Goal: Task Accomplishment & Management: Manage account settings

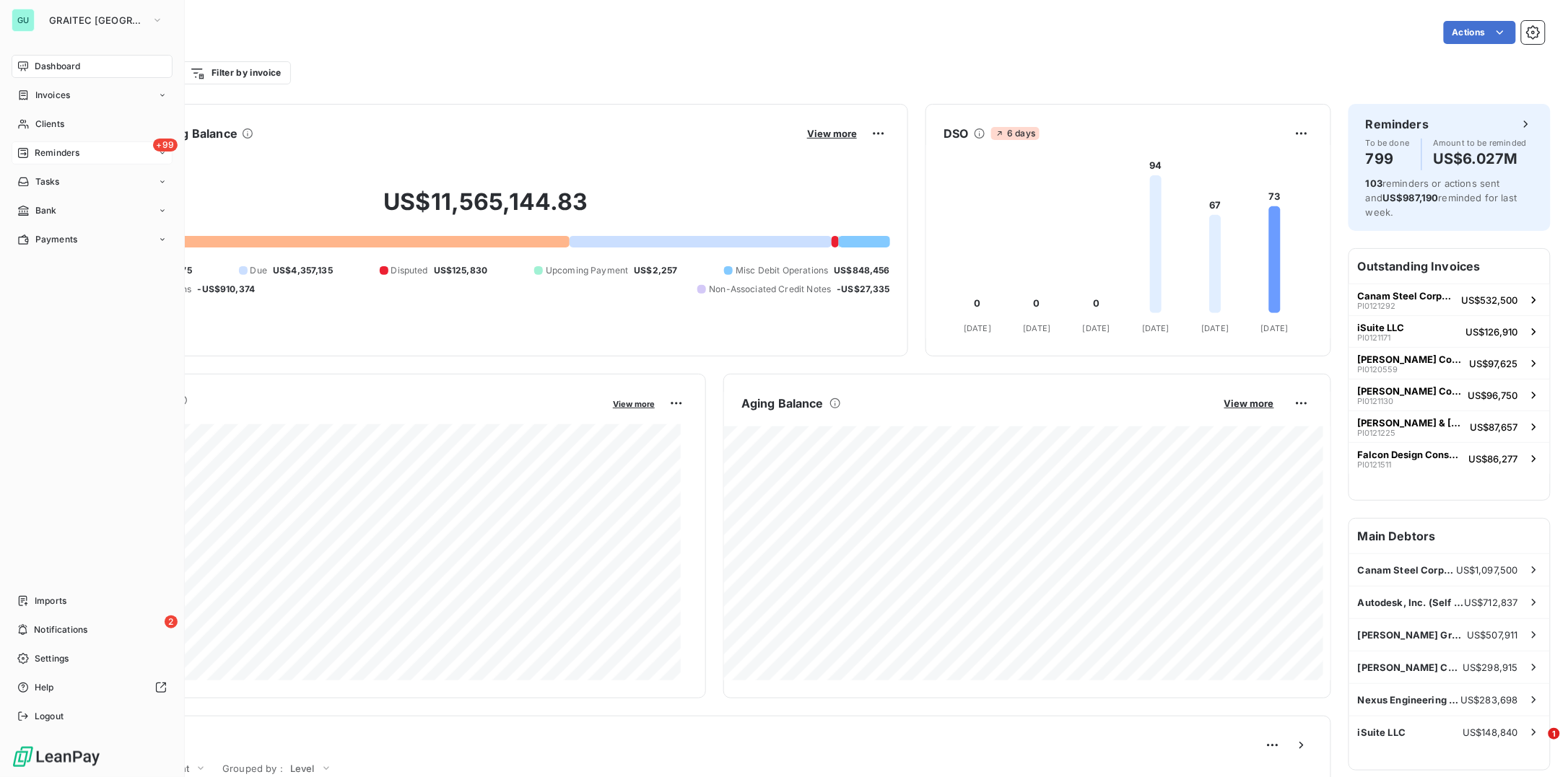
click at [54, 156] on span "Reminders" at bounding box center [57, 152] width 44 height 13
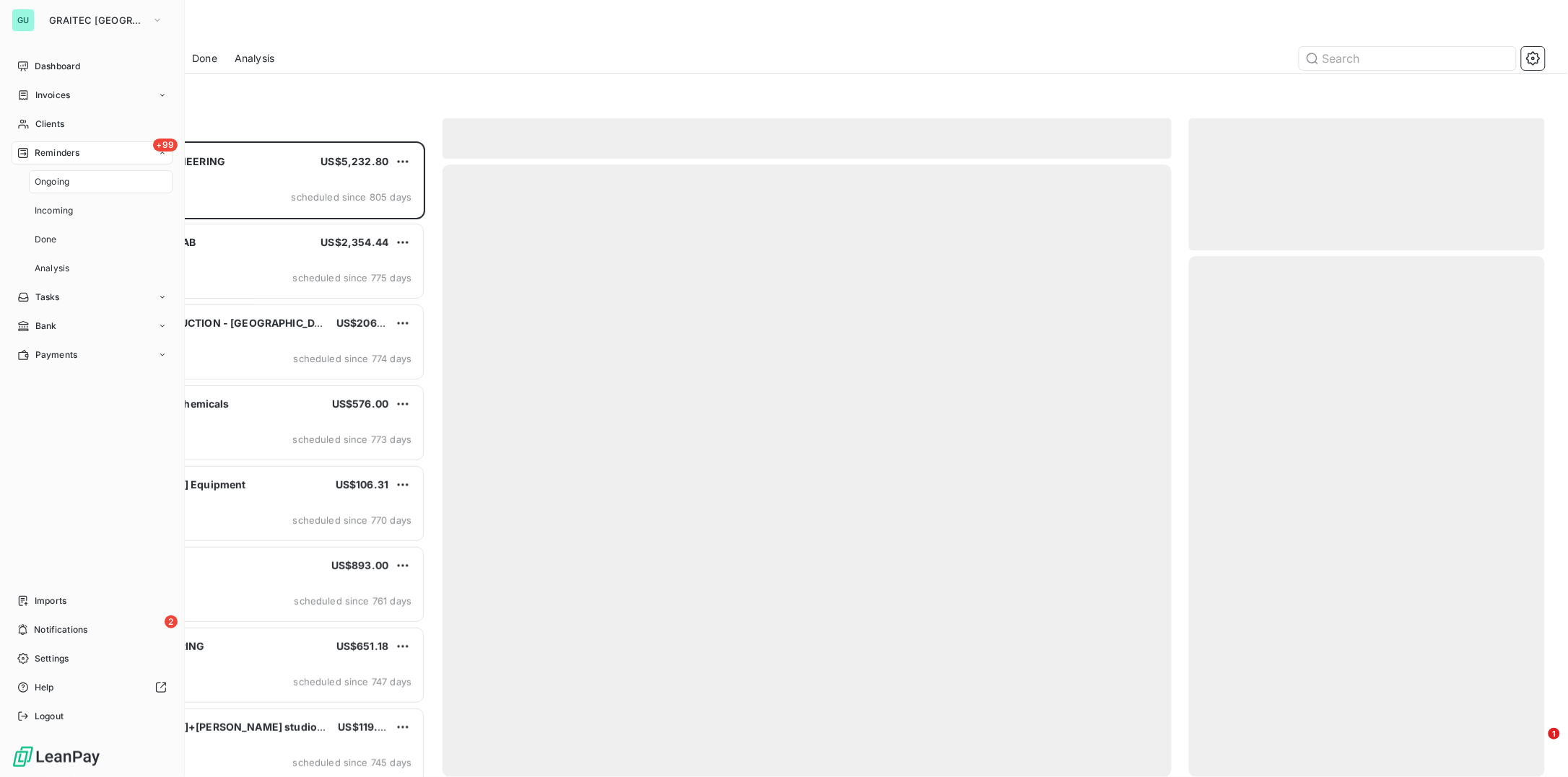
scroll to position [621, 341]
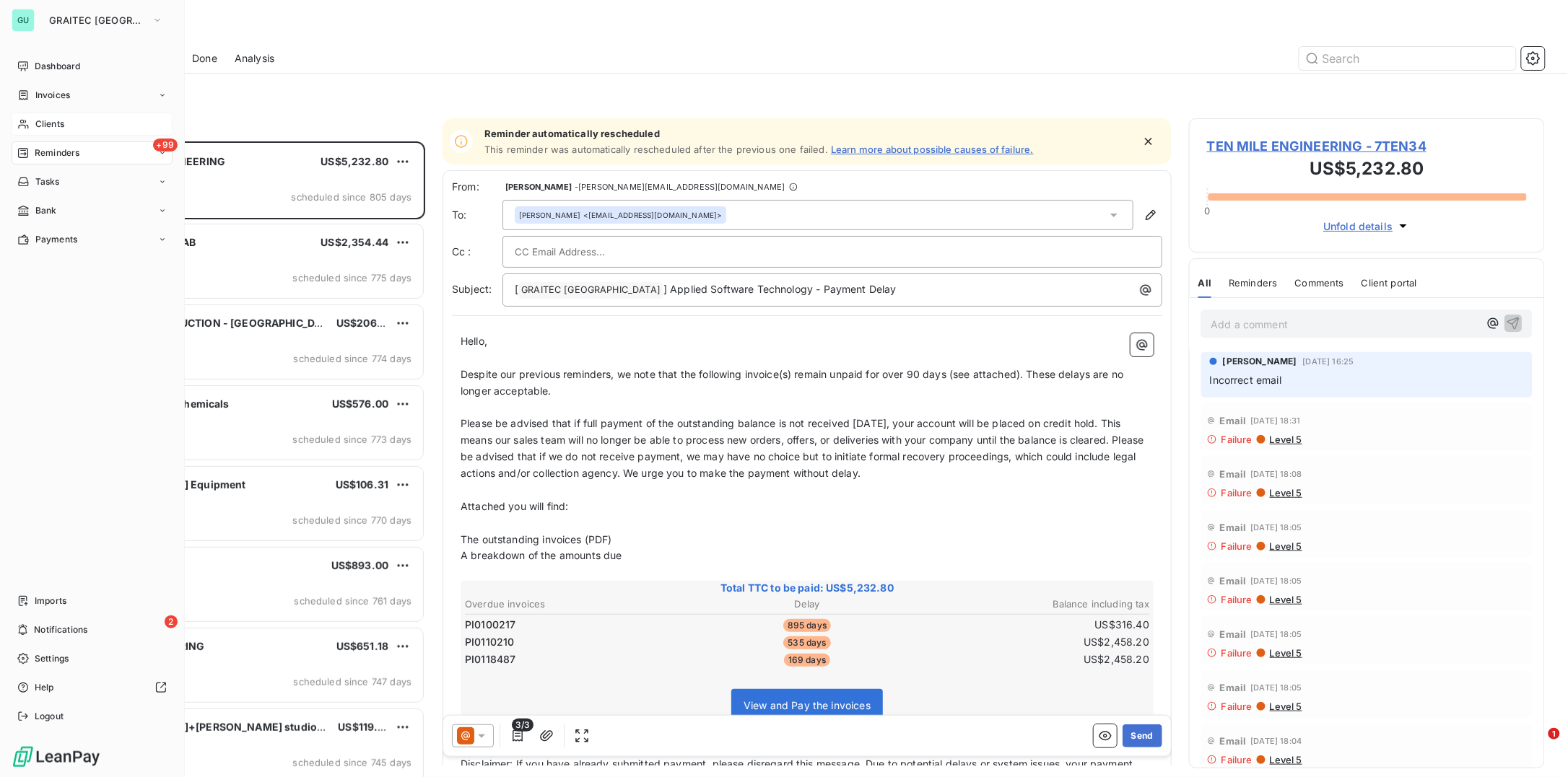
click at [52, 125] on span "Clients" at bounding box center [50, 124] width 29 height 13
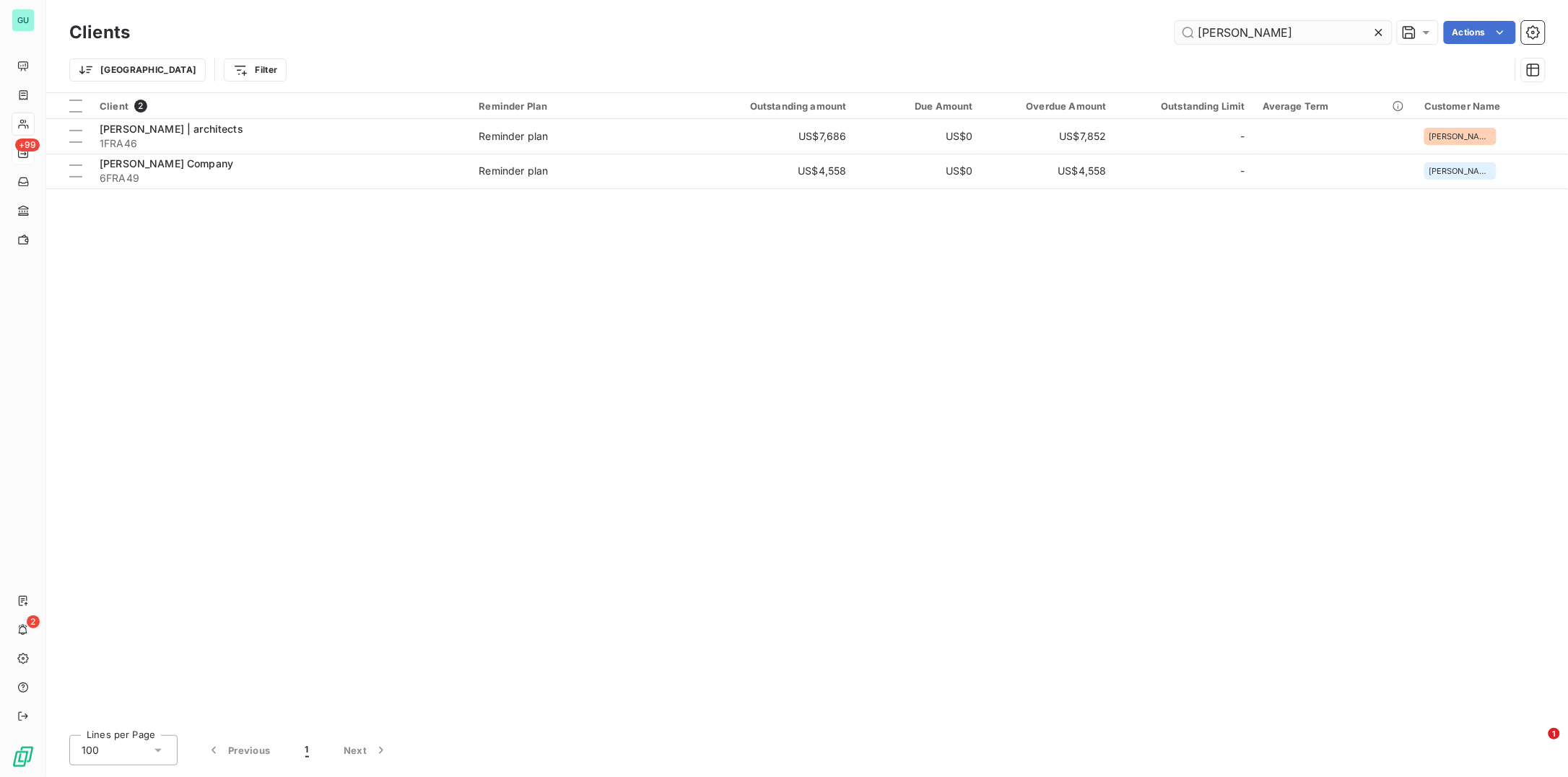
click at [1296, 25] on input "FRANKLIN" at bounding box center [1283, 32] width 217 height 23
drag, startPoint x: 1296, startPoint y: 25, endPoint x: 1125, endPoint y: 19, distance: 171.1
click at [1125, 19] on div "Clients FRANKLIN Actions" at bounding box center [807, 33] width 1475 height 31
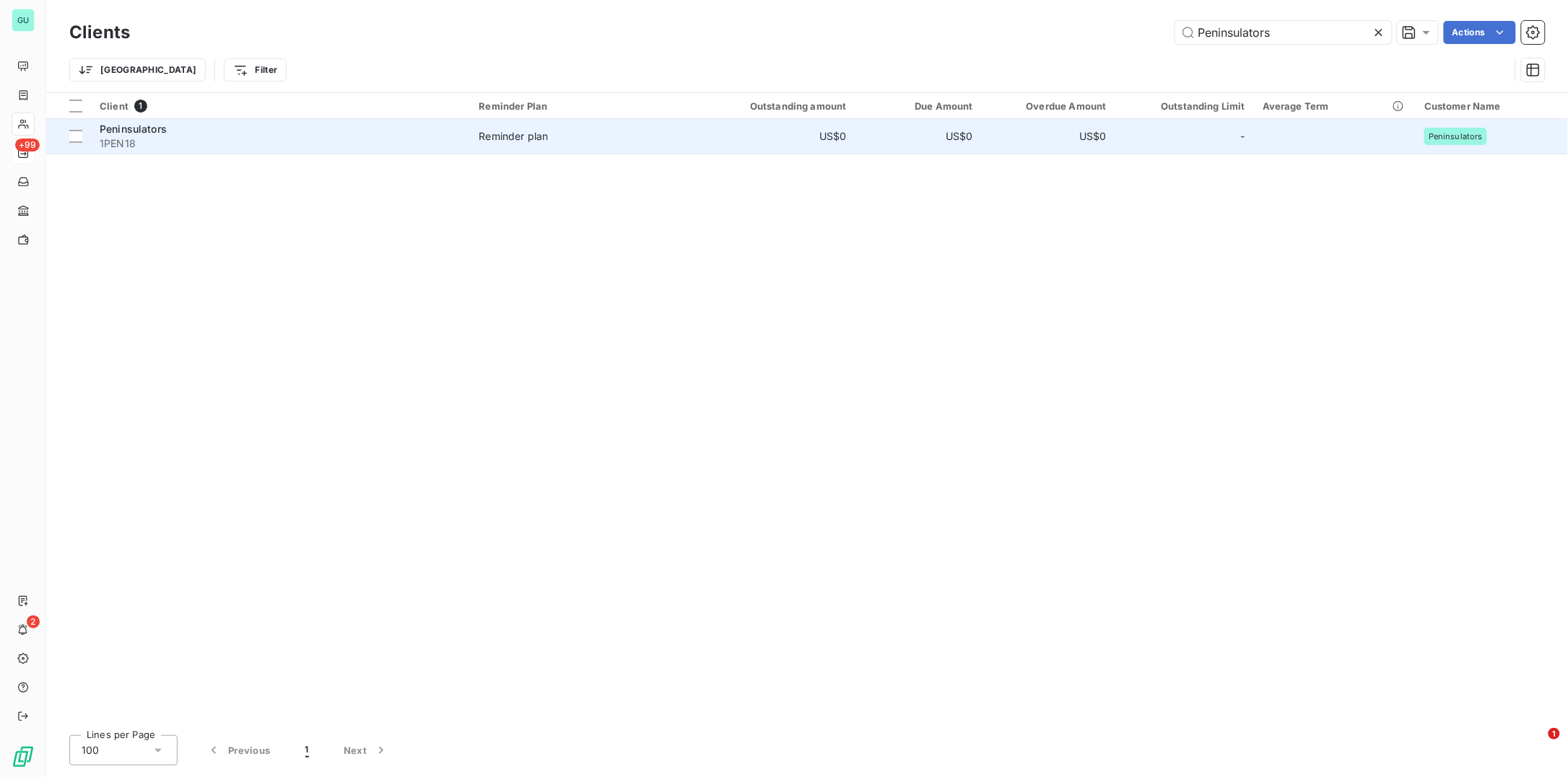
type input "Peninsulators"
click at [135, 137] on span "1PEN18" at bounding box center [280, 143] width 362 height 15
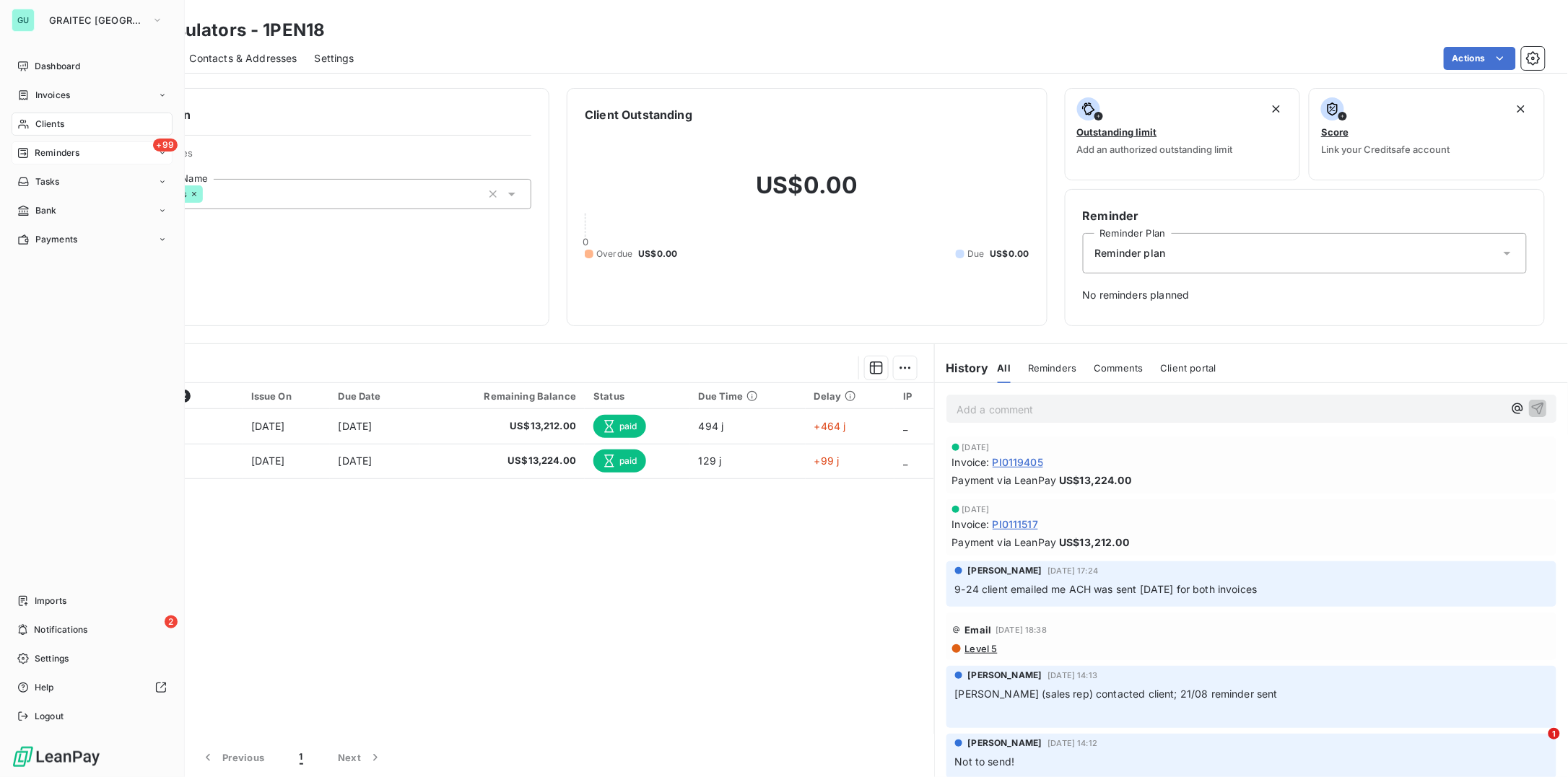
click at [52, 129] on span "Clients" at bounding box center [50, 124] width 29 height 13
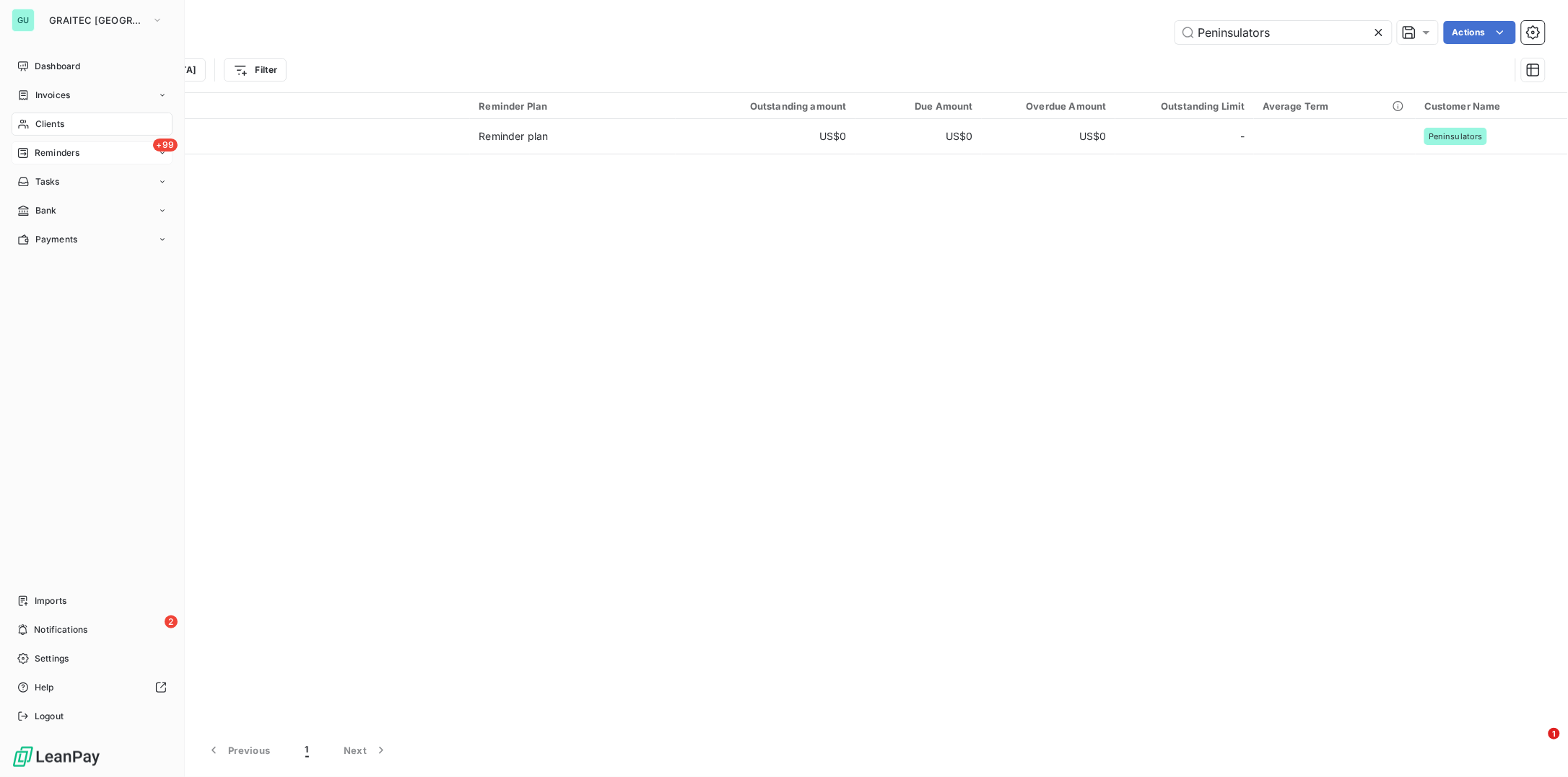
click at [54, 153] on span "Reminders" at bounding box center [57, 152] width 44 height 13
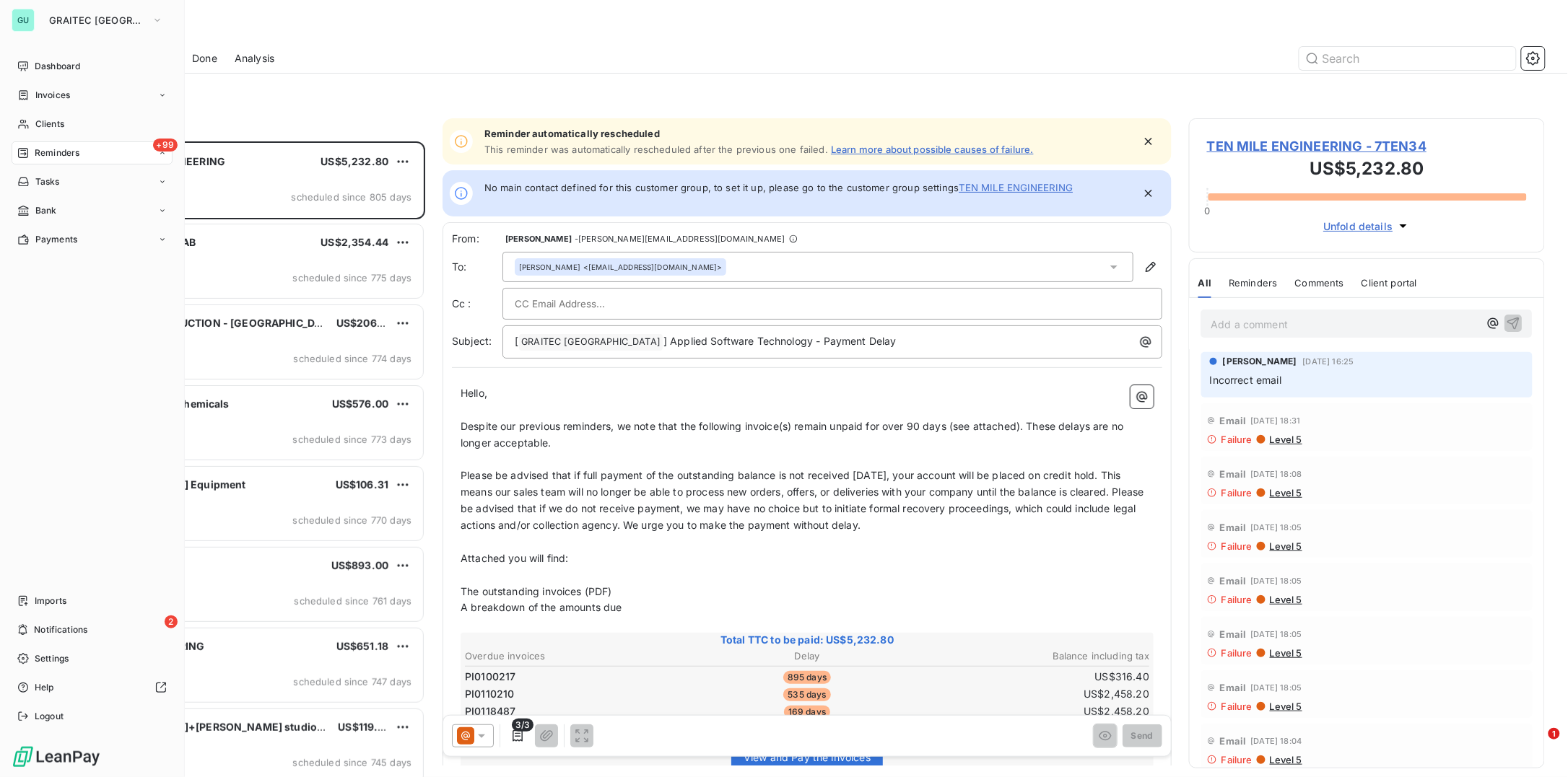
scroll to position [14, 15]
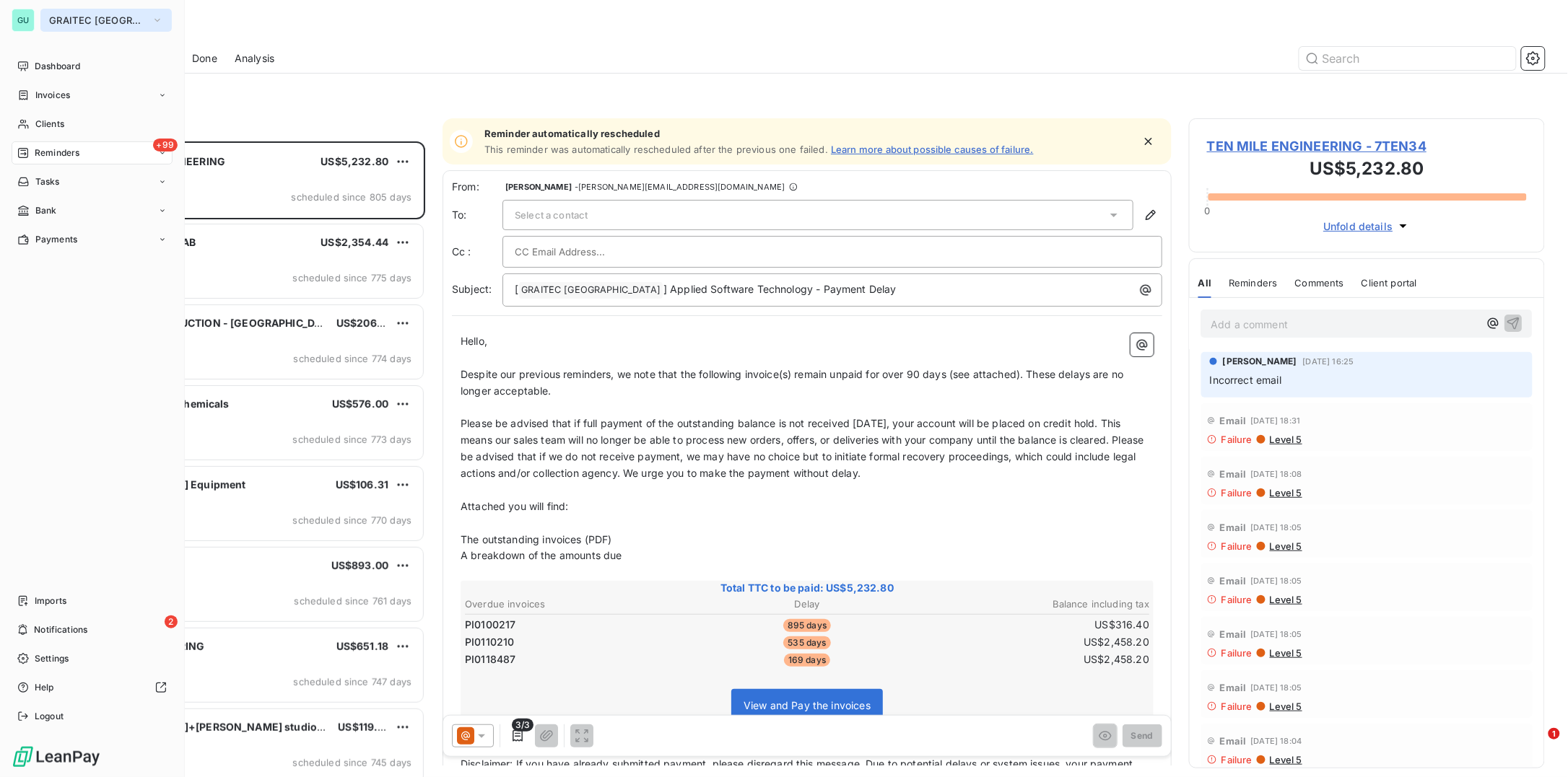
click at [59, 22] on span "GRAITEC USA" at bounding box center [97, 20] width 96 height 11
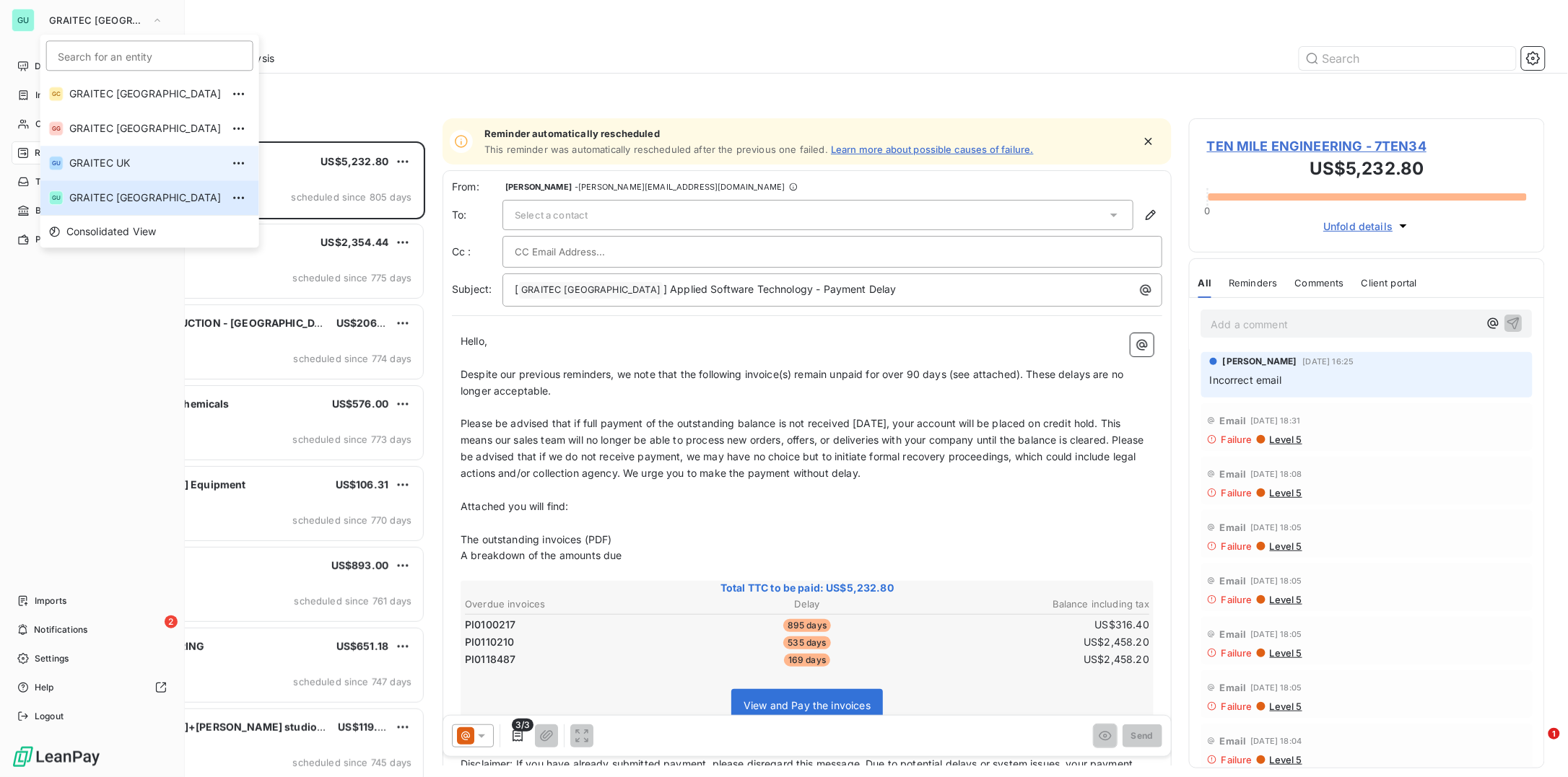
click at [123, 158] on span "GRAITEC UK" at bounding box center [145, 163] width 152 height 15
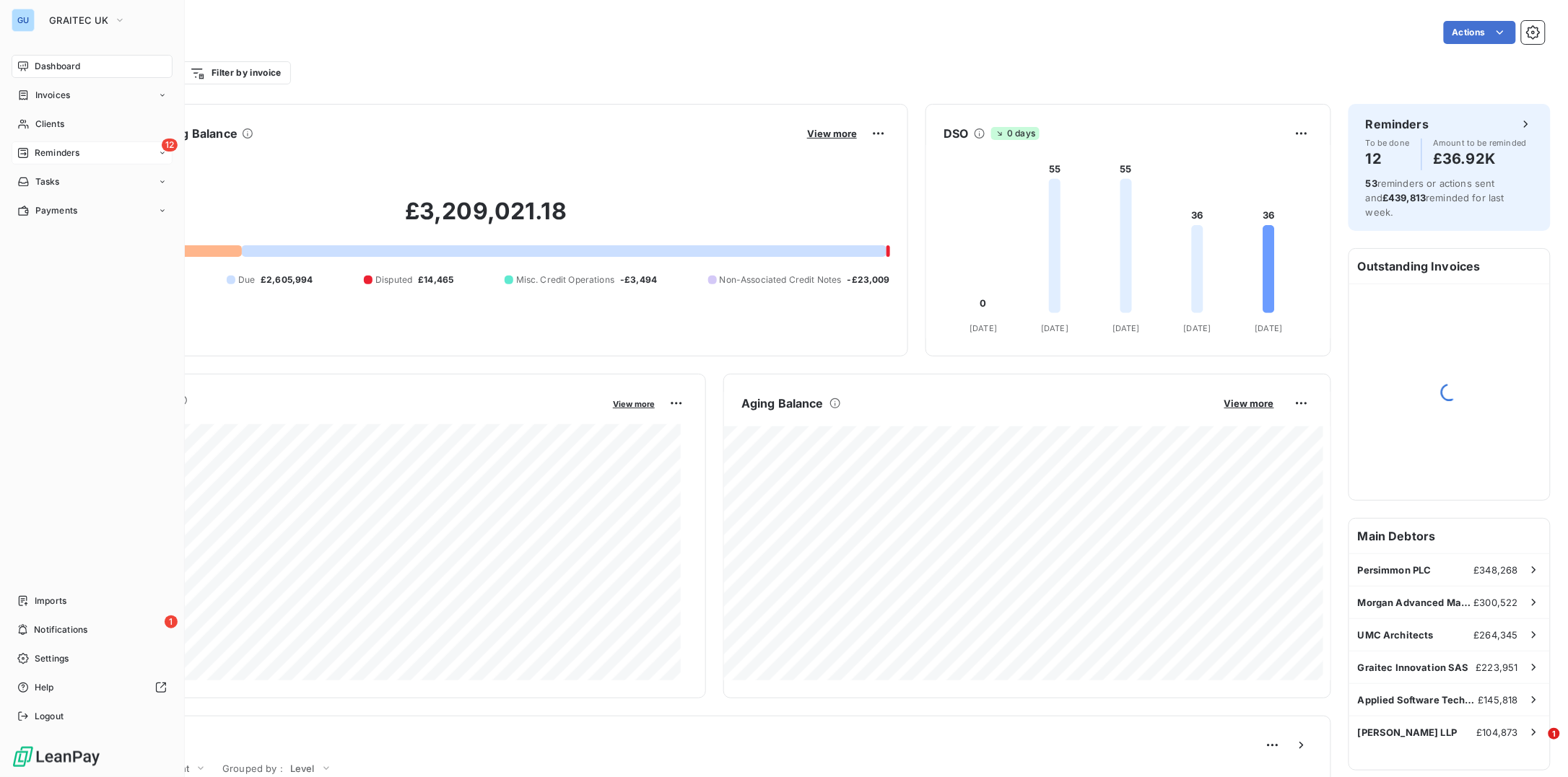
click at [47, 150] on span "Reminders" at bounding box center [57, 152] width 44 height 13
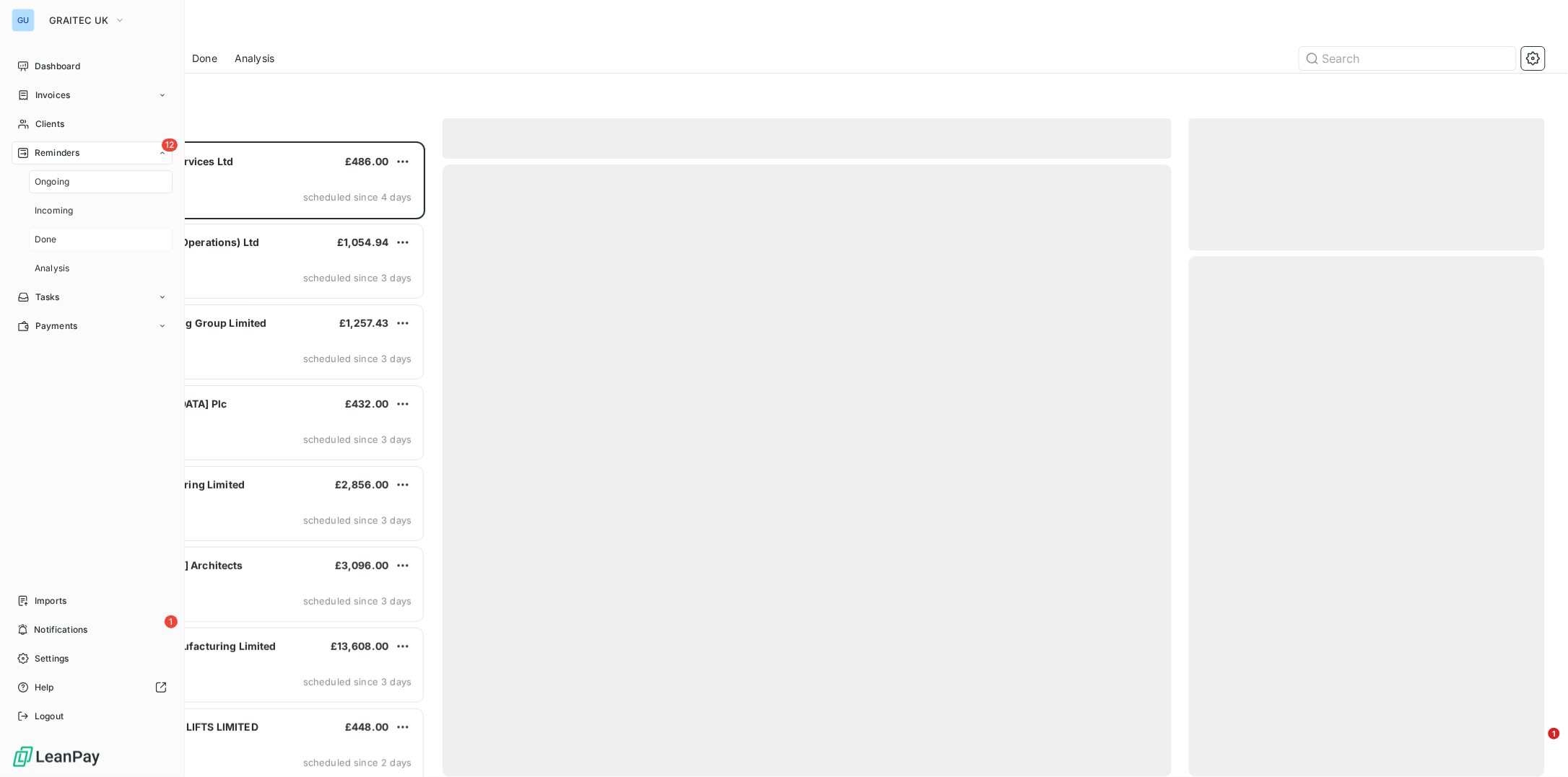
scroll to position [621, 341]
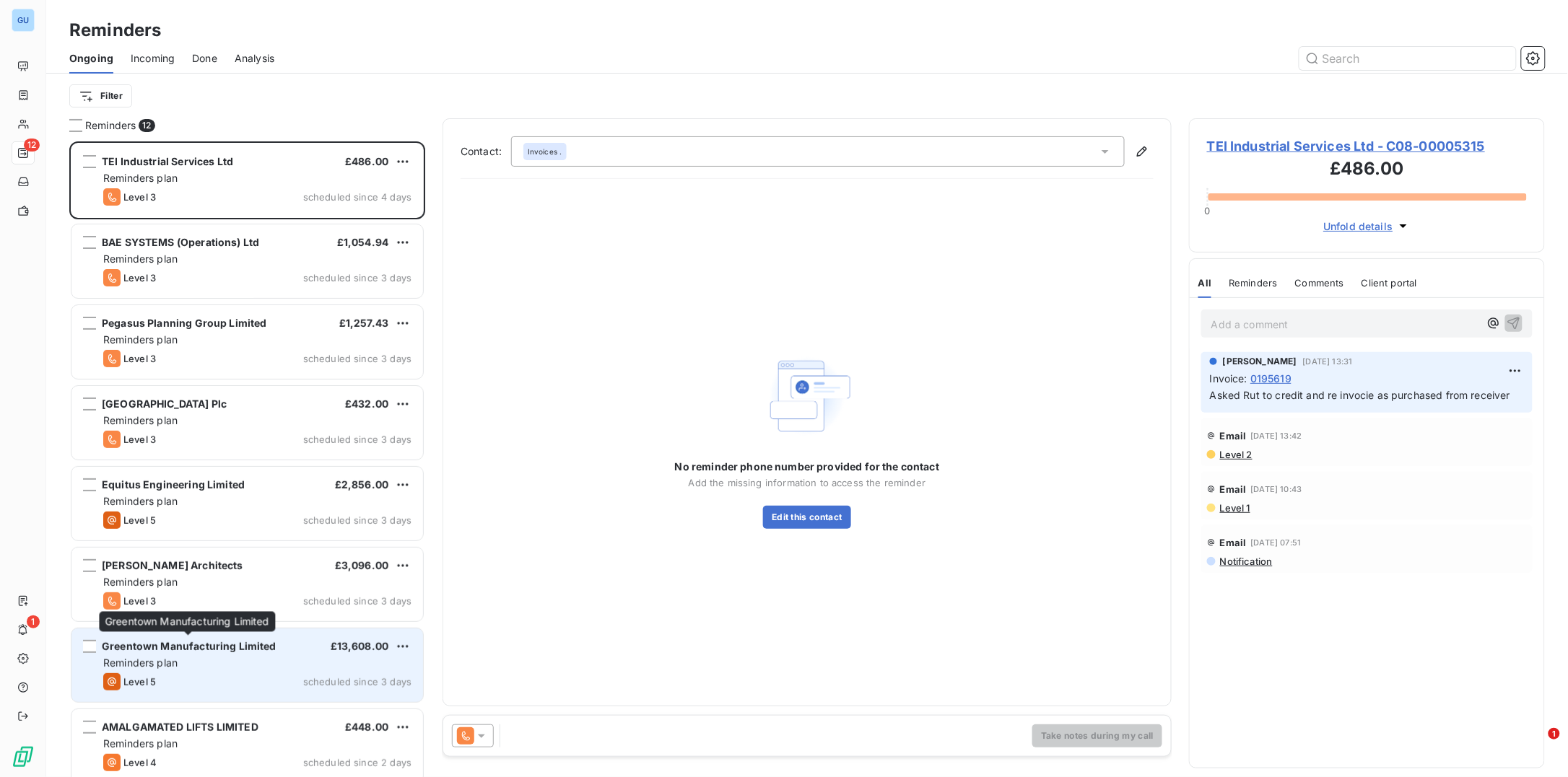
click at [246, 651] on span "Greentown Manufacturing Limited" at bounding box center [189, 646] width 174 height 12
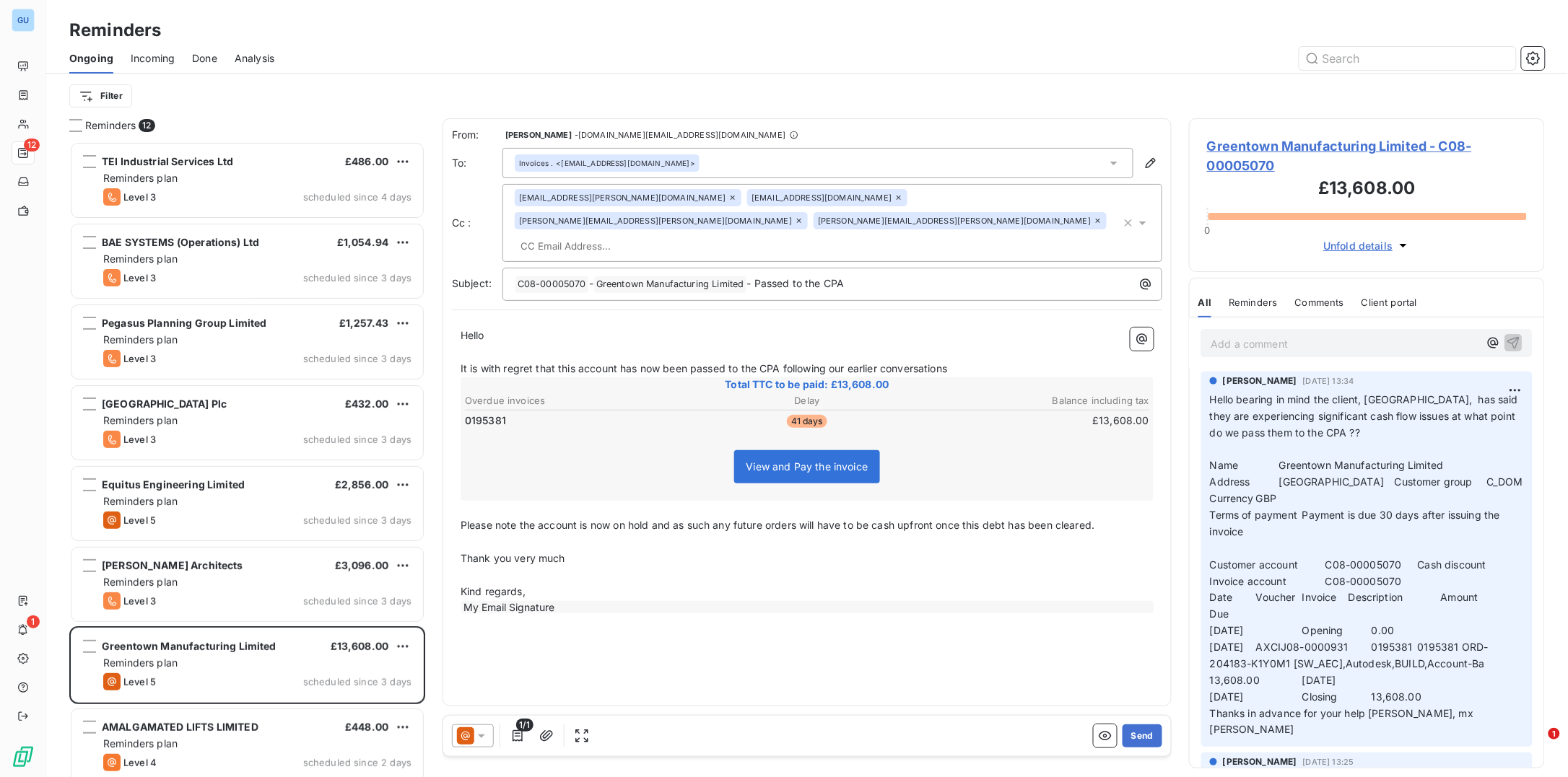
click at [1301, 144] on span "Greentown Manufacturing Limited - C08-00005070" at bounding box center [1367, 155] width 320 height 39
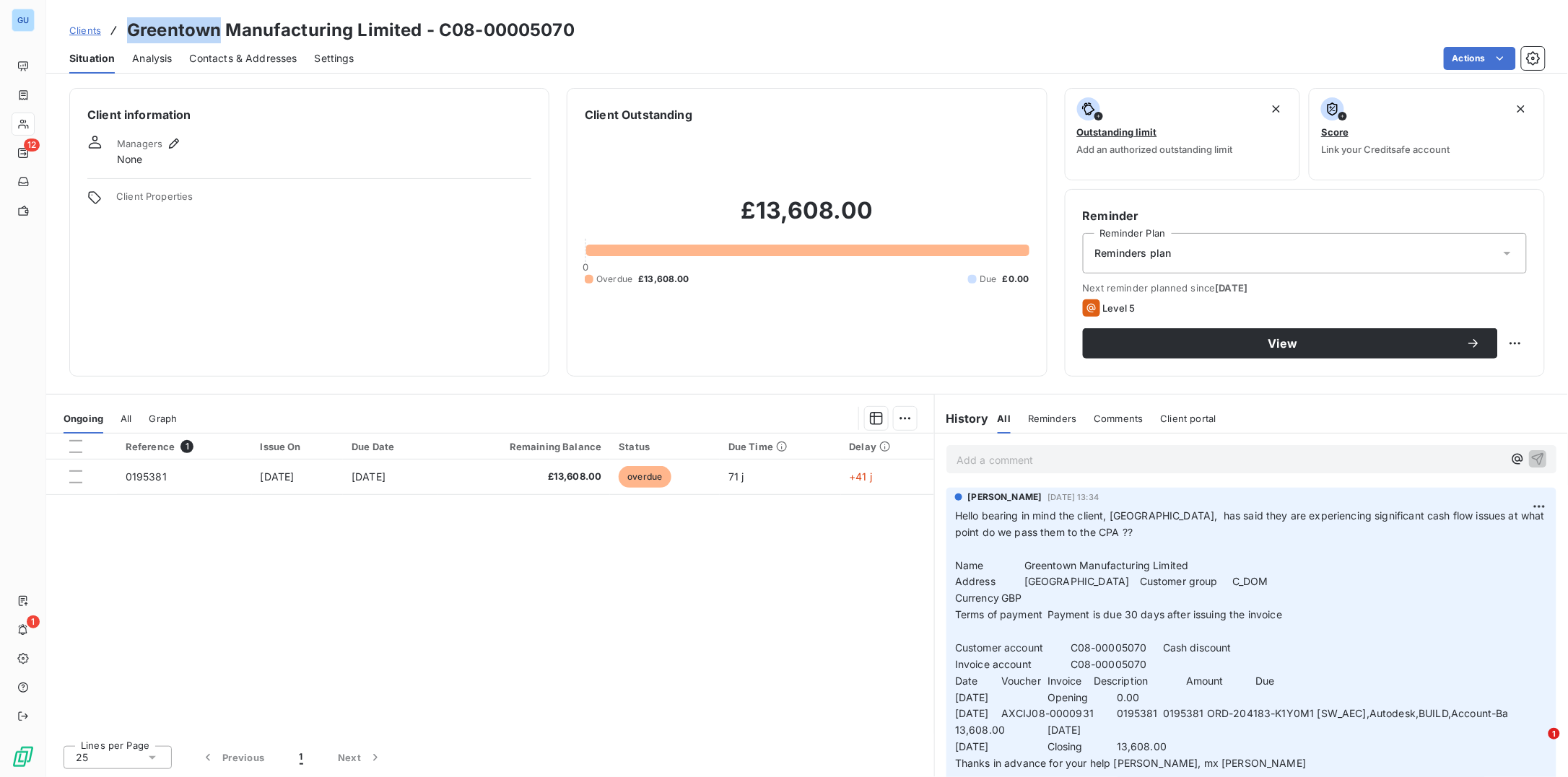
drag, startPoint x: 217, startPoint y: 31, endPoint x: 118, endPoint y: 34, distance: 99.0
click at [118, 34] on div "Clients Greentown Manufacturing Limited - C08-00005070" at bounding box center [322, 31] width 505 height 26
copy h3 "Greentown"
click at [1035, 460] on p "Add a comment ﻿" at bounding box center [1230, 460] width 546 height 18
click at [1531, 462] on icon "button" at bounding box center [1537, 458] width 15 height 15
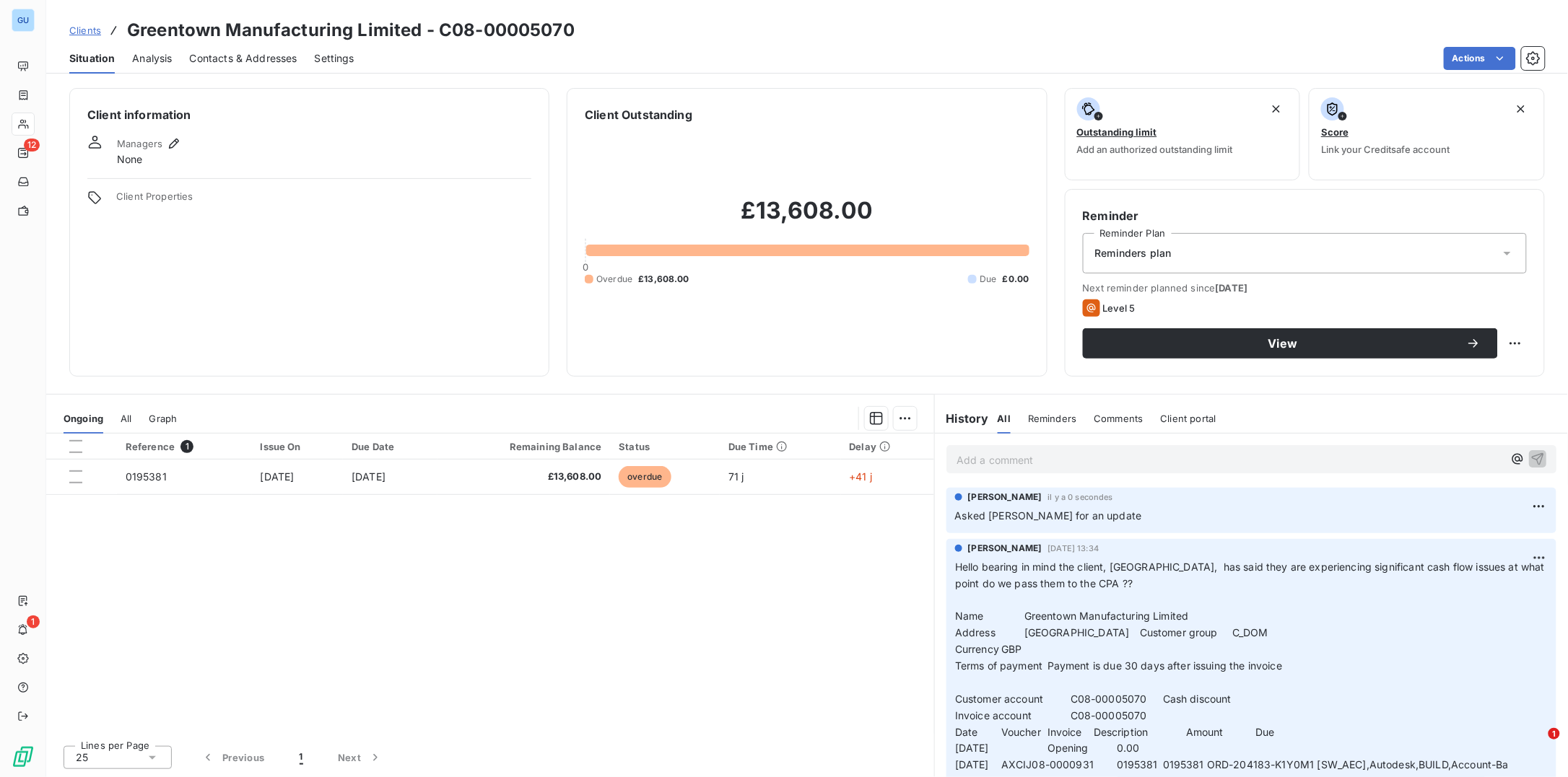
drag, startPoint x: 1172, startPoint y: 524, endPoint x: 1159, endPoint y: 514, distance: 16.4
click at [1171, 523] on p "Asked Stephen Marshall for an update" at bounding box center [1251, 516] width 592 height 17
click at [1159, 514] on p "Asked Stephen Marshall for an update" at bounding box center [1251, 516] width 592 height 17
click at [1524, 503] on html "GU 12 1 Clients Greentown Manufacturing Limited - C08-00005070 Situation Analys…" at bounding box center [784, 388] width 1568 height 777
click at [1474, 535] on div "Editer" at bounding box center [1491, 539] width 81 height 23
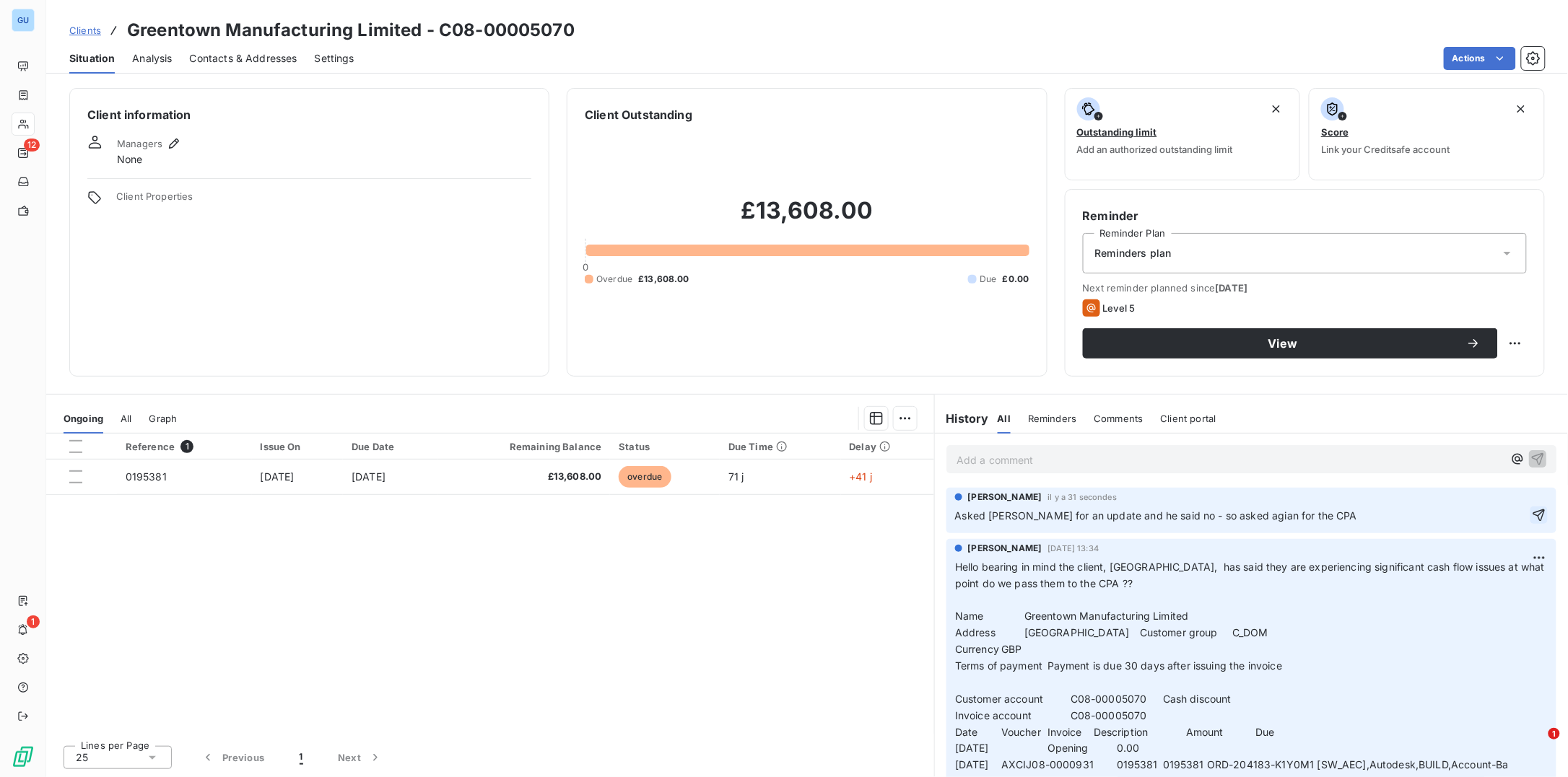
click at [1532, 512] on icon "button" at bounding box center [1539, 515] width 15 height 15
drag, startPoint x: 129, startPoint y: 29, endPoint x: 344, endPoint y: 29, distance: 215.0
click at [344, 29] on h3 "Greentown Manufacturing Limited - C08-00005070" at bounding box center [350, 31] width 448 height 26
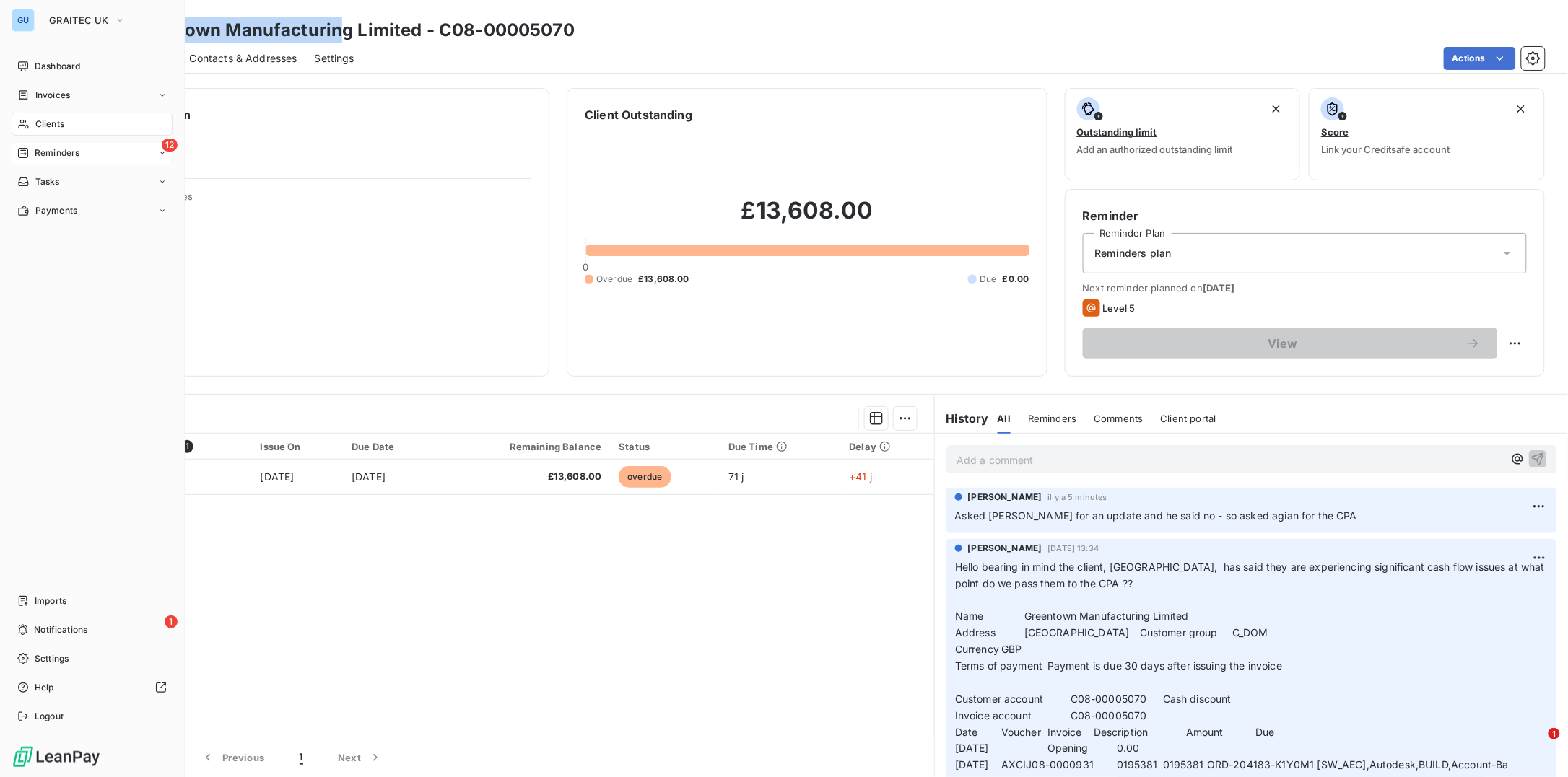
click at [67, 148] on span "Reminders" at bounding box center [57, 152] width 44 height 13
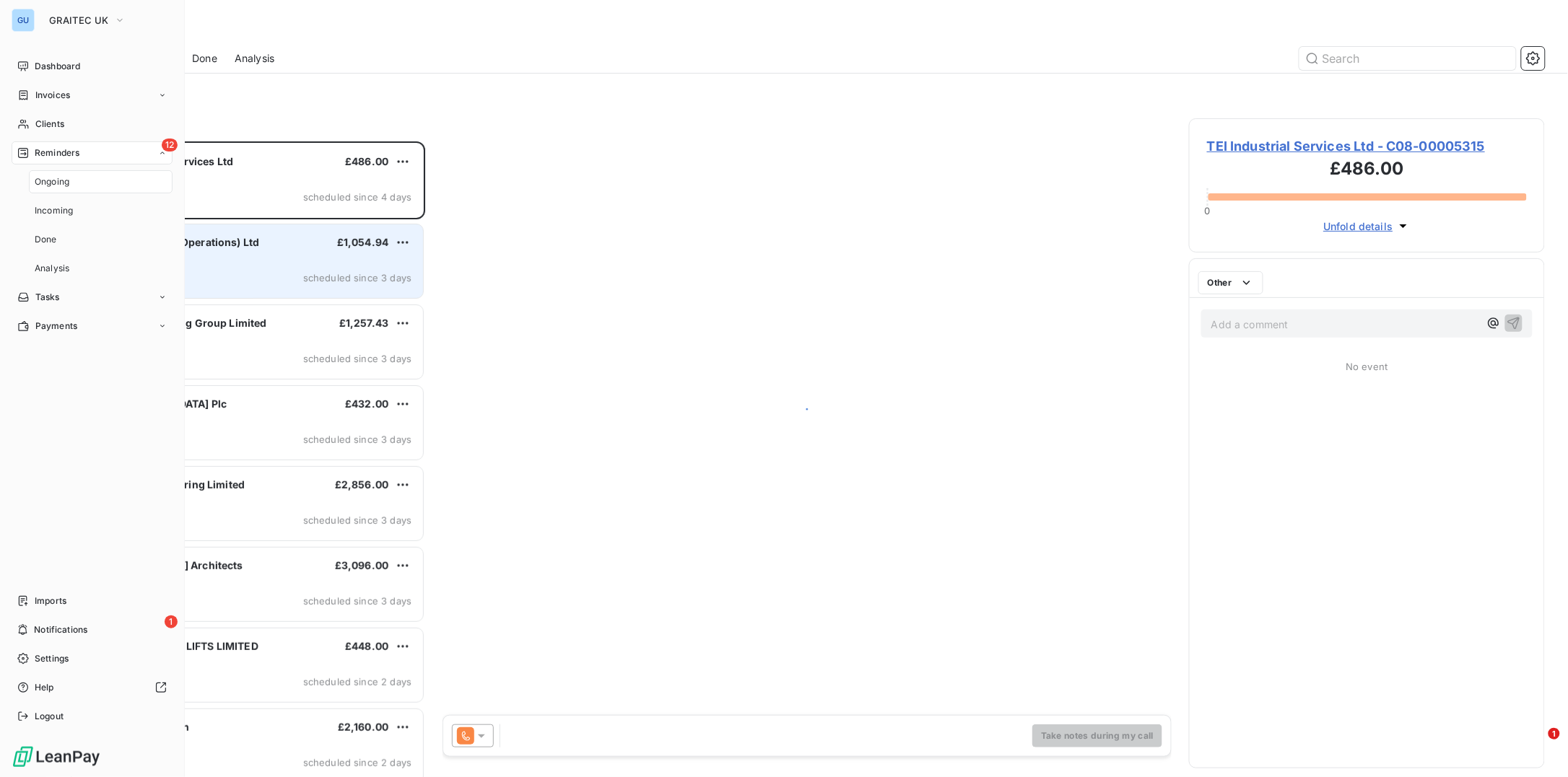
scroll to position [621, 341]
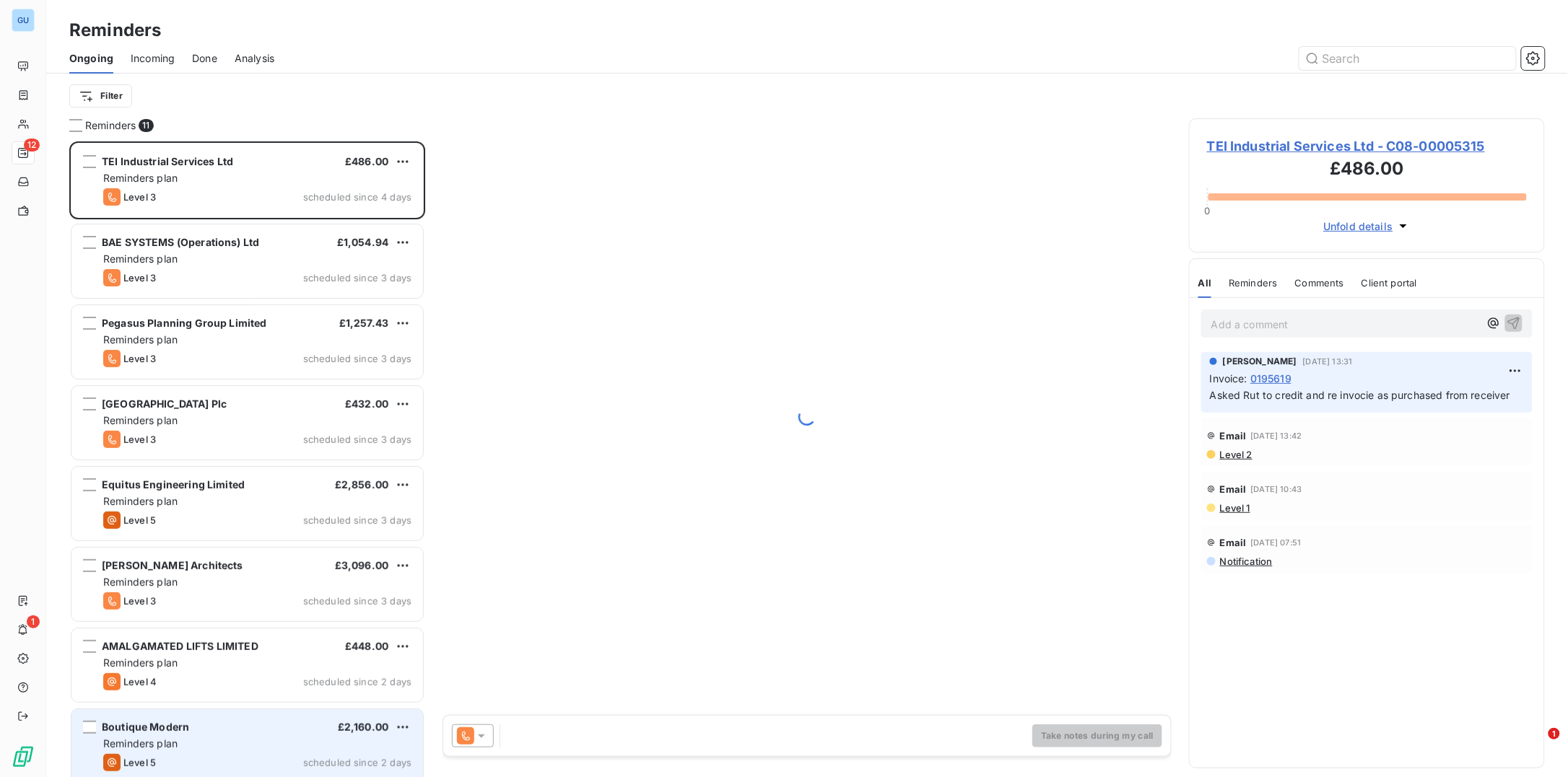
click at [159, 738] on span "Reminders plan" at bounding box center [140, 743] width 74 height 12
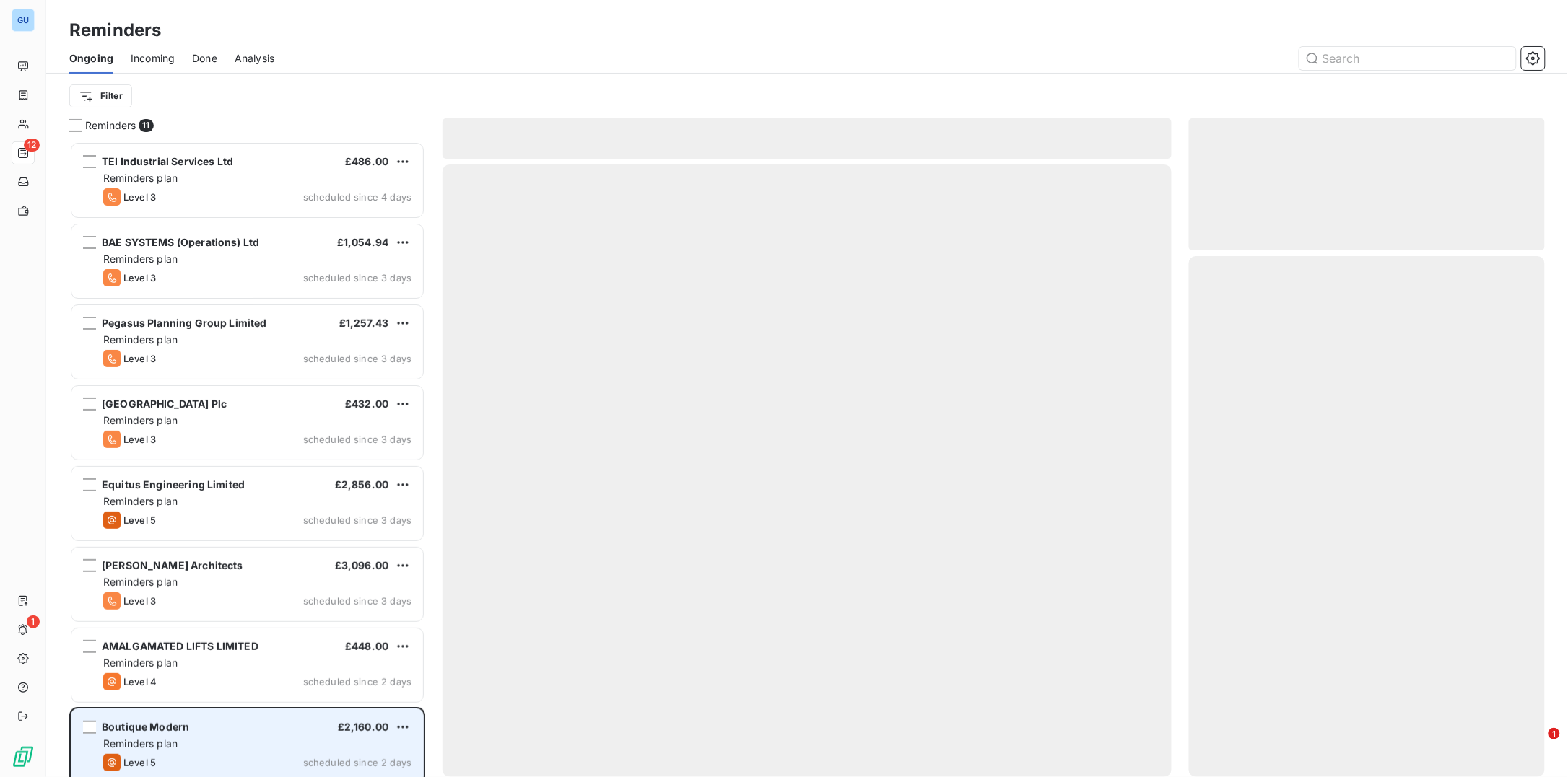
click at [170, 728] on span "Boutique Modern" at bounding box center [145, 727] width 87 height 12
click at [380, 725] on span "£2,160.00" at bounding box center [363, 727] width 51 height 12
click at [81, 721] on div "Boutique Modern £2,160.00 Reminders plan Level 5 scheduled since 2 days" at bounding box center [246, 746] width 351 height 73
click at [87, 726] on div "grid" at bounding box center [89, 727] width 13 height 13
click at [170, 723] on span "Boutique Modern" at bounding box center [145, 727] width 87 height 12
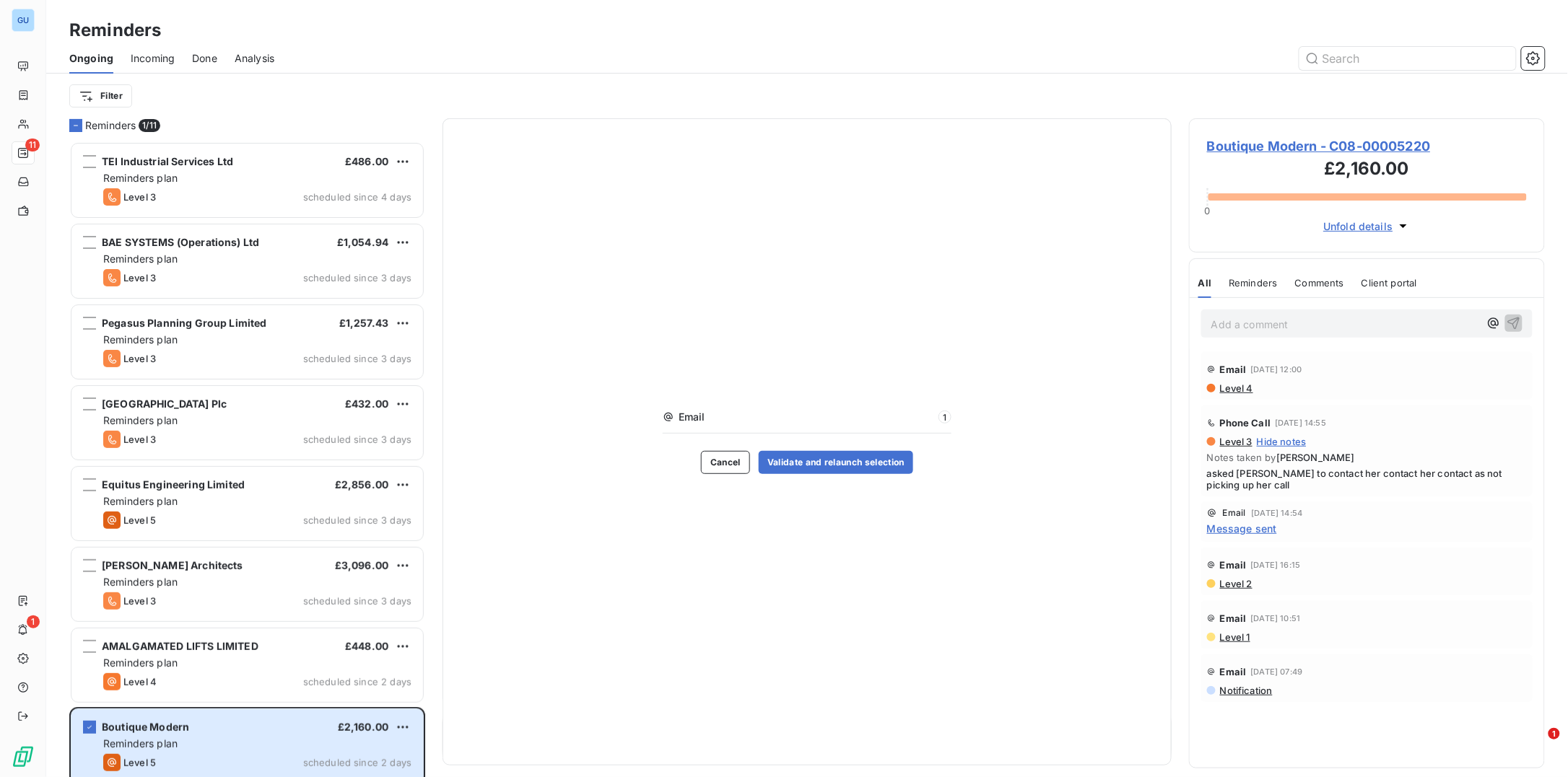
click at [1312, 145] on span "Boutique Modern - C08-00005220" at bounding box center [1367, 145] width 320 height 19
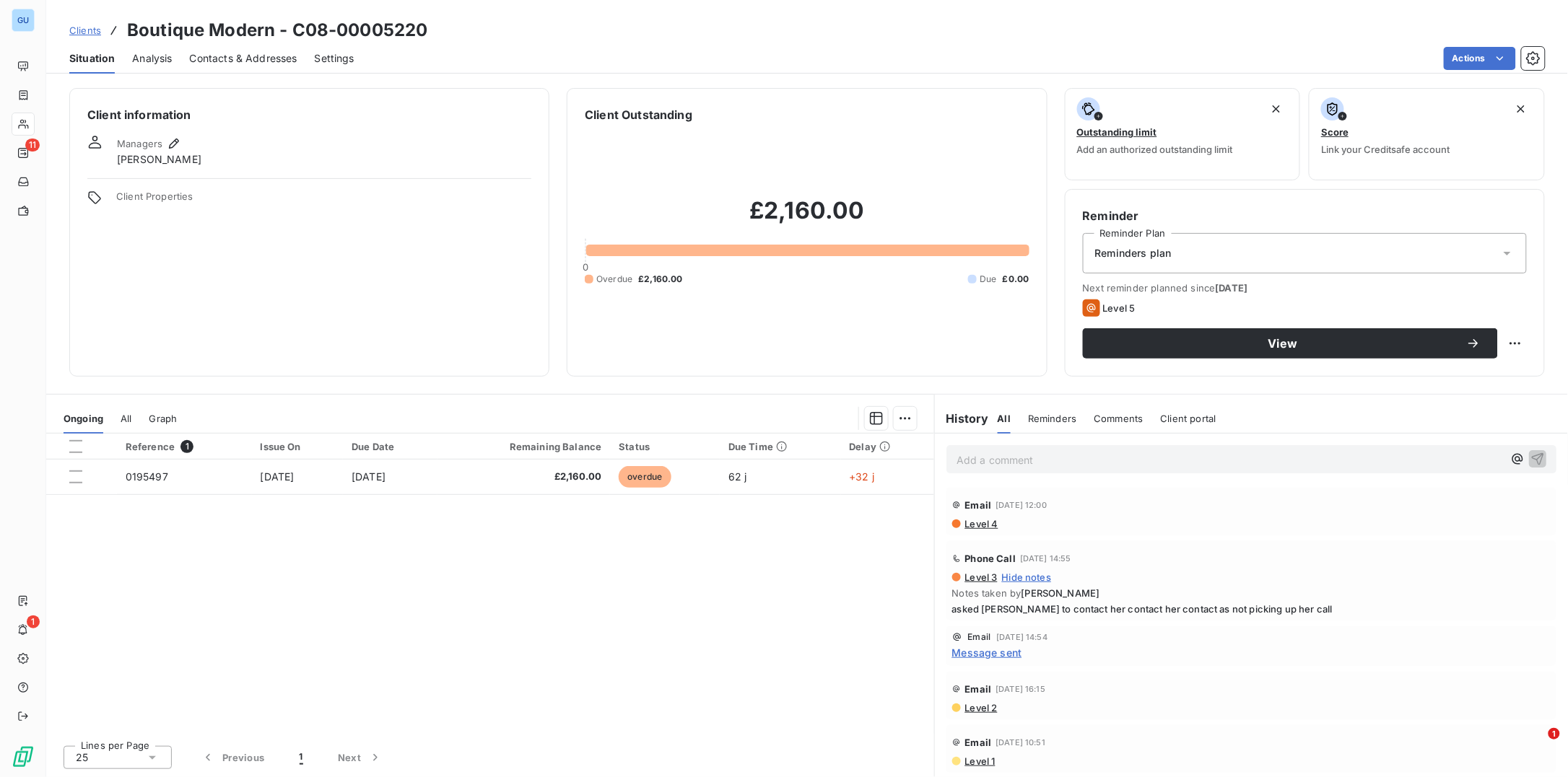
click at [229, 57] on span "Contacts & Addresses" at bounding box center [243, 58] width 108 height 15
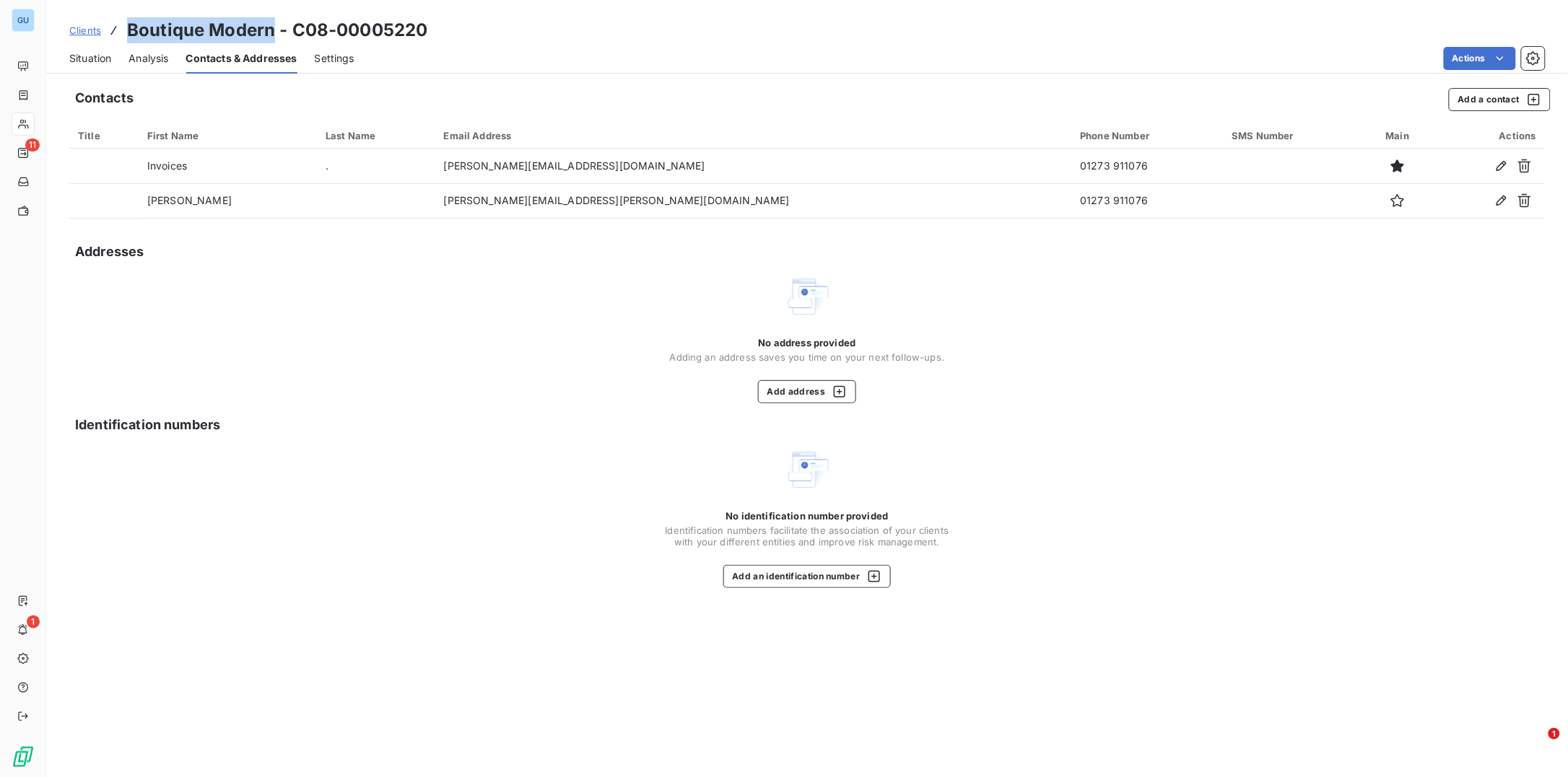
drag, startPoint x: 129, startPoint y: 29, endPoint x: 269, endPoint y: 31, distance: 140.0
click at [269, 31] on h3 "Boutique Modern - C08-00005220" at bounding box center [277, 31] width 301 height 26
copy h3 "Boutique Modern"
drag, startPoint x: 294, startPoint y: 33, endPoint x: 442, endPoint y: 22, distance: 148.4
click at [442, 22] on div "Clients Boutique Modern - C08-00005220" at bounding box center [807, 31] width 1522 height 26
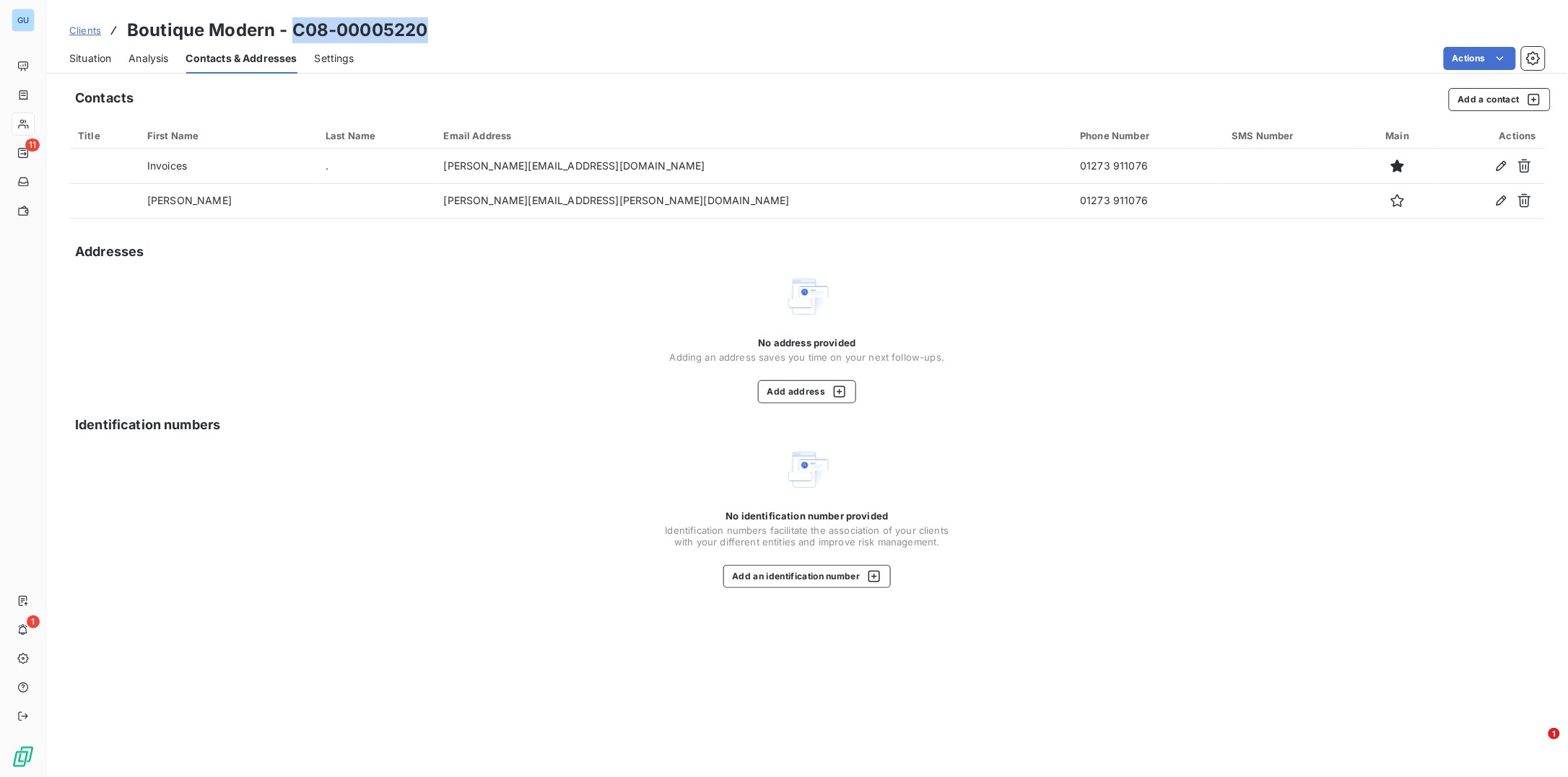
copy h3 "C08-00005220"
click at [77, 63] on span "Situation" at bounding box center [90, 58] width 42 height 15
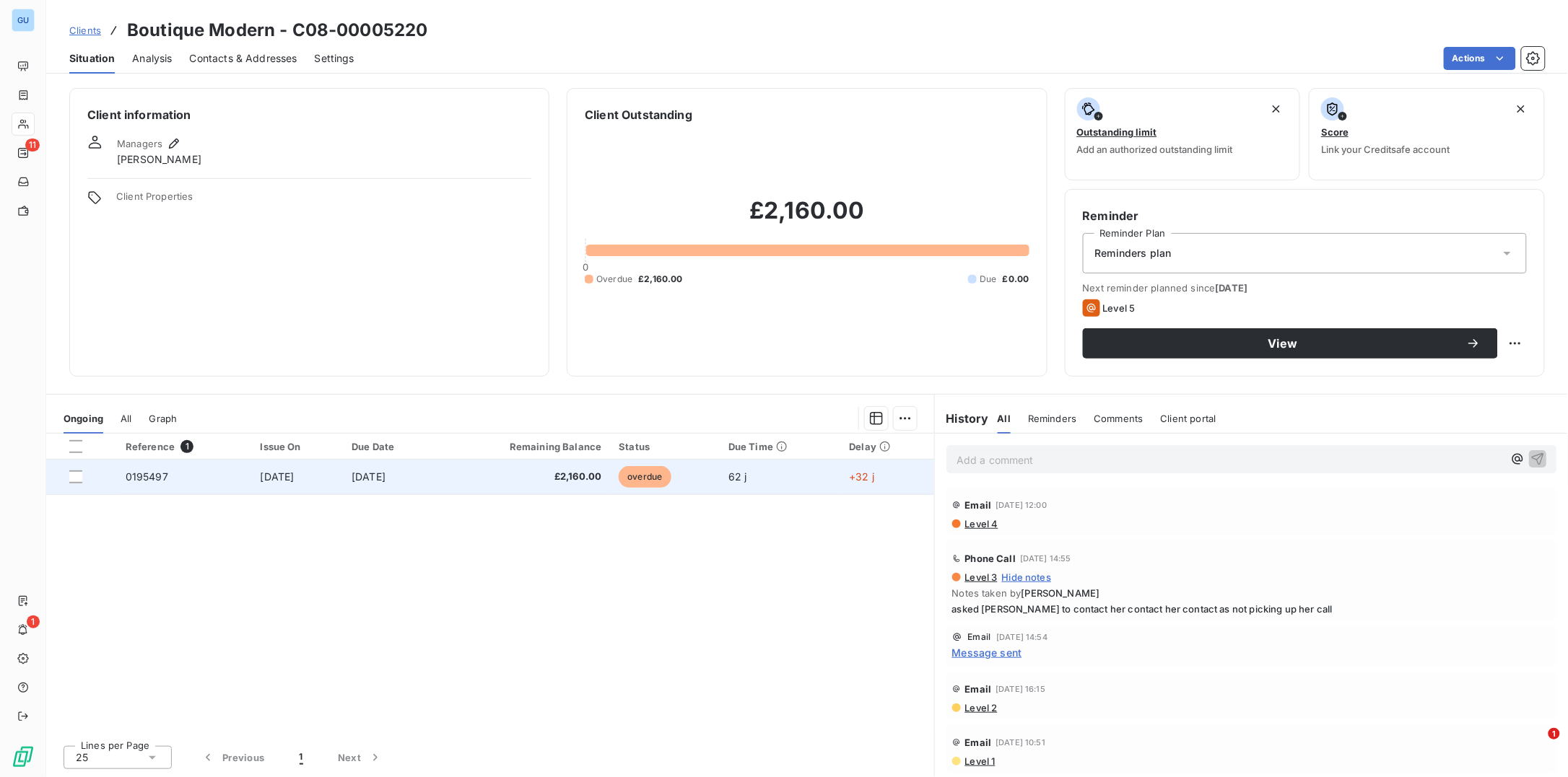
click at [135, 473] on span "0195497" at bounding box center [147, 476] width 43 height 12
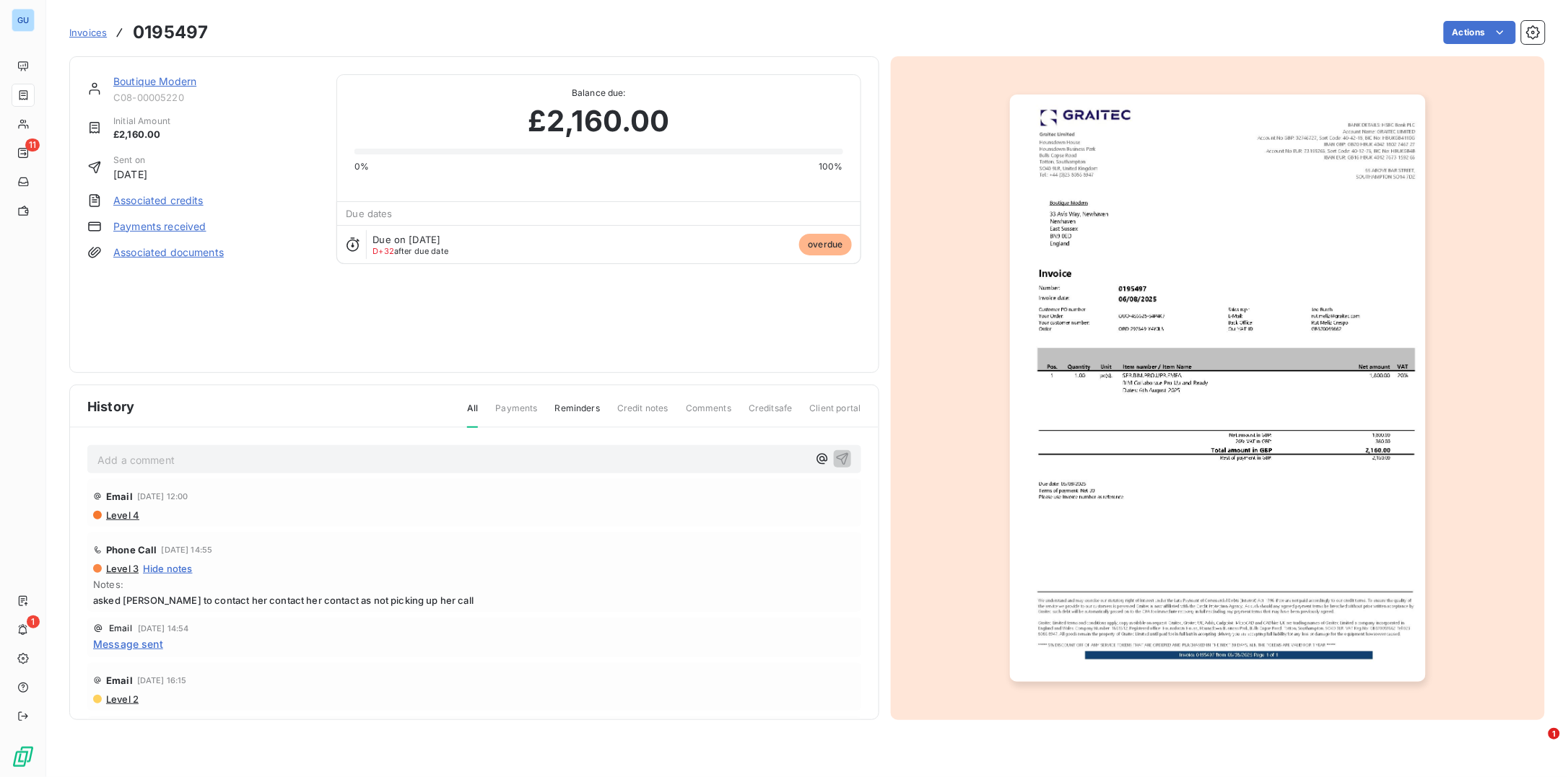
click at [1083, 205] on img "button" at bounding box center [1218, 388] width 416 height 587
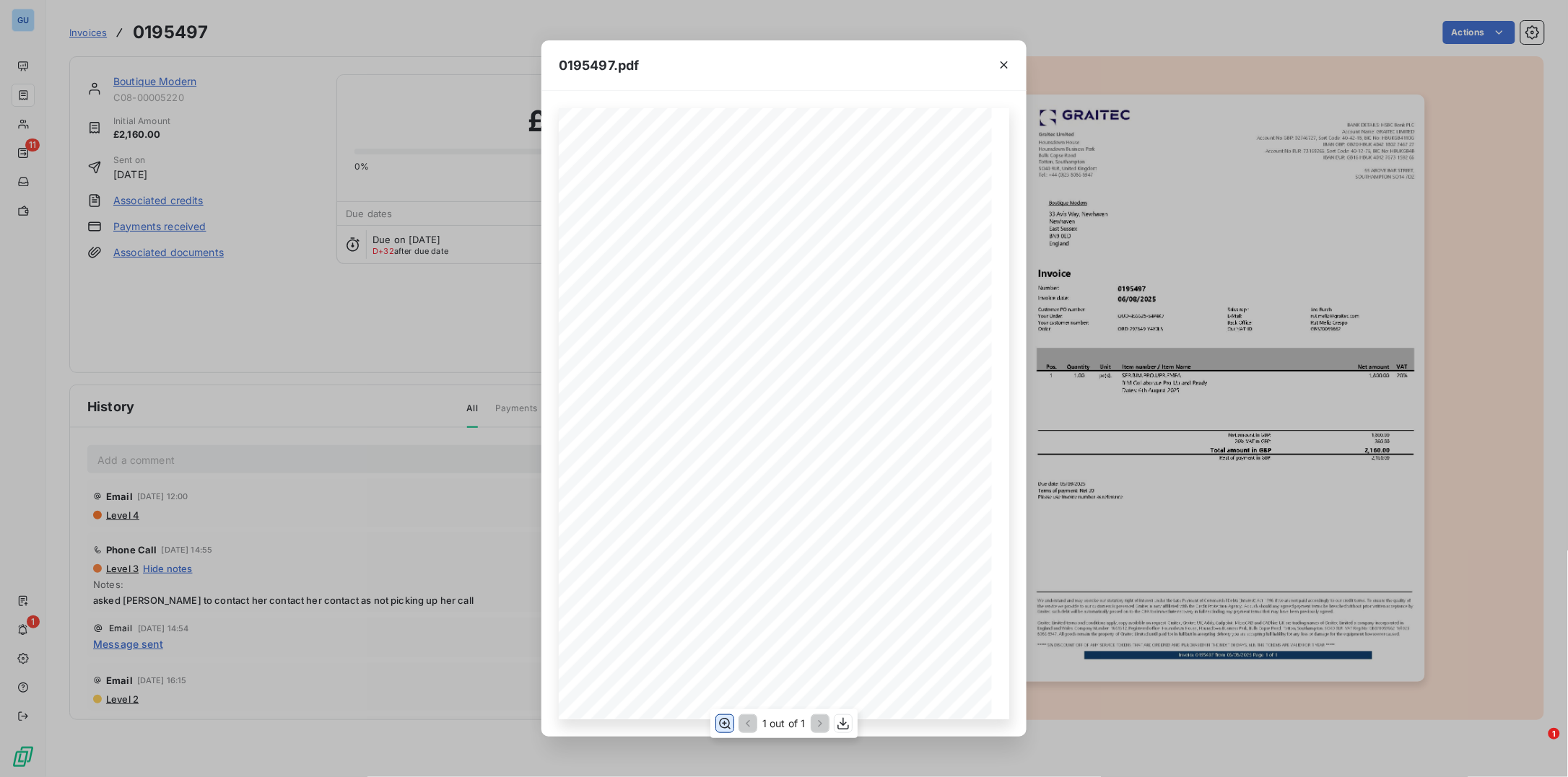
click at [726, 720] on icon "button" at bounding box center [725, 723] width 15 height 15
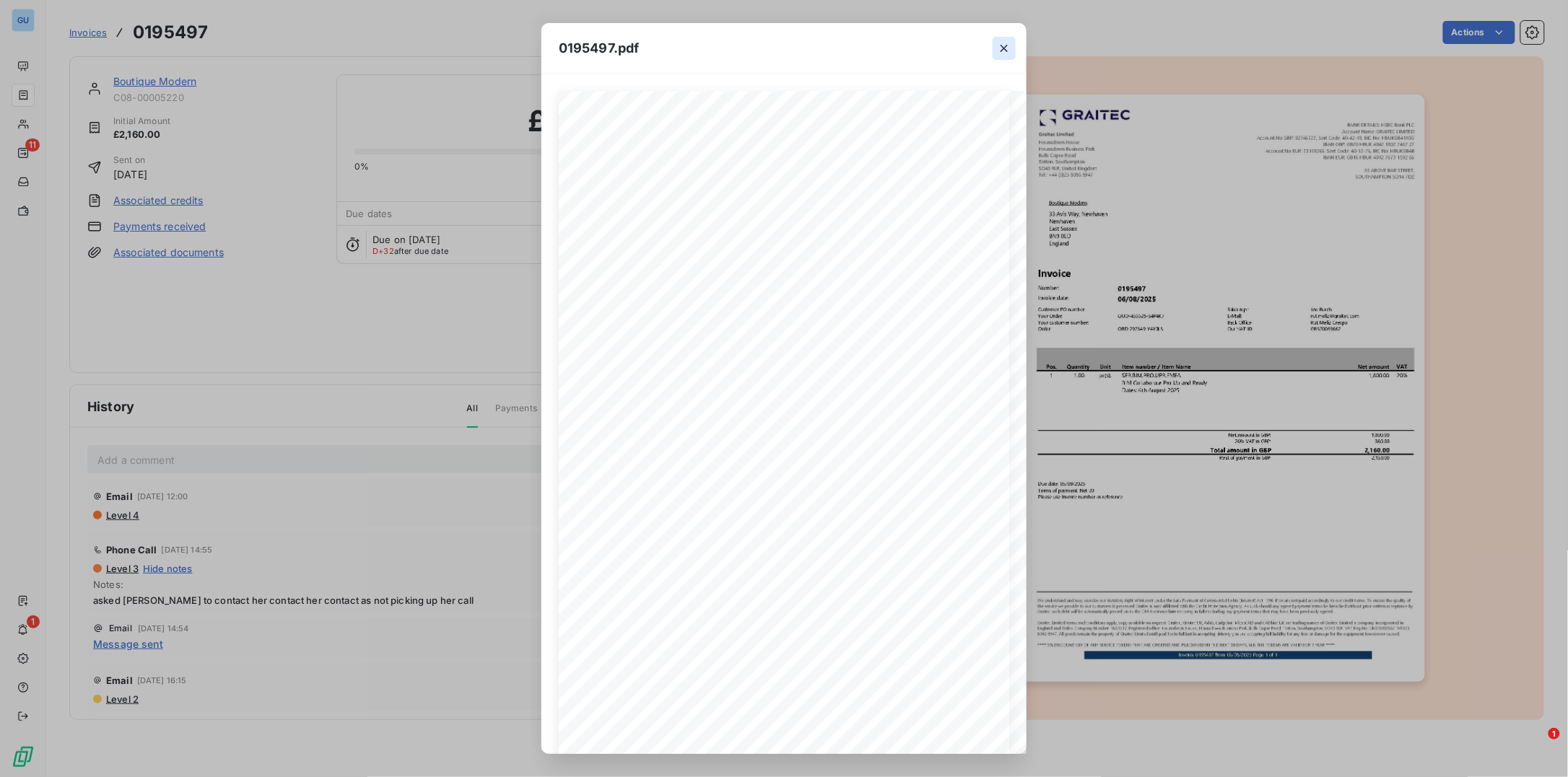
click at [1013, 44] on button "button" at bounding box center [1004, 48] width 23 height 23
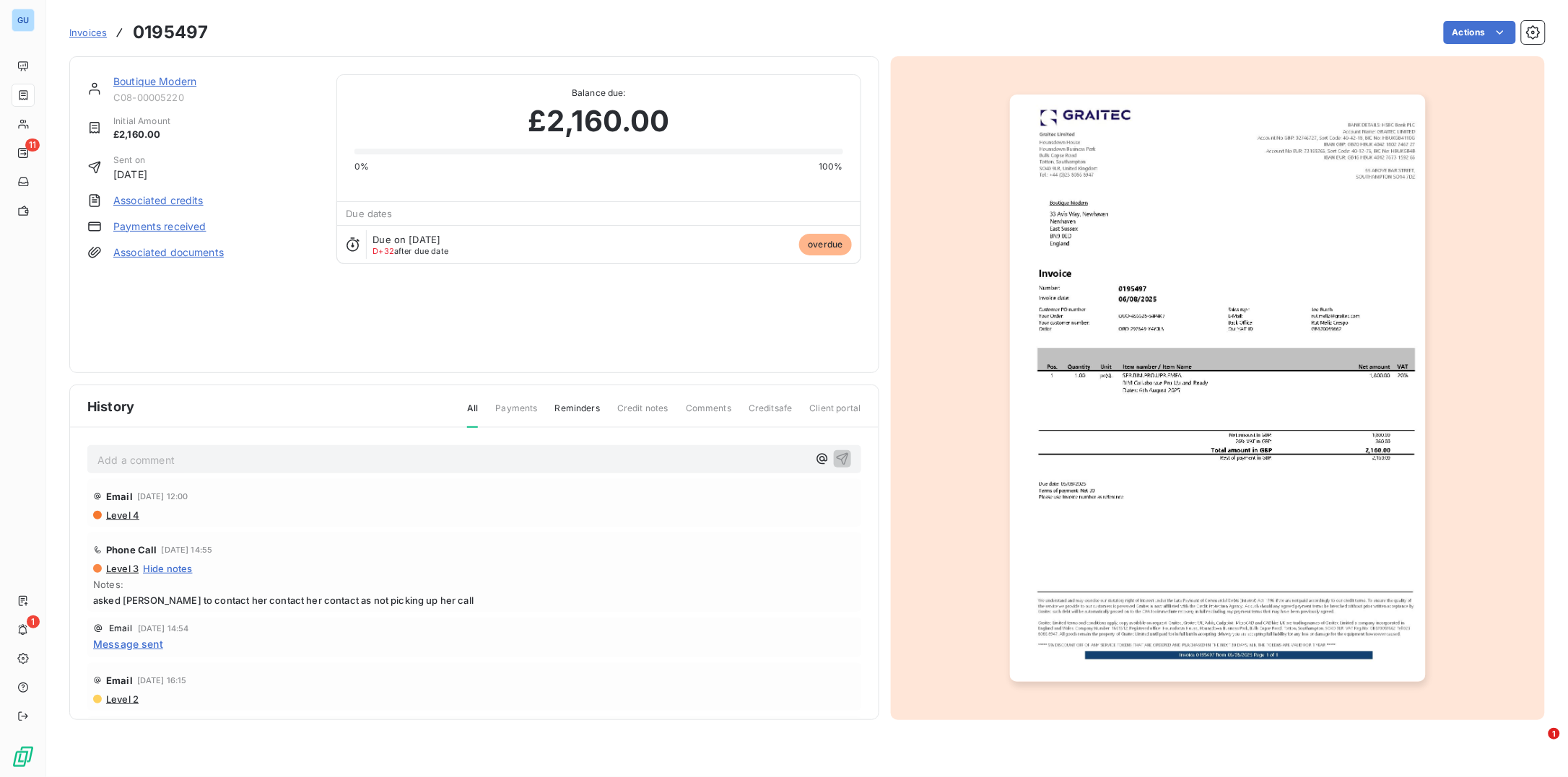
click at [136, 83] on link "Boutique Modern" at bounding box center [155, 81] width 83 height 12
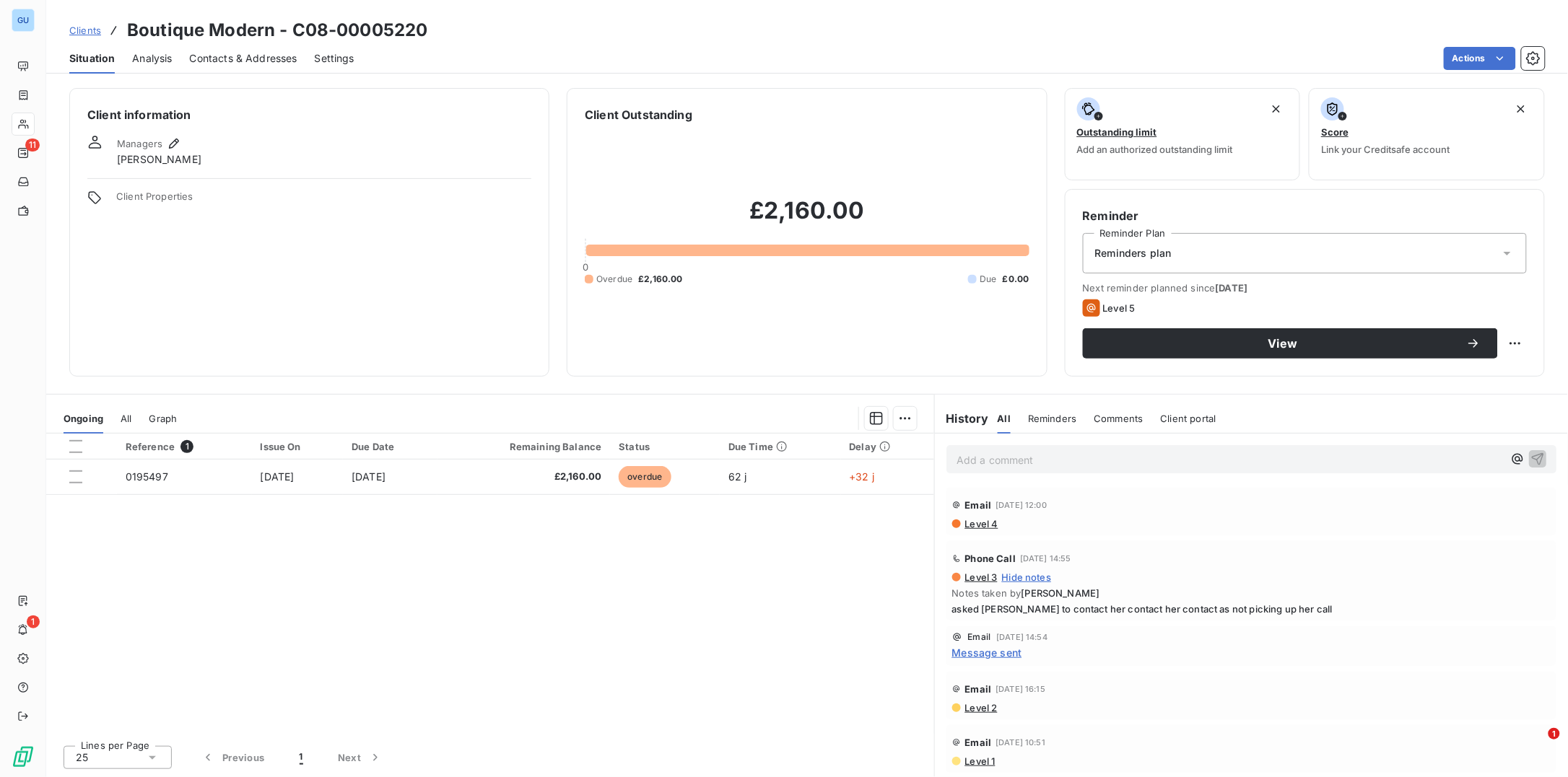
click at [256, 58] on span "Contacts & Addresses" at bounding box center [243, 58] width 108 height 15
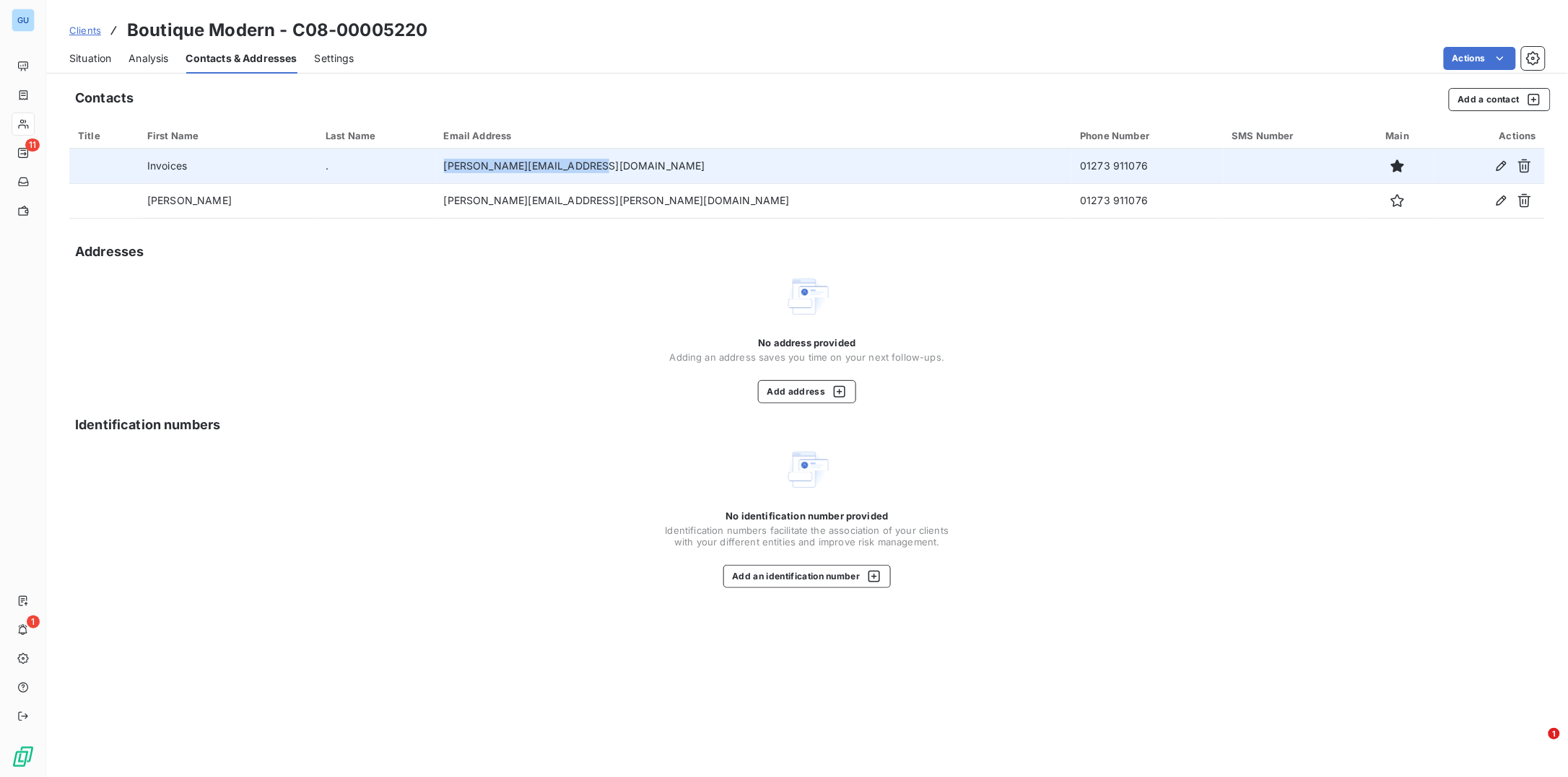
drag, startPoint x: 689, startPoint y: 169, endPoint x: 533, endPoint y: 168, distance: 156.0
click at [533, 168] on td "bryan@boutiquemodern.co.uk" at bounding box center [754, 165] width 637 height 34
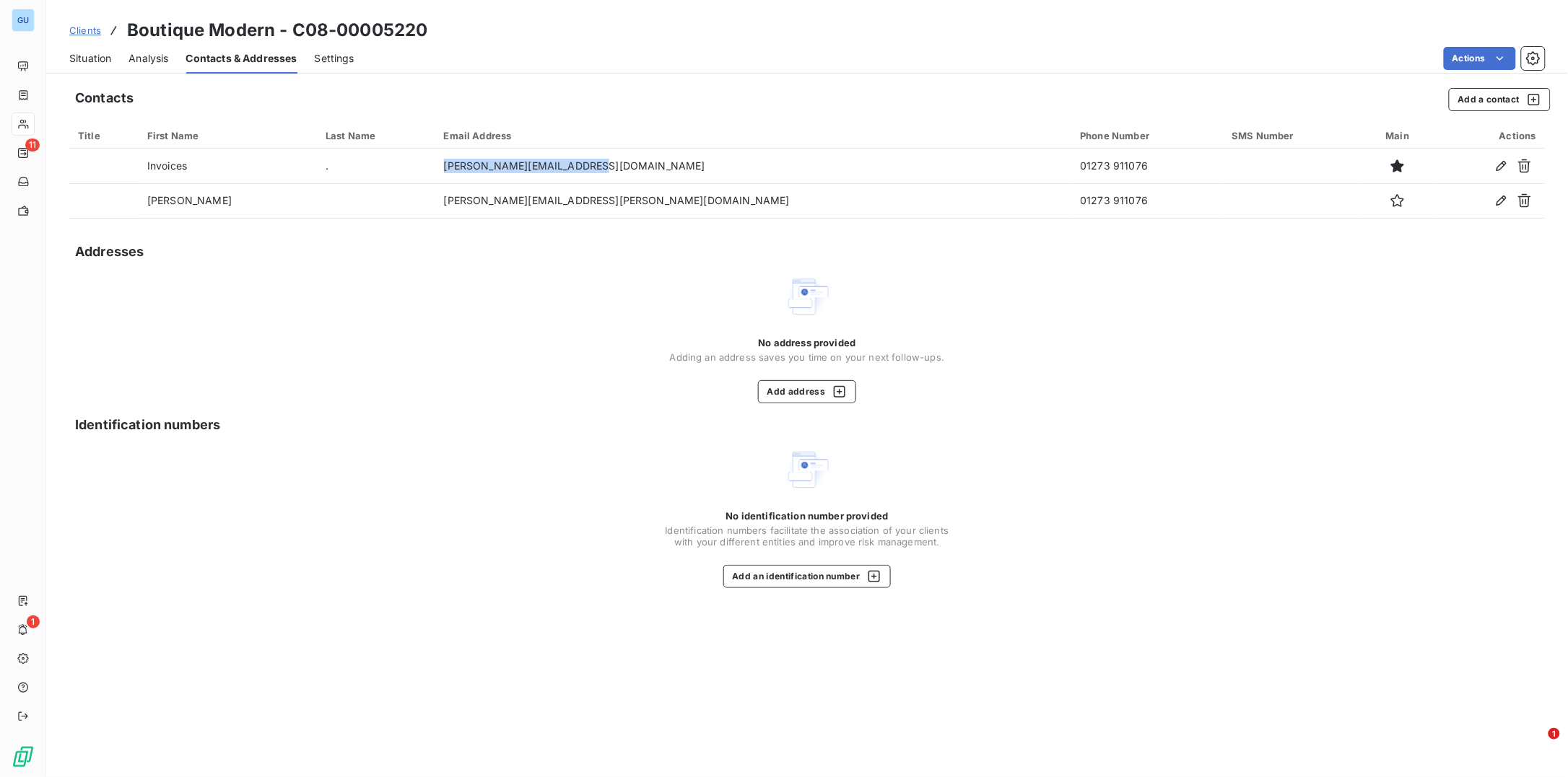
copy td "bryan@boutiquemodern.co.uk"
click at [83, 57] on span "Situation" at bounding box center [90, 58] width 42 height 15
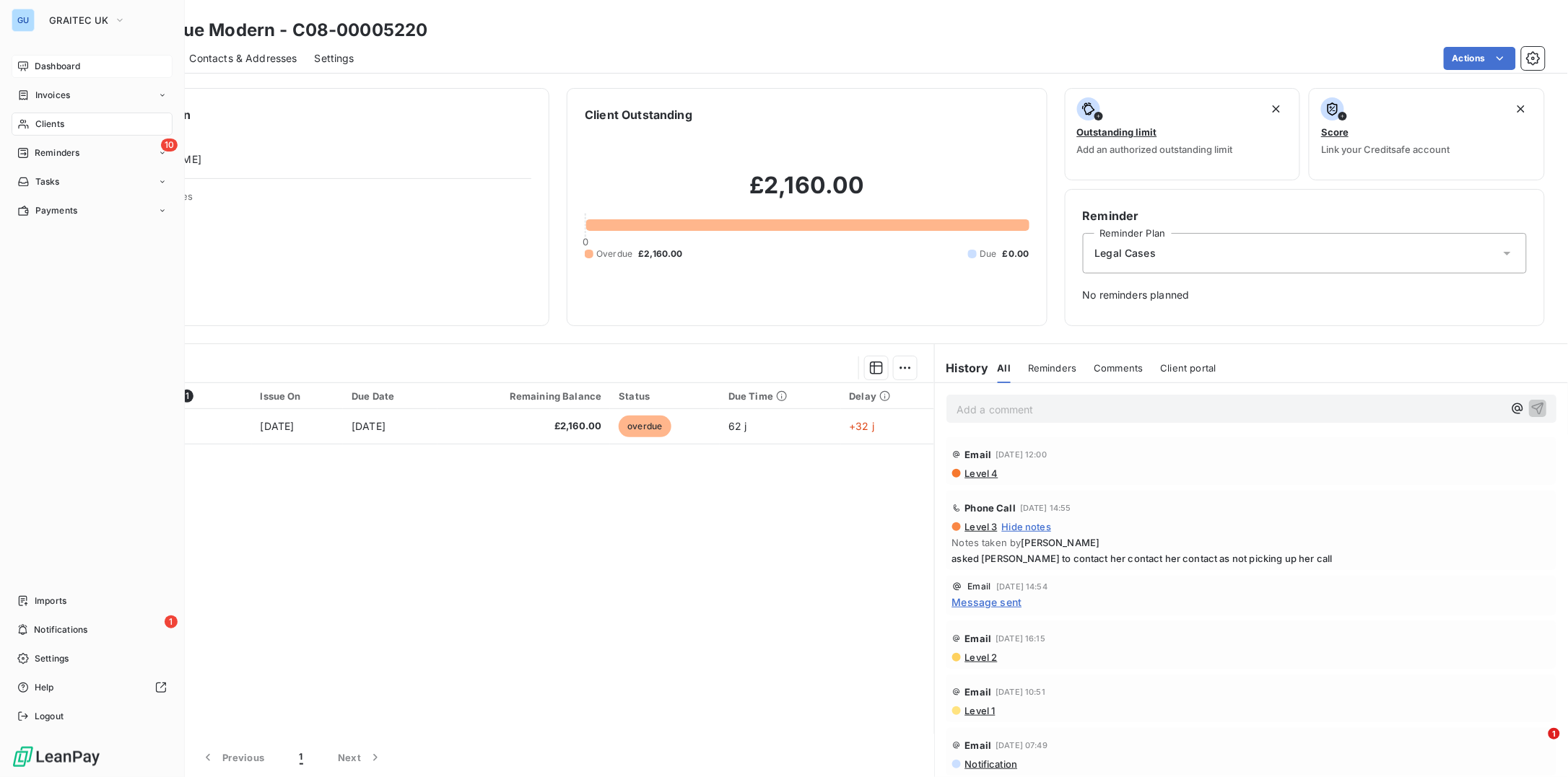
click at [70, 68] on span "Dashboard" at bounding box center [57, 66] width 45 height 13
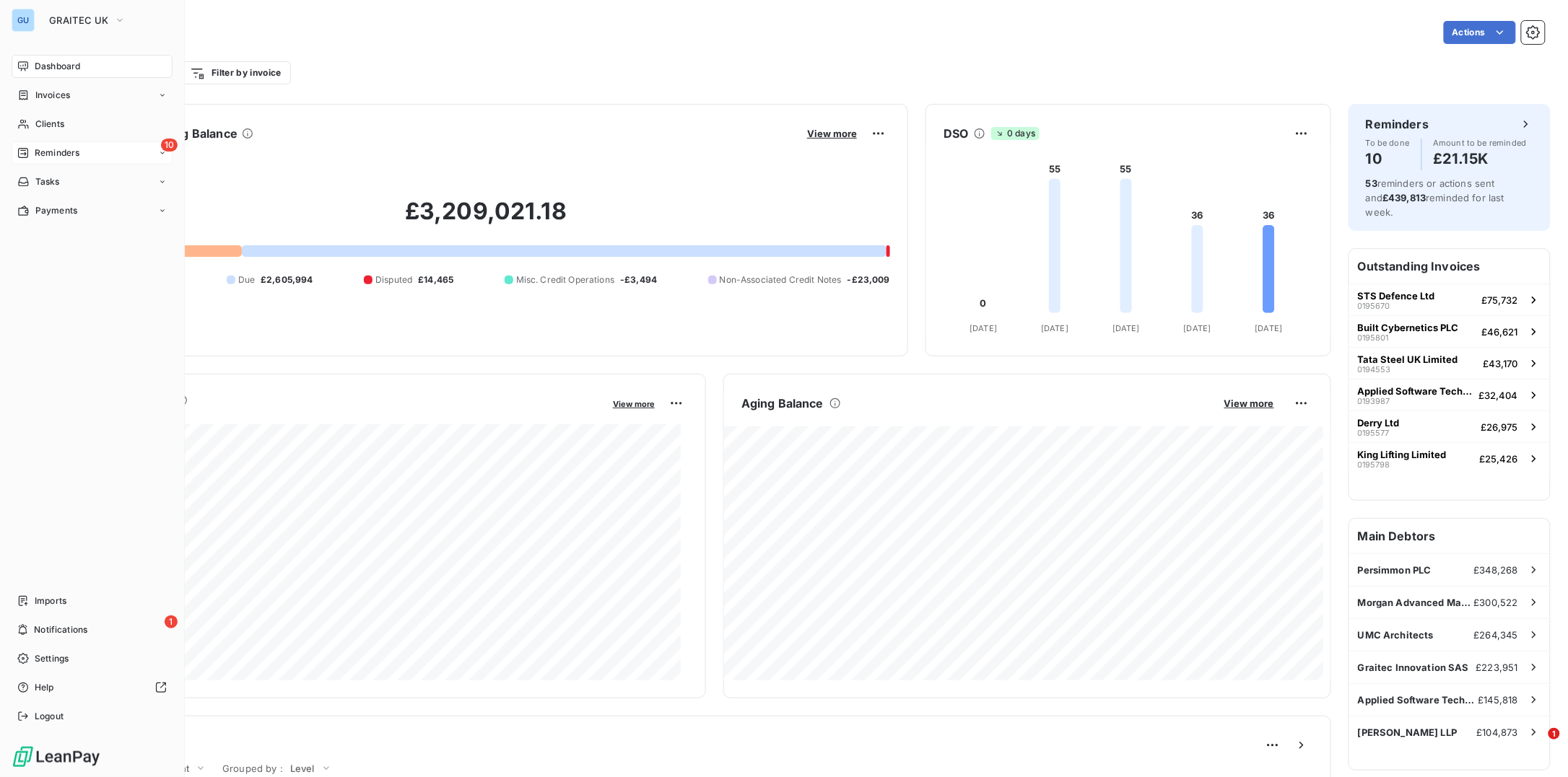
click at [50, 154] on span "Reminders" at bounding box center [57, 152] width 44 height 13
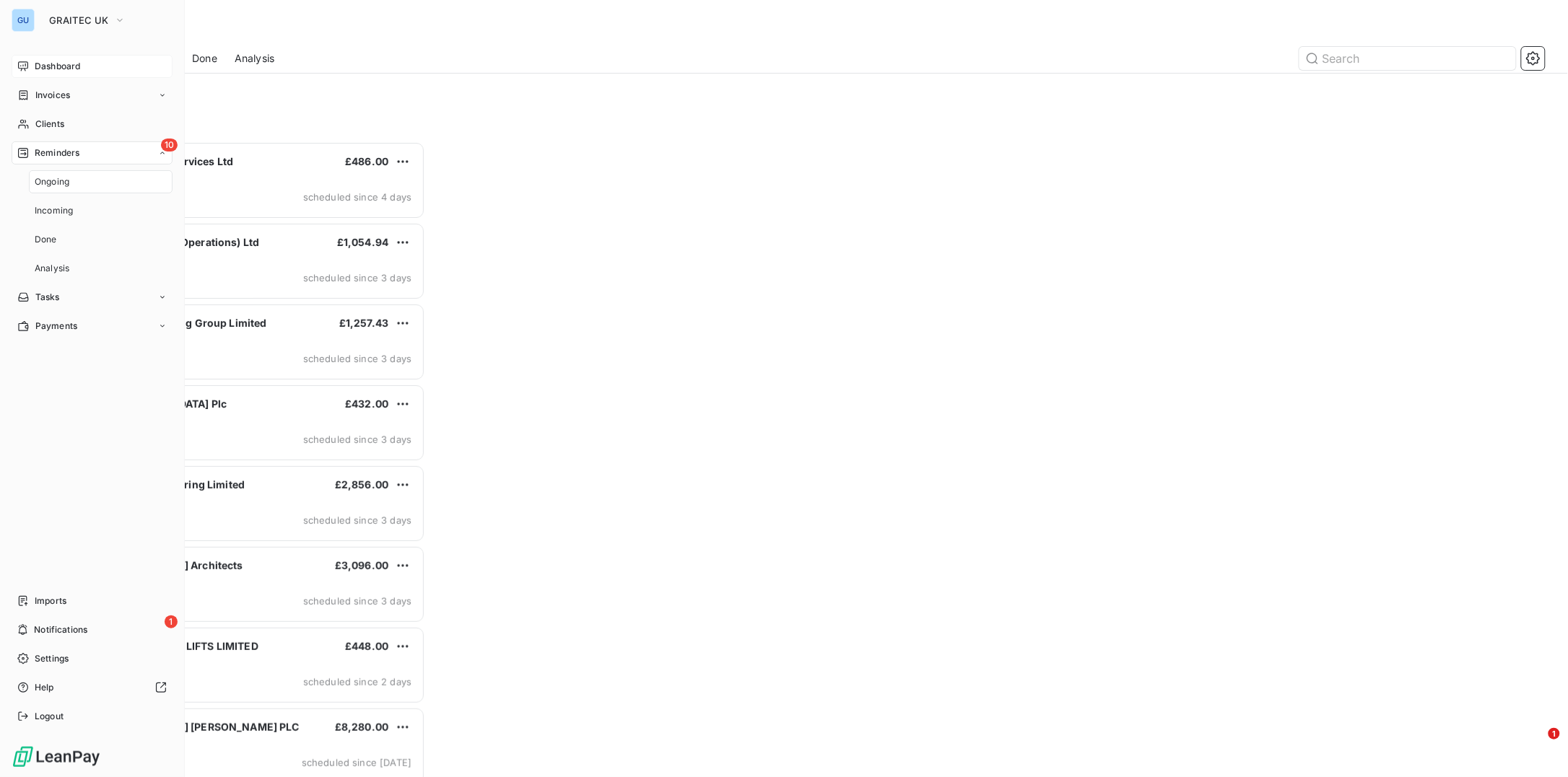
scroll to position [621, 341]
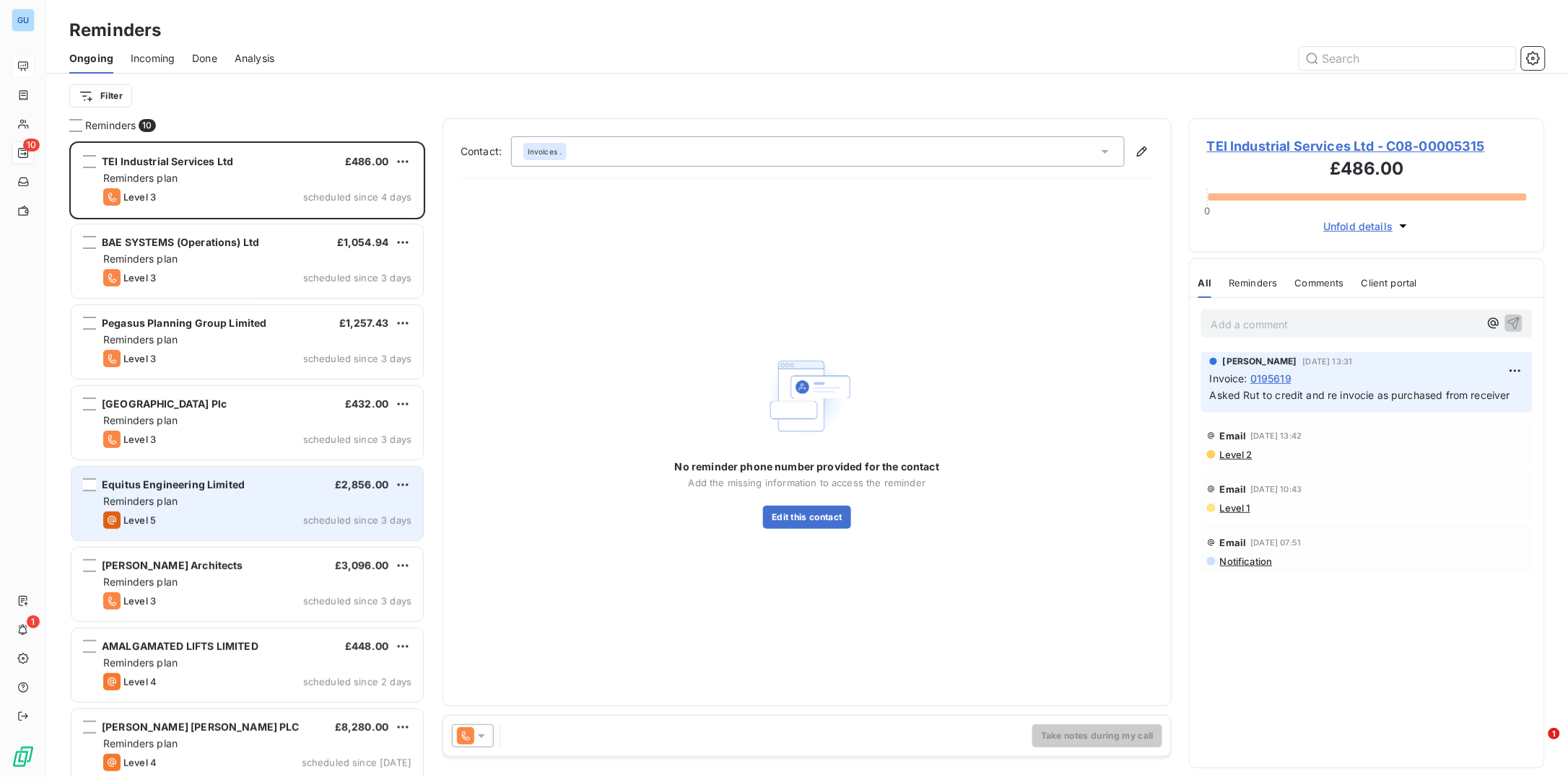
click at [194, 492] on div "Equitus Engineering Limited £2,856.00 Reminders plan Level 5 scheduled since 3 …" at bounding box center [246, 503] width 351 height 73
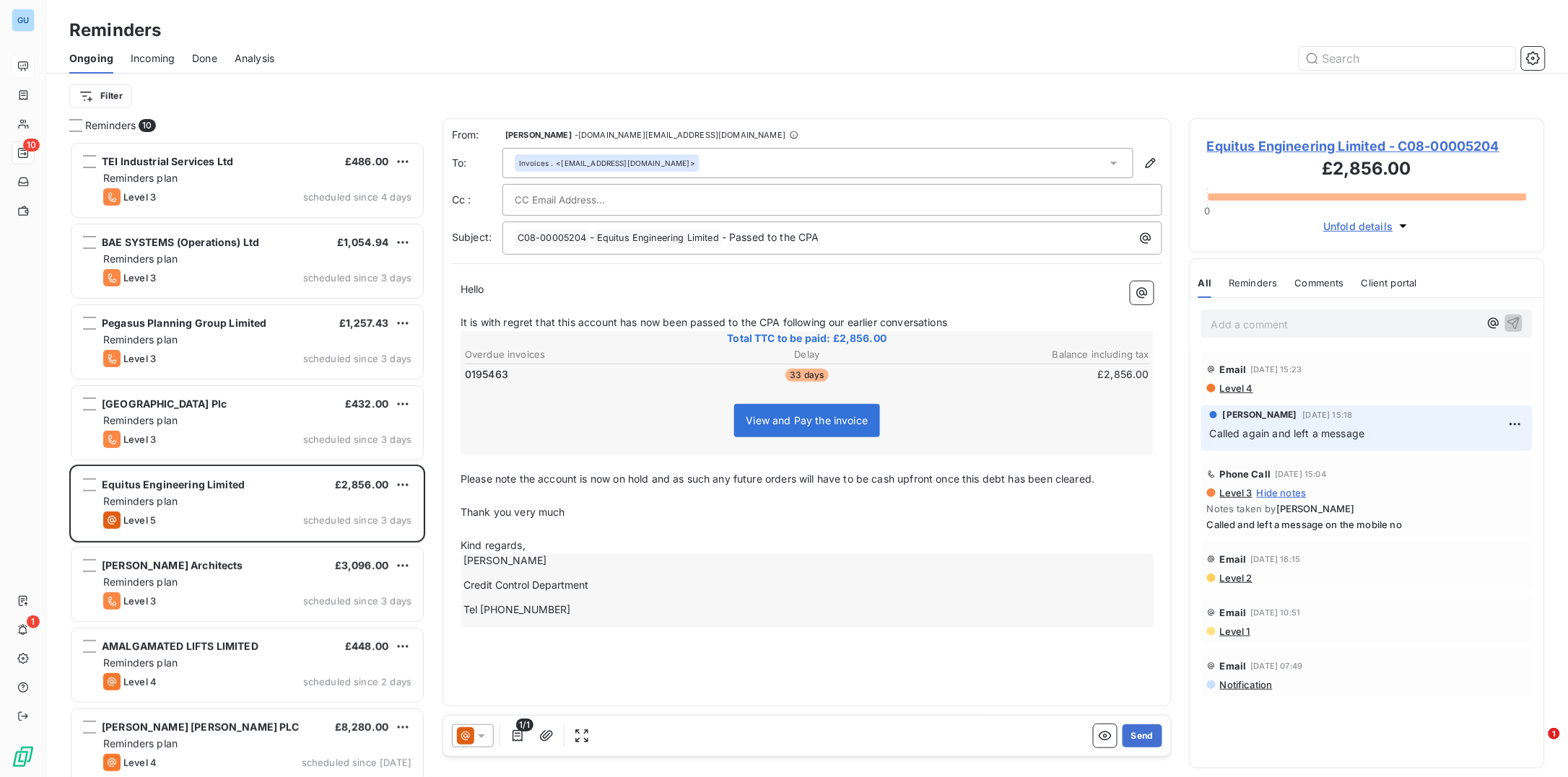
drag, startPoint x: 1251, startPoint y: 317, endPoint x: 1249, endPoint y: 324, distance: 7.3
click at [1250, 317] on p "Add a comment ﻿" at bounding box center [1345, 324] width 268 height 18
click at [1513, 323] on icon "button" at bounding box center [1514, 323] width 12 height 12
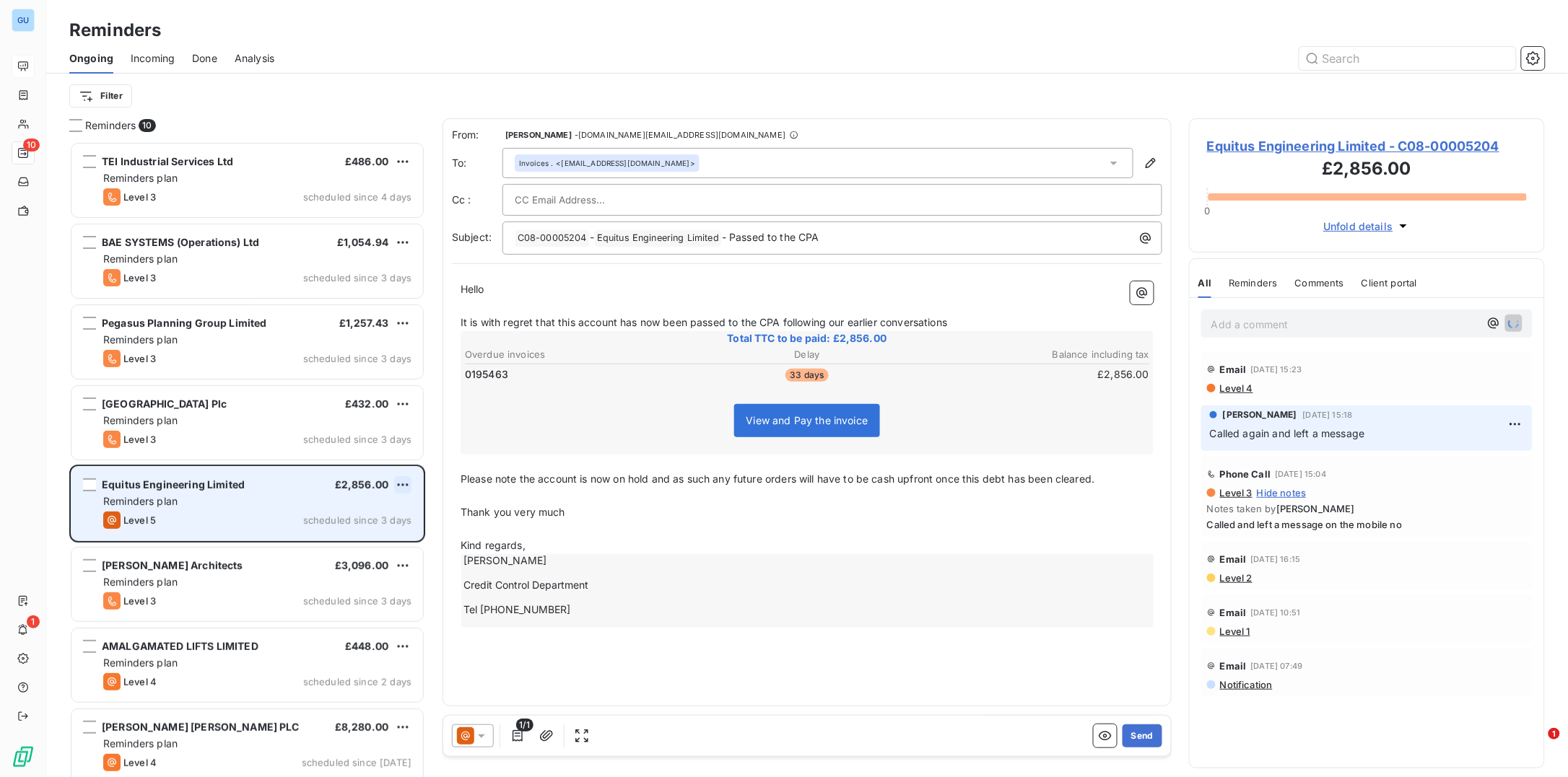
click at [395, 483] on html "GU 10 1 Reminders Ongoing Incoming Done Analysis Filter Reminders 10 TEI Indust…" at bounding box center [784, 388] width 1568 height 777
click at [360, 515] on div "Reschedule this action" at bounding box center [341, 514] width 126 height 23
select select "9"
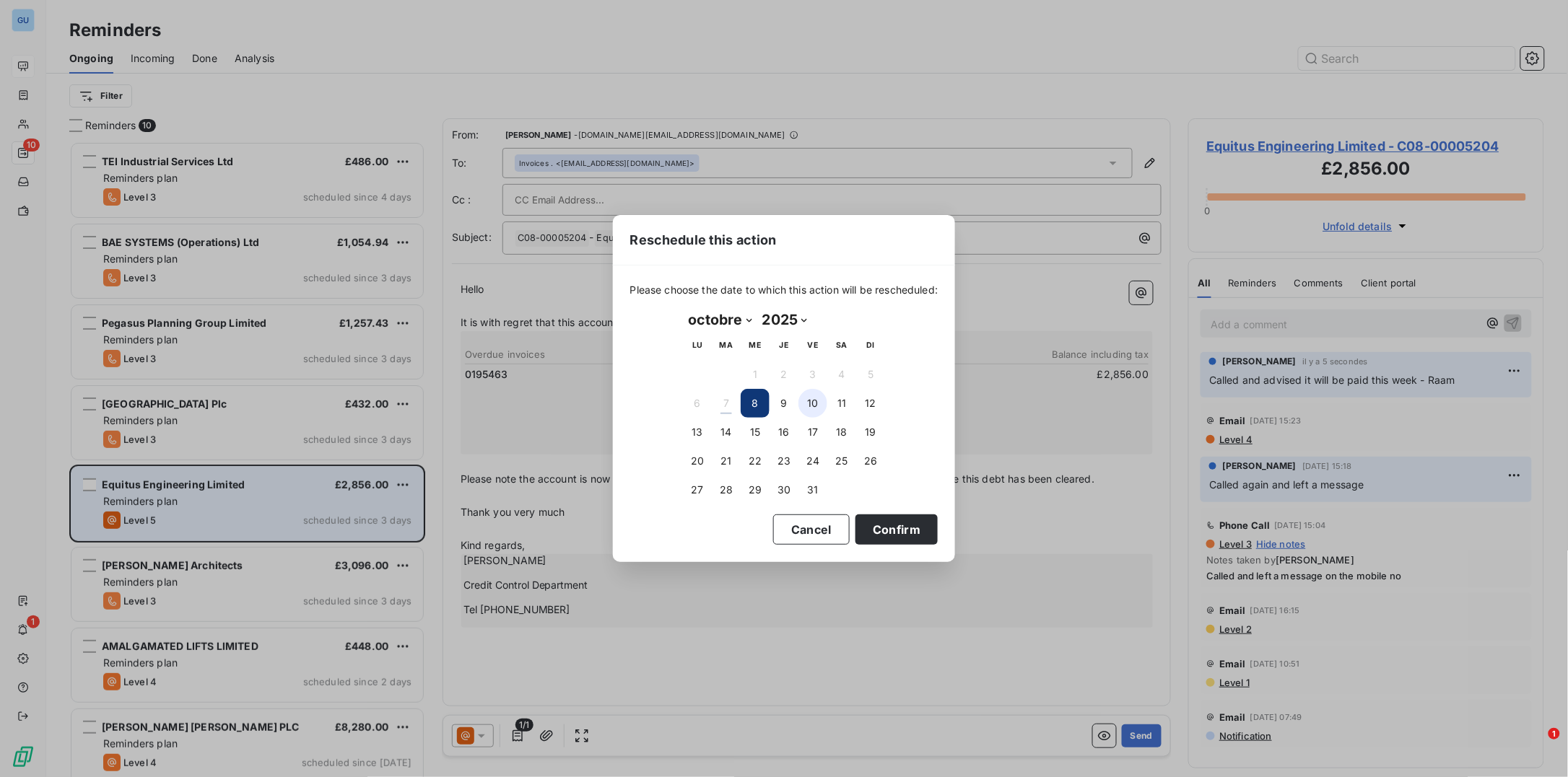
click at [813, 402] on button "10" at bounding box center [813, 403] width 29 height 29
click at [911, 528] on button "Confirm" at bounding box center [897, 530] width 83 height 31
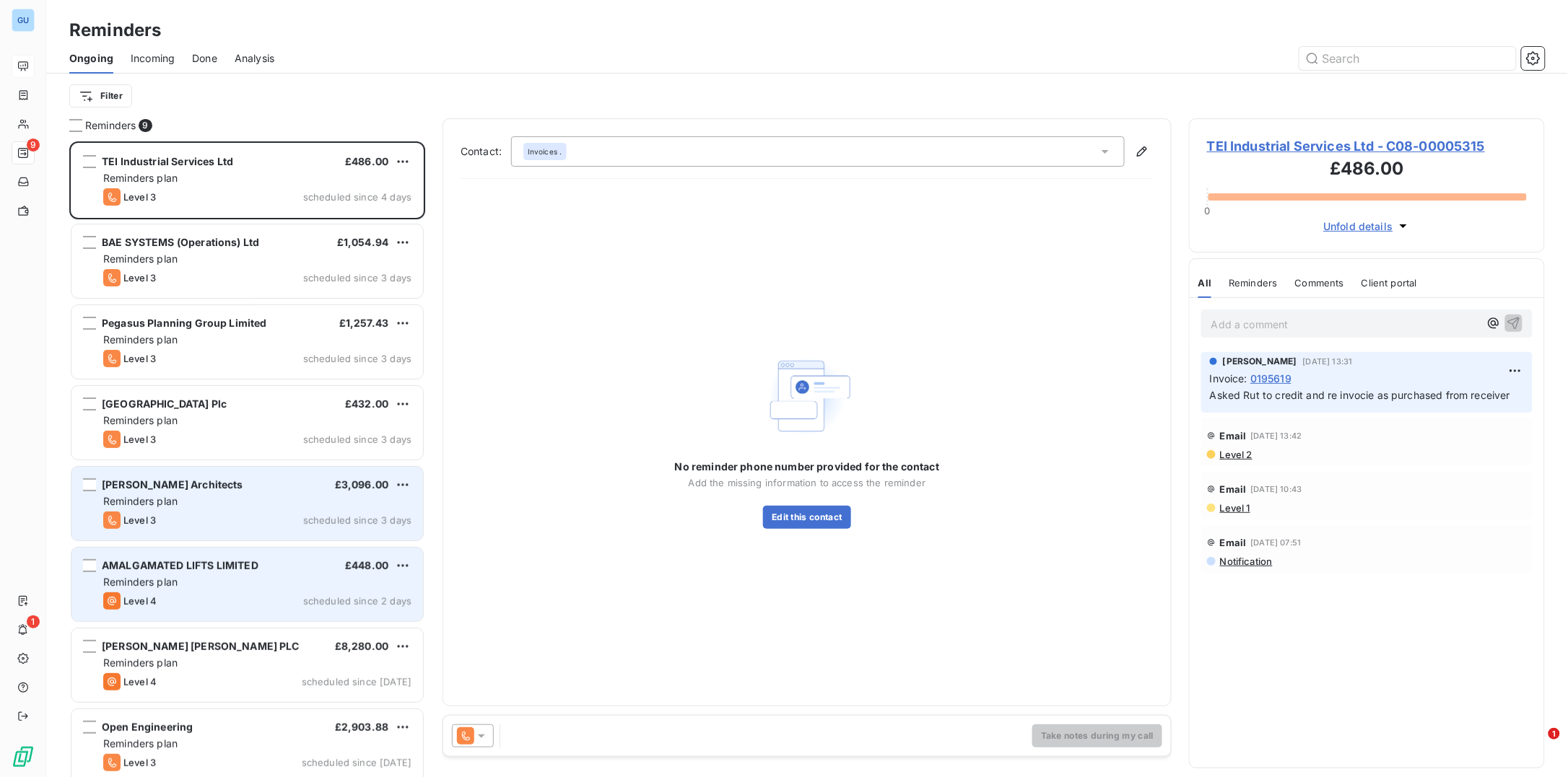
click at [192, 566] on span "AMALGAMATED LIFTS LIMITED" at bounding box center [180, 565] width 157 height 12
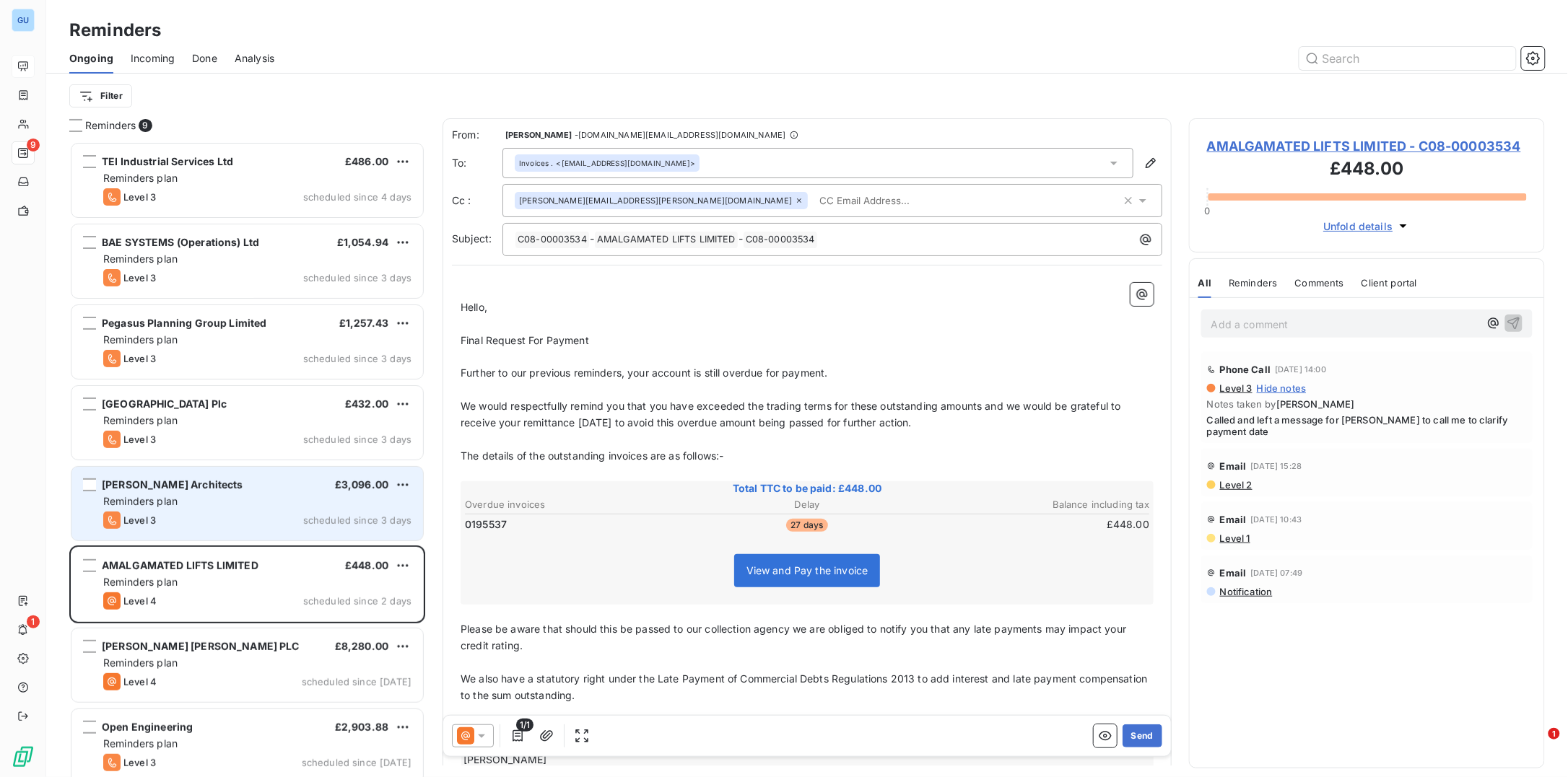
click at [1293, 144] on span "AMALGAMATED LIFTS LIMITED - C08-00003534" at bounding box center [1367, 145] width 320 height 19
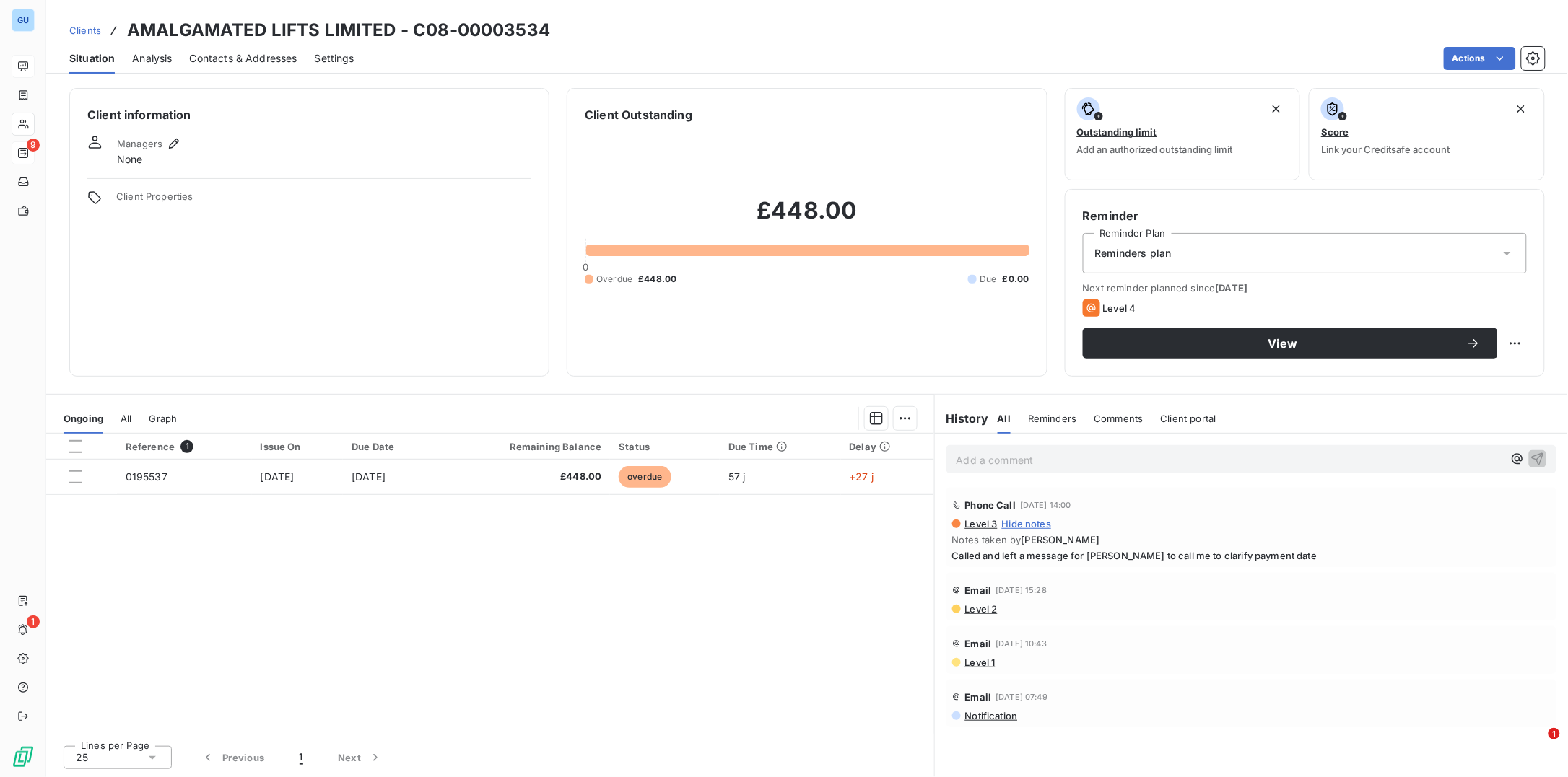
click at [212, 57] on span "Contacts & Addresses" at bounding box center [243, 58] width 108 height 15
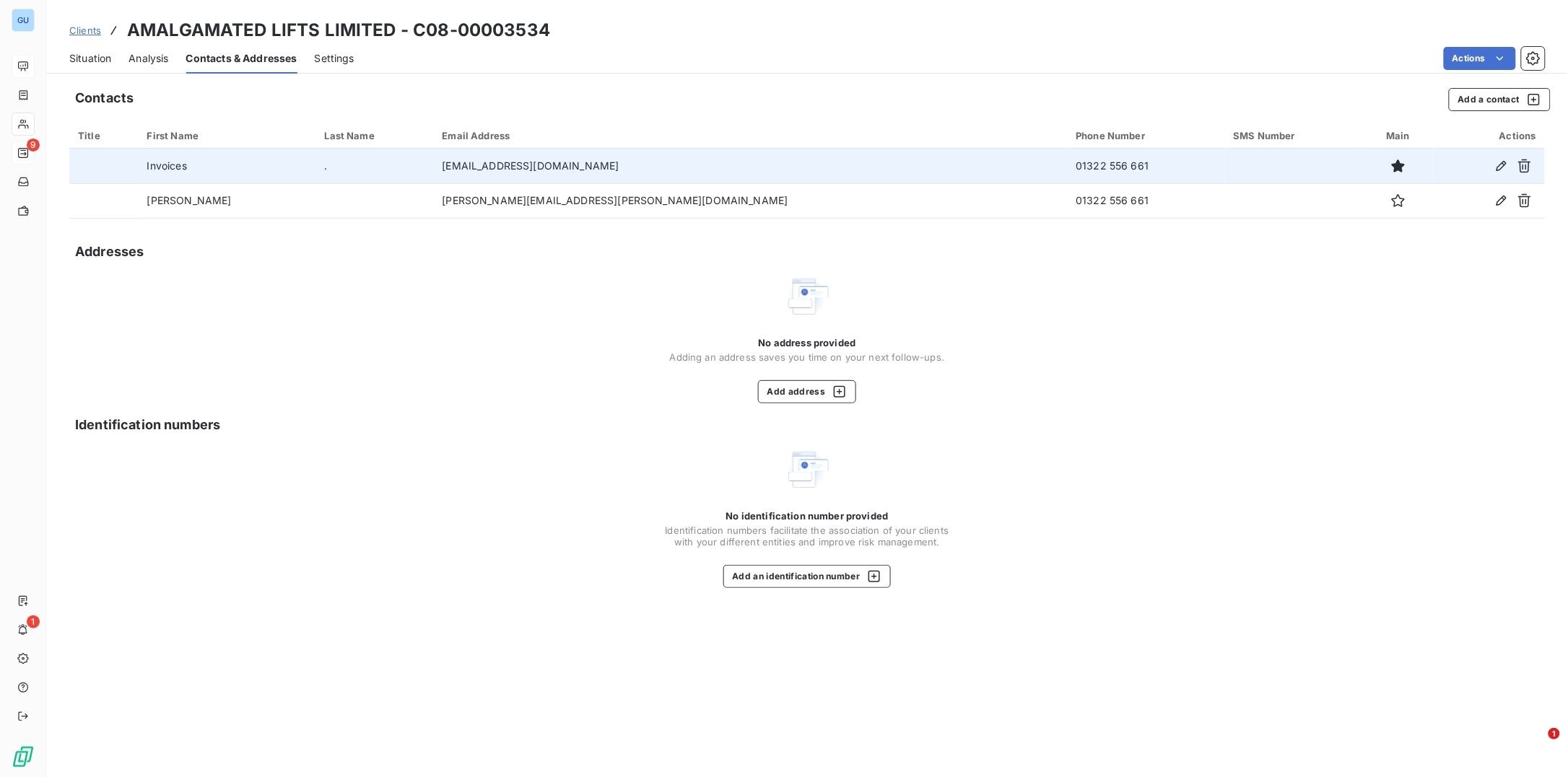
click at [1067, 175] on td "01322 556 661" at bounding box center [1146, 165] width 158 height 34
drag, startPoint x: 960, startPoint y: 168, endPoint x: 904, endPoint y: 171, distance: 56.1
click at [1067, 171] on td "01322 556 661" at bounding box center [1146, 165] width 158 height 34
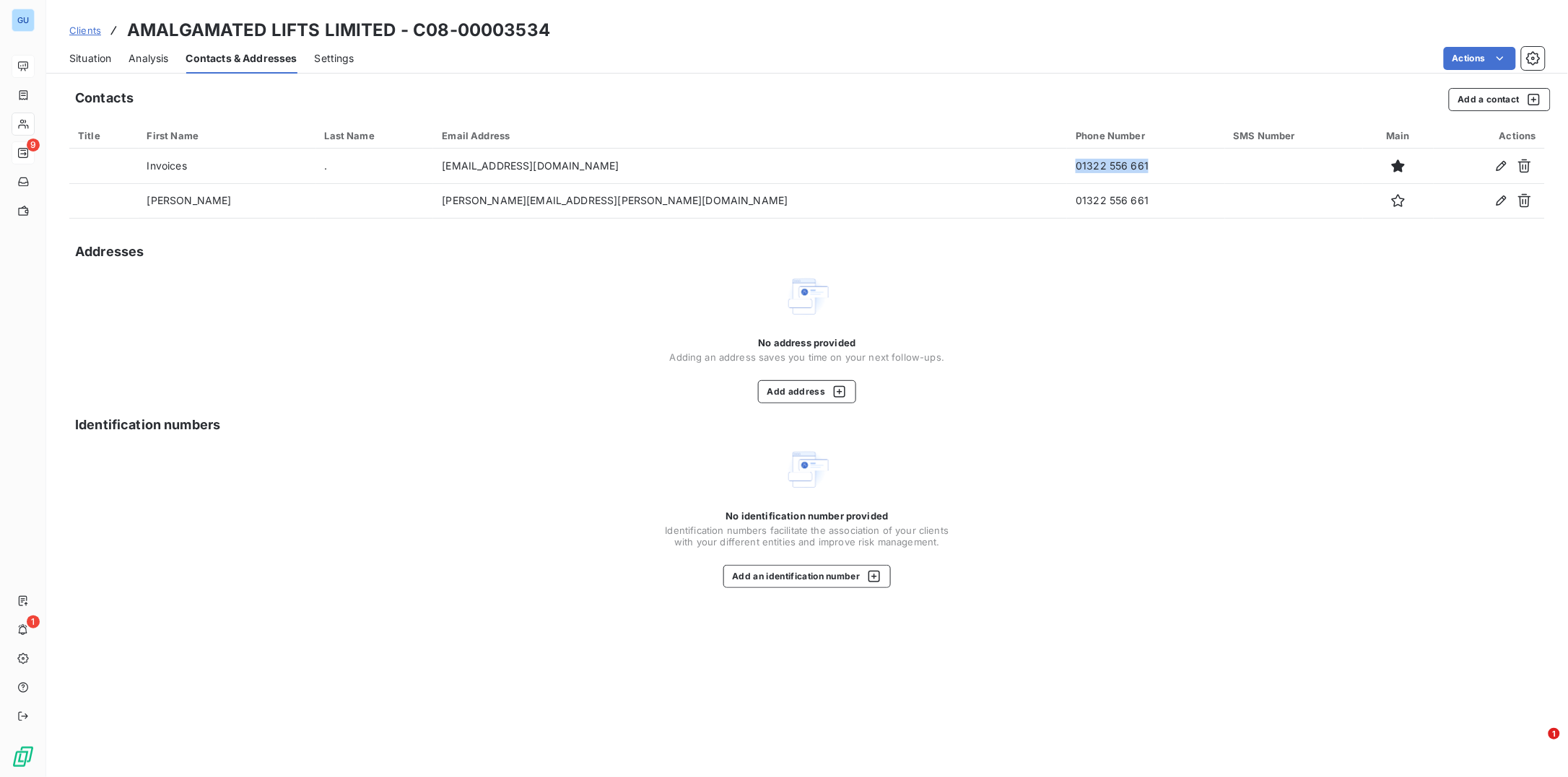
copy td "01322 556 661"
click at [73, 29] on span "Clients" at bounding box center [86, 30] width 32 height 11
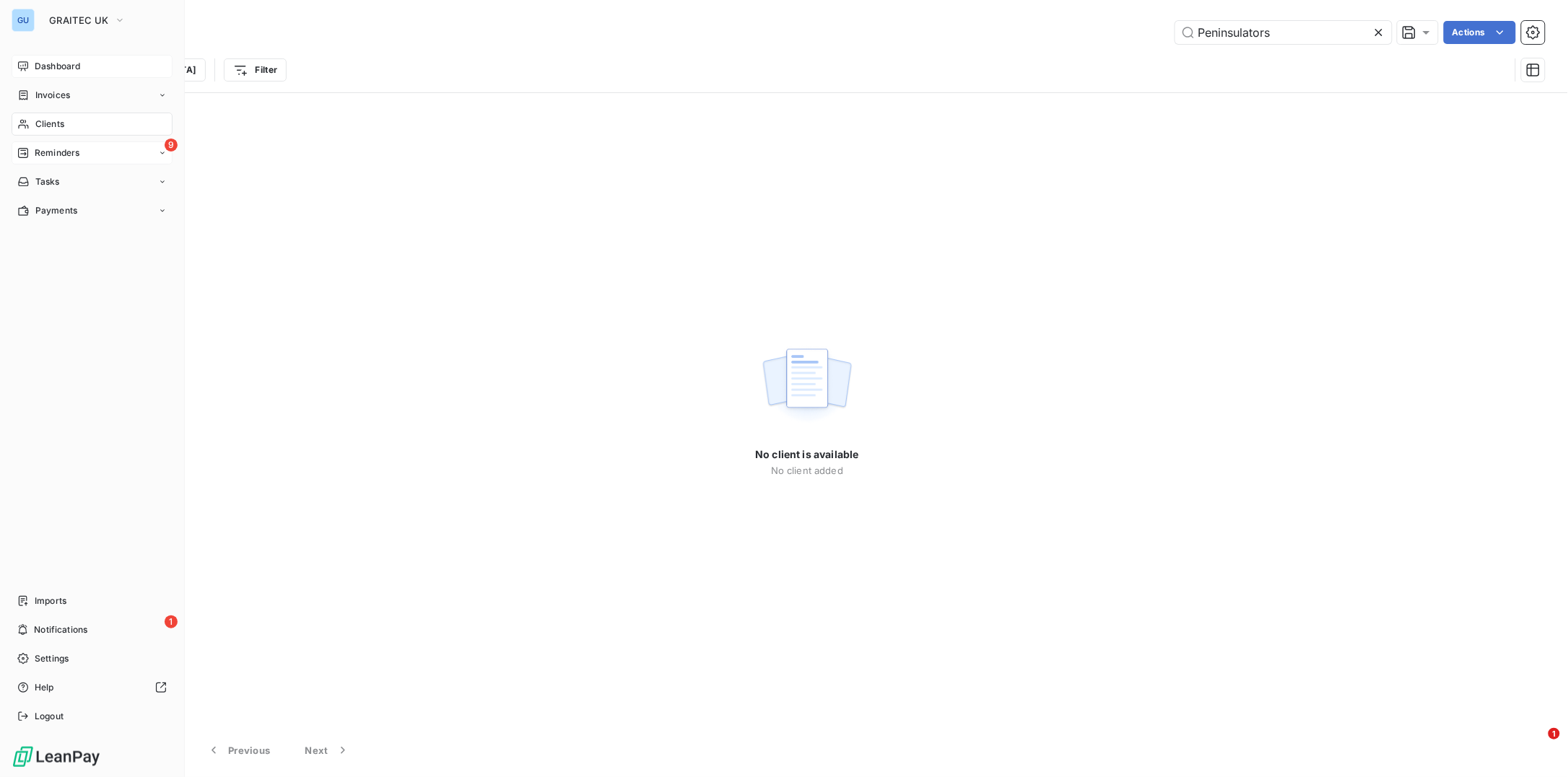
click at [54, 156] on span "Reminders" at bounding box center [57, 152] width 44 height 13
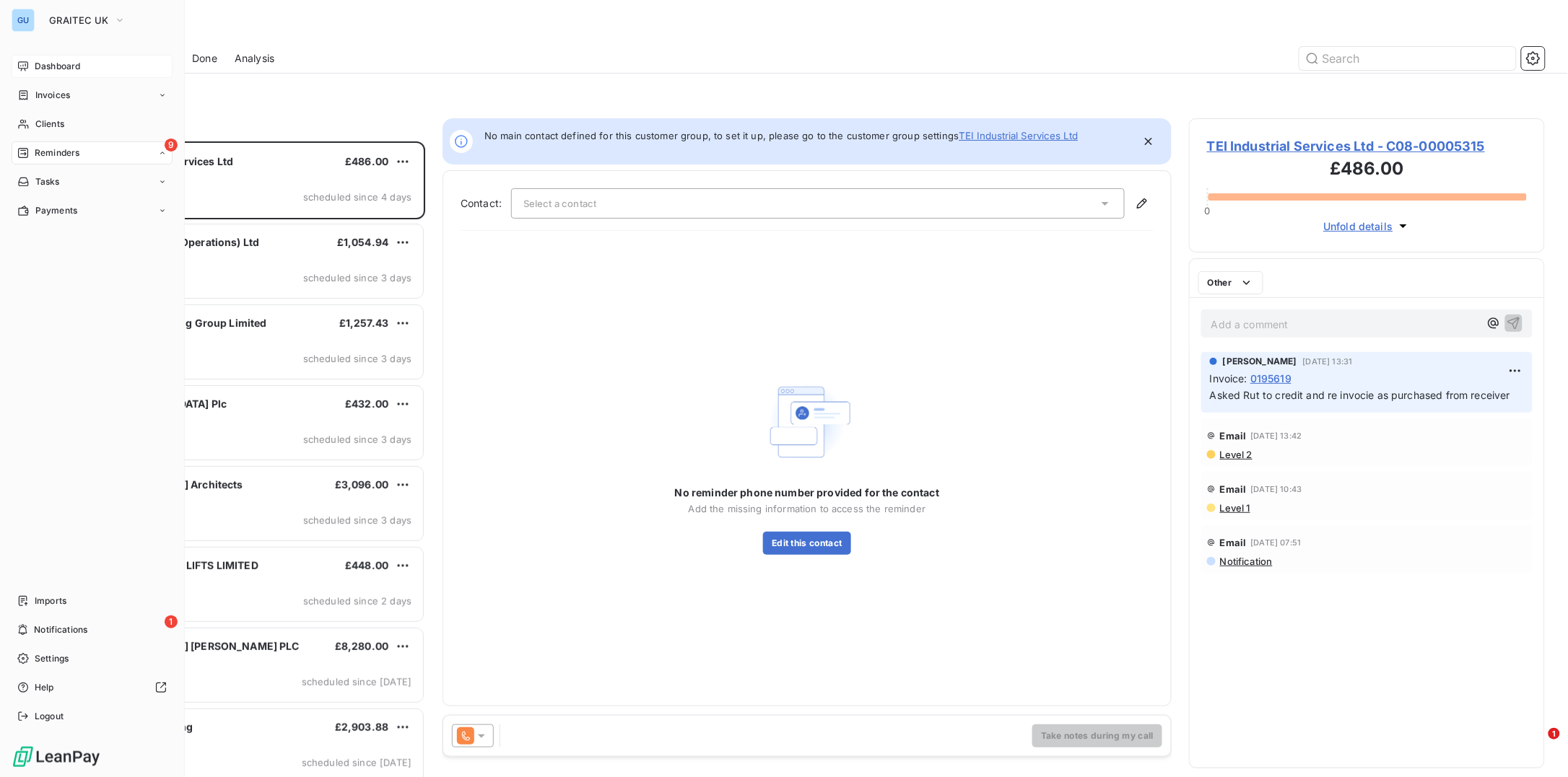
scroll to position [621, 341]
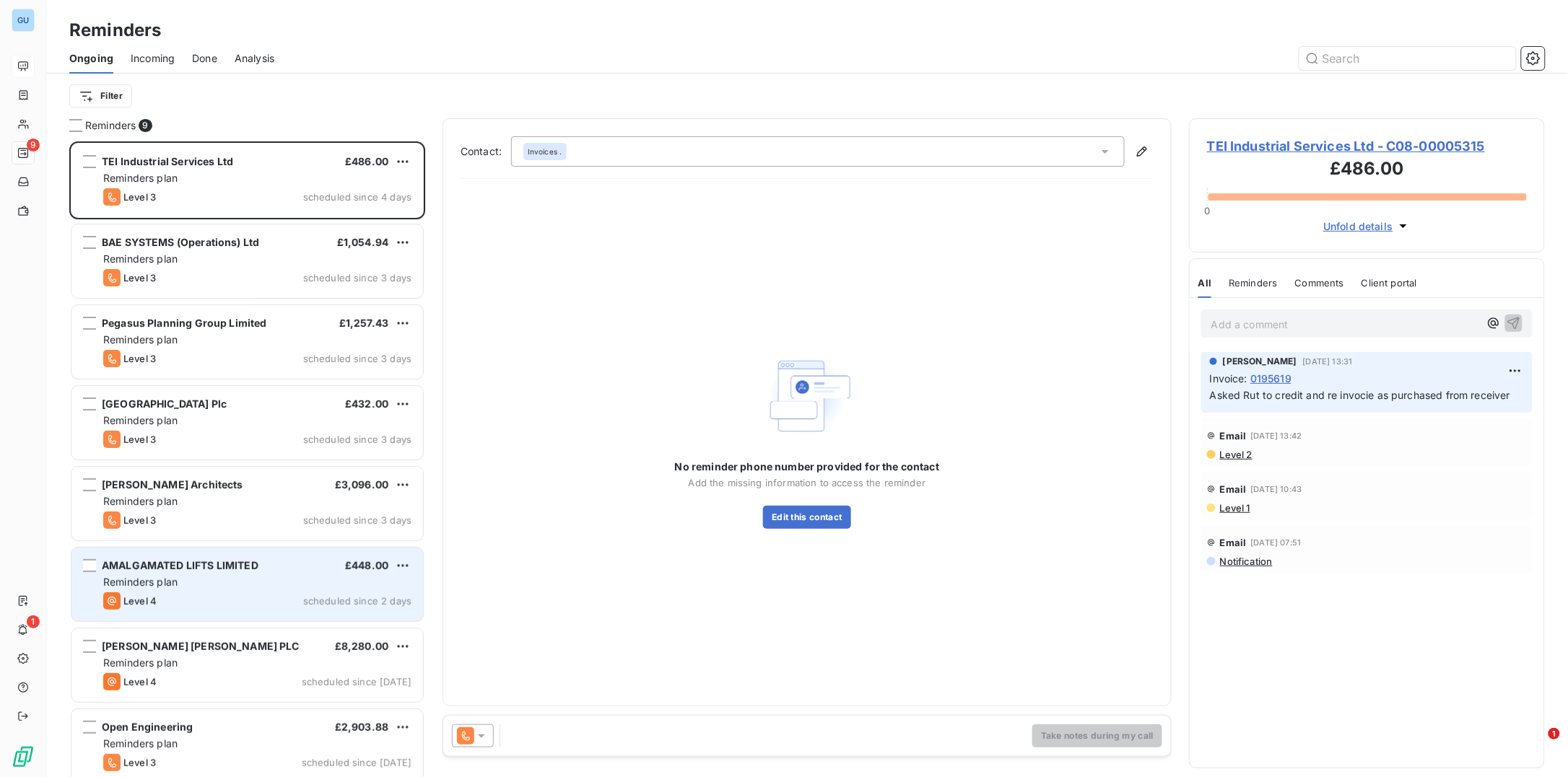
click at [199, 577] on div "Reminders plan" at bounding box center [257, 582] width 308 height 15
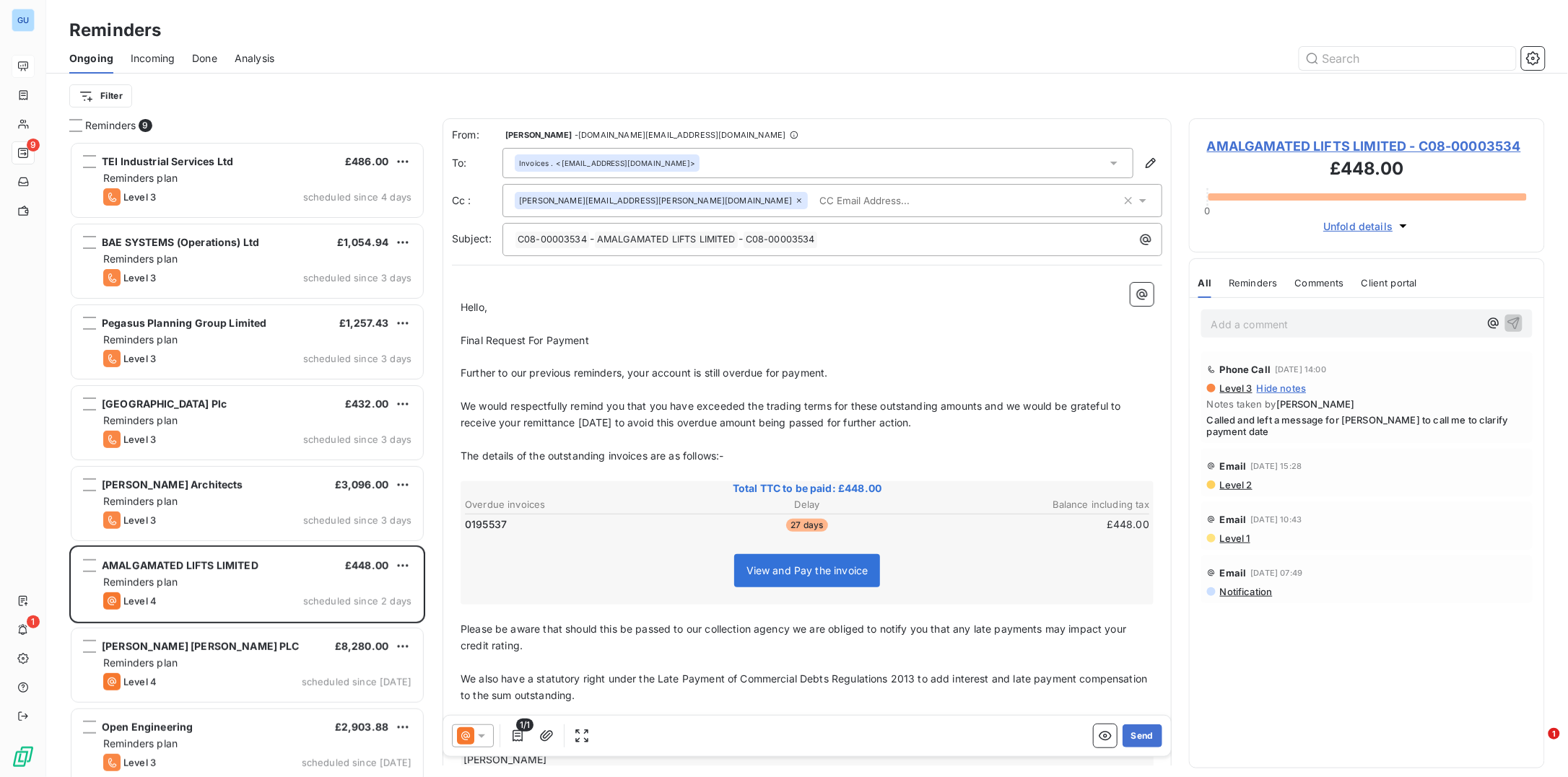
click at [1259, 142] on span "AMALGAMATED LIFTS LIMITED - C08-00003534" at bounding box center [1367, 145] width 320 height 19
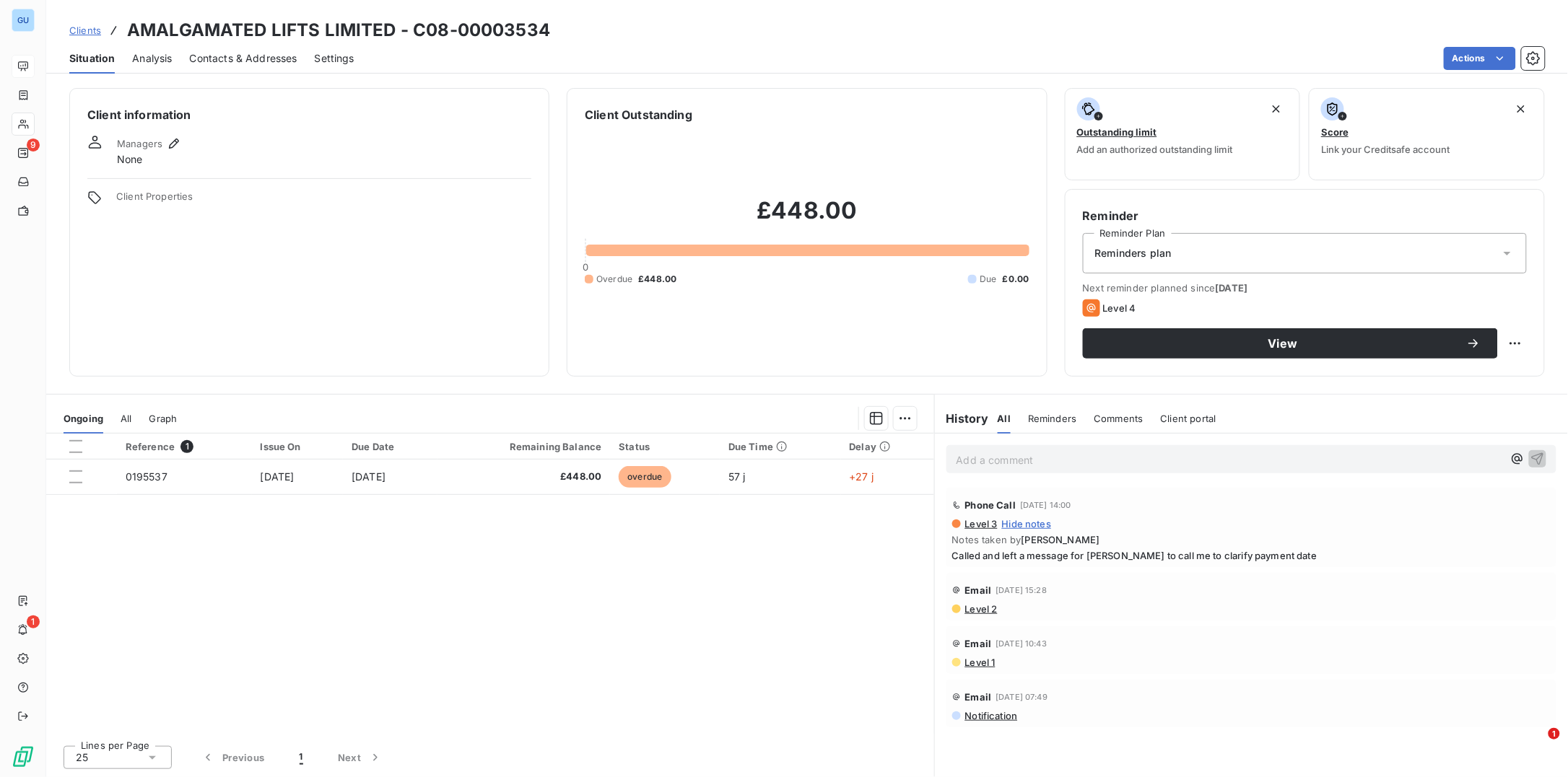
click at [931, 158] on div "£448.00 0 Overdue £448.00 Due £0.00" at bounding box center [807, 241] width 444 height 236
click at [254, 54] on span "Contacts & Addresses" at bounding box center [243, 58] width 108 height 15
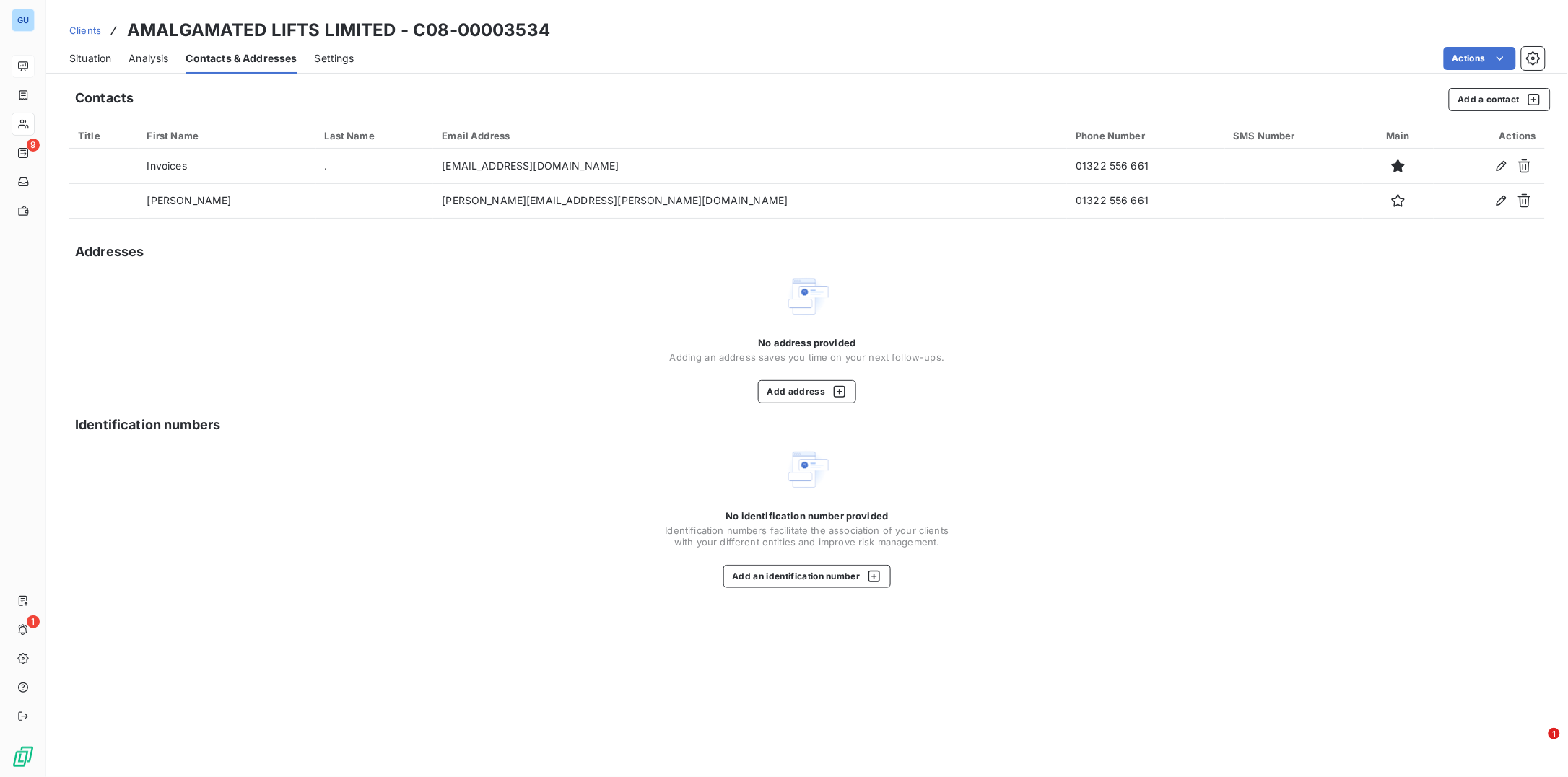
click at [101, 58] on span "Situation" at bounding box center [90, 58] width 42 height 15
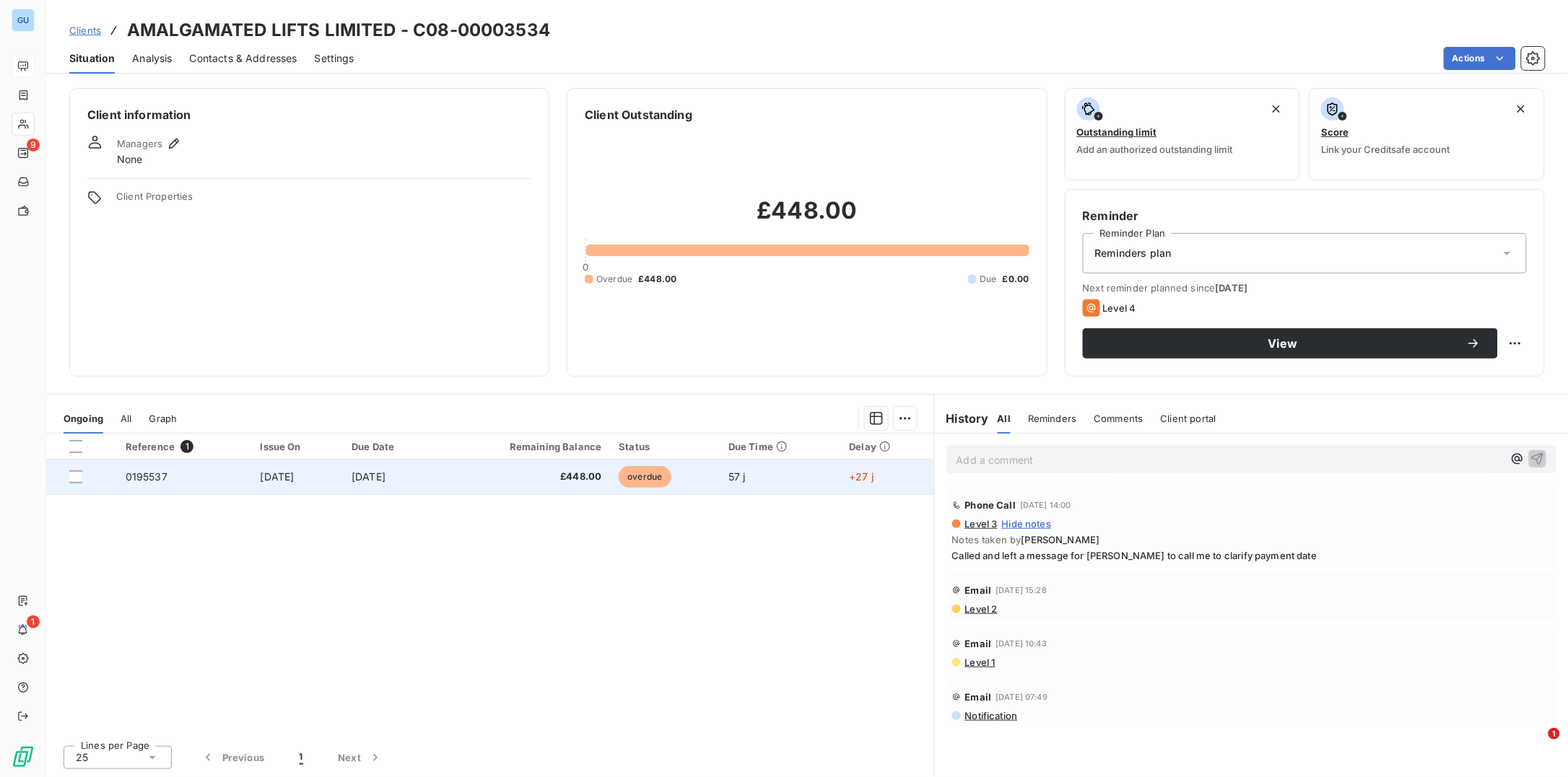
click at [144, 479] on span "0195537" at bounding box center [146, 476] width 42 height 12
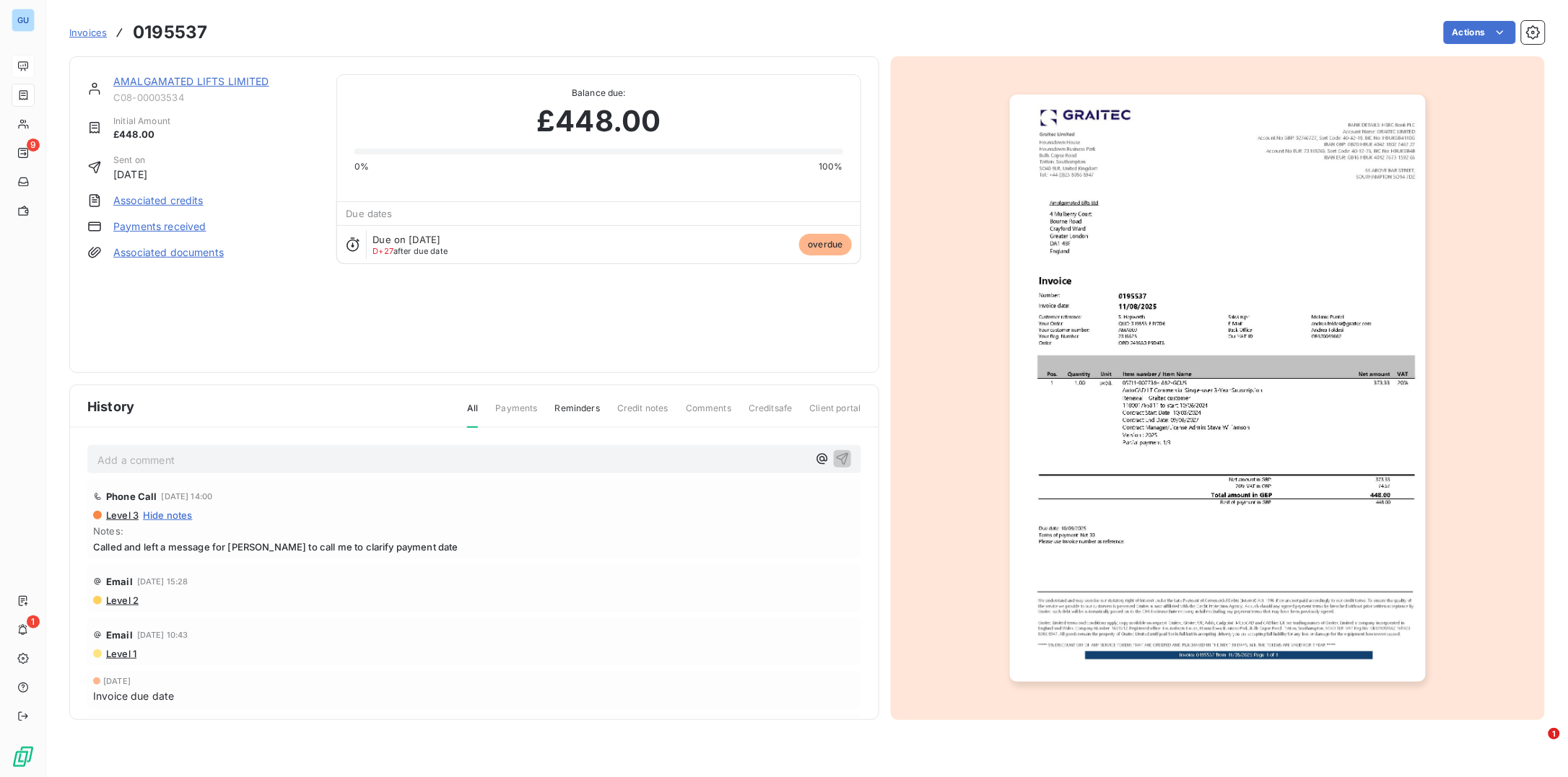
click at [162, 79] on link "AMALGAMATED LIFTS LIMITED" at bounding box center [191, 81] width 156 height 12
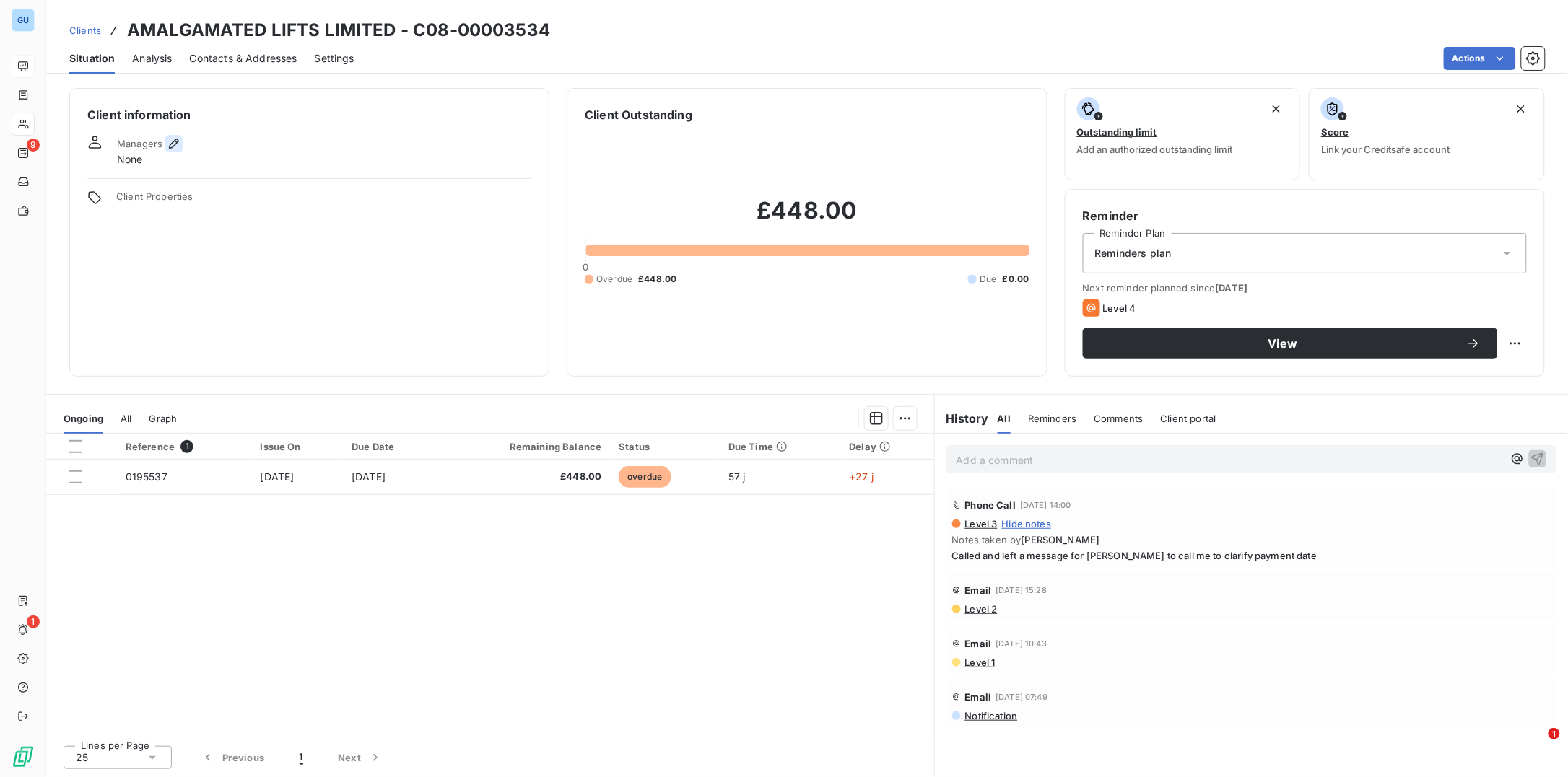
click at [174, 146] on icon "button" at bounding box center [174, 143] width 15 height 15
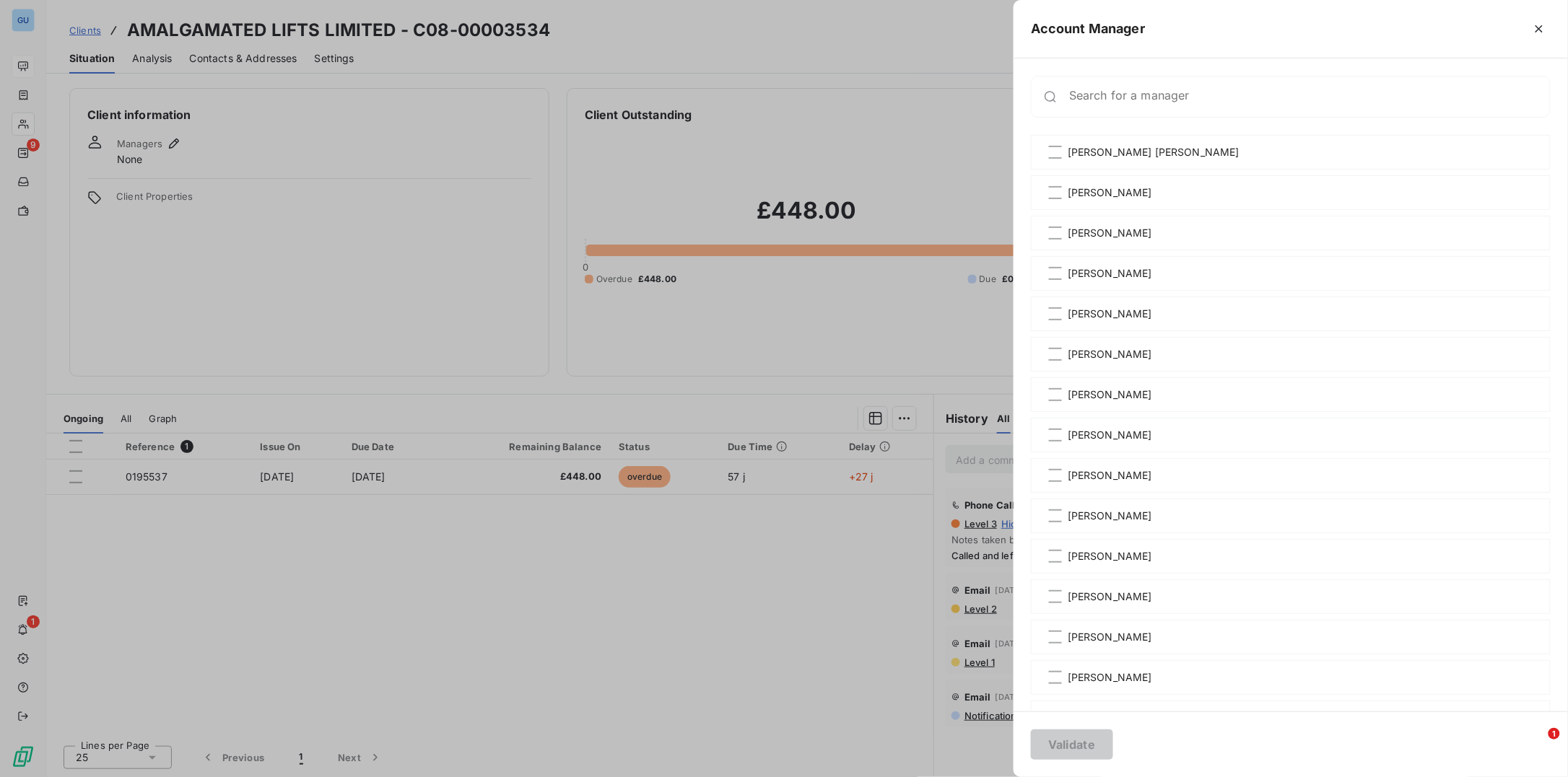
click at [17, 632] on div at bounding box center [784, 388] width 1568 height 777
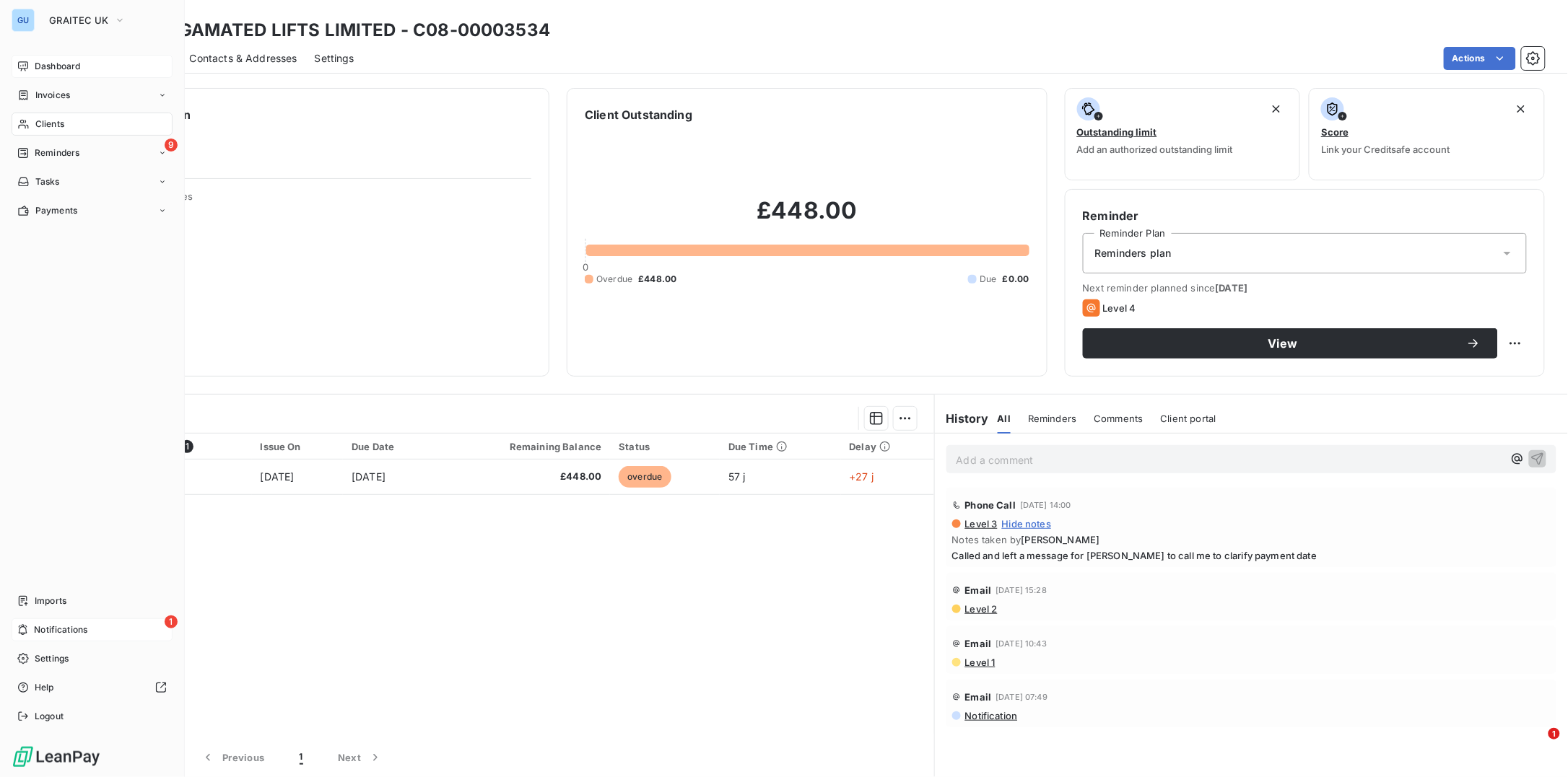
click at [24, 630] on icon at bounding box center [23, 629] width 11 height 11
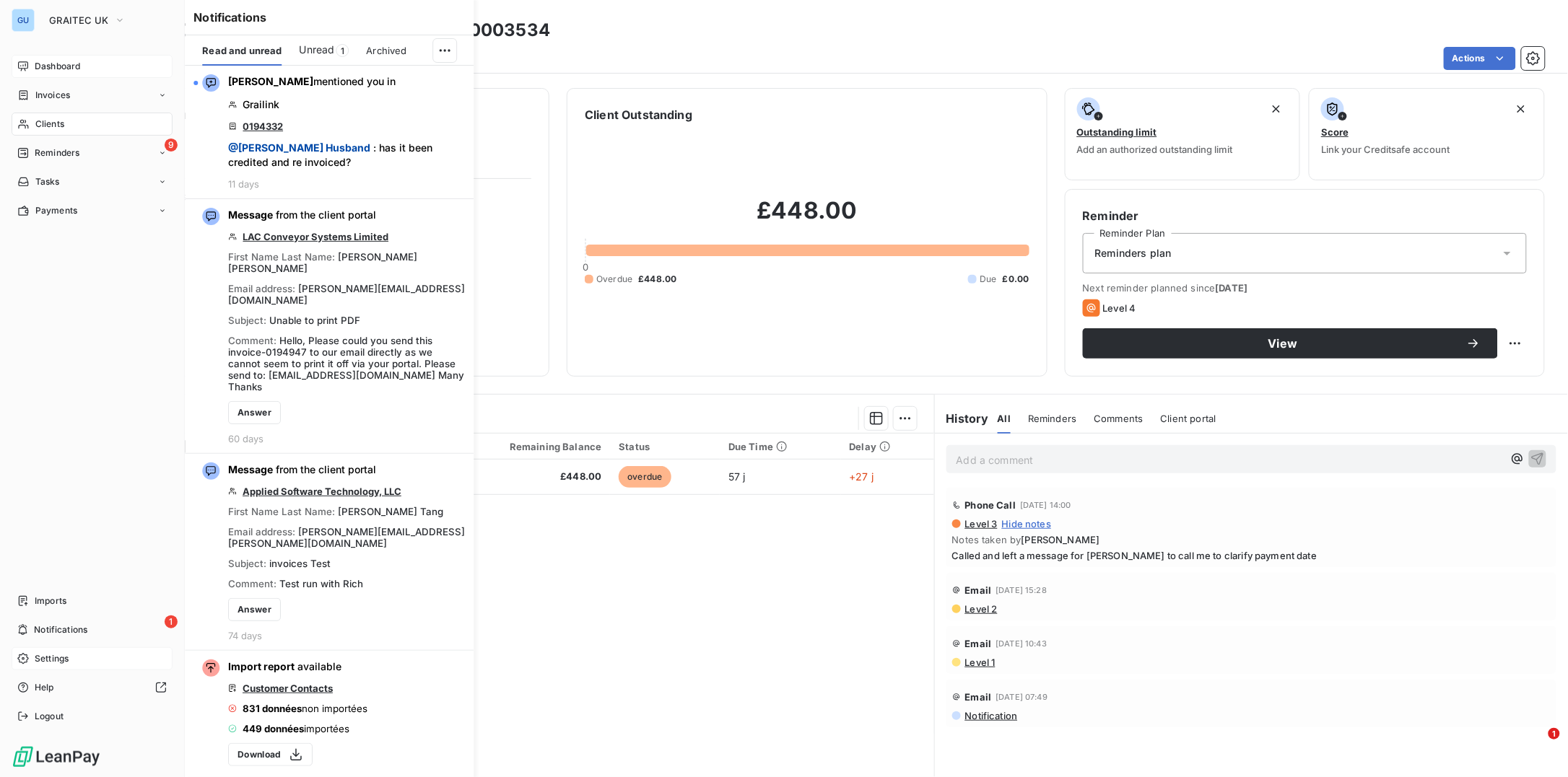
click at [34, 658] on span "Settings" at bounding box center [51, 658] width 34 height 13
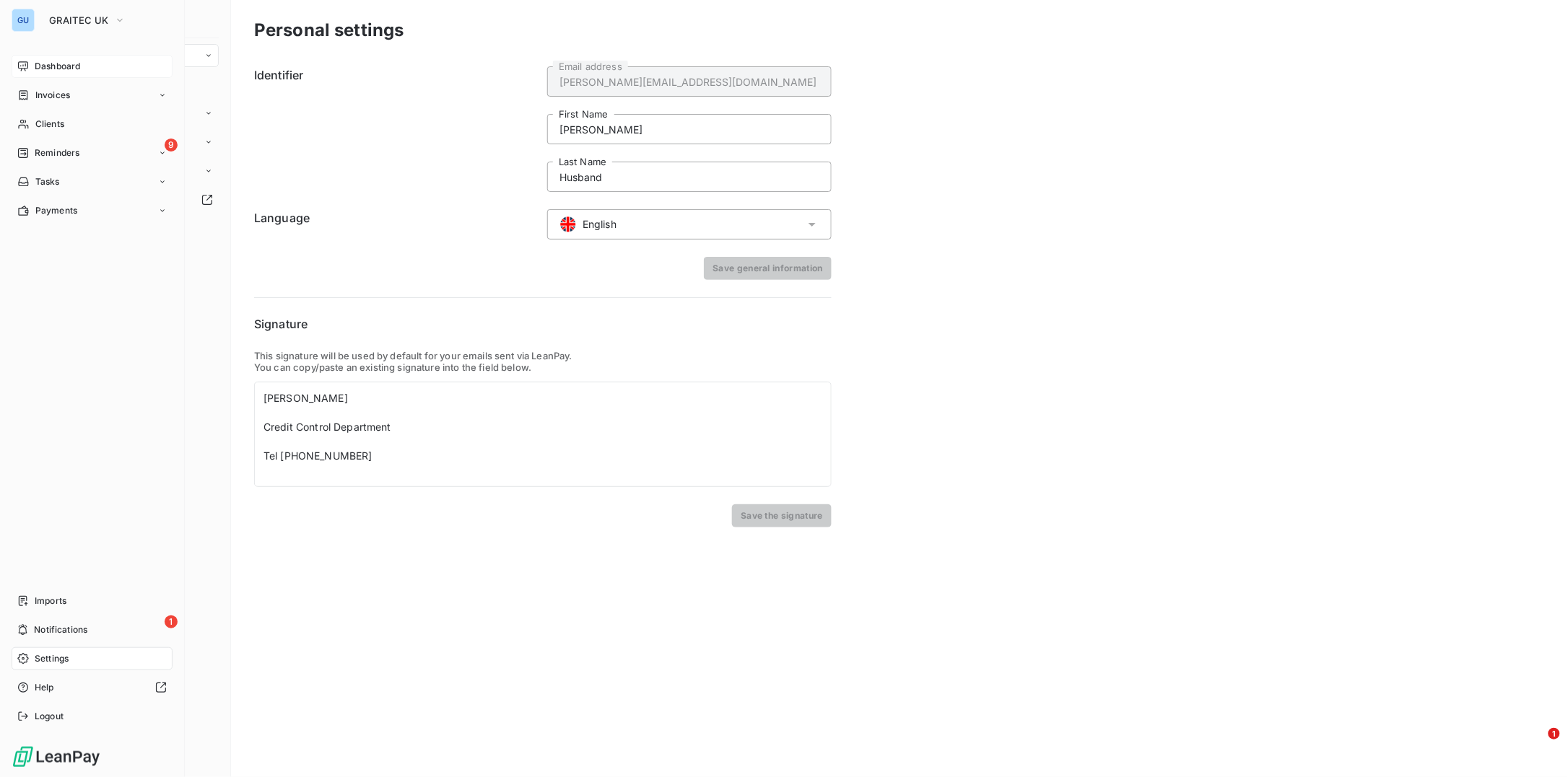
click at [57, 658] on span "Settings" at bounding box center [51, 658] width 34 height 13
click at [48, 661] on span "Settings" at bounding box center [51, 658] width 34 height 13
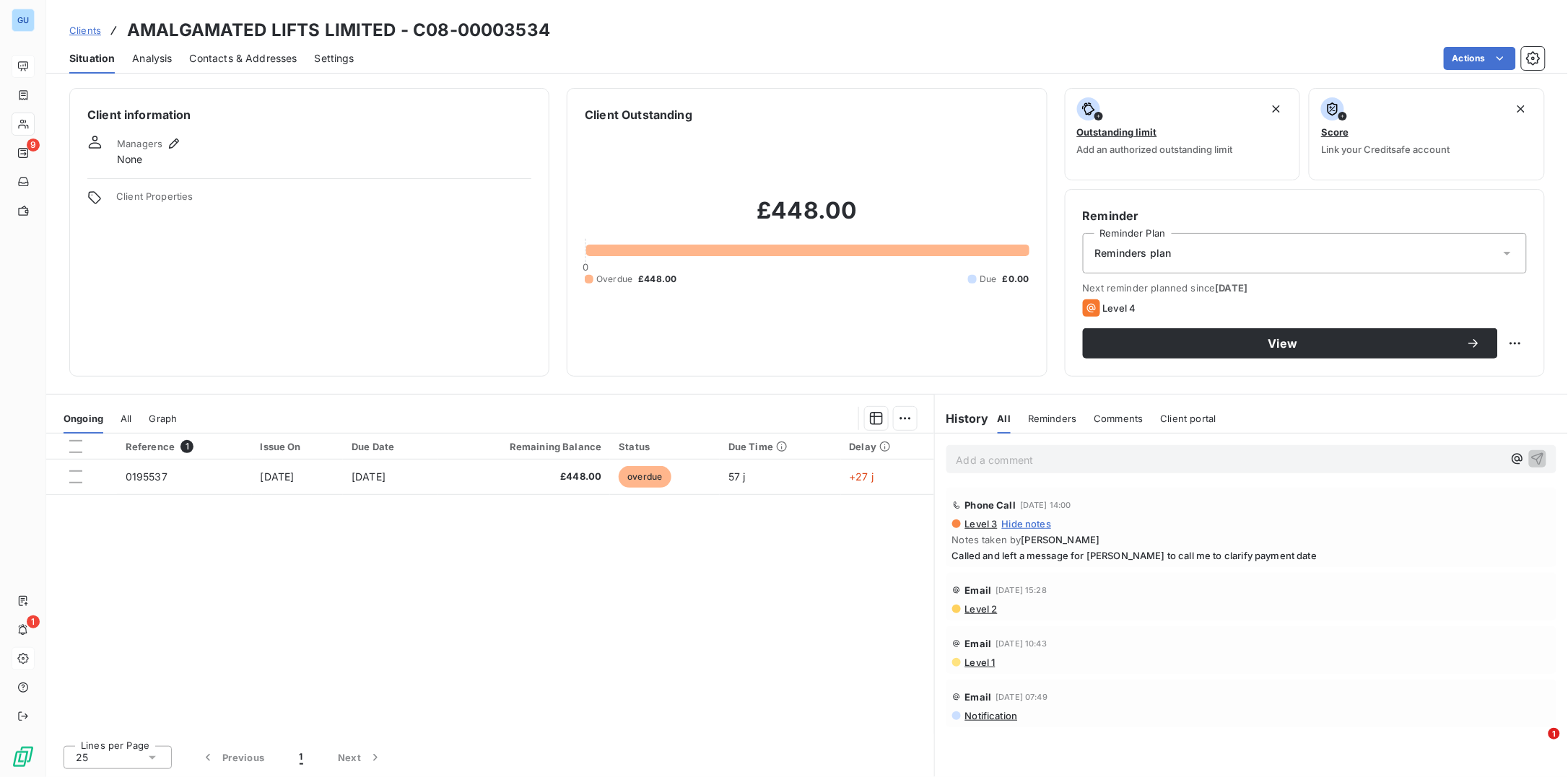
click at [248, 55] on span "Contacts & Addresses" at bounding box center [243, 58] width 108 height 15
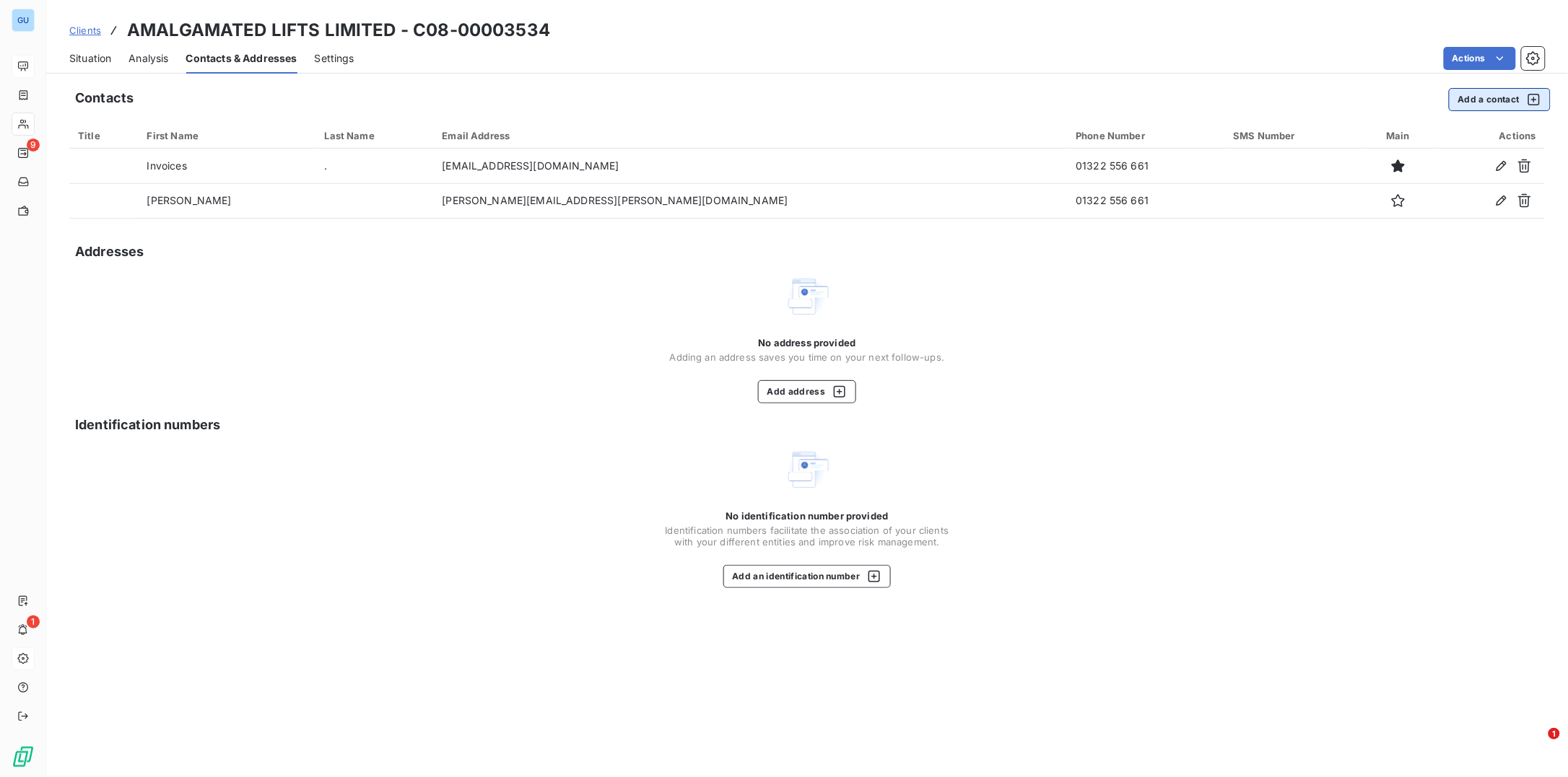
click at [1484, 97] on button "Add a contact" at bounding box center [1499, 99] width 102 height 23
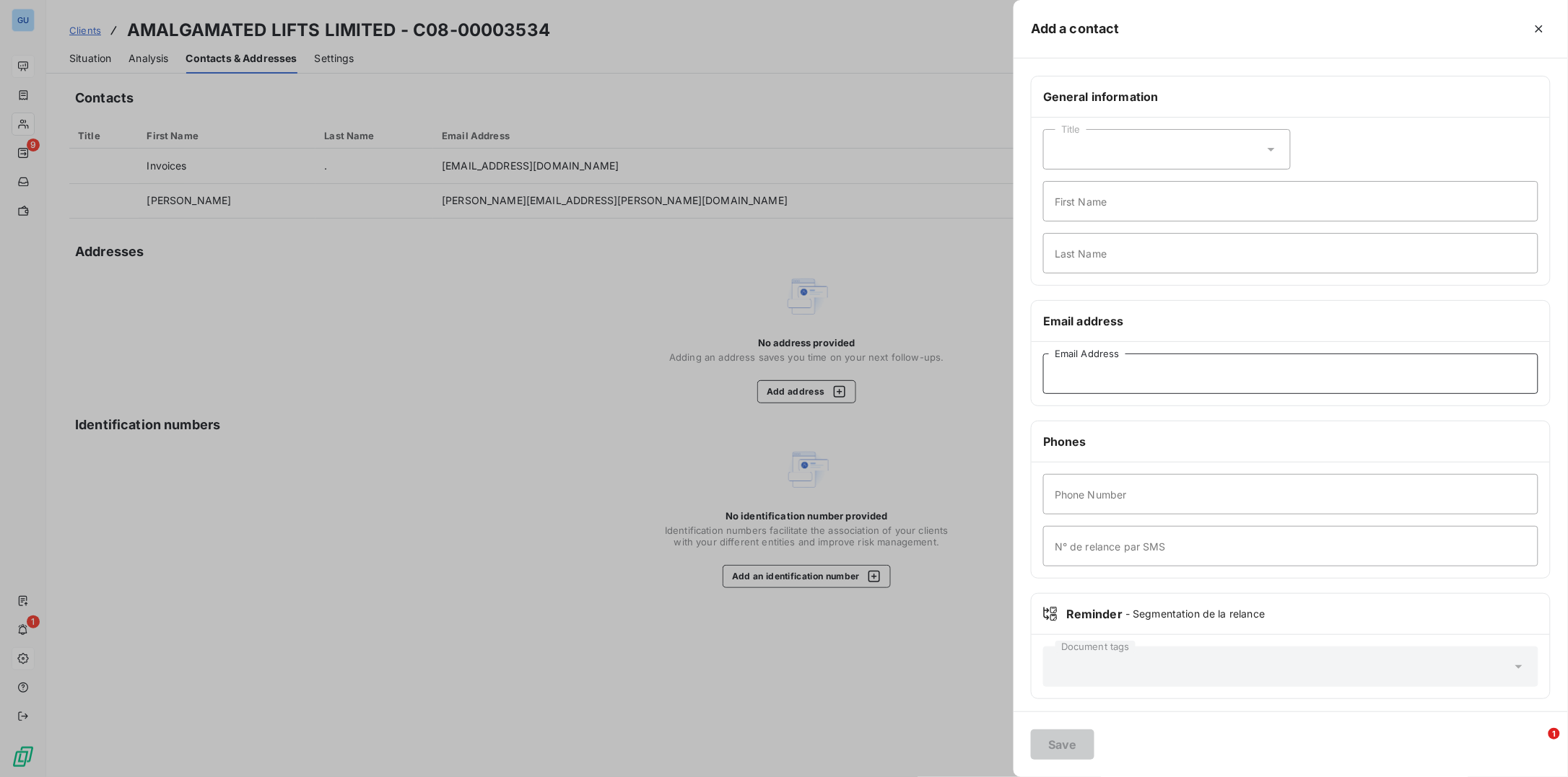
click at [1096, 385] on input "Email Address" at bounding box center [1290, 373] width 495 height 41
type input "jademunro@al-lifts.co.uk"
click at [1075, 207] on input "First Name" at bounding box center [1290, 201] width 495 height 41
type input "Invoices"
type input "."
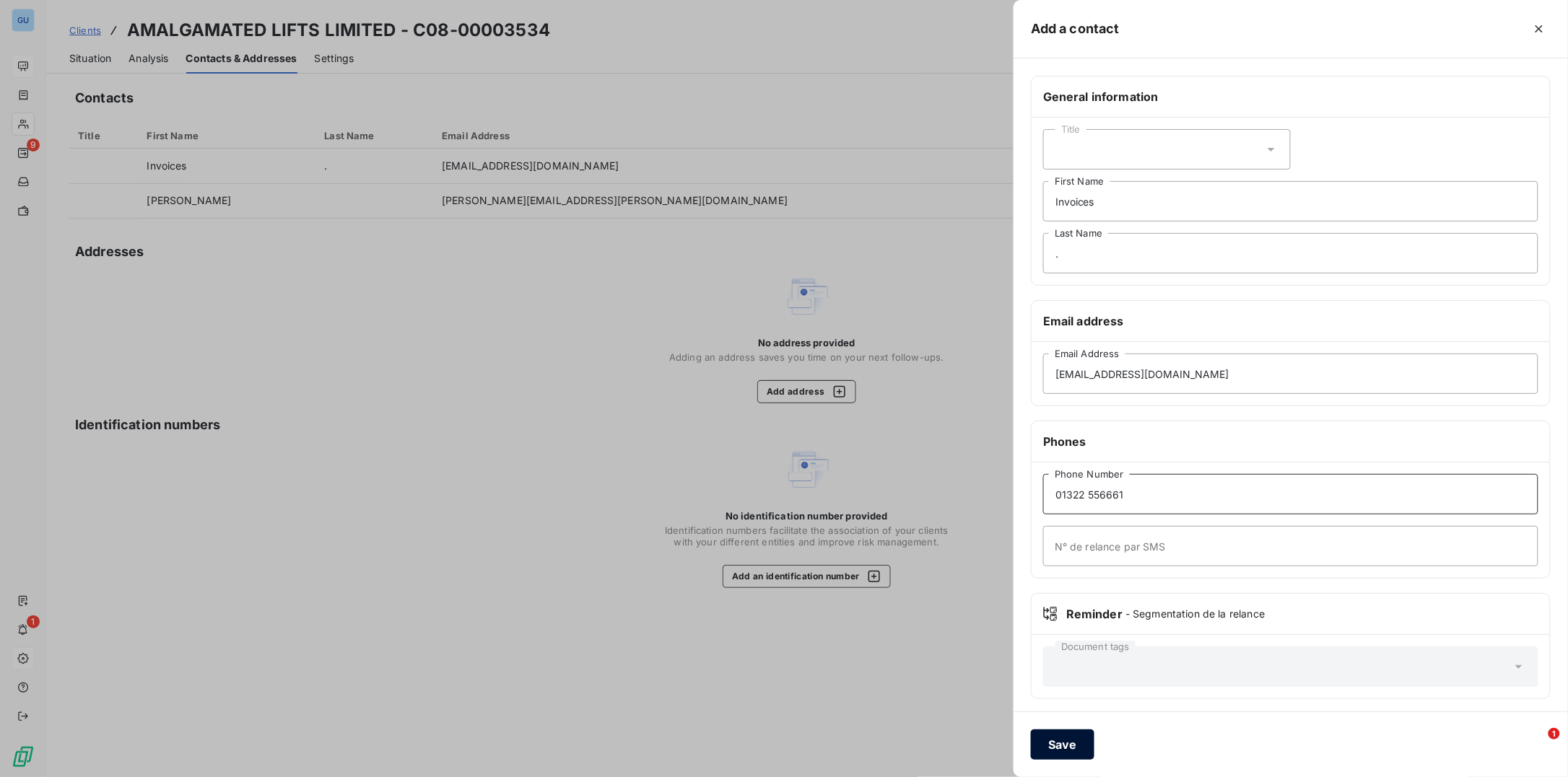
type input "01322 556661"
click at [1061, 745] on button "Save" at bounding box center [1062, 745] width 64 height 31
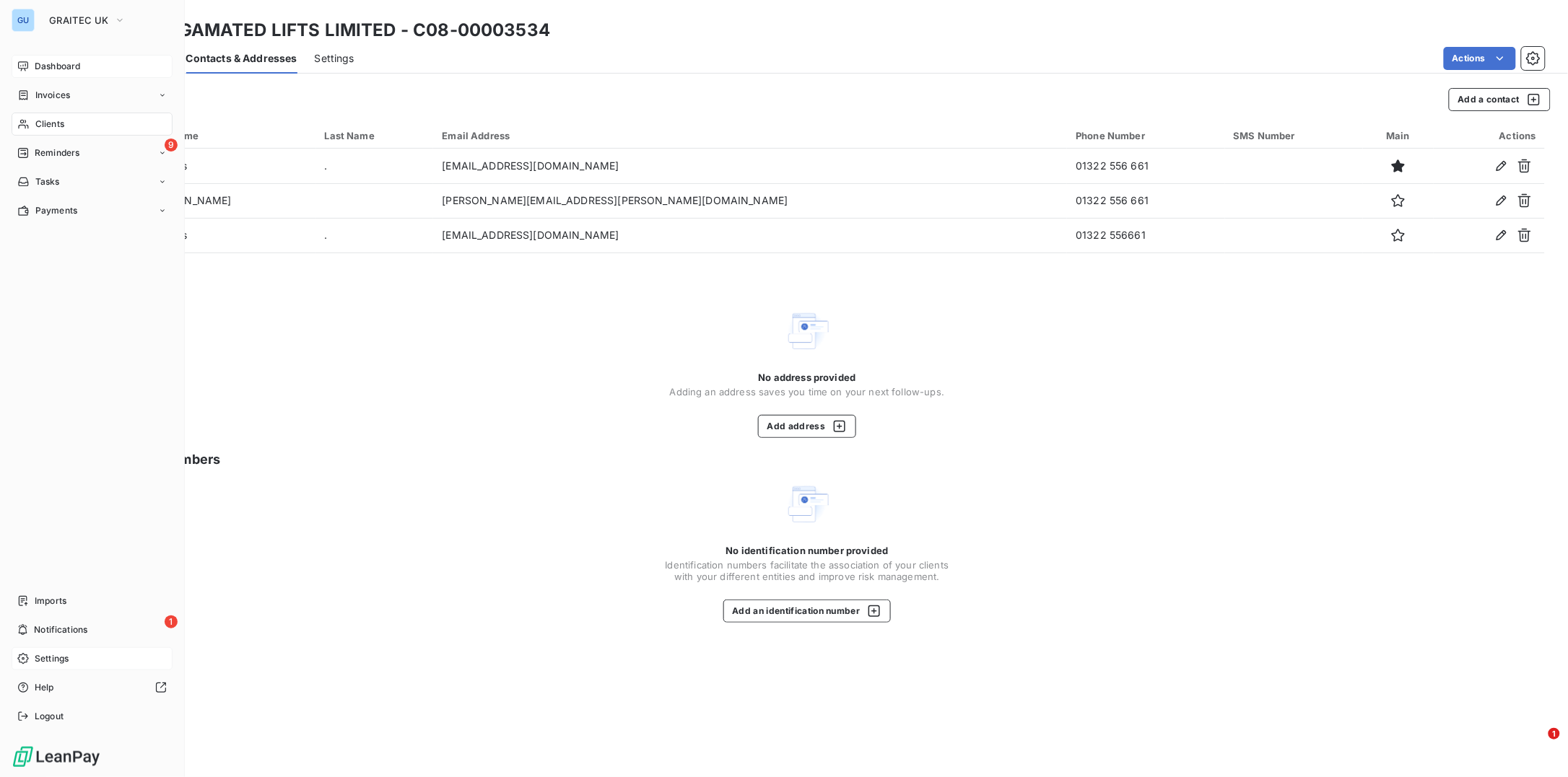
click at [63, 661] on span "Settings" at bounding box center [51, 658] width 34 height 13
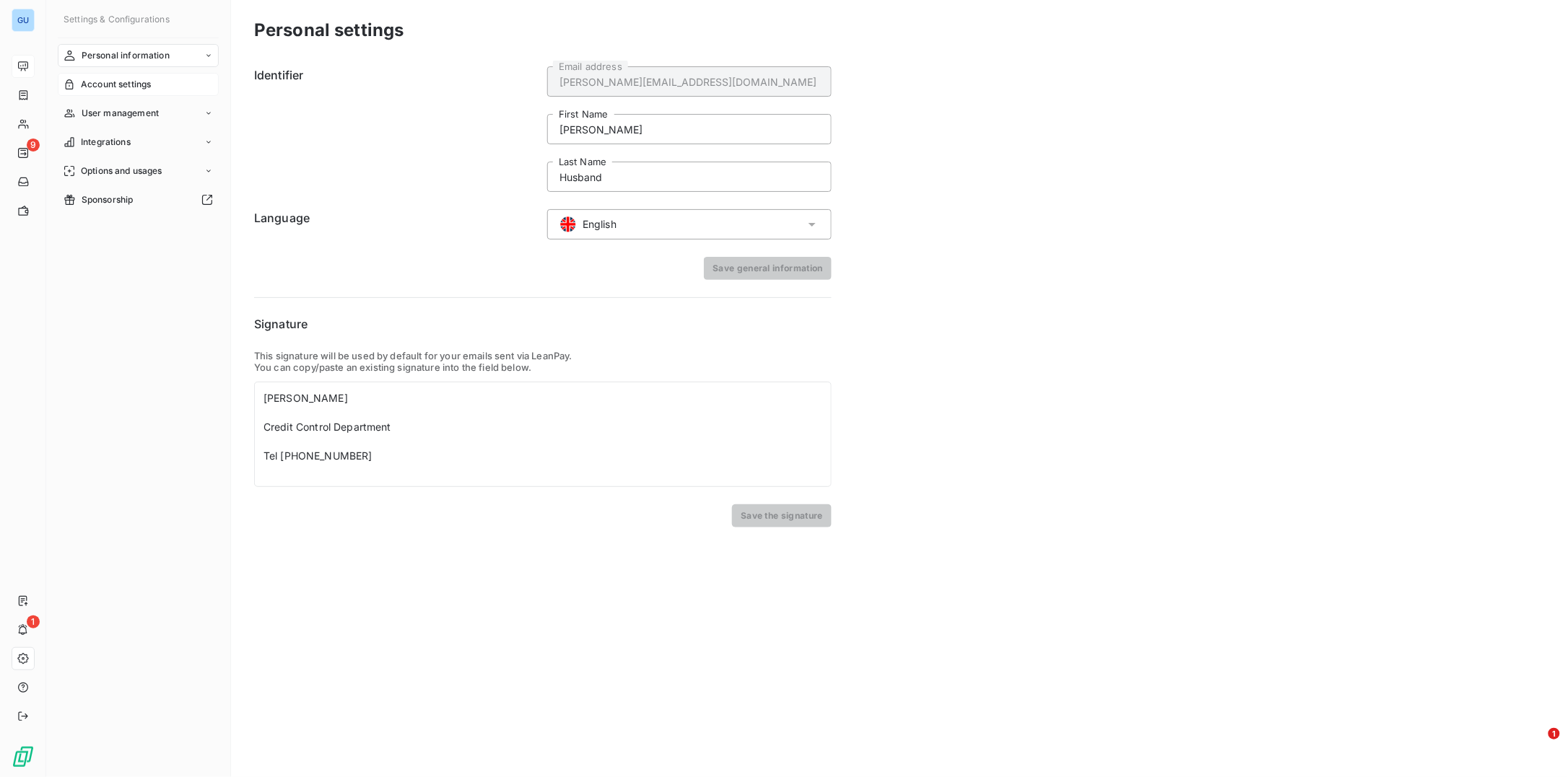
click at [129, 82] on span "Account settings" at bounding box center [116, 84] width 70 height 13
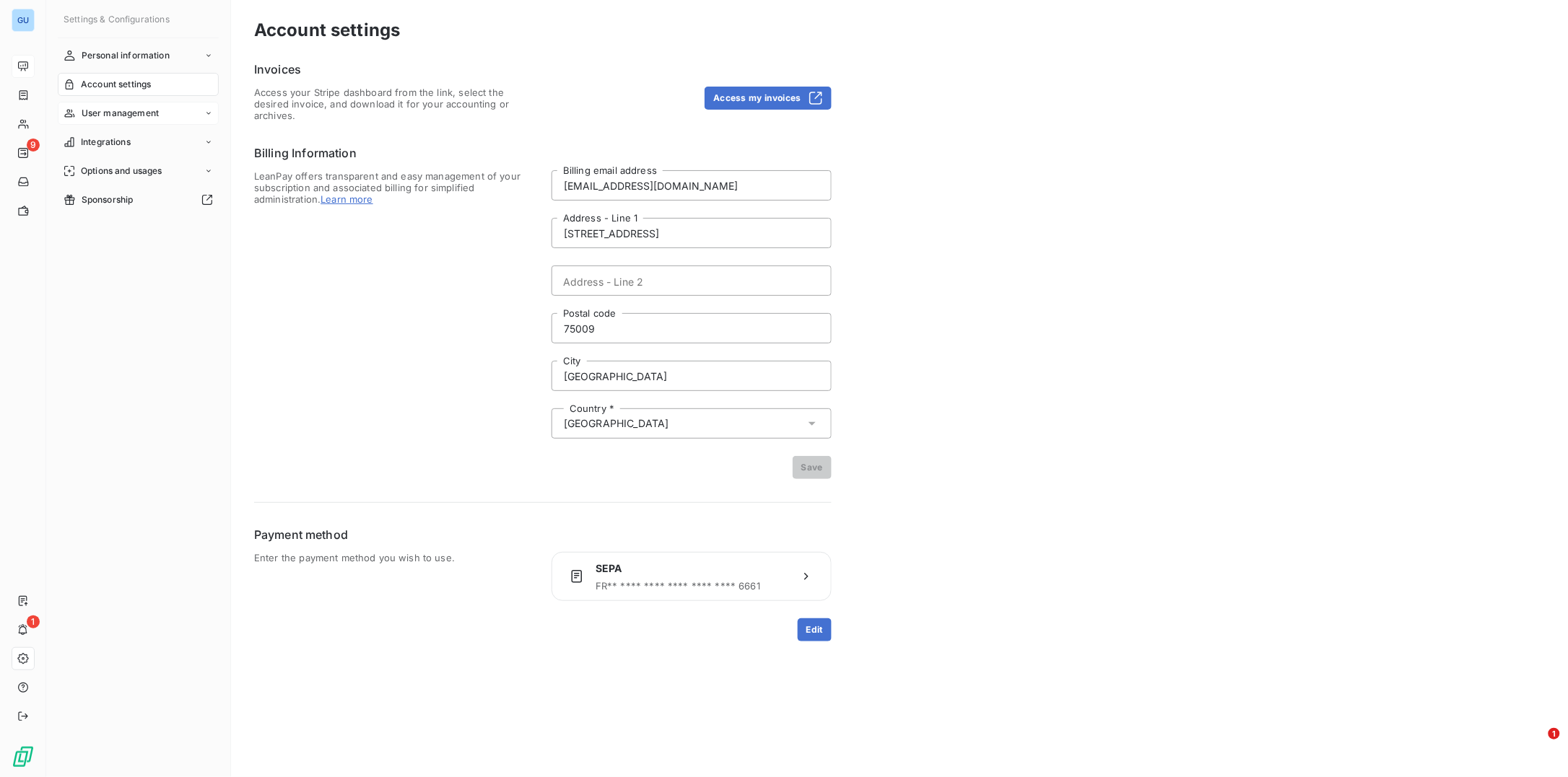
click at [121, 112] on span "User management" at bounding box center [120, 113] width 77 height 13
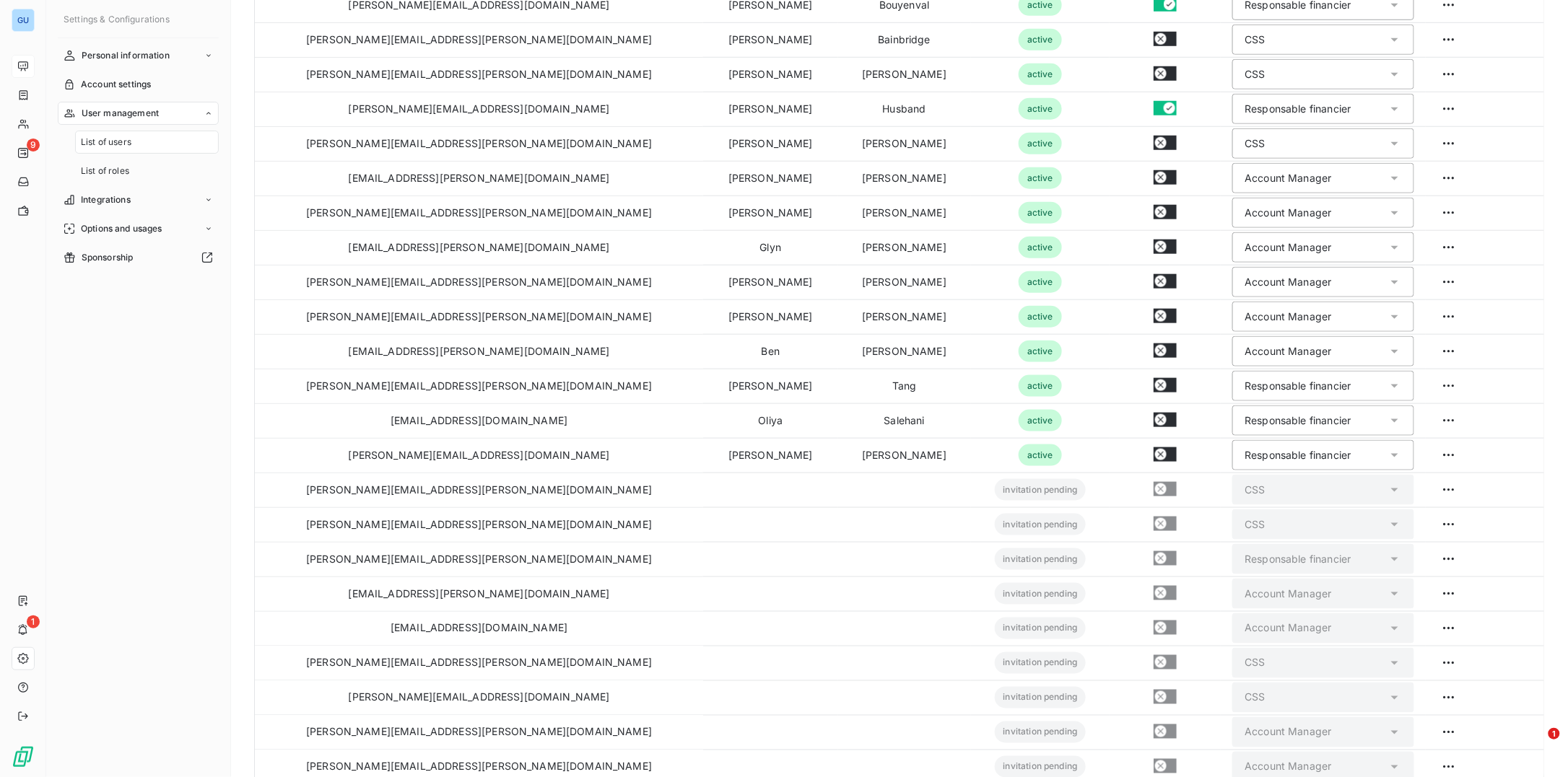
scroll to position [441, 0]
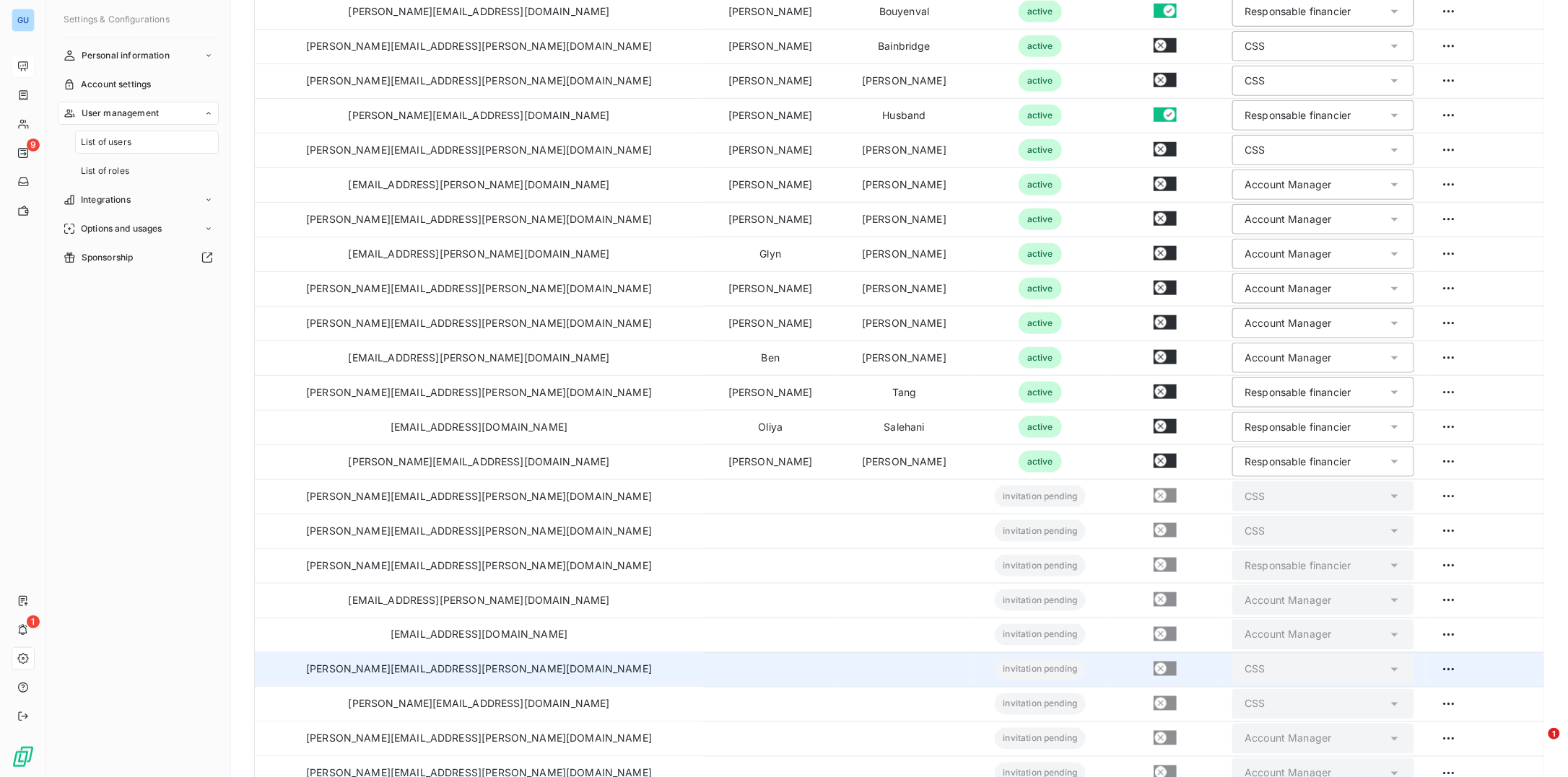
click at [403, 667] on td "melanie.puntel@graitec.com" at bounding box center [479, 669] width 448 height 34
click at [995, 668] on span "invitation pending" at bounding box center [1041, 669] width 92 height 21
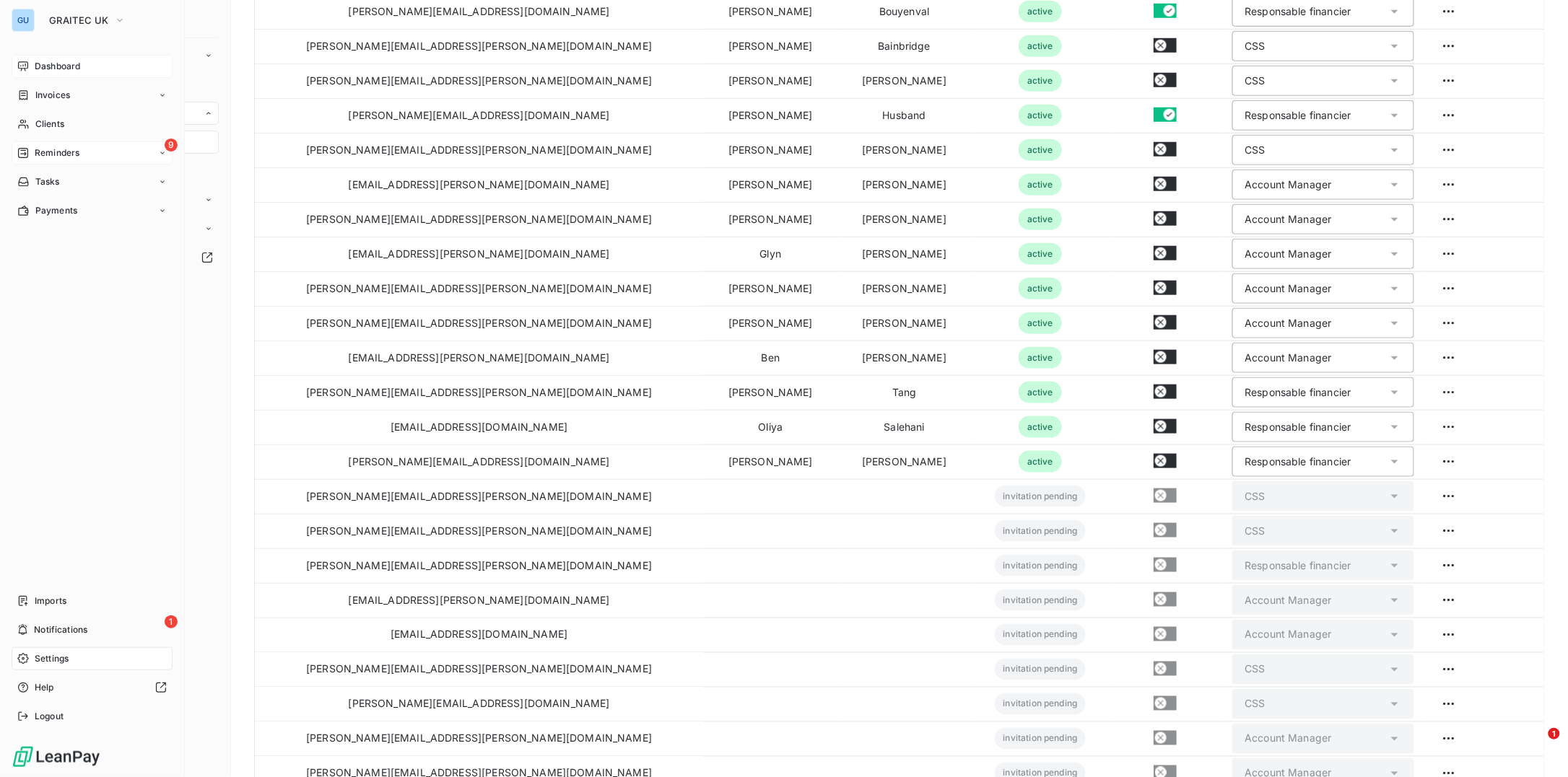
click at [58, 148] on span "Reminders" at bounding box center [57, 152] width 44 height 13
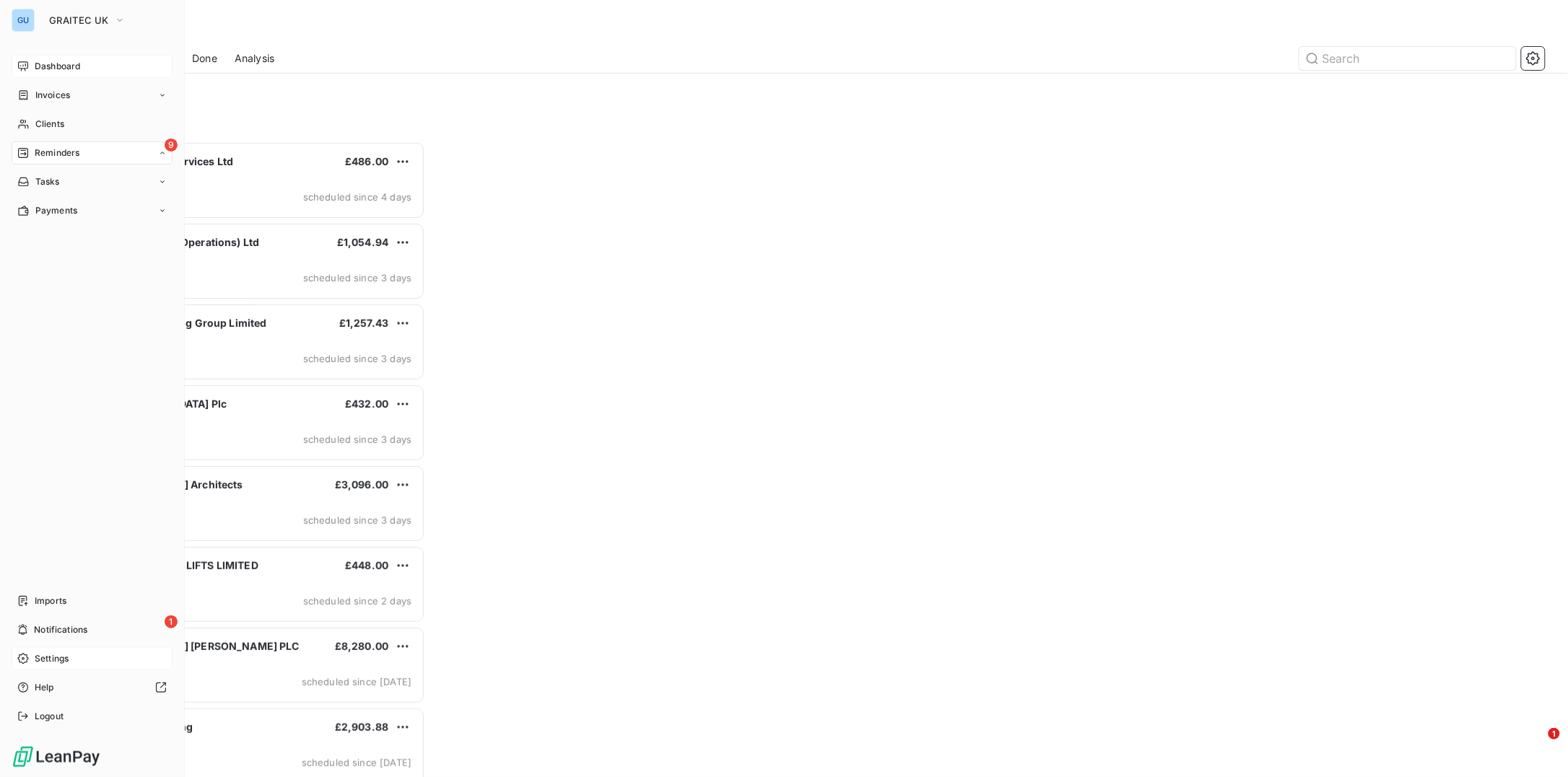
scroll to position [621, 341]
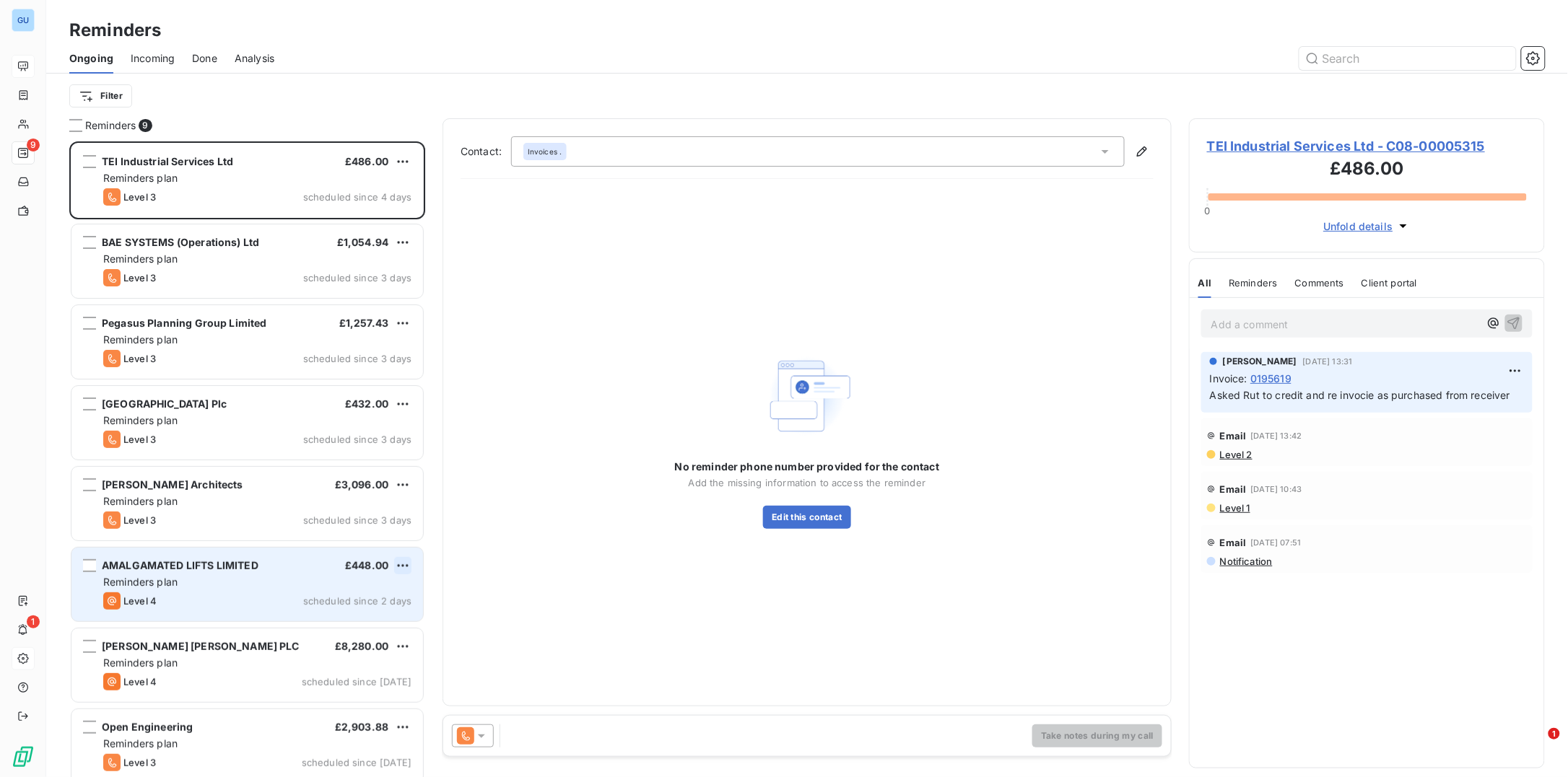
click at [407, 564] on html "GU 9 1 Reminders Ongoing Incoming Done Analysis Filter Reminders 9 TEI Industri…" at bounding box center [784, 388] width 1568 height 777
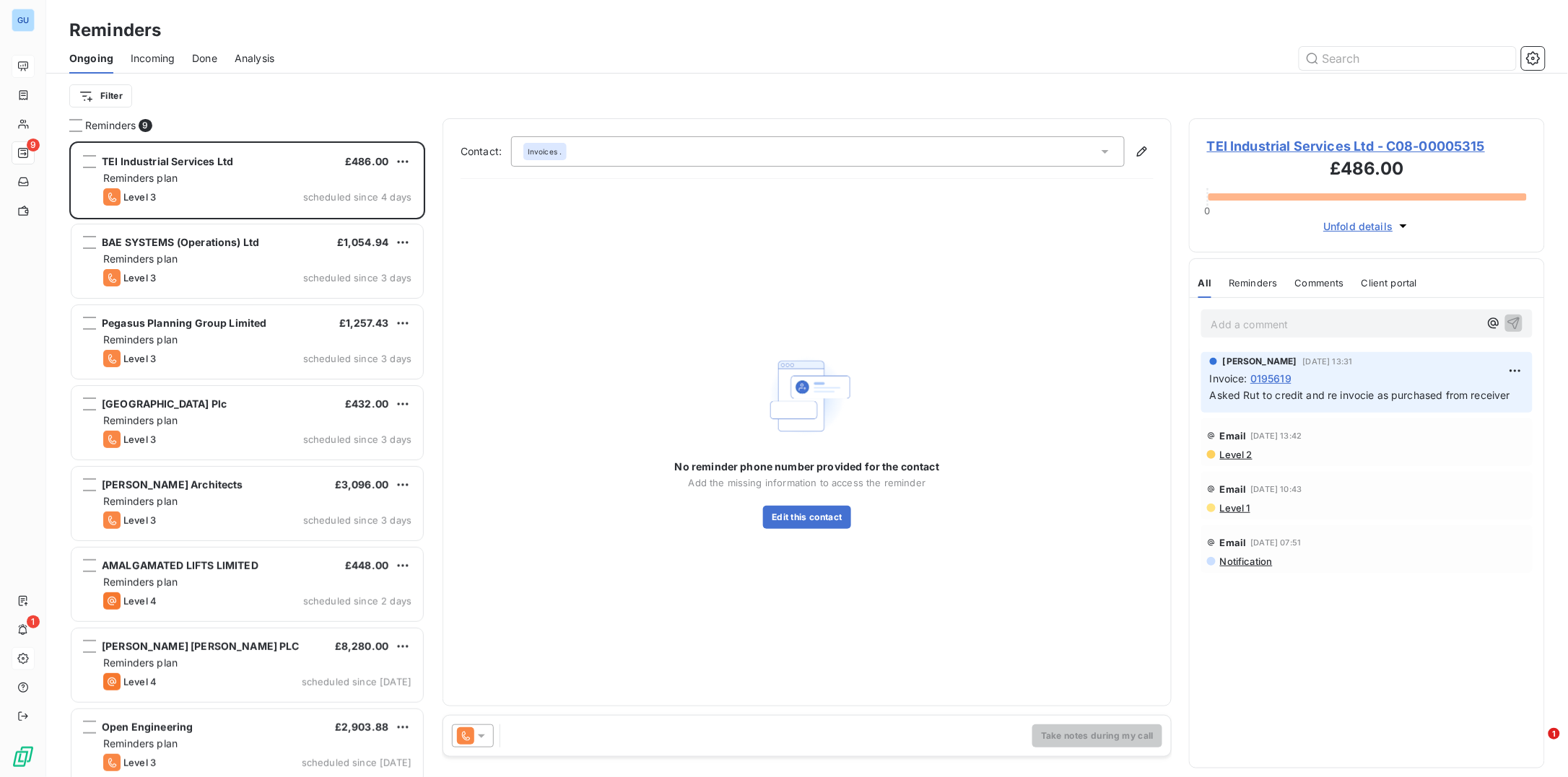
click at [90, 563] on html "GU 9 1 Reminders Ongoing Incoming Done Analysis Filter Reminders 9 TEI Industri…" at bounding box center [784, 388] width 1568 height 777
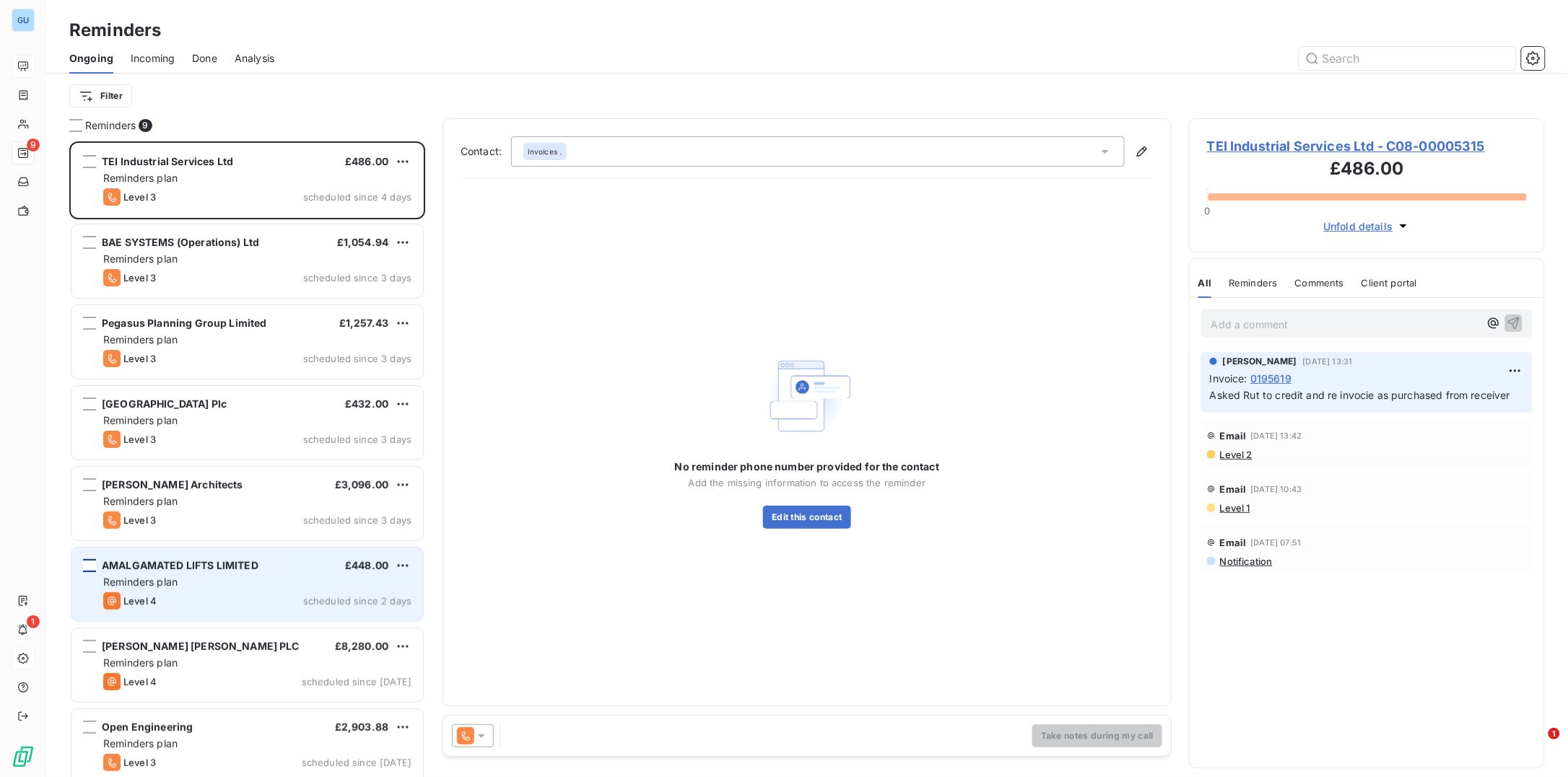
click at [88, 566] on div "grid" at bounding box center [89, 565] width 13 height 13
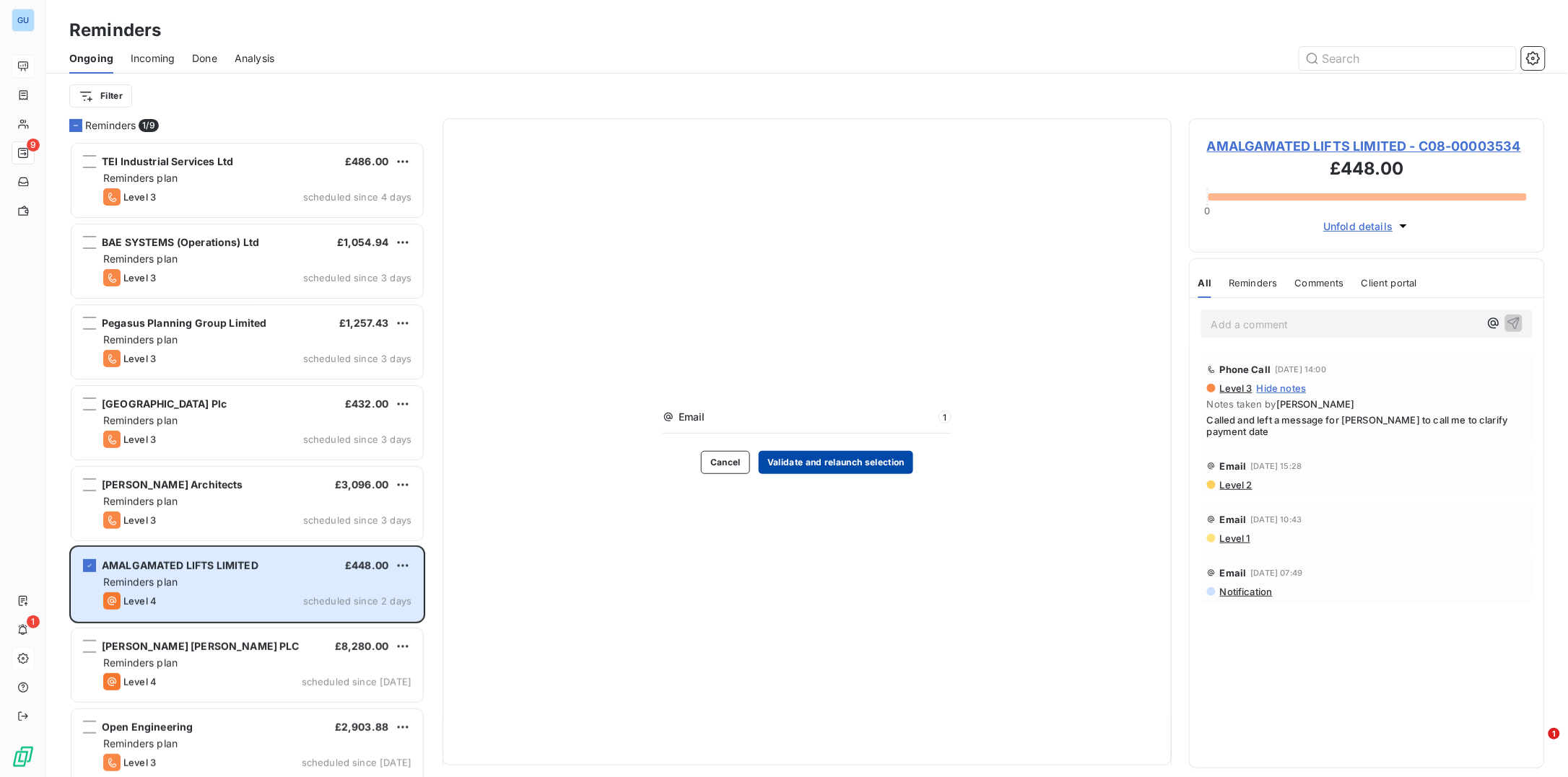
click at [821, 467] on button "Validate and relaunch selection" at bounding box center [836, 463] width 155 height 23
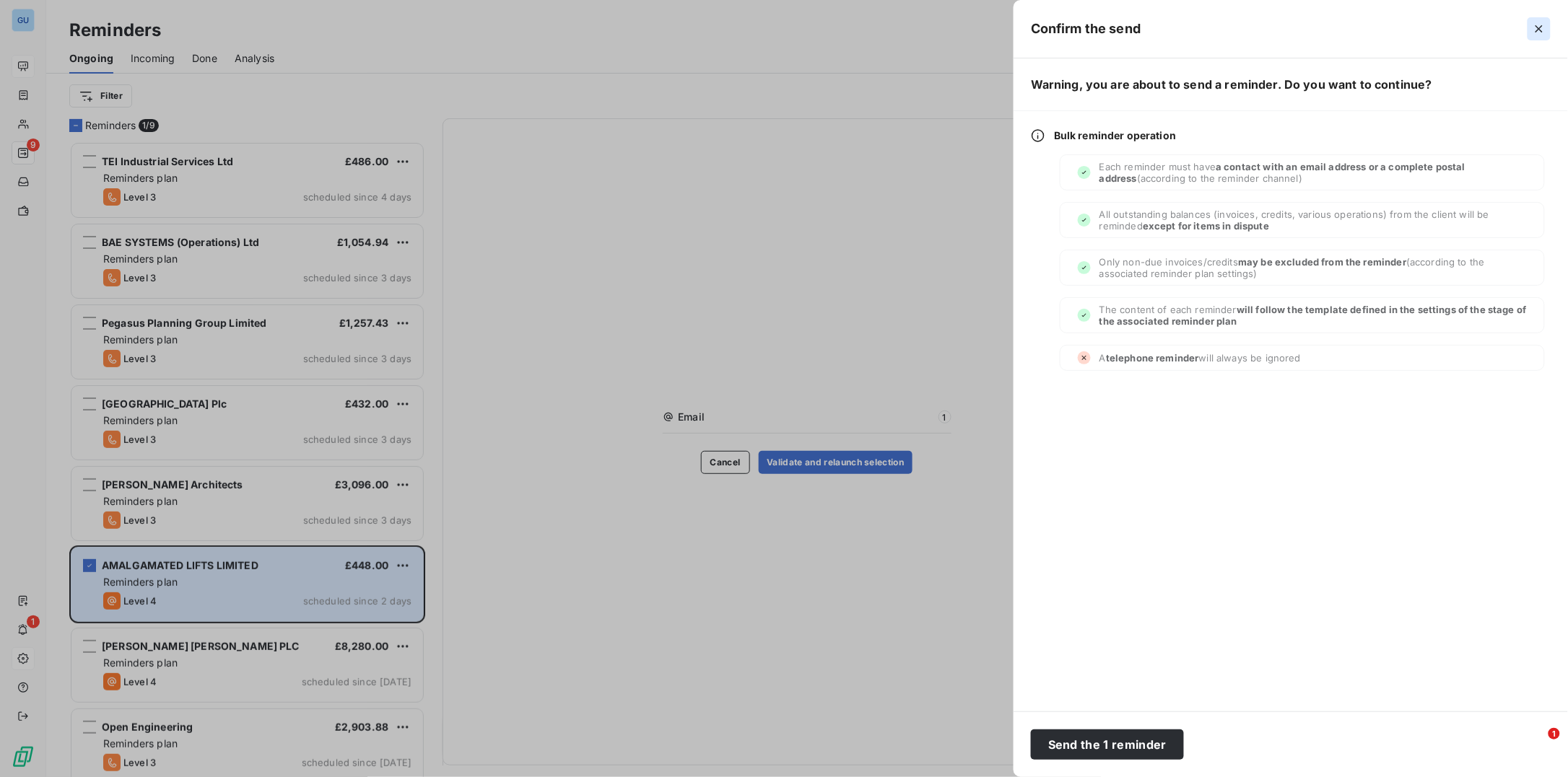
click at [1538, 28] on icon "button" at bounding box center [1538, 28] width 7 height 7
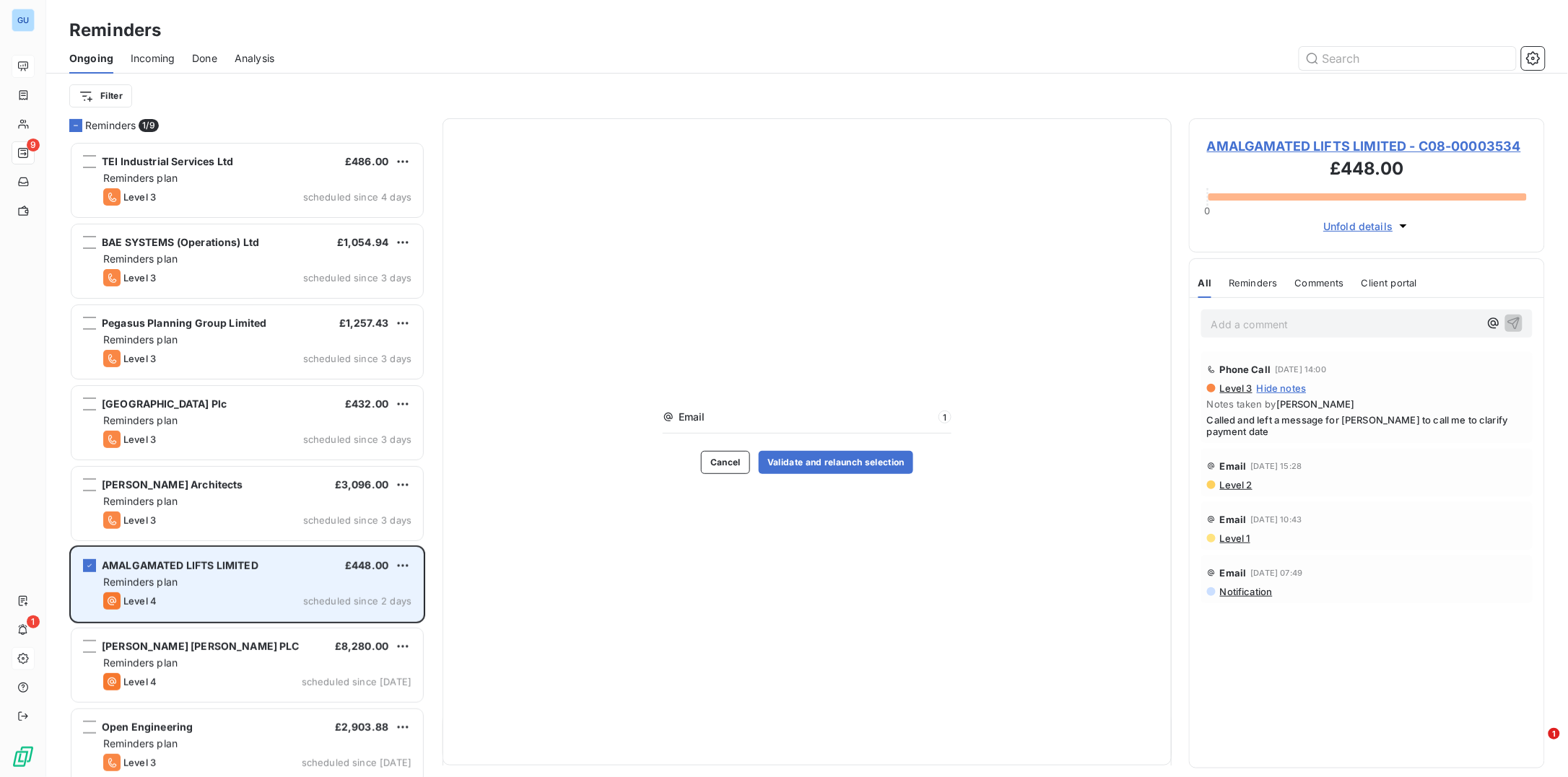
click at [272, 570] on div "AMALGAMATED LIFTS LIMITED £448.00" at bounding box center [257, 565] width 308 height 13
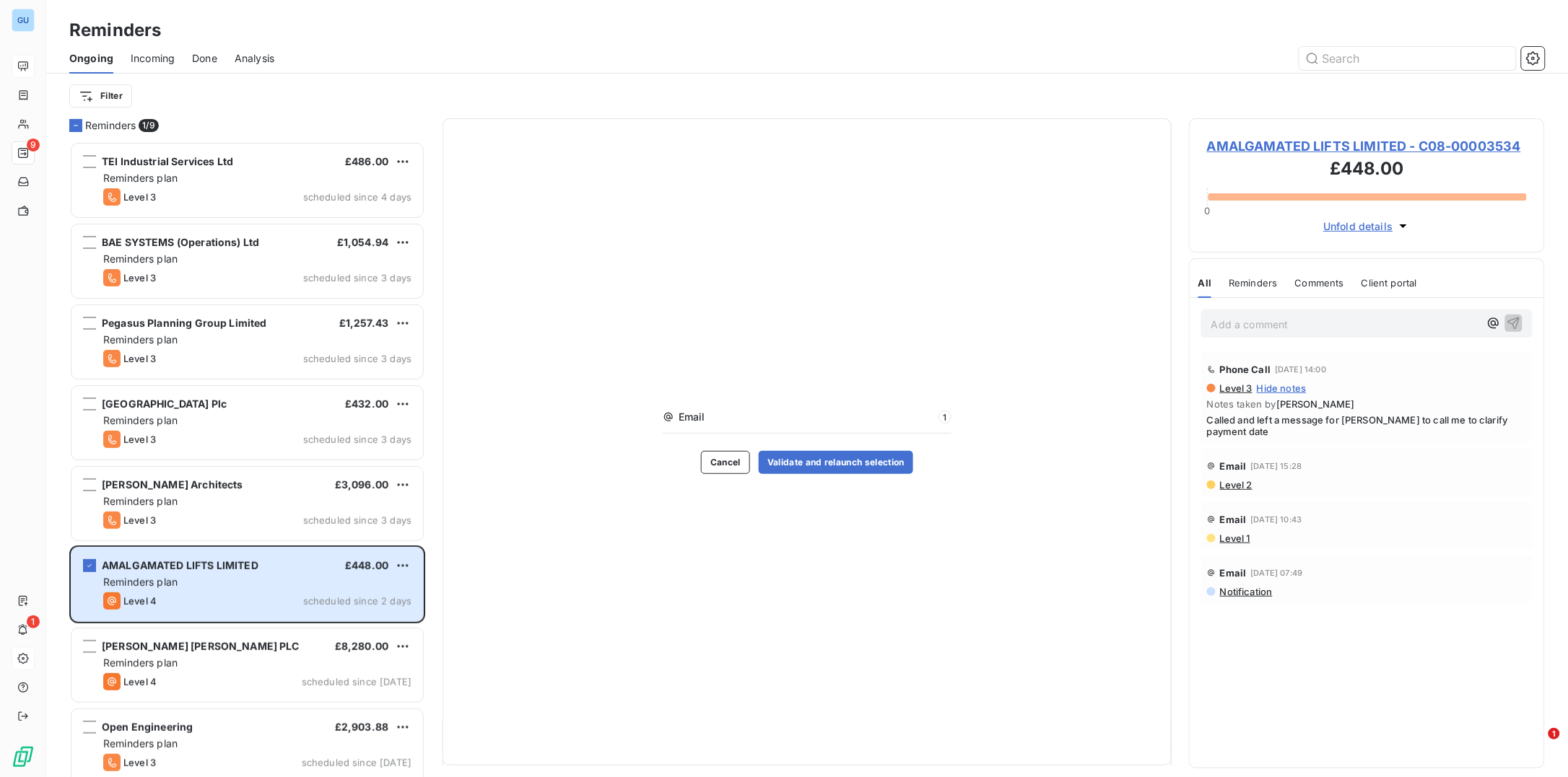
click at [1249, 148] on span "AMALGAMATED LIFTS LIMITED - C08-00003534" at bounding box center [1367, 145] width 320 height 19
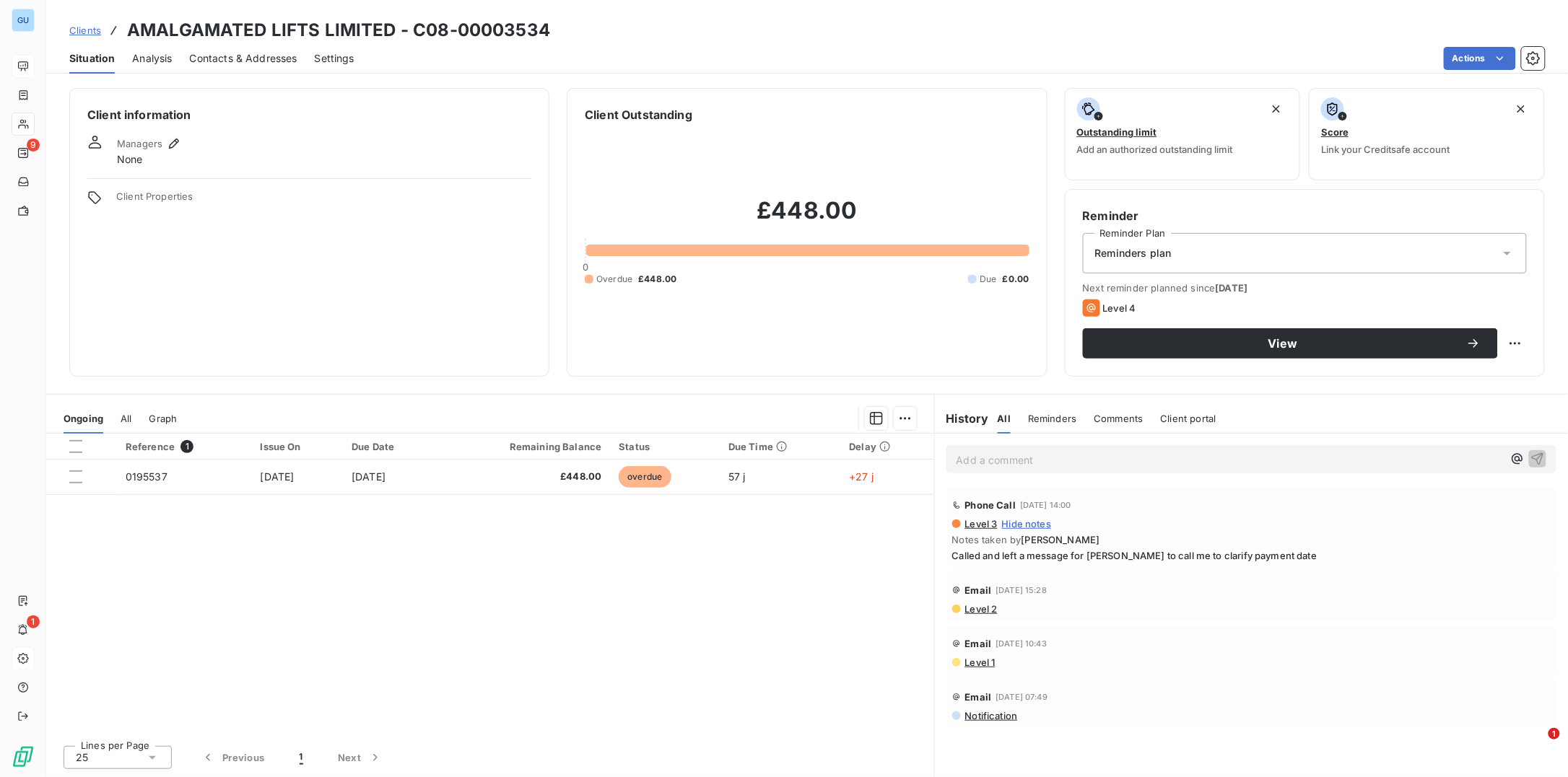
click at [259, 58] on span "Contacts & Addresses" at bounding box center [243, 58] width 108 height 15
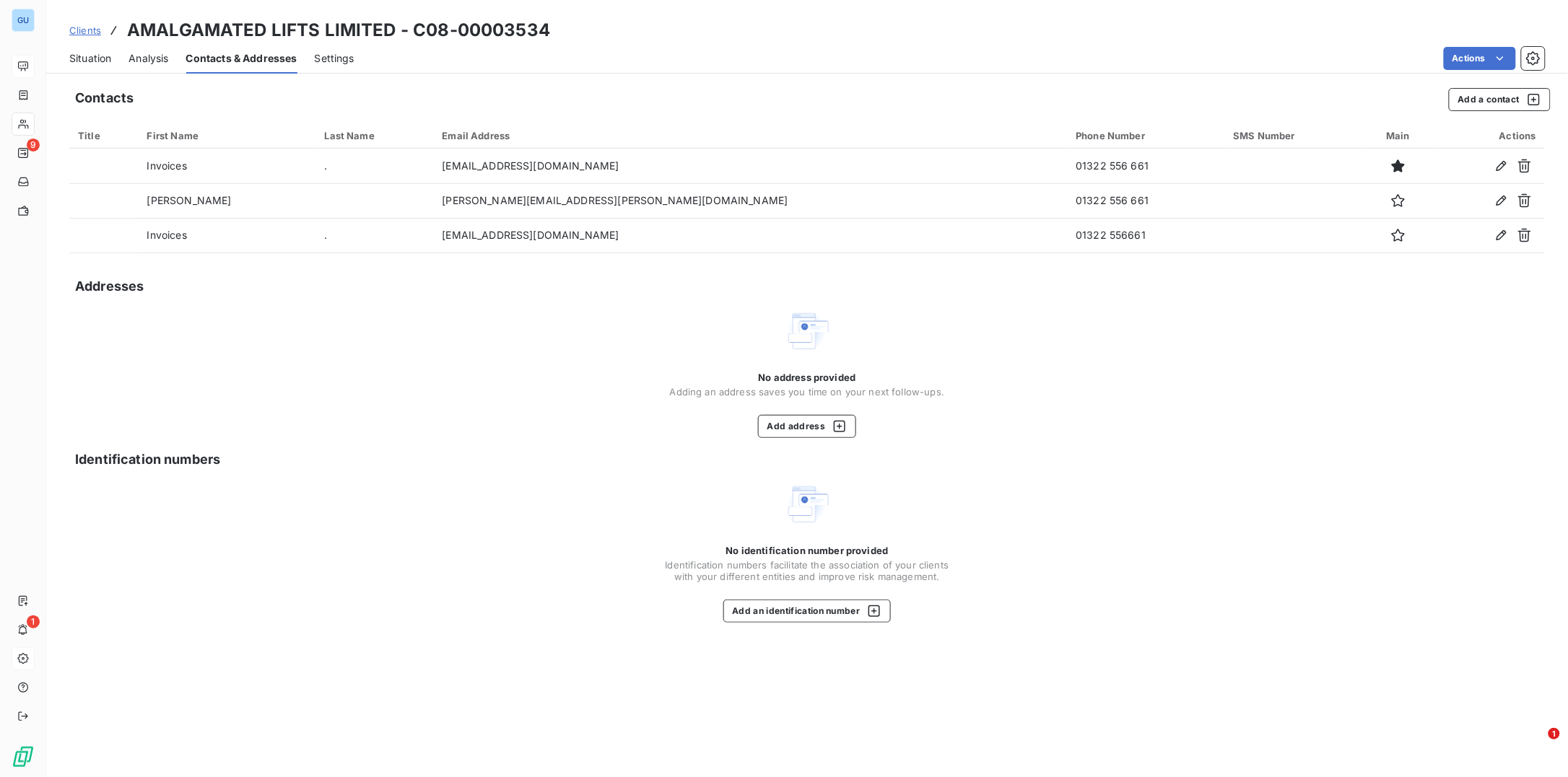
click at [95, 51] on span "Situation" at bounding box center [90, 58] width 42 height 15
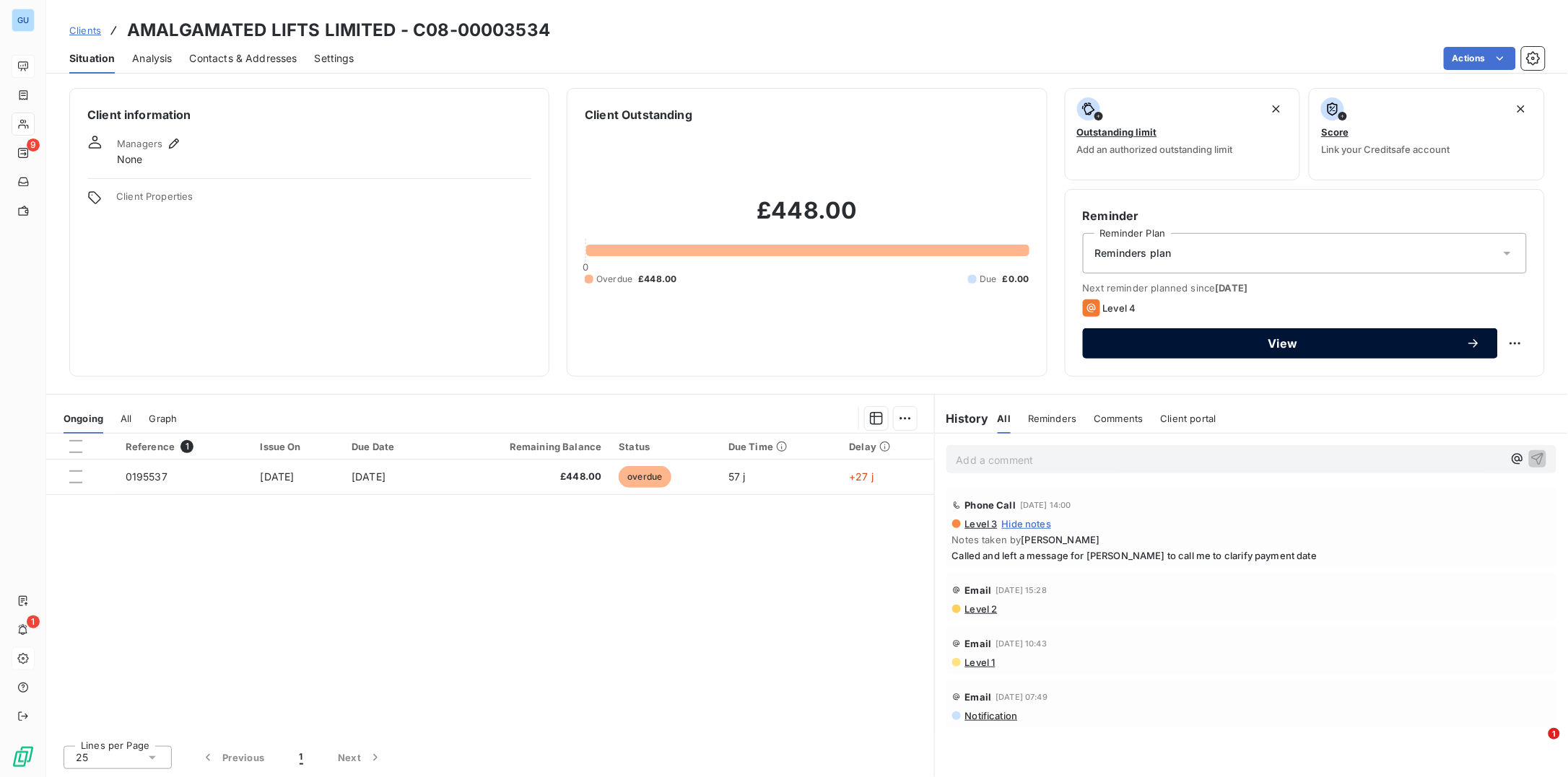
click at [1234, 348] on span "View" at bounding box center [1283, 343] width 366 height 11
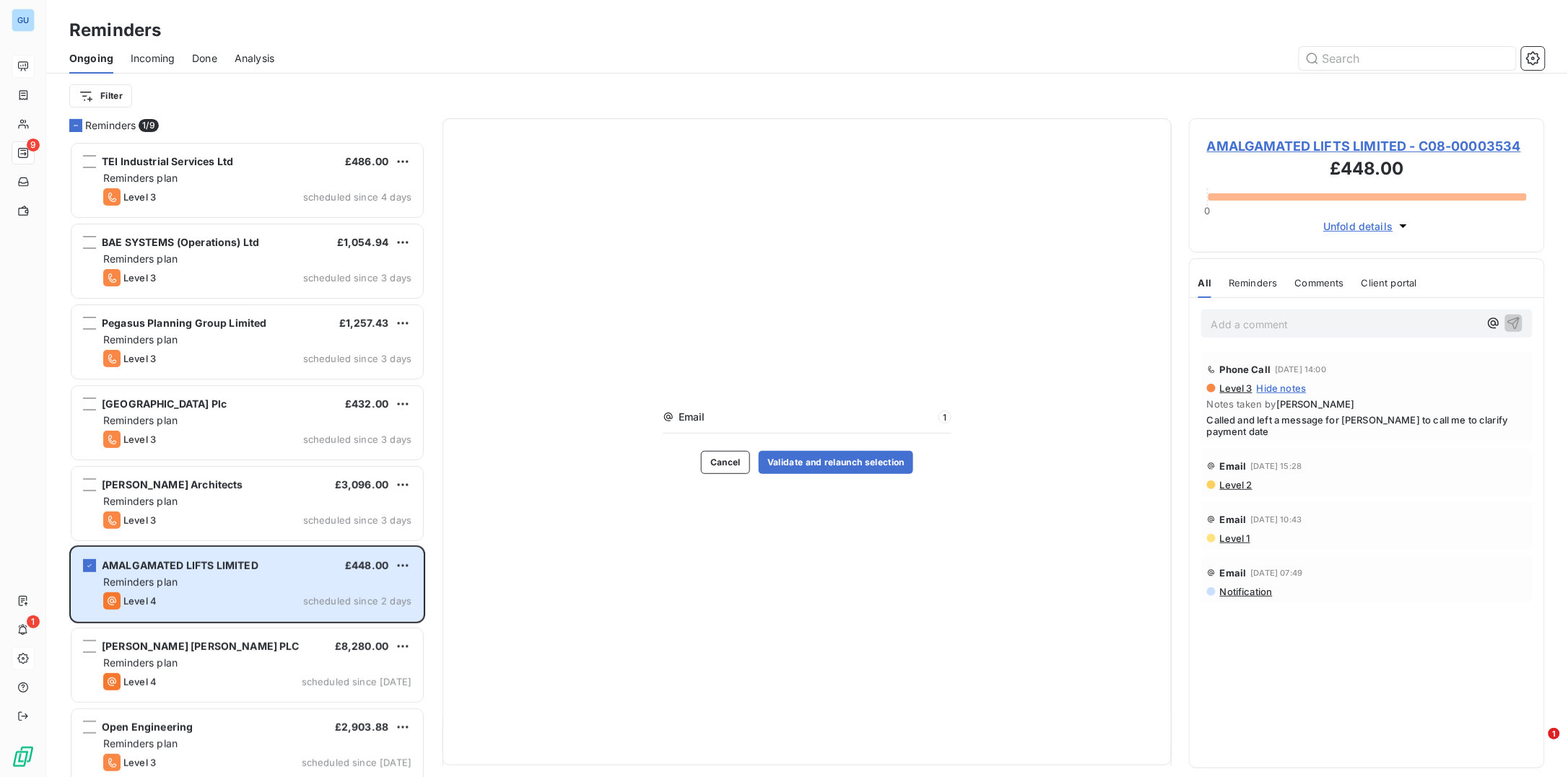
scroll to position [621, 341]
click at [1276, 144] on span "AMALGAMATED LIFTS LIMITED - C08-00003534" at bounding box center [1367, 145] width 320 height 19
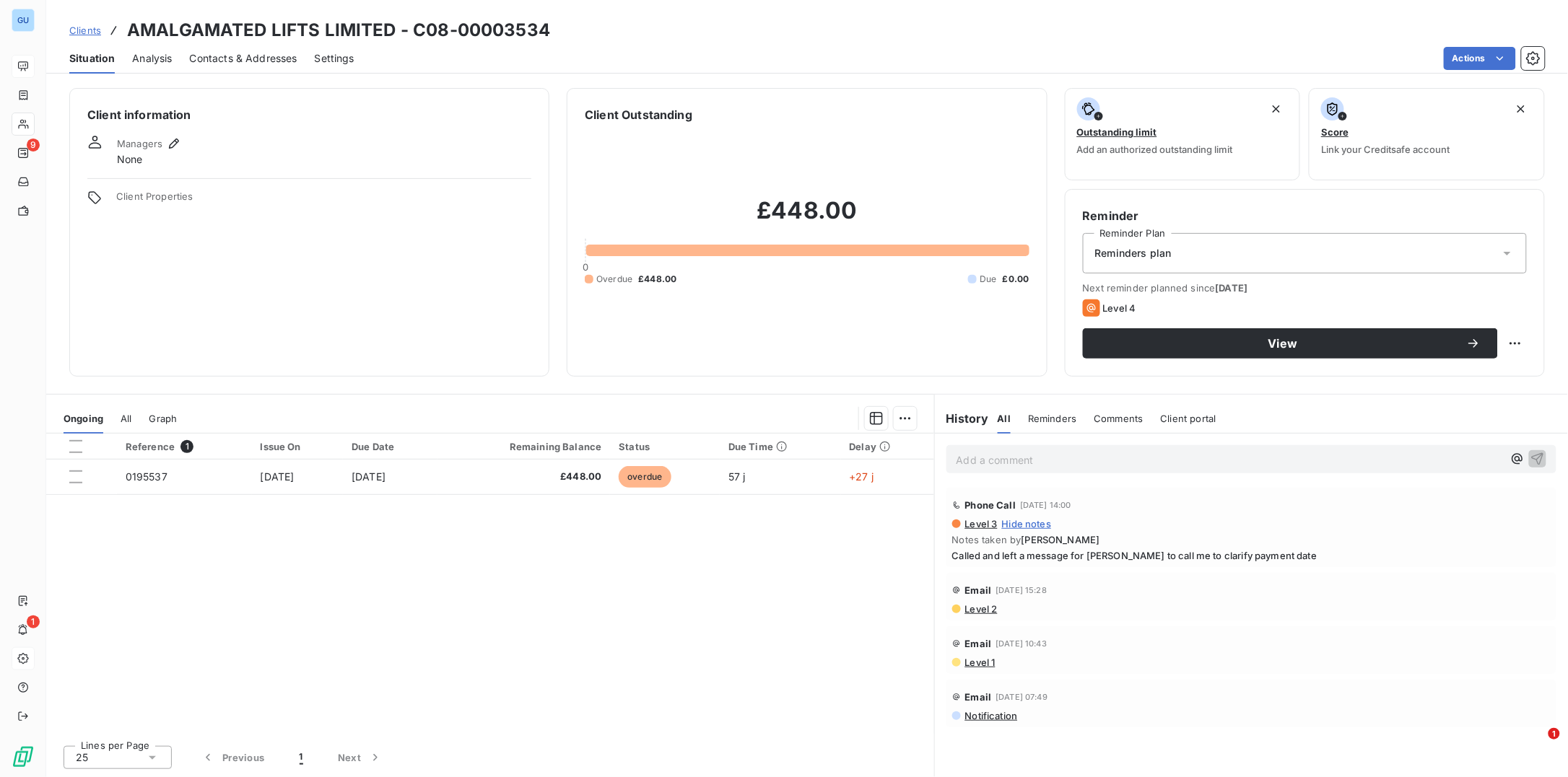
click at [240, 57] on span "Contacts & Addresses" at bounding box center [243, 58] width 108 height 15
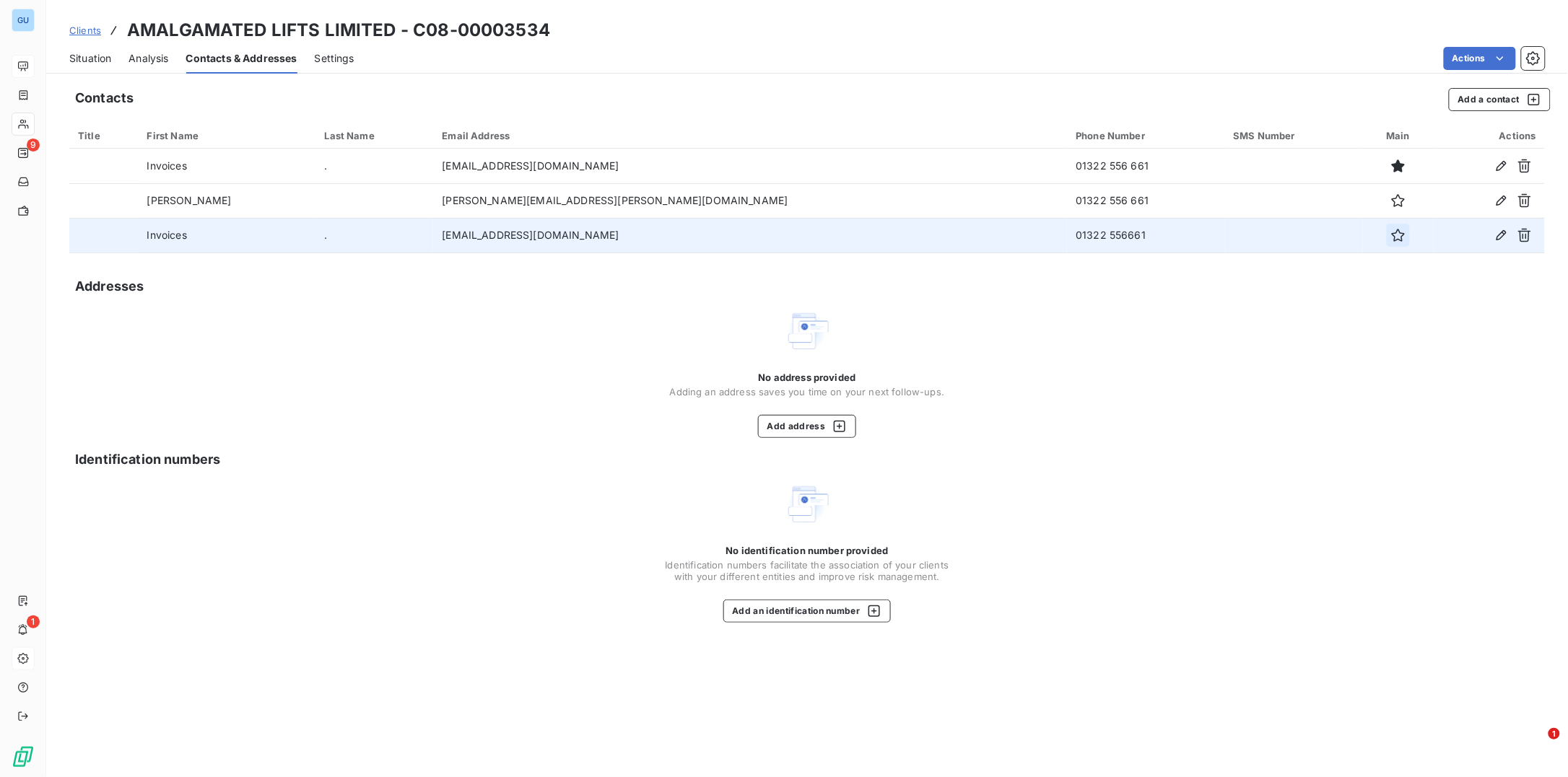
click at [1392, 233] on icon "button" at bounding box center [1398, 235] width 13 height 13
click at [81, 59] on span "Situation" at bounding box center [90, 58] width 42 height 15
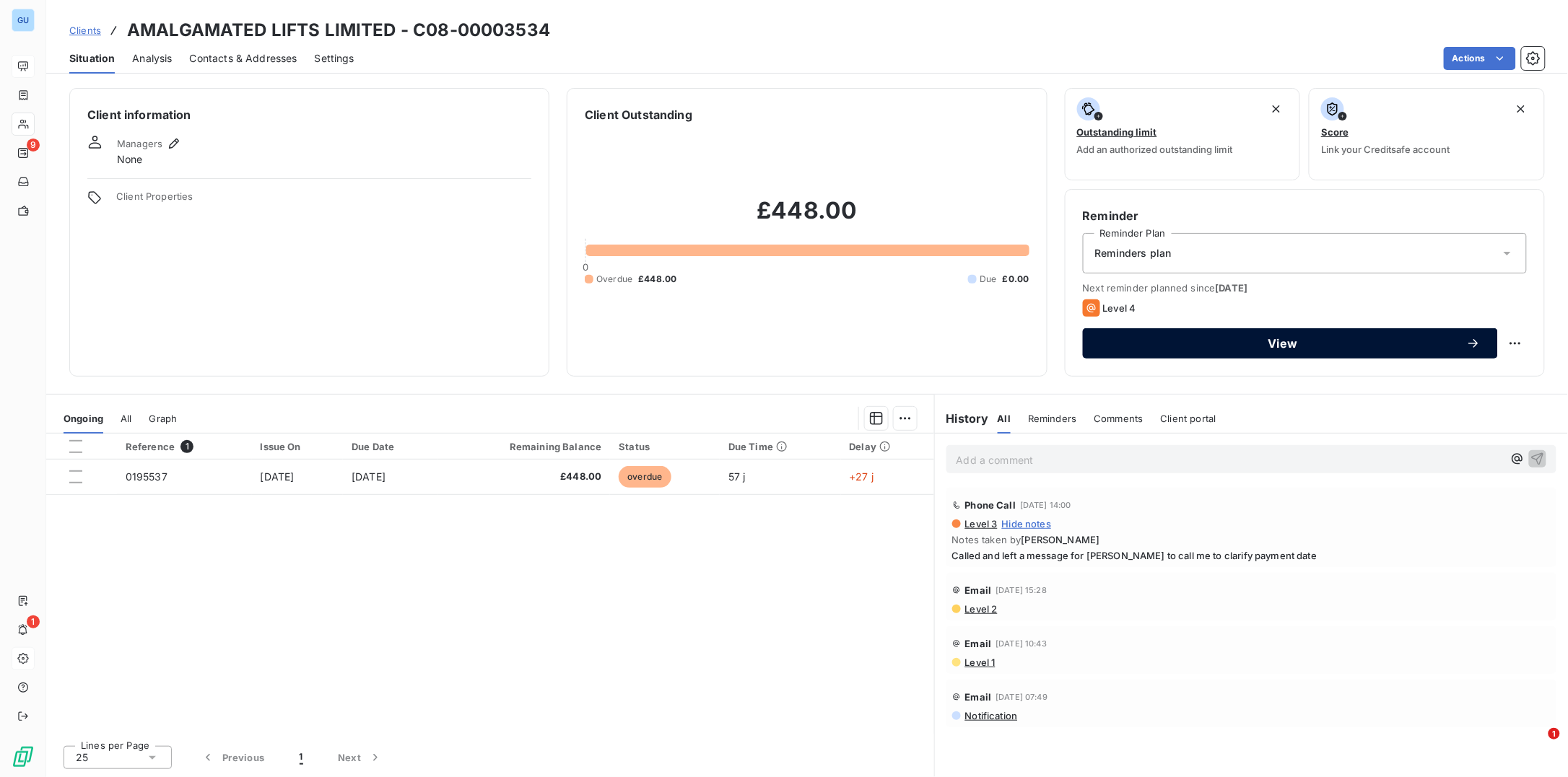
click at [1354, 340] on span "View" at bounding box center [1283, 343] width 366 height 11
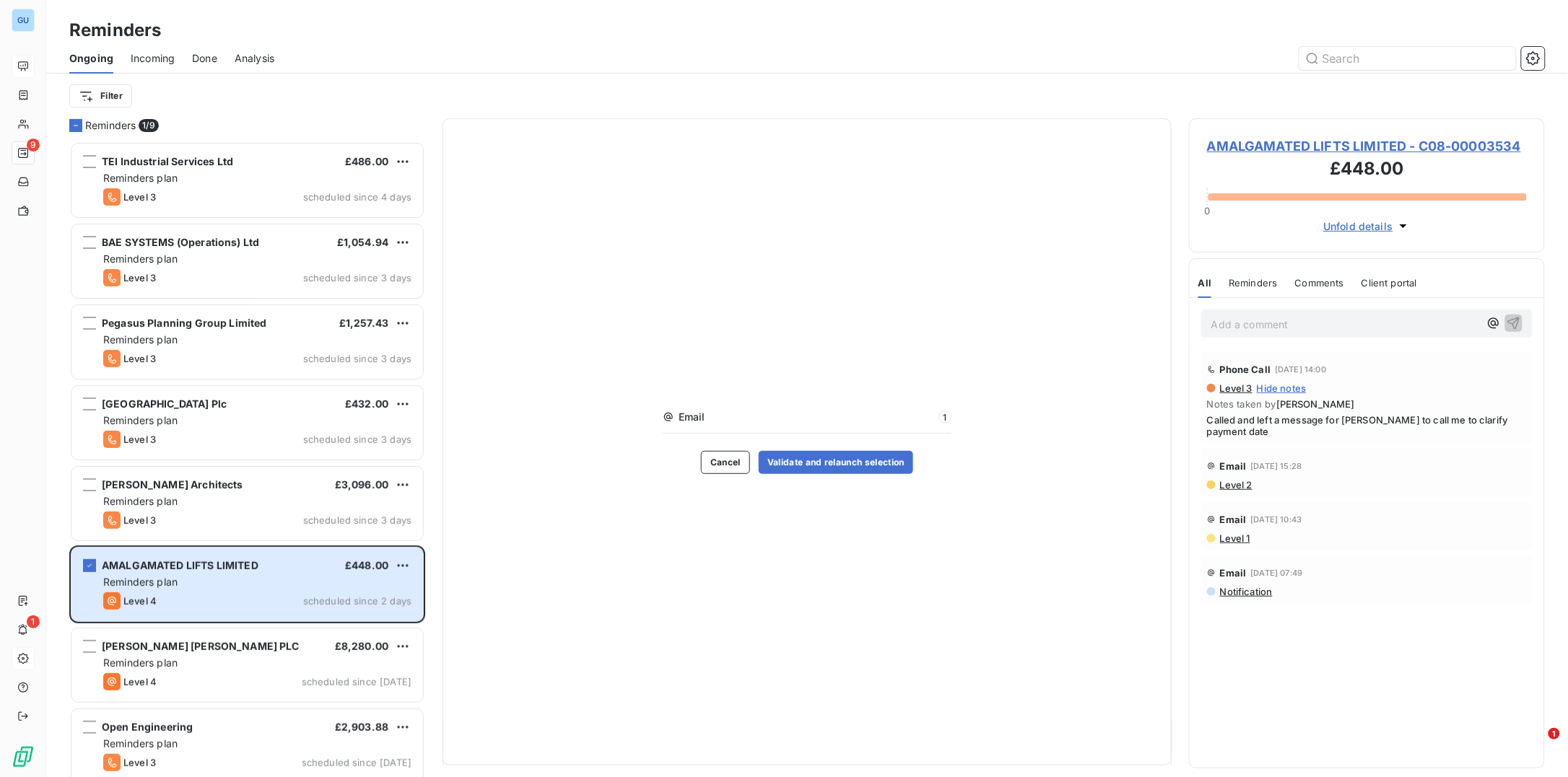
scroll to position [621, 341]
click at [839, 465] on button "Validate and relaunch selection" at bounding box center [836, 463] width 155 height 23
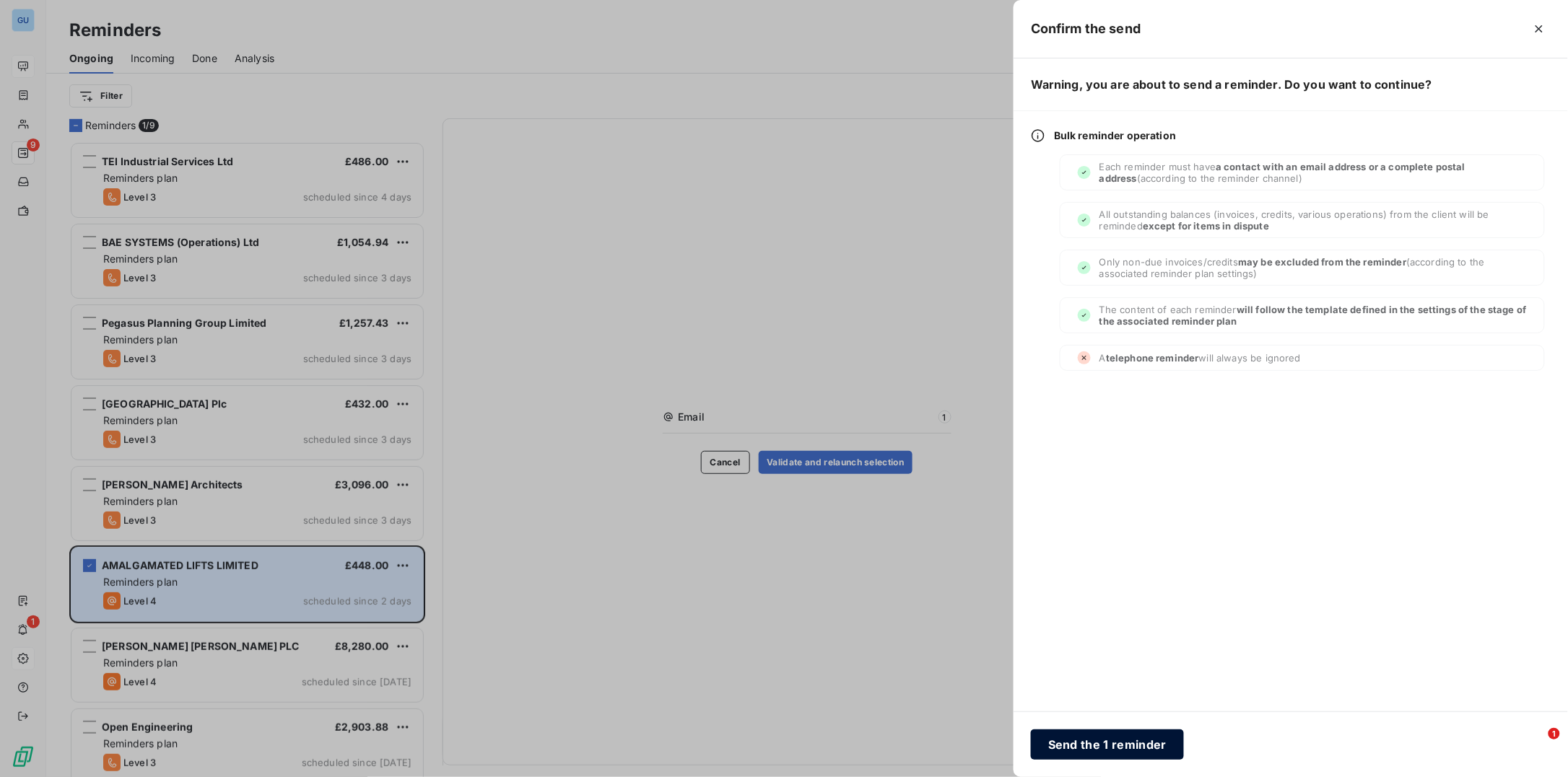
click at [1118, 745] on button "Send the 1 reminder" at bounding box center [1107, 745] width 153 height 31
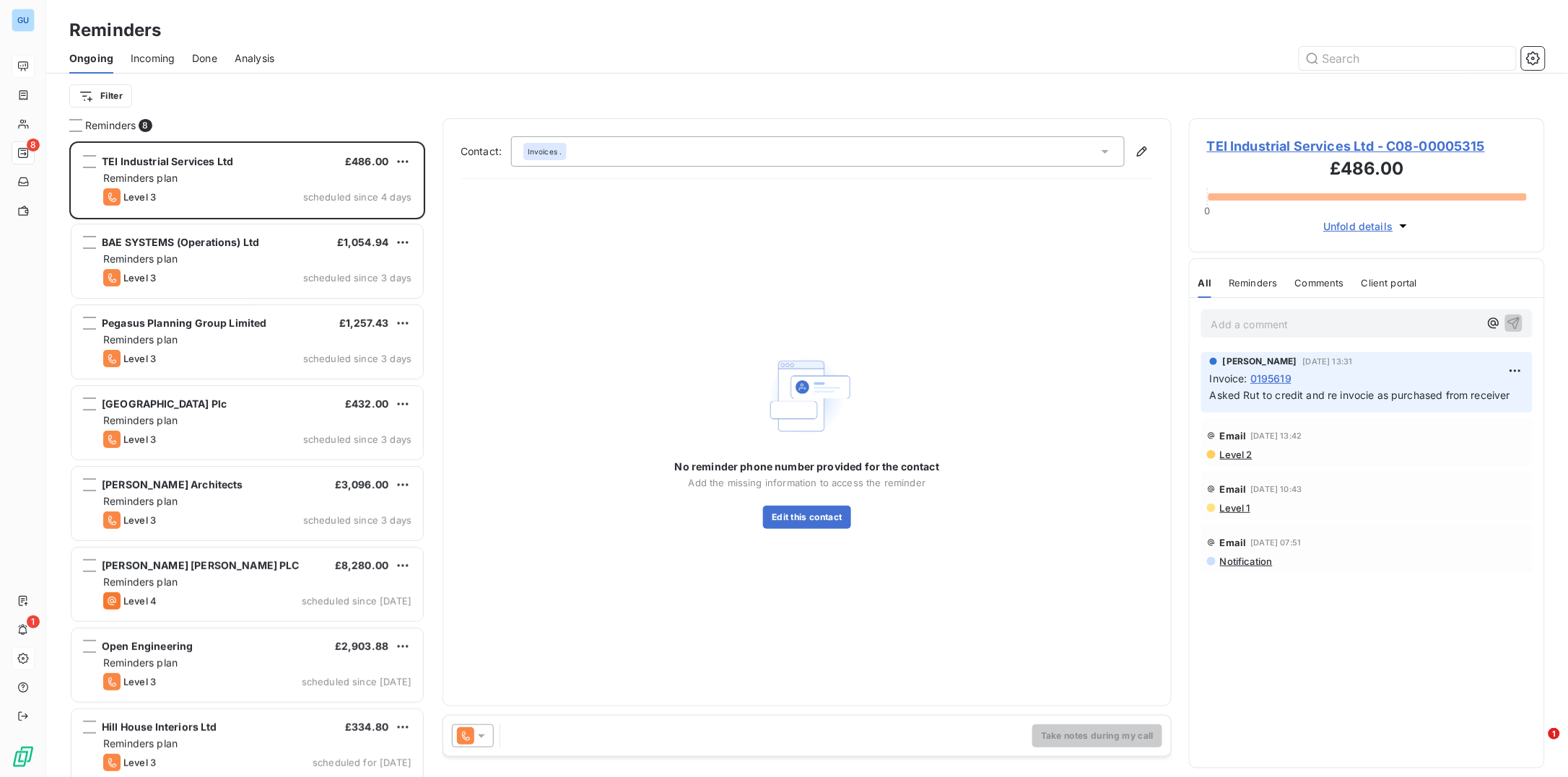
click at [189, 52] on div "Ongoing Incoming Done Analysis" at bounding box center [807, 59] width 1522 height 31
click at [192, 56] on span "Done" at bounding box center [204, 58] width 25 height 15
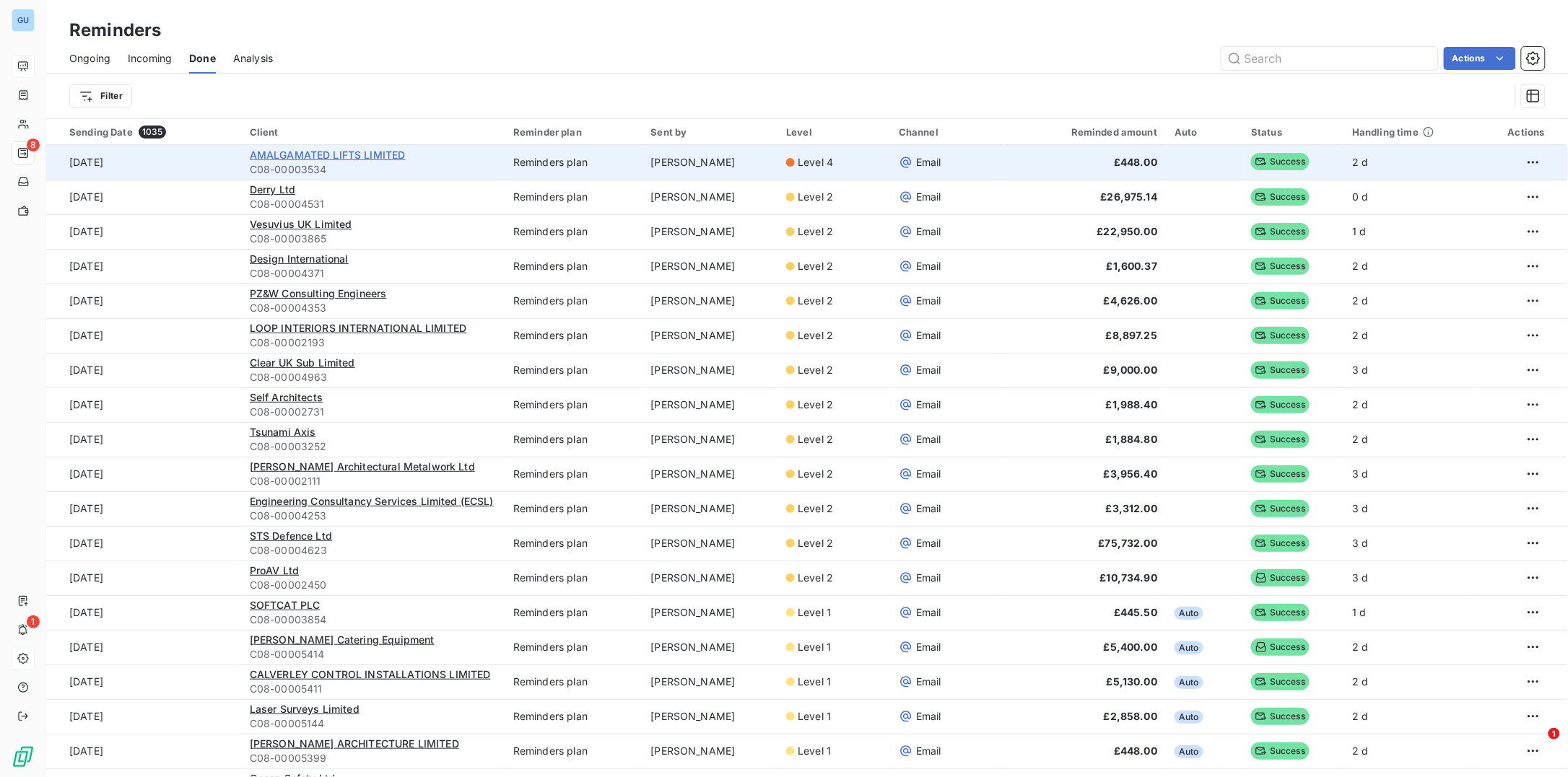
click at [347, 156] on span "AMALGAMATED LIFTS LIMITED" at bounding box center [328, 154] width 156 height 12
click at [1521, 163] on html "GU 8 1 Reminders Ongoing Incoming Done Analysis Actions Filter Sending Date 103…" at bounding box center [784, 388] width 1568 height 777
click at [1497, 187] on div "Resend reminder" at bounding box center [1461, 193] width 115 height 23
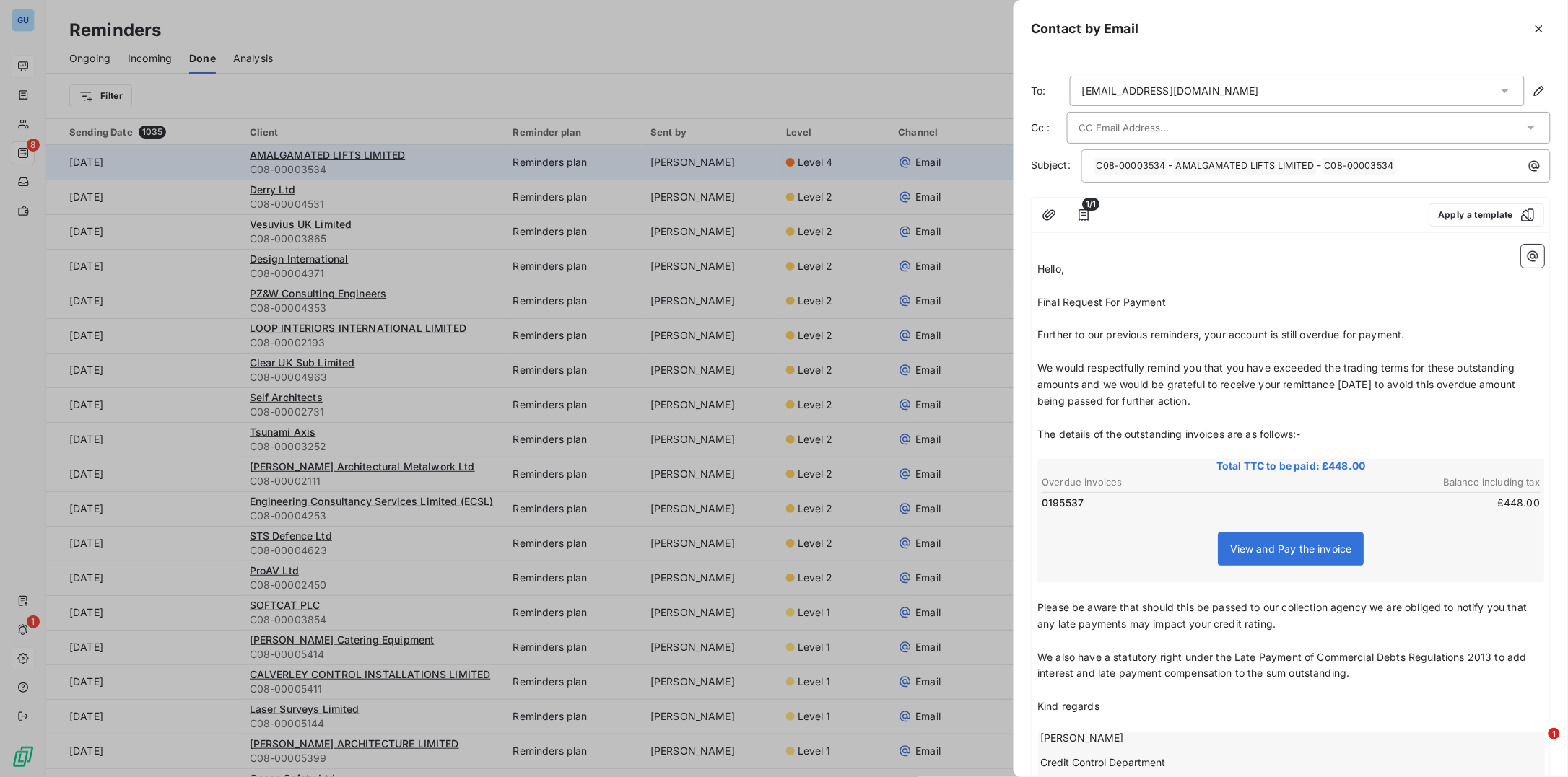
click at [1177, 125] on input "text" at bounding box center [1156, 128] width 155 height 21
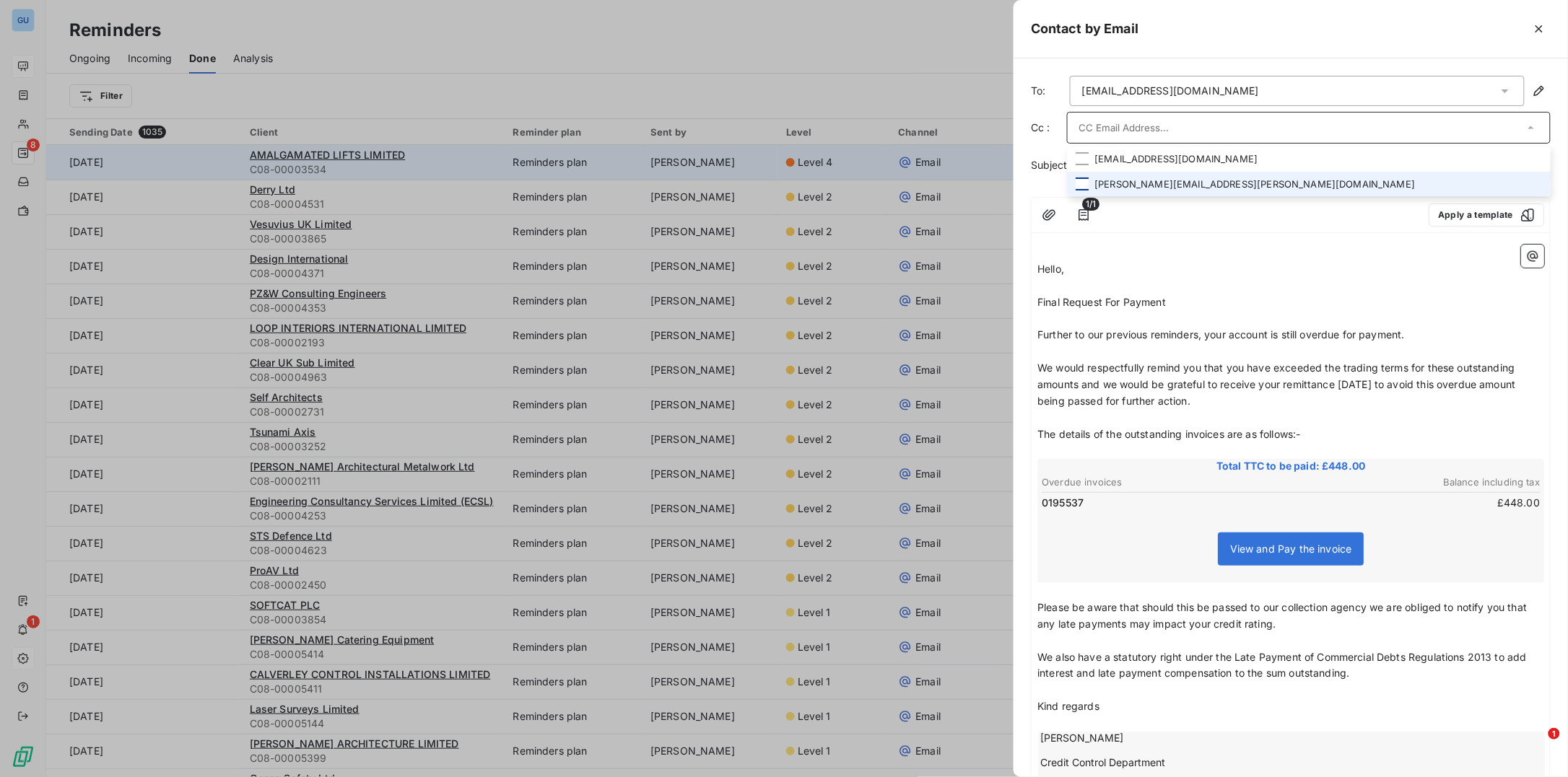
click at [1087, 182] on div at bounding box center [1082, 184] width 13 height 13
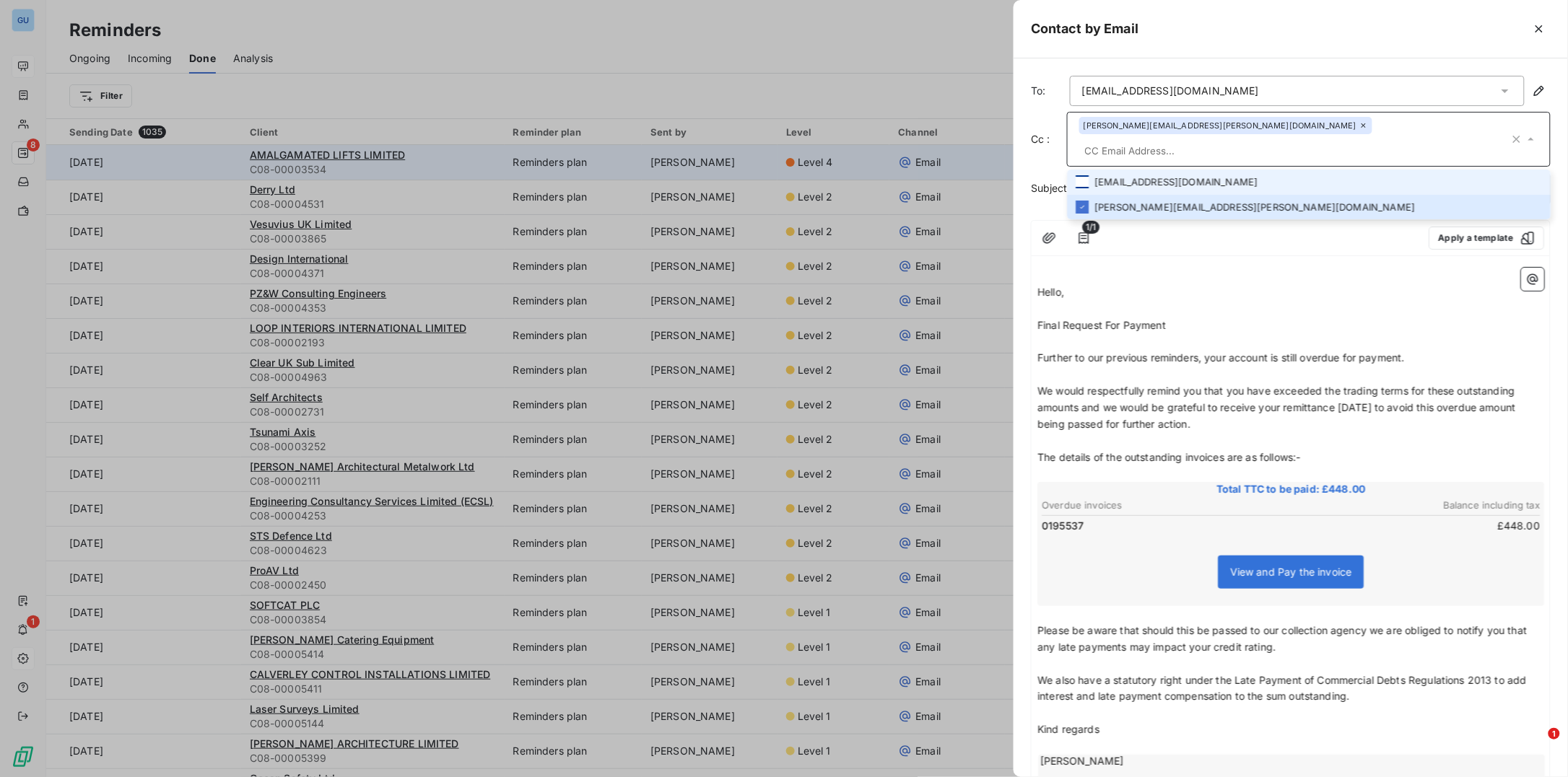
click at [1084, 175] on div at bounding box center [1082, 181] width 13 height 13
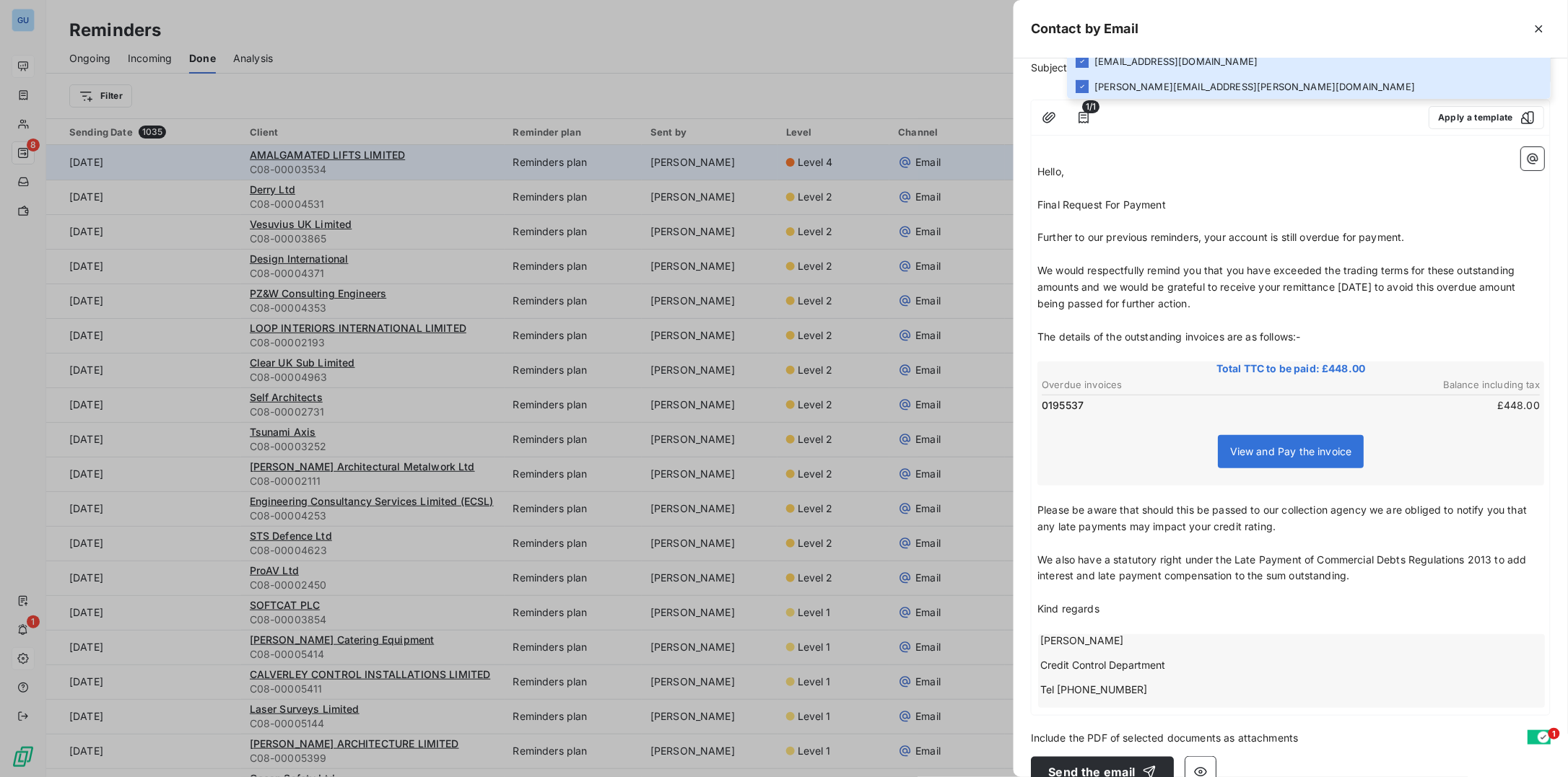
scroll to position [122, 0]
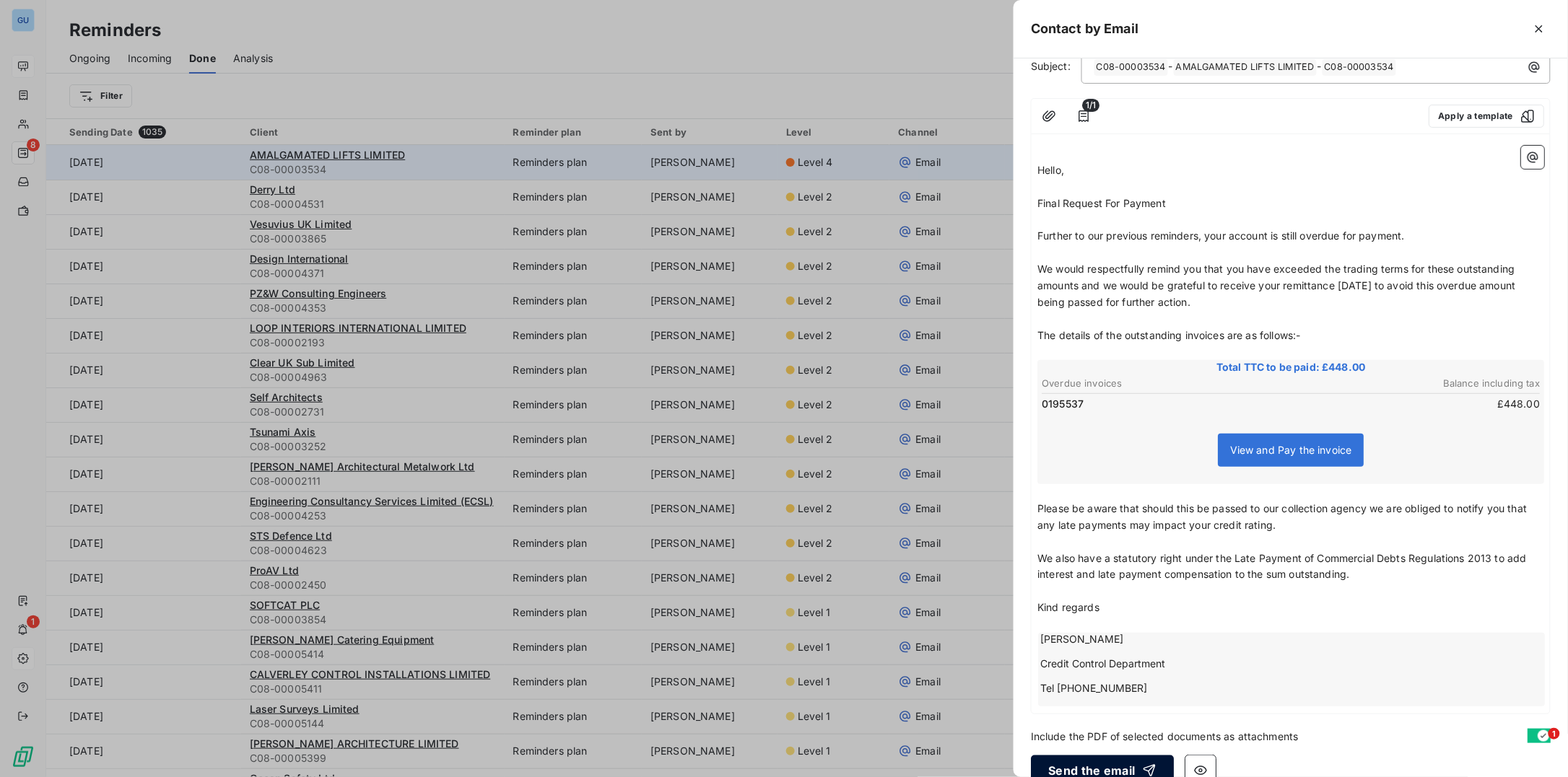
click at [1072, 756] on button "Send the email" at bounding box center [1102, 771] width 143 height 31
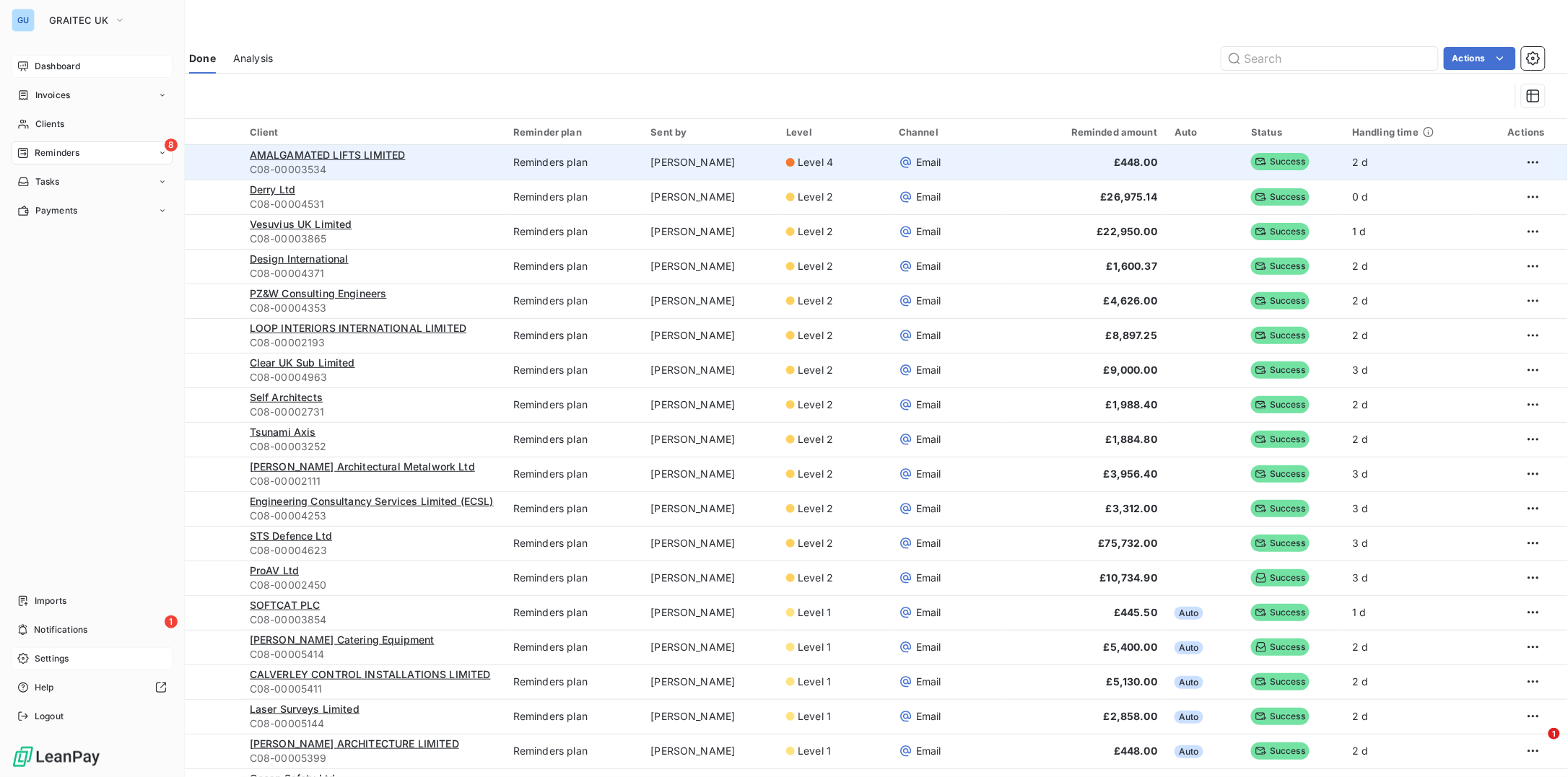
click at [28, 151] on icon at bounding box center [23, 152] width 11 height 11
click at [67, 158] on span "Reminders" at bounding box center [57, 152] width 44 height 13
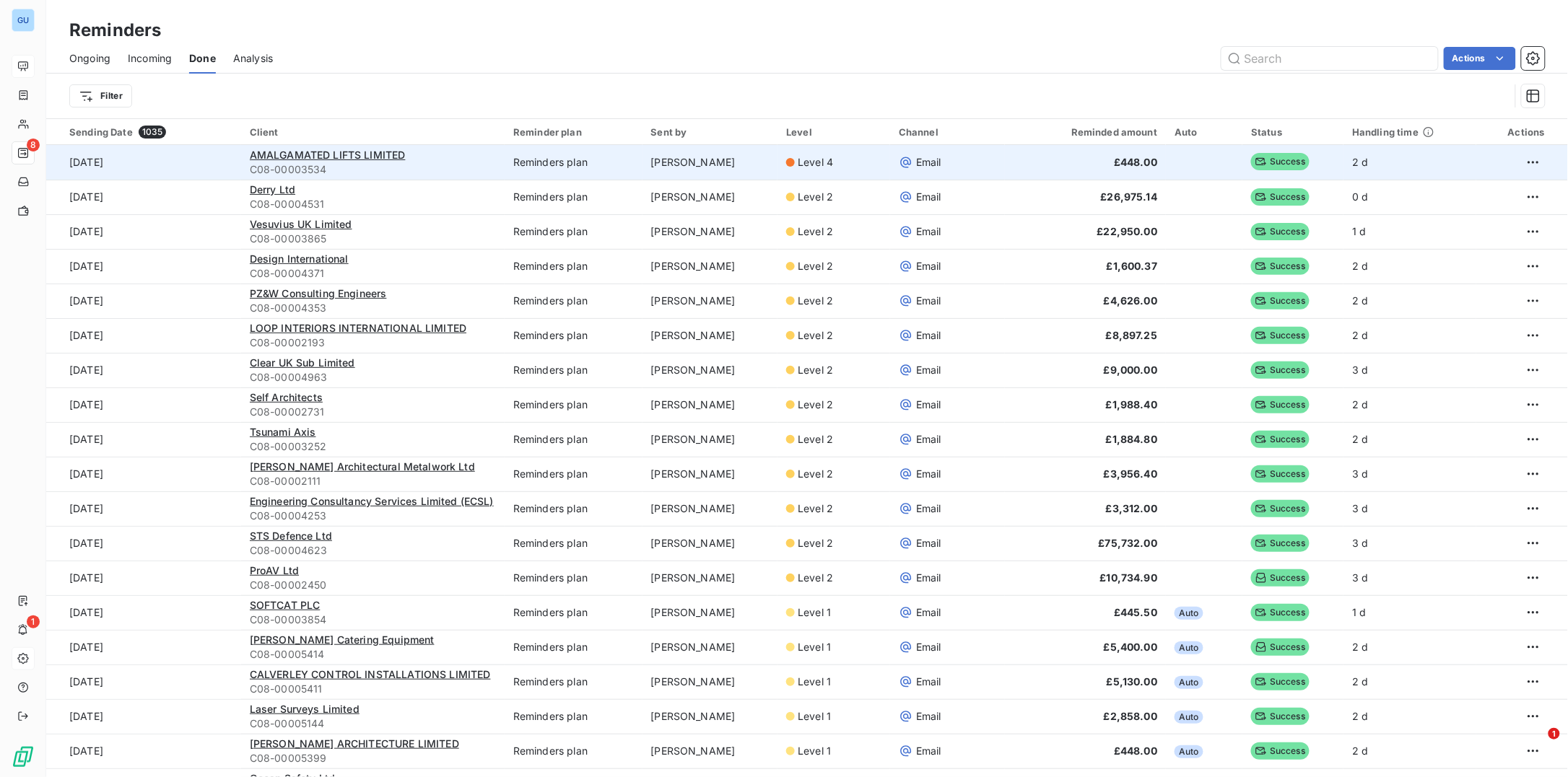
click at [82, 55] on span "Ongoing" at bounding box center [90, 58] width 41 height 15
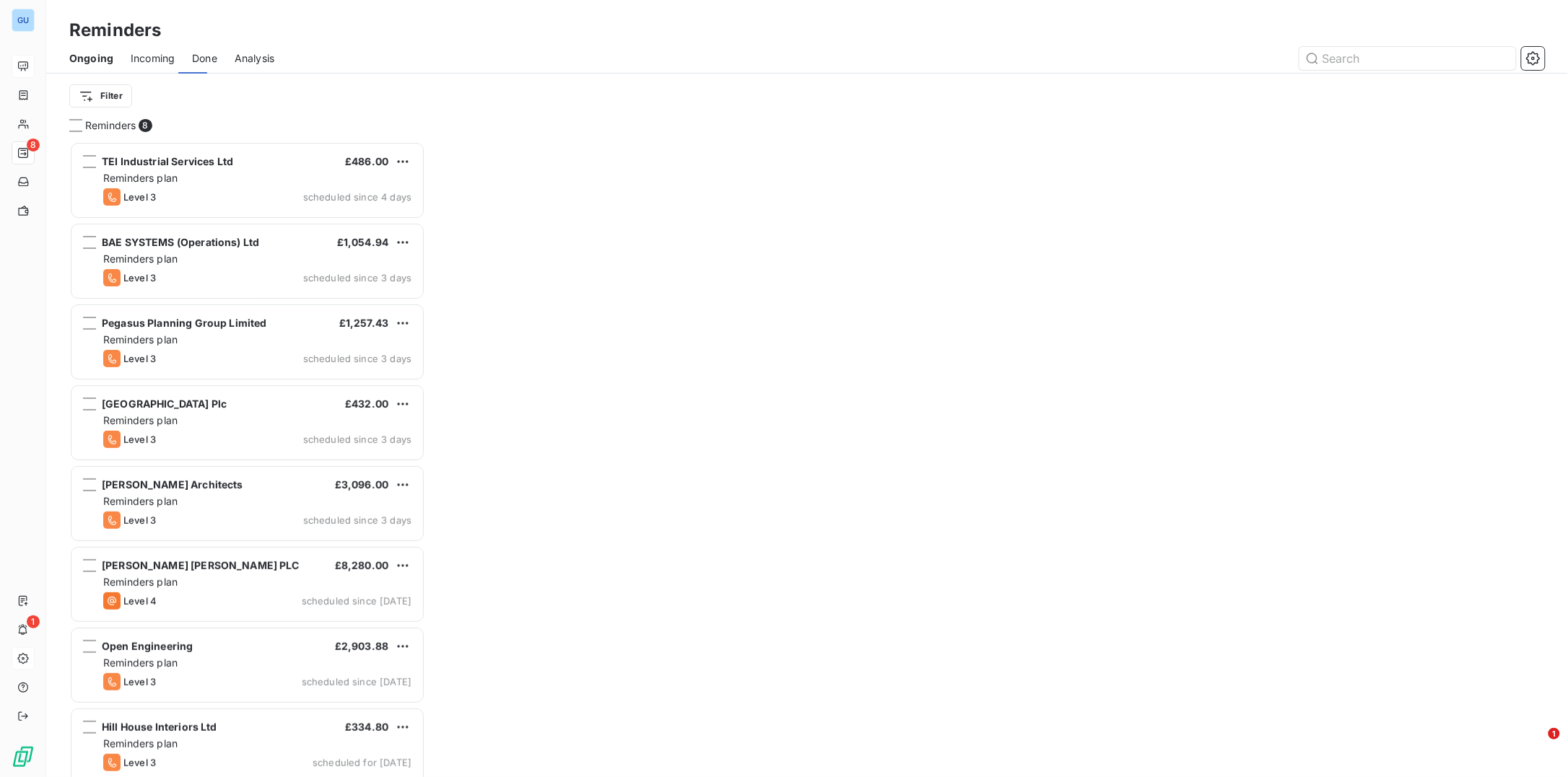
scroll to position [621, 341]
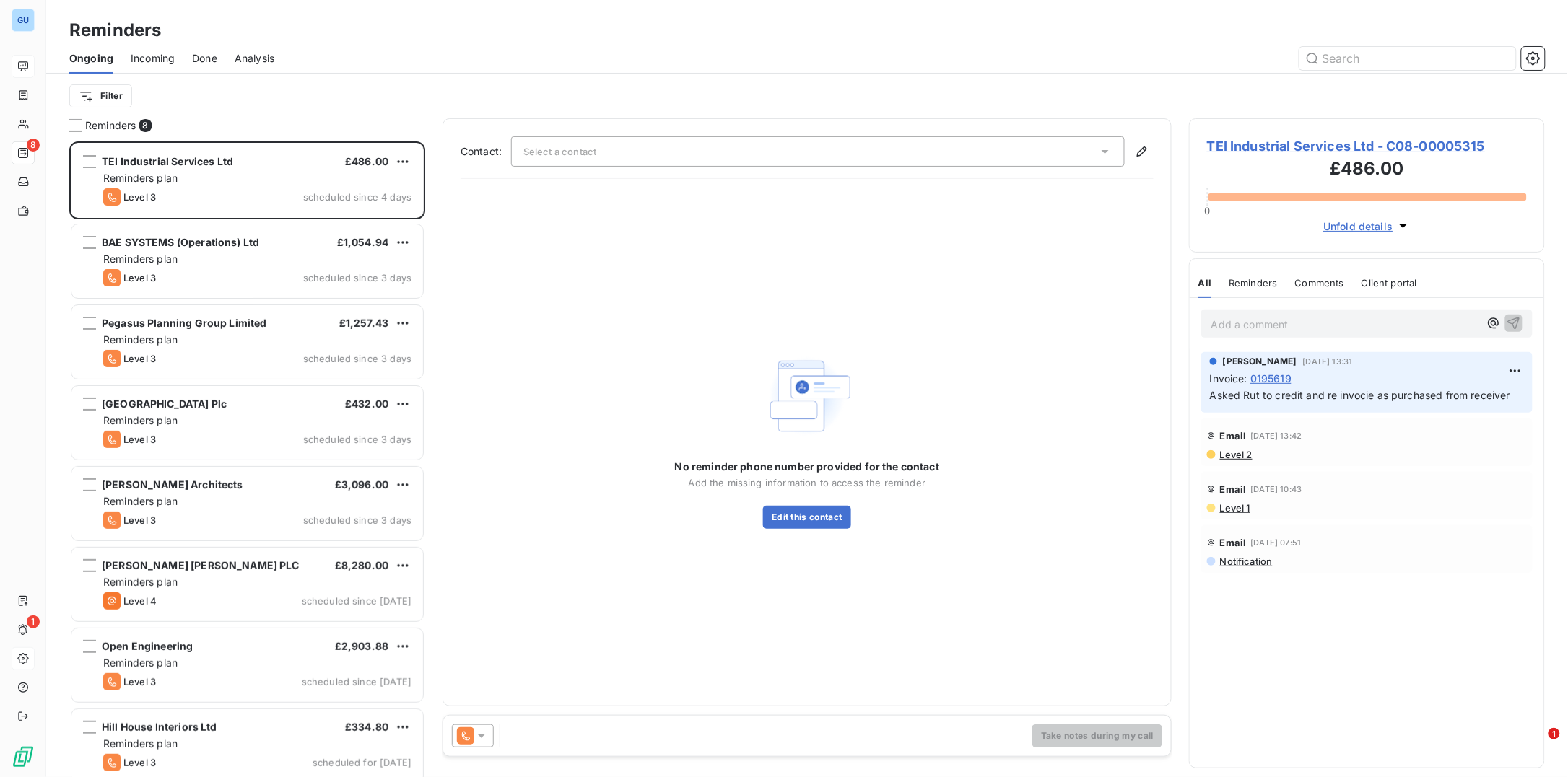
click at [119, 124] on span "Reminders" at bounding box center [110, 125] width 51 height 15
click at [123, 121] on span "Reminders" at bounding box center [110, 125] width 51 height 15
click at [91, 96] on html "GU 8 1 Reminders Ongoing Incoming Done Analysis Filter Reminders 8 TEI Industri…" at bounding box center [784, 388] width 1568 height 777
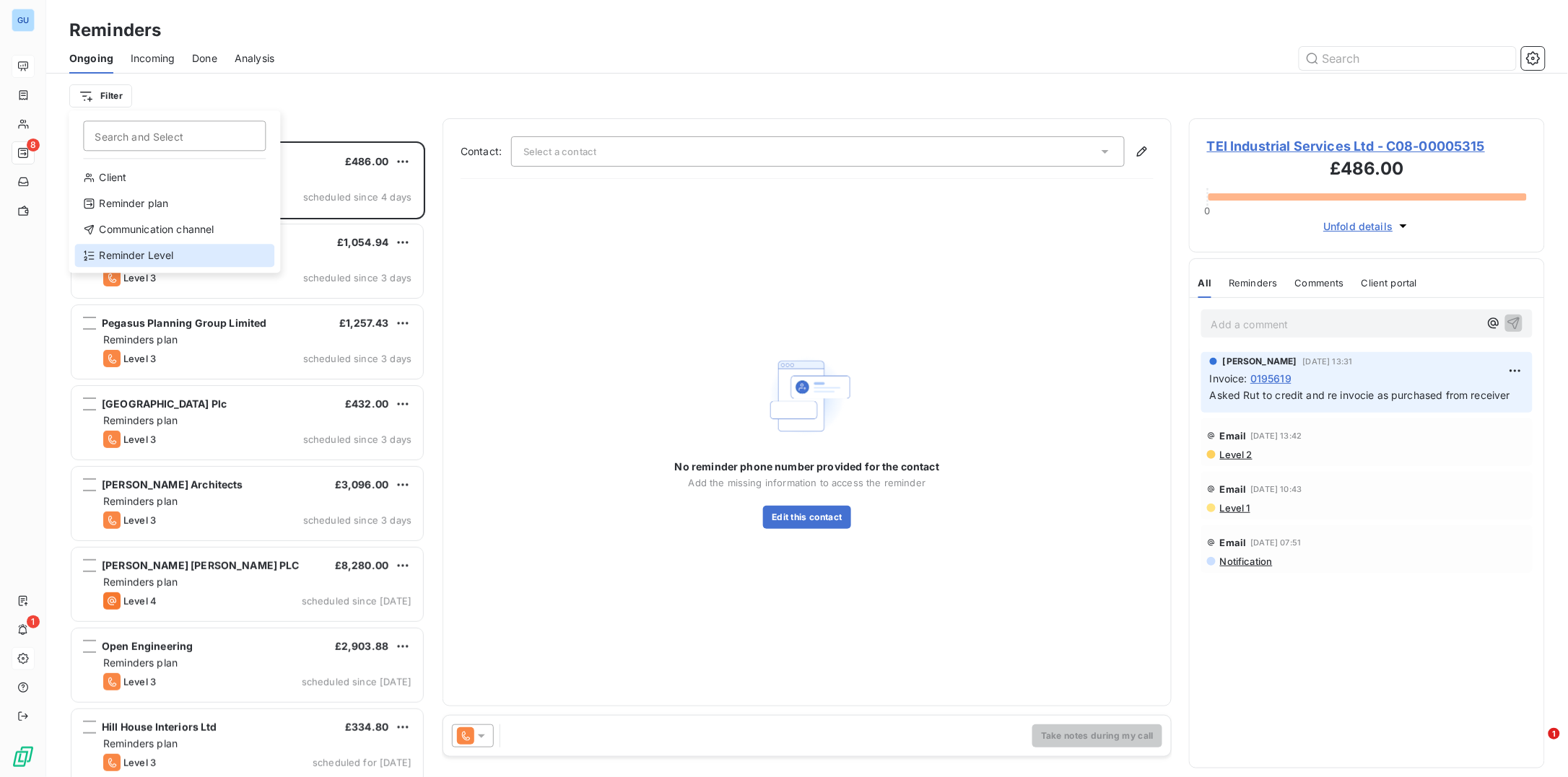
click at [145, 250] on div "Reminder Level" at bounding box center [174, 255] width 200 height 23
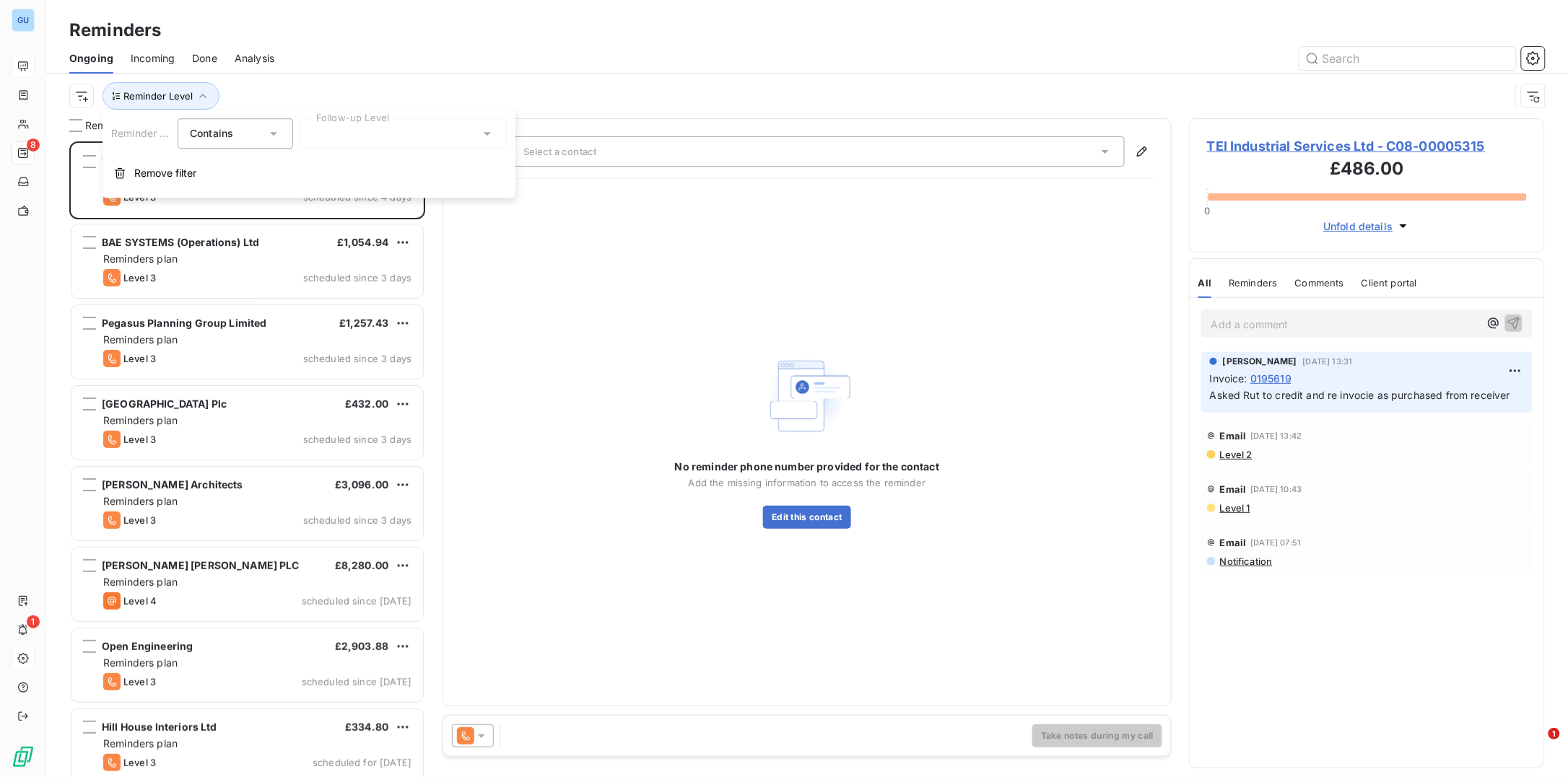
click at [242, 130] on div "Contains is" at bounding box center [228, 133] width 77 height 20
drag, startPoint x: 229, startPoint y: 185, endPoint x: 248, endPoint y: 185, distance: 19.0
click at [230, 185] on li "Does not contain" at bounding box center [239, 193] width 122 height 26
click at [390, 140] on div at bounding box center [403, 134] width 208 height 31
click at [344, 239] on span "Level 3" at bounding box center [344, 242] width 35 height 15
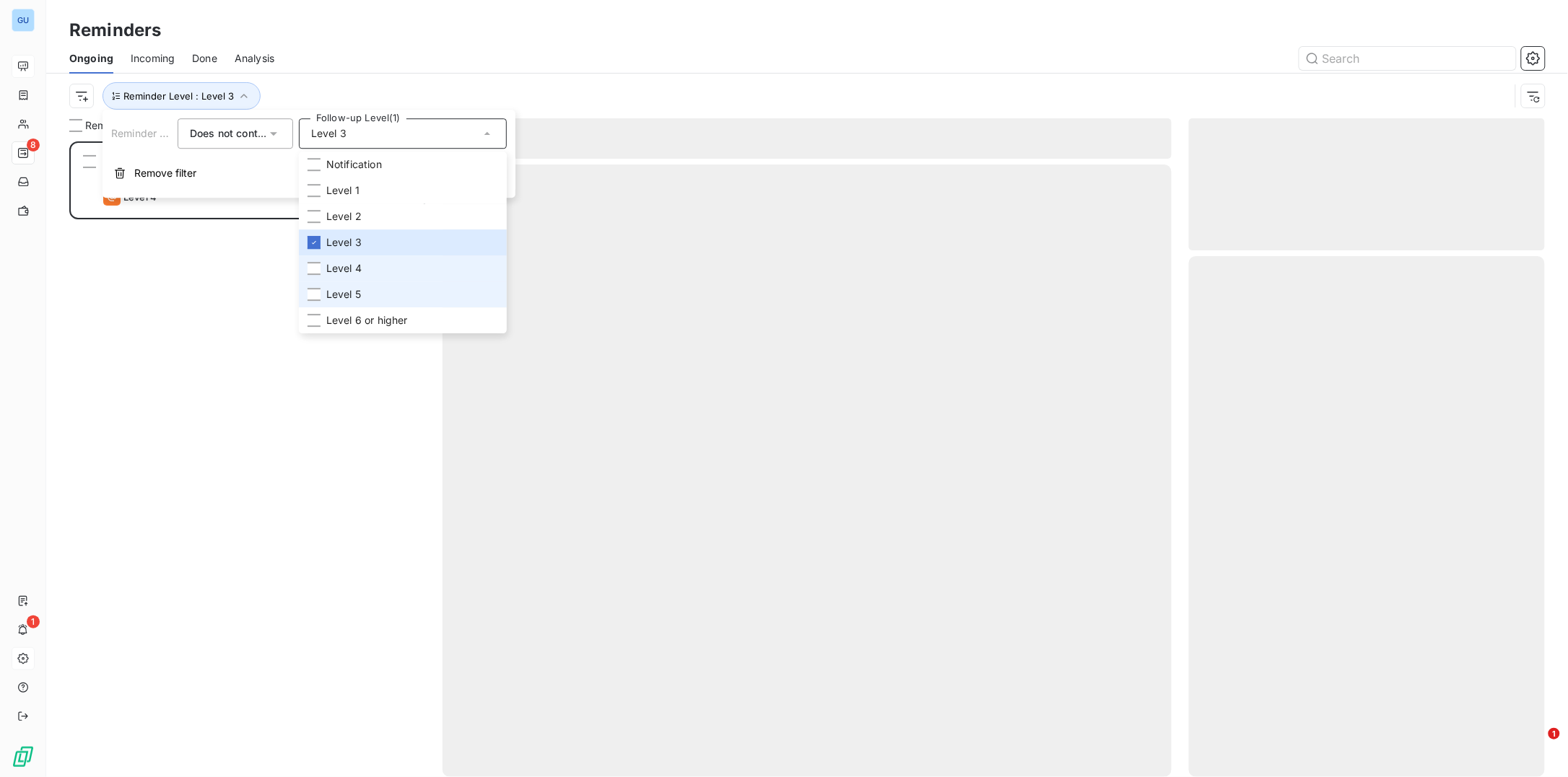
scroll to position [622, 341]
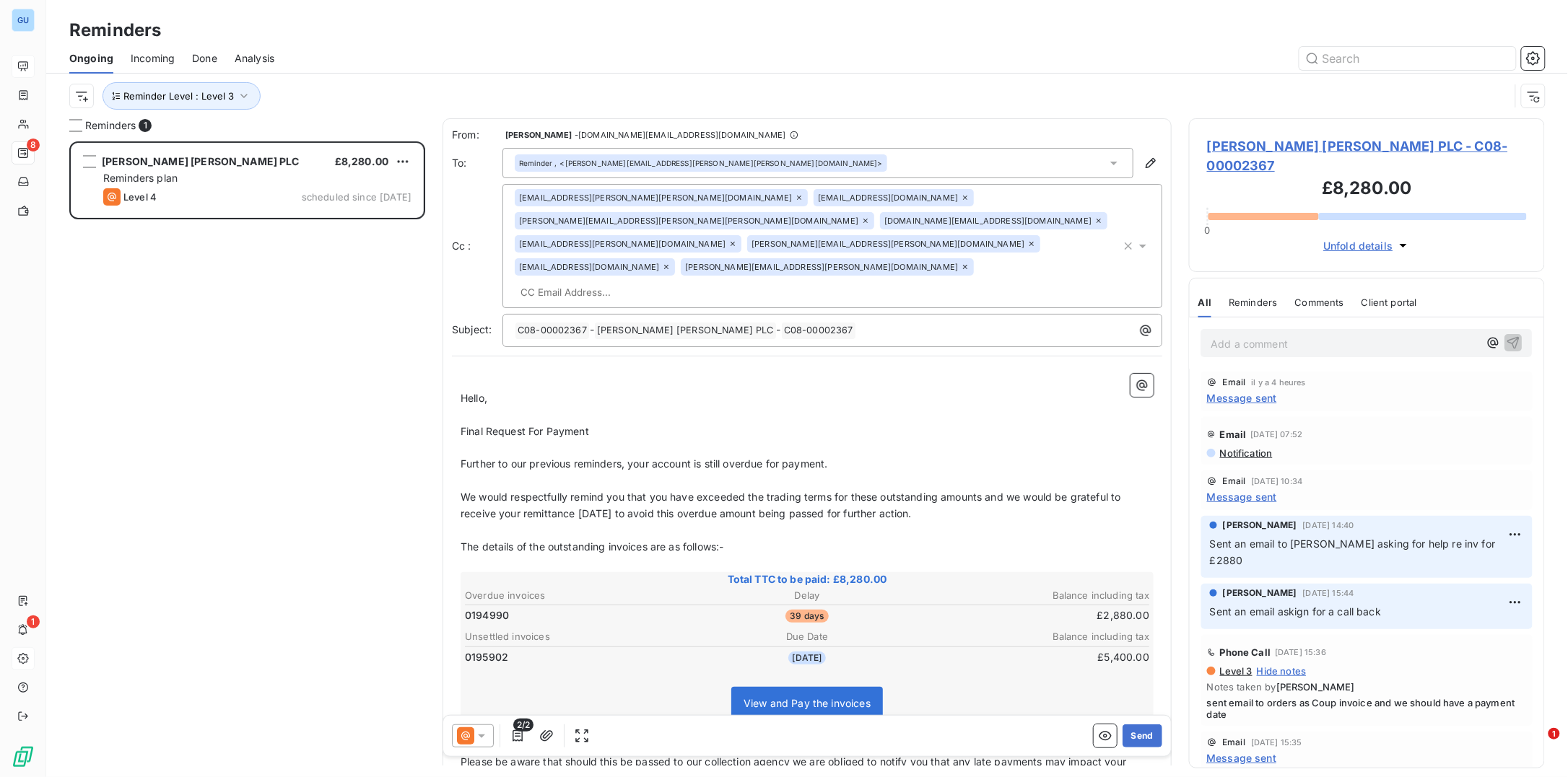
click at [238, 512] on div "Johnson Matthey PLC £8,280.00 Reminders plan Level 4 scheduled since yesterday" at bounding box center [247, 459] width 356 height 636
drag, startPoint x: 510, startPoint y: 571, endPoint x: 469, endPoint y: 574, distance: 41.1
click at [469, 607] on td "0194990" at bounding box center [578, 615] width 227 height 16
click at [527, 607] on td "0194990" at bounding box center [578, 615] width 227 height 16
drag, startPoint x: 509, startPoint y: 567, endPoint x: 461, endPoint y: 571, distance: 48.2
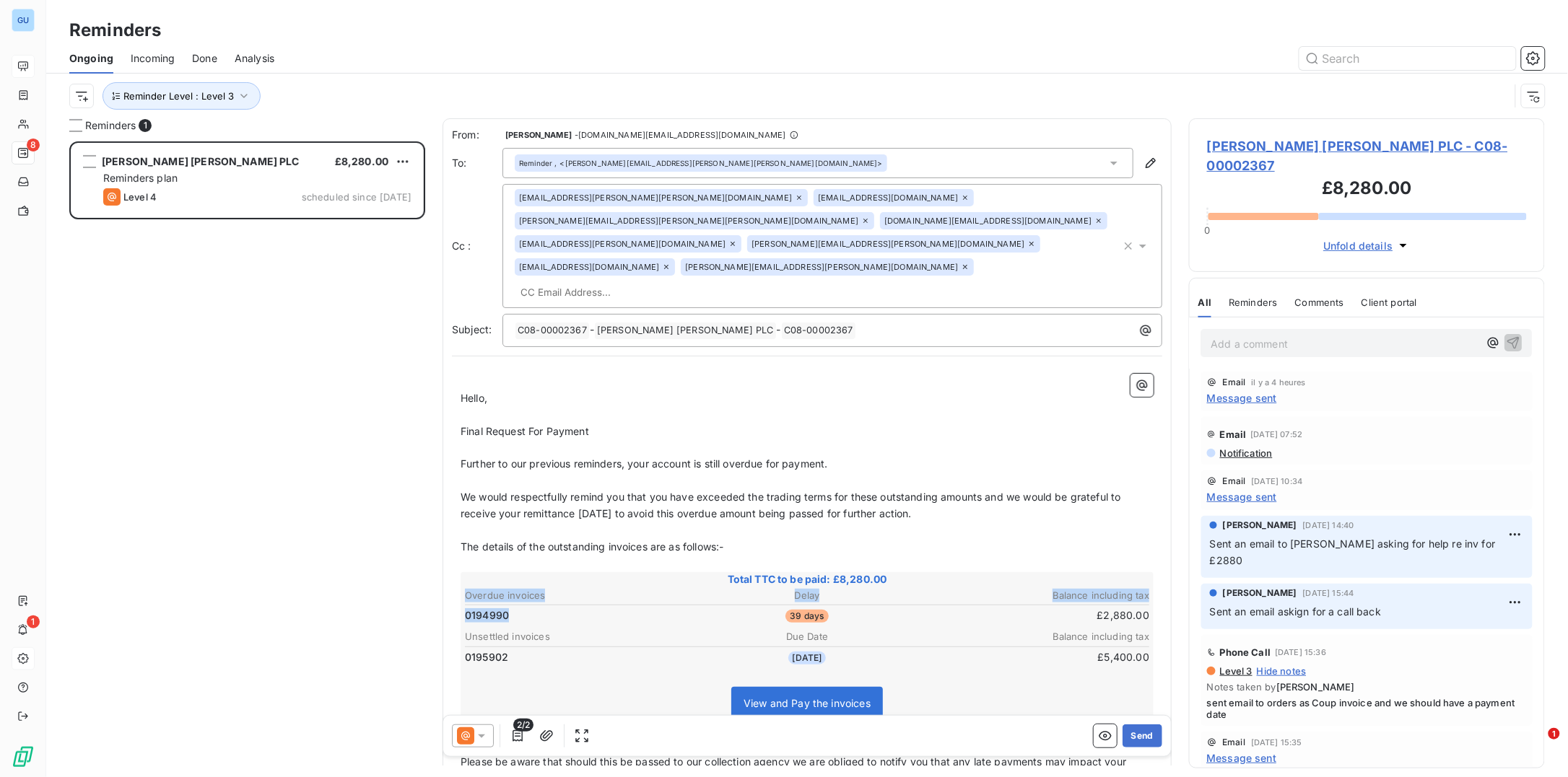
click at [461, 572] on div "Total TTC to be paid: £8,280.00 Overdue invoices Delay Balance including tax 01…" at bounding box center [807, 655] width 693 height 165
click at [1269, 143] on span "Johnson Matthey PLC - C08-00002367" at bounding box center [1367, 155] width 320 height 39
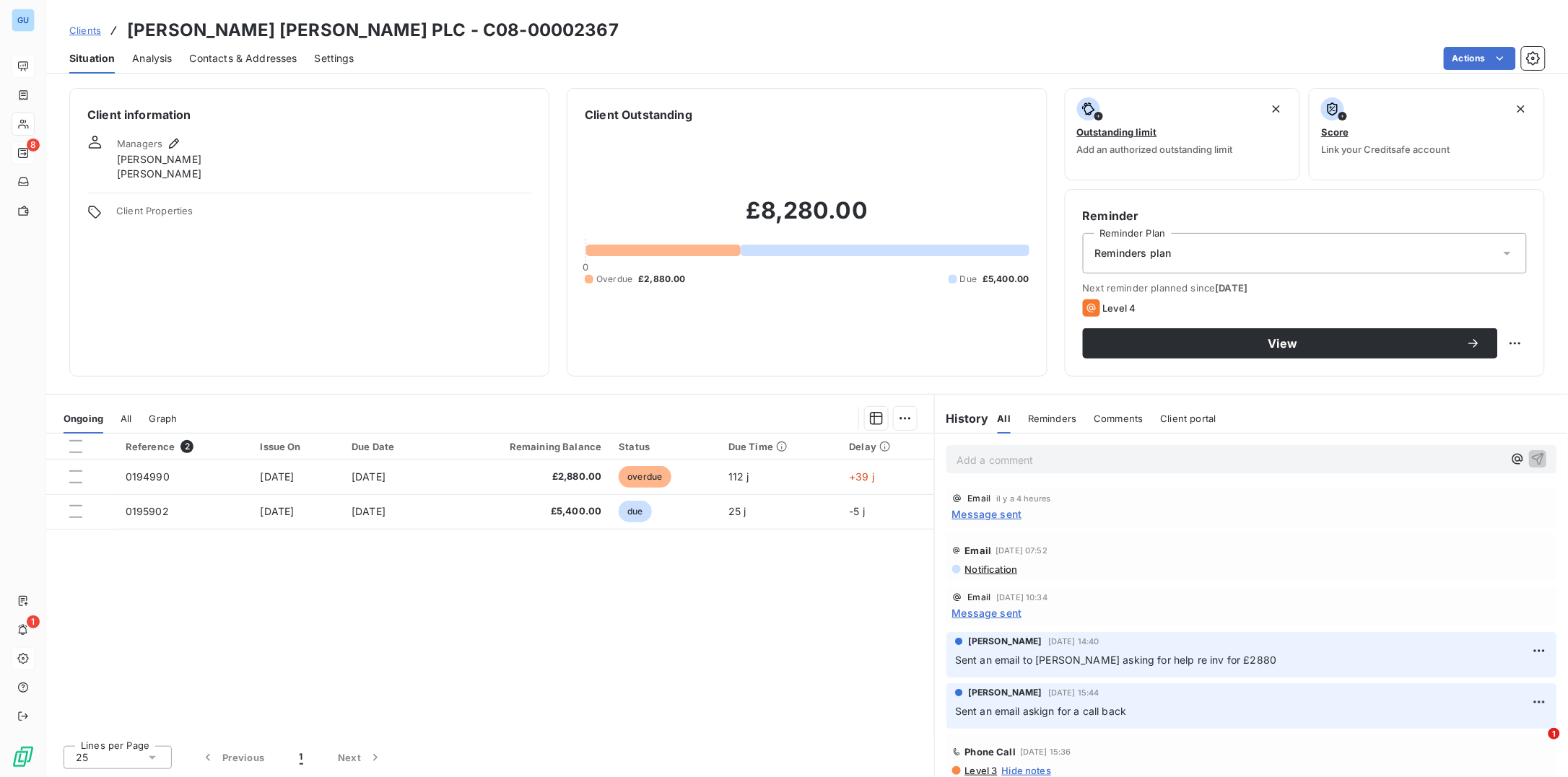
click at [247, 58] on span "Contacts & Addresses" at bounding box center [243, 58] width 108 height 15
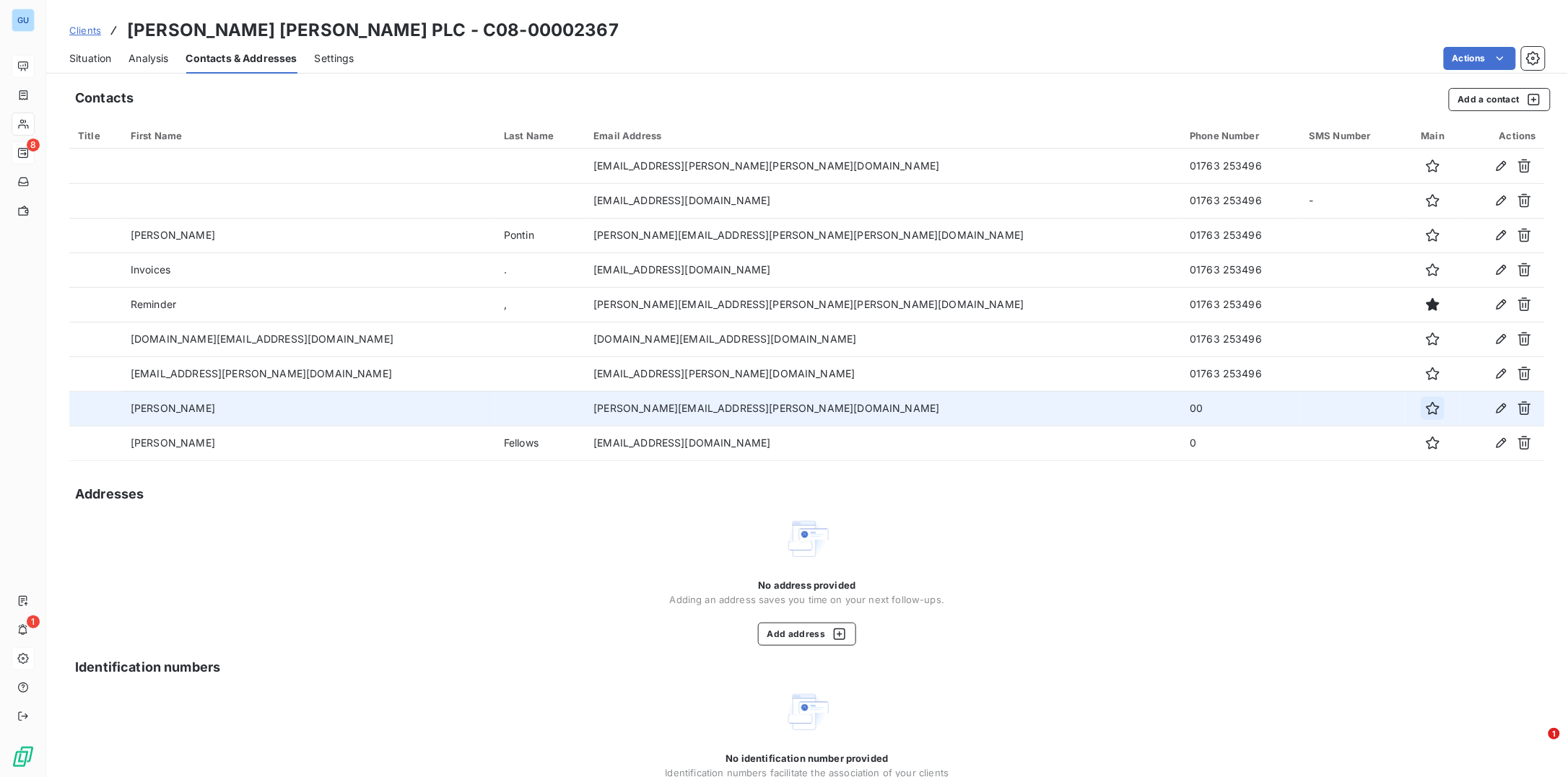
click at [1426, 408] on icon "button" at bounding box center [1433, 408] width 13 height 13
drag, startPoint x: 85, startPoint y: 47, endPoint x: 90, endPoint y: 55, distance: 9.4
click at [86, 49] on div "Situation" at bounding box center [90, 59] width 42 height 31
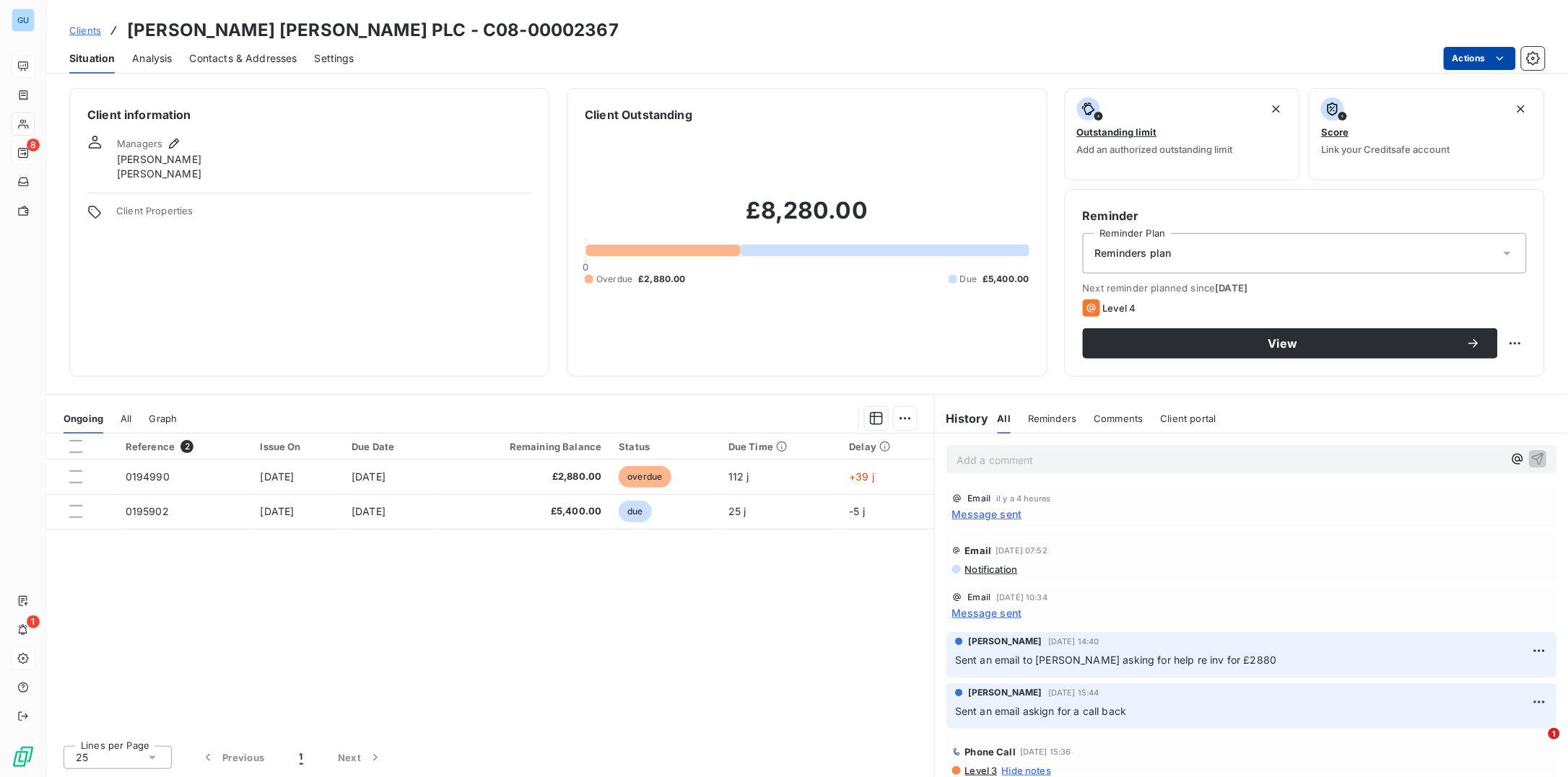
click at [1481, 57] on html "GU 8 1 Clients Johnson Matthey PLC - C08-00002367 Situation Analysis Contacts &…" at bounding box center [784, 388] width 1568 height 777
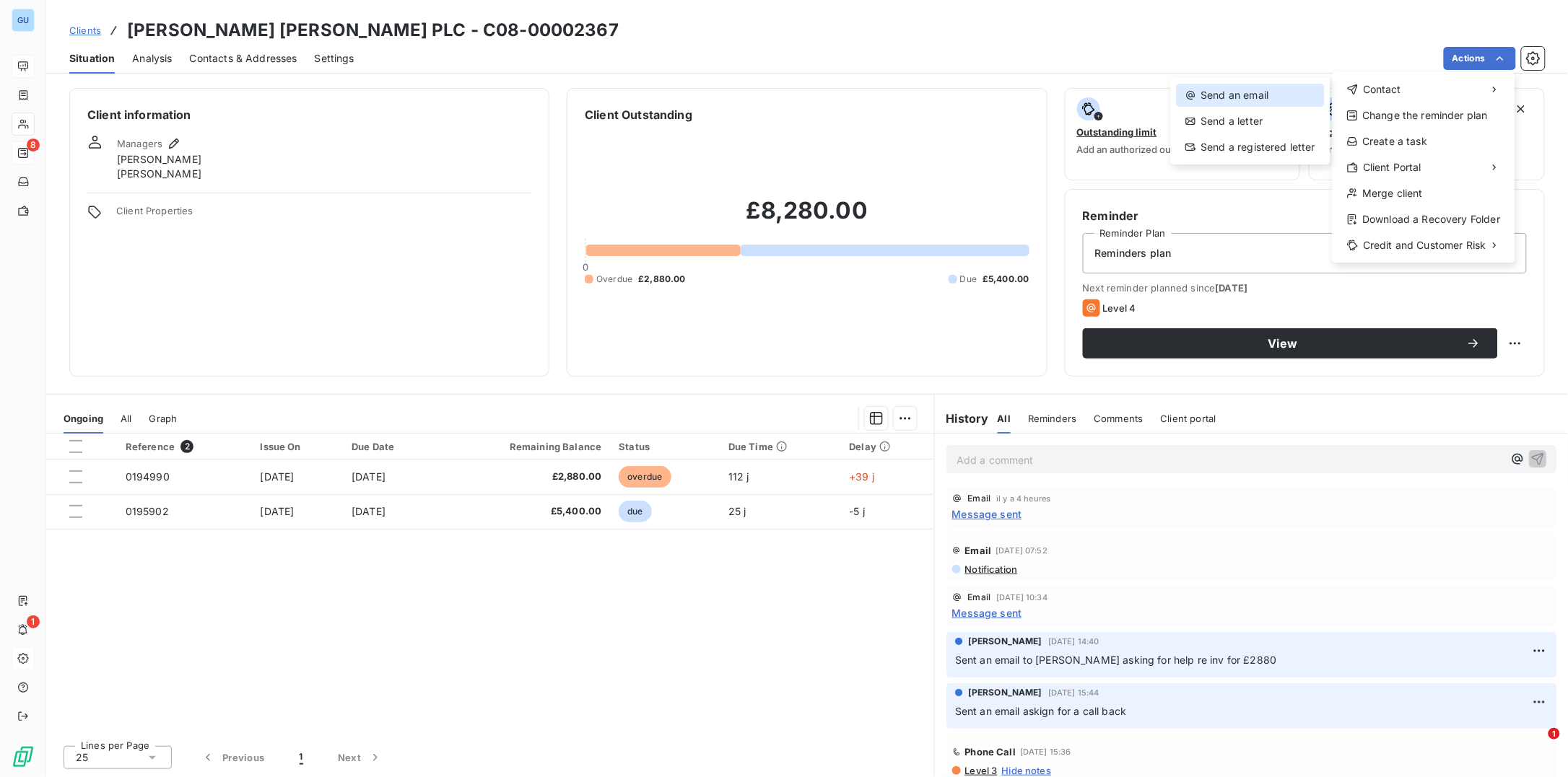
click at [1191, 89] on icon at bounding box center [1191, 95] width 11 height 11
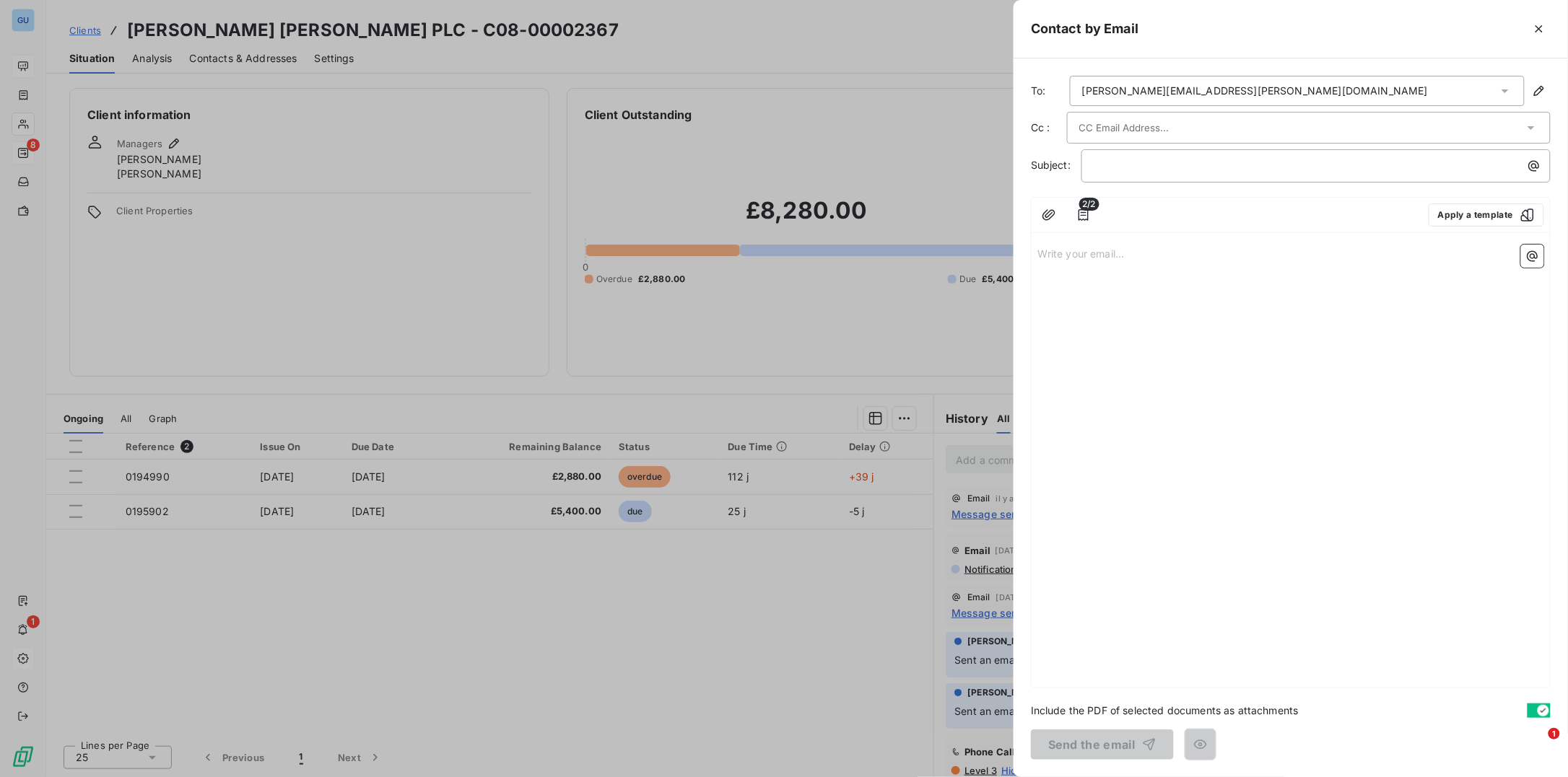
click at [1131, 100] on div "marek.wowkostryl@matthey.com" at bounding box center [1297, 91] width 455 height 31
click at [1117, 119] on input "text" at bounding box center [1156, 128] width 155 height 21
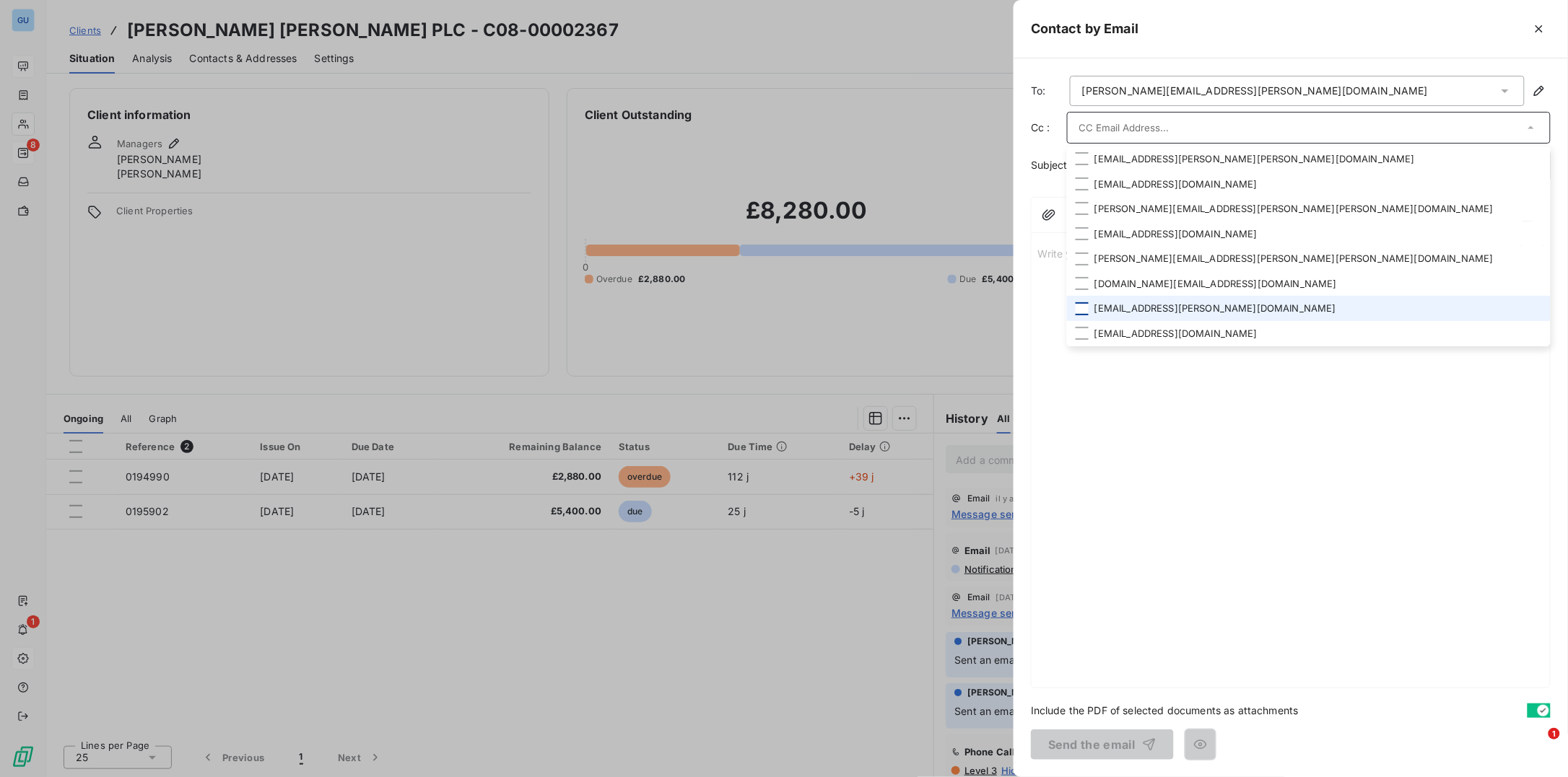
click at [1083, 305] on div at bounding box center [1082, 308] width 13 height 13
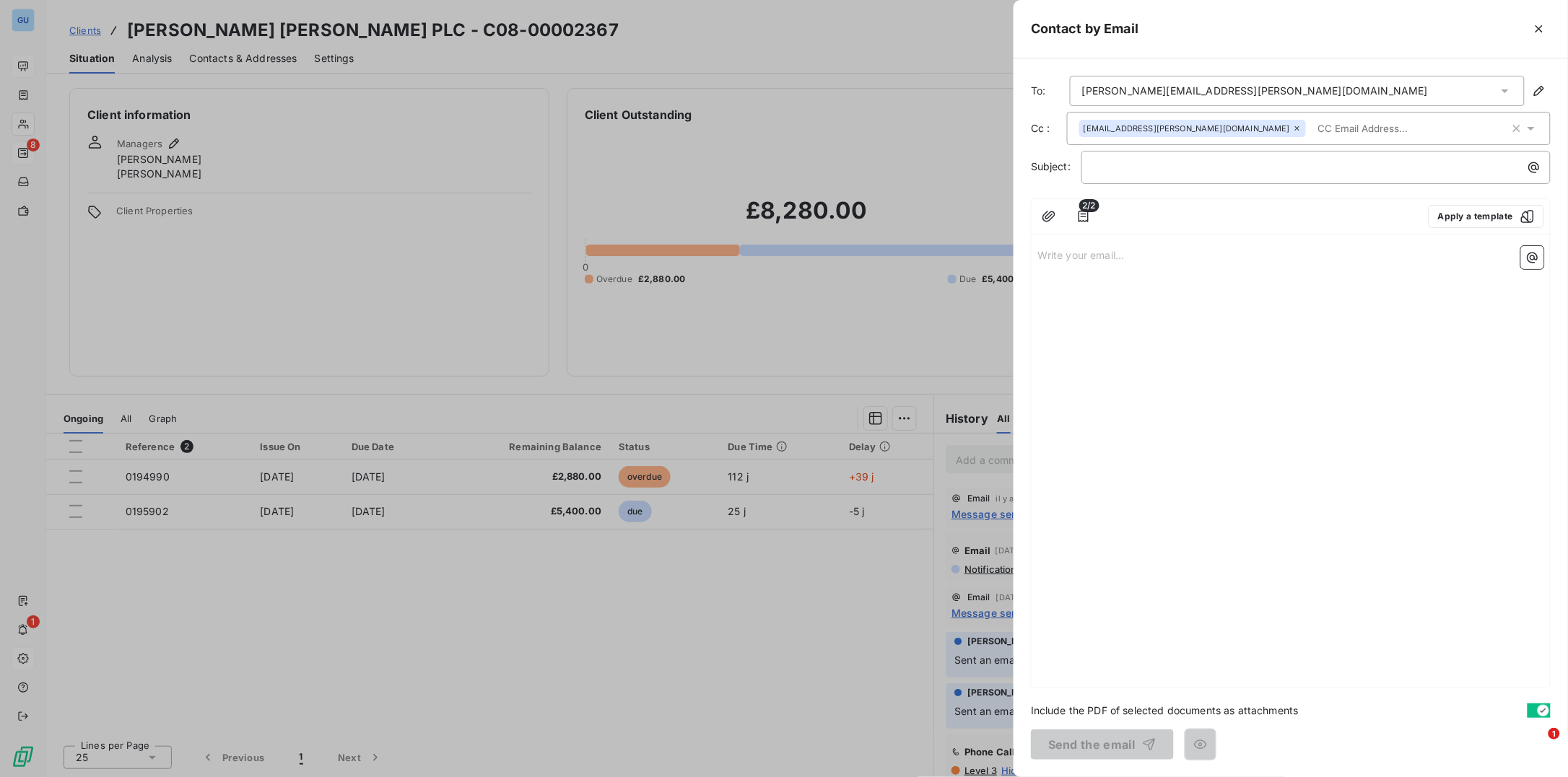
click at [1110, 477] on div "Write your email... ﻿" at bounding box center [1290, 463] width 518 height 447
click at [1074, 254] on p "Write your email... ﻿" at bounding box center [1291, 255] width 507 height 17
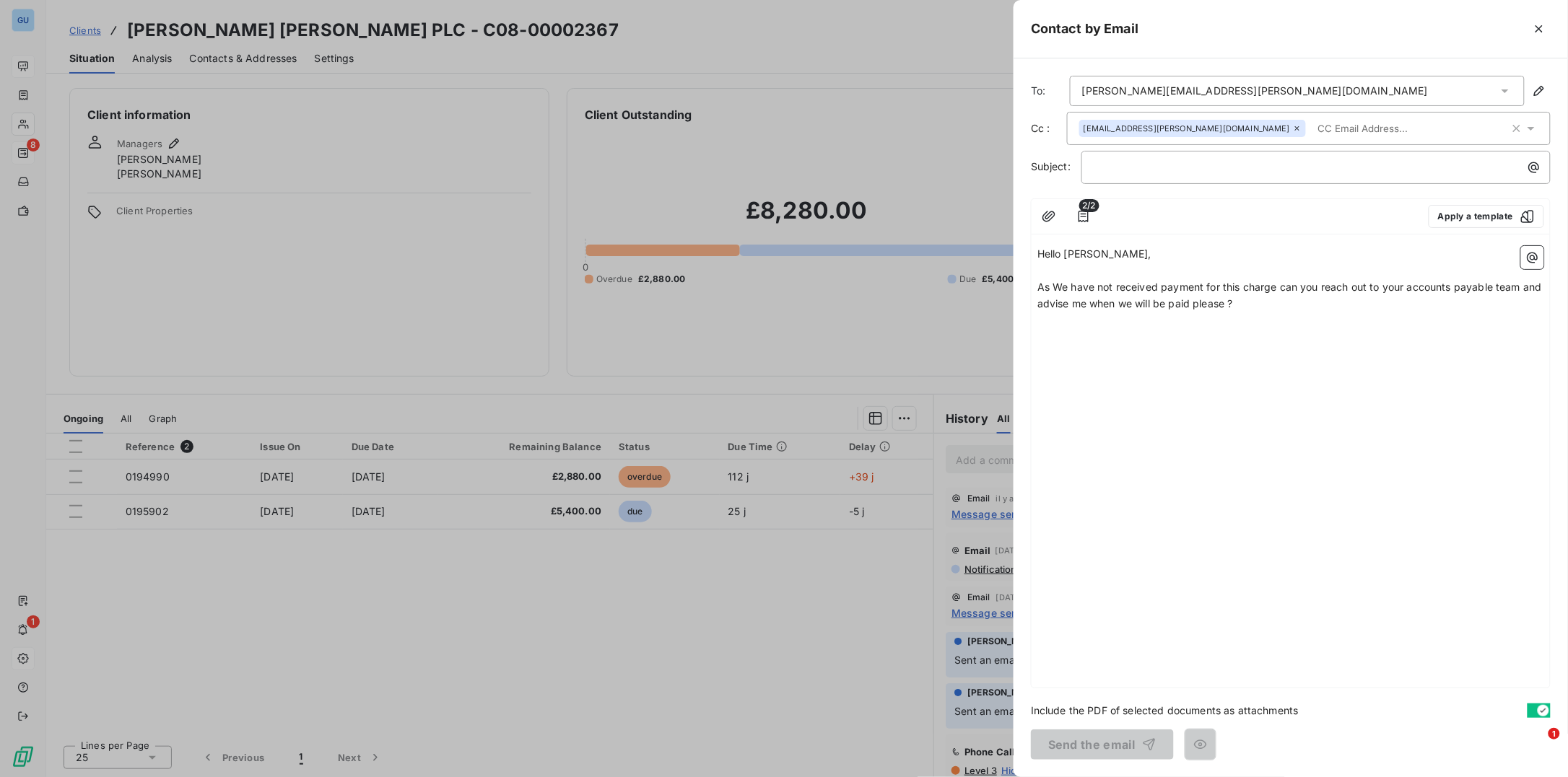
click at [1312, 129] on input "text" at bounding box center [1395, 128] width 167 height 21
click at [1234, 443] on div "Hello Marek, ﻿ As We have not received payment for this charge can you reach ou…" at bounding box center [1290, 463] width 518 height 447
click at [1225, 361] on div "Hello Marek, ﻿ As We have not received payment for this charge can you reach ou…" at bounding box center [1290, 463] width 518 height 447
click at [1242, 319] on p "﻿" at bounding box center [1291, 320] width 507 height 17
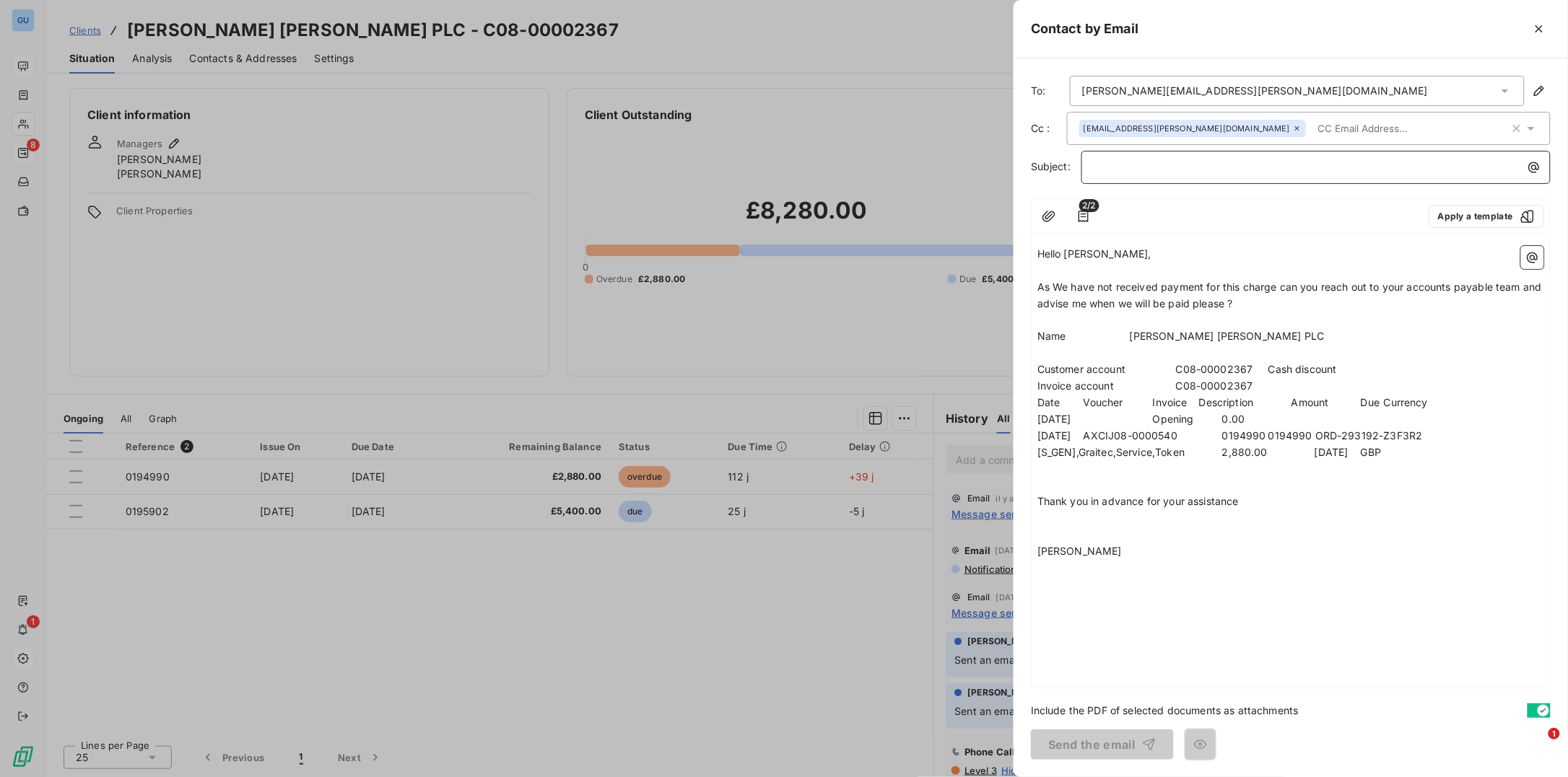
click at [1147, 171] on p "﻿" at bounding box center [1319, 167] width 452 height 17
drag, startPoint x: 1131, startPoint y: 337, endPoint x: 1250, endPoint y: 336, distance: 119.0
click at [1250, 336] on span "Name Johnson Matthey PLC" at bounding box center [1181, 336] width 287 height 12
copy span "Johnson Matthey PLC"
click at [1108, 161] on p "﻿" at bounding box center [1319, 167] width 452 height 17
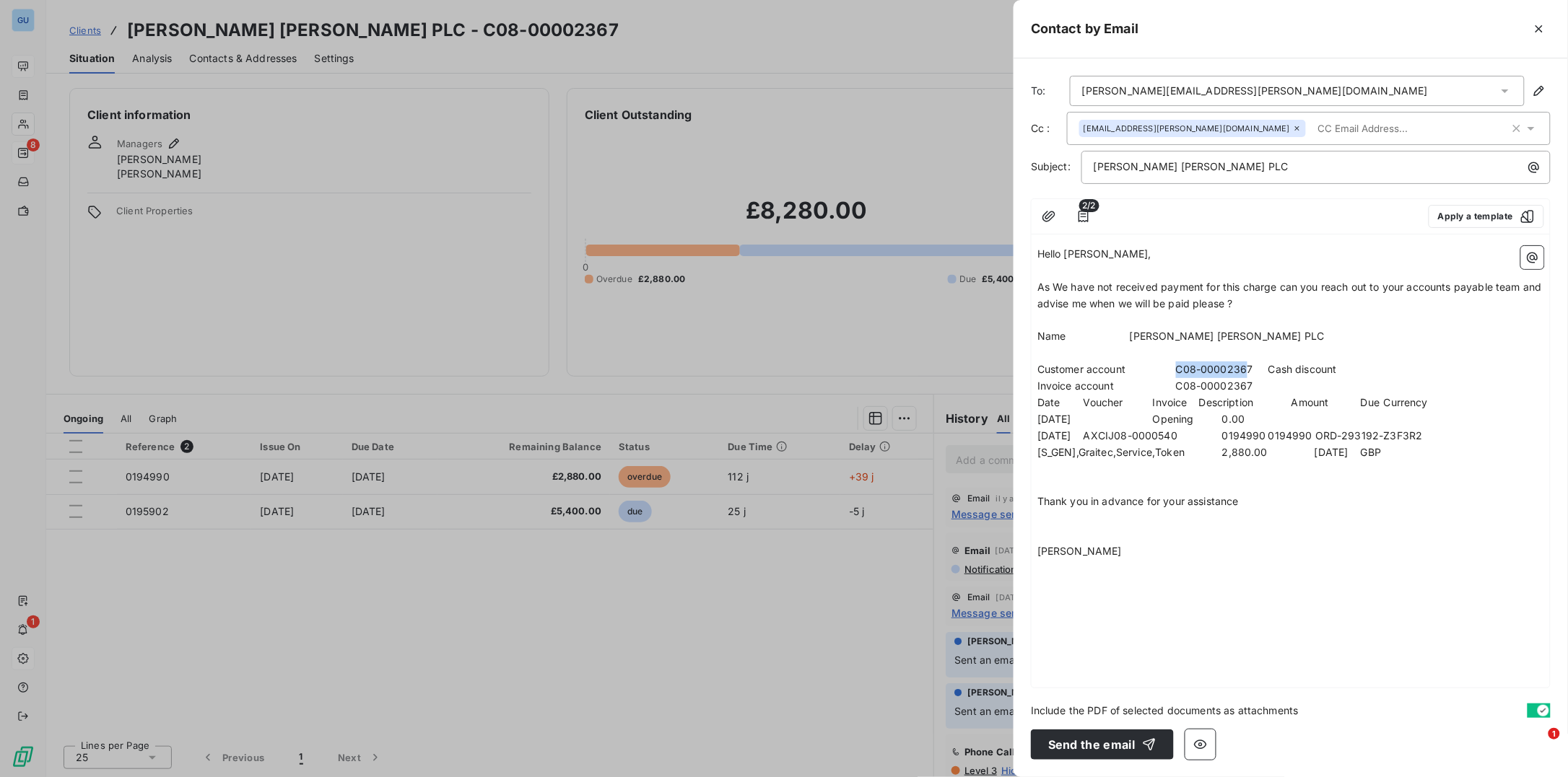
drag, startPoint x: 1182, startPoint y: 372, endPoint x: 1246, endPoint y: 369, distance: 64.1
click at [1246, 369] on span "Customer account C08-00002367 Cash discount" at bounding box center [1187, 369] width 299 height 12
click at [1042, 371] on div "Hello Marek, ﻿ As We have not received payment for this charge can you reach ou…" at bounding box center [1290, 463] width 518 height 447
drag, startPoint x: 1038, startPoint y: 372, endPoint x: 1256, endPoint y: 373, distance: 218.0
click at [1256, 373] on span "Customer account C08-00002367 Cash discount" at bounding box center [1187, 369] width 299 height 12
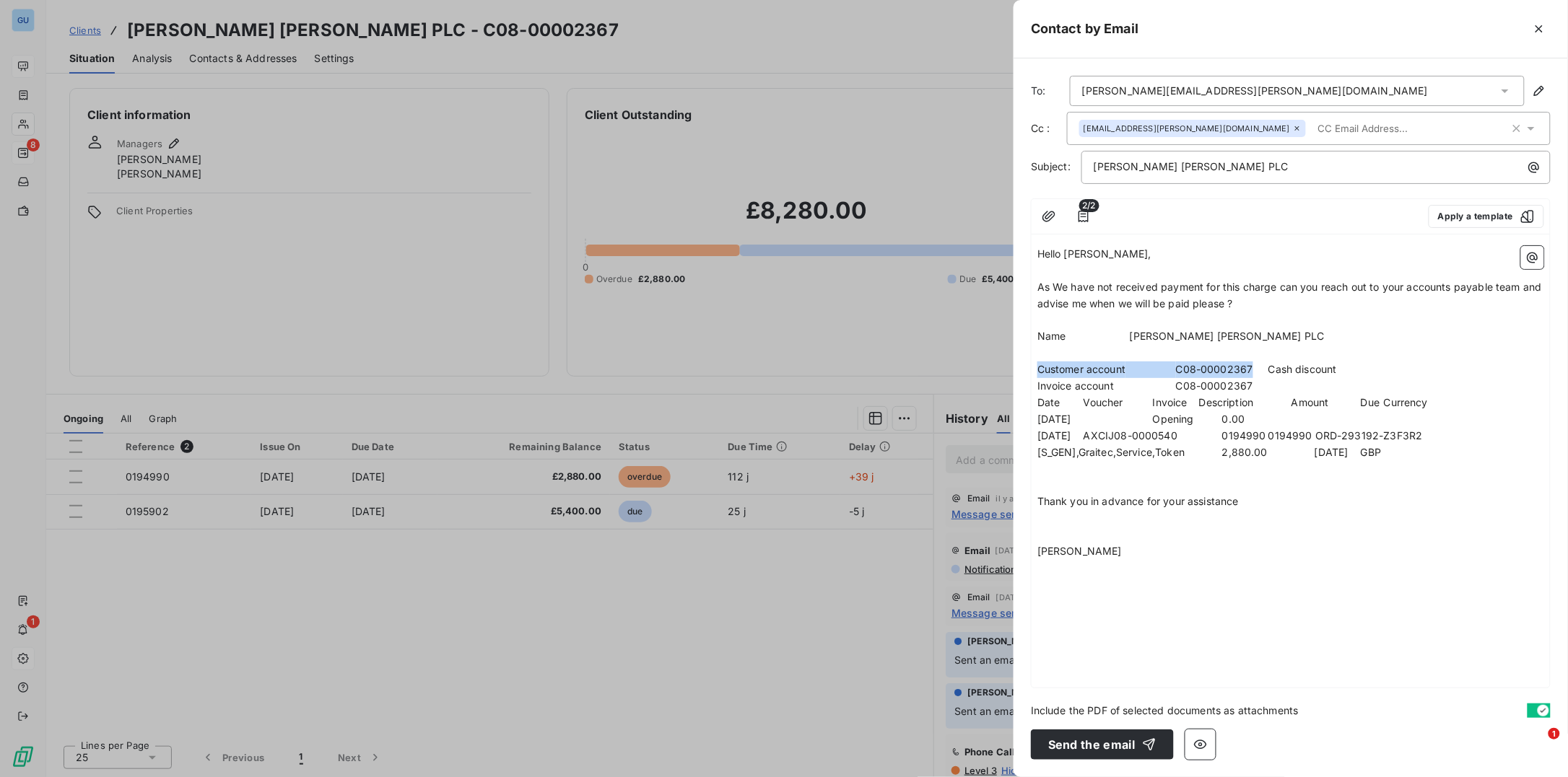
copy span "Customer account C08-00002367"
click at [1233, 167] on p "Johnson Matthey PLC" at bounding box center [1319, 167] width 452 height 17
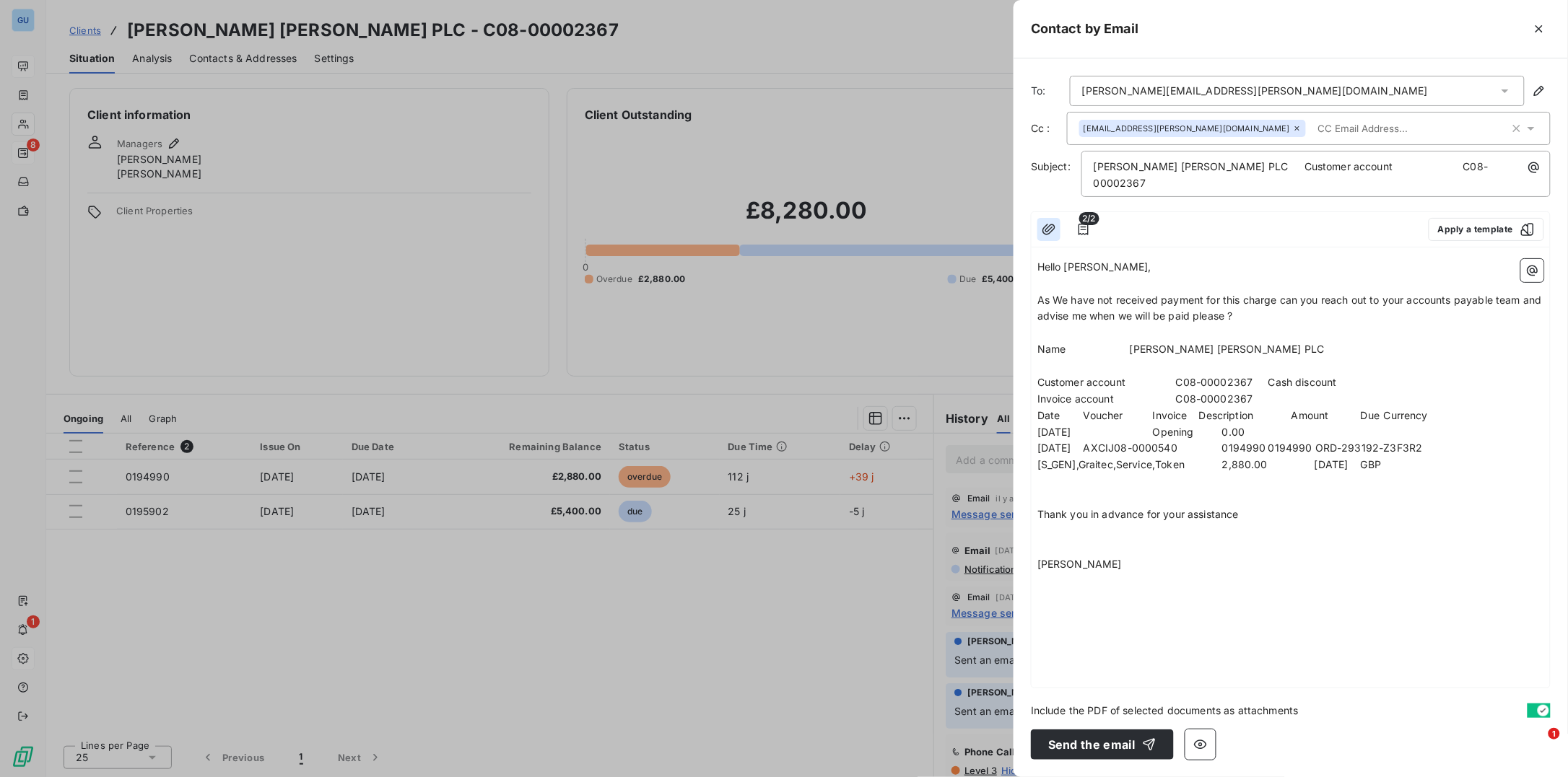
click at [1046, 223] on icon "button" at bounding box center [1048, 229] width 13 height 11
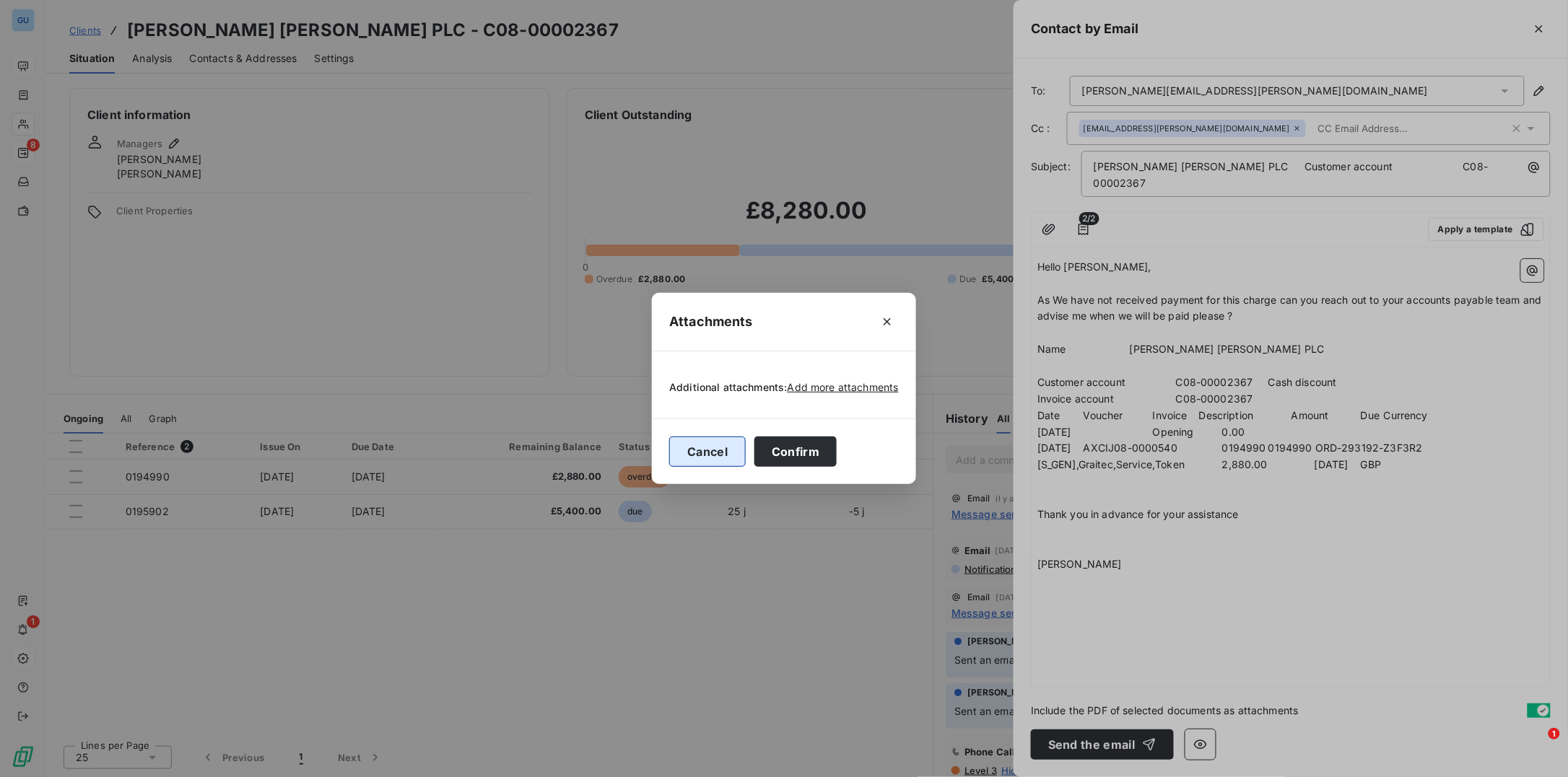
click at [725, 455] on button "Cancel" at bounding box center [707, 452] width 77 height 31
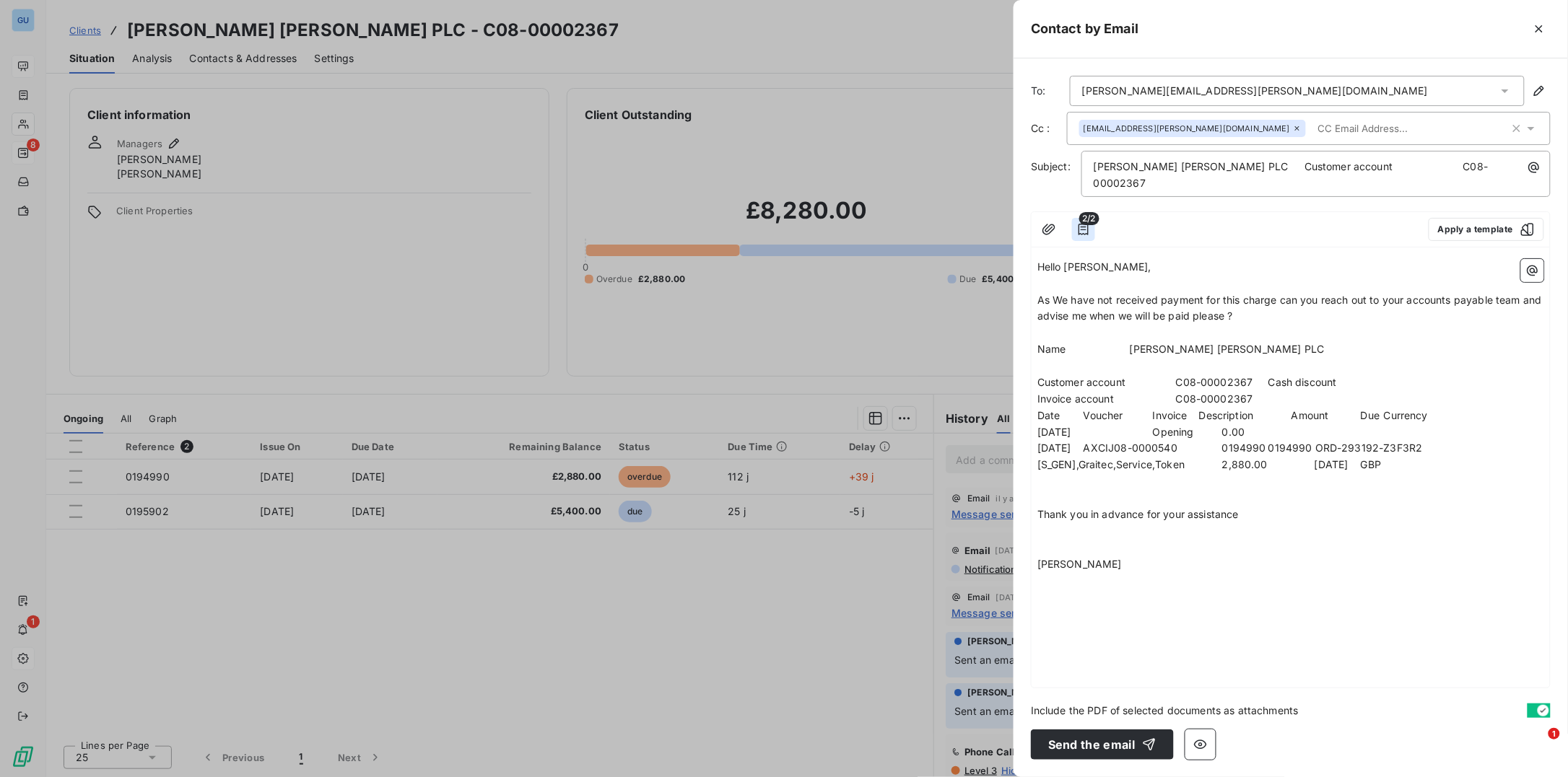
click at [1084, 223] on icon "button" at bounding box center [1083, 229] width 10 height 11
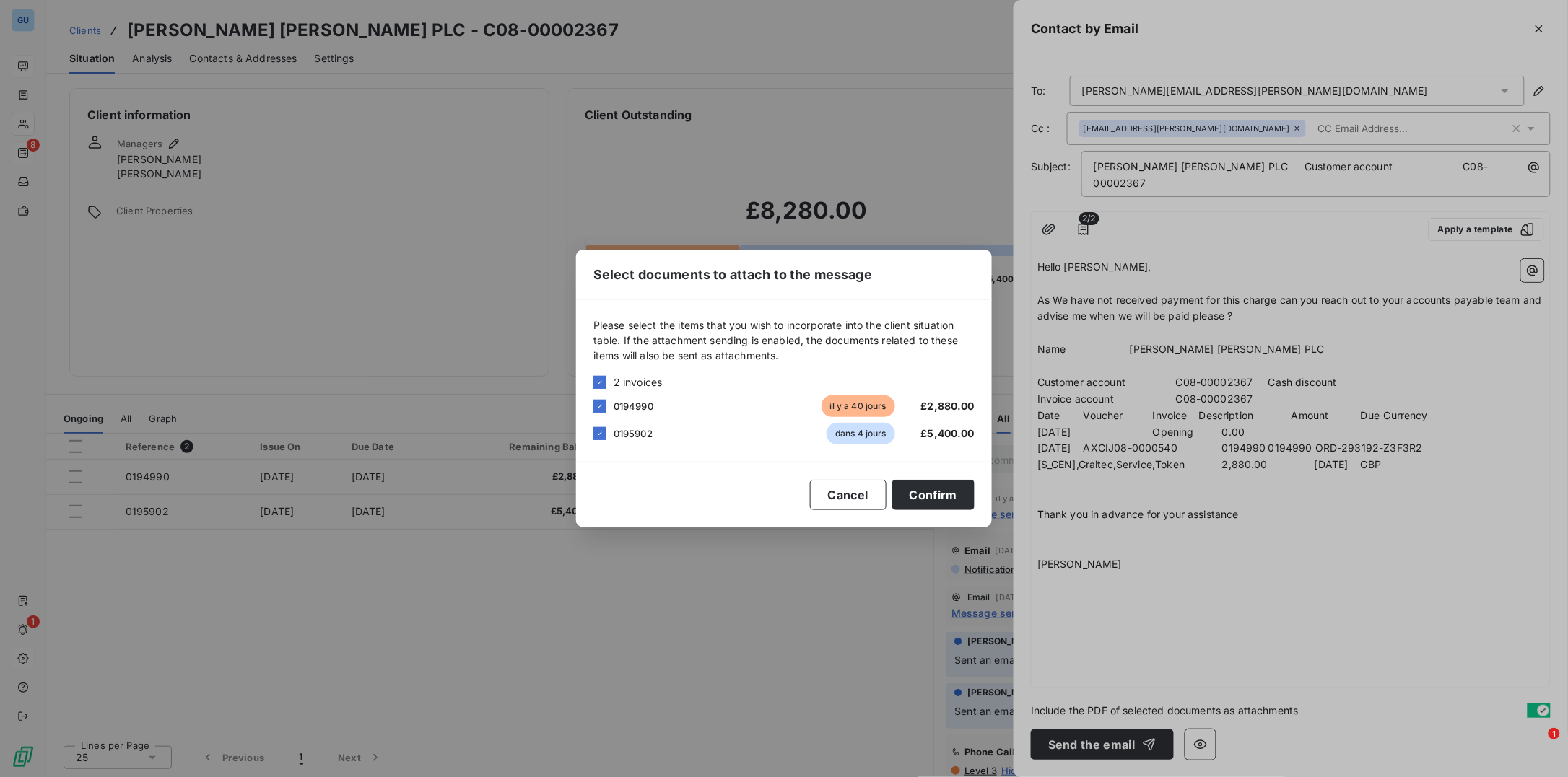
click at [608, 438] on div "0195902 dans 4 jours £5,400.00" at bounding box center [784, 434] width 381 height 21
click at [601, 433] on icon at bounding box center [600, 434] width 5 height 3
click at [958, 503] on button "Confirm" at bounding box center [934, 495] width 83 height 31
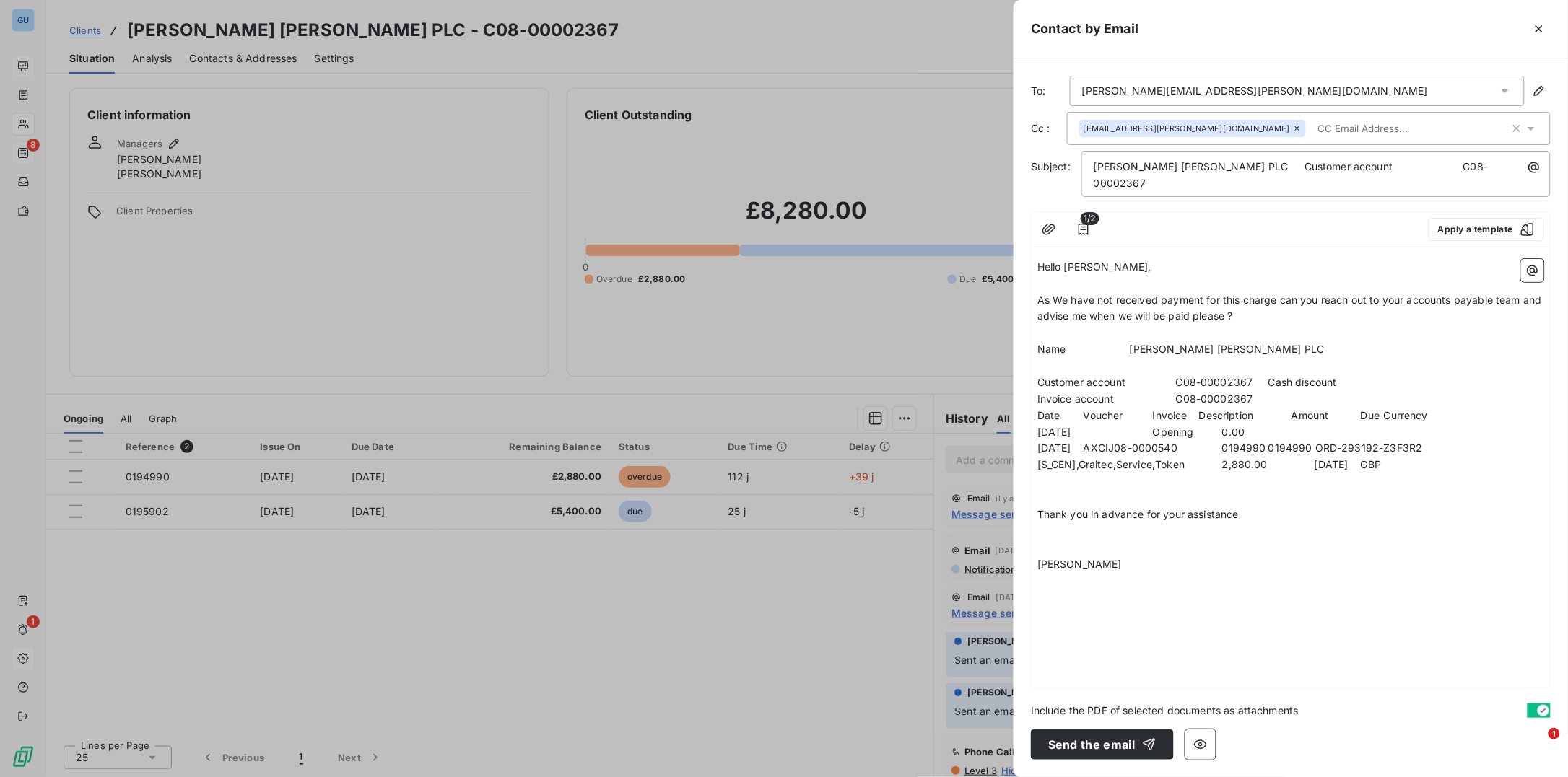
drag, startPoint x: 1064, startPoint y: 294, endPoint x: 1074, endPoint y: 313, distance: 21.5
click at [1064, 294] on p "As We have not received payment for this charge can you reach out to your accou…" at bounding box center [1291, 308] width 507 height 33
click at [1120, 741] on button "Send the email" at bounding box center [1102, 745] width 143 height 31
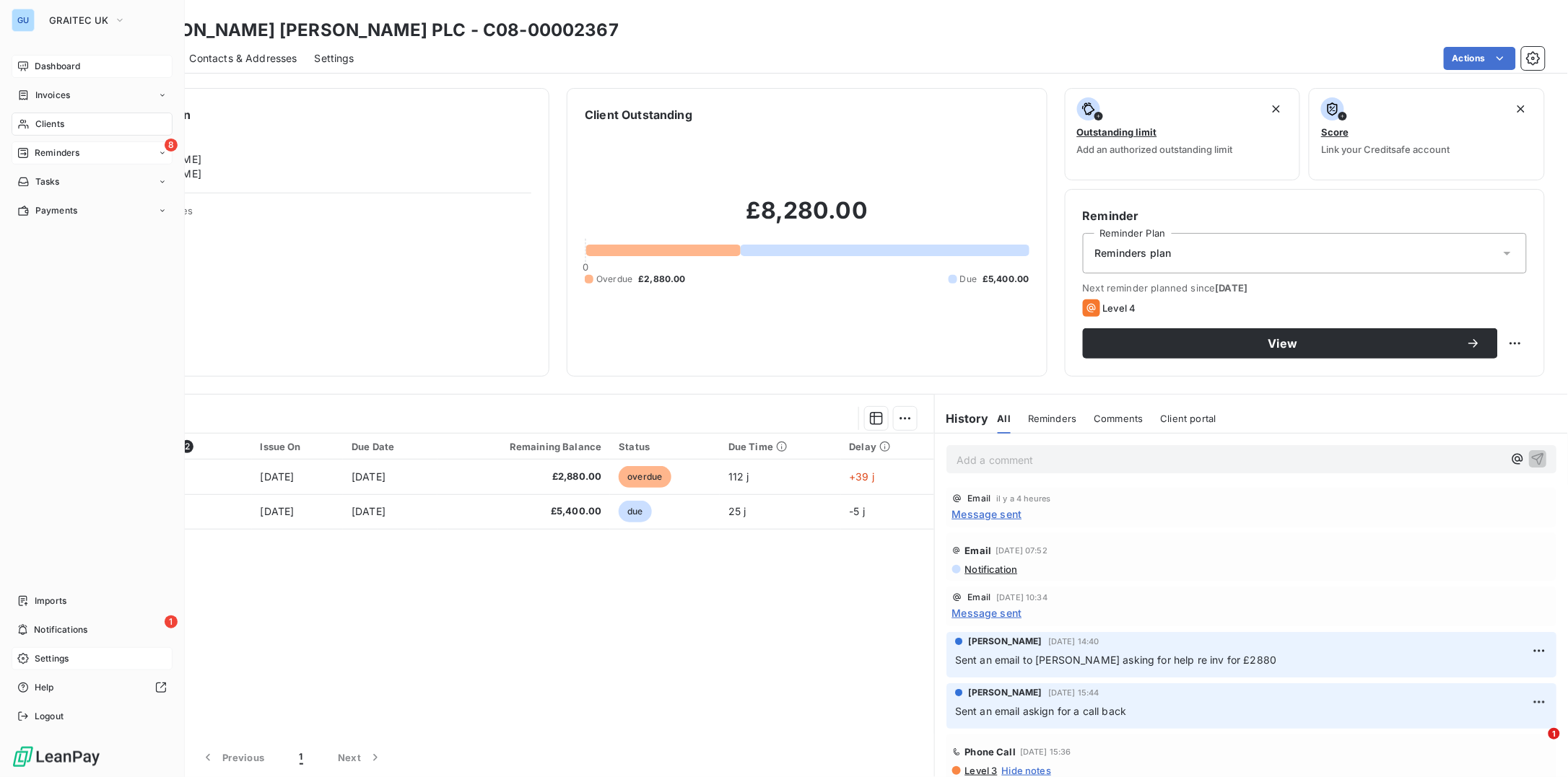
click at [30, 156] on div "Reminders" at bounding box center [48, 152] width 62 height 13
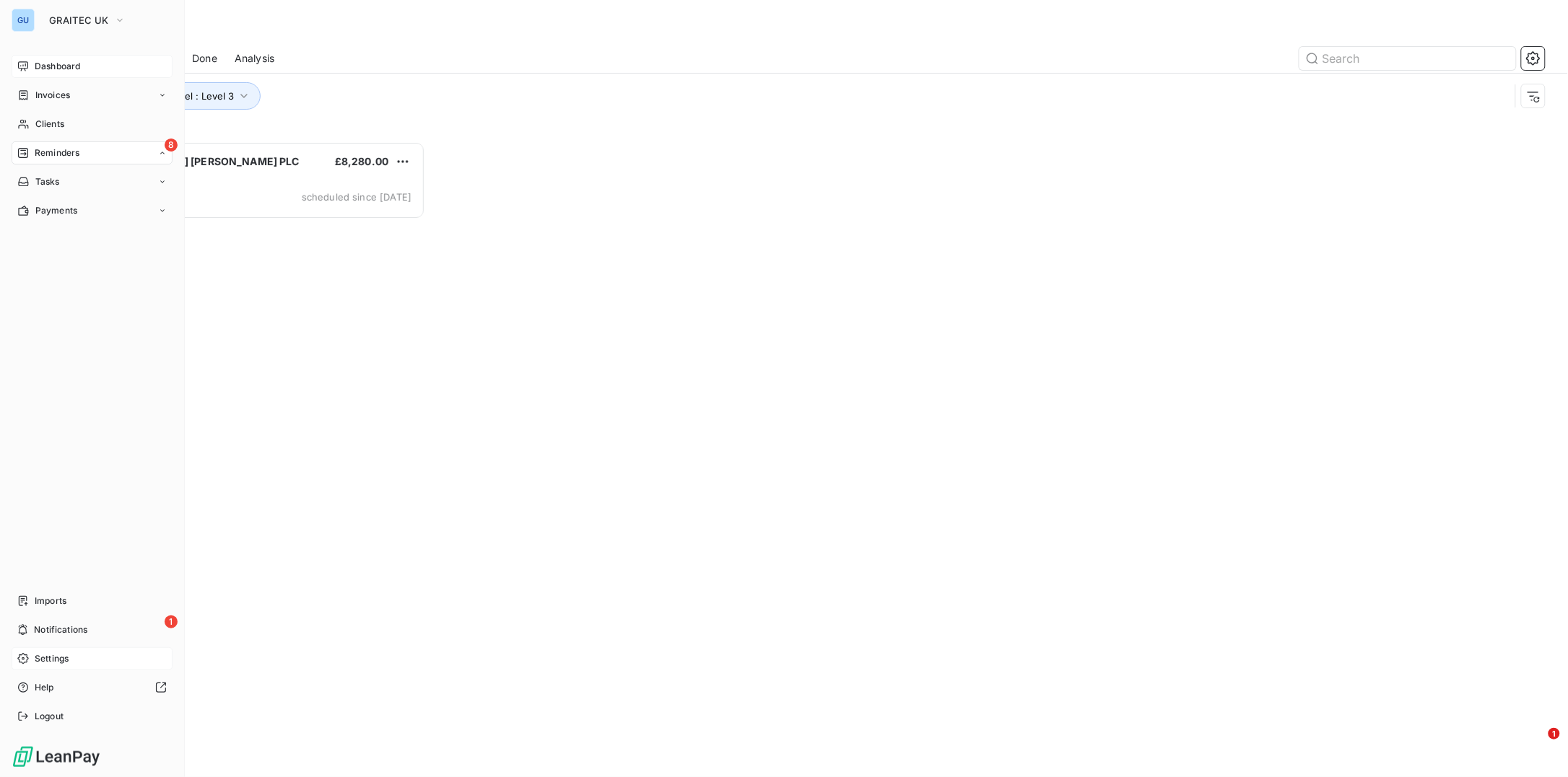
scroll to position [622, 341]
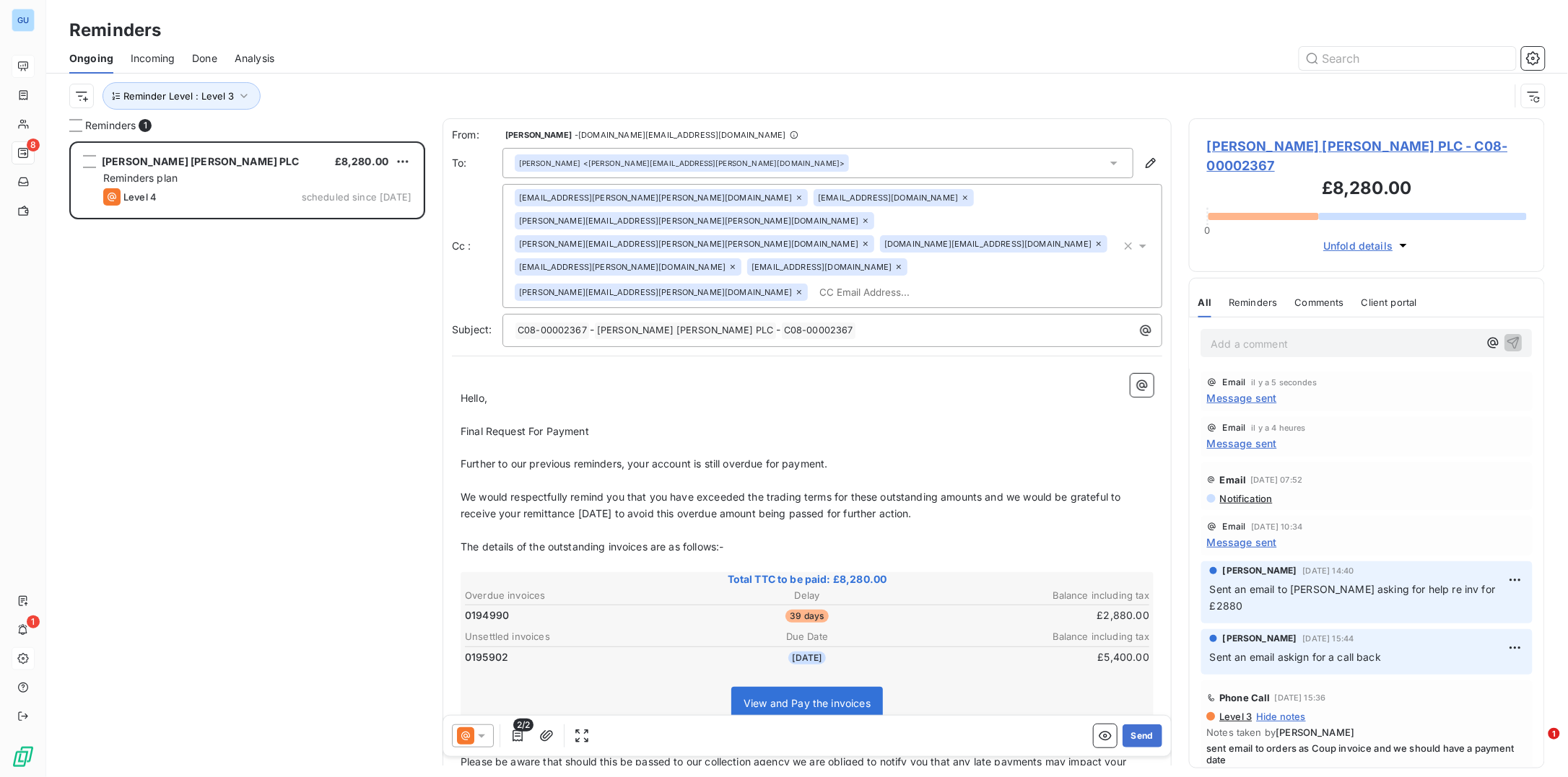
click at [1263, 147] on span "Johnson Matthey PLC - C08-00002367" at bounding box center [1367, 155] width 320 height 39
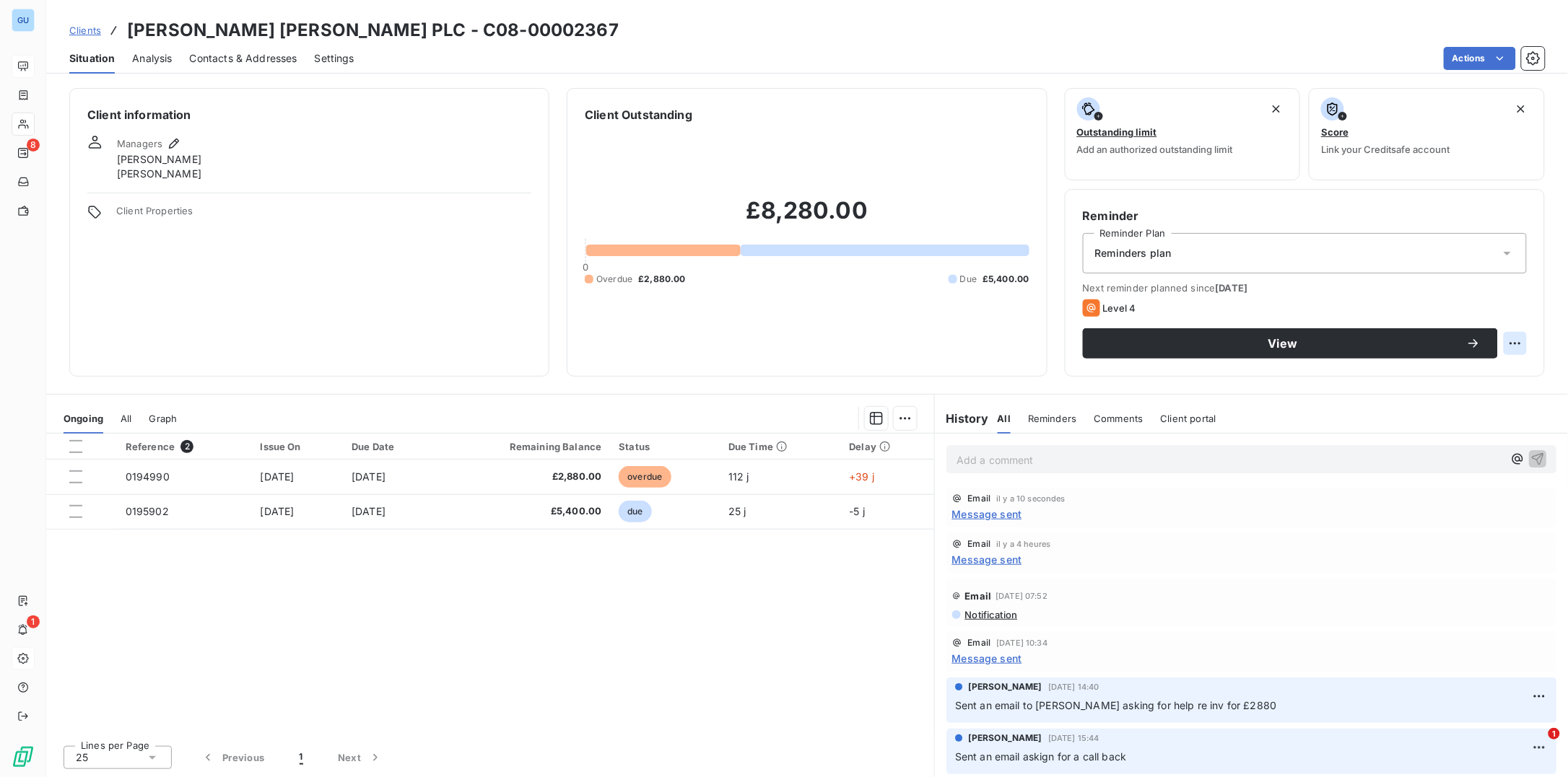
click at [1513, 343] on html "GU 8 1 Clients Johnson Matthey PLC - C08-00002367 Situation Analysis Contacts &…" at bounding box center [784, 388] width 1568 height 777
click at [1475, 366] on div "Reschedule this action" at bounding box center [1457, 374] width 126 height 23
select select "9"
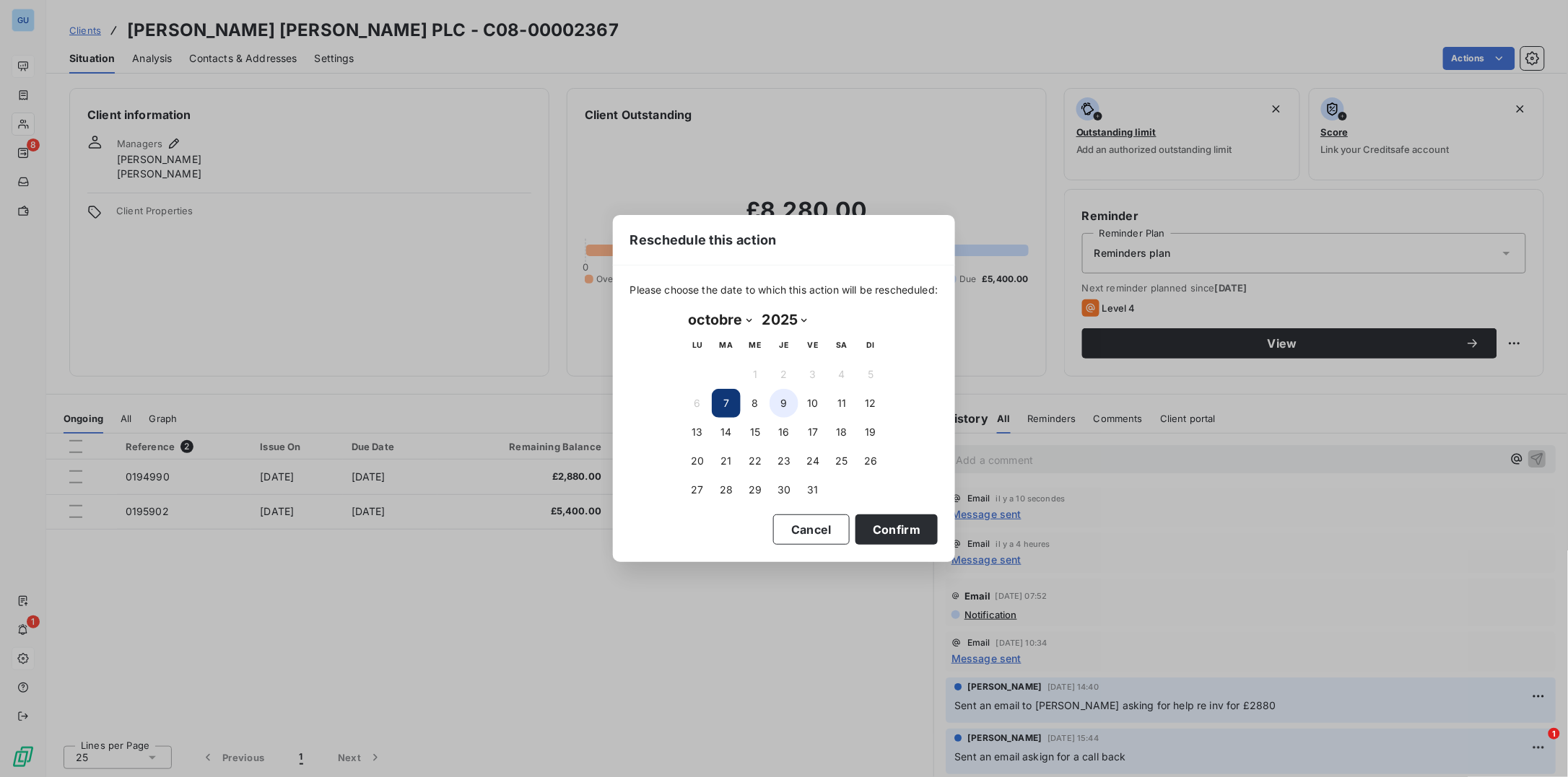
click at [779, 407] on button "9" at bounding box center [784, 403] width 29 height 29
click at [895, 528] on button "Confirm" at bounding box center [897, 530] width 83 height 31
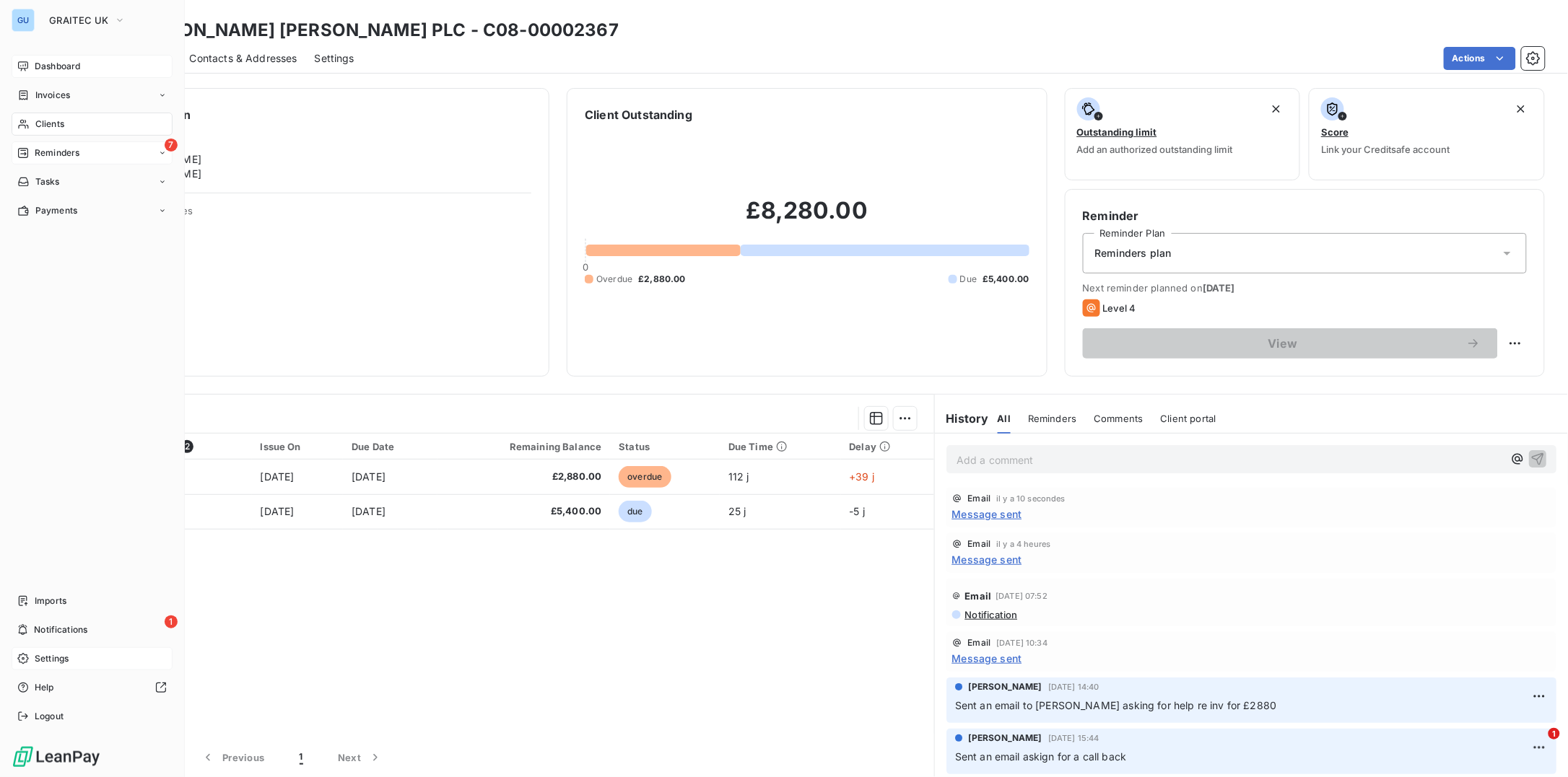
click at [56, 153] on span "Reminders" at bounding box center [57, 152] width 44 height 13
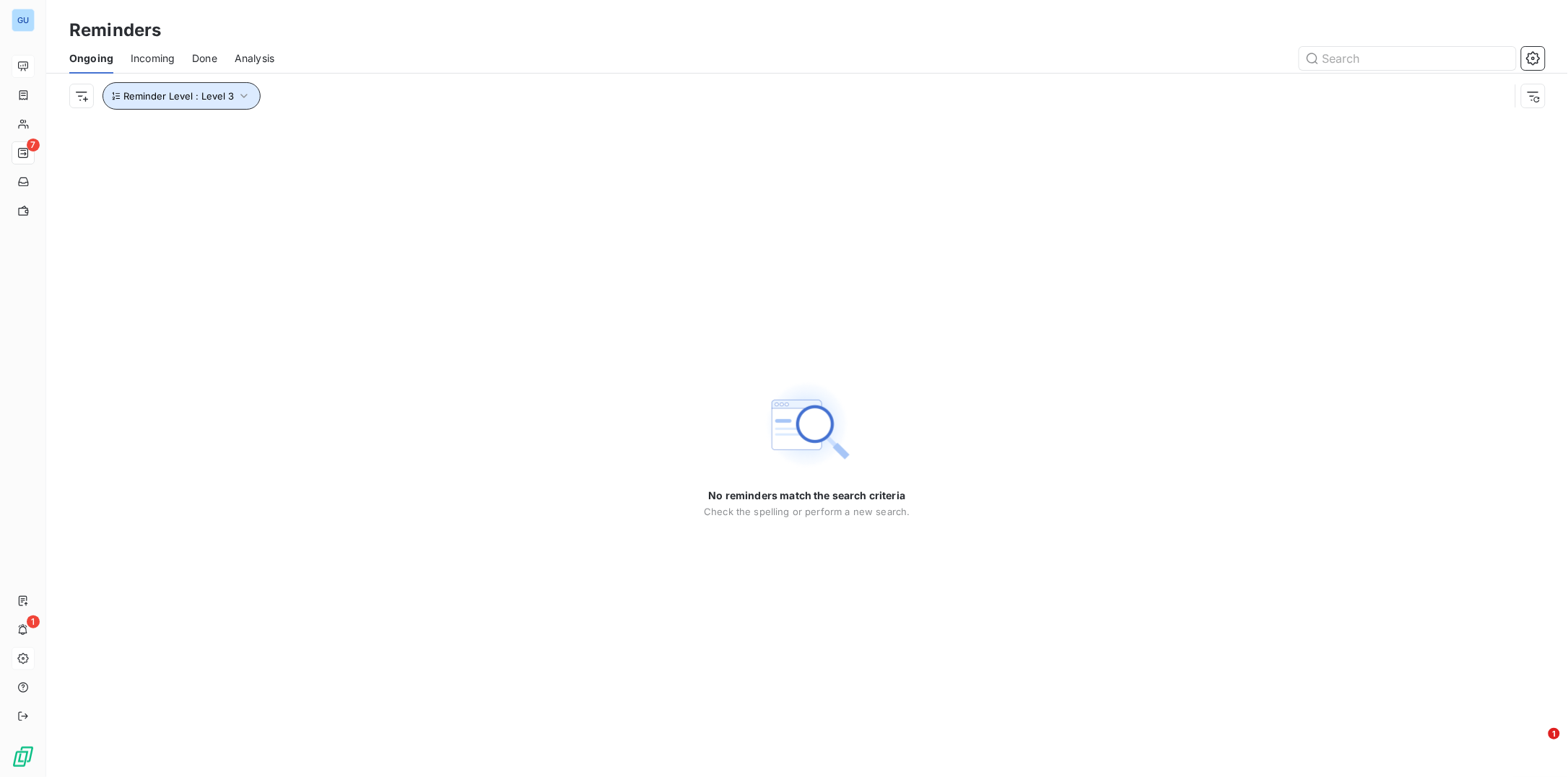
click at [243, 92] on icon "button" at bounding box center [243, 96] width 15 height 15
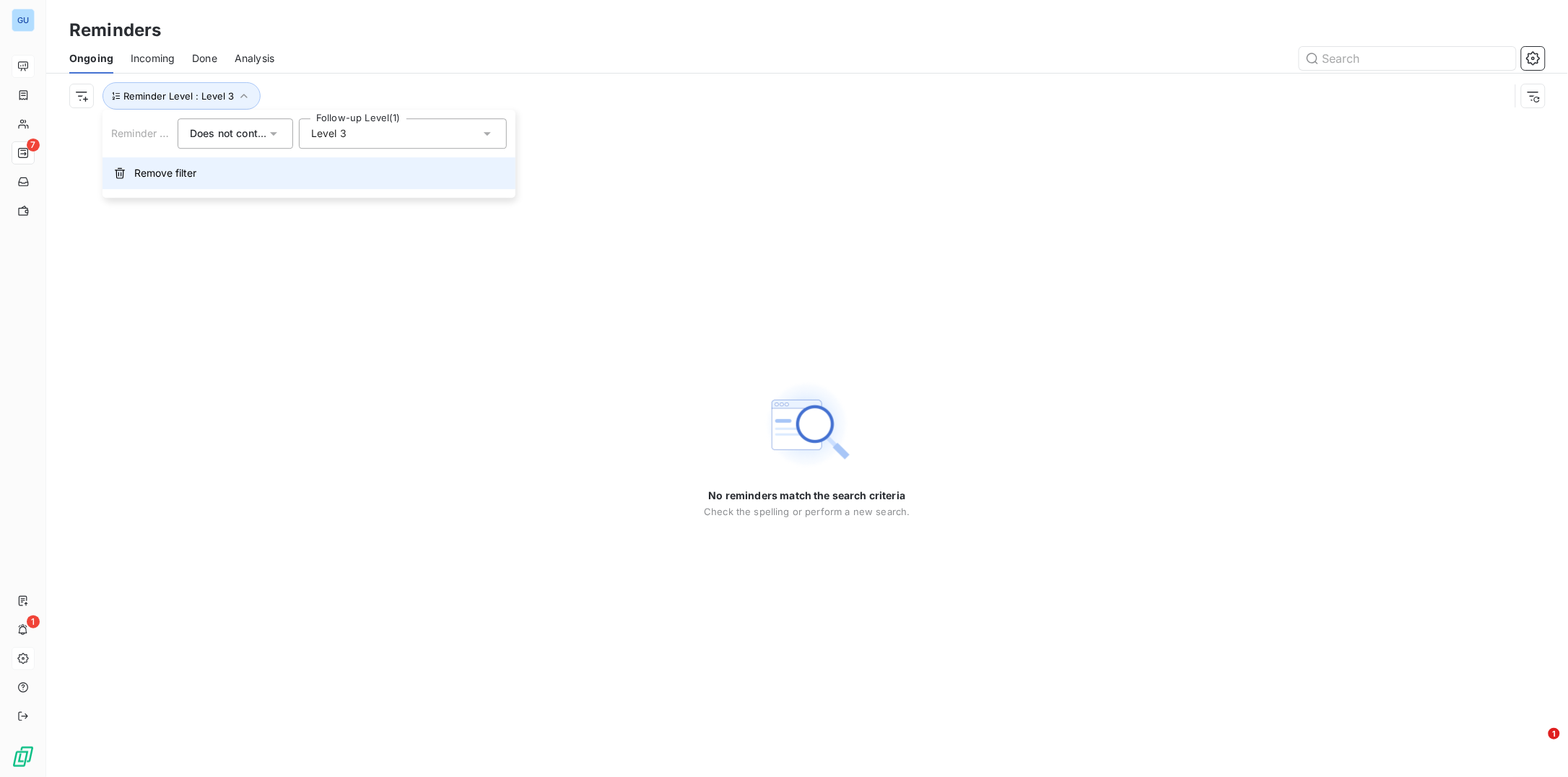
click at [178, 173] on span "Remove filter" at bounding box center [165, 173] width 62 height 15
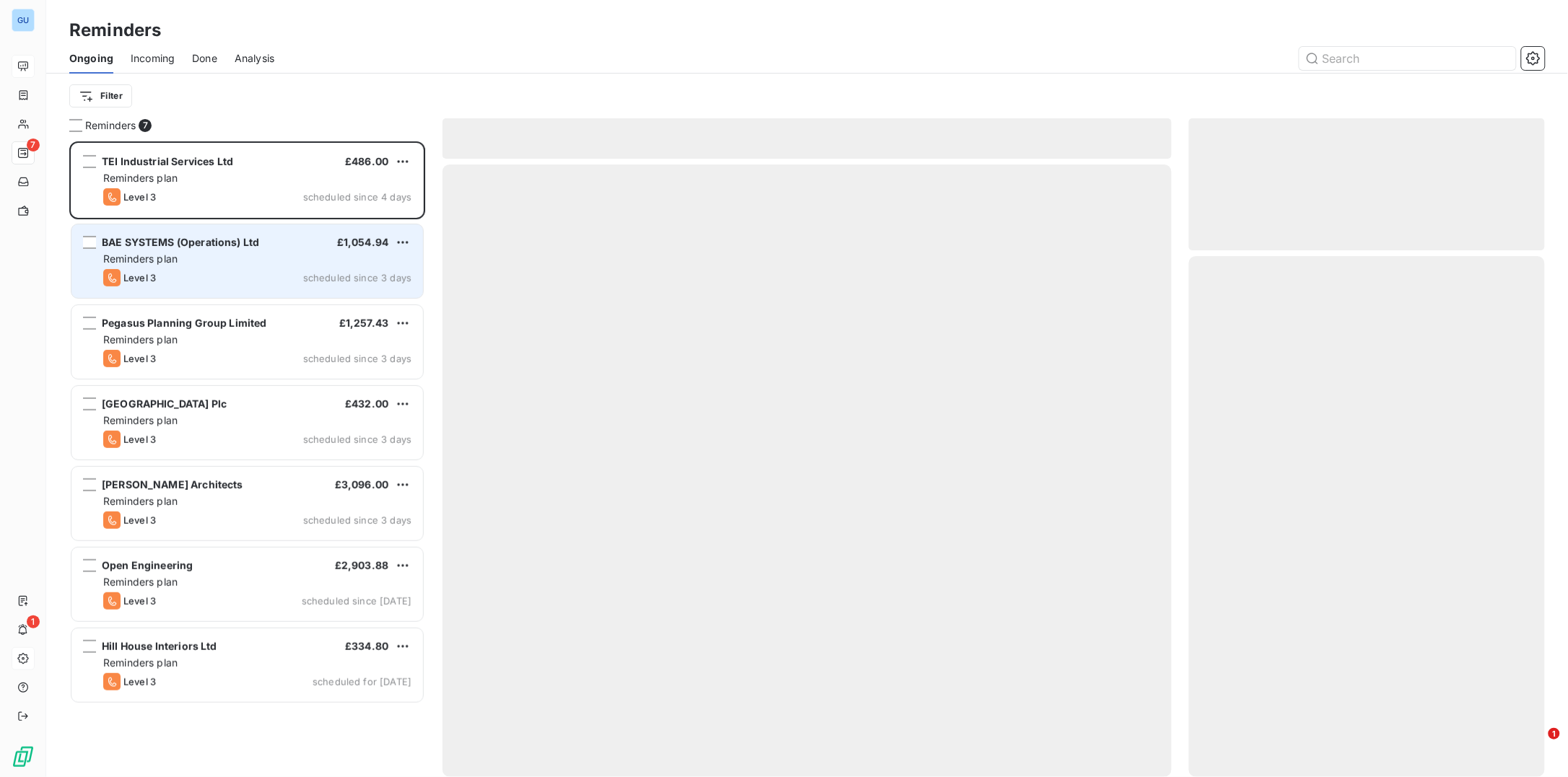
scroll to position [621, 341]
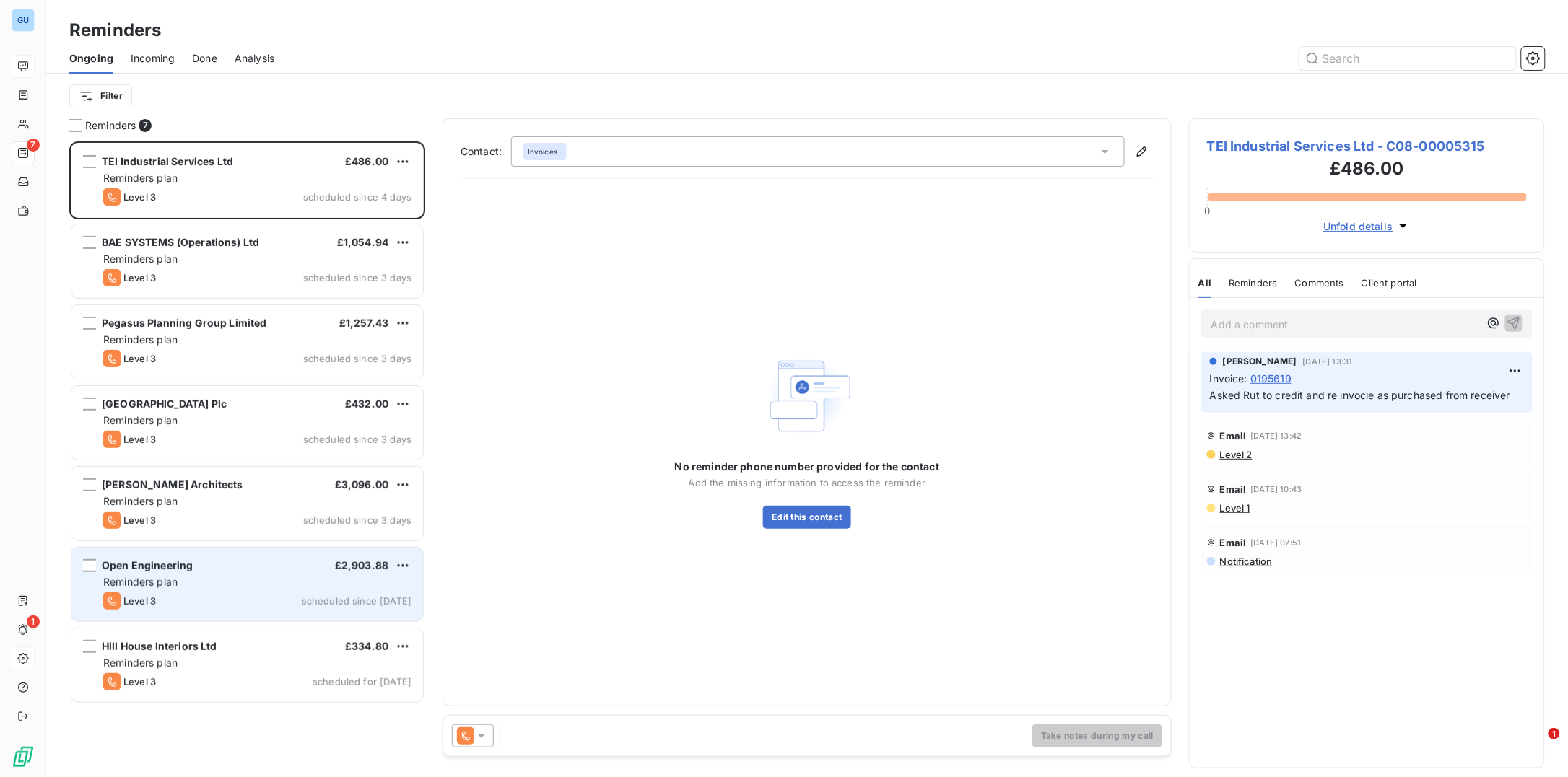
click at [151, 560] on span "Open Engineering" at bounding box center [147, 565] width 91 height 12
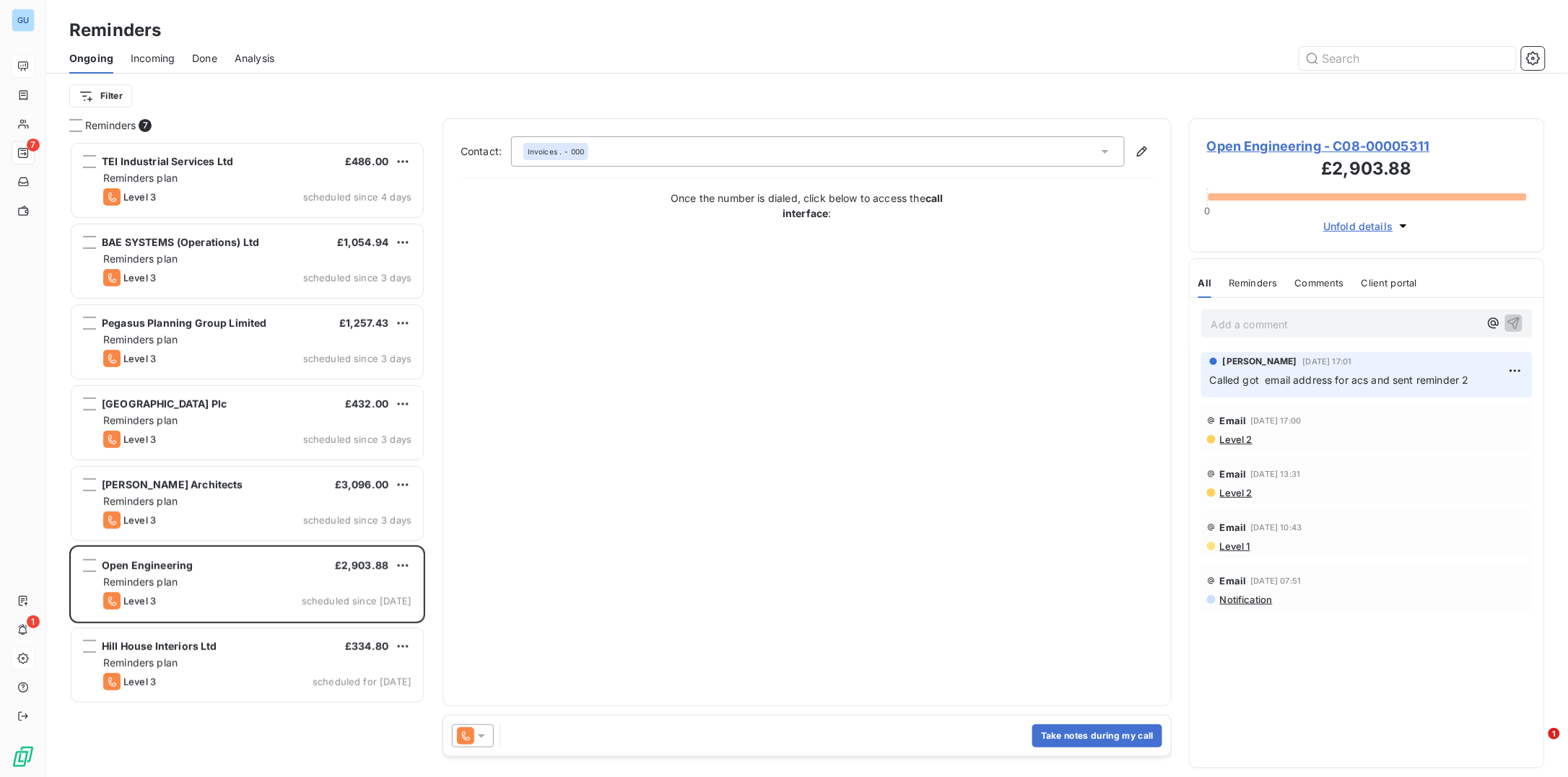
click at [1267, 141] on span "Open Engineering - C08-00005311" at bounding box center [1367, 145] width 320 height 19
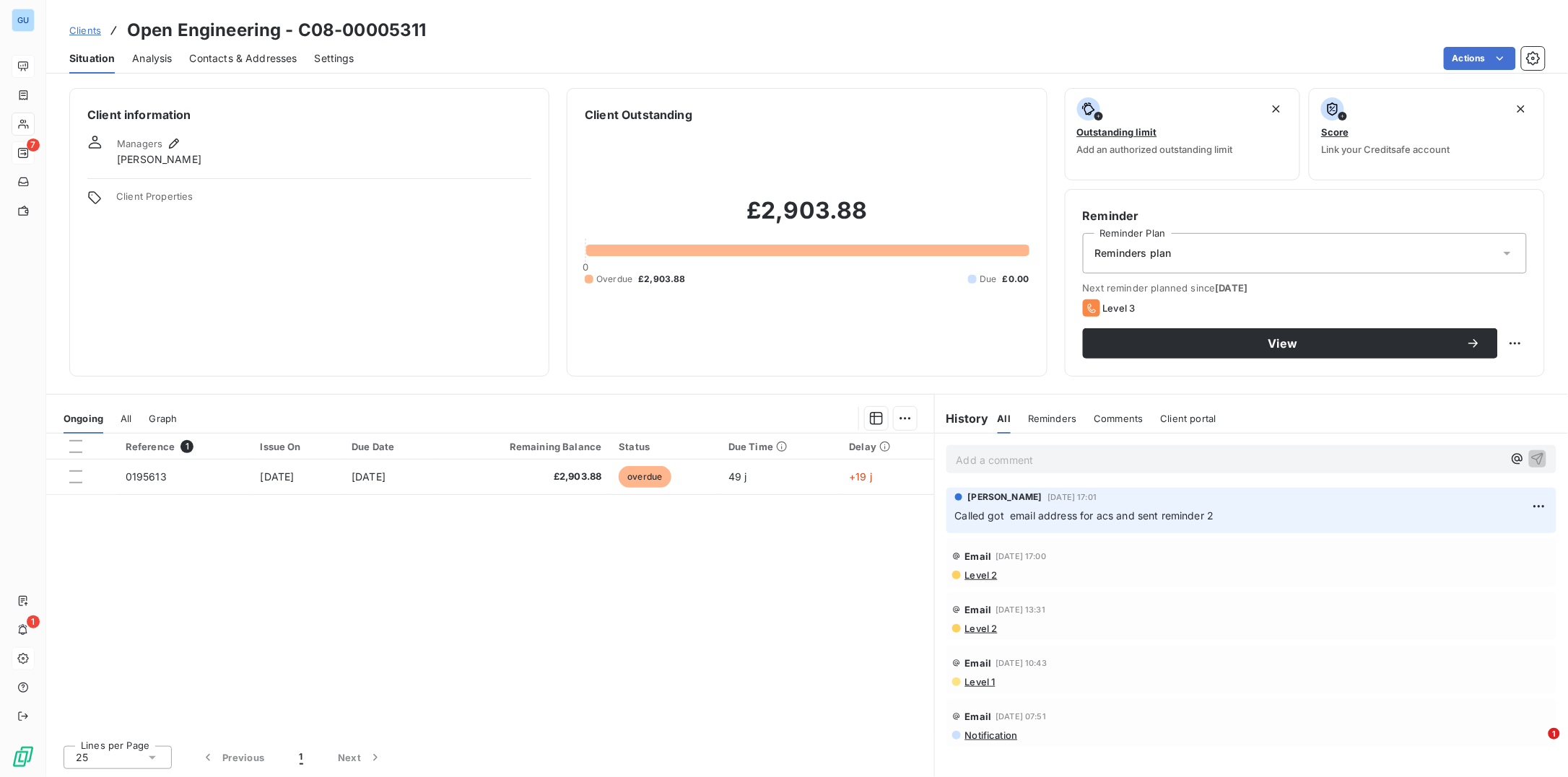
click at [225, 51] on span "Contacts & Addresses" at bounding box center [243, 58] width 108 height 15
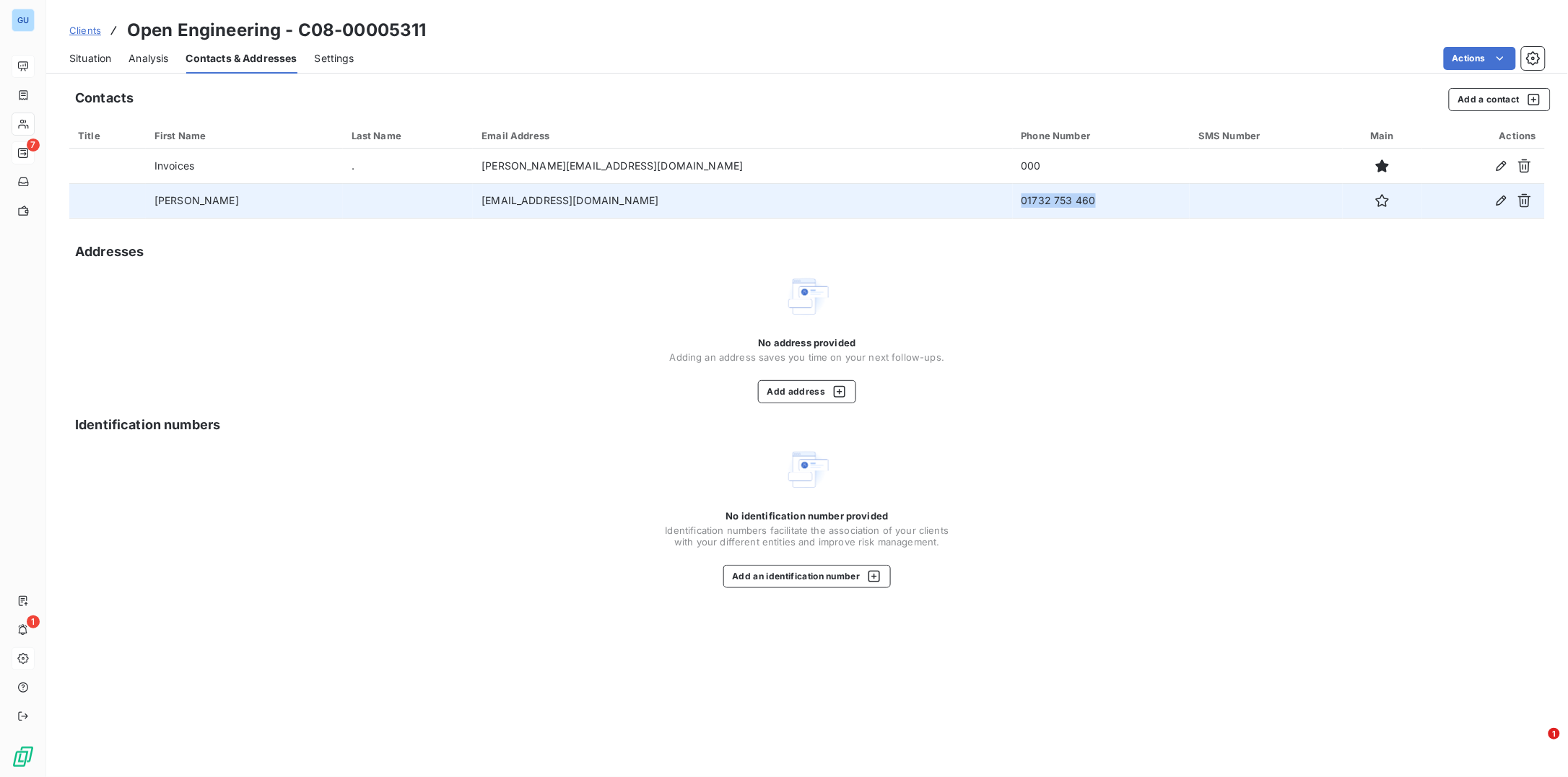
drag, startPoint x: 1006, startPoint y: 203, endPoint x: 918, endPoint y: 197, distance: 88.2
click at [1012, 197] on td "01732 753 460" at bounding box center [1101, 200] width 178 height 34
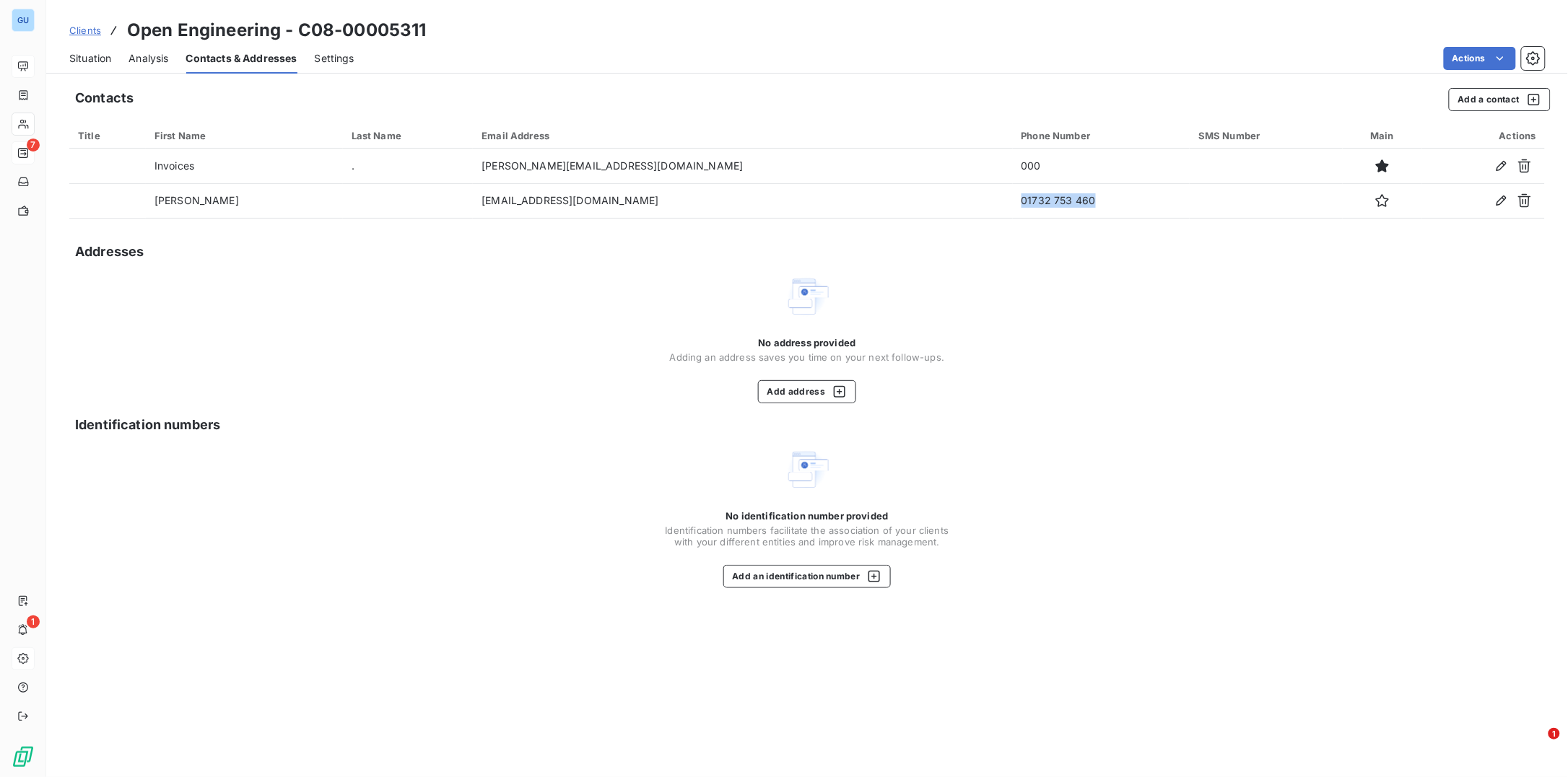
copy td "01732 753 460"
click at [915, 291] on div "No address provided Adding an address saves you time on your next follow-ups. A…" at bounding box center [807, 339] width 275 height 130
drag, startPoint x: 130, startPoint y: 29, endPoint x: 251, endPoint y: 29, distance: 121.0
click at [251, 29] on h3 "Open Engineering - C08-00005311" at bounding box center [276, 31] width 299 height 26
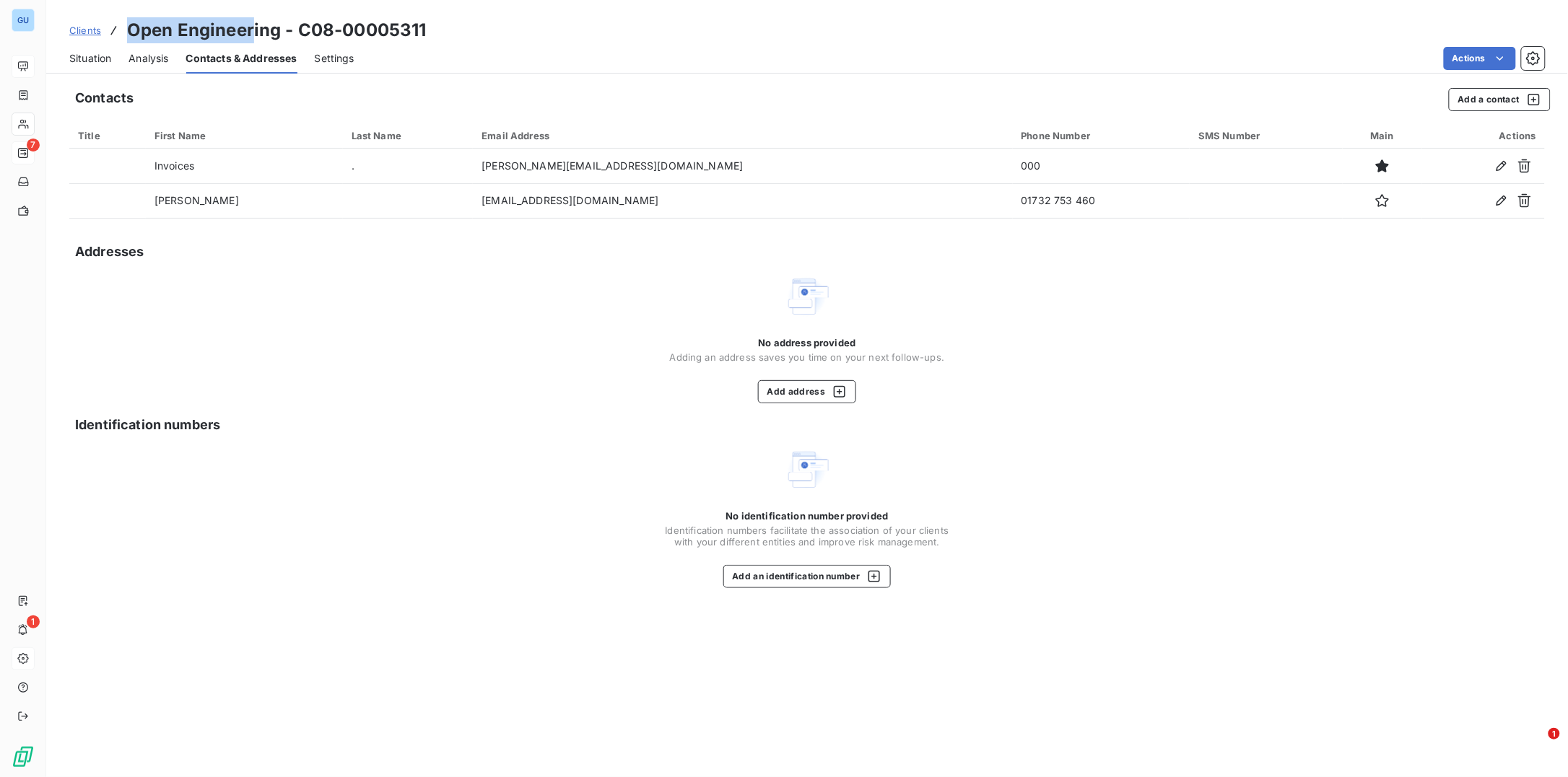
copy h3 "Open Engineer"
click at [103, 57] on span "Situation" at bounding box center [90, 58] width 42 height 15
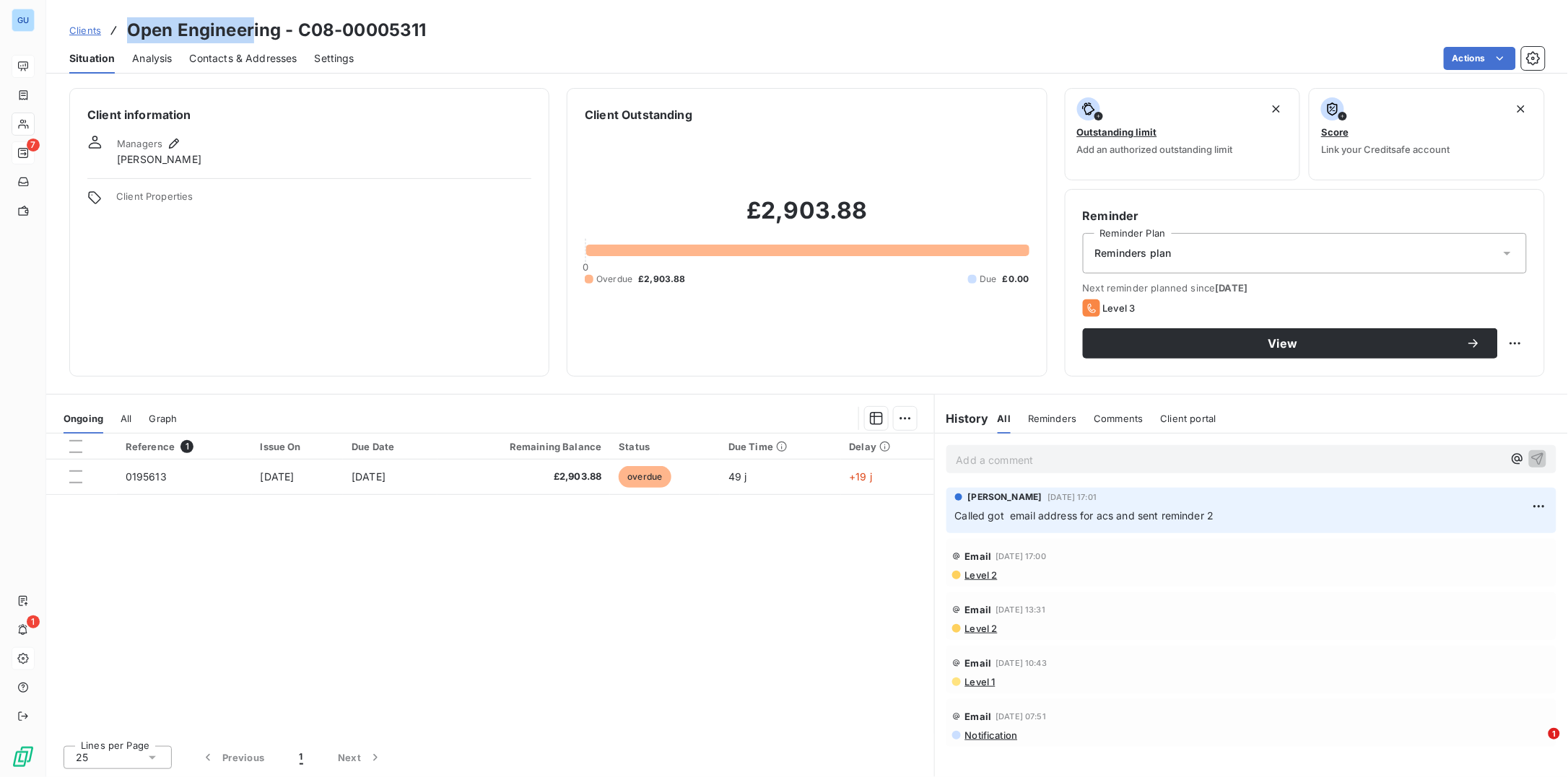
click at [150, 34] on h3 "Open Engineering - C08-00005311" at bounding box center [276, 31] width 299 height 26
drag, startPoint x: 132, startPoint y: 32, endPoint x: 277, endPoint y: 31, distance: 145.0
click at [277, 31] on h3 "Open Engineering - C08-00005311" at bounding box center [276, 31] width 299 height 26
click at [232, 60] on span "Contacts & Addresses" at bounding box center [243, 58] width 108 height 15
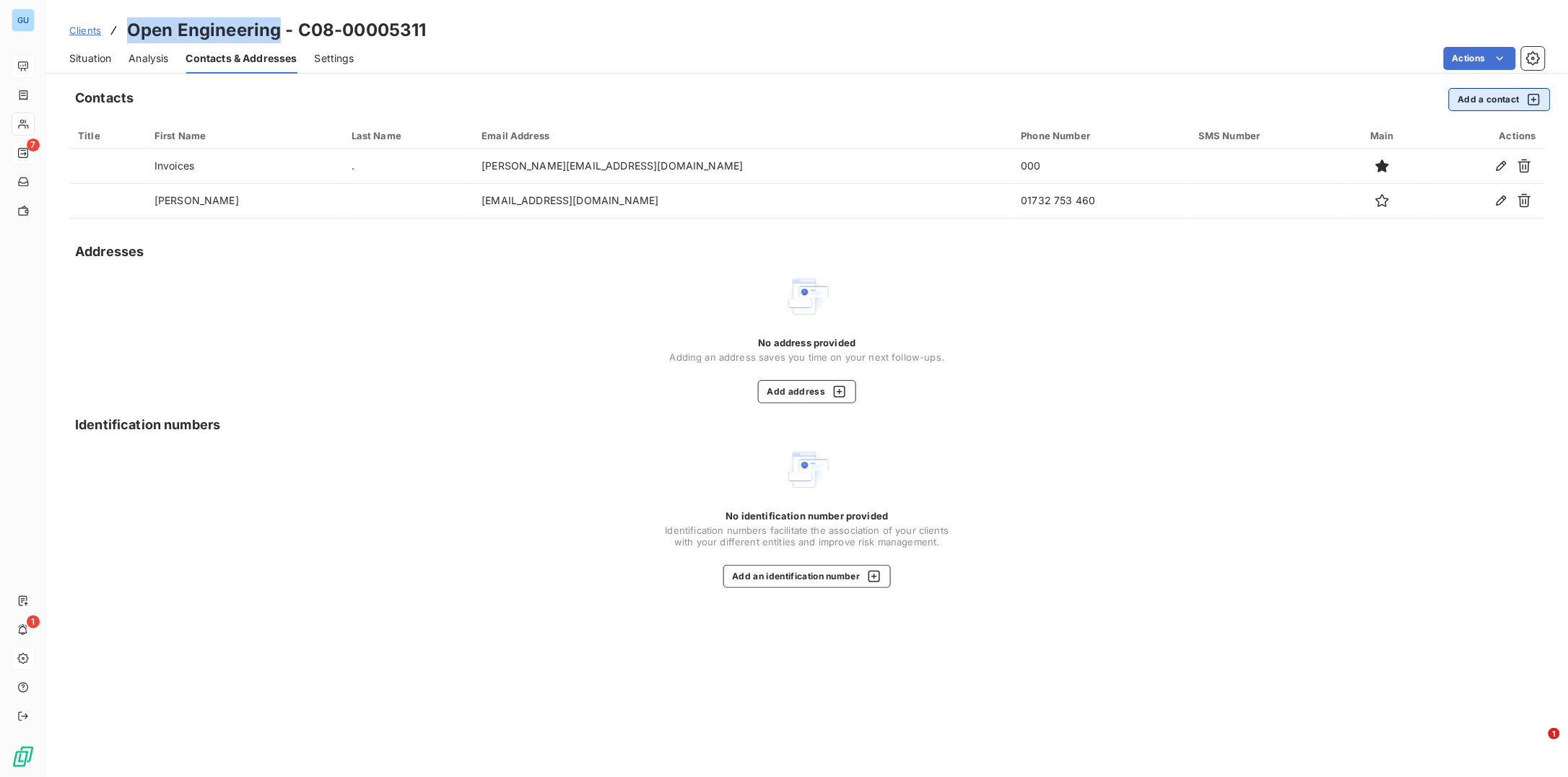
click at [1478, 99] on button "Add a contact" at bounding box center [1499, 99] width 102 height 23
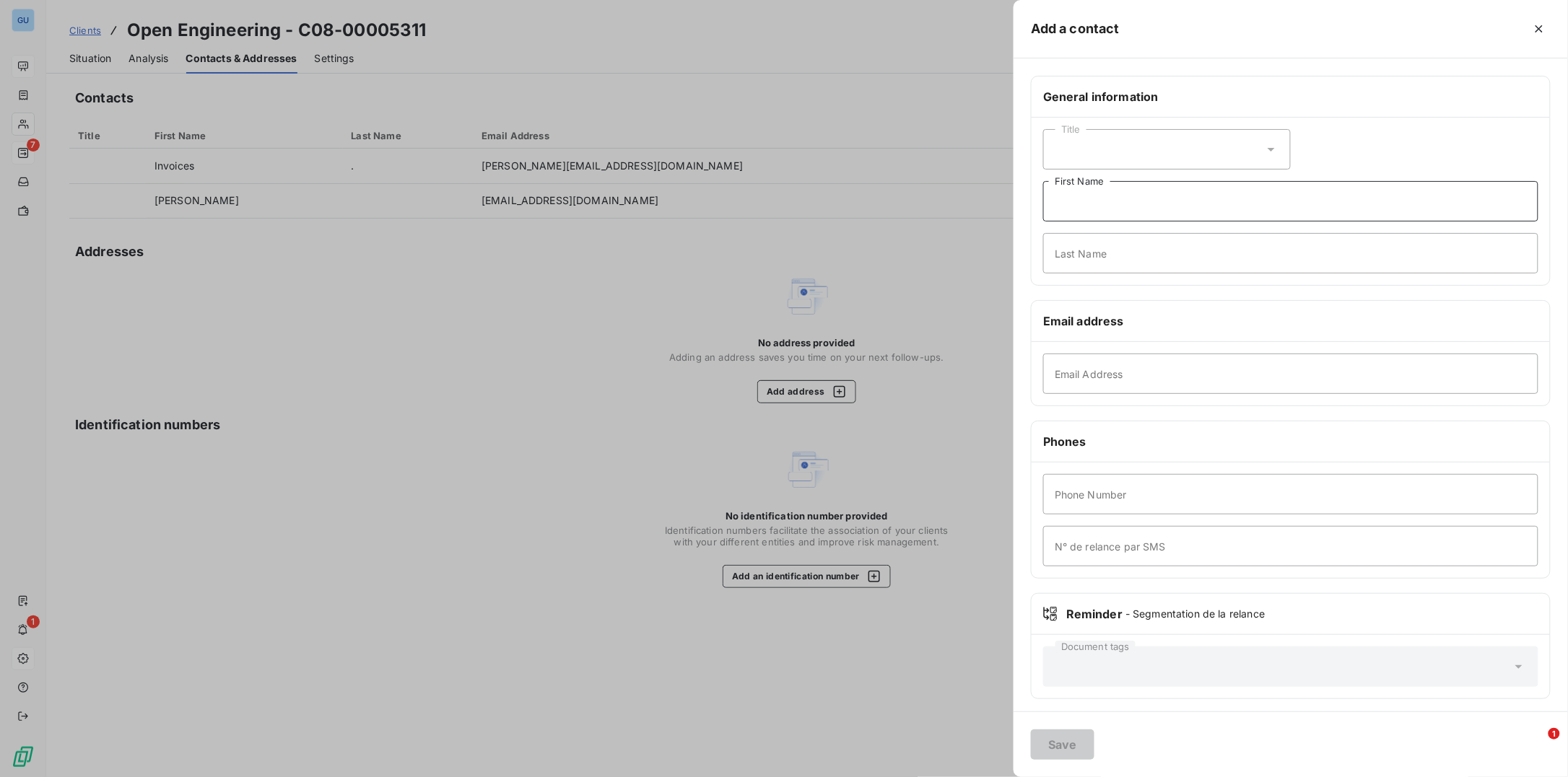
click at [1084, 204] on input "First Name" at bounding box center [1290, 201] width 495 height 41
click at [1080, 376] on input "Email Address" at bounding box center [1290, 373] width 495 height 41
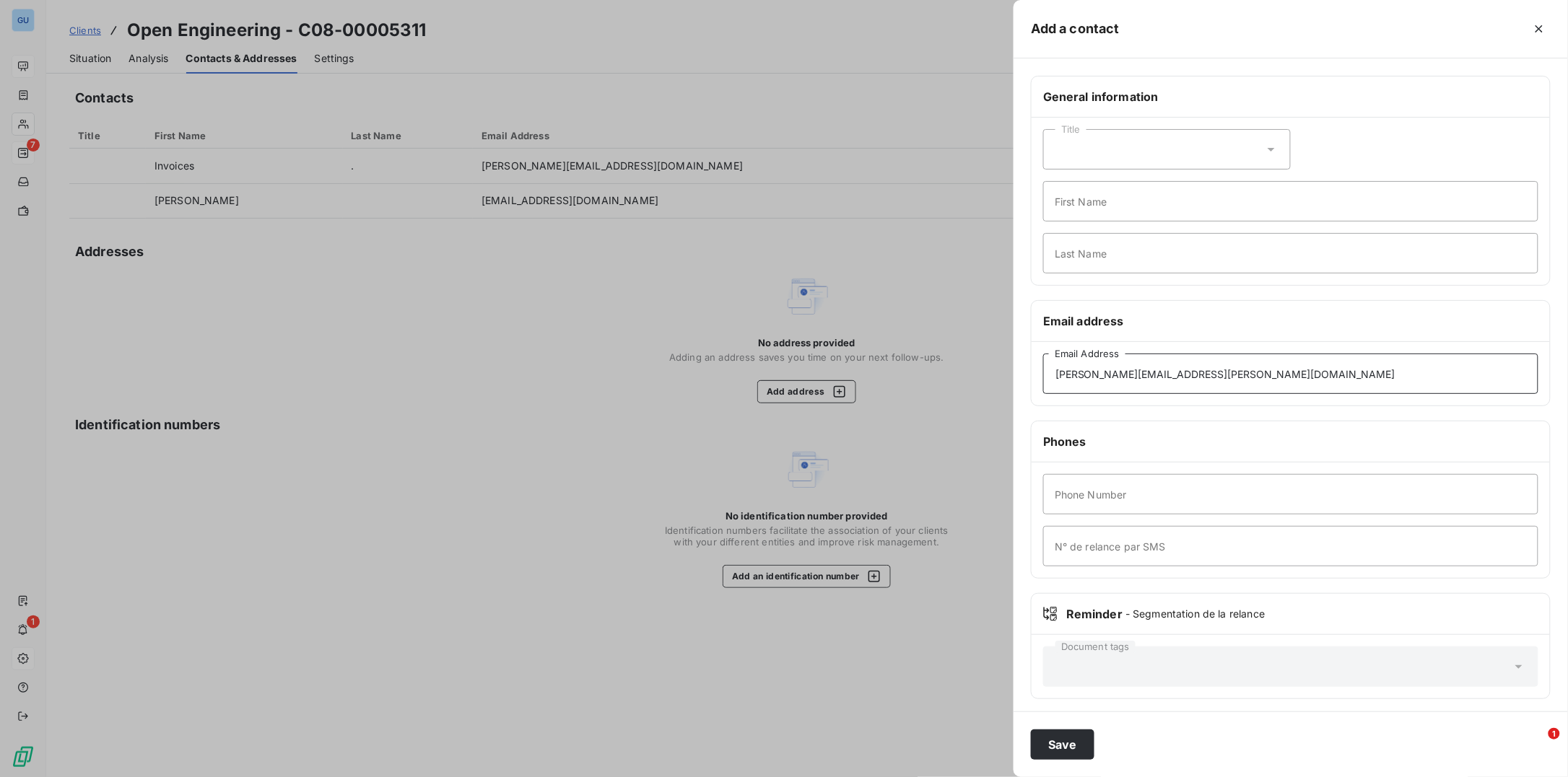
type input "Robert.manning@openeng.co.uk"
click at [1159, 488] on input "Phone Number" at bounding box center [1290, 494] width 495 height 41
click at [1075, 212] on input "First Name" at bounding box center [1290, 201] width 495 height 41
type input "Invoices"
type input "."
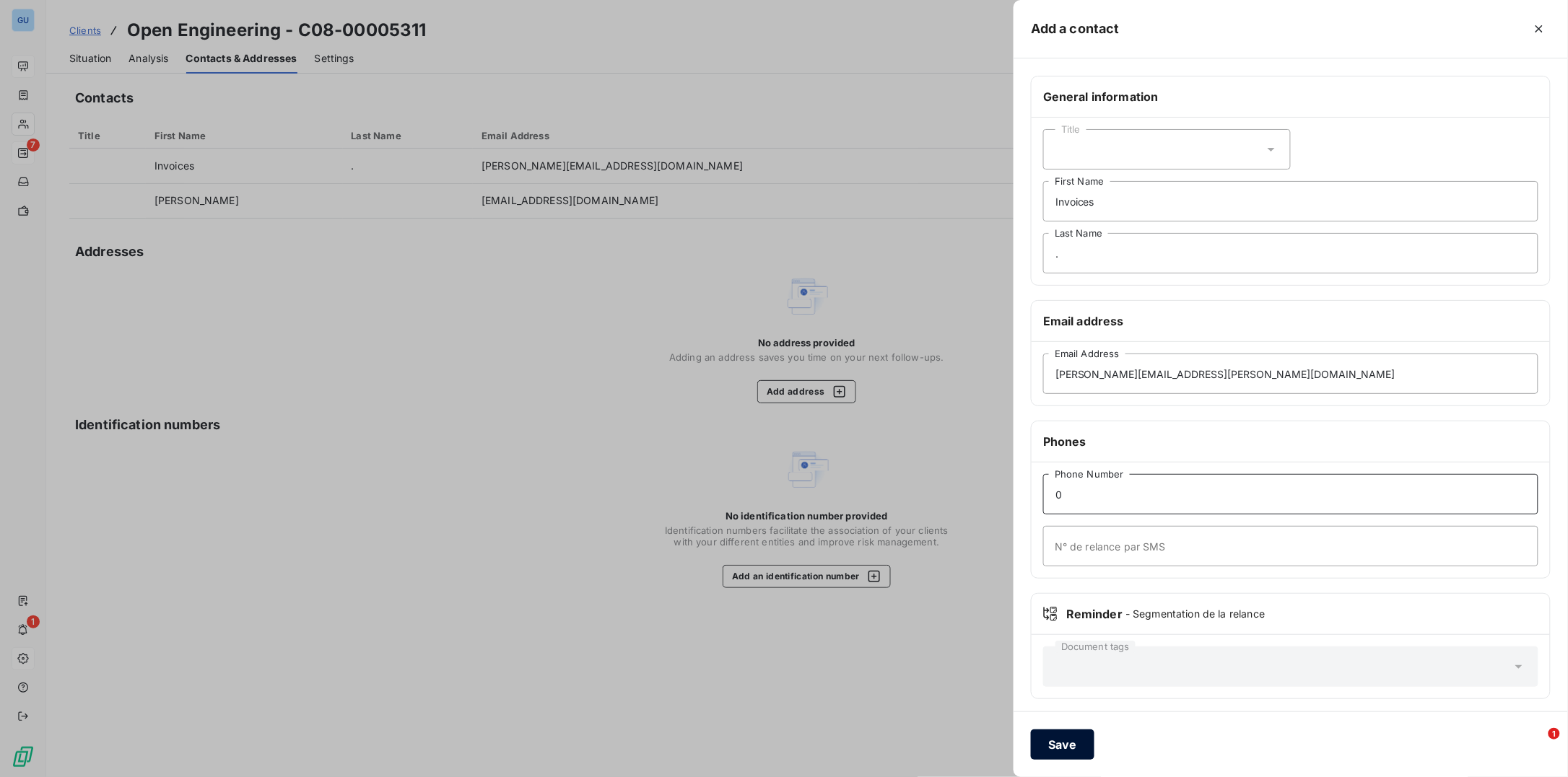
type input "0"
click at [1051, 739] on button "Save" at bounding box center [1062, 745] width 64 height 31
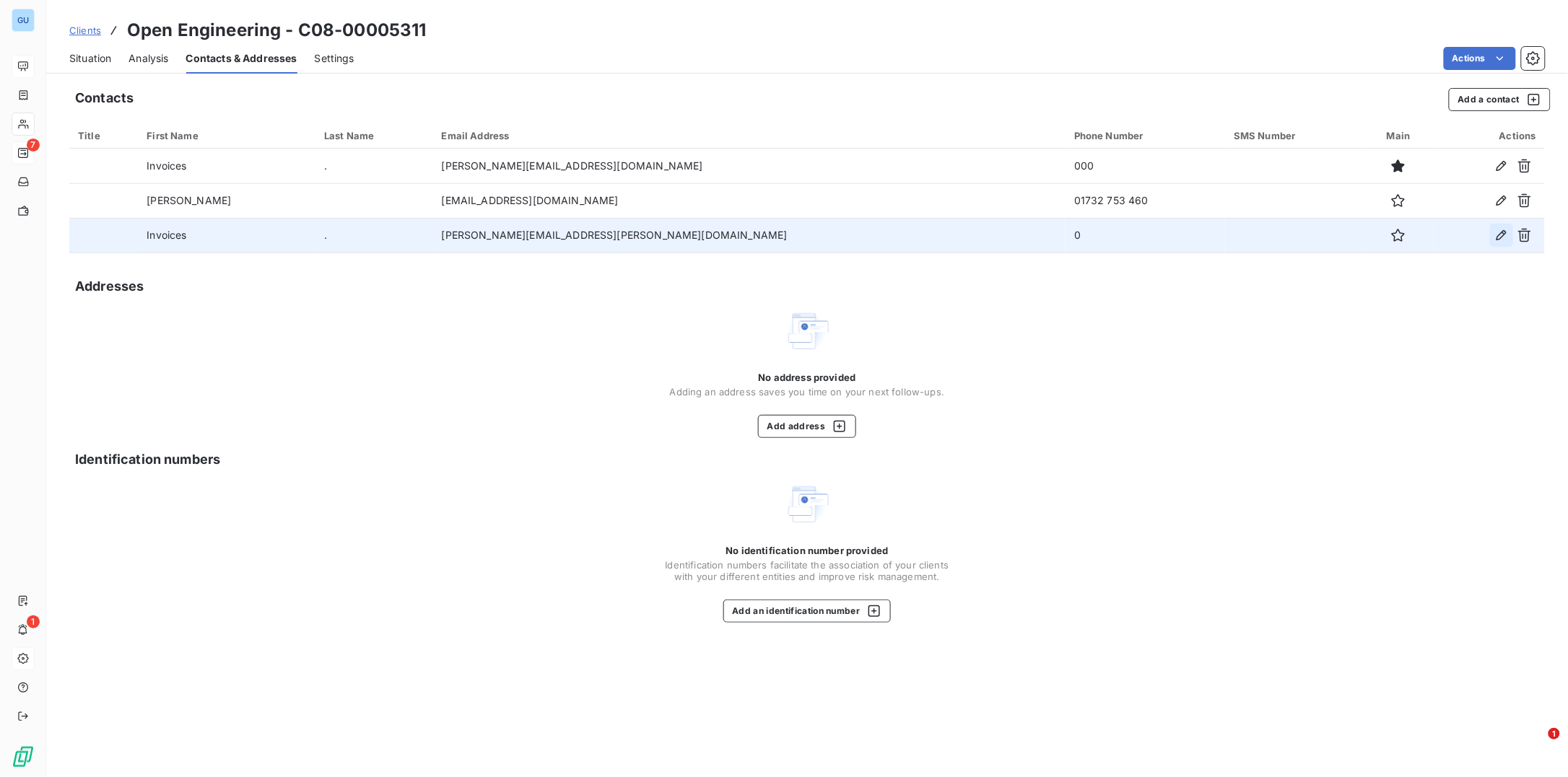
click at [1504, 236] on icon "button" at bounding box center [1501, 235] width 15 height 15
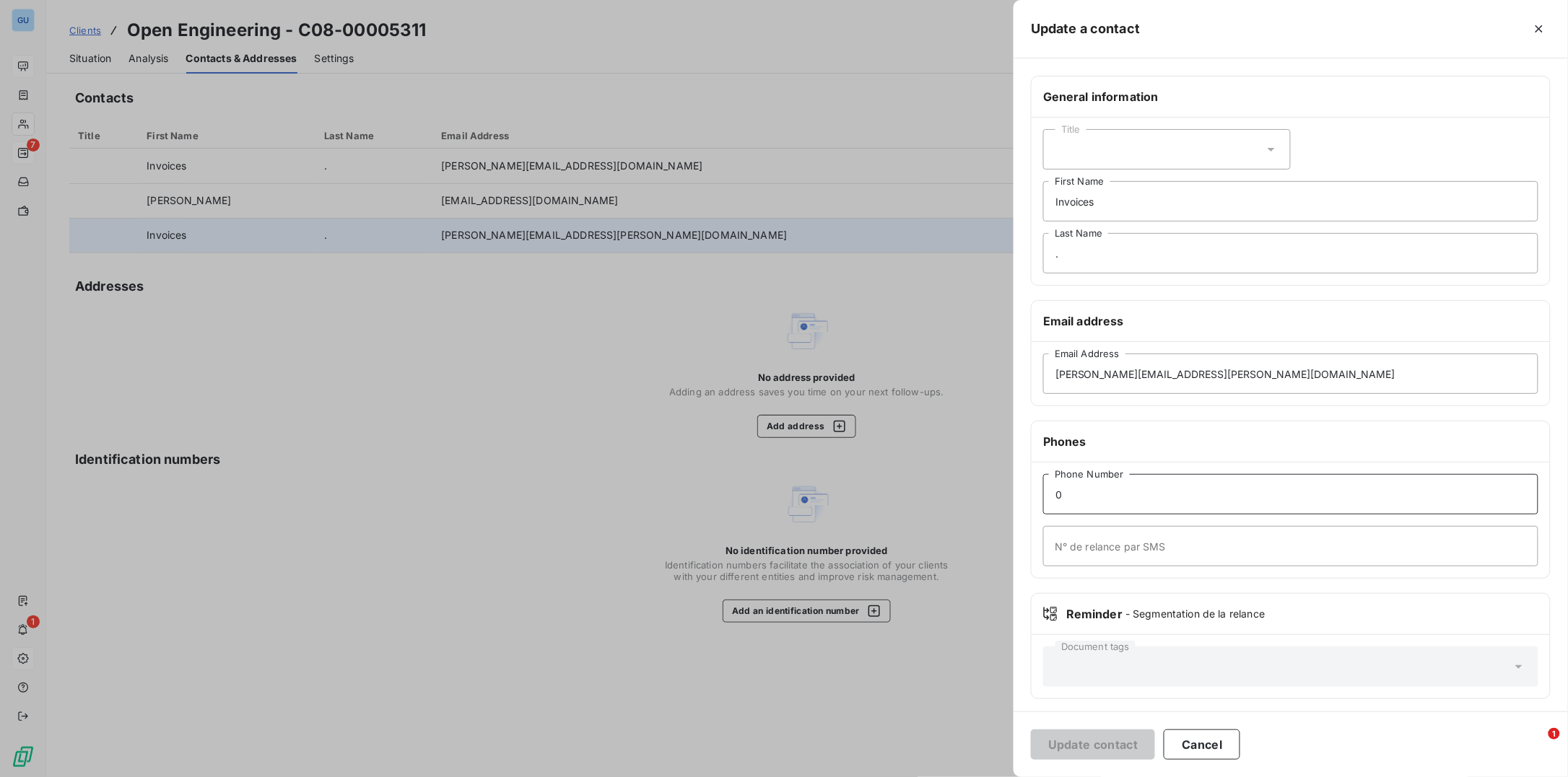
click at [1082, 493] on input "0" at bounding box center [1290, 494] width 495 height 41
type input "07519 106418"
click at [1087, 746] on button "Update contact" at bounding box center [1093, 745] width 124 height 31
click at [1543, 21] on icon "button" at bounding box center [1539, 28] width 15 height 15
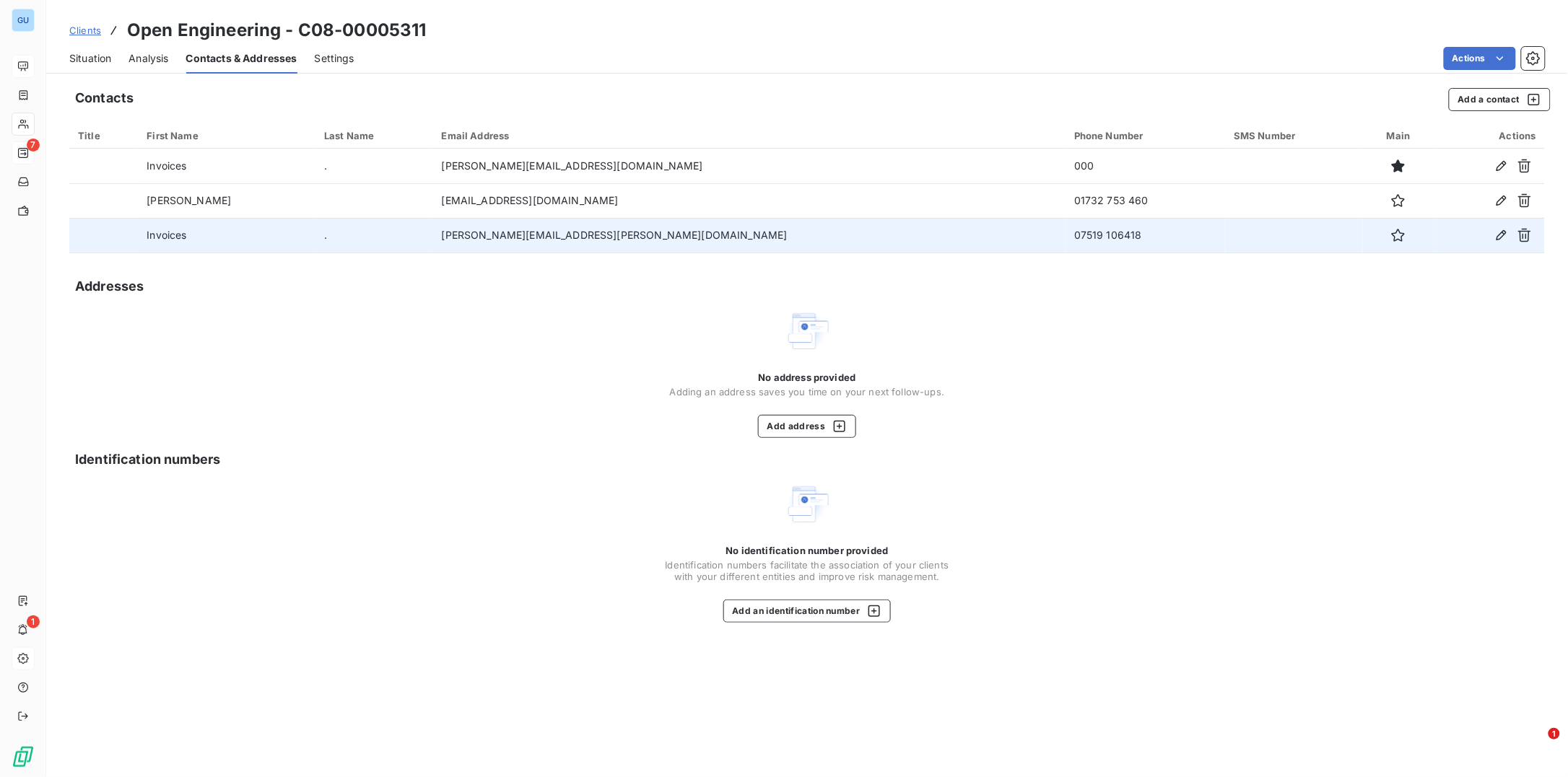
click at [99, 54] on span "Situation" at bounding box center [90, 58] width 42 height 15
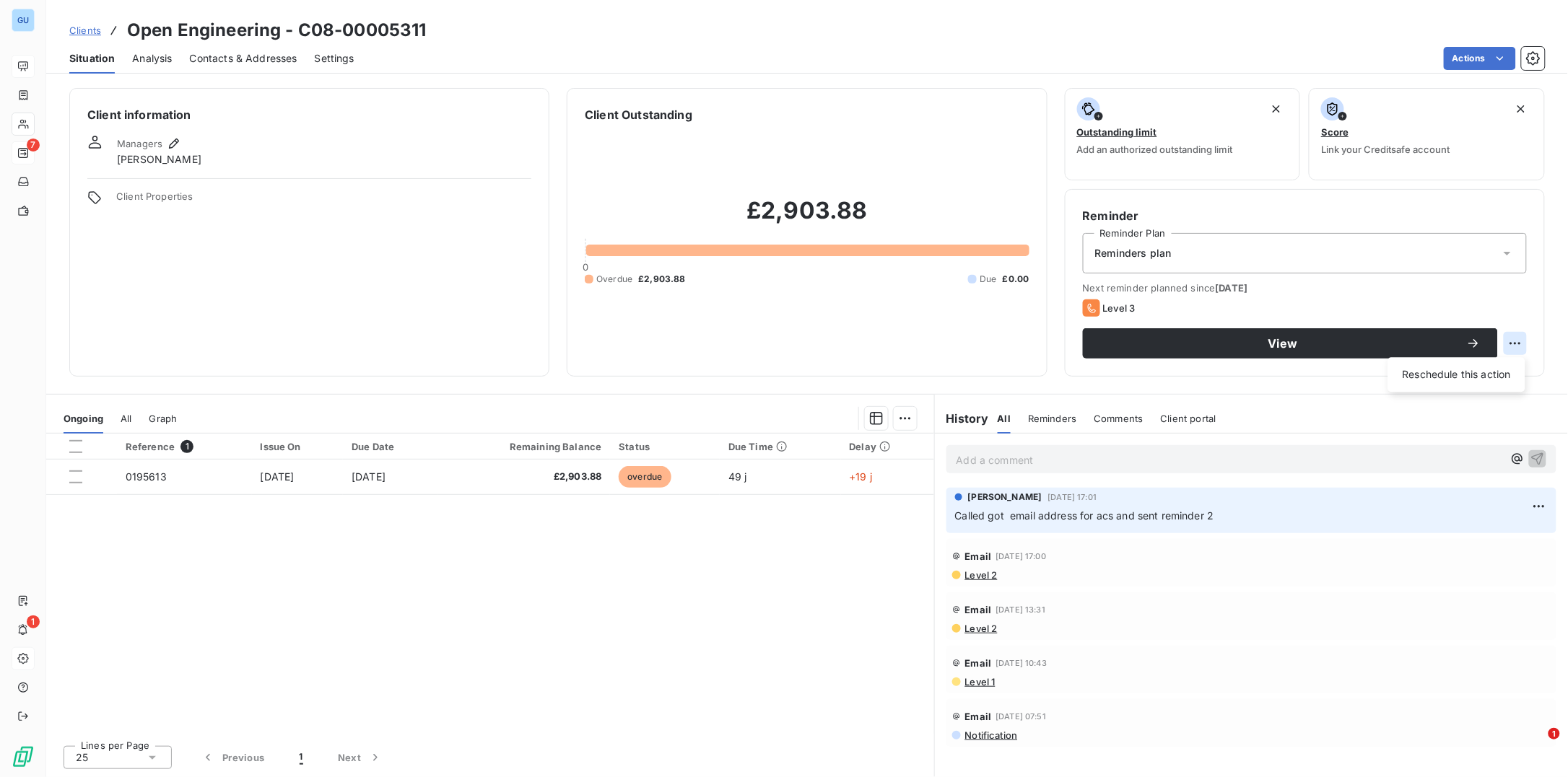
click at [1514, 343] on html "GU 7 1 Clients Open Engineering - C08-00005311 Situation Analysis Contacts & Ad…" at bounding box center [784, 388] width 1568 height 777
click at [1475, 373] on div "Reschedule this action" at bounding box center [1457, 374] width 126 height 23
select select "9"
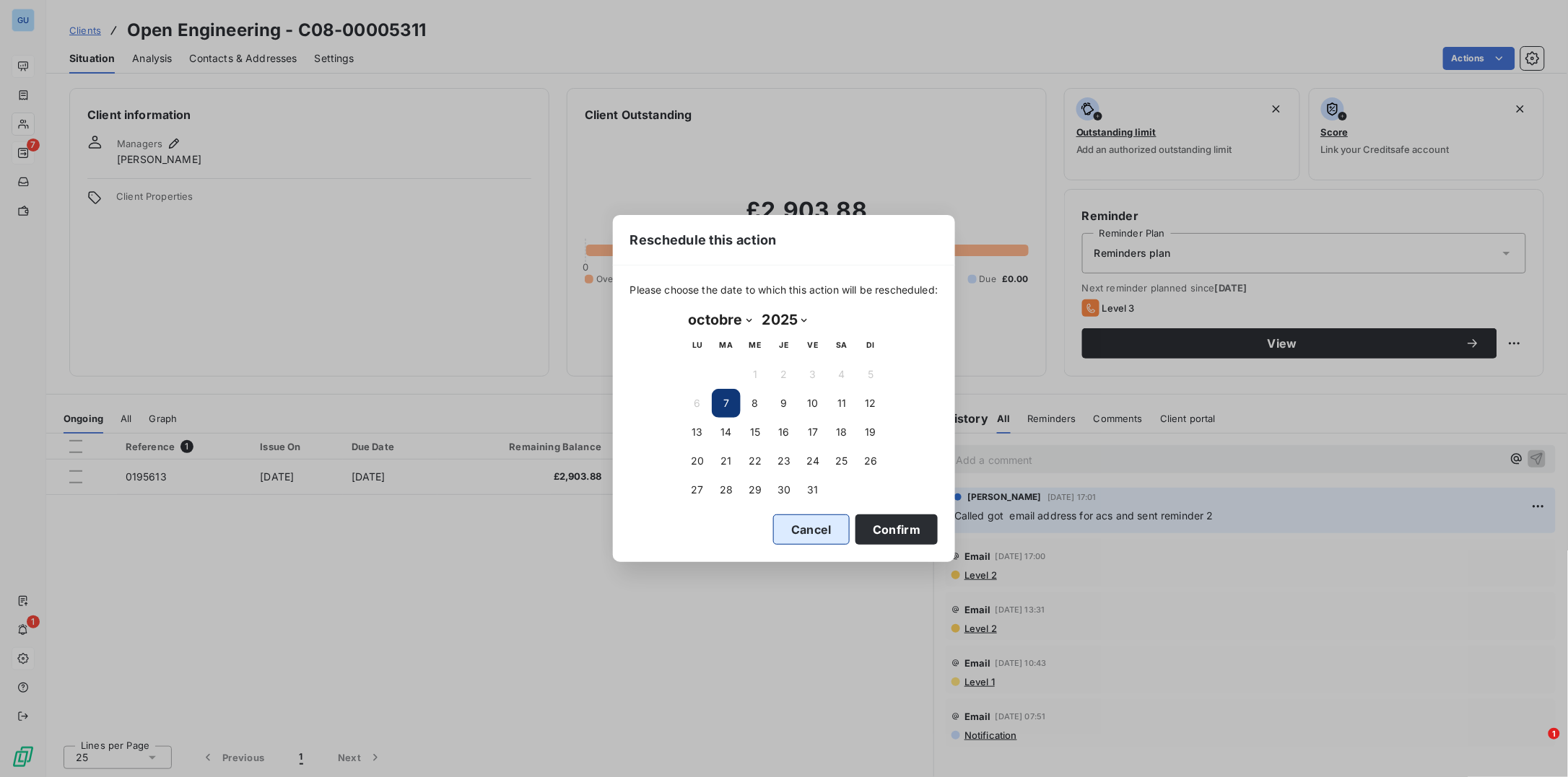
click at [827, 527] on button "Cancel" at bounding box center [811, 530] width 77 height 31
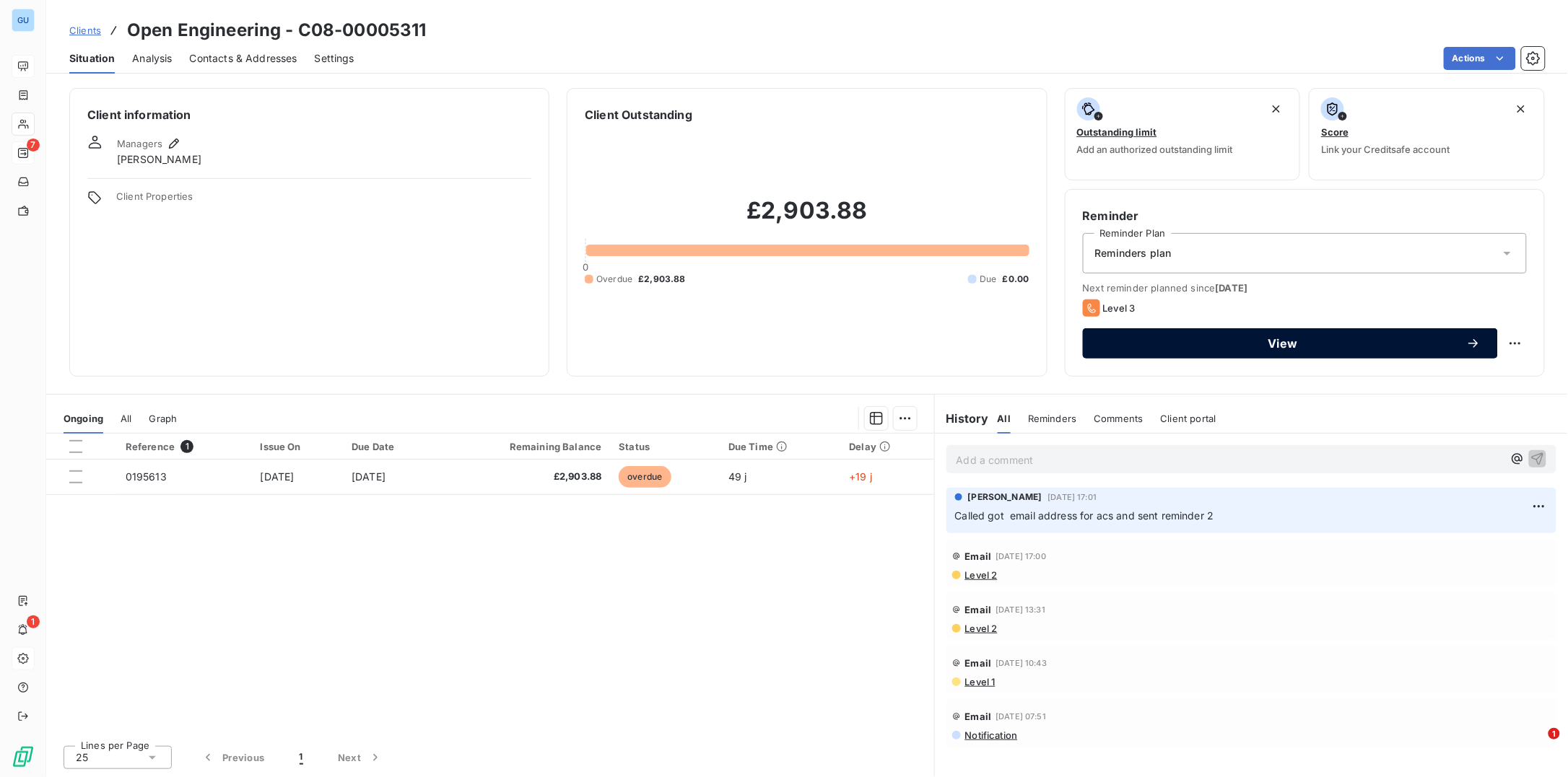
click at [1329, 334] on button "View" at bounding box center [1290, 343] width 415 height 31
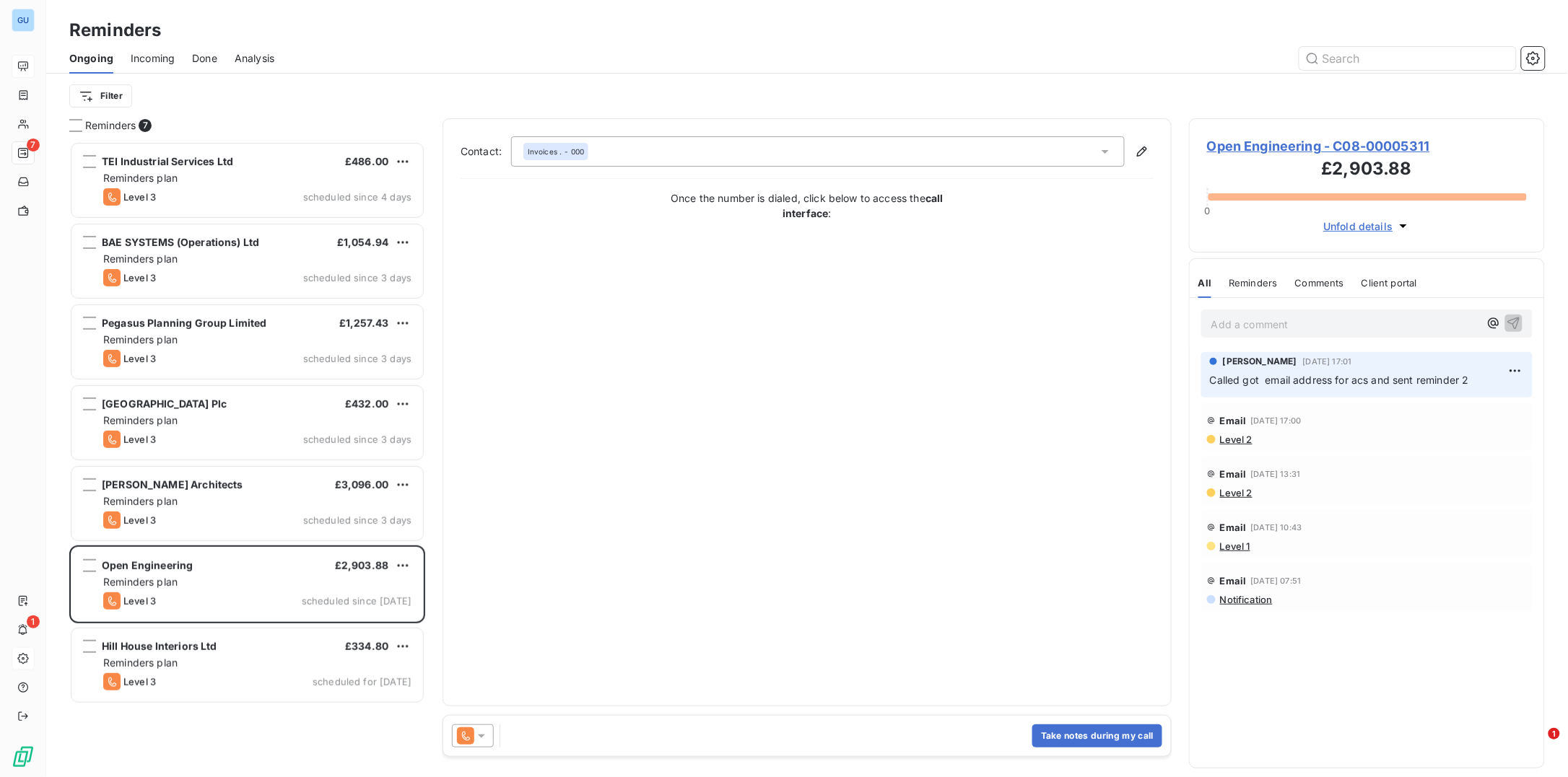
scroll to position [621, 341]
click at [489, 736] on div at bounding box center [473, 736] width 42 height 23
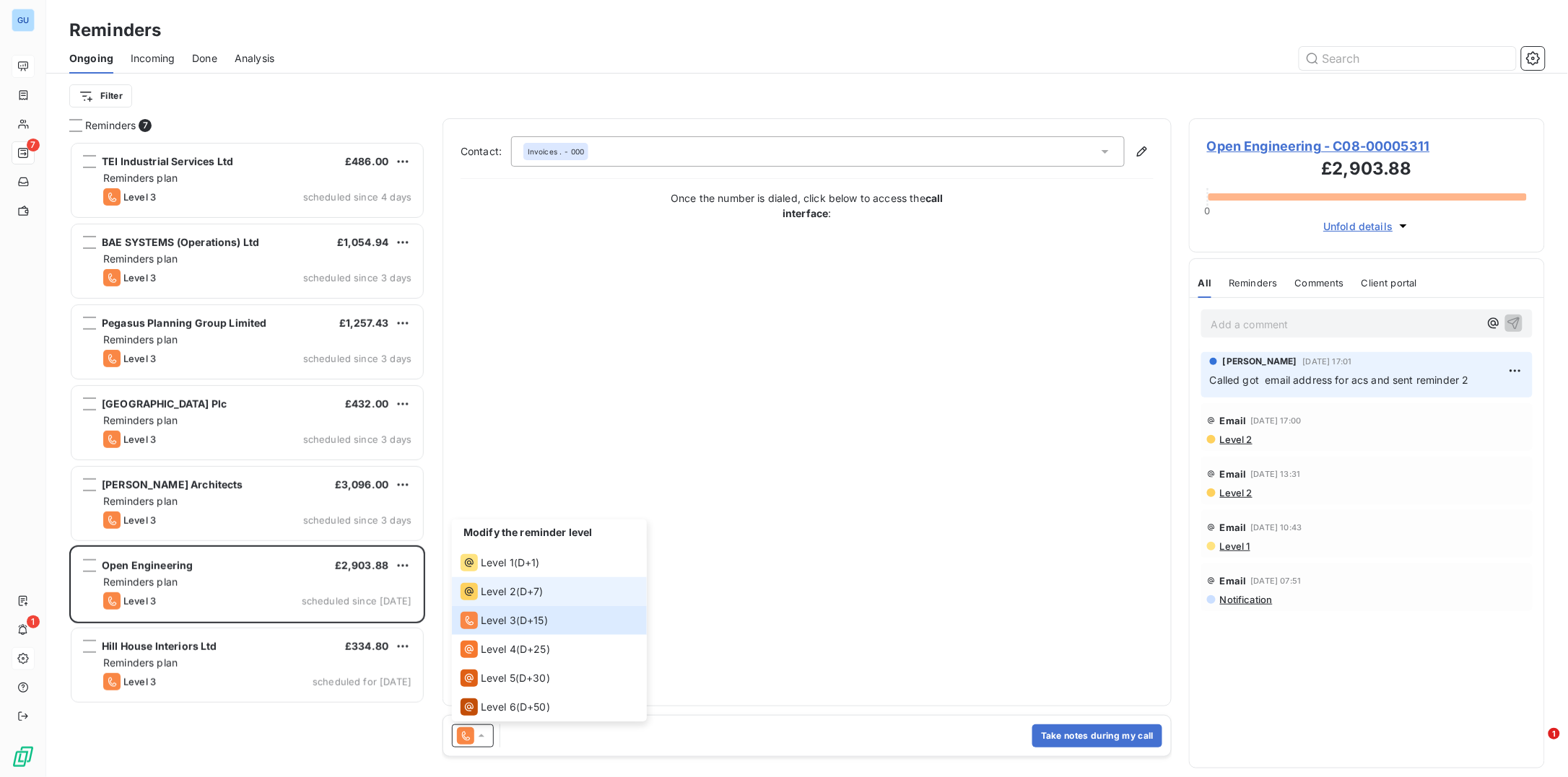
click at [520, 596] on div "Level 2 ( D+7 )" at bounding box center [502, 591] width 83 height 18
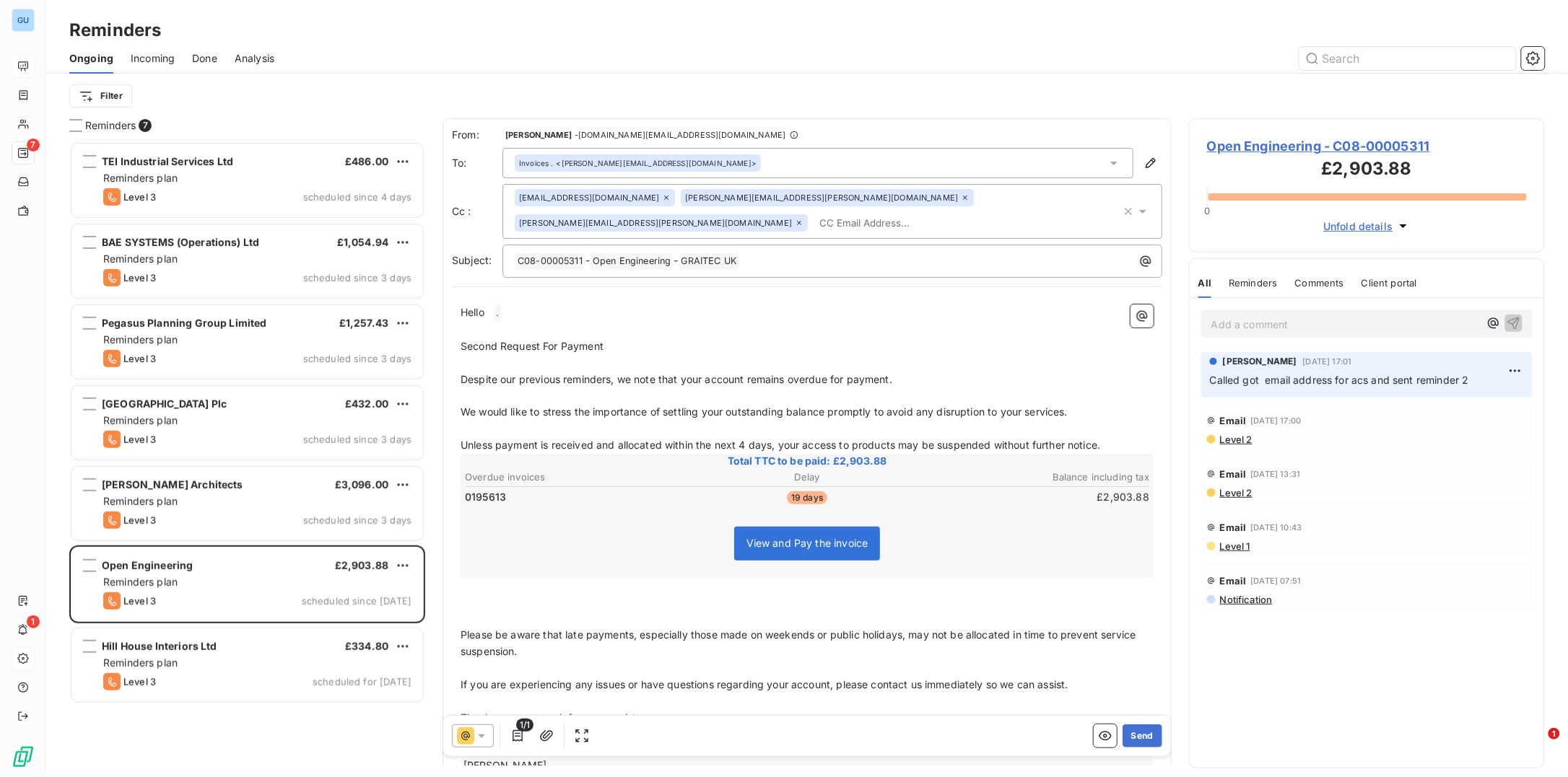
click at [980, 212] on input "text" at bounding box center [897, 223] width 167 height 21
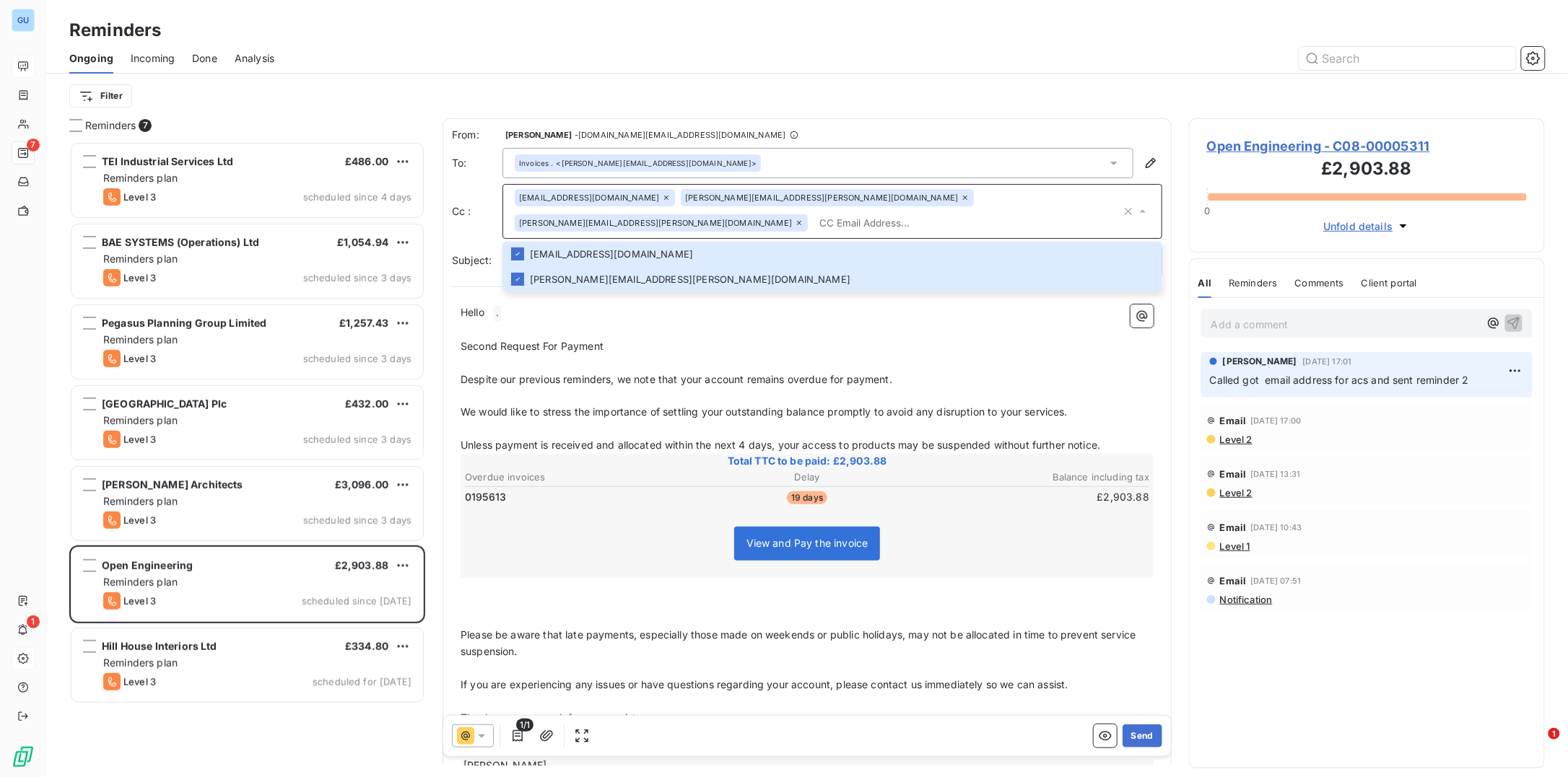
click at [1293, 147] on span "Open Engineering - C08-00005311" at bounding box center [1367, 145] width 320 height 19
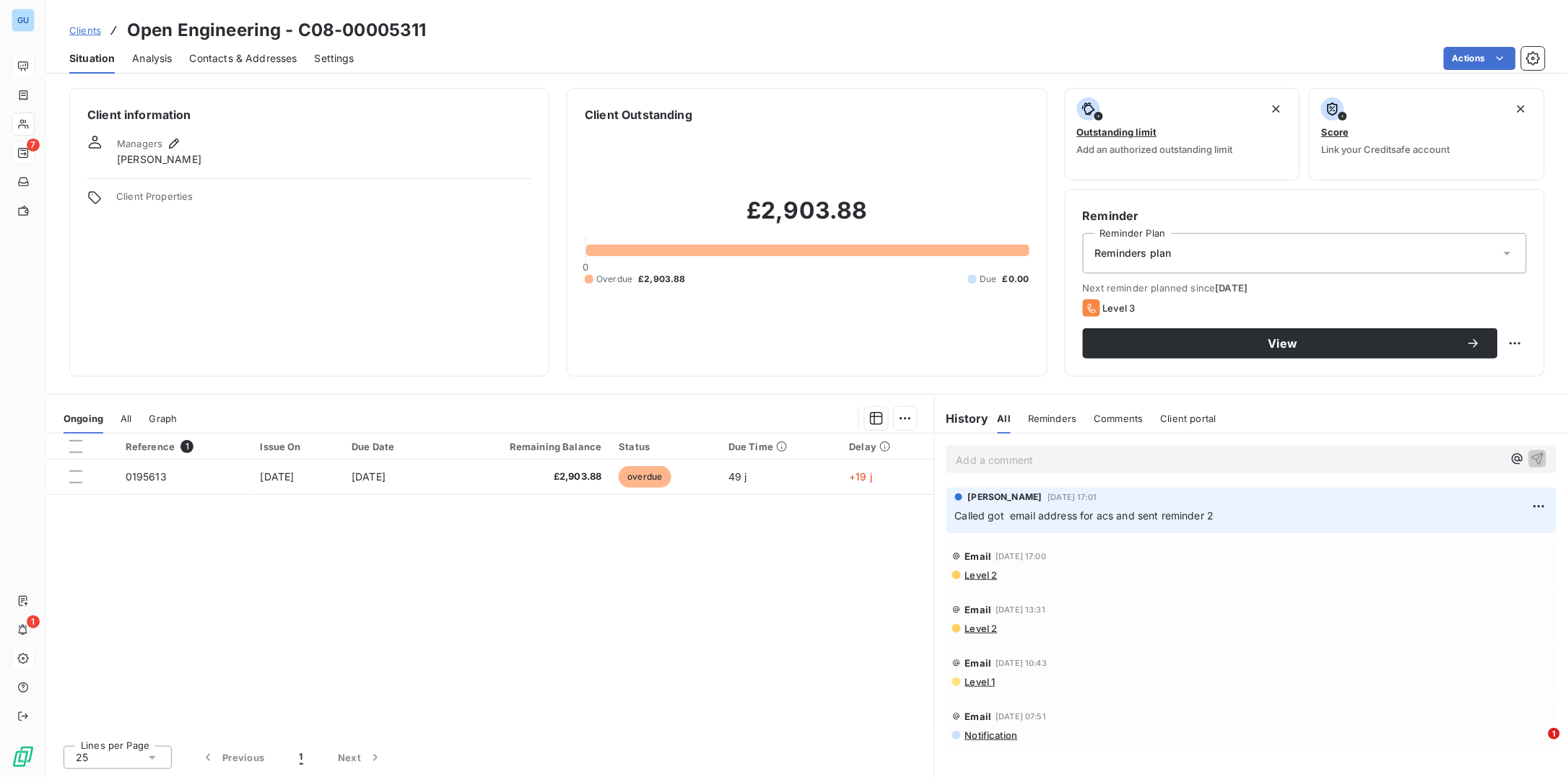
click at [249, 60] on span "Contacts & Addresses" at bounding box center [243, 58] width 108 height 15
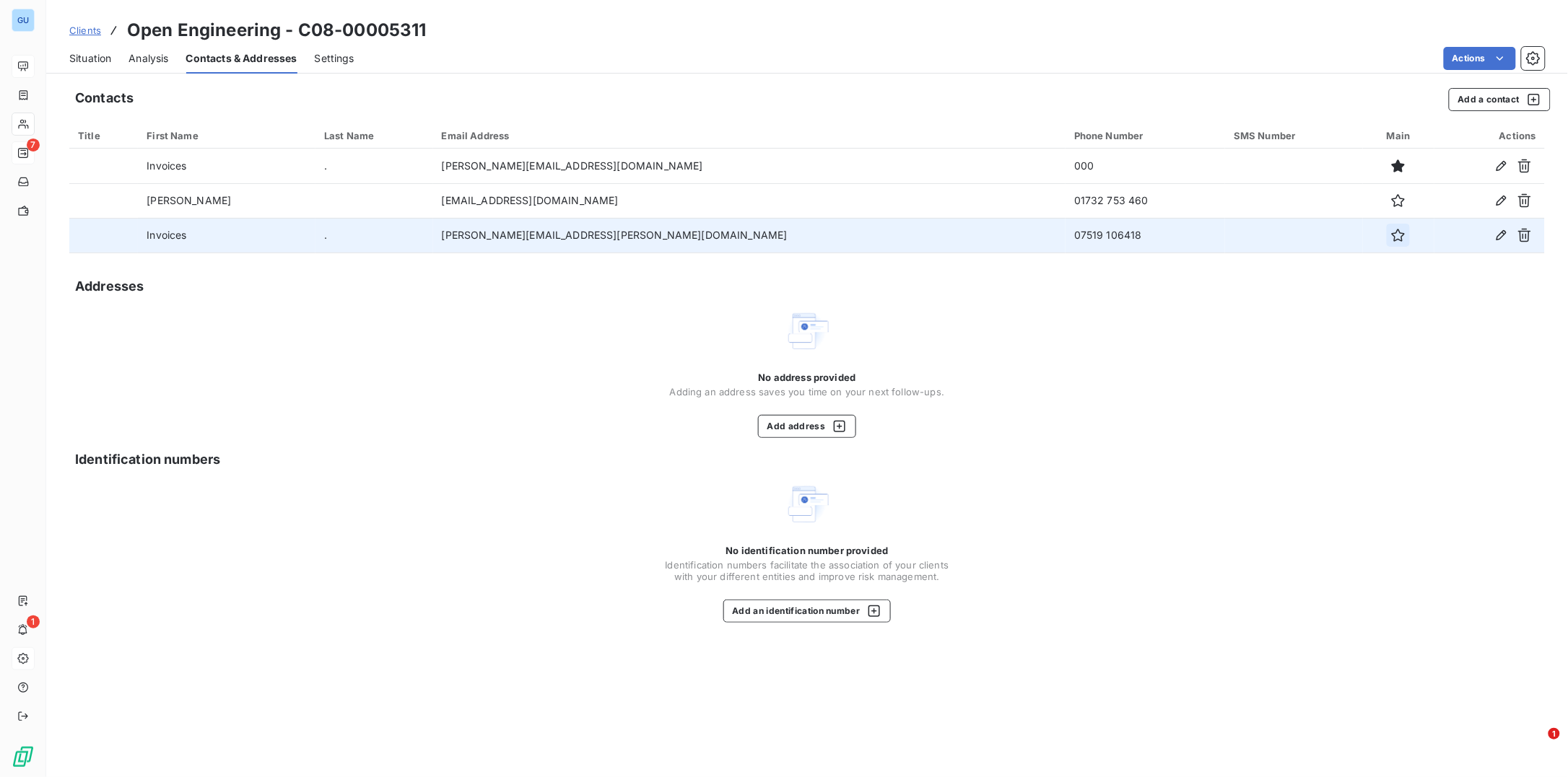
click at [1392, 233] on icon "button" at bounding box center [1398, 235] width 13 height 13
click at [1391, 233] on icon "button" at bounding box center [1398, 235] width 15 height 15
click at [1503, 236] on icon "button" at bounding box center [1501, 235] width 10 height 10
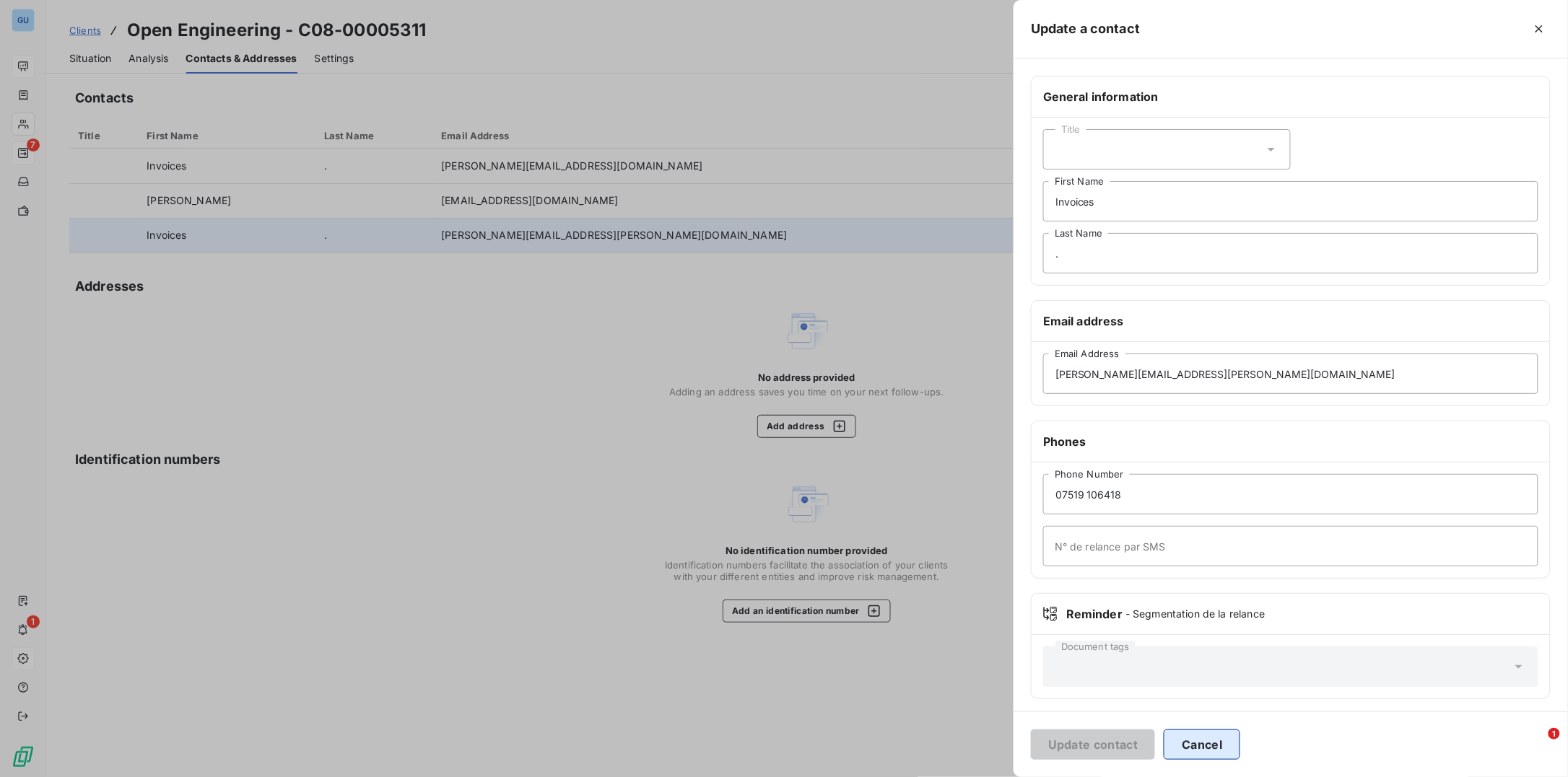
click at [1198, 757] on button "Cancel" at bounding box center [1202, 745] width 77 height 31
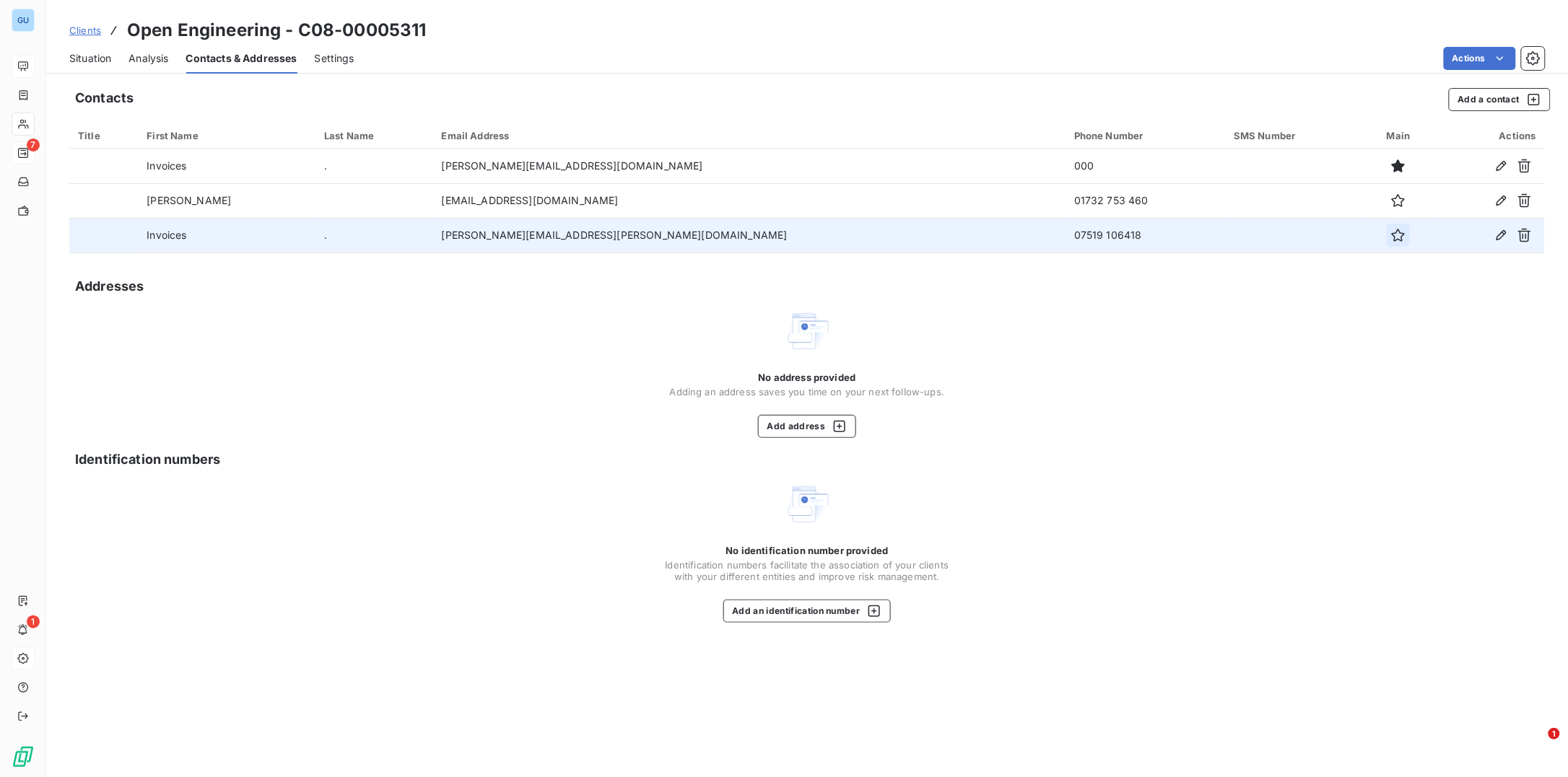
click at [1391, 236] on icon "button" at bounding box center [1398, 235] width 15 height 15
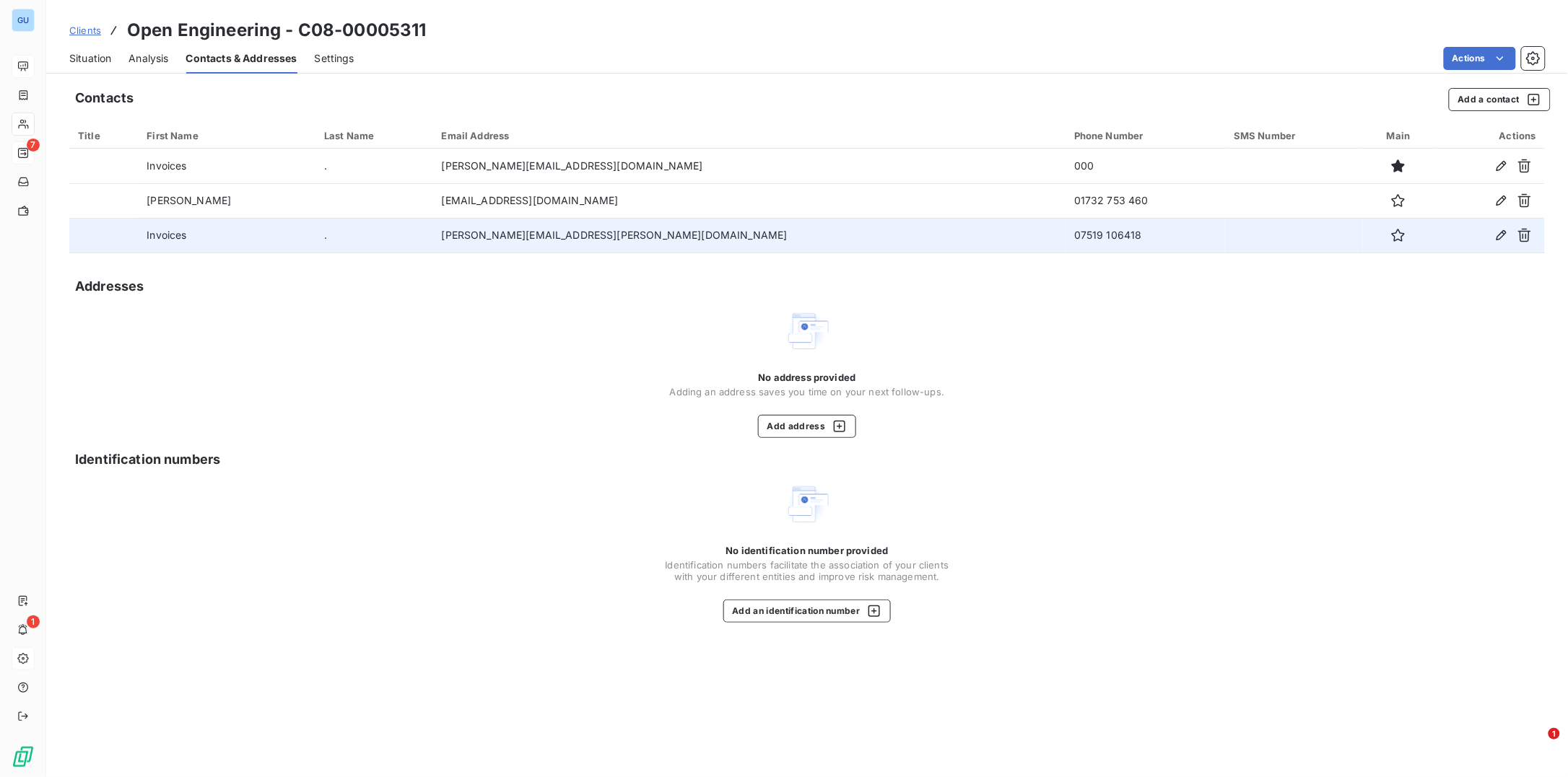
click at [1391, 236] on icon "button" at bounding box center [1398, 235] width 15 height 15
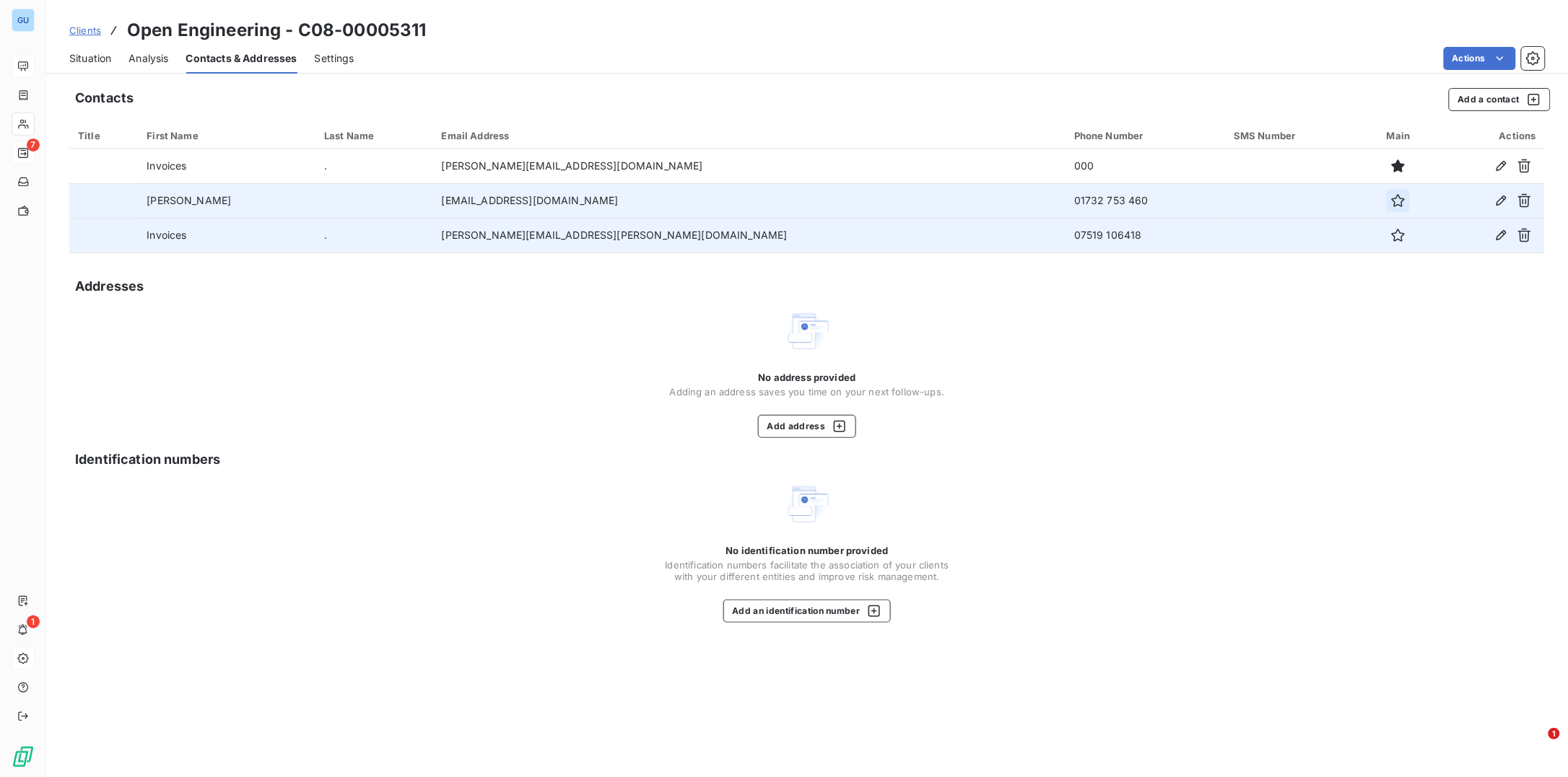
click at [1392, 203] on icon "button" at bounding box center [1398, 200] width 13 height 13
click at [100, 58] on span "Situation" at bounding box center [90, 58] width 42 height 15
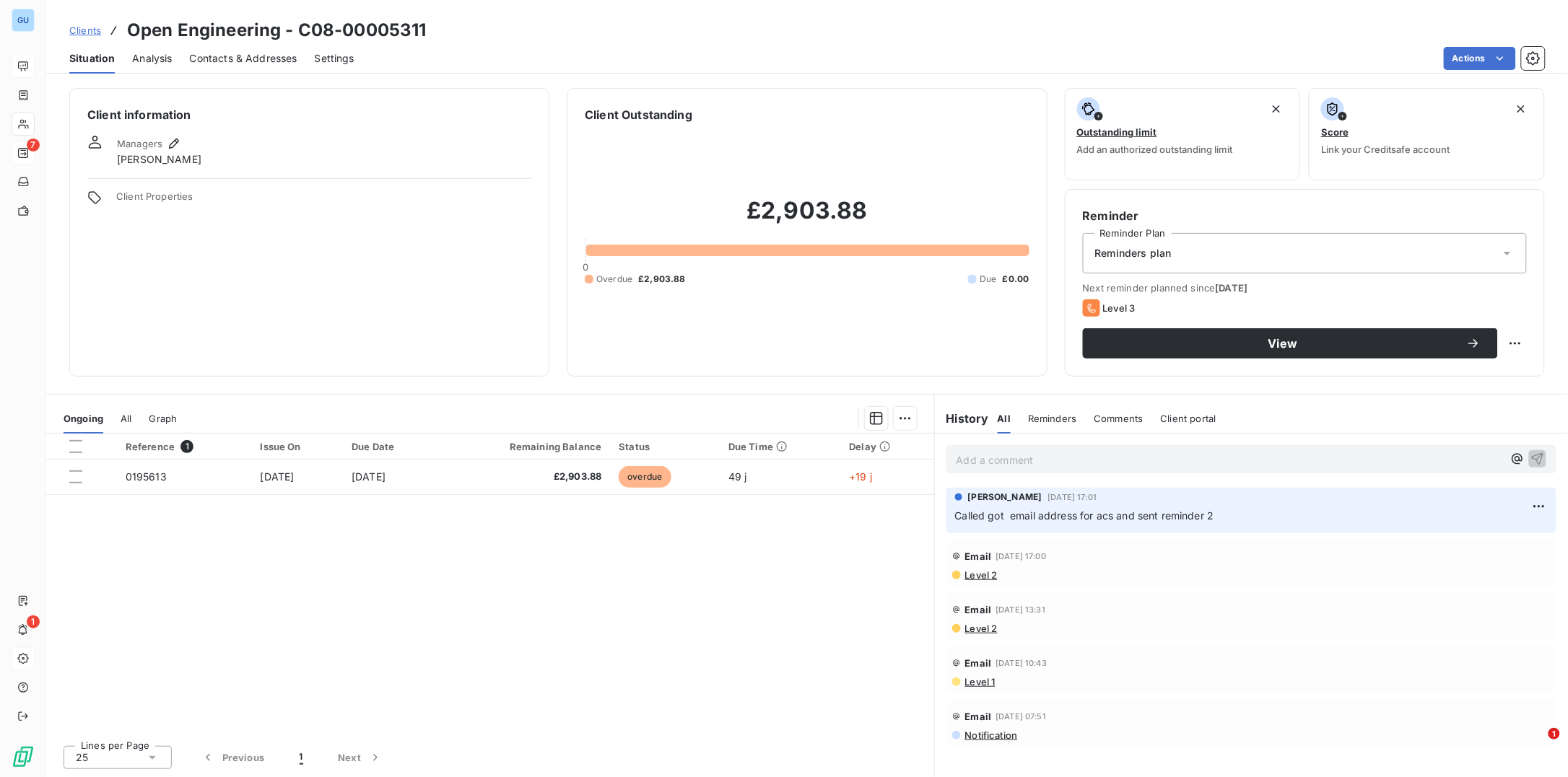
click at [245, 54] on span "Contacts & Addresses" at bounding box center [243, 58] width 108 height 15
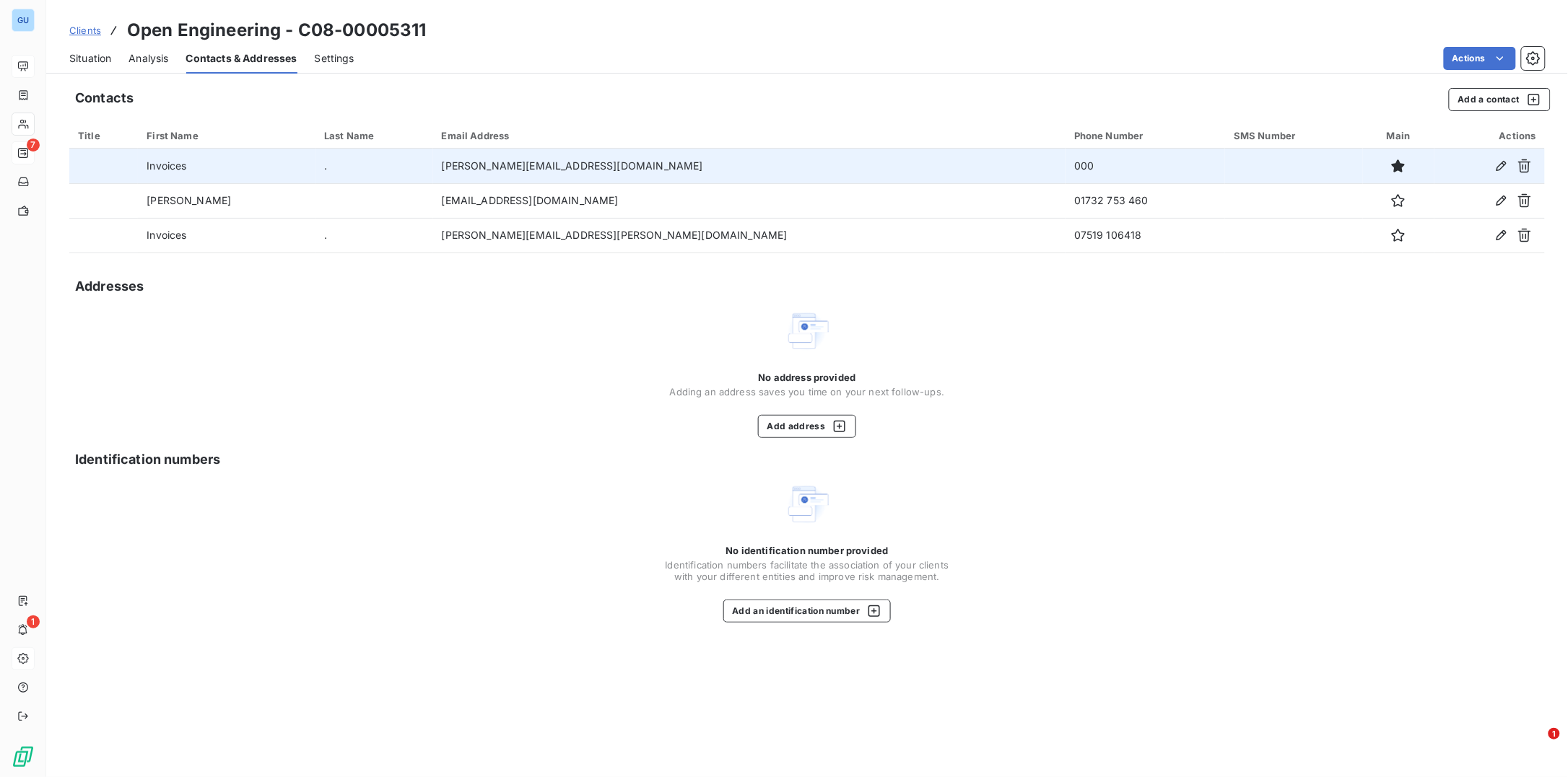
click at [712, 172] on td "robbie@sevenoakscomputers.com" at bounding box center [749, 165] width 633 height 34
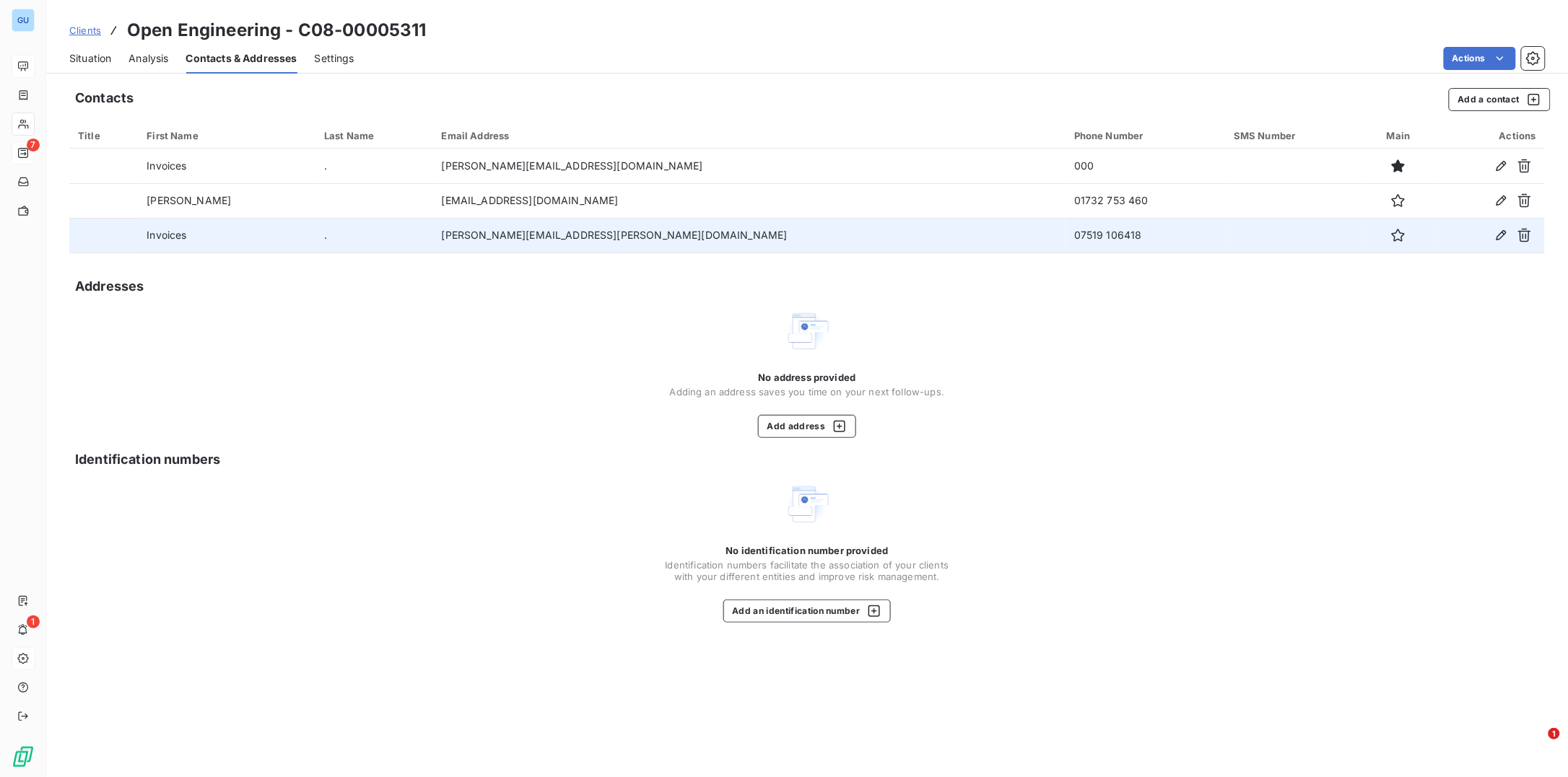
click at [592, 237] on td "robert.manning@openeng.co.uk" at bounding box center [749, 235] width 633 height 34
click at [1391, 240] on icon "button" at bounding box center [1398, 235] width 15 height 15
click at [79, 56] on span "Situation" at bounding box center [90, 58] width 42 height 15
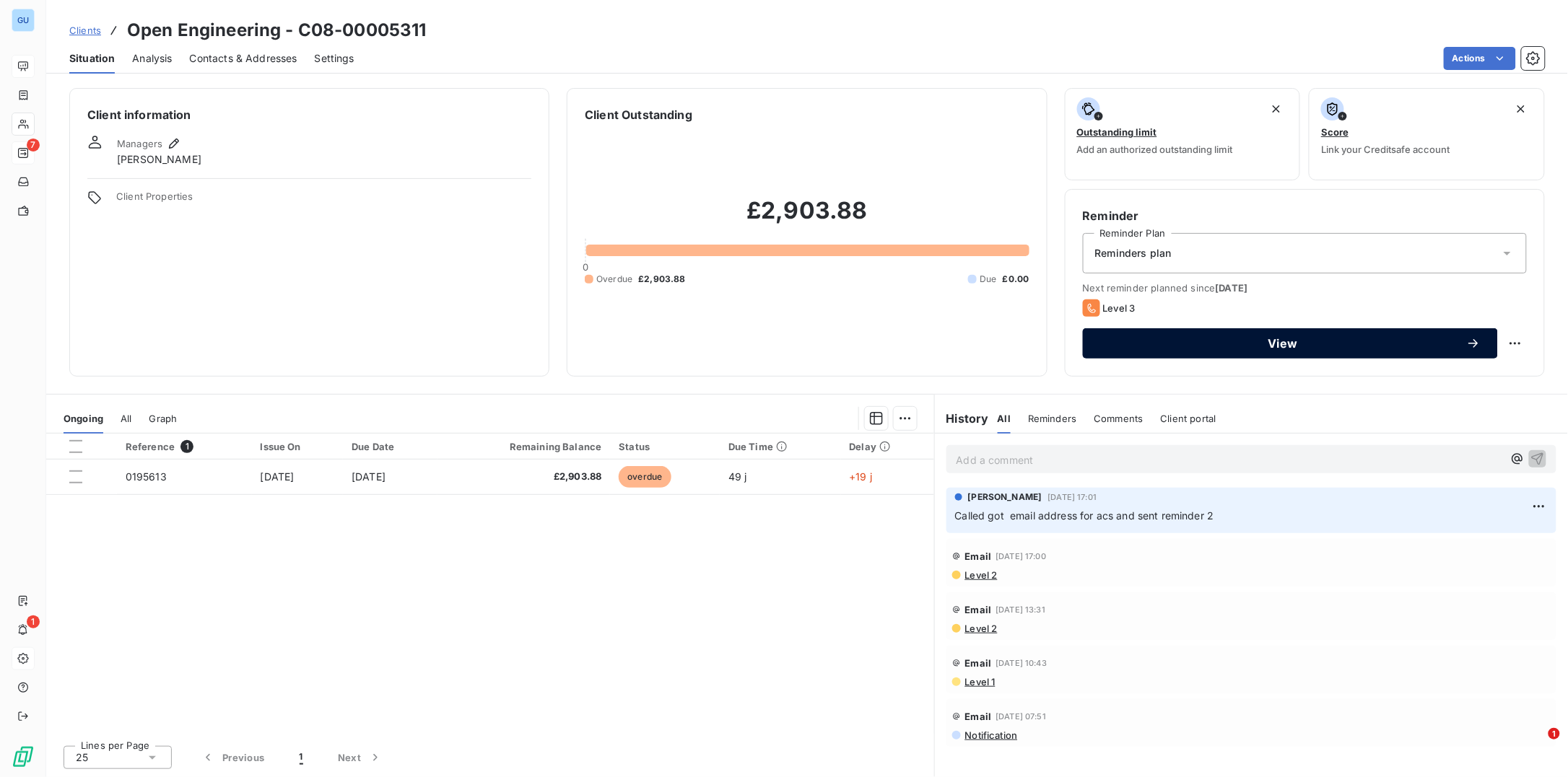
click at [1187, 343] on span "View" at bounding box center [1283, 343] width 366 height 11
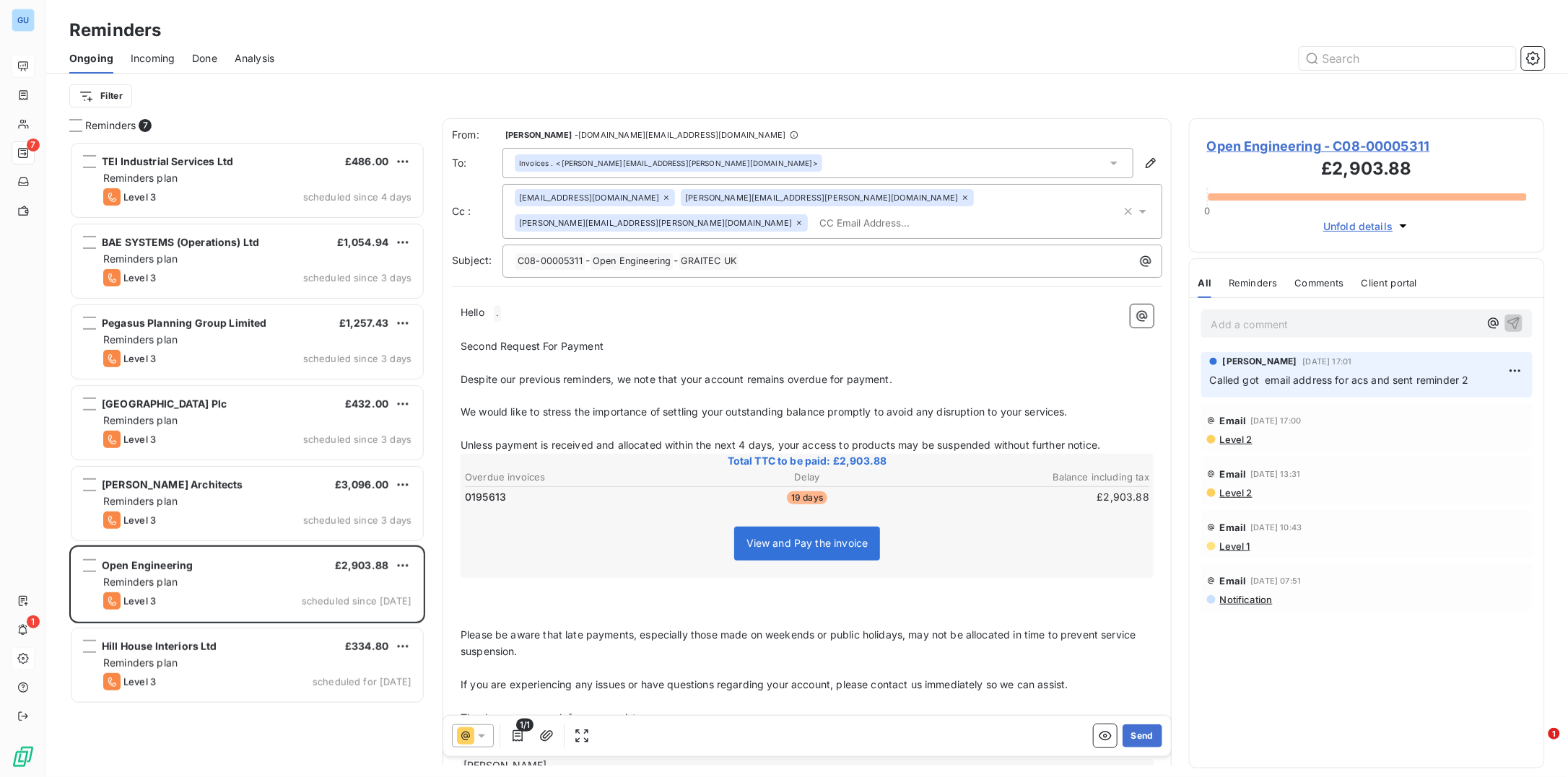
scroll to position [621, 341]
click at [481, 739] on icon at bounding box center [481, 736] width 15 height 15
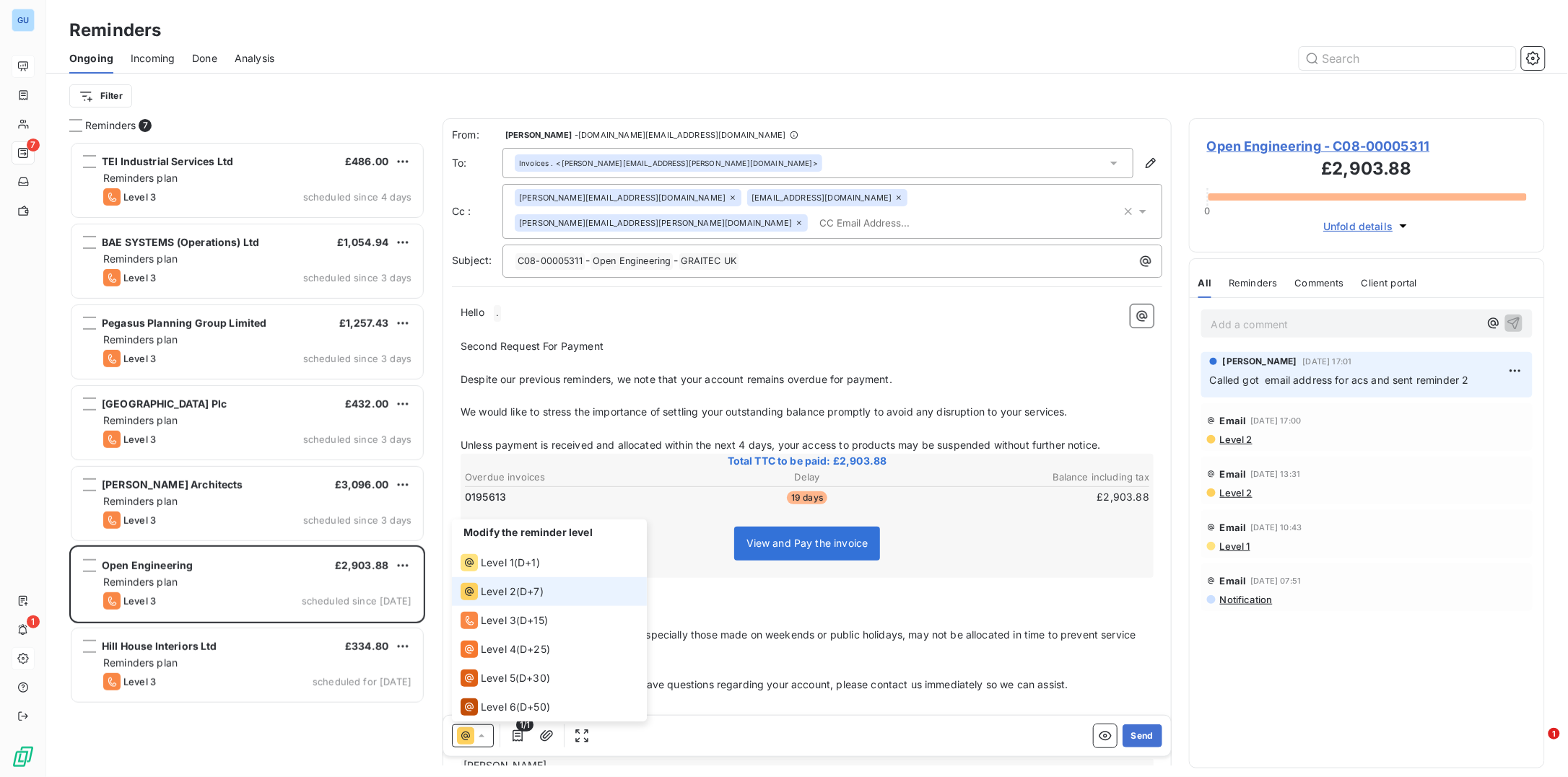
click at [497, 587] on span "Level 2" at bounding box center [498, 591] width 35 height 15
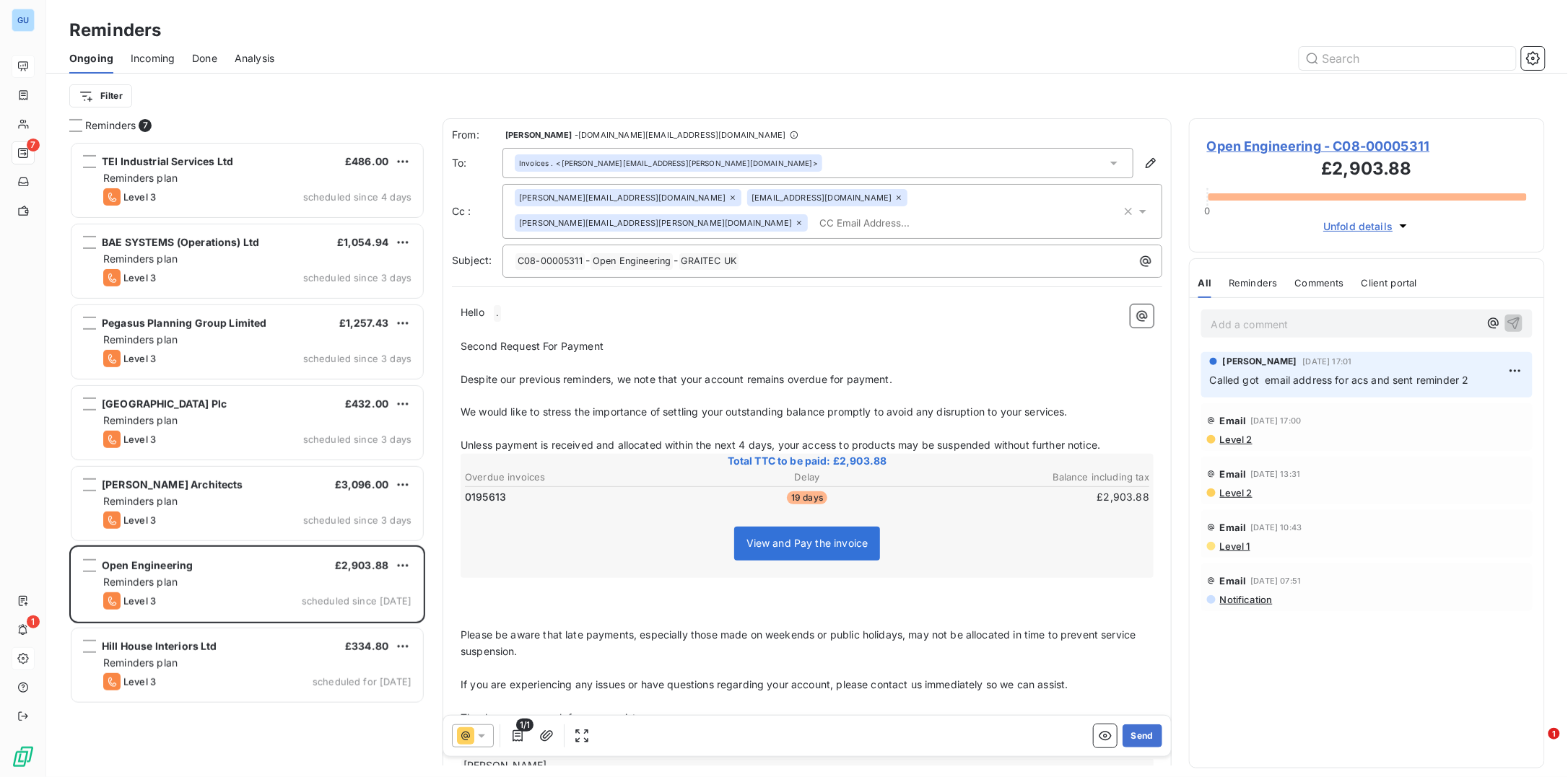
click at [693, 157] on div "Invoices . <robert.manning@openeng.co.uk>" at bounding box center [818, 163] width 631 height 31
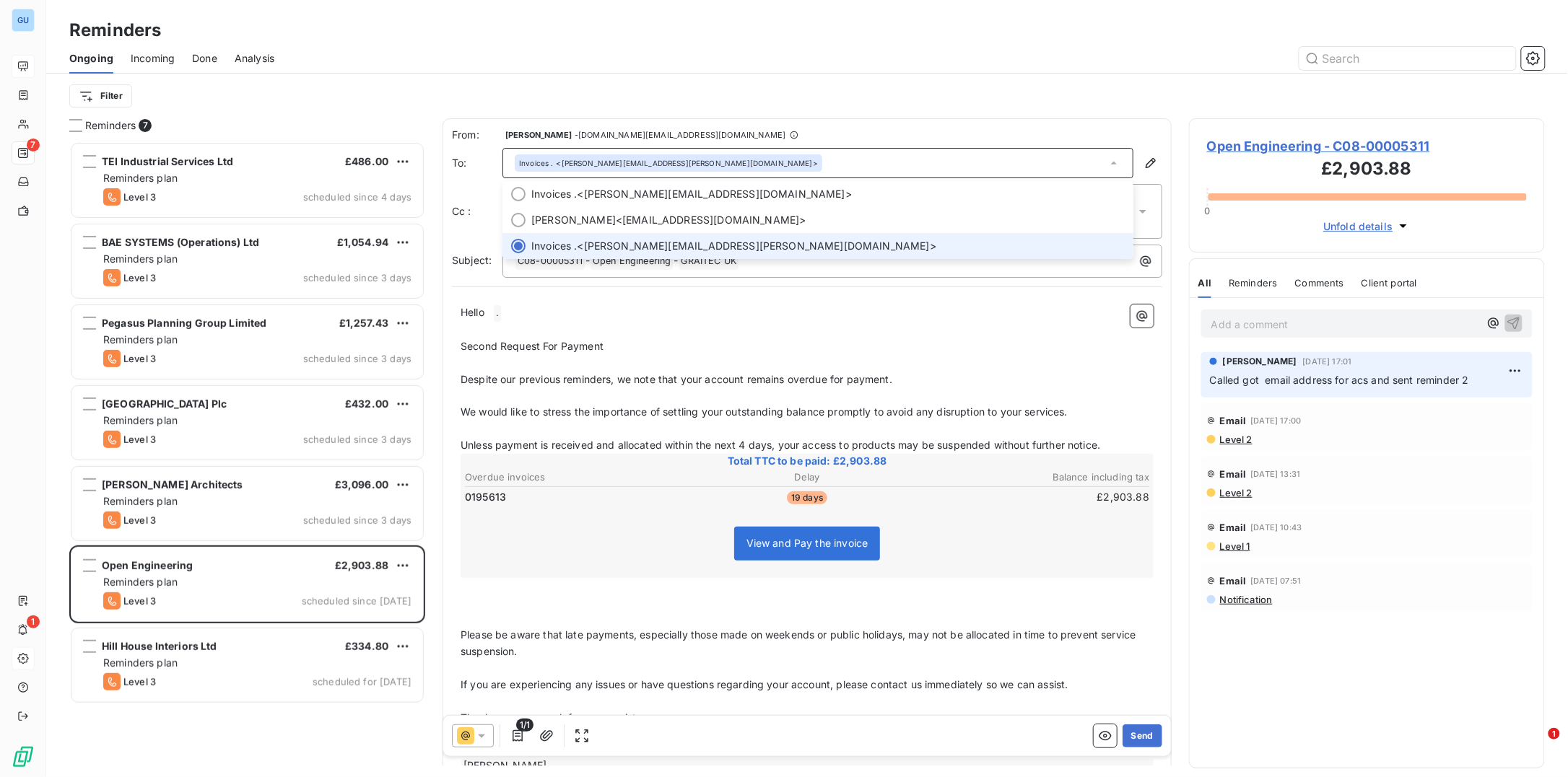
click at [966, 168] on div "Invoices . <robert.manning@openeng.co.uk>" at bounding box center [818, 163] width 631 height 31
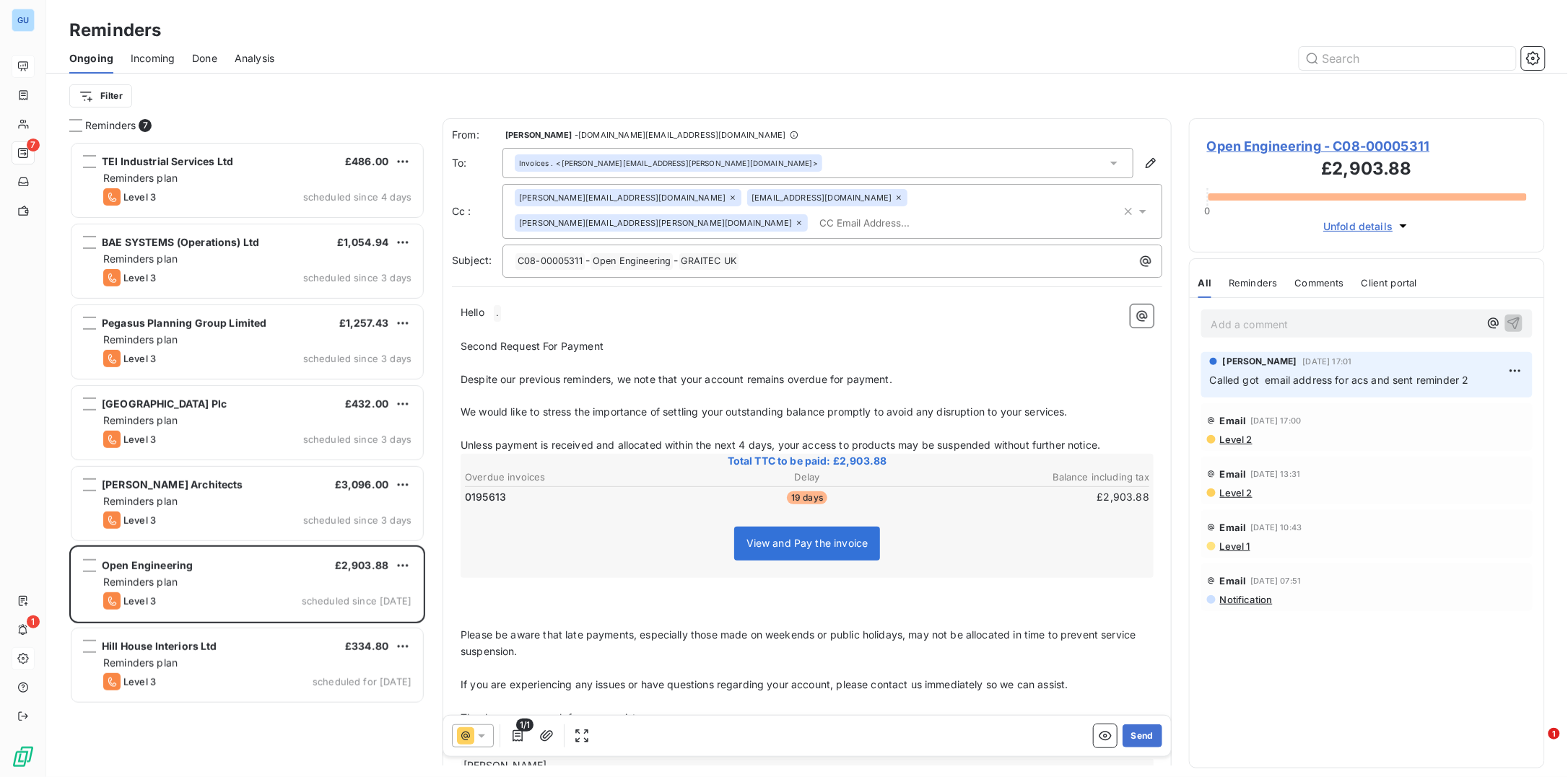
click at [729, 199] on icon at bounding box center [732, 197] width 8 height 8
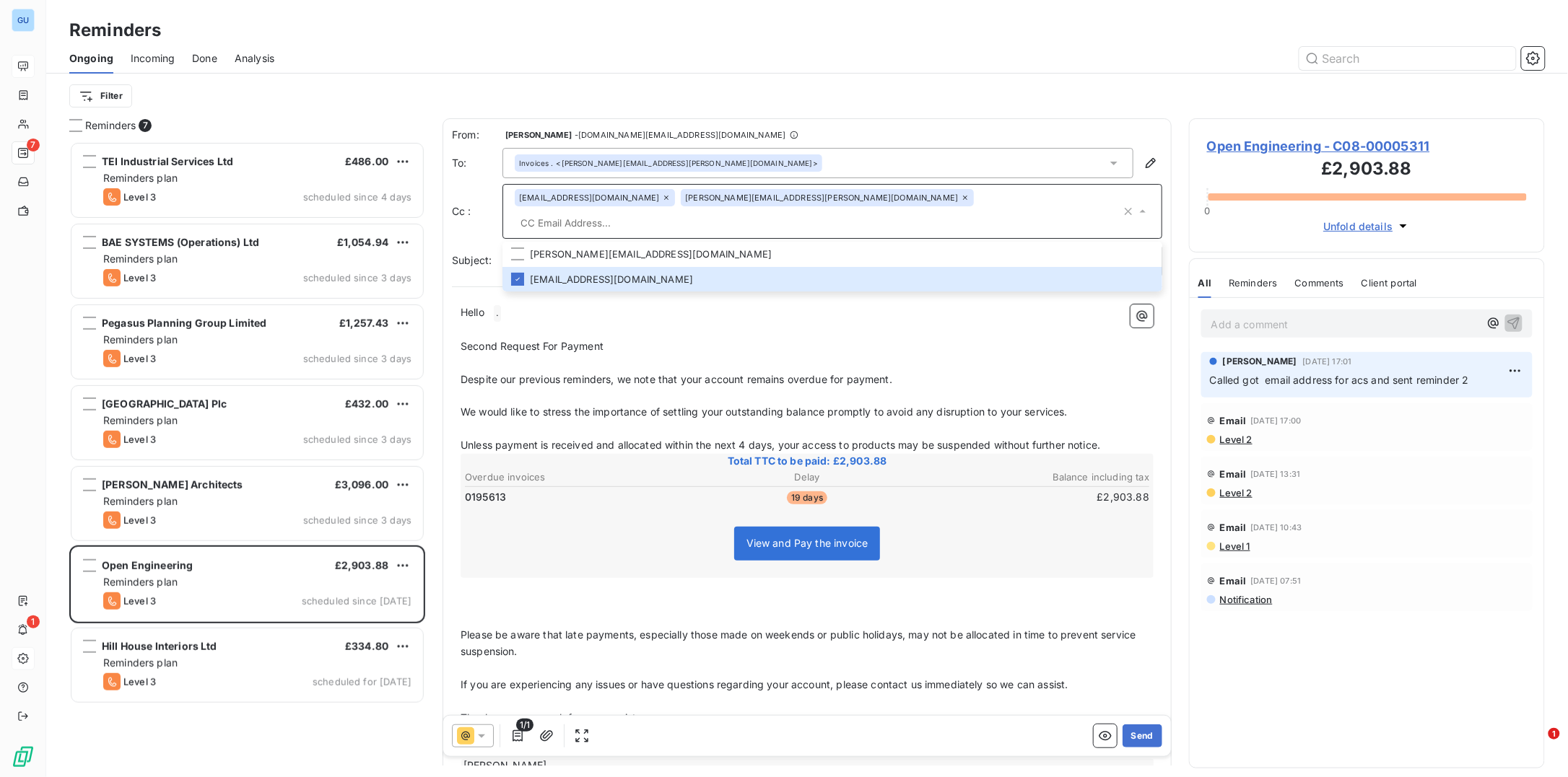
click at [599, 340] on span "Second Request For Payment" at bounding box center [532, 346] width 143 height 12
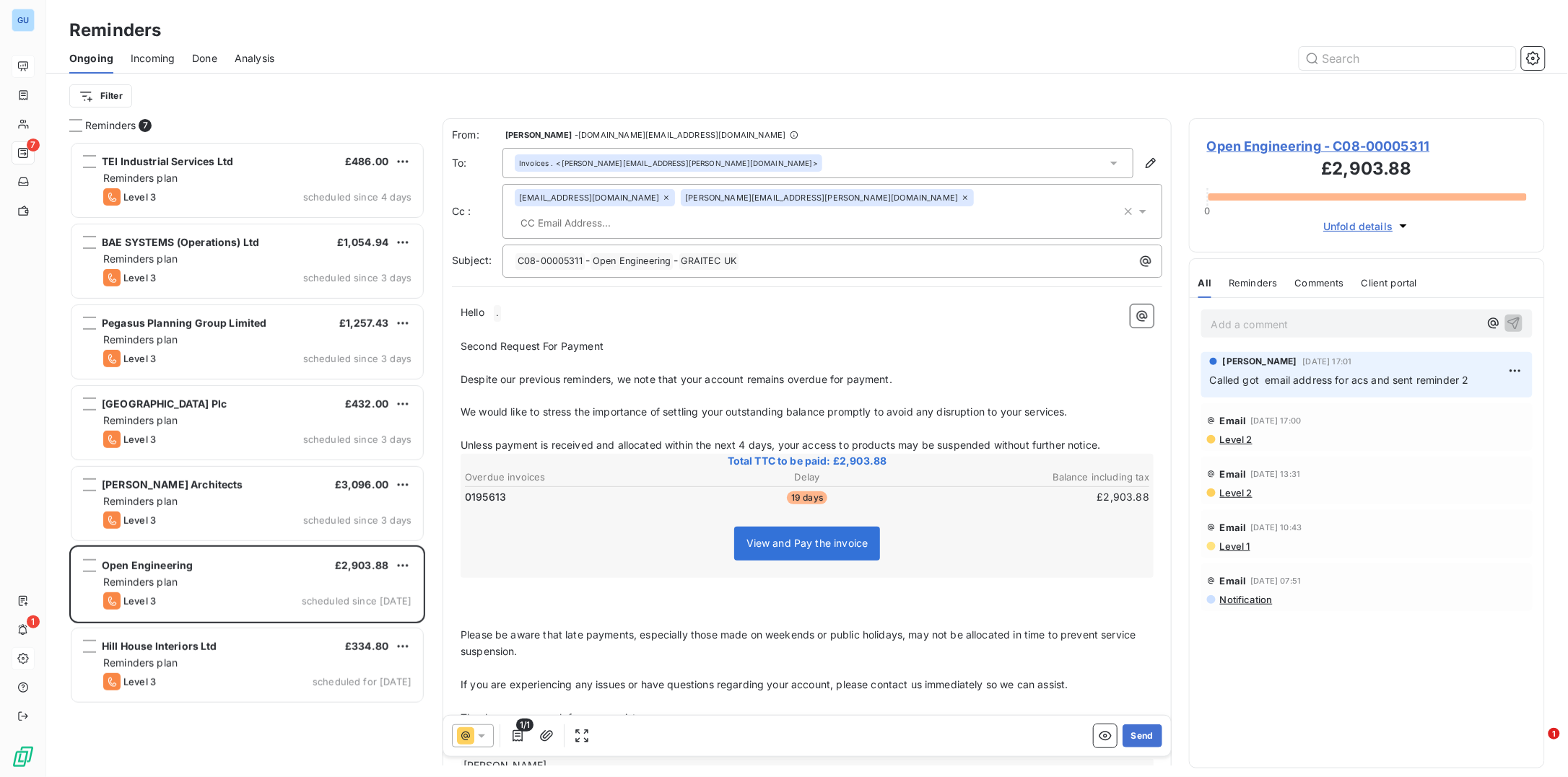
click at [500, 305] on span ". ﻿" at bounding box center [497, 314] width 7 height 17
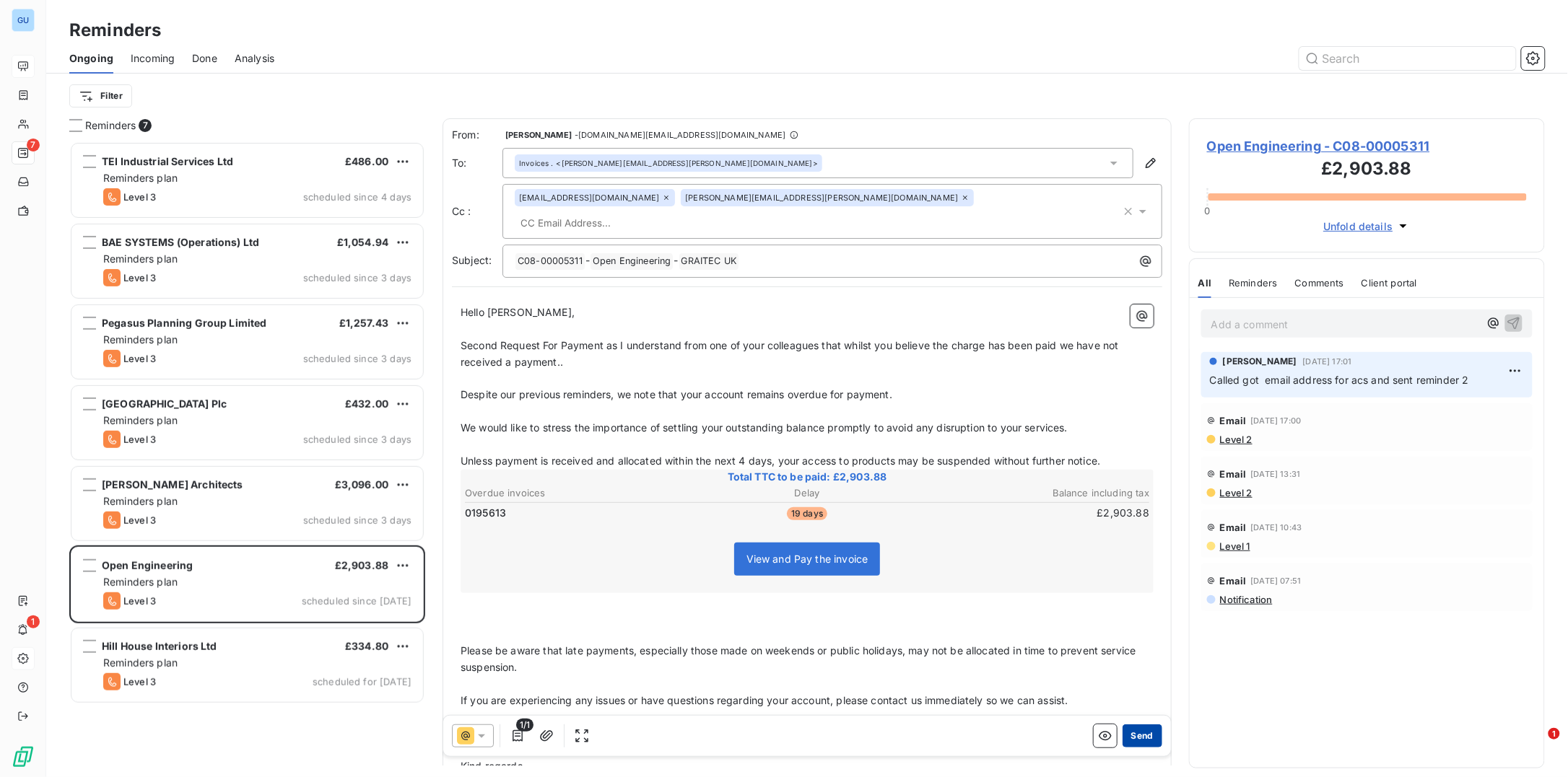
click at [1139, 739] on button "Send" at bounding box center [1143, 736] width 40 height 23
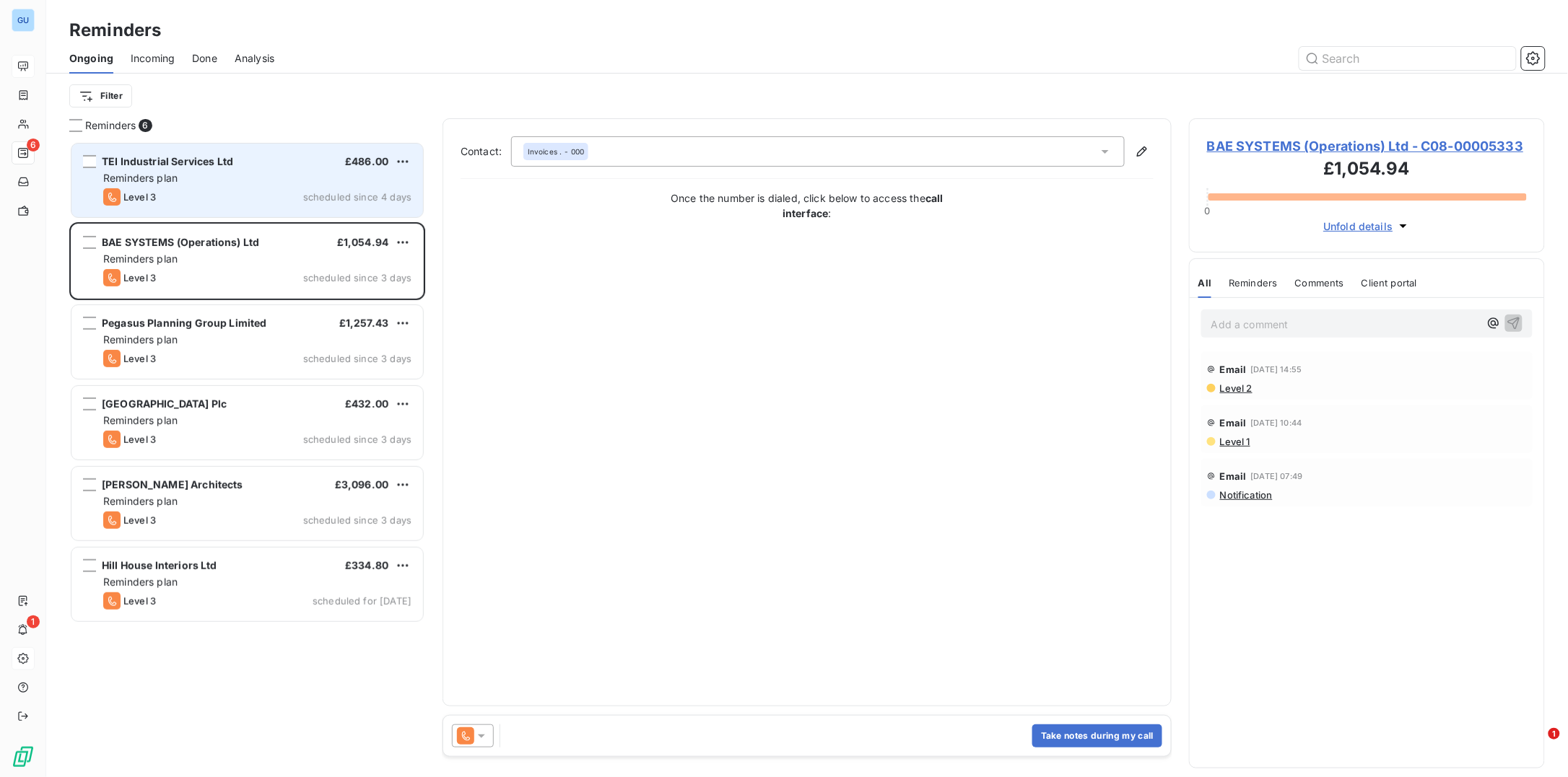
click at [190, 168] on div "TEI Industrial Services Ltd £486.00 Reminders plan Level 3 scheduled since 4 da…" at bounding box center [246, 180] width 351 height 73
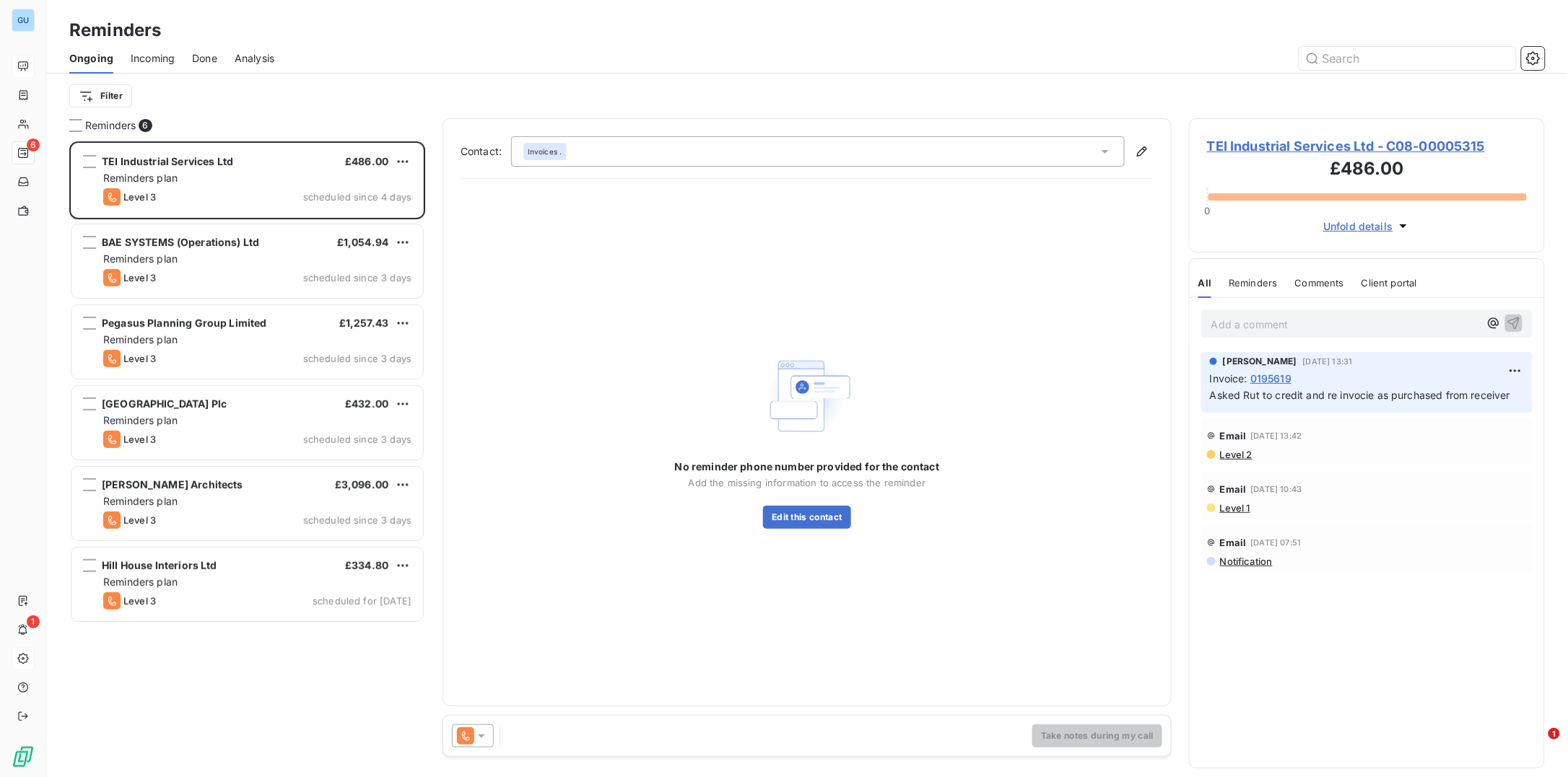
click at [162, 56] on span "Incoming" at bounding box center [153, 58] width 44 height 15
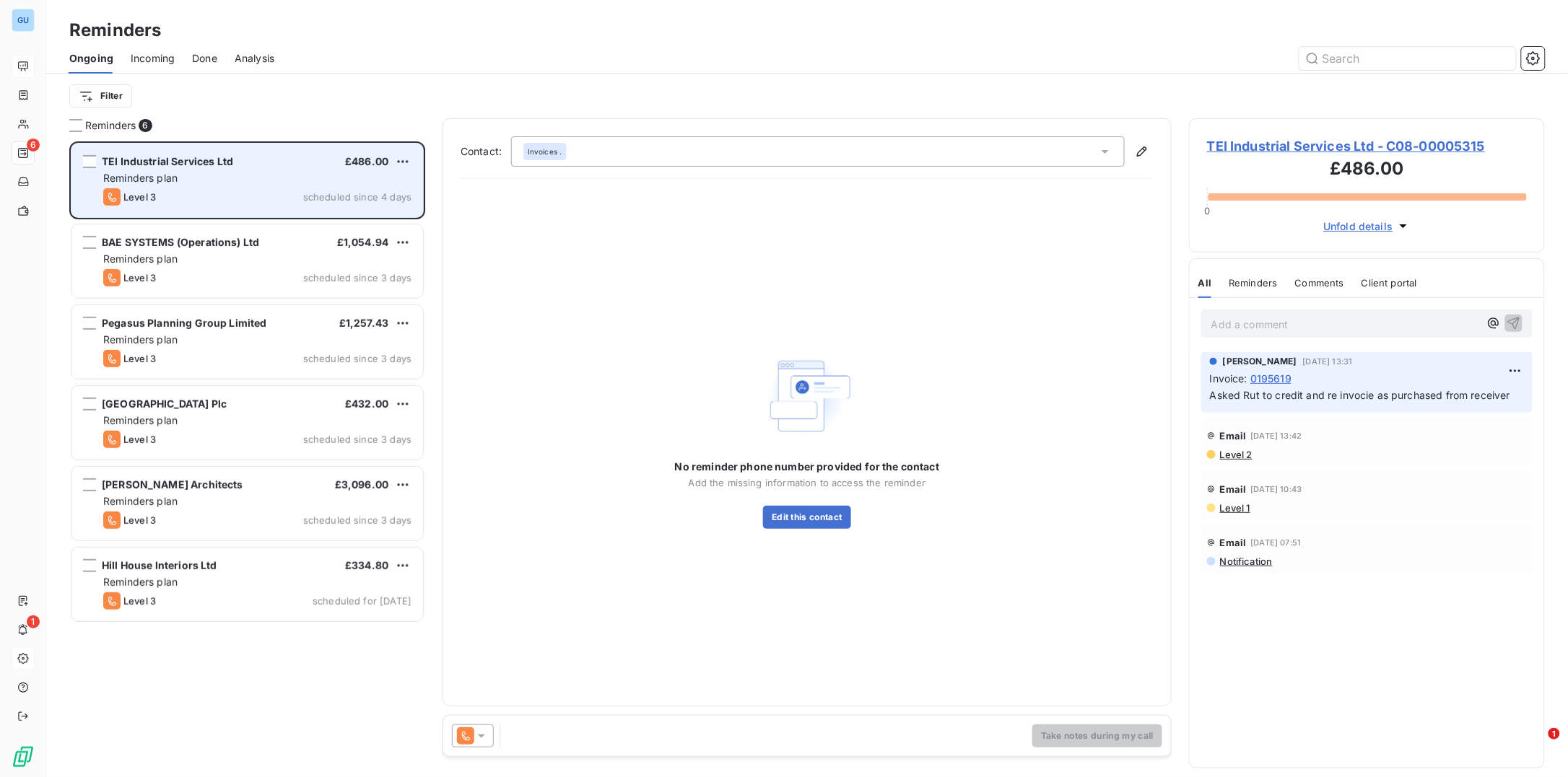
scroll to position [621, 341]
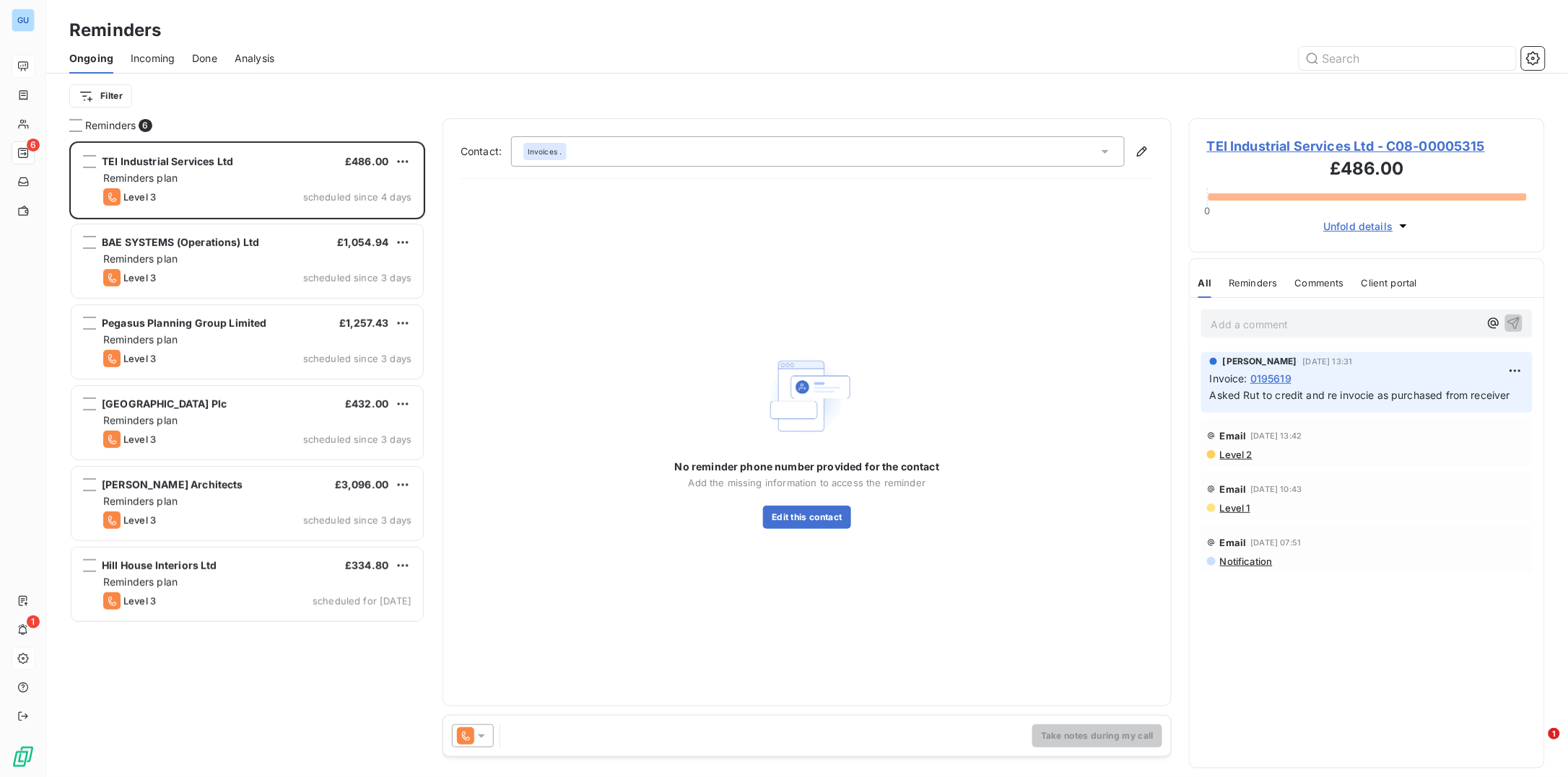
click at [1303, 146] on span "TEI Industrial Services Ltd - C08-00005315" at bounding box center [1367, 145] width 320 height 19
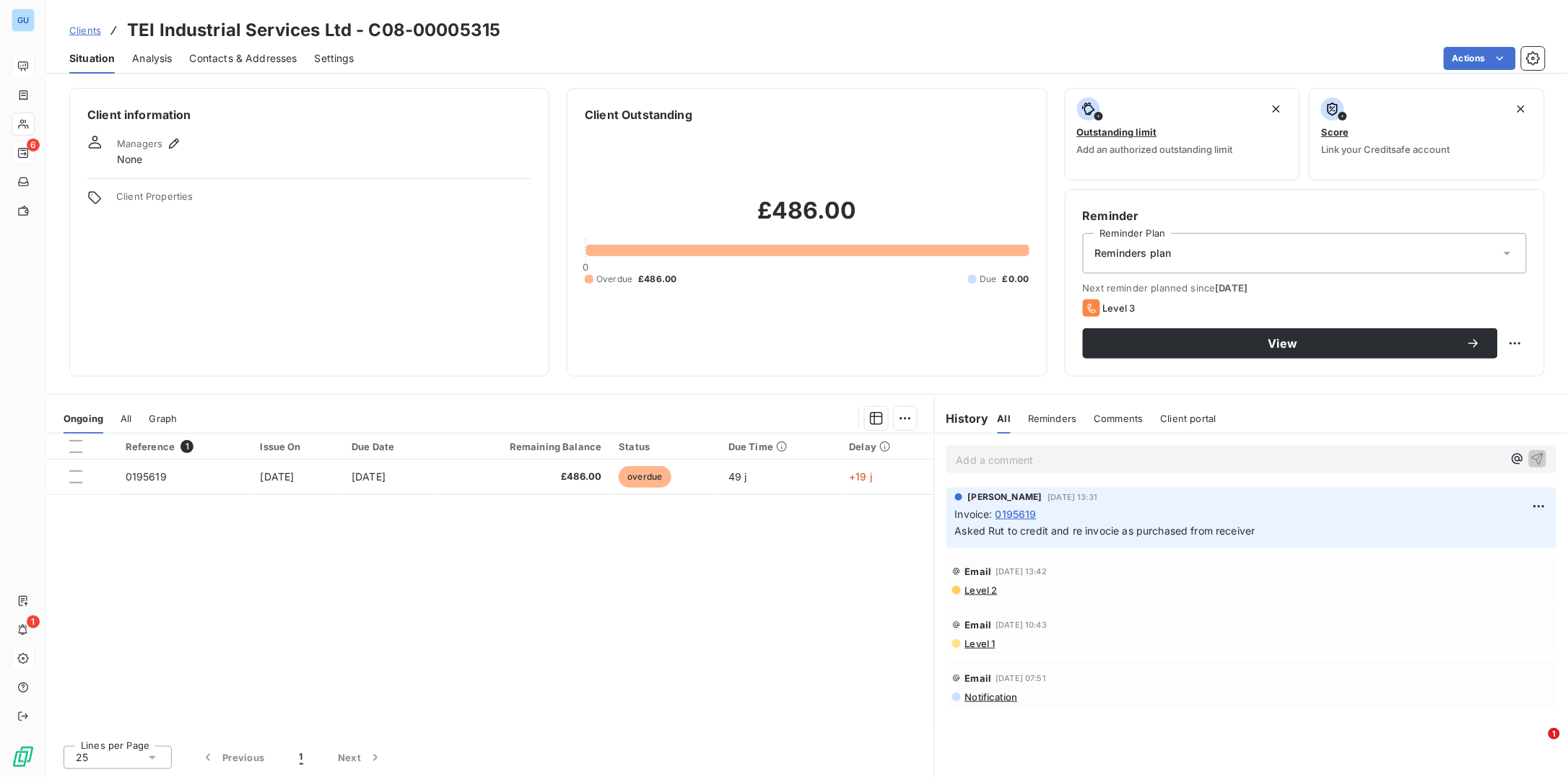
click at [269, 52] on span "Contacts & Addresses" at bounding box center [243, 58] width 108 height 15
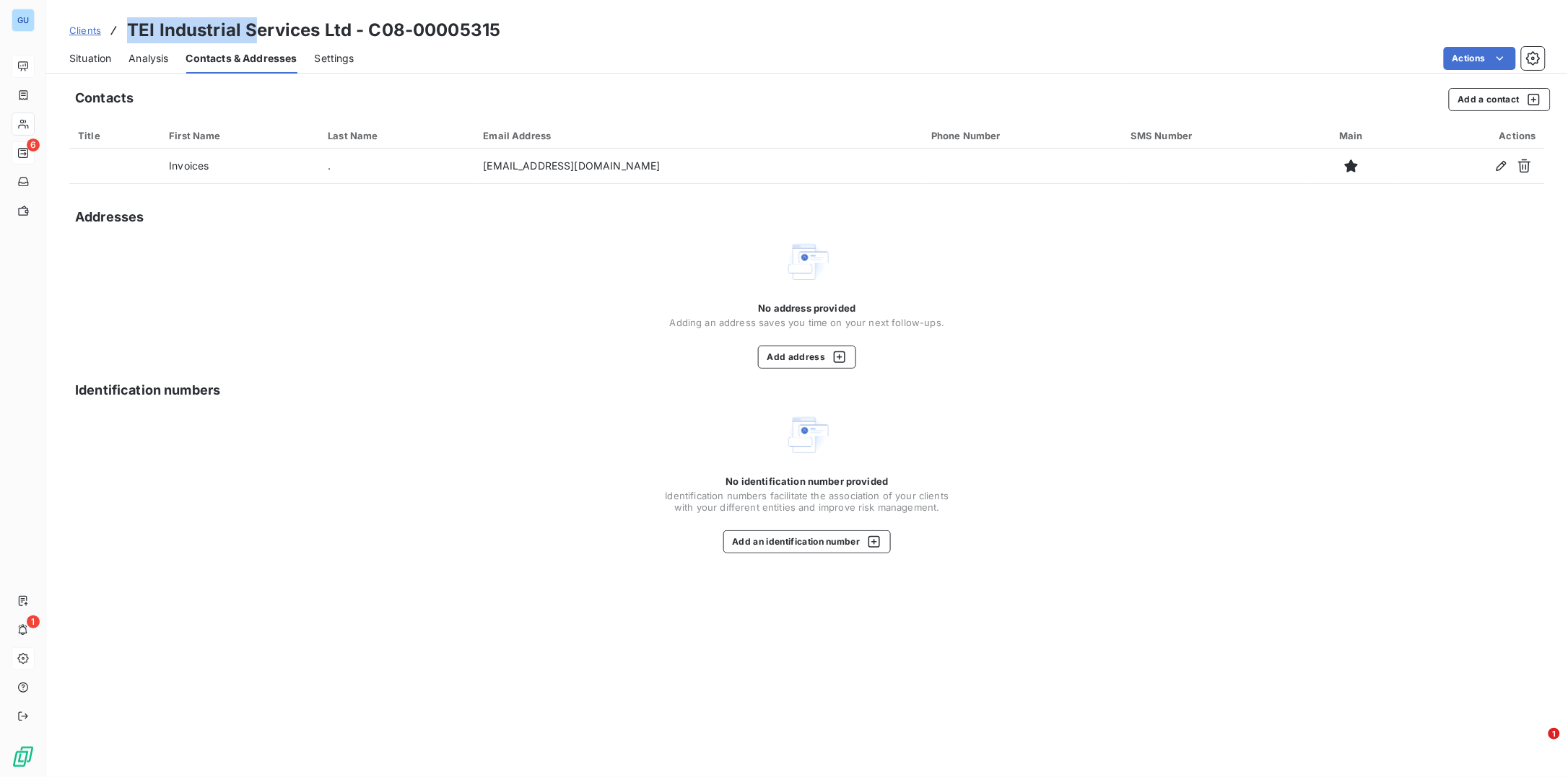
drag, startPoint x: 129, startPoint y: 29, endPoint x: 258, endPoint y: 31, distance: 129.0
click at [258, 31] on h3 "TEI Industrial Services Ltd - C08-00005315" at bounding box center [314, 31] width 373 height 26
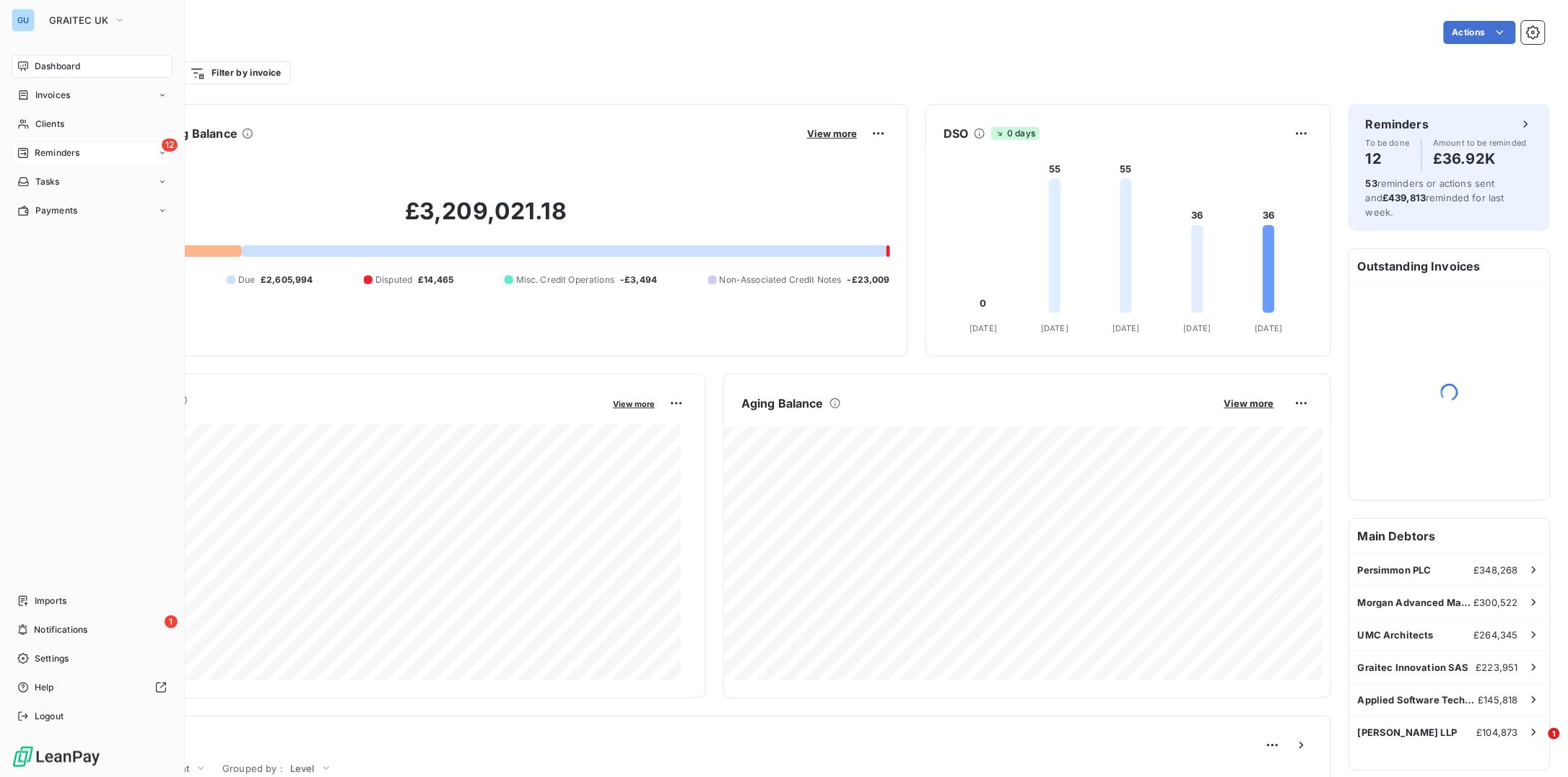
click at [48, 151] on span "Reminders" at bounding box center [57, 152] width 44 height 13
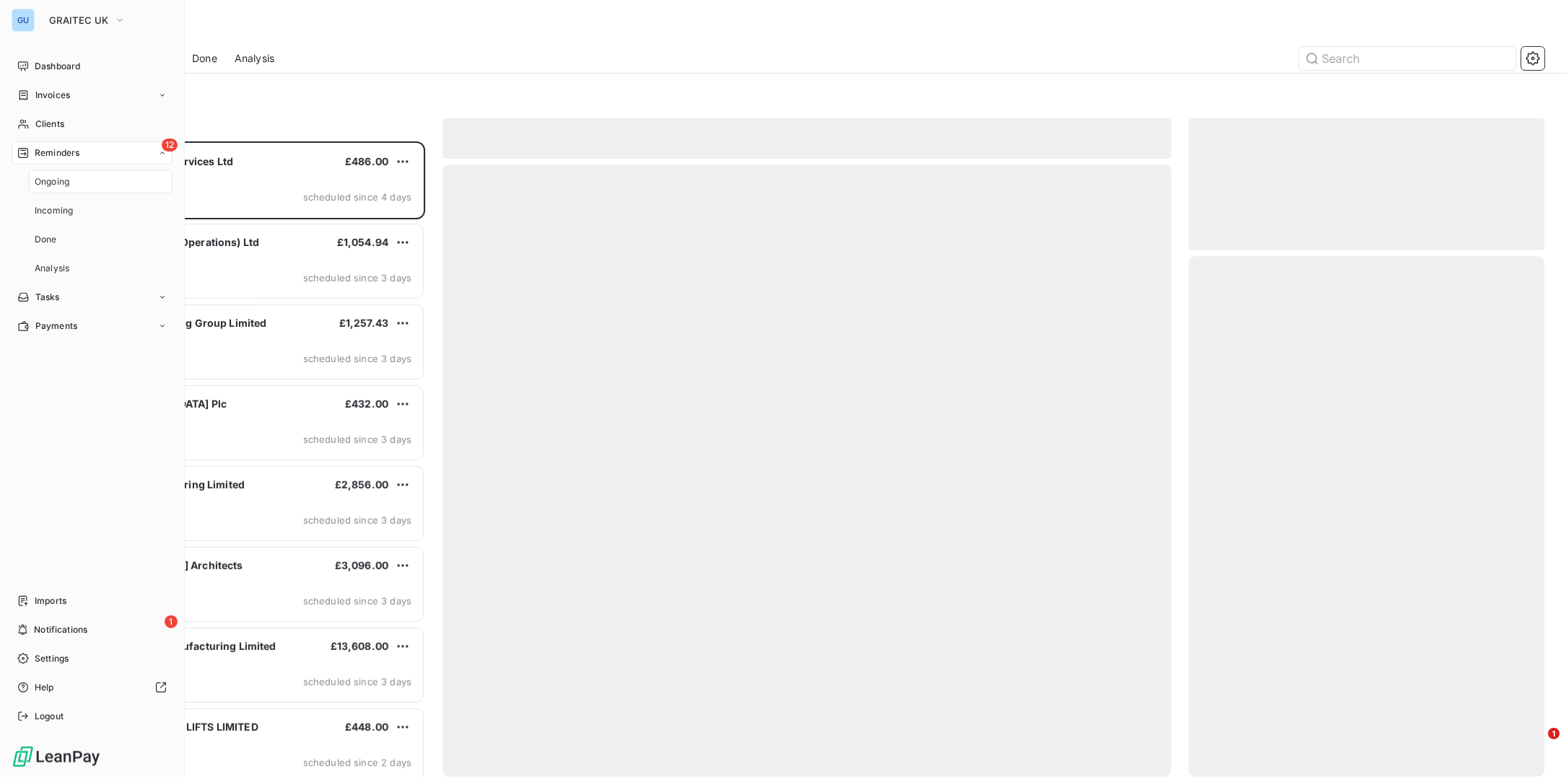
scroll to position [621, 341]
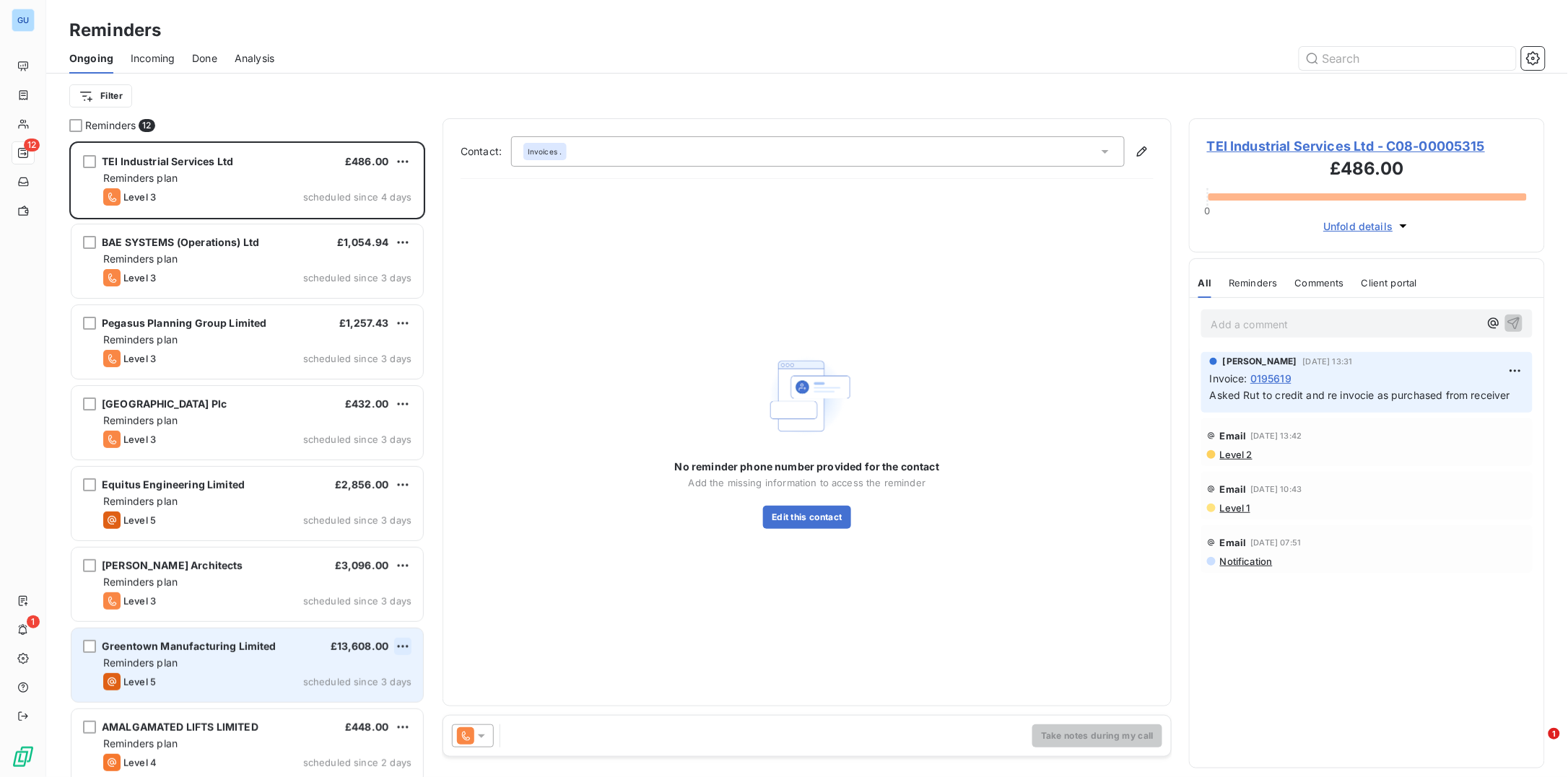
click at [408, 639] on html "GU 12 1 Reminders Ongoing Incoming Done Analysis Filter Reminders 12 TEI Indust…" at bounding box center [784, 388] width 1568 height 777
click at [383, 665] on div "Reschedule this action" at bounding box center [341, 675] width 126 height 23
select select "9"
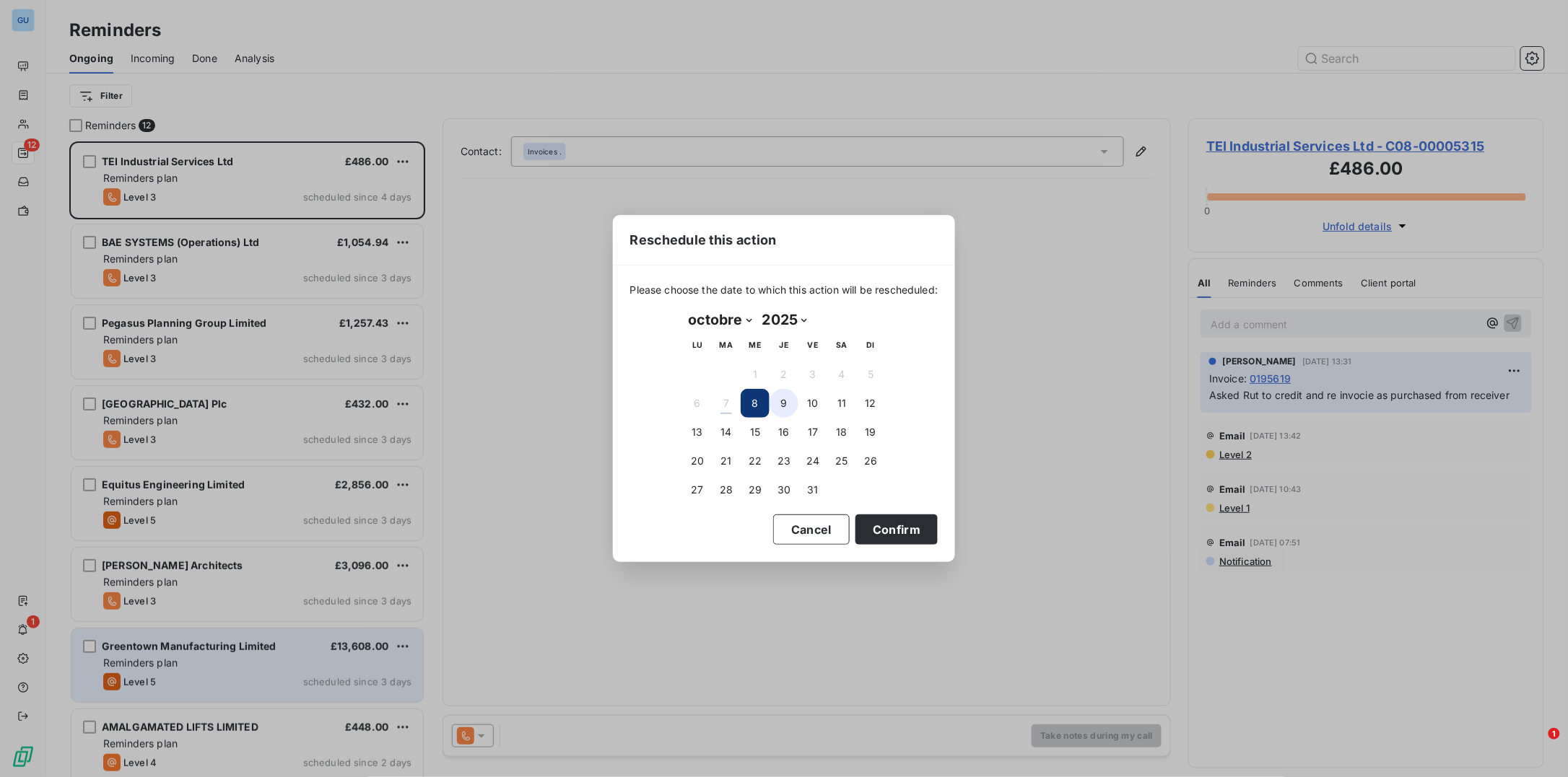
click at [787, 400] on button "9" at bounding box center [784, 403] width 29 height 29
click at [884, 516] on button "Confirm" at bounding box center [897, 530] width 83 height 31
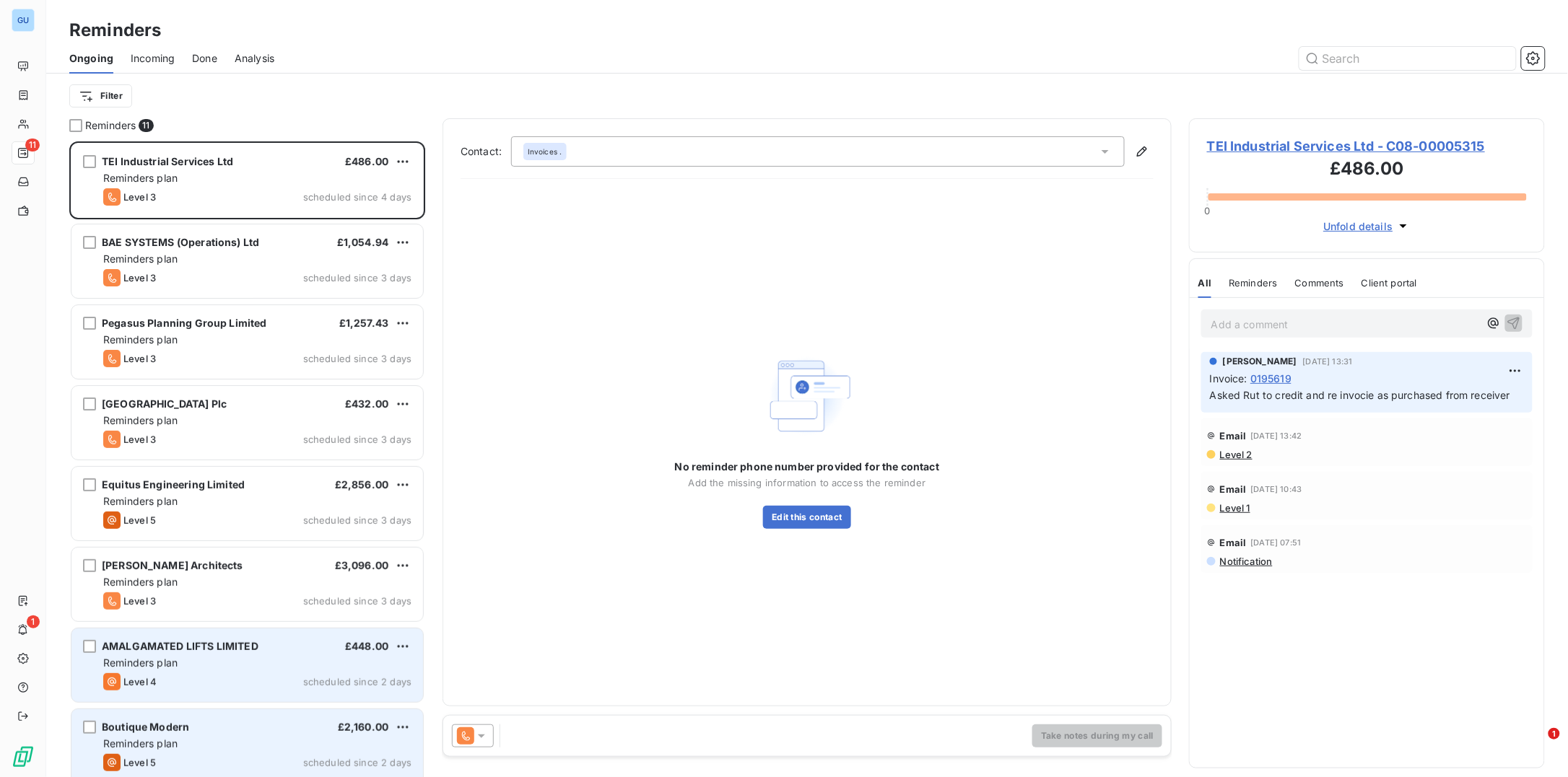
click at [175, 730] on span "Boutique Modern" at bounding box center [145, 727] width 87 height 12
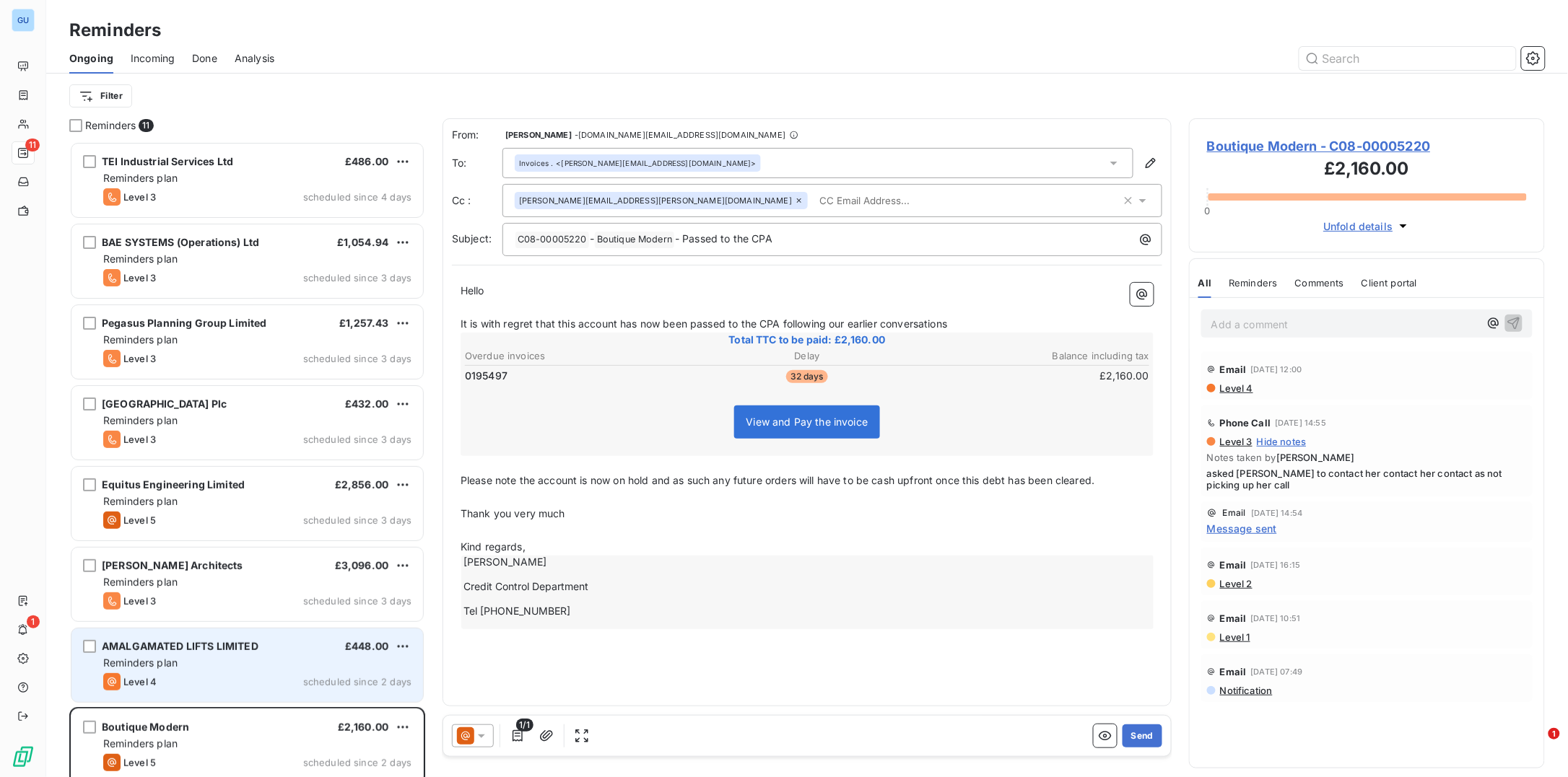
click at [1273, 143] on span "Boutique Modern - C08-00005220" at bounding box center [1367, 145] width 320 height 19
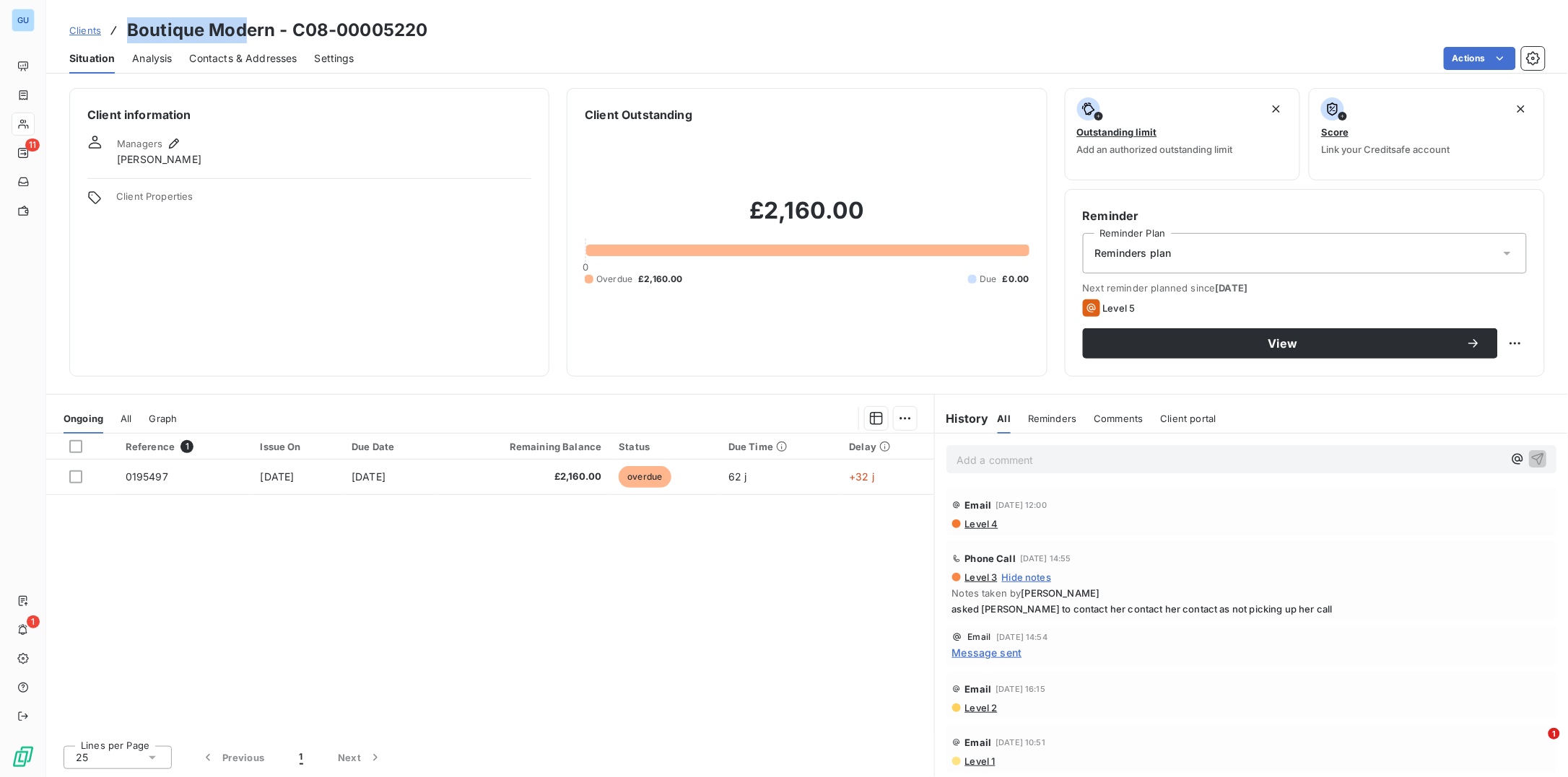
drag, startPoint x: 129, startPoint y: 27, endPoint x: 264, endPoint y: 37, distance: 135.4
click at [248, 28] on h3 "Boutique Modern - C08-00005220" at bounding box center [277, 31] width 301 height 26
copy h3 "Boutique Mod"
click at [250, 56] on span "Contacts & Addresses" at bounding box center [243, 58] width 108 height 15
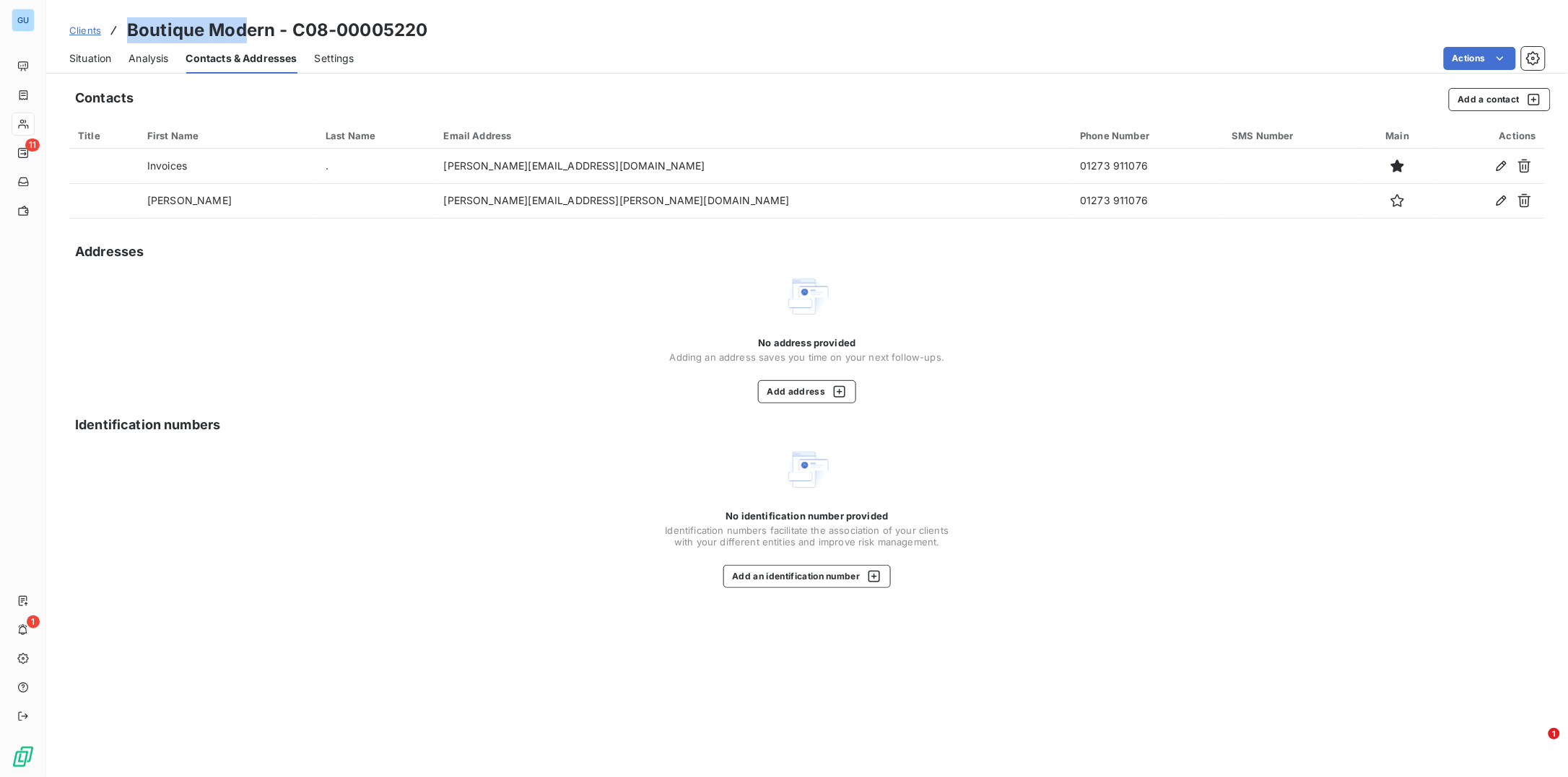
click at [86, 51] on span "Situation" at bounding box center [90, 58] width 42 height 15
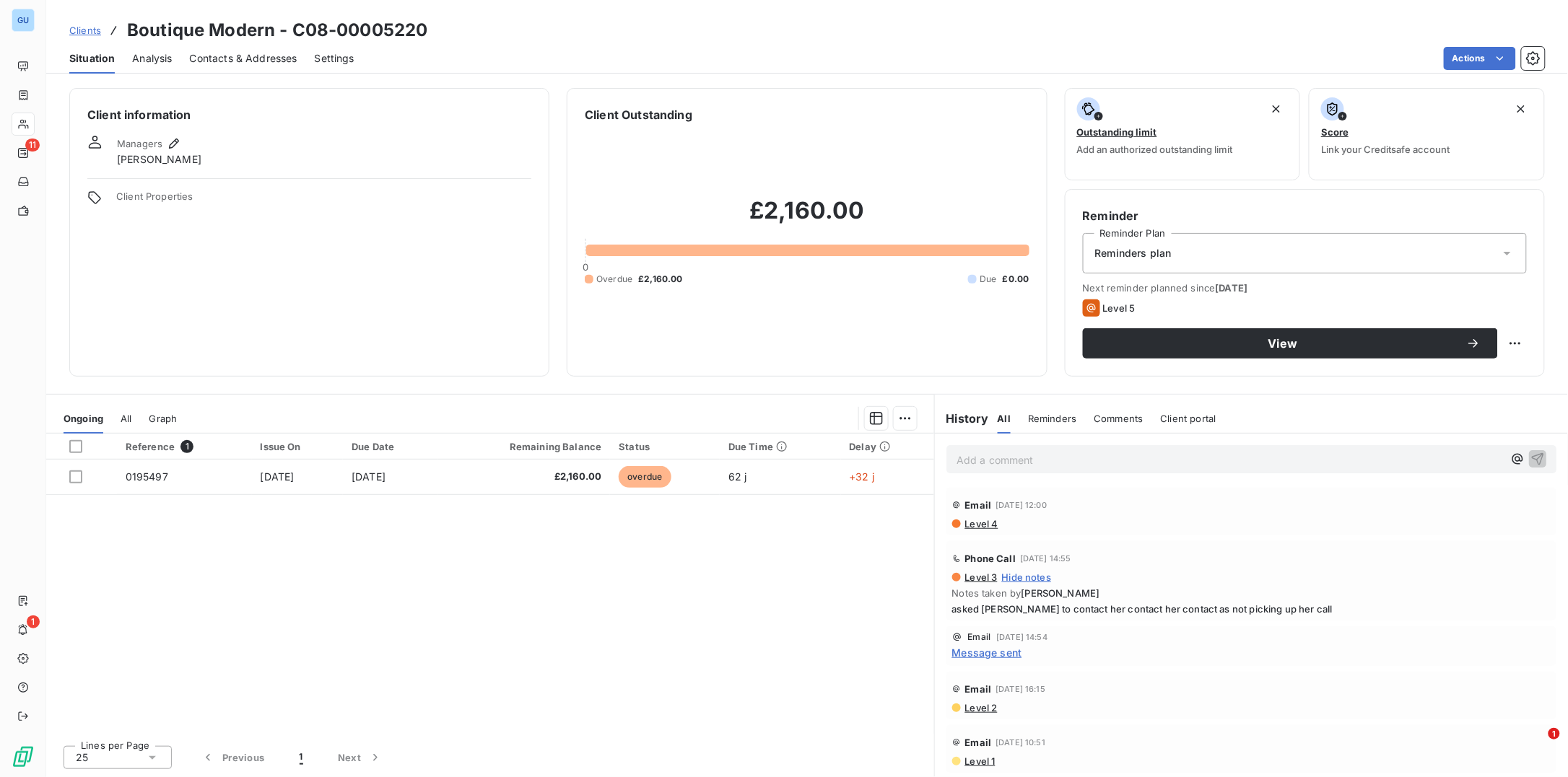
click at [1134, 253] on span "Reminders plan" at bounding box center [1133, 253] width 77 height 15
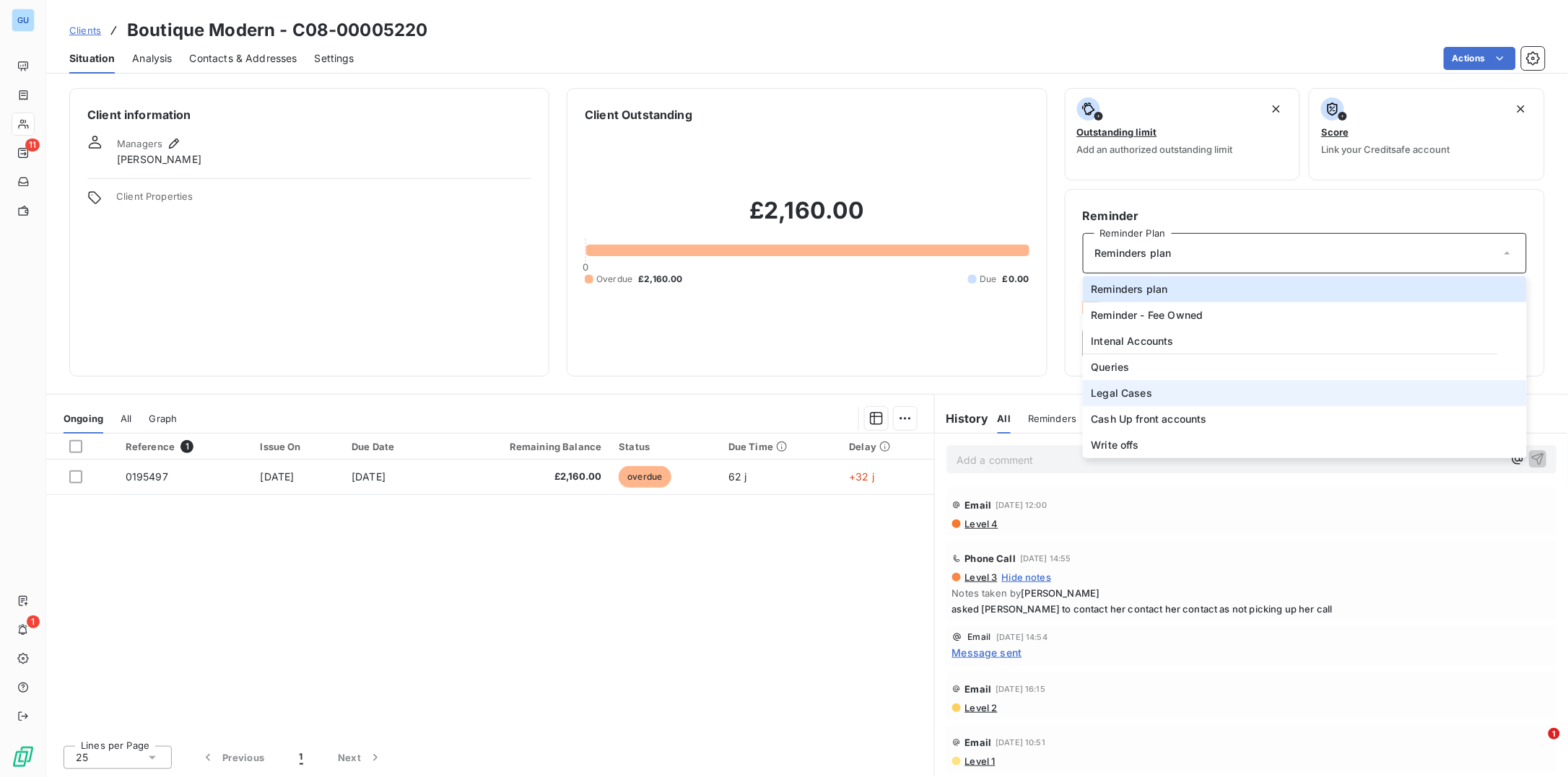
click at [1136, 392] on span "Legal Cases" at bounding box center [1122, 393] width 61 height 15
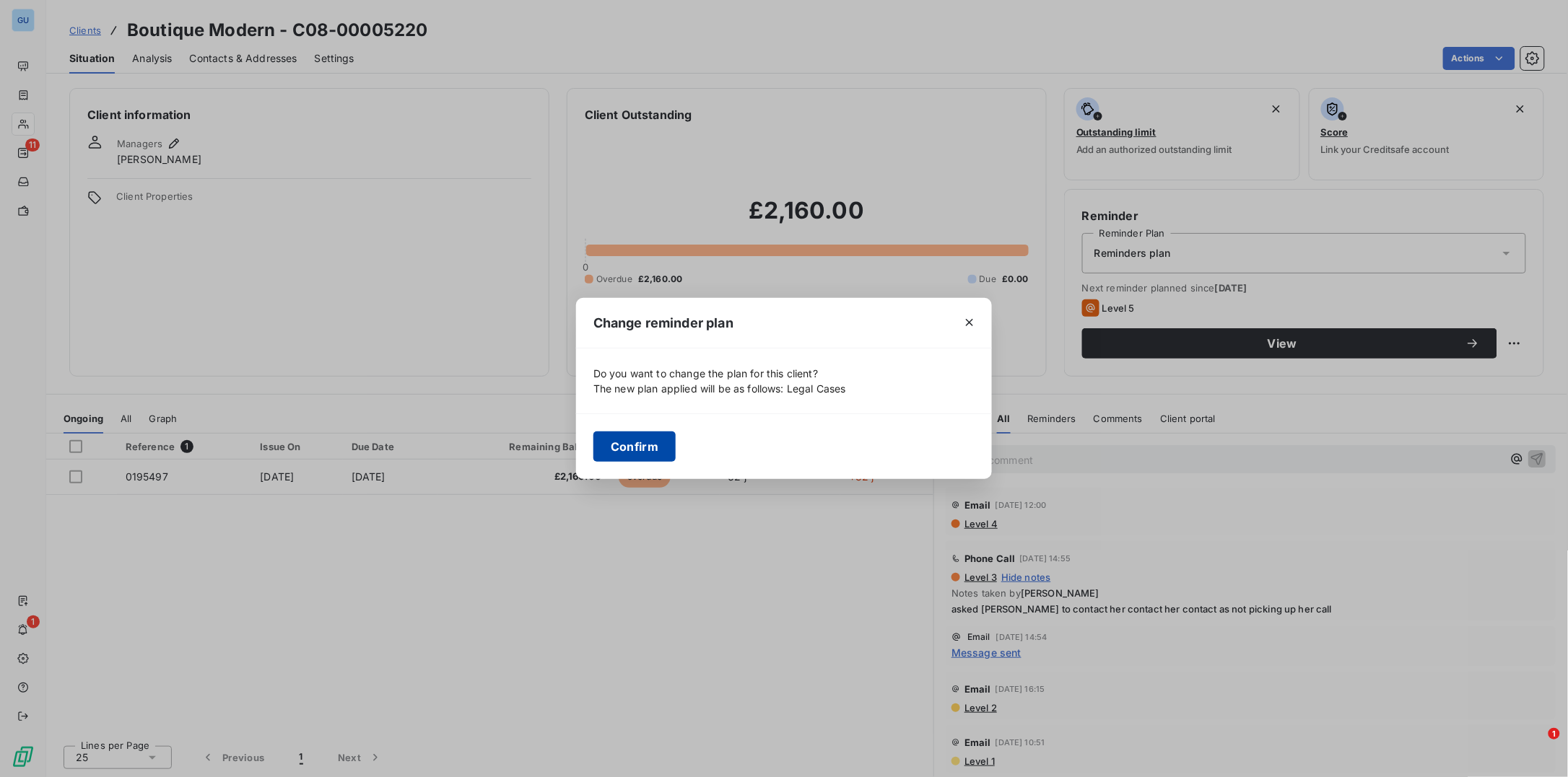
click at [625, 451] on button "Confirm" at bounding box center [634, 447] width 83 height 31
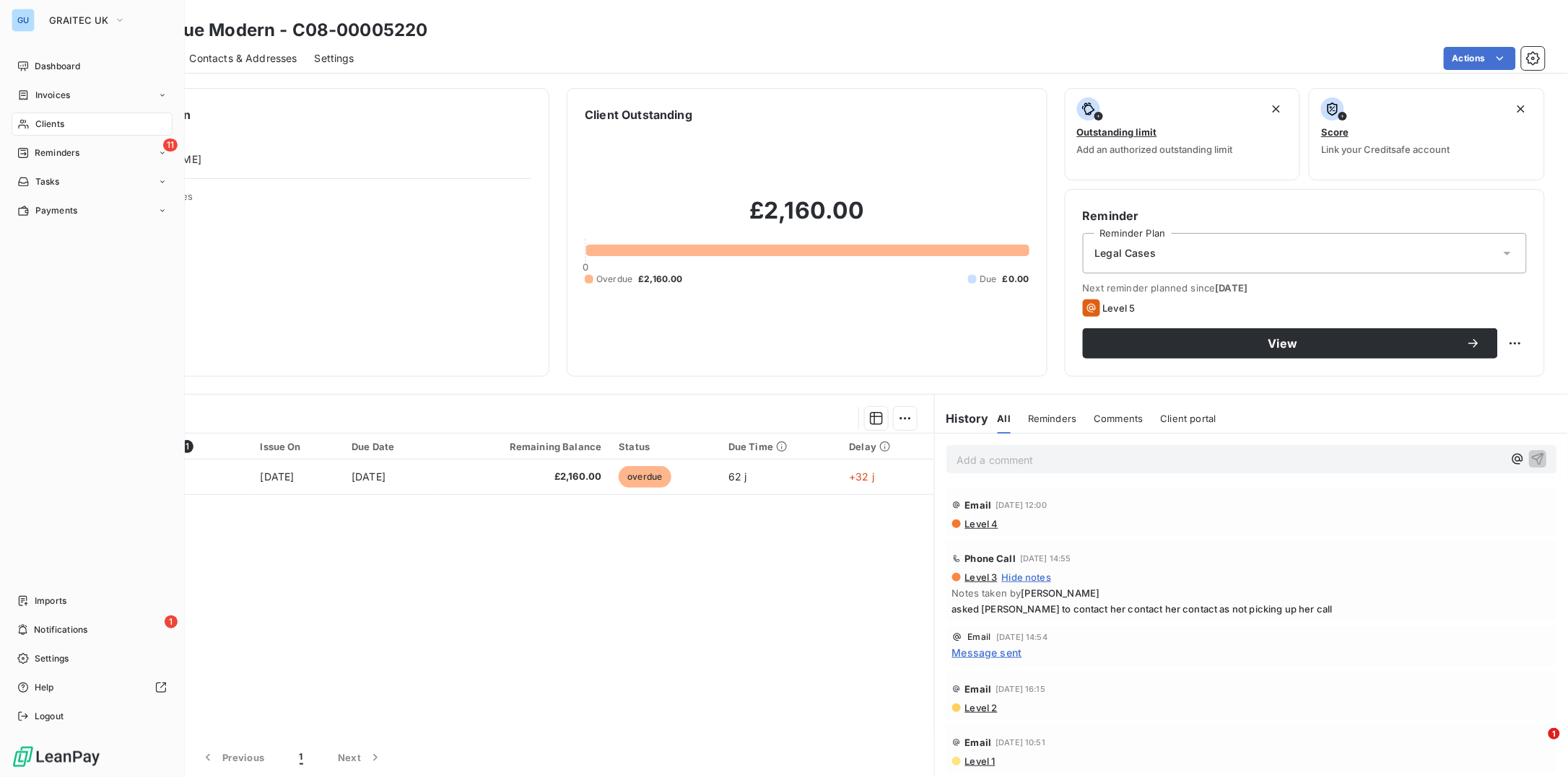
click at [53, 121] on span "Clients" at bounding box center [50, 124] width 29 height 13
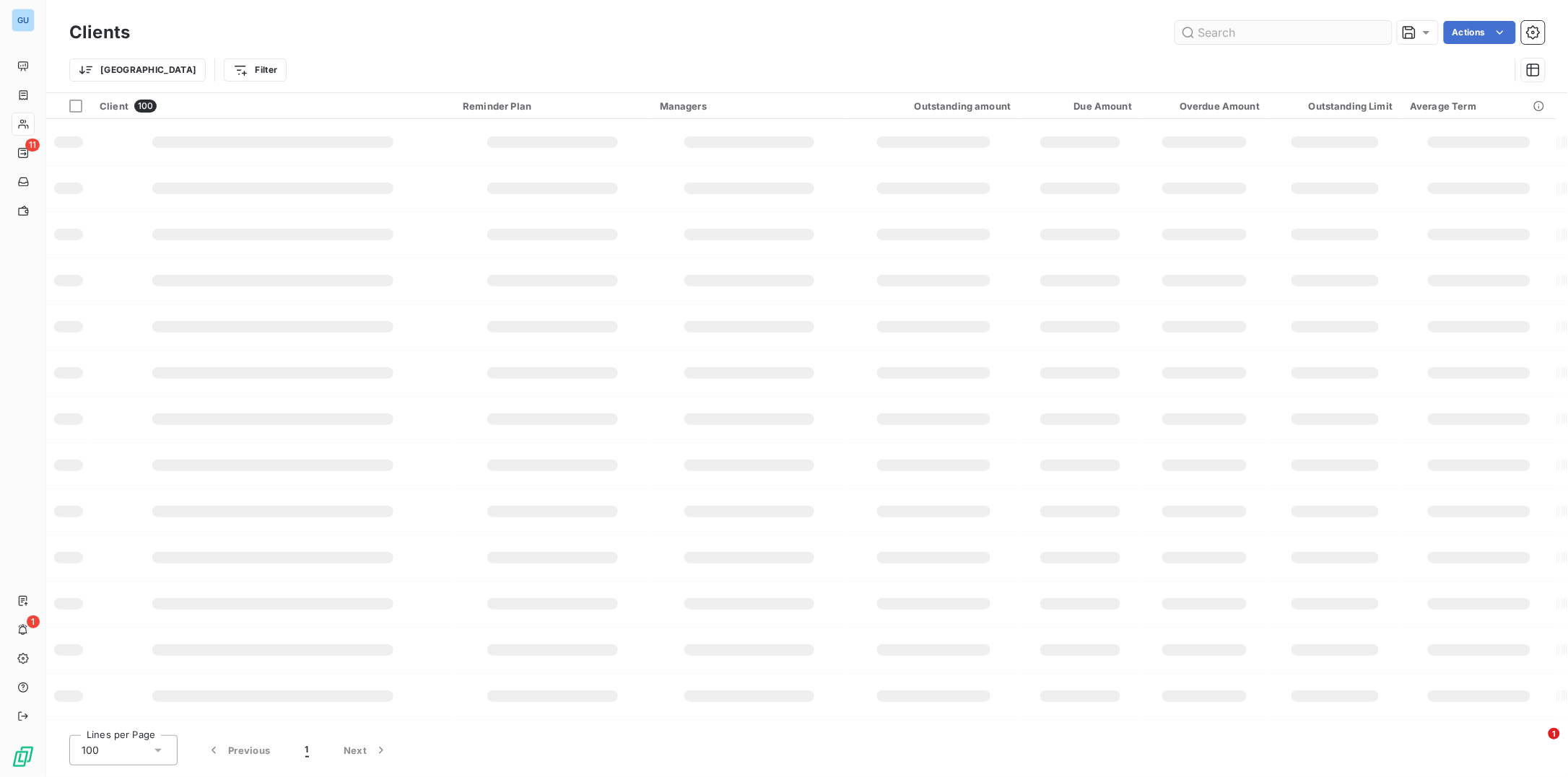
click at [1264, 28] on input "text" at bounding box center [1283, 32] width 217 height 23
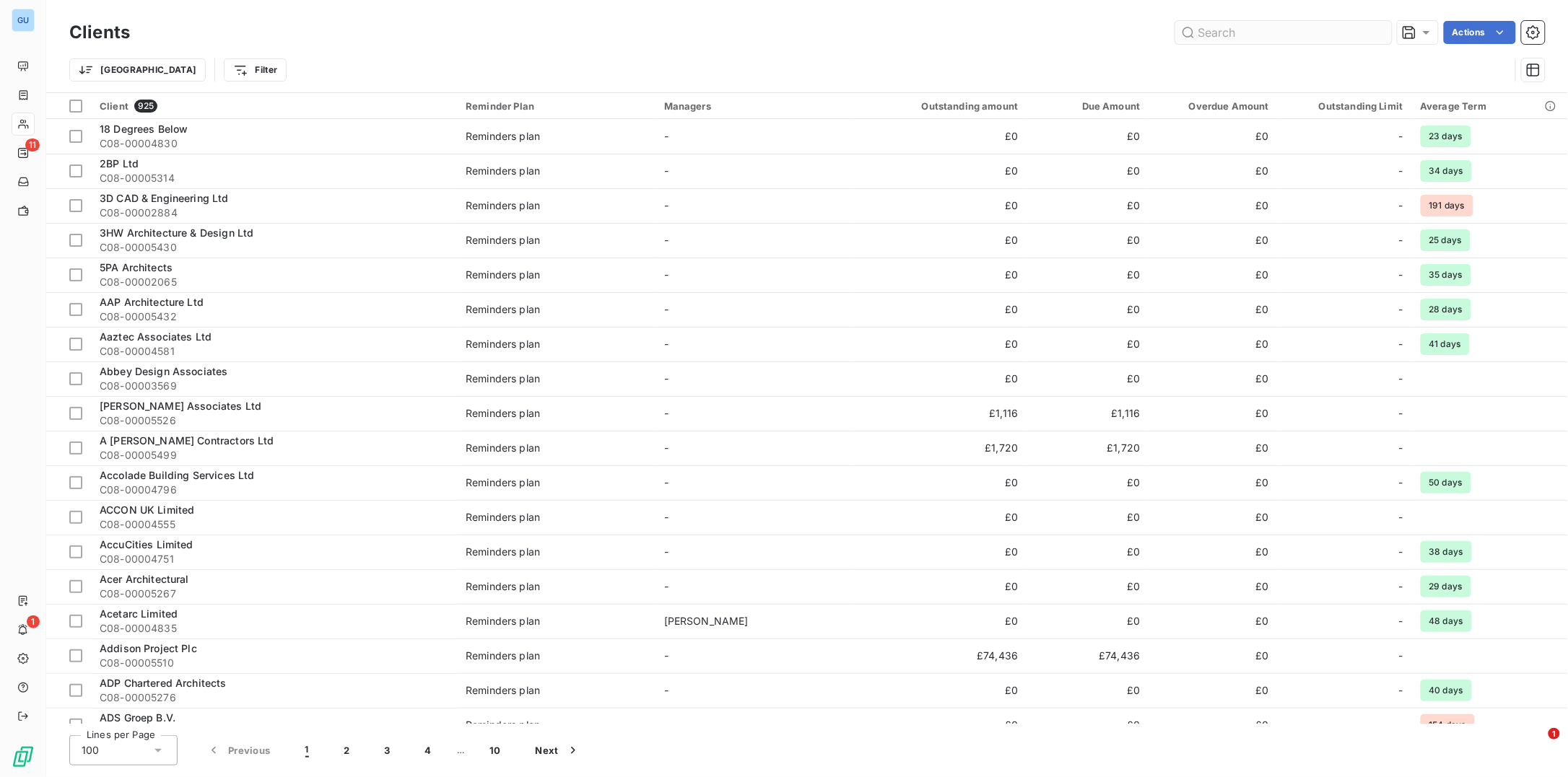
type input "F"
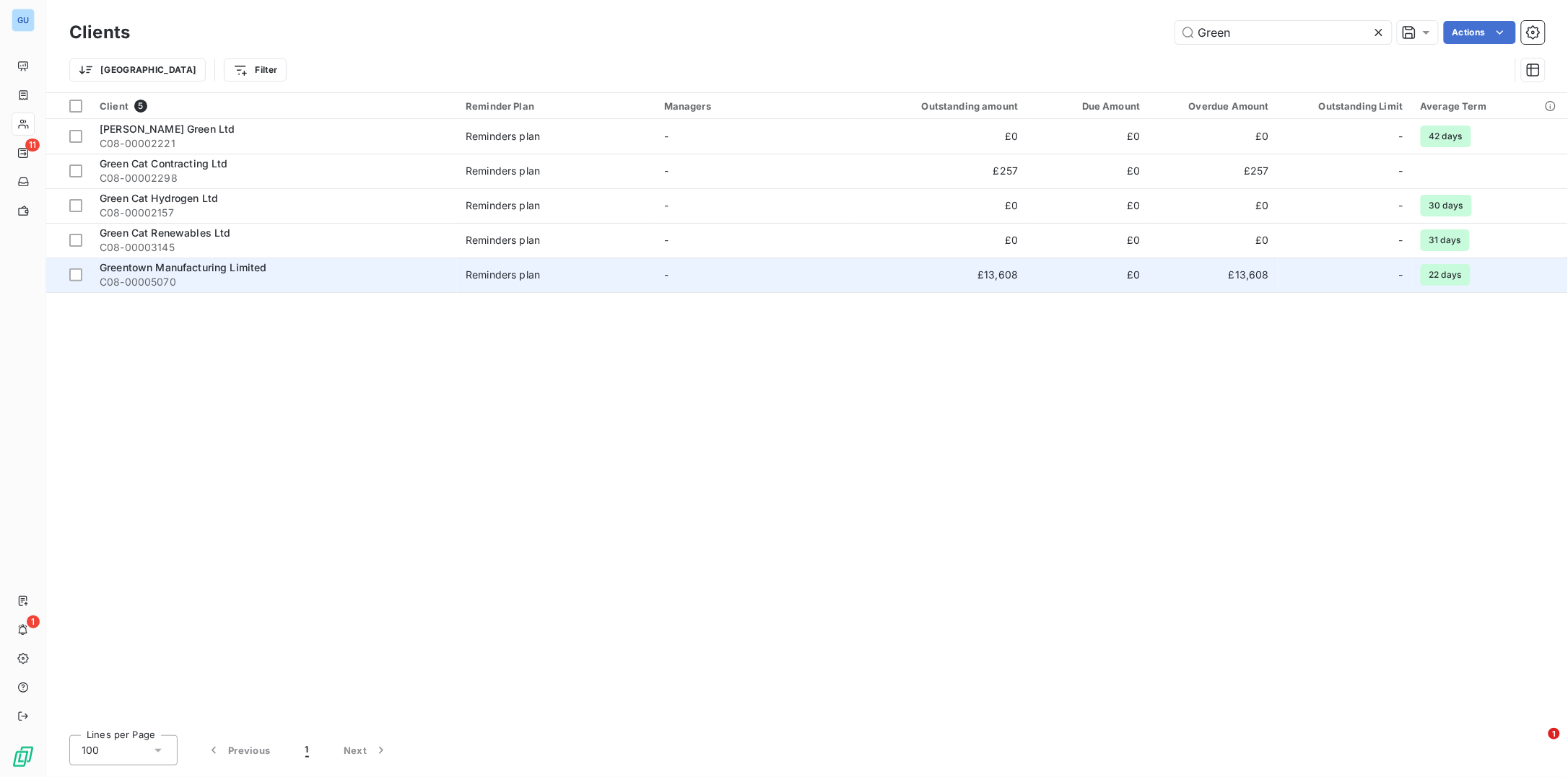
type input "Green"
click at [180, 265] on span "Greentown Manufacturing Limited" at bounding box center [183, 267] width 168 height 12
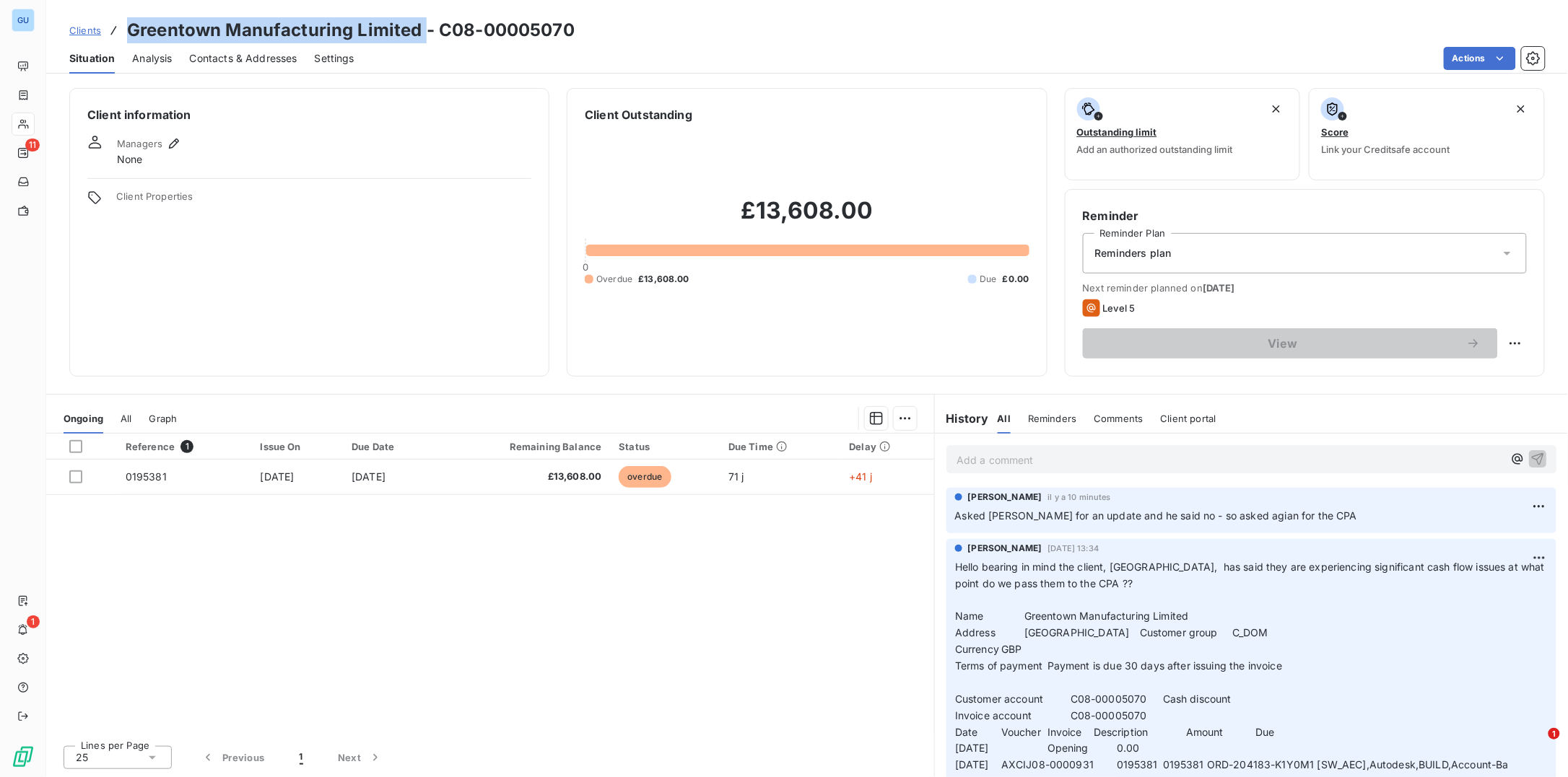
drag, startPoint x: 128, startPoint y: 27, endPoint x: 421, endPoint y: 31, distance: 293.0
click at [421, 31] on h3 "Greentown Manufacturing Limited - C08-00005070" at bounding box center [350, 31] width 448 height 26
copy h3 "Greentown Manufacturing Limited"
click at [446, 31] on h3 "Greentown Manufacturing Limited - C08-00005070" at bounding box center [350, 31] width 448 height 26
drag, startPoint x: 439, startPoint y: 31, endPoint x: 582, endPoint y: 37, distance: 143.1
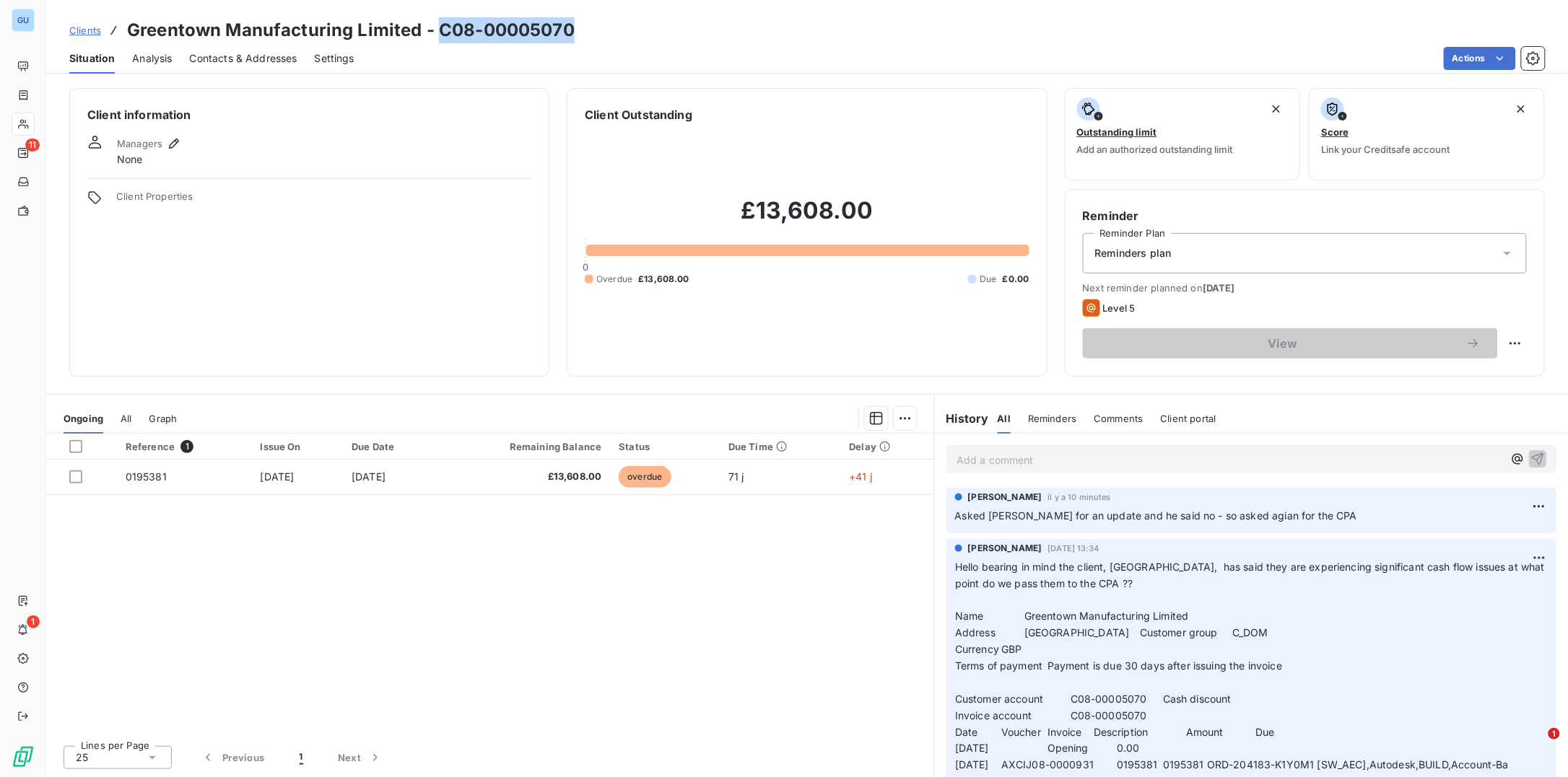
click at [582, 37] on div "Clients Greentown Manufacturing Limited - C08-00005070" at bounding box center [807, 31] width 1522 height 26
copy h3 "C08-00005070"
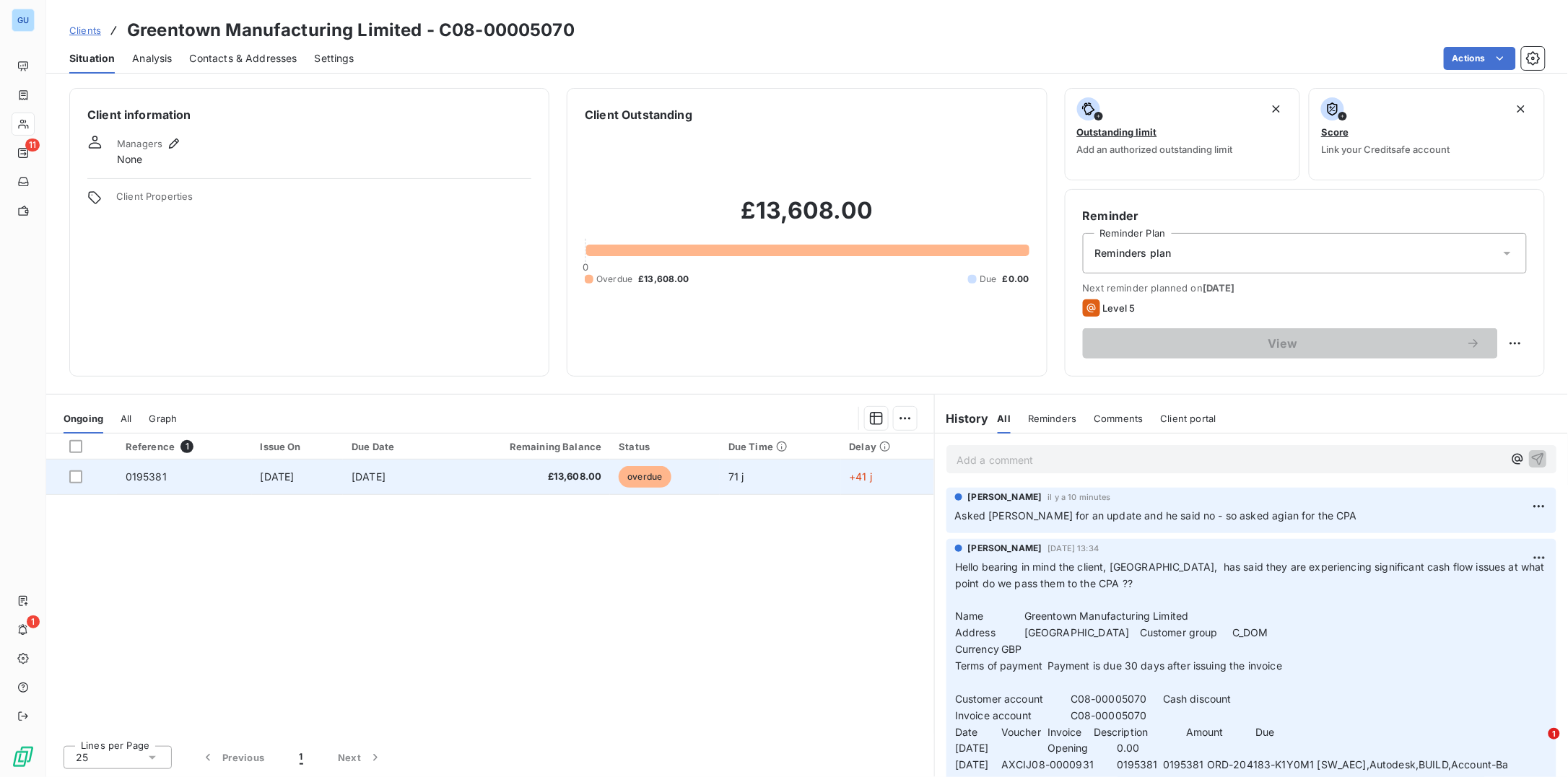
click at [146, 482] on span "0195381" at bounding box center [146, 476] width 41 height 12
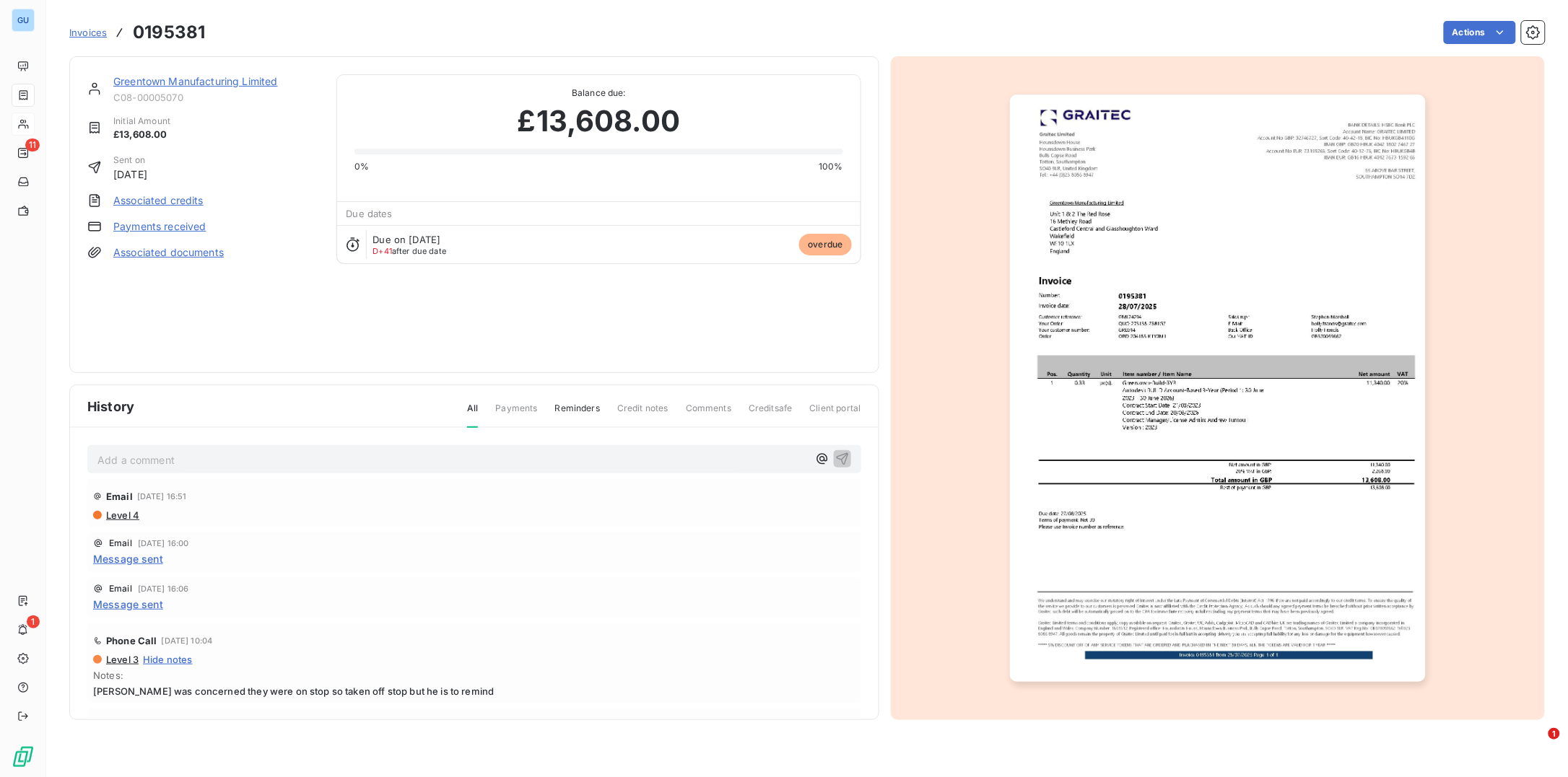
click at [1074, 203] on img "button" at bounding box center [1218, 388] width 416 height 587
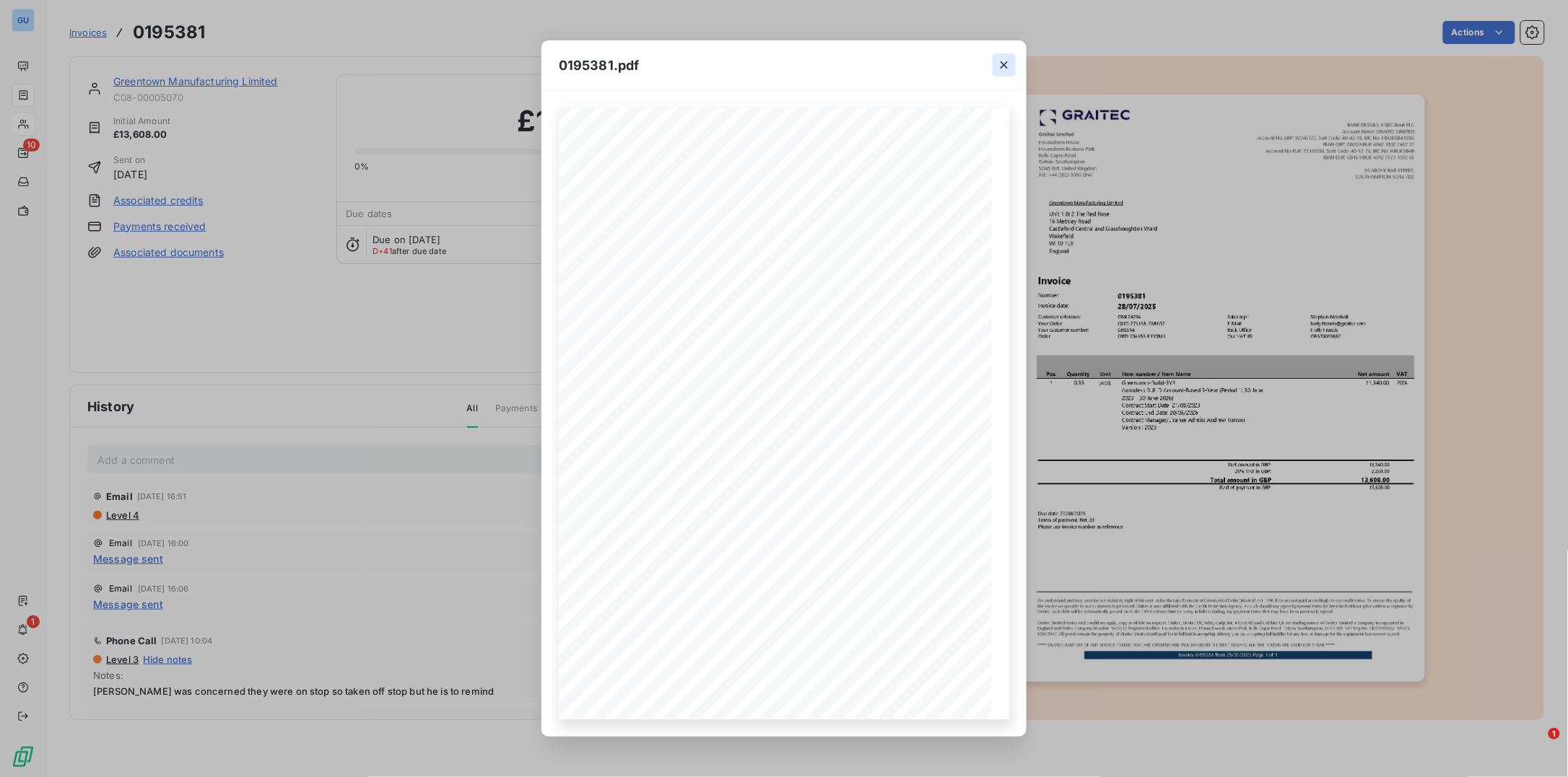
click at [1001, 68] on icon "button" at bounding box center [1004, 64] width 15 height 15
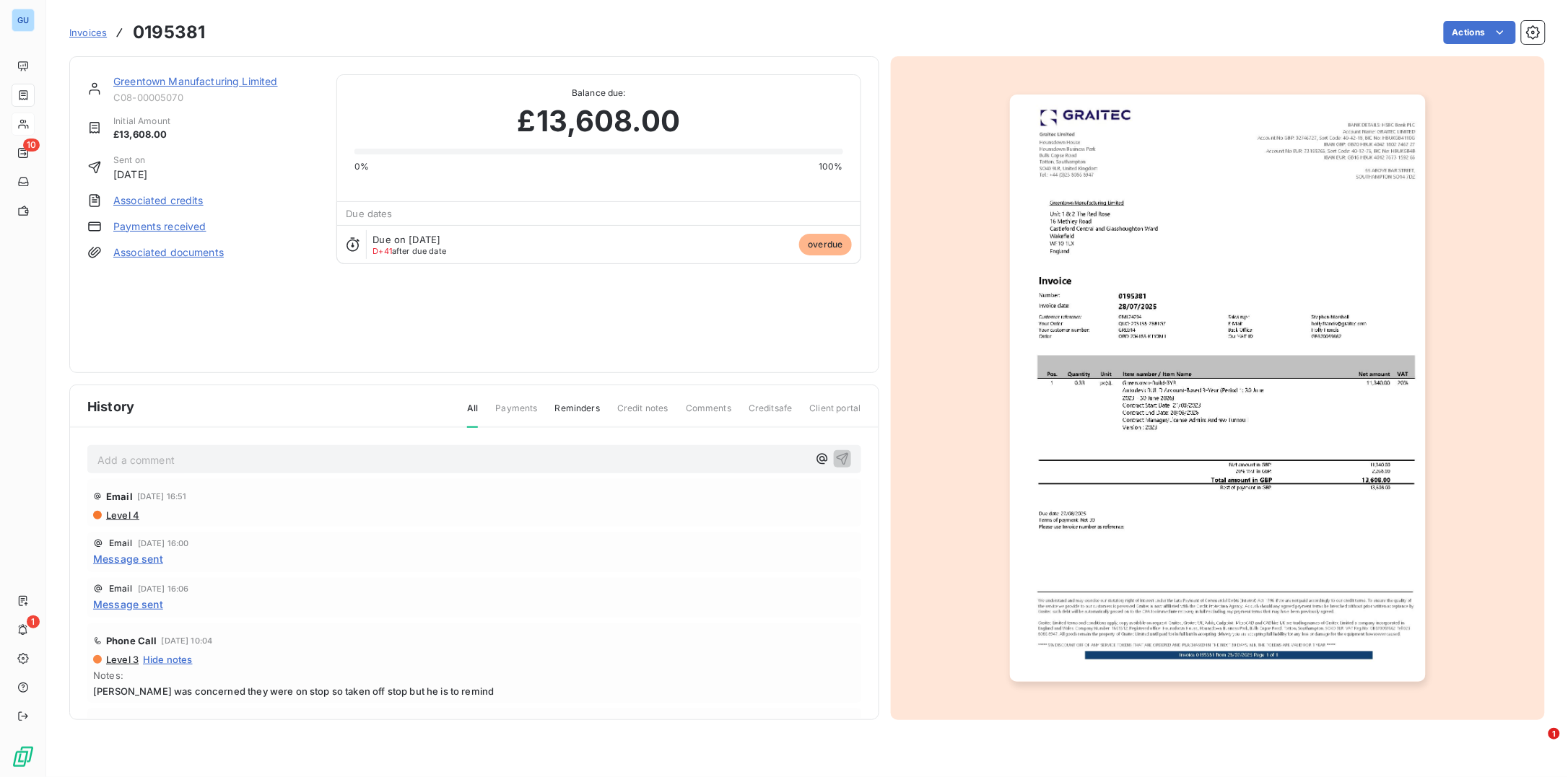
click at [203, 82] on link "Greentown Manufacturing Limited" at bounding box center [195, 81] width 165 height 12
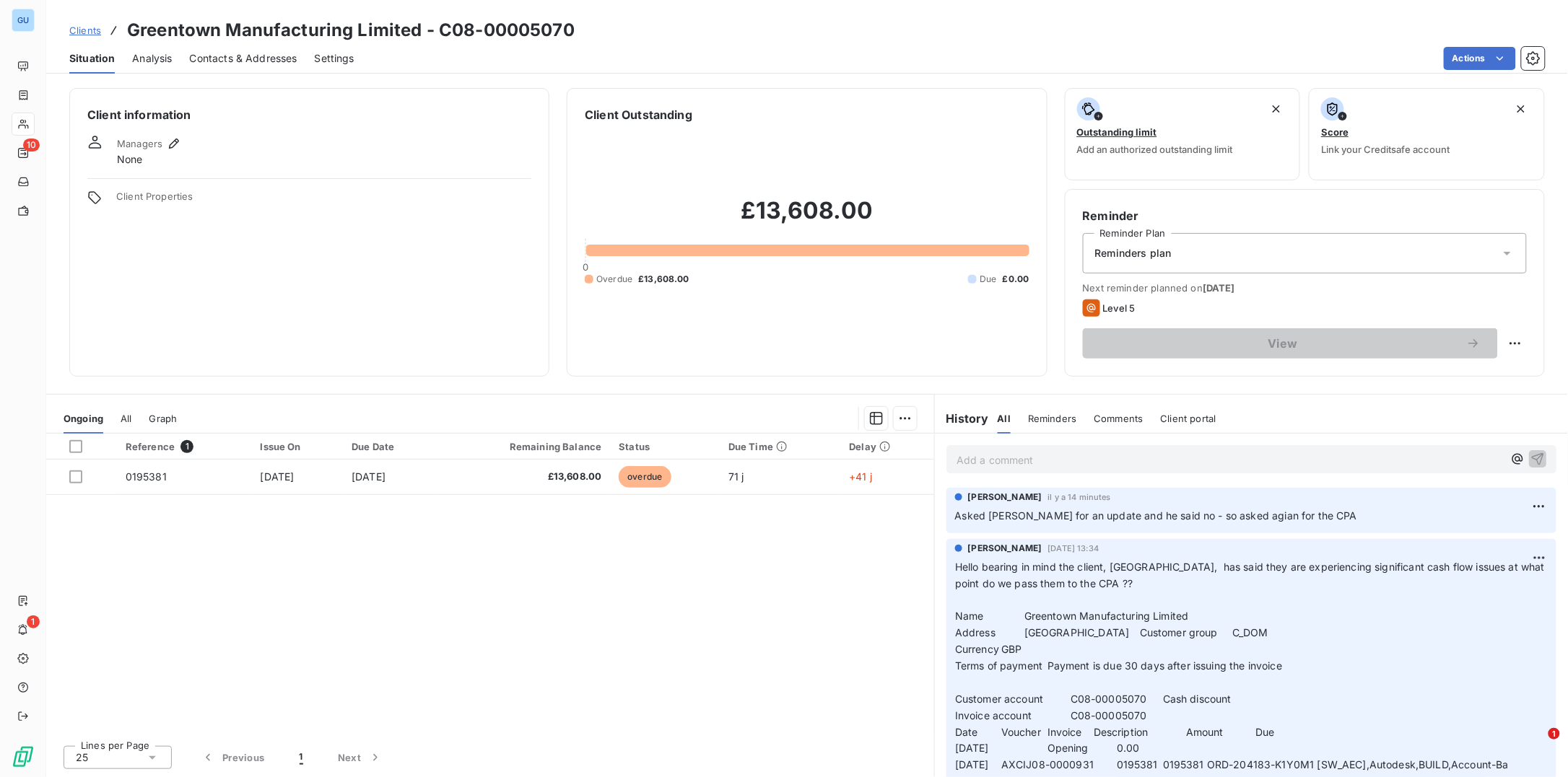
click at [1228, 242] on div "Reminders plan" at bounding box center [1305, 253] width 444 height 41
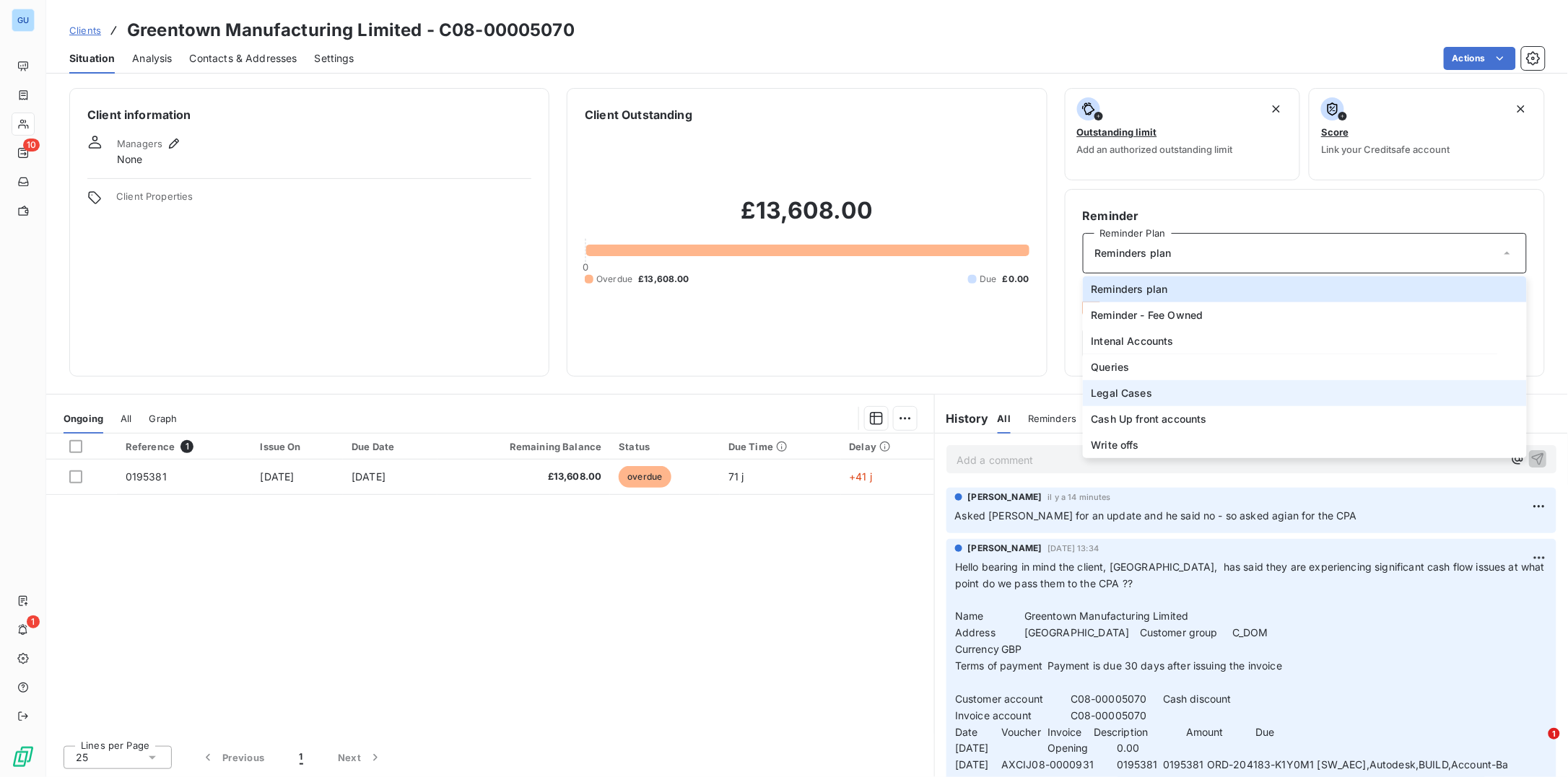
click at [1136, 394] on span "Legal Cases" at bounding box center [1122, 393] width 61 height 15
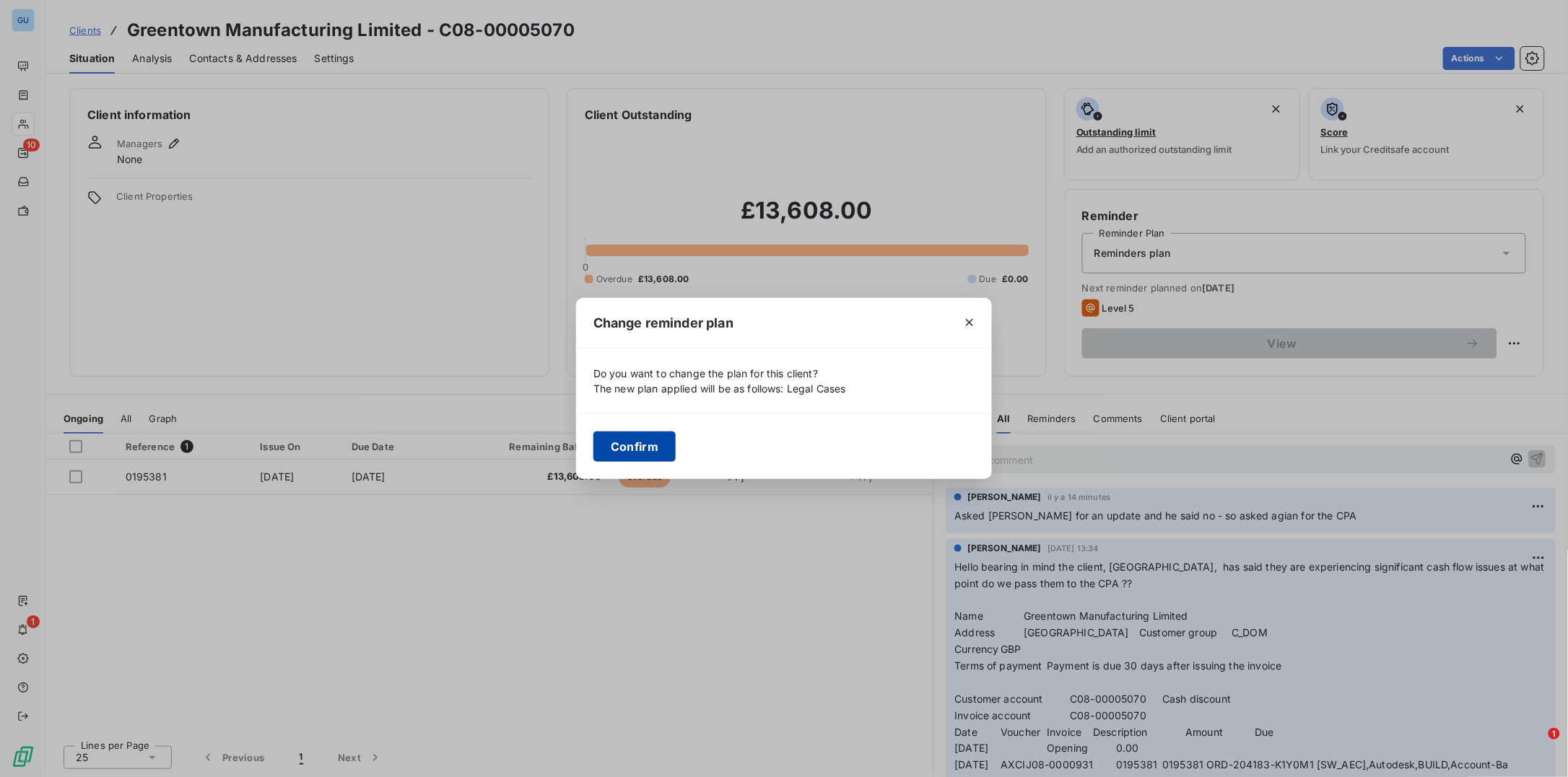
click at [621, 442] on button "Confirm" at bounding box center [634, 447] width 83 height 31
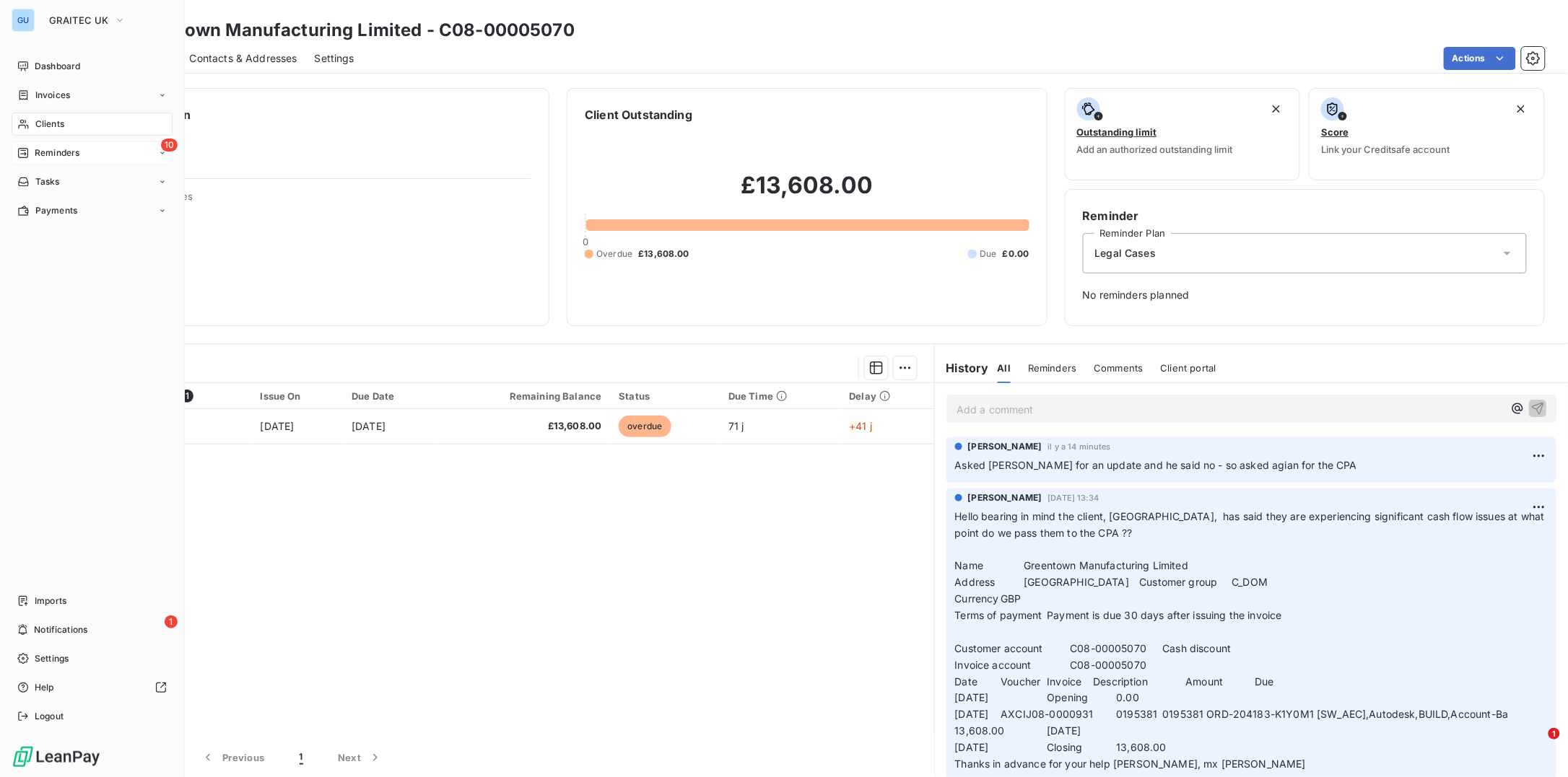
click at [40, 148] on span "Reminders" at bounding box center [57, 152] width 44 height 13
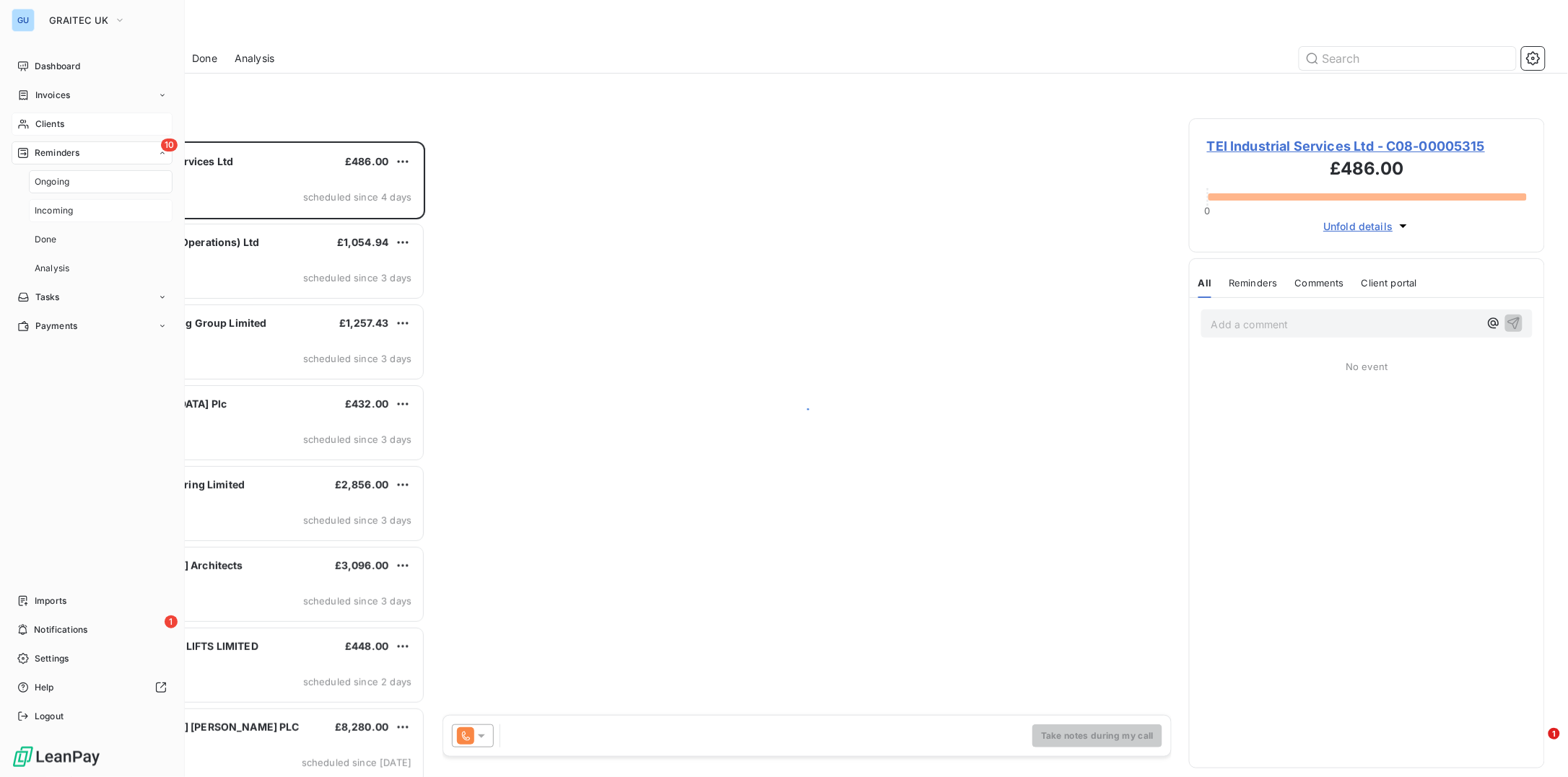
scroll to position [621, 341]
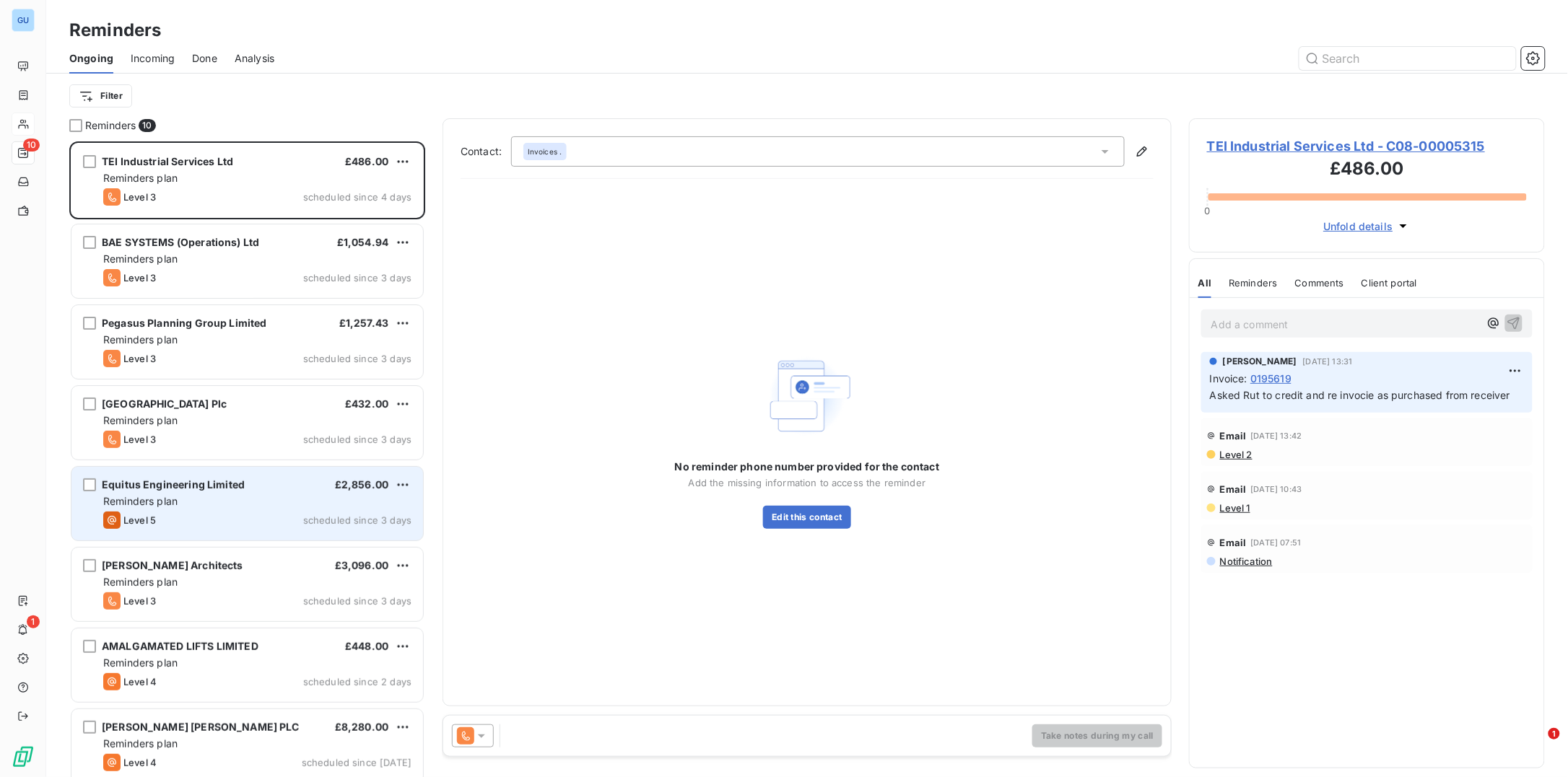
click at [153, 487] on span "Equitus Engineering Limited" at bounding box center [173, 484] width 143 height 12
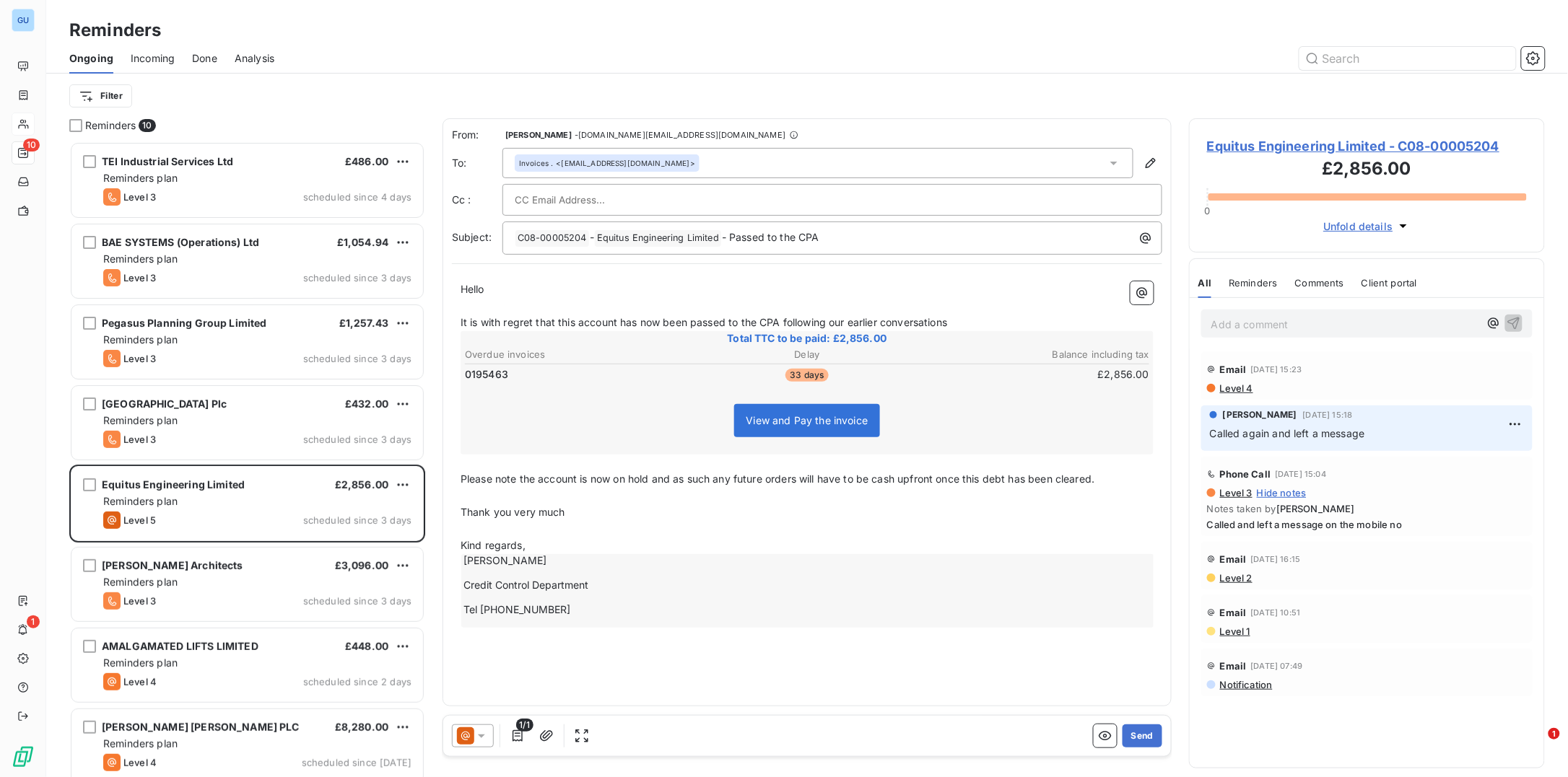
click at [1319, 142] on span "Equitus Engineering Limited - C08-00005204" at bounding box center [1367, 145] width 320 height 19
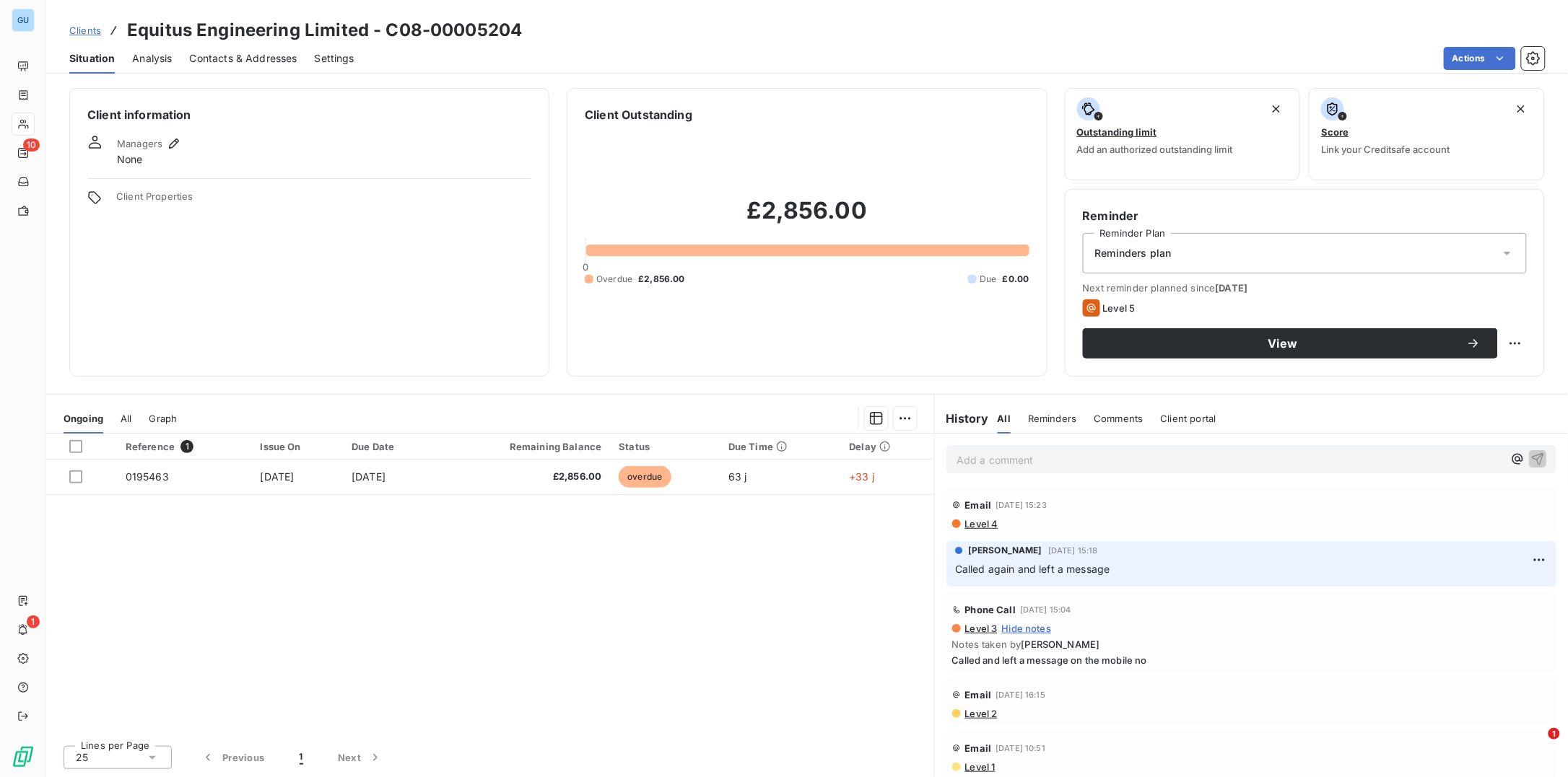
click at [239, 60] on span "Contacts & Addresses" at bounding box center [243, 58] width 108 height 15
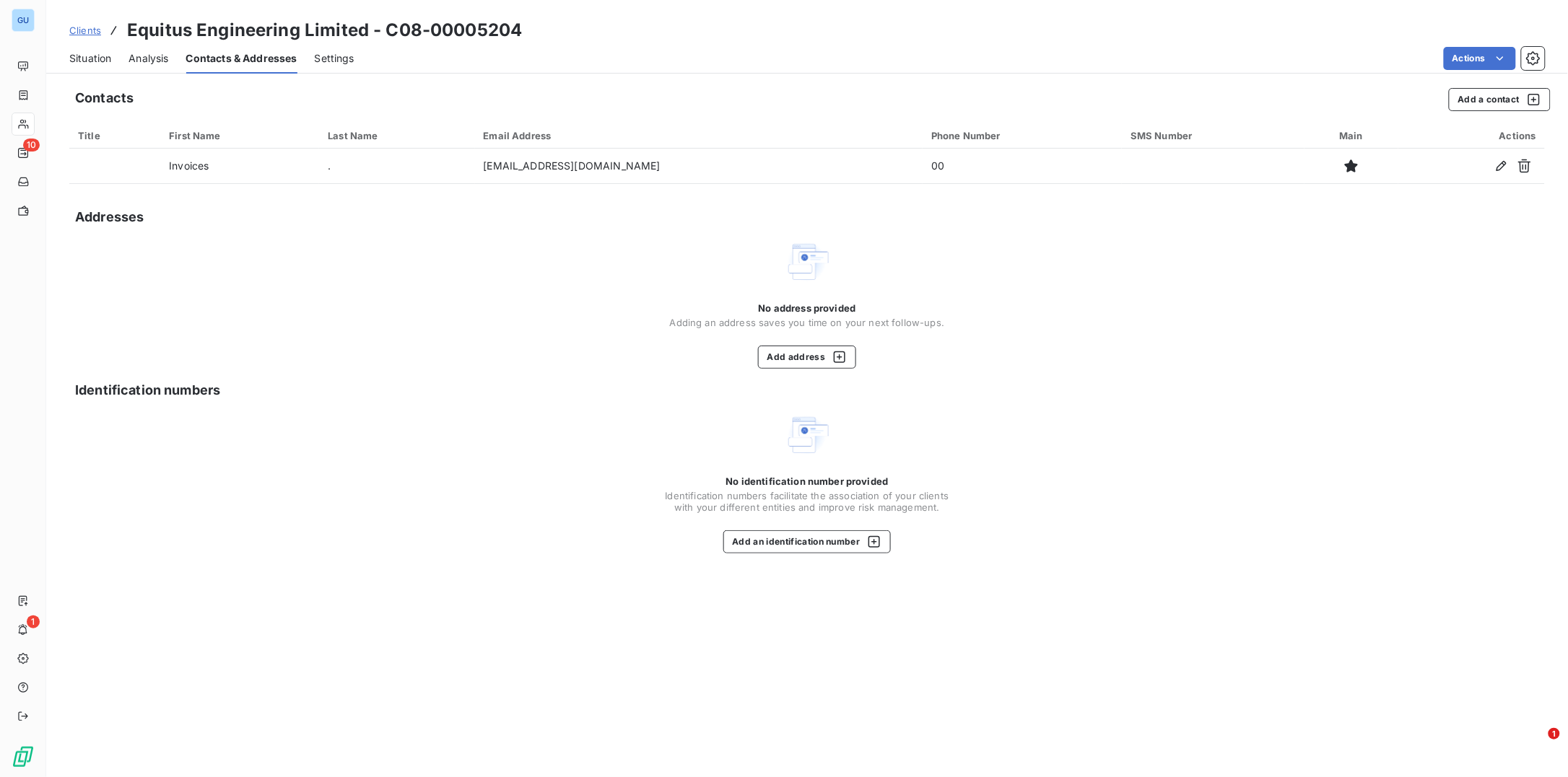
click at [124, 34] on div "Clients Equitus Engineering Limited - C08-00005204" at bounding box center [295, 31] width 452 height 26
drag, startPoint x: 126, startPoint y: 32, endPoint x: 310, endPoint y: 32, distance: 184.0
click at [310, 32] on h3 "Equitus Engineering Limited - C08-00005204" at bounding box center [324, 31] width 395 height 26
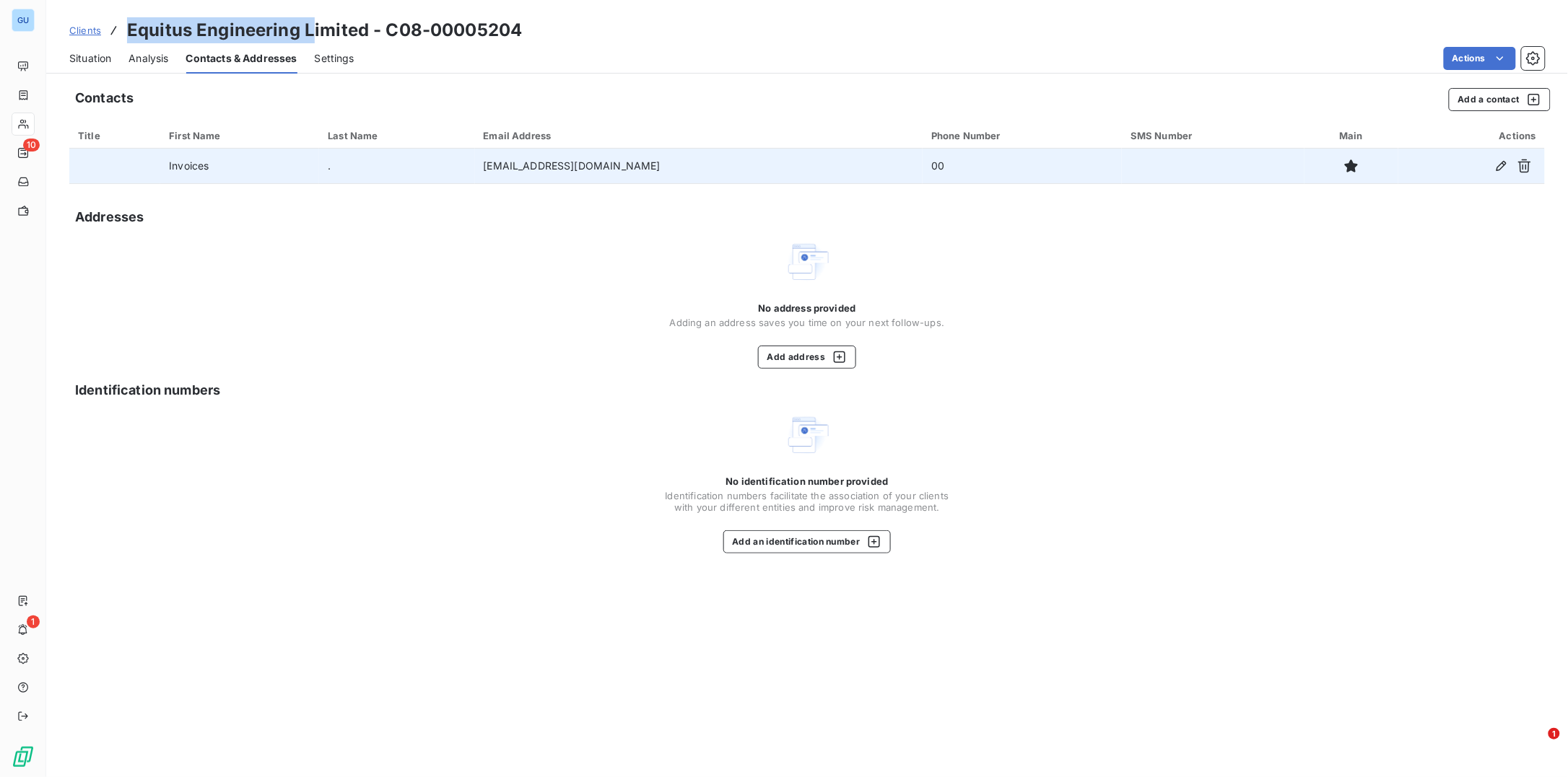
copy h3 "Equitus Engineering L"
click at [923, 164] on td "00" at bounding box center [1022, 165] width 199 height 34
click at [1498, 165] on icon "button" at bounding box center [1501, 166] width 15 height 15
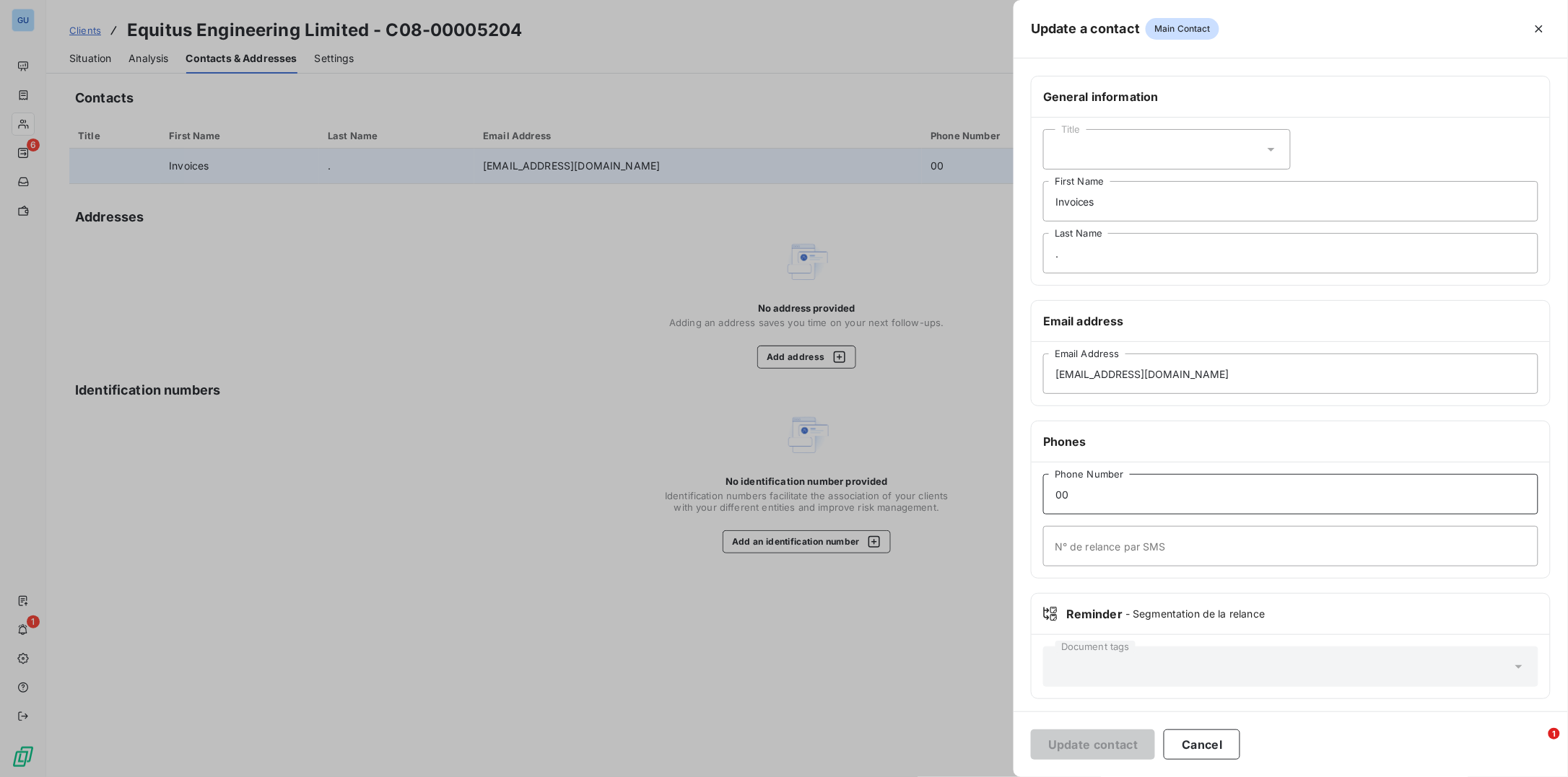
drag, startPoint x: 1081, startPoint y: 504, endPoint x: 1047, endPoint y: 502, distance: 34.1
click at [1048, 502] on input "00" at bounding box center [1290, 494] width 495 height 41
paste input "01924 7800"
type input "01924 780000"
click at [1087, 748] on button "Update contact" at bounding box center [1093, 745] width 124 height 31
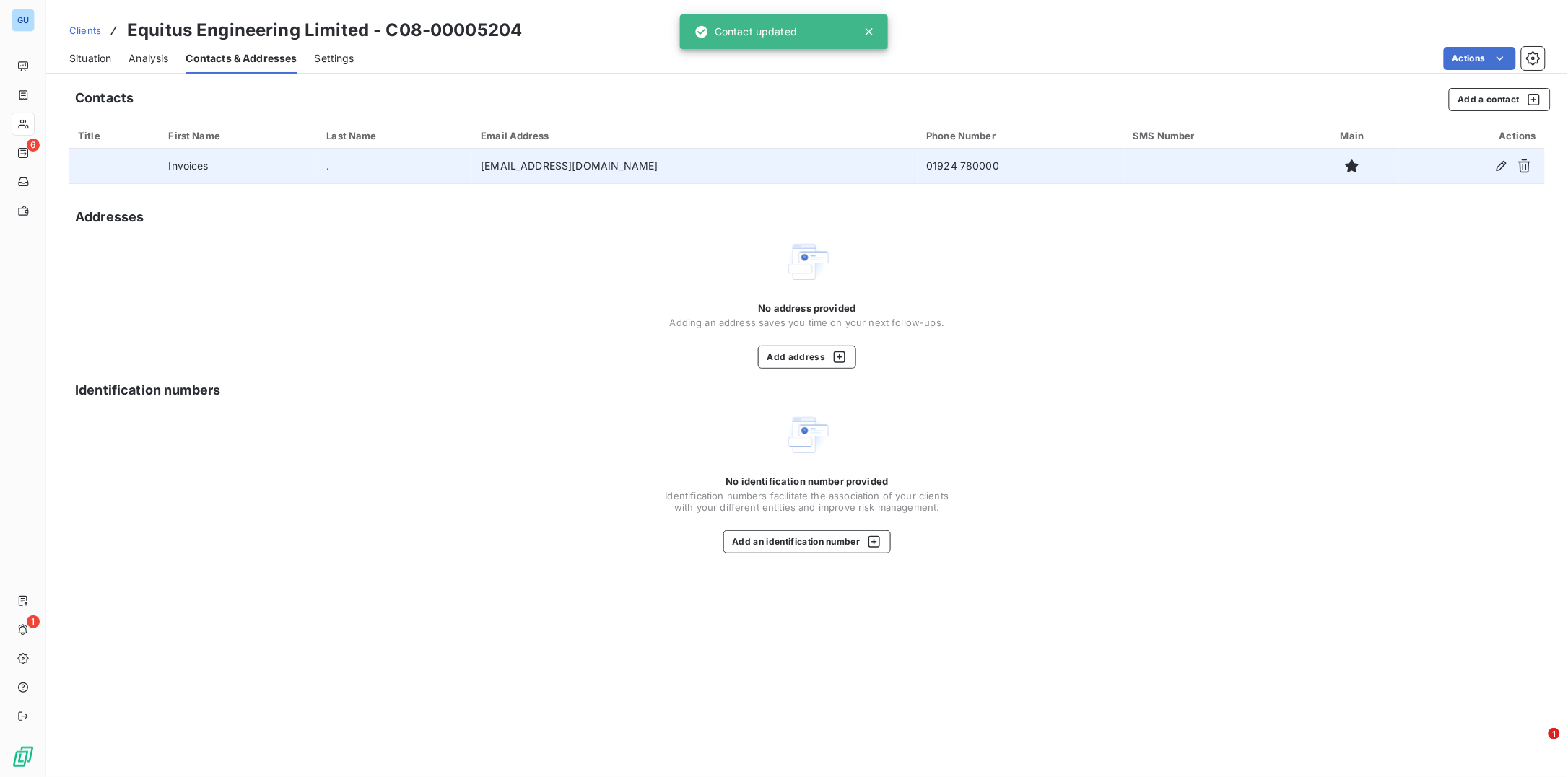
click at [930, 167] on td "01924 780000" at bounding box center [1021, 165] width 207 height 34
click at [940, 167] on td "01924 780000" at bounding box center [1021, 165] width 207 height 34
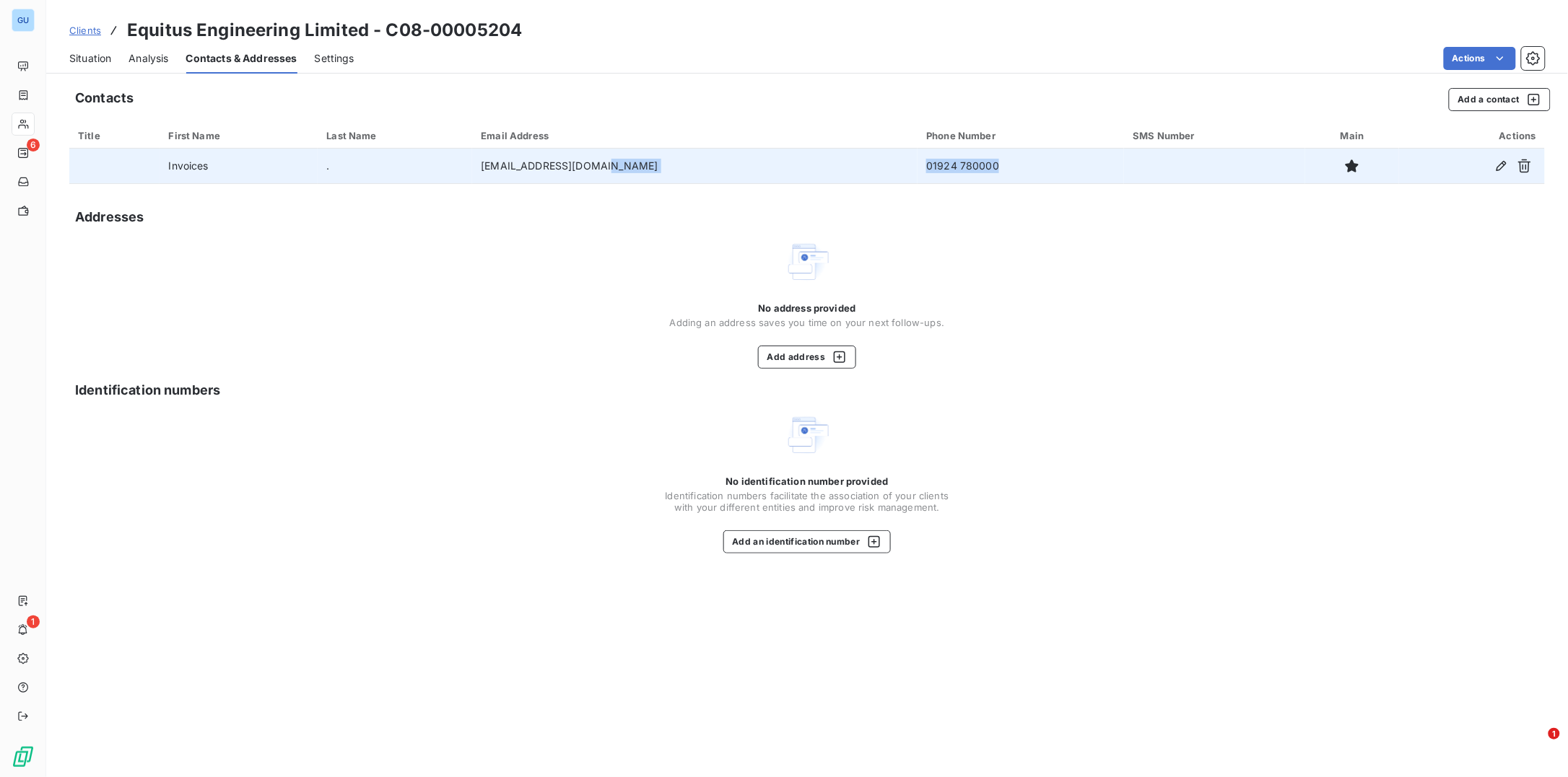
drag, startPoint x: 941, startPoint y: 167, endPoint x: 856, endPoint y: 168, distance: 85.0
click at [856, 168] on tr "Invoices . raam@equitusworld.com 01924 780000" at bounding box center [807, 165] width 1475 height 34
copy tr "01924 780000"
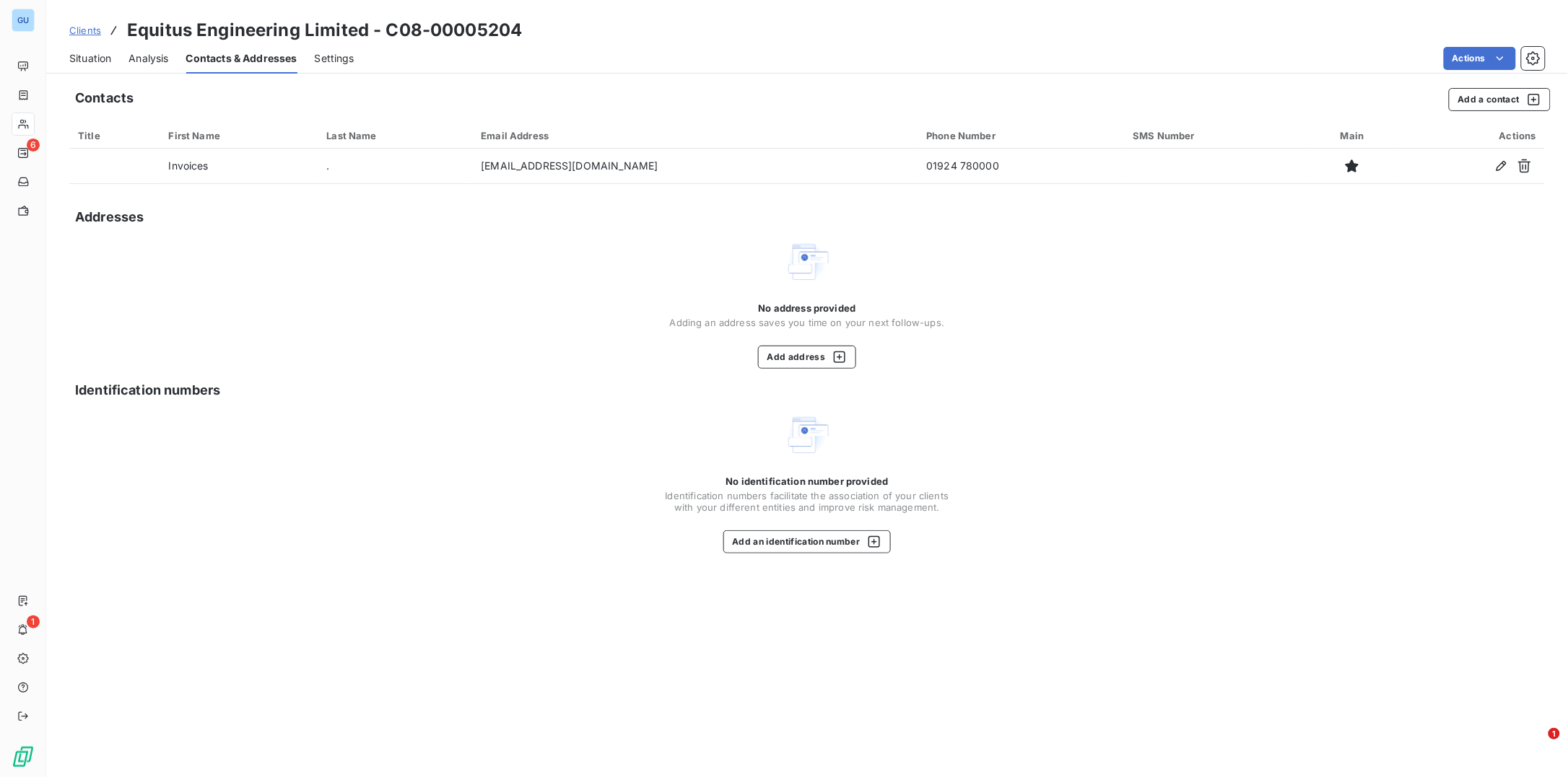
click at [1087, 298] on div "No address provided Adding an address saves you time on your next follow-ups. A…" at bounding box center [807, 304] width 1475 height 130
click at [1126, 476] on div "No identification number provided Identification numbers facilitate the associa…" at bounding box center [807, 483] width 1475 height 141
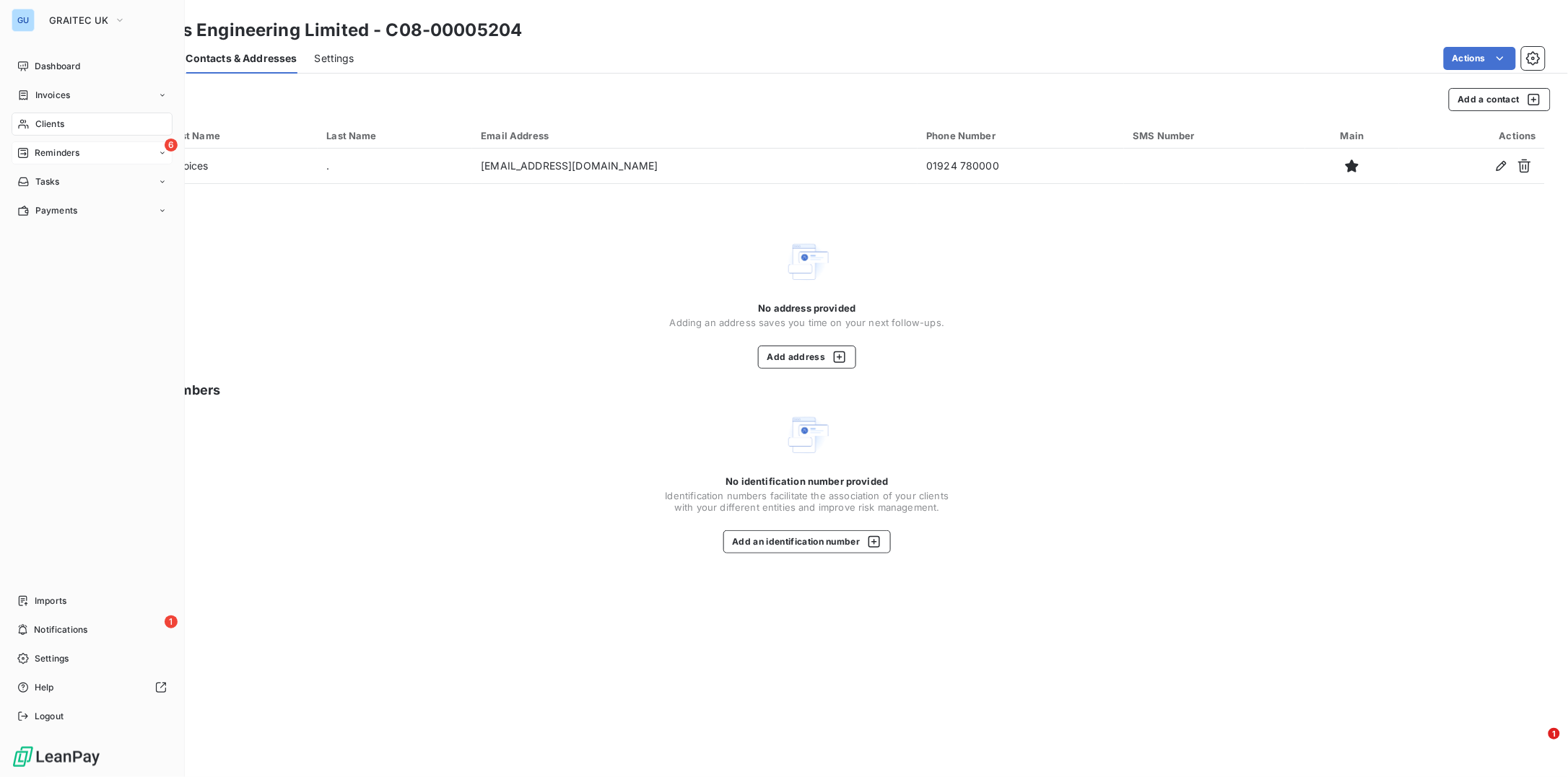
click at [63, 150] on span "Reminders" at bounding box center [57, 152] width 44 height 13
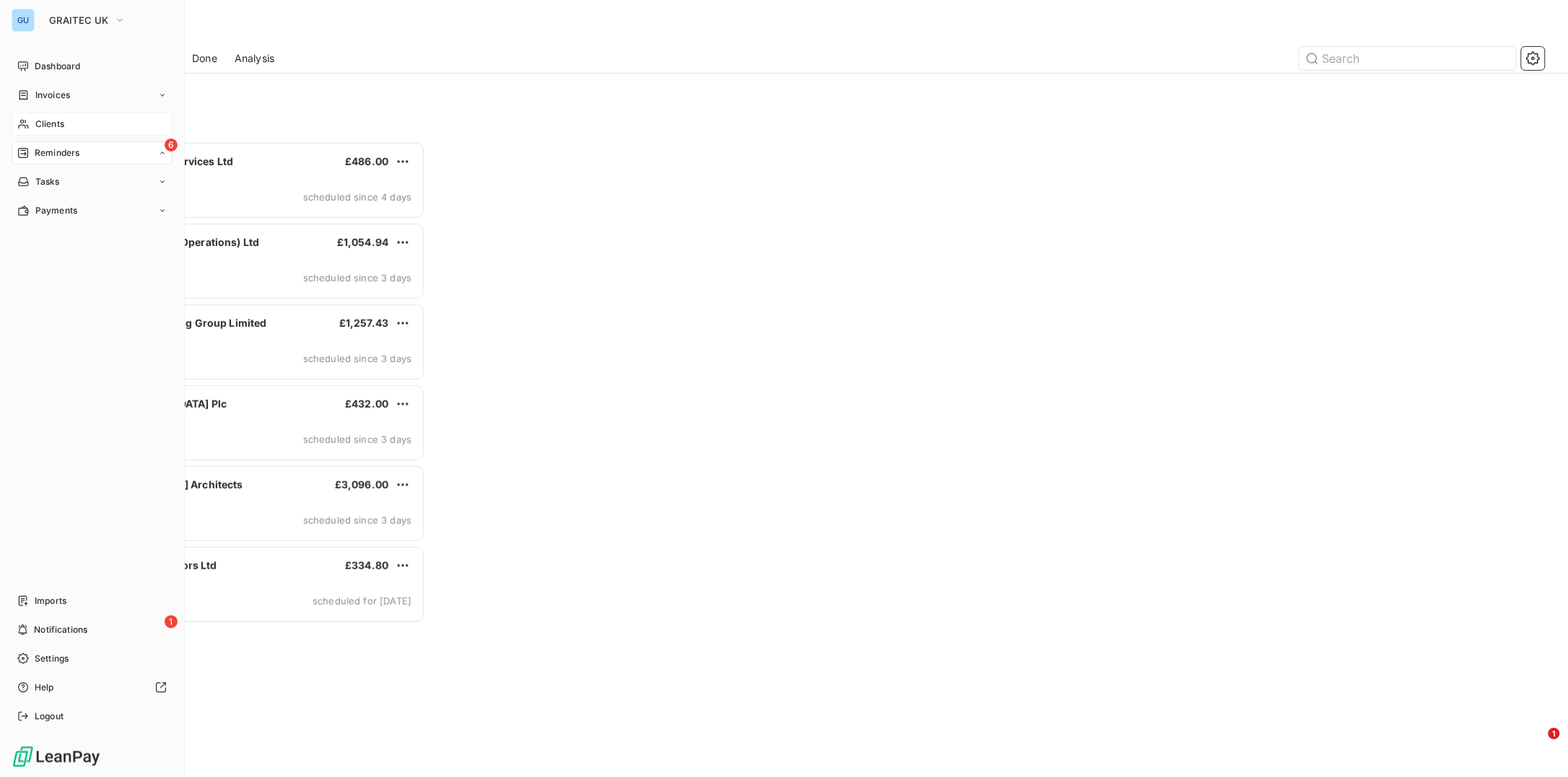
scroll to position [621, 341]
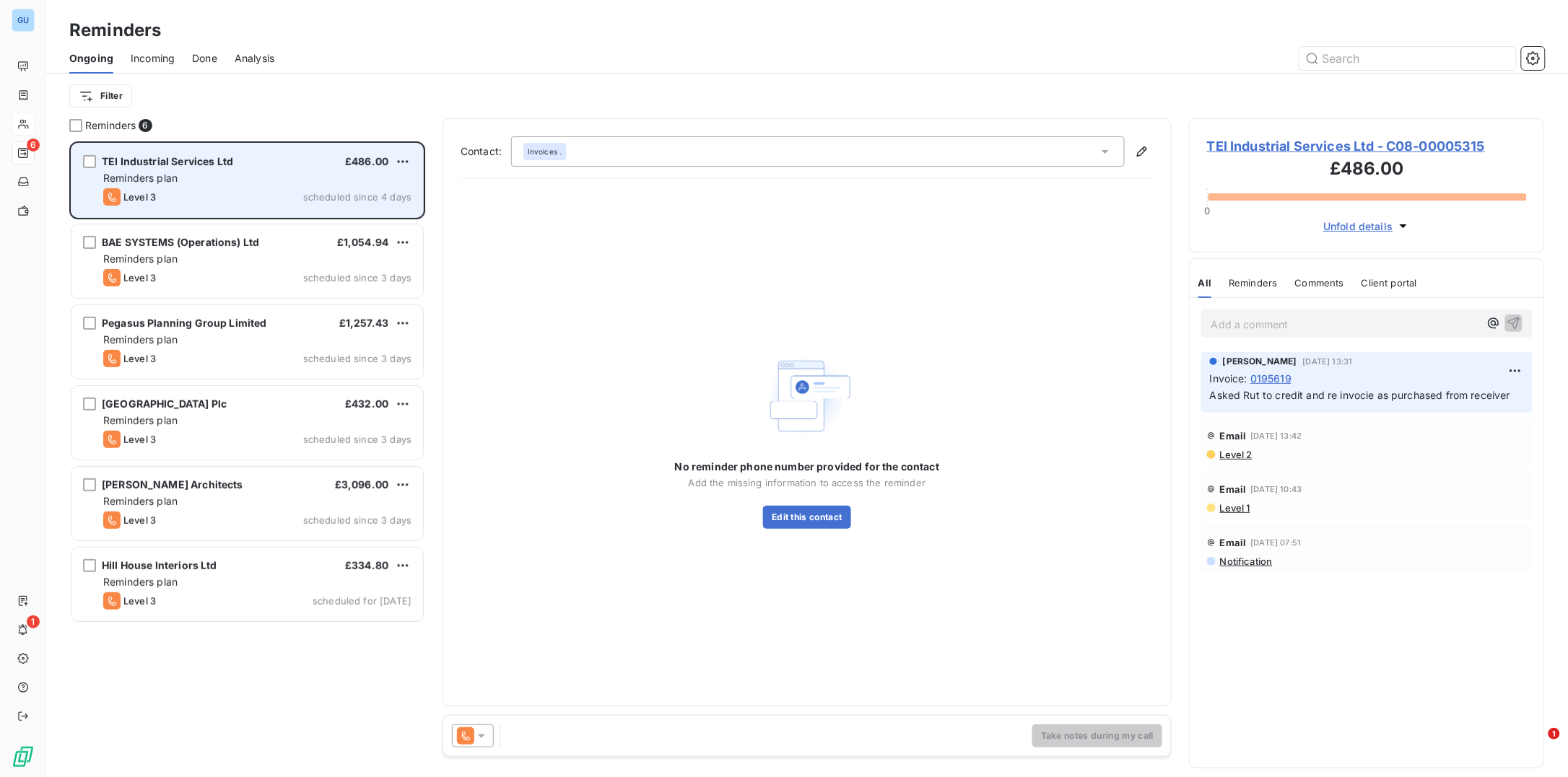
click at [226, 188] on div "Level 3 scheduled since 4 days" at bounding box center [257, 197] width 308 height 18
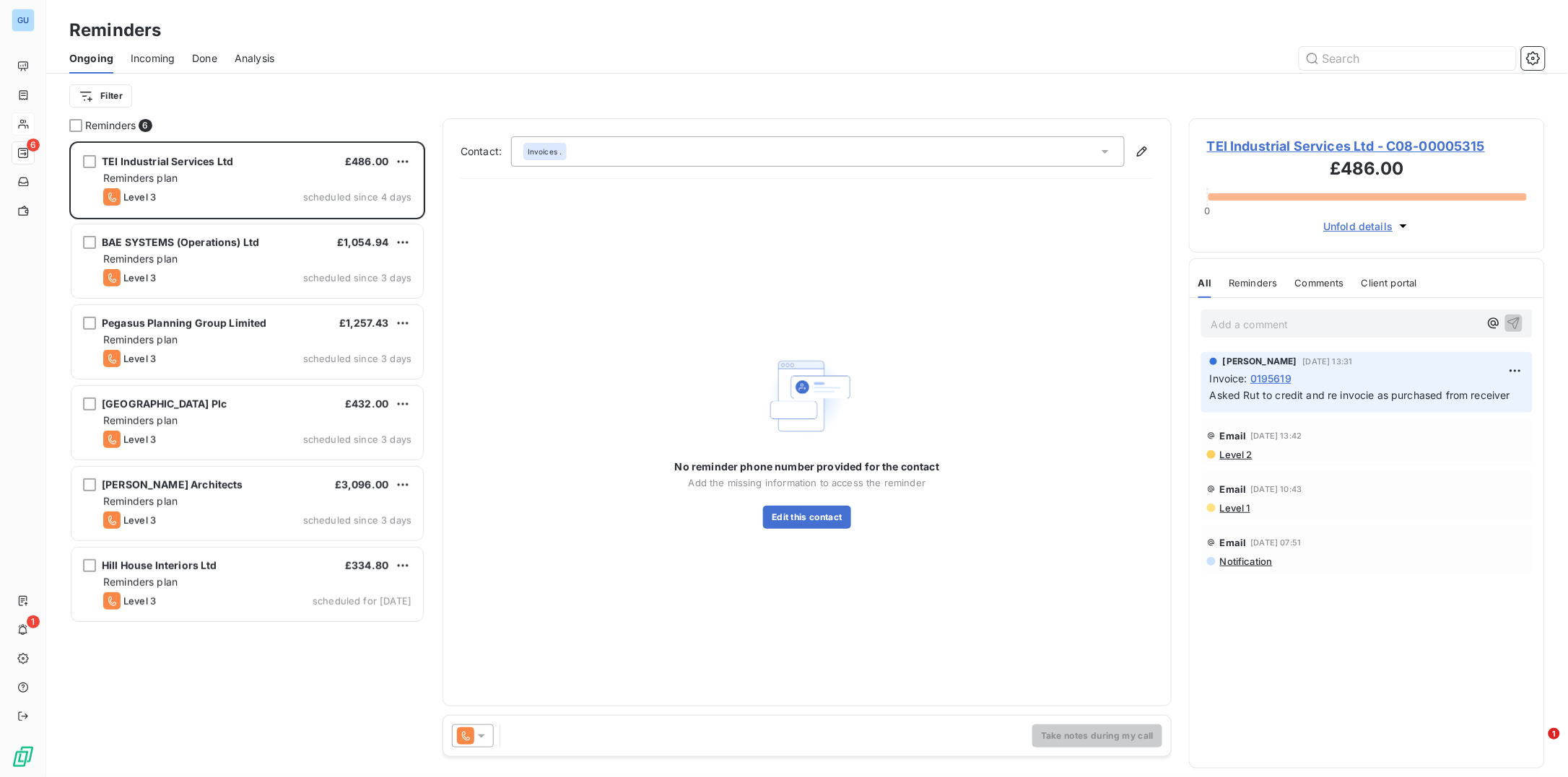
click at [1285, 145] on span "TEI Industrial Services Ltd - C08-00005315" at bounding box center [1367, 145] width 320 height 19
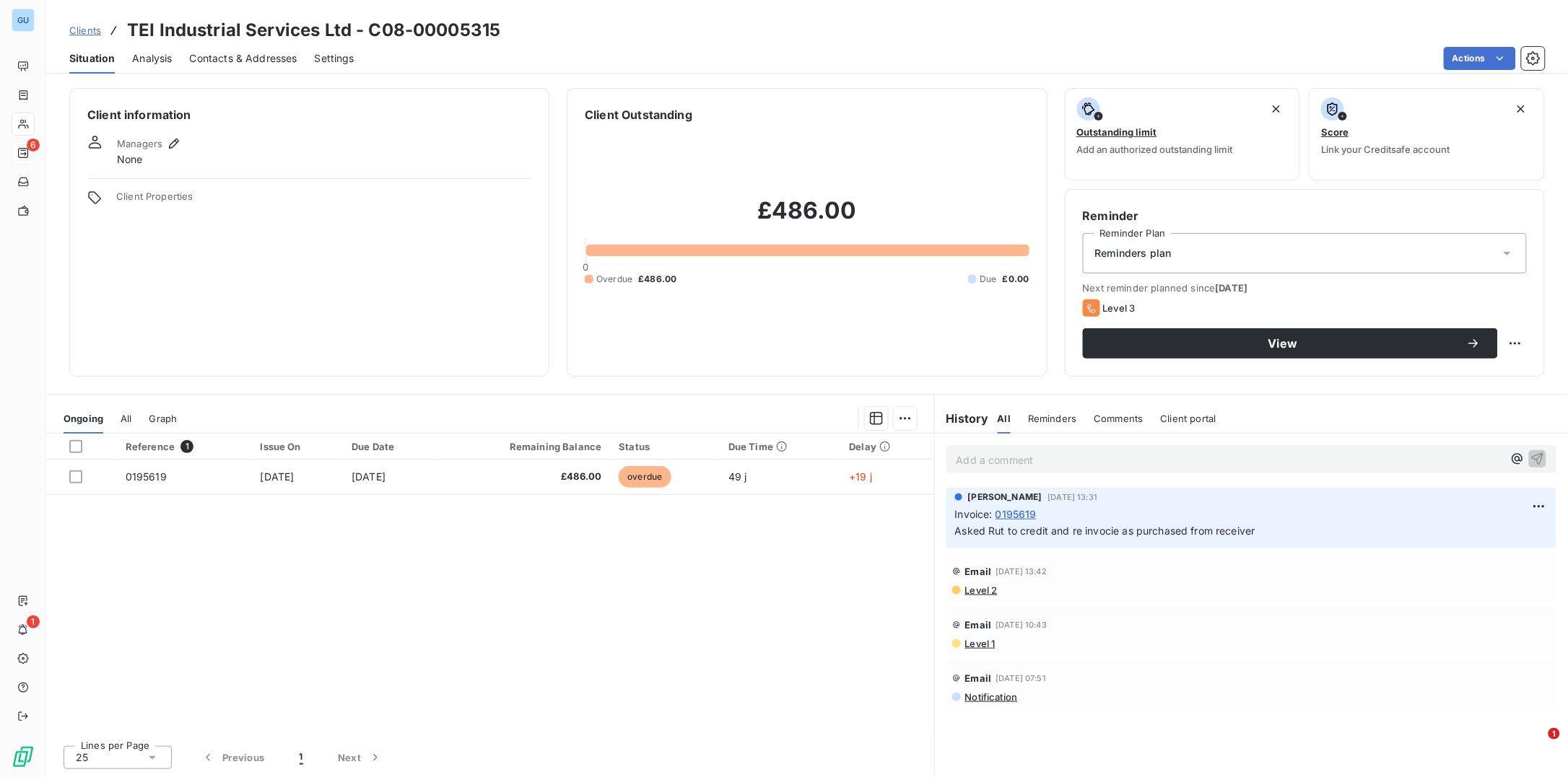
click at [258, 63] on span "Contacts & Addresses" at bounding box center [243, 58] width 108 height 15
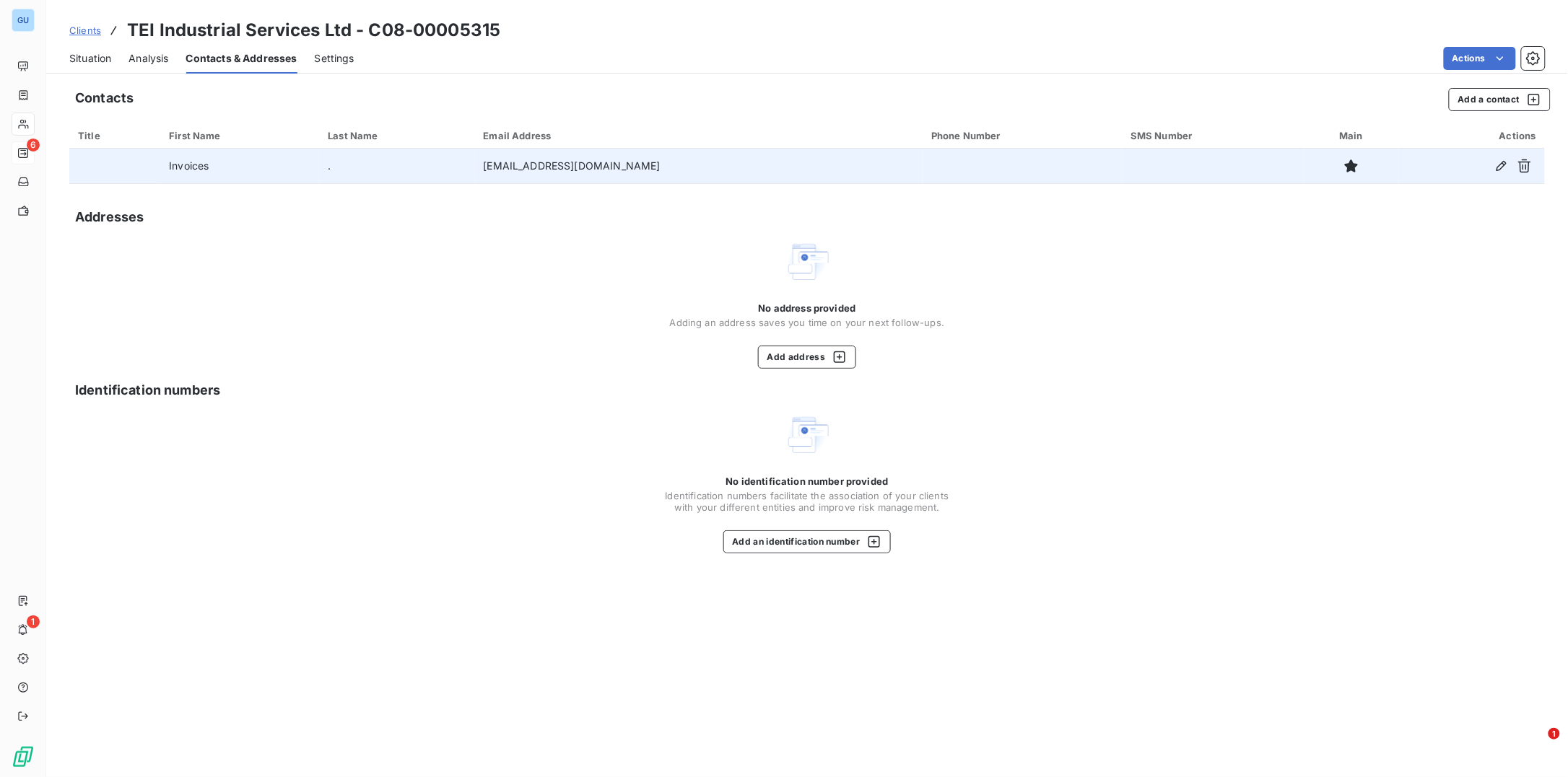
click at [923, 163] on td at bounding box center [1022, 165] width 199 height 34
click at [1503, 167] on icon "button" at bounding box center [1501, 166] width 15 height 15
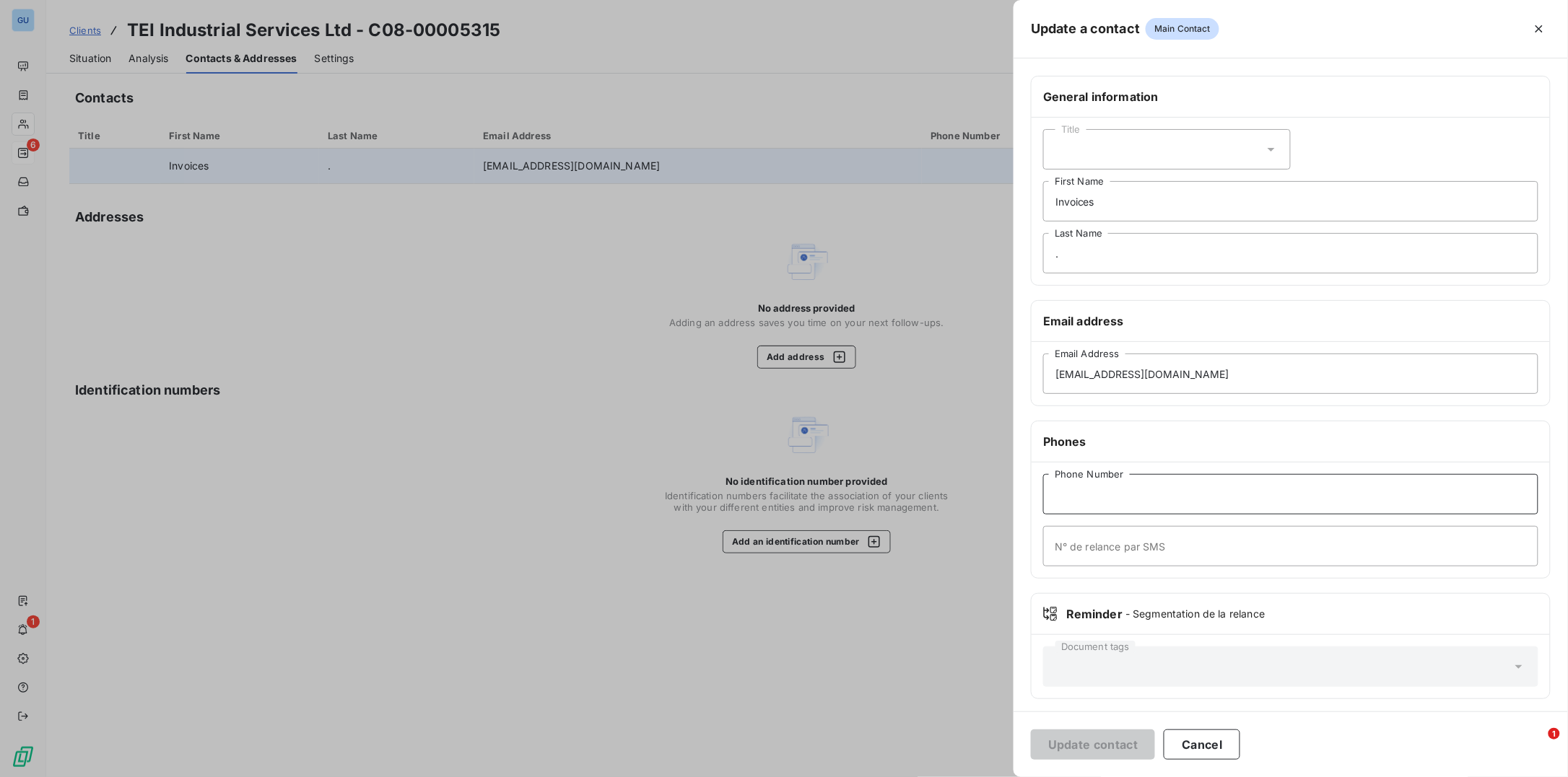
click at [1091, 480] on input "Phone Number" at bounding box center [1290, 494] width 495 height 41
click at [1089, 499] on input "Phone Number" at bounding box center [1290, 494] width 495 height 41
paste input "01924 780000"
type input "01924 780000"
click at [1090, 743] on button "Update contact" at bounding box center [1093, 745] width 124 height 31
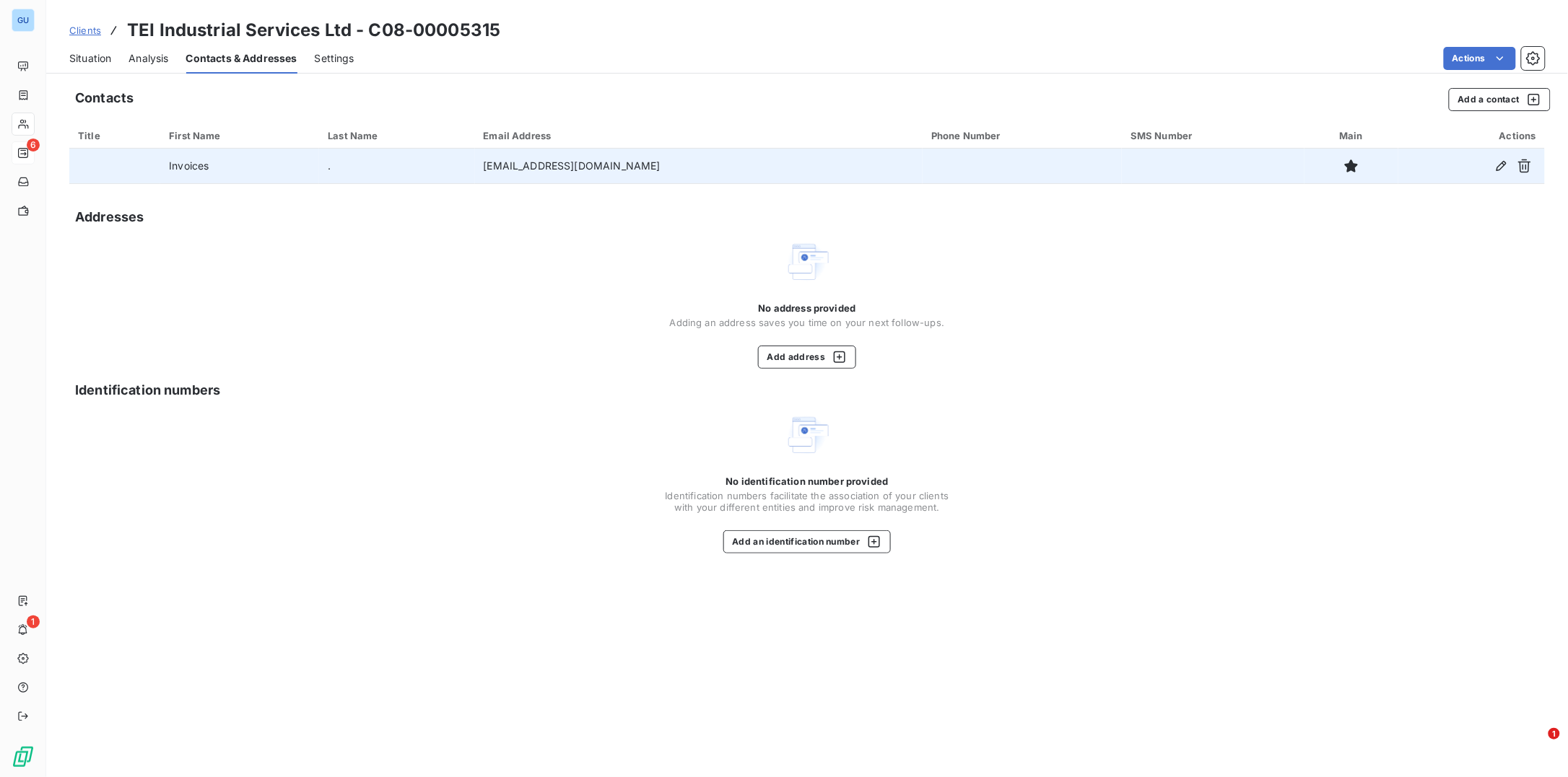
click at [83, 24] on span "Clients" at bounding box center [86, 30] width 32 height 11
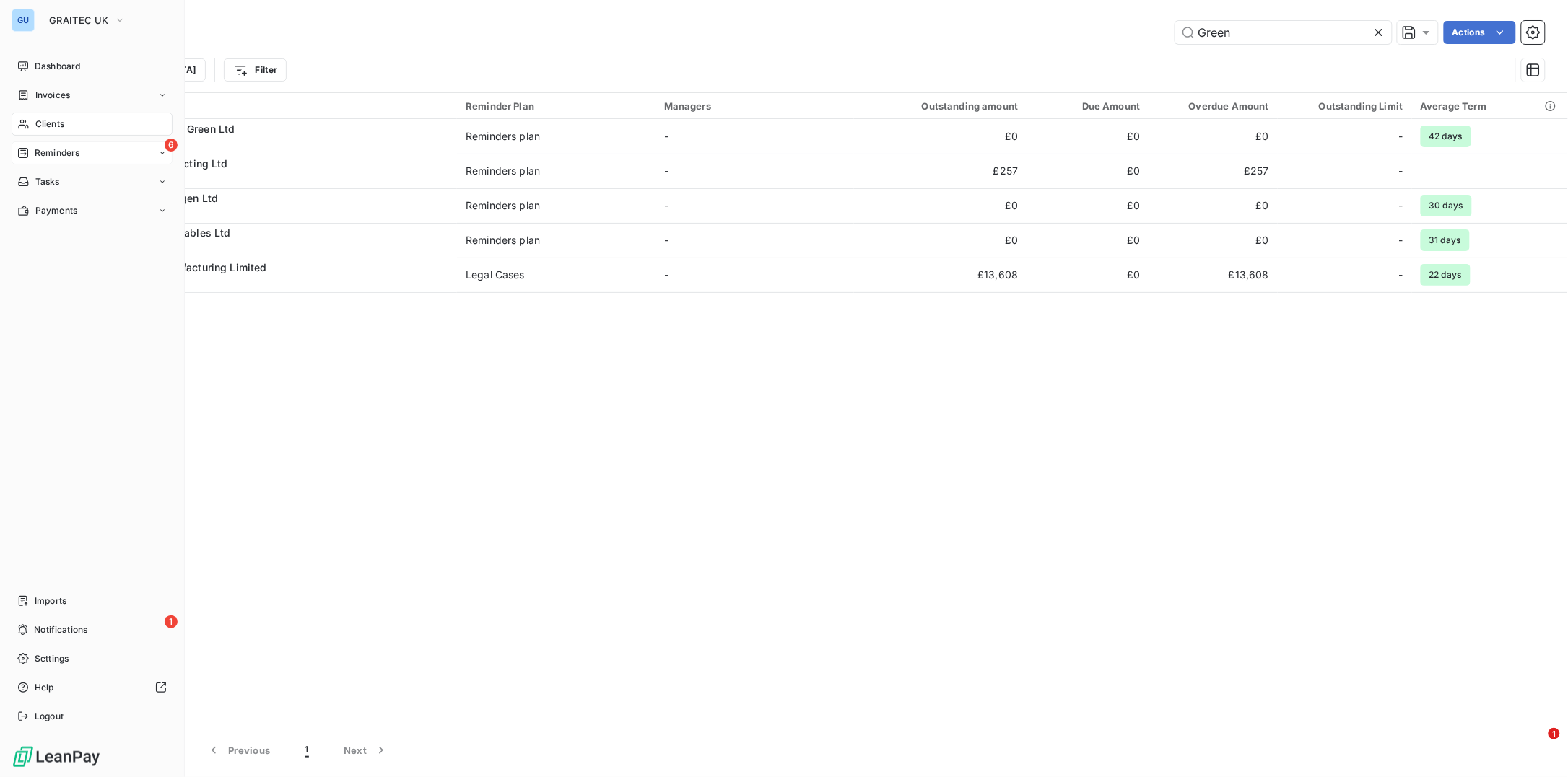
click at [54, 151] on span "Reminders" at bounding box center [57, 152] width 44 height 13
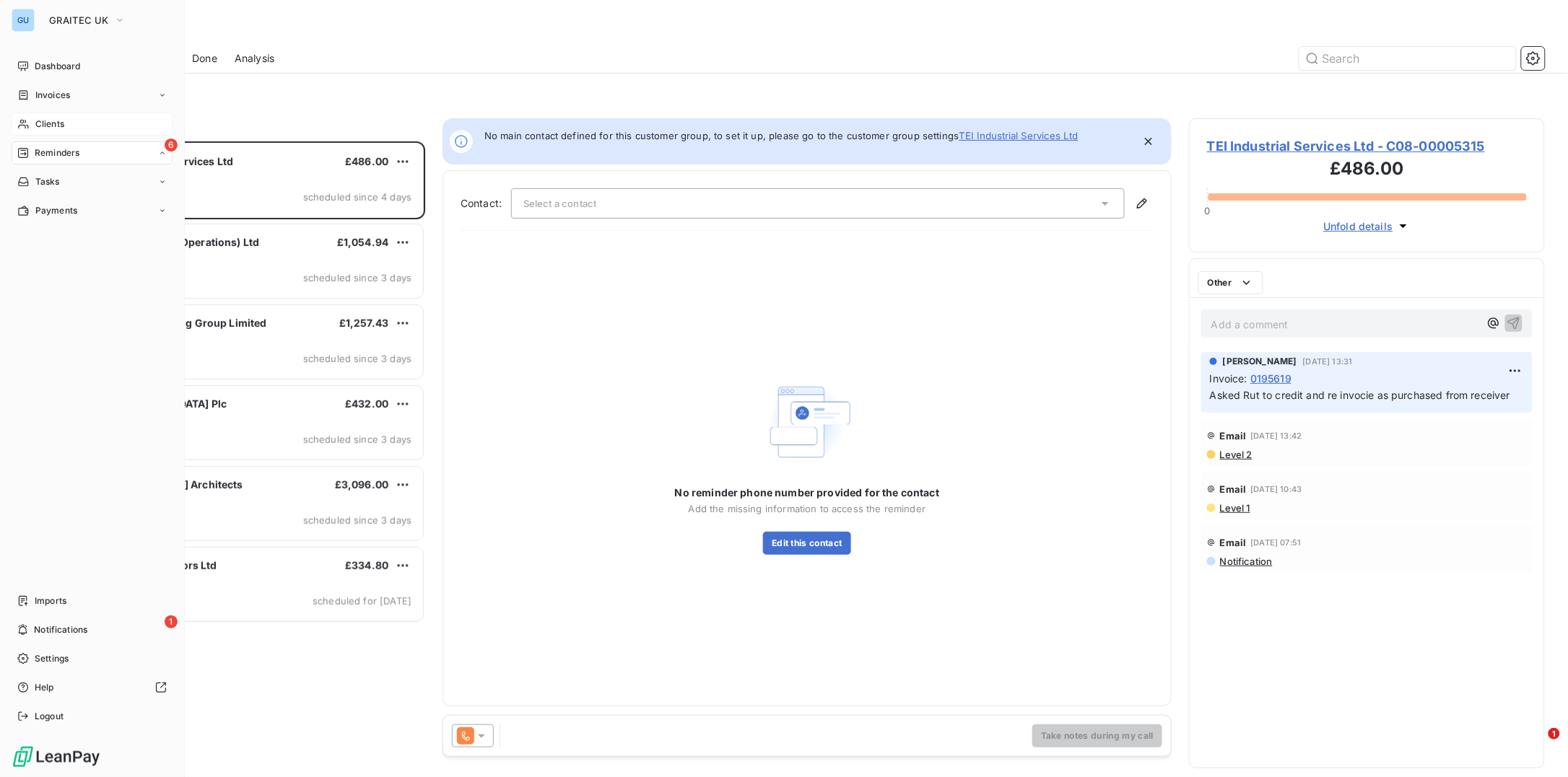
scroll to position [621, 341]
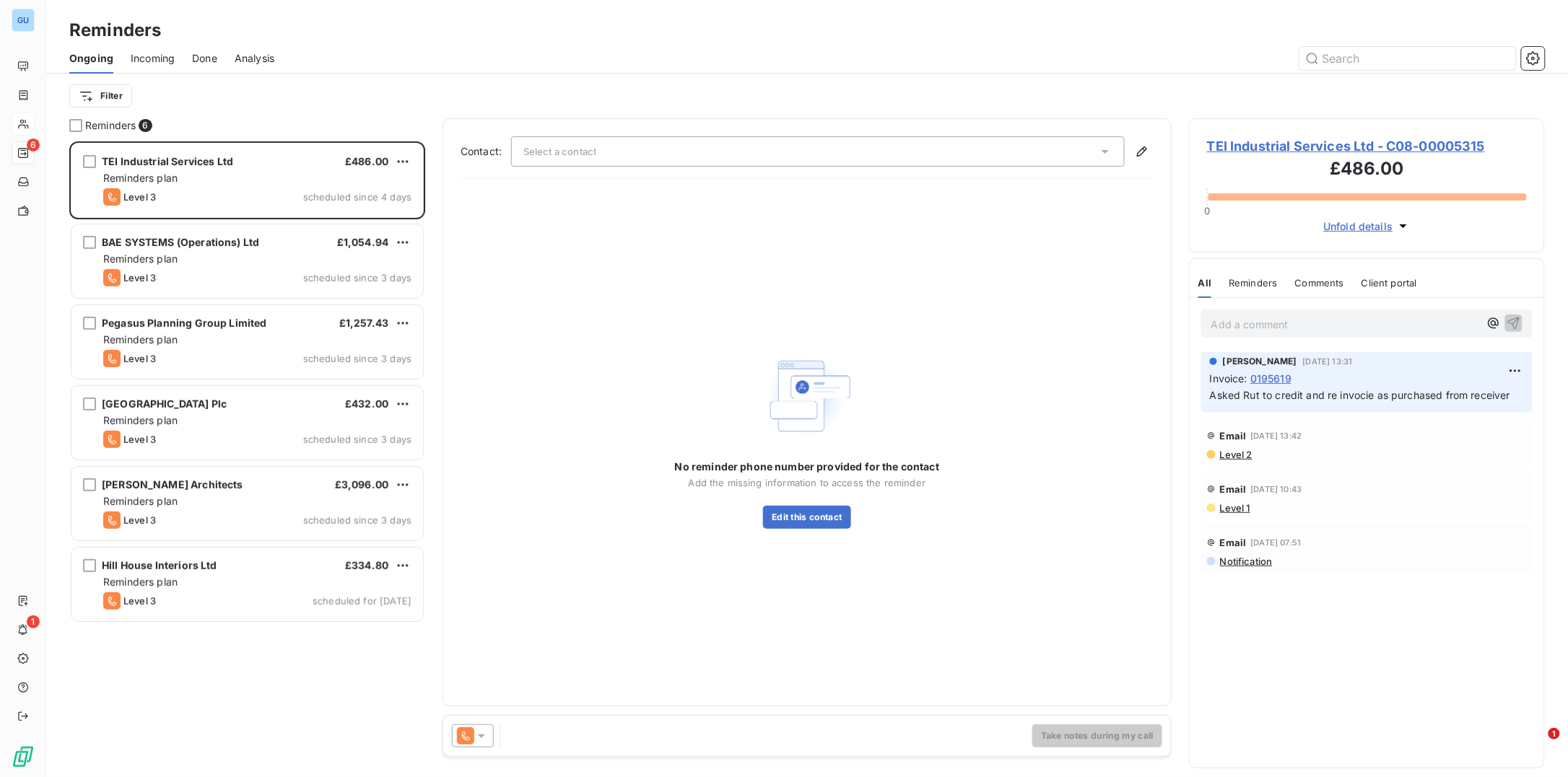
click at [1282, 139] on span "TEI Industrial Services Ltd - C08-00005315" at bounding box center [1367, 145] width 320 height 19
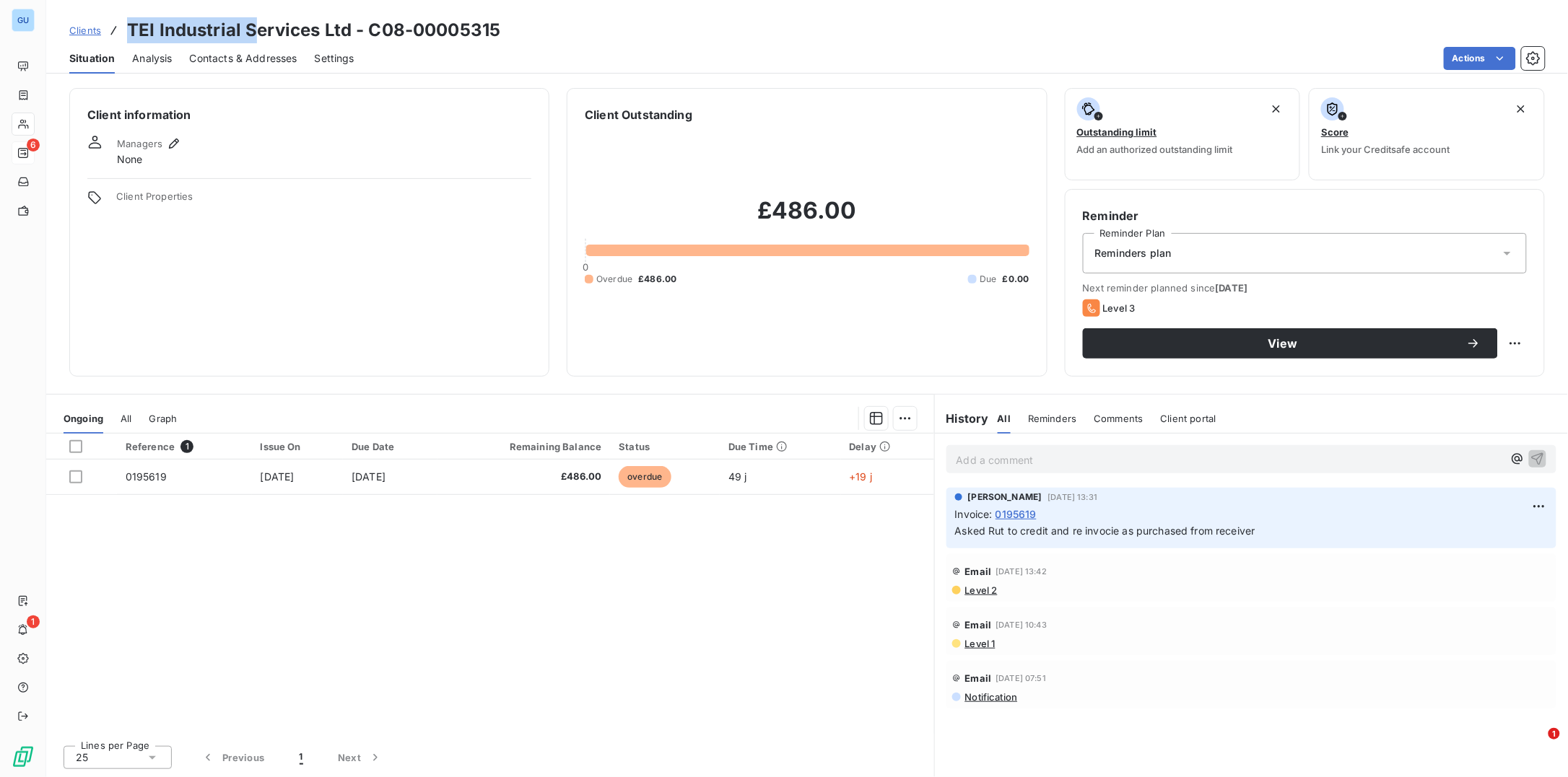
drag, startPoint x: 130, startPoint y: 24, endPoint x: 256, endPoint y: 29, distance: 126.1
click at [256, 29] on h3 "TEI Industrial Services Ltd - C08-00005315" at bounding box center [314, 31] width 373 height 26
copy h3 "TEI Industrial S"
click at [1017, 460] on p "Add a comment ﻿" at bounding box center [1230, 460] width 546 height 18
click at [1009, 463] on p "Add a comment ﻿" at bounding box center [1230, 460] width 546 height 18
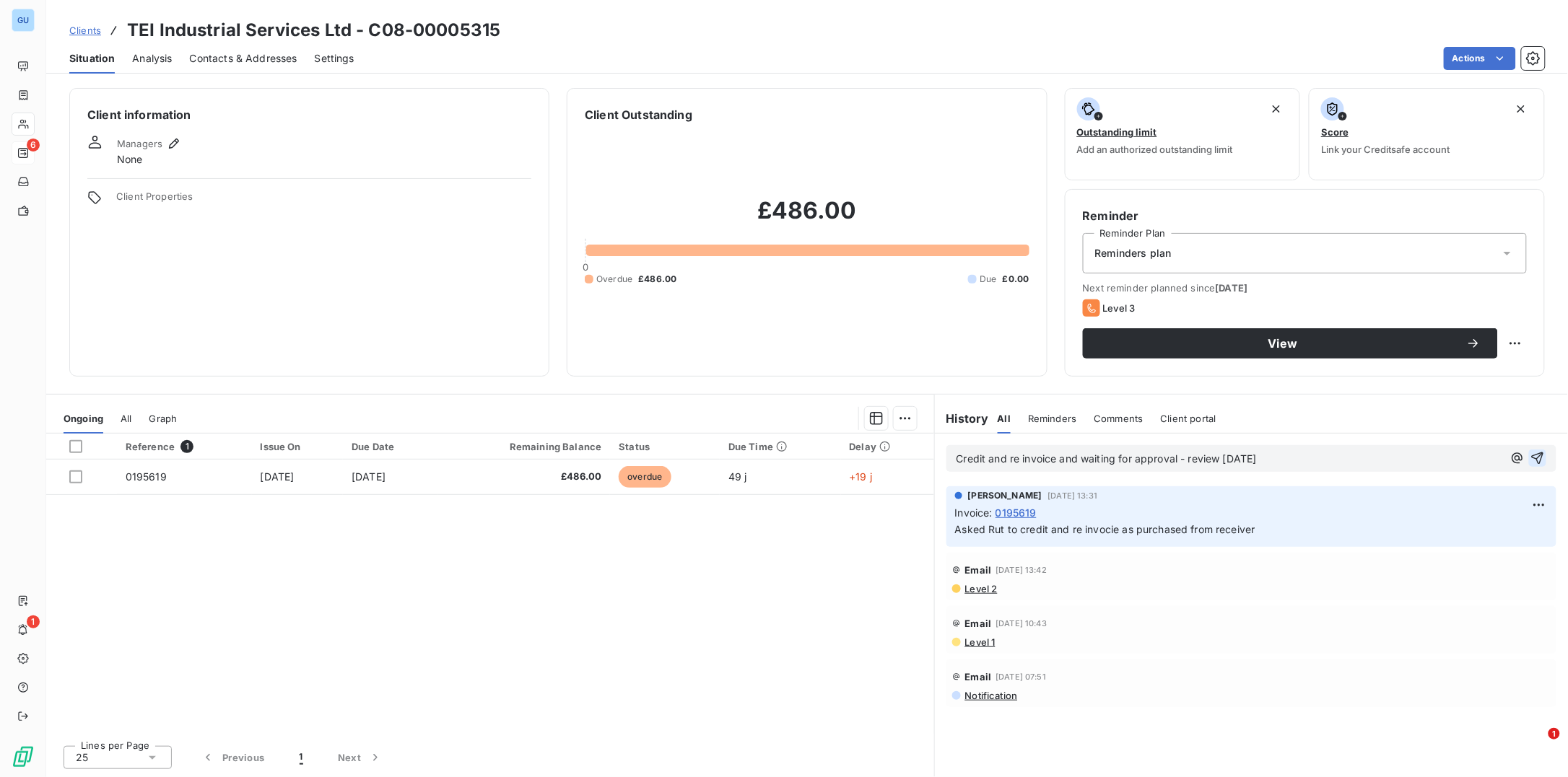
click at [1540, 457] on icon "button" at bounding box center [1537, 458] width 15 height 15
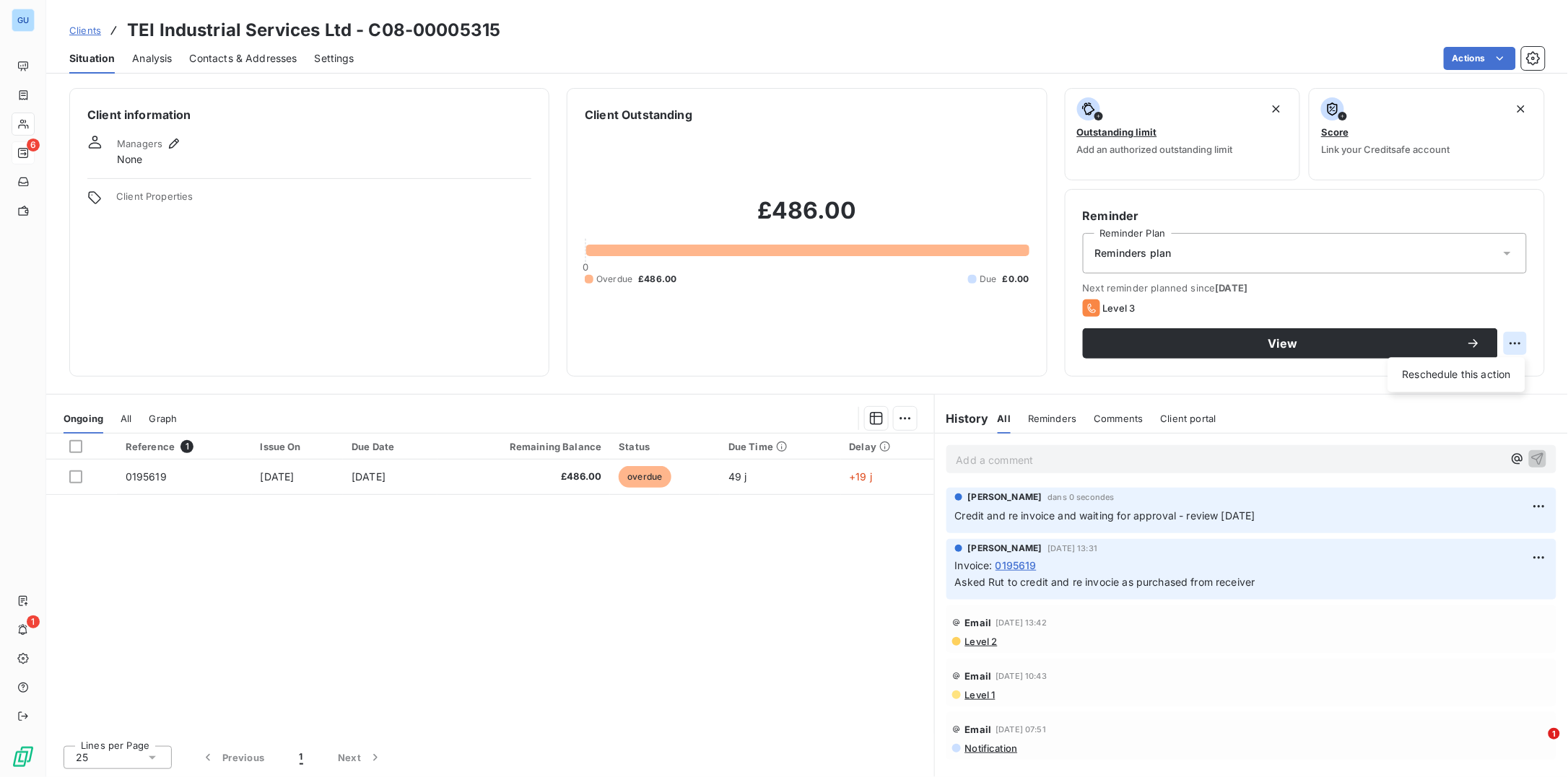
click at [1517, 348] on html "GU 6 1 Clients TEI Industrial Services Ltd - C08-00005315 Situation Analysis Co…" at bounding box center [784, 388] width 1568 height 777
click at [1472, 374] on div "Reschedule this action" at bounding box center [1457, 374] width 126 height 23
select select "9"
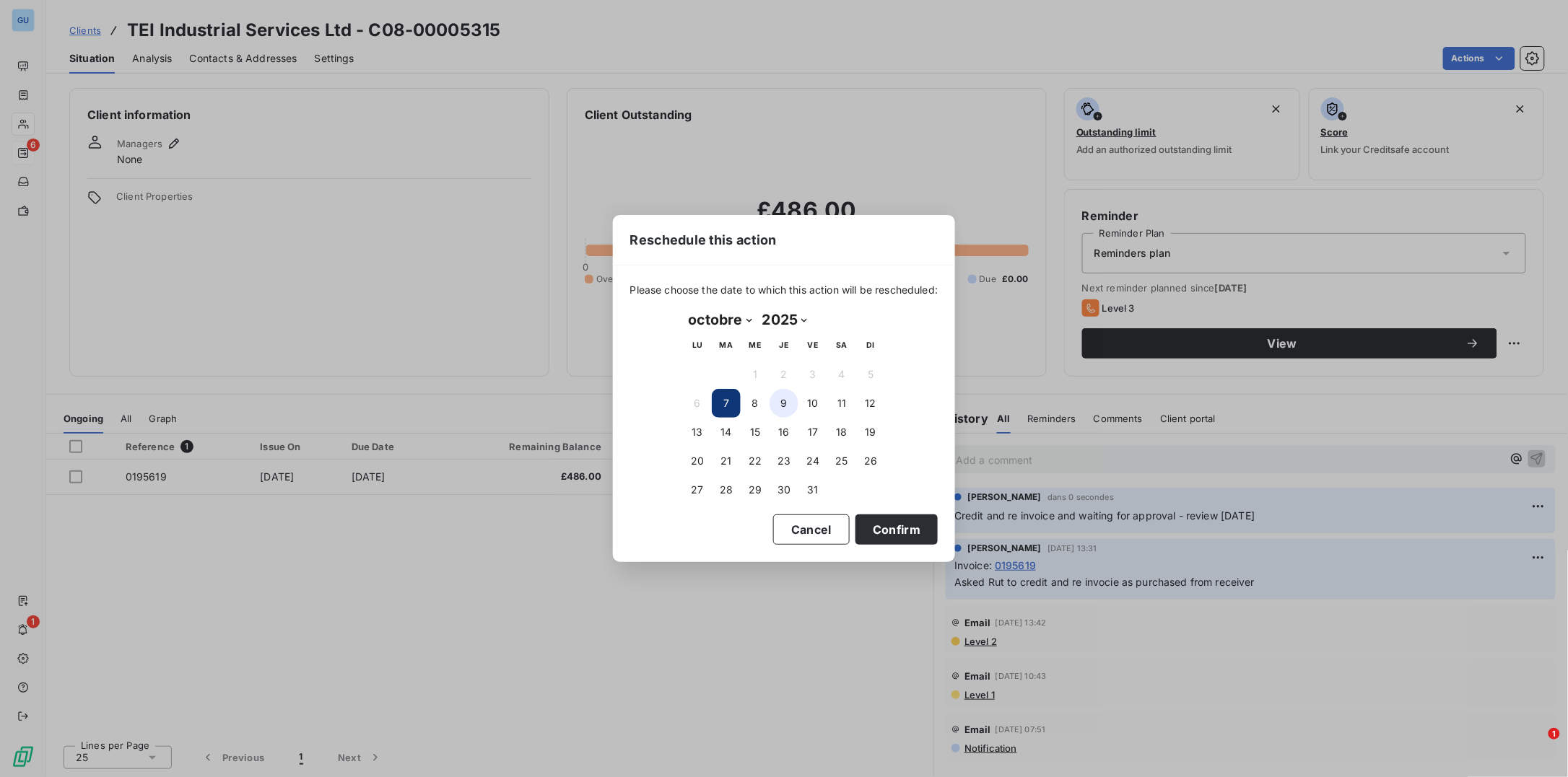
click at [787, 401] on button "9" at bounding box center [784, 403] width 29 height 29
click at [813, 403] on button "10" at bounding box center [813, 403] width 29 height 29
click at [910, 532] on button "Confirm" at bounding box center [897, 530] width 83 height 31
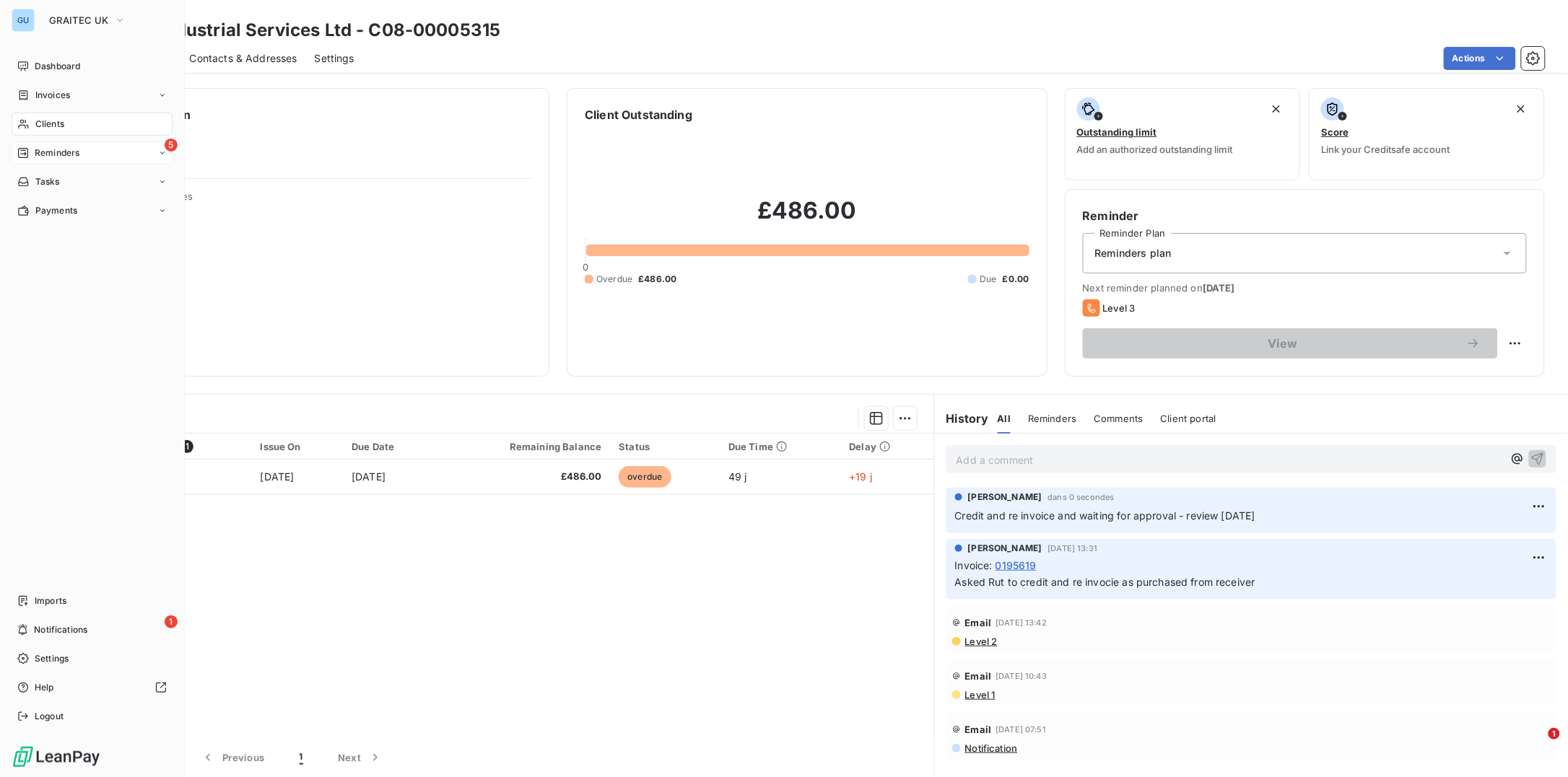
click at [59, 154] on span "Reminders" at bounding box center [57, 152] width 44 height 13
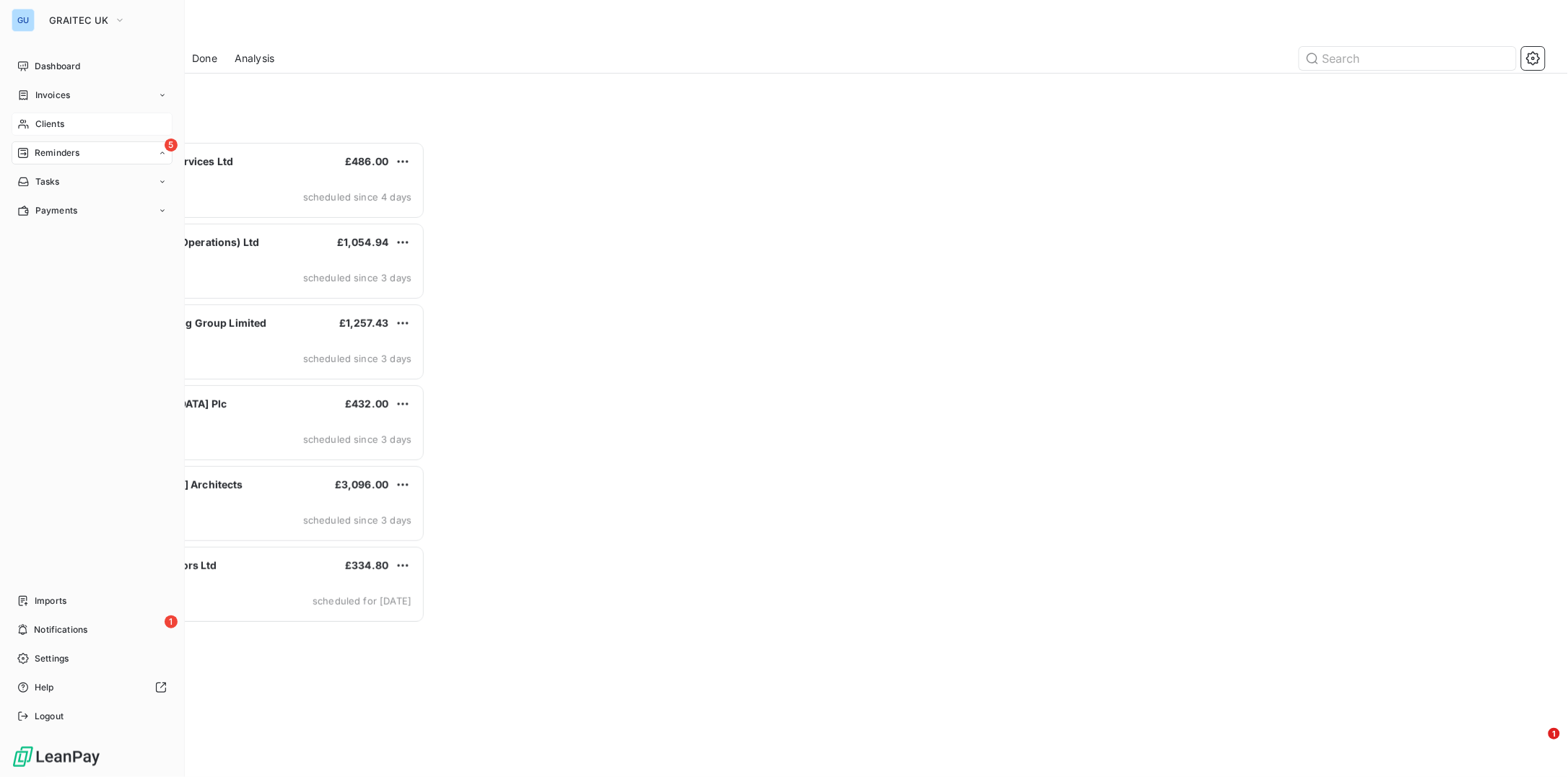
scroll to position [621, 341]
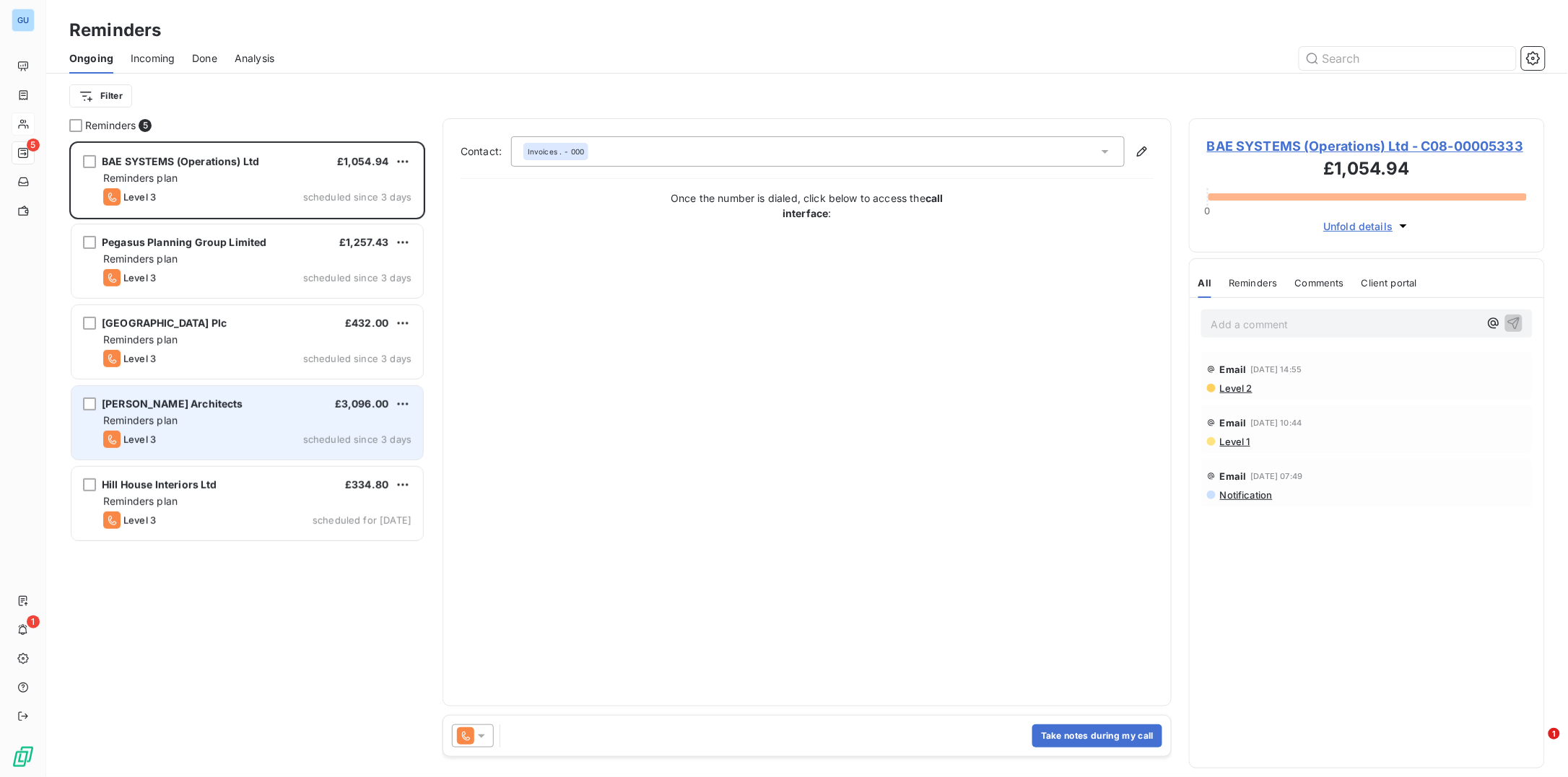
click at [172, 408] on span "[PERSON_NAME] Architects" at bounding box center [172, 404] width 142 height 12
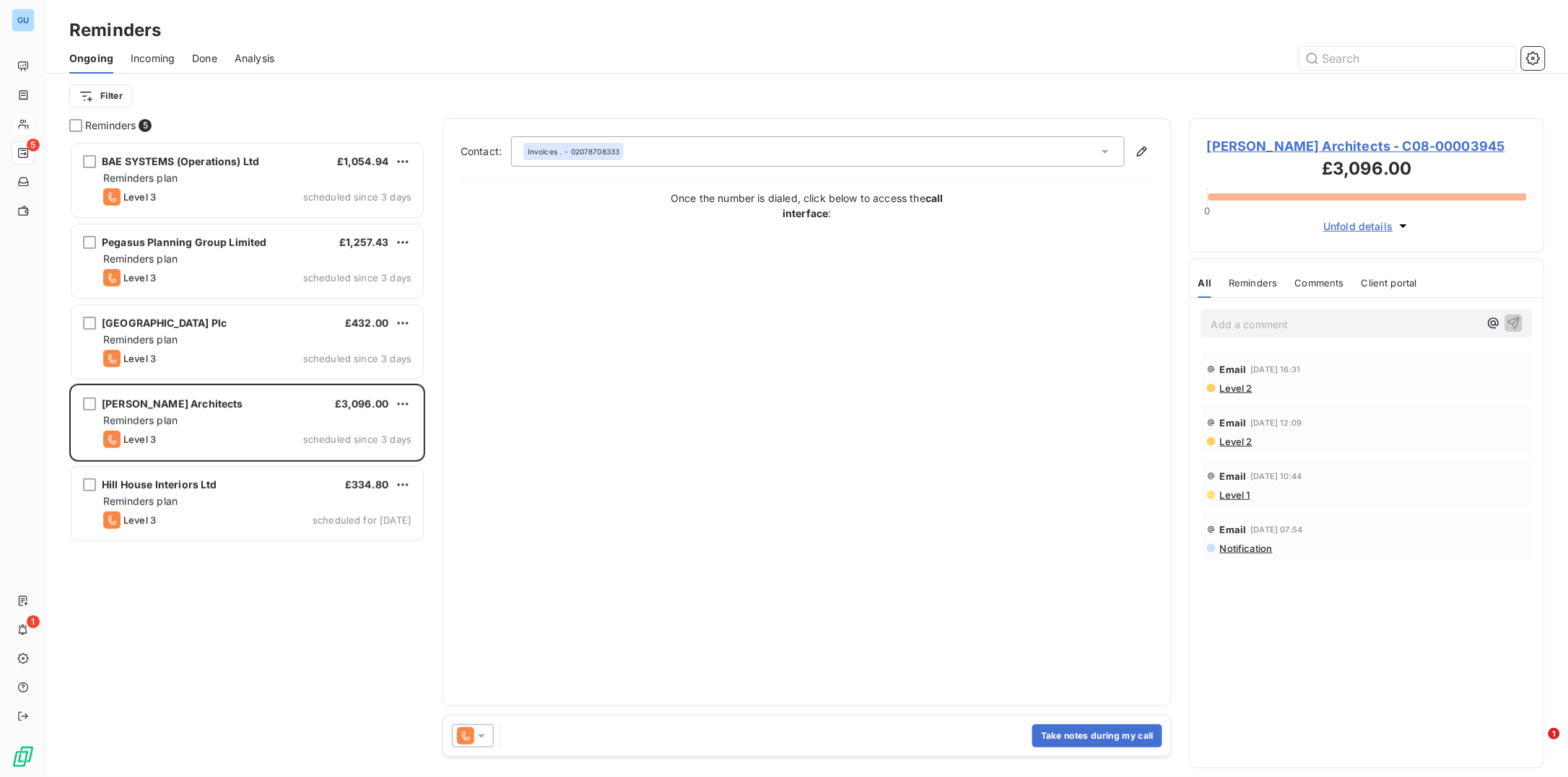
click at [1311, 144] on span "[PERSON_NAME] Architects - C08-00003945" at bounding box center [1367, 145] width 320 height 19
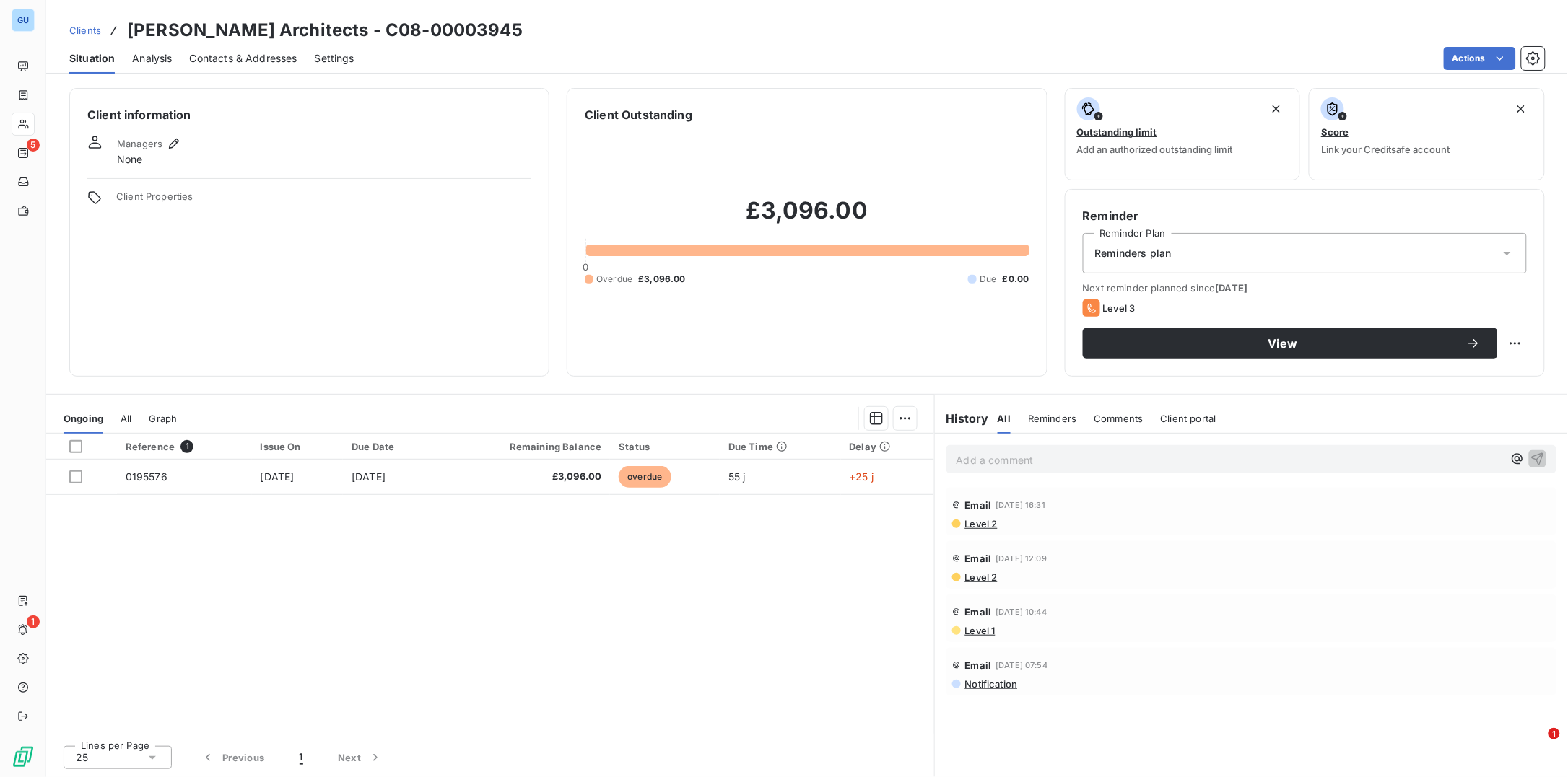
click at [1172, 512] on div "Email 29 Sept 2025, 16:31" at bounding box center [1251, 505] width 598 height 23
click at [225, 51] on span "Contacts & Addresses" at bounding box center [243, 58] width 108 height 15
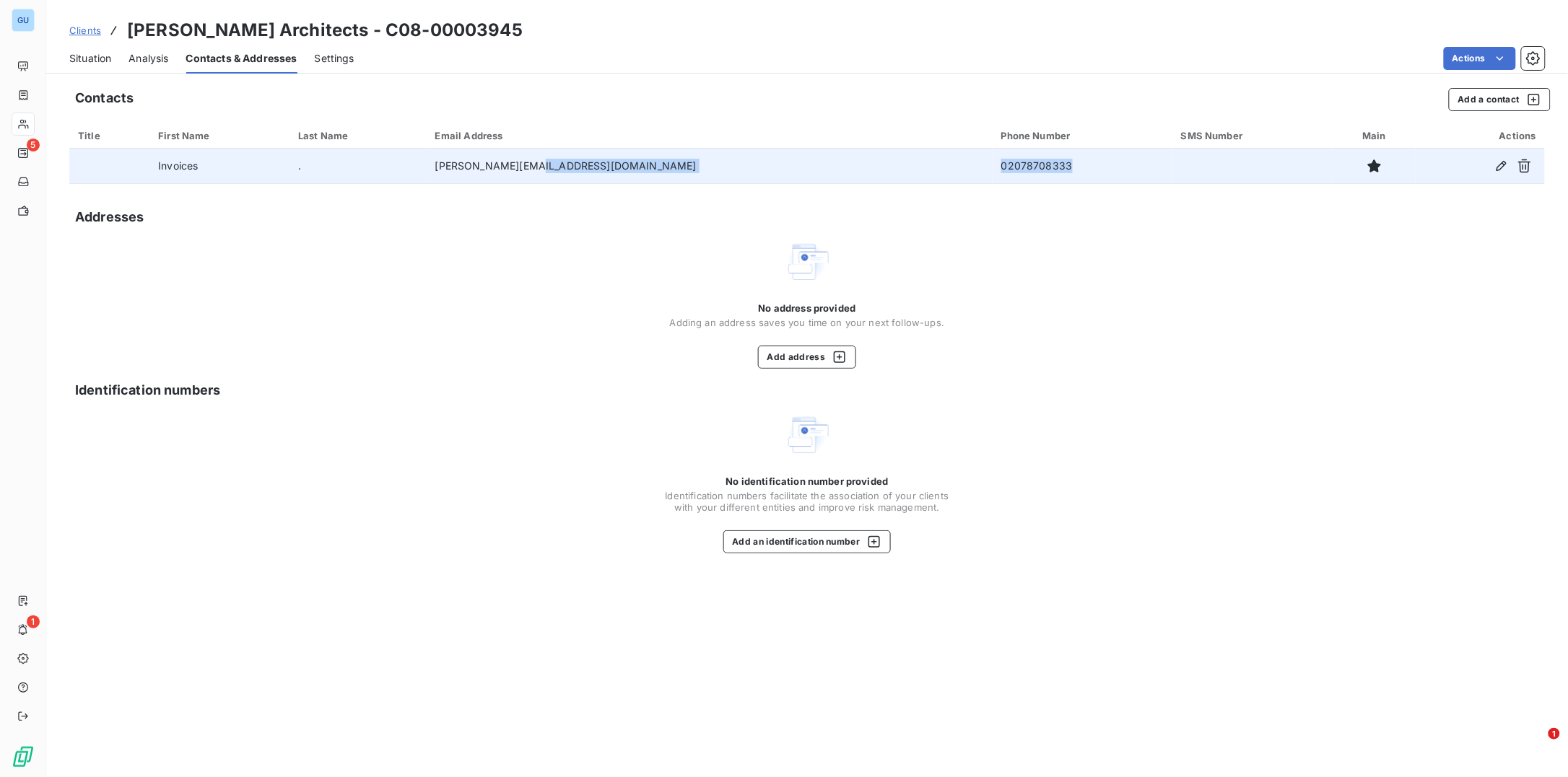
drag, startPoint x: 949, startPoint y: 168, endPoint x: 792, endPoint y: 165, distance: 157.0
click at [792, 165] on tr "Invoices . lucy@lucywood.com 02078708333" at bounding box center [807, 165] width 1475 height 34
drag, startPoint x: 792, startPoint y: 165, endPoint x: 878, endPoint y: 169, distance: 86.1
copy tr "02078708333"
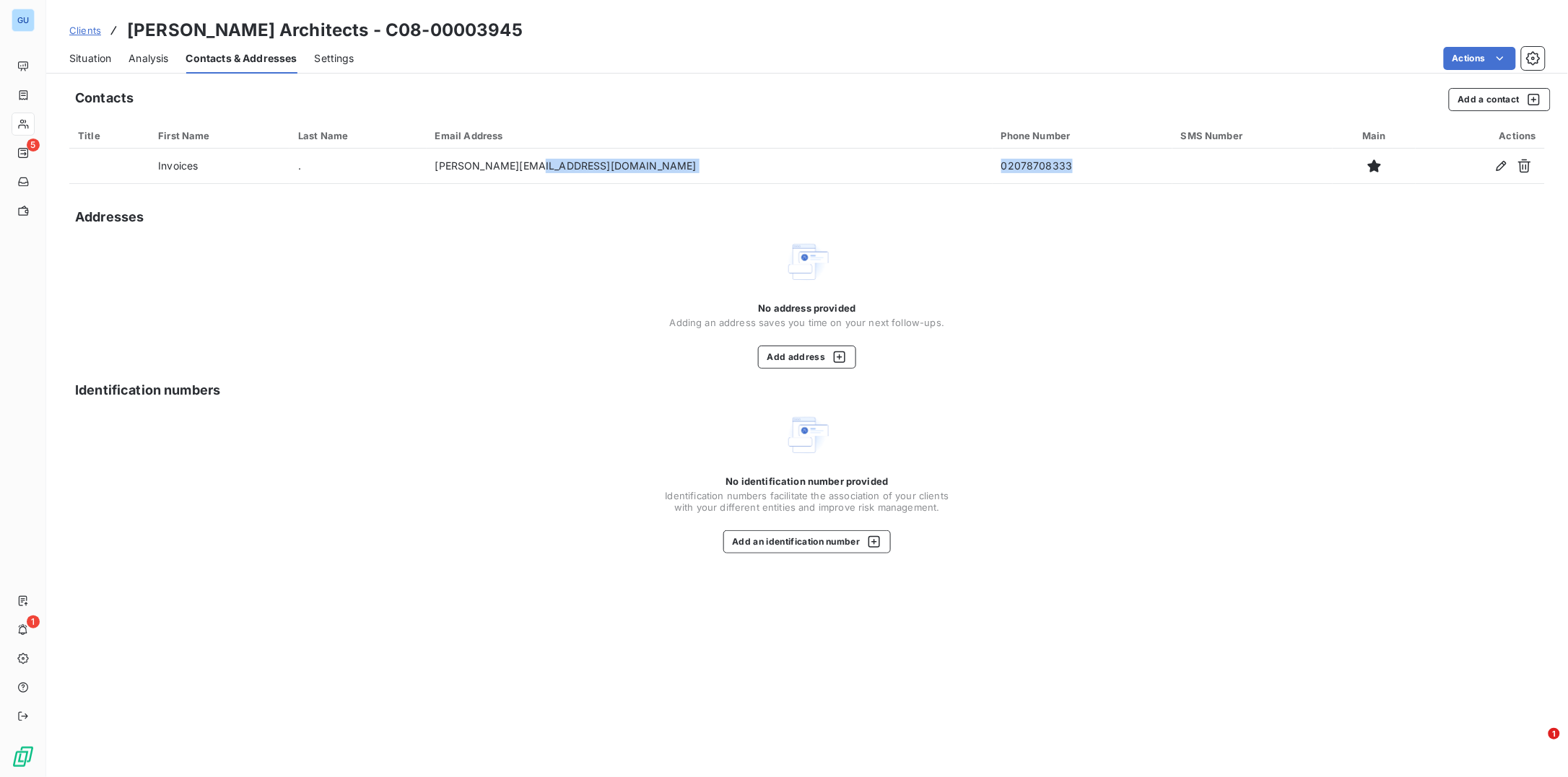
drag, startPoint x: 1114, startPoint y: 424, endPoint x: 1078, endPoint y: 424, distance: 36.0
click at [1114, 424] on div "No identification number provided Identification numbers facilitate the associa…" at bounding box center [807, 483] width 1475 height 141
click at [83, 60] on span "Situation" at bounding box center [90, 58] width 42 height 15
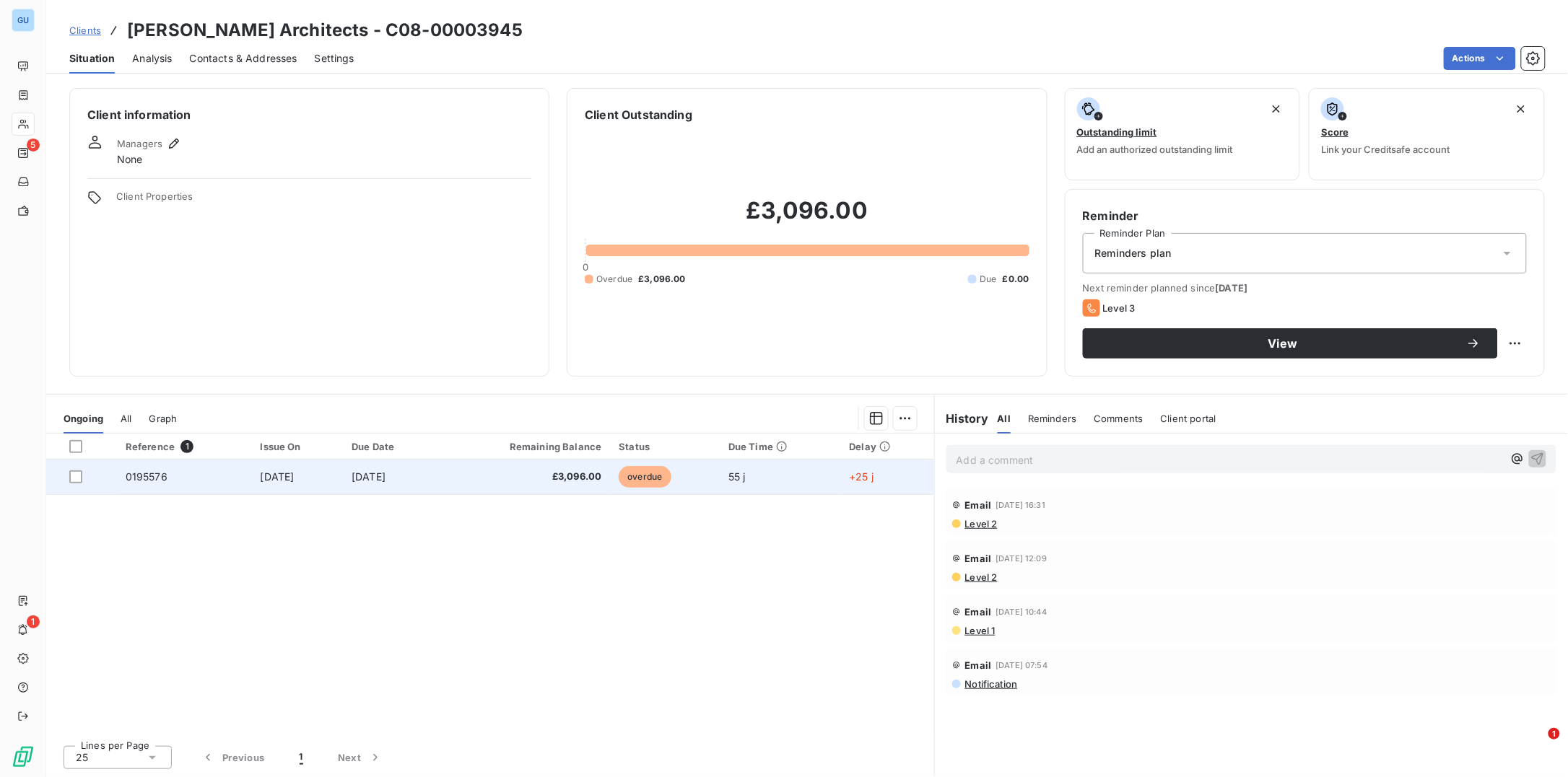
click at [139, 476] on span "0195576" at bounding box center [146, 476] width 42 height 12
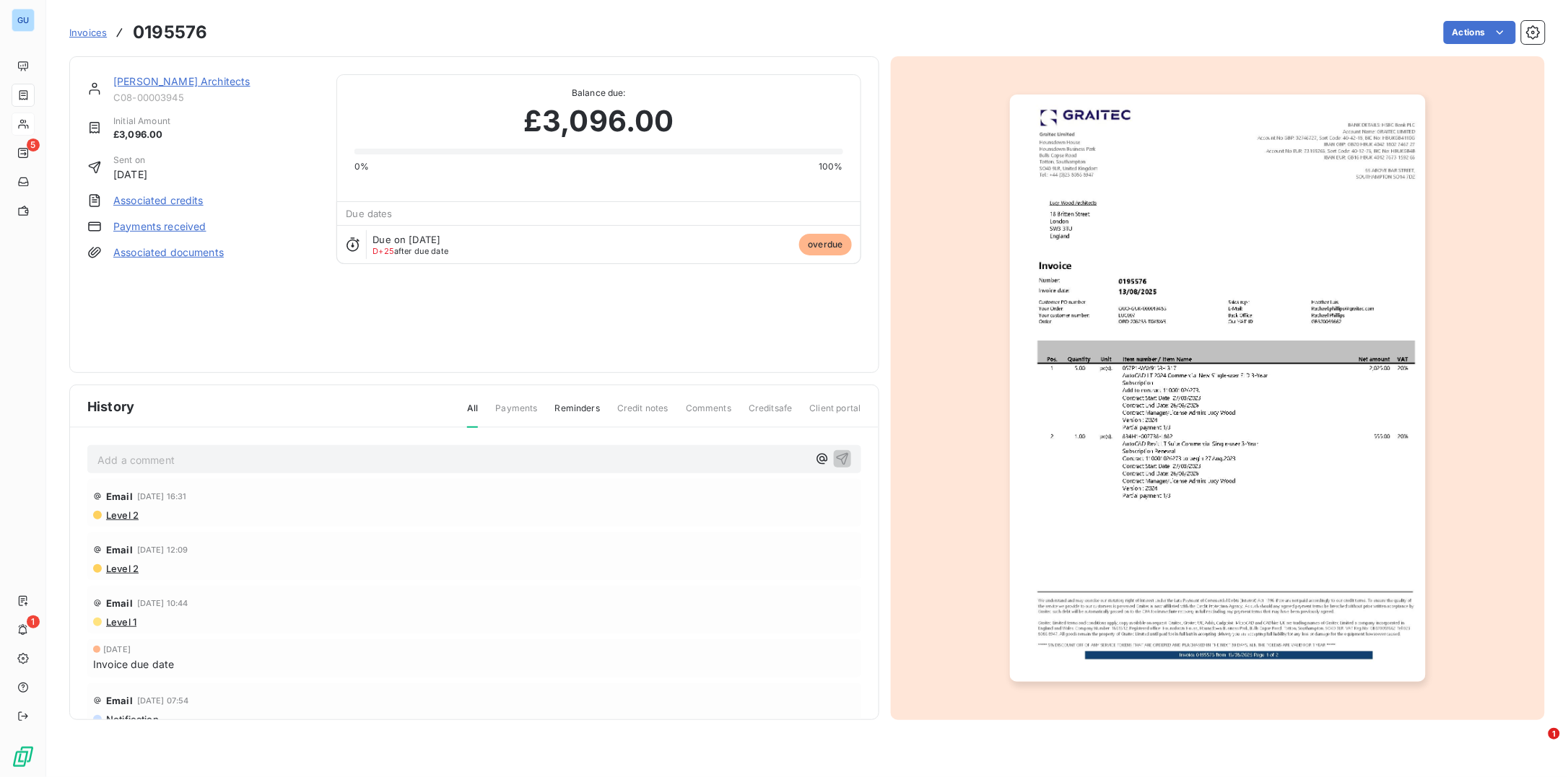
click at [1169, 414] on img "button" at bounding box center [1218, 388] width 416 height 587
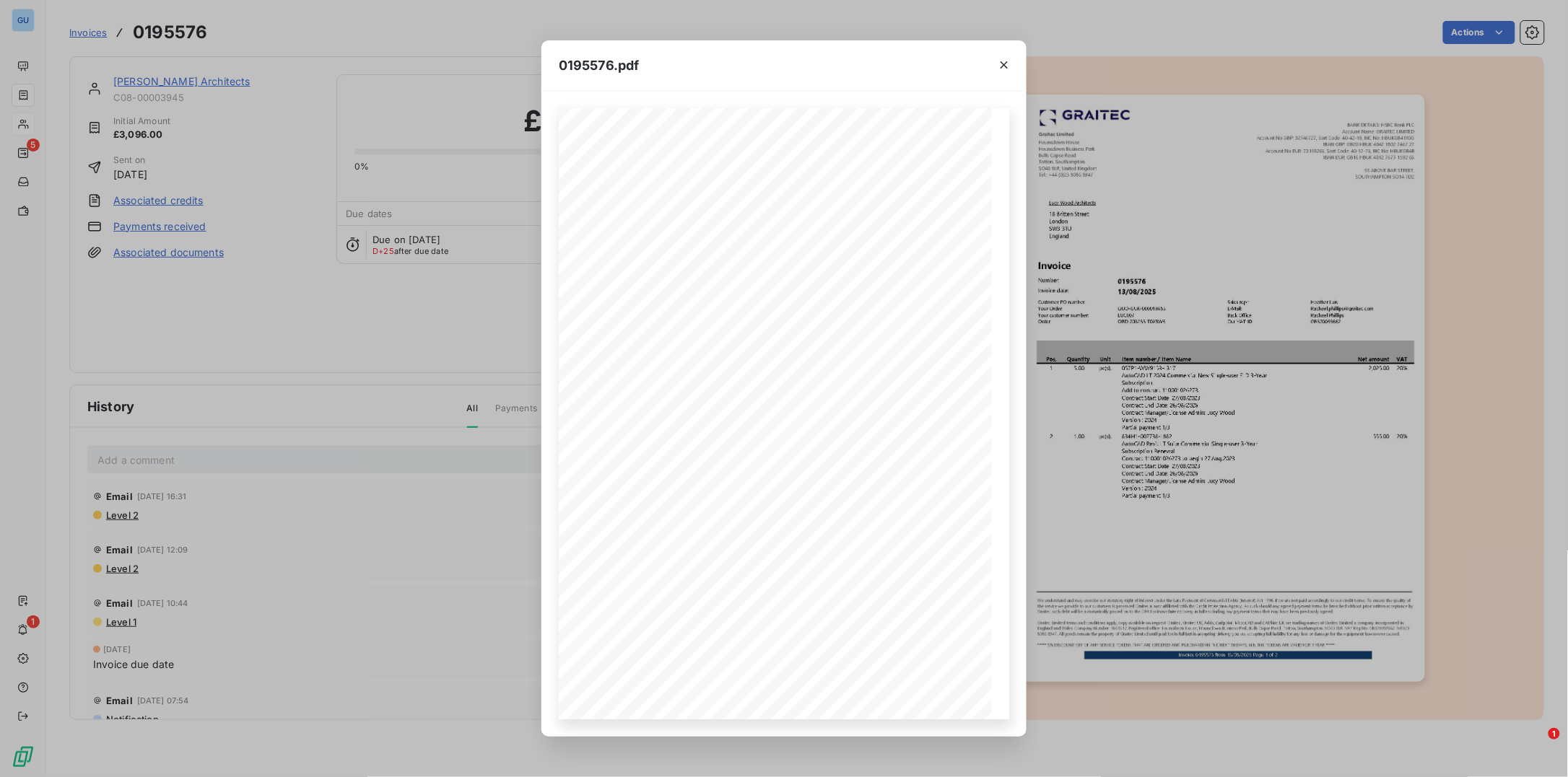
click at [449, 400] on div "0195576.pdf Pos. Quantity Unit Item number / Item Name Net amount VAT 1 5.00 pc…" at bounding box center [784, 388] width 1568 height 777
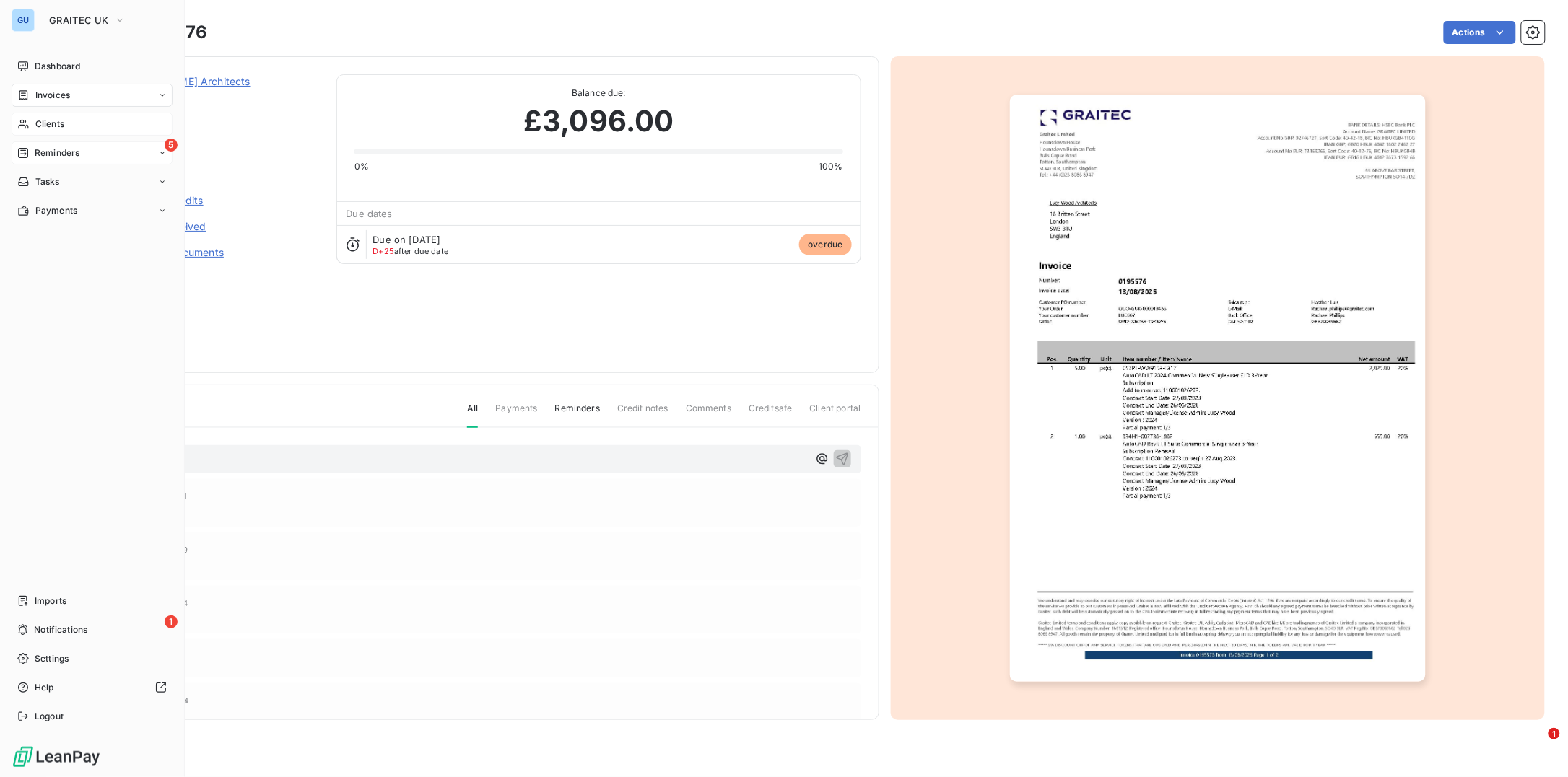
click at [45, 149] on span "Reminders" at bounding box center [57, 152] width 44 height 13
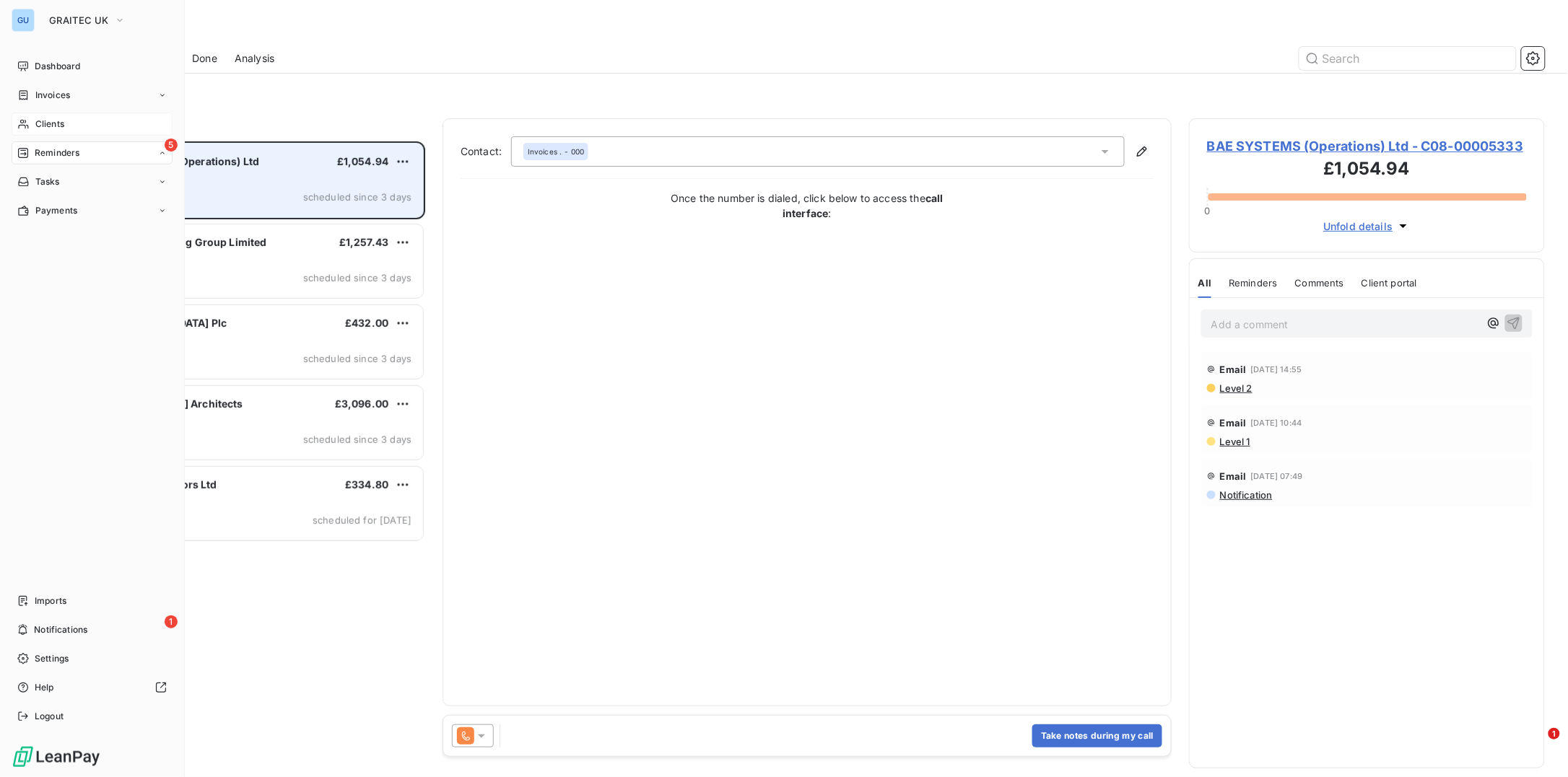
scroll to position [621, 341]
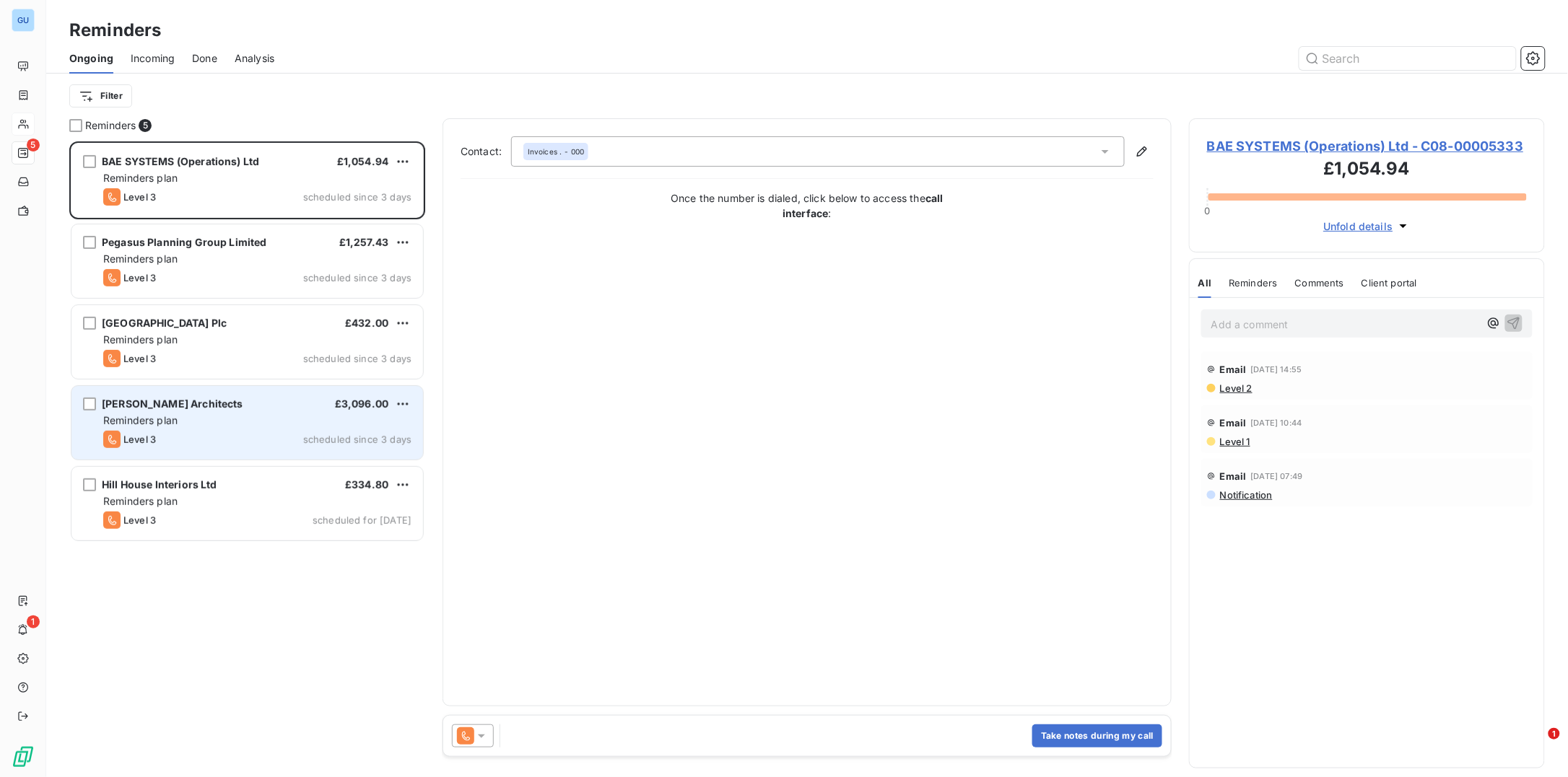
click at [152, 415] on span "Reminders plan" at bounding box center [140, 420] width 74 height 12
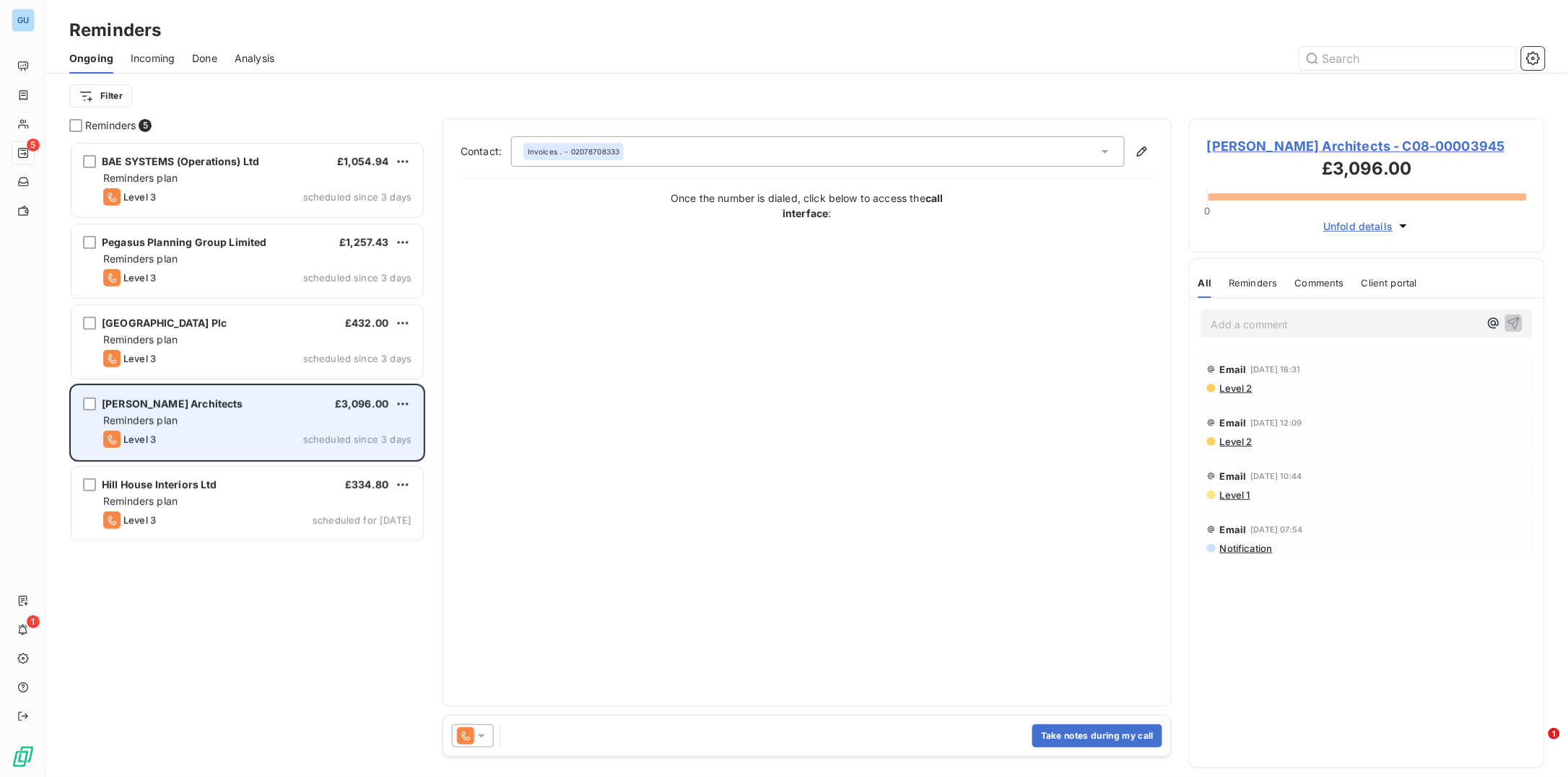
click at [275, 419] on div "Reminders plan" at bounding box center [257, 421] width 308 height 15
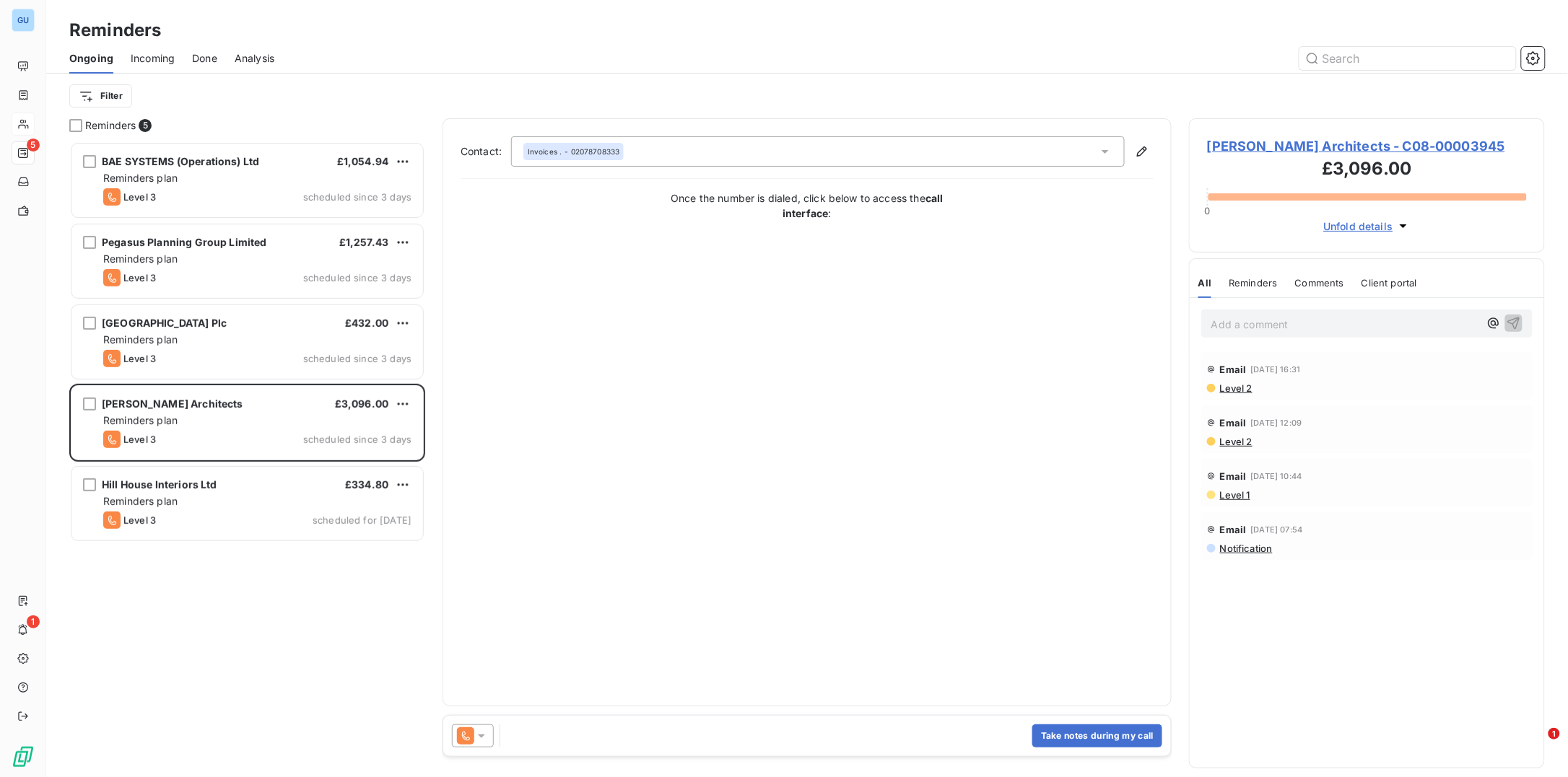
click at [1302, 146] on span "[PERSON_NAME] Architects - C08-00003945" at bounding box center [1367, 145] width 320 height 19
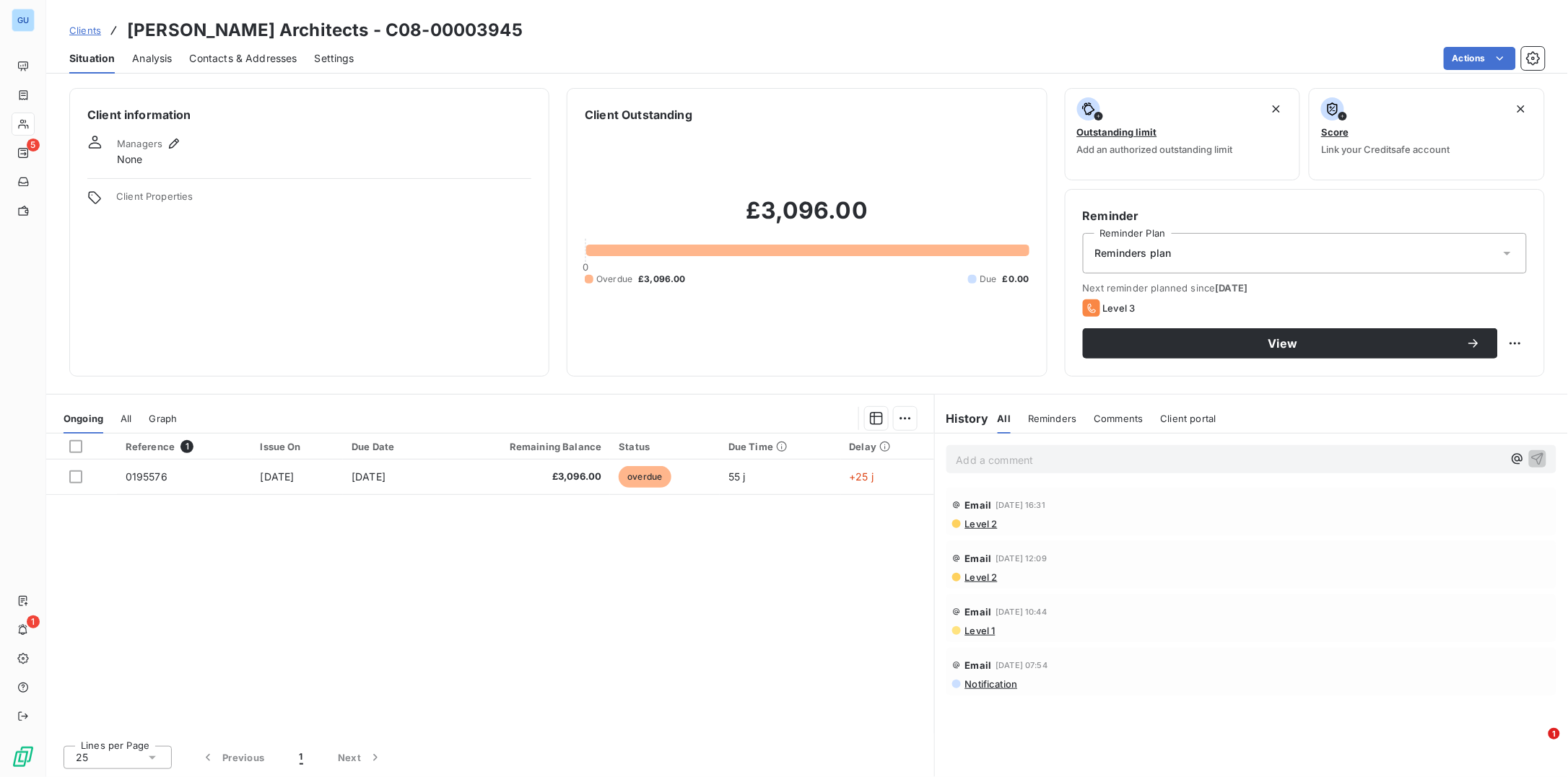
click at [249, 60] on span "Contacts & Addresses" at bounding box center [243, 58] width 108 height 15
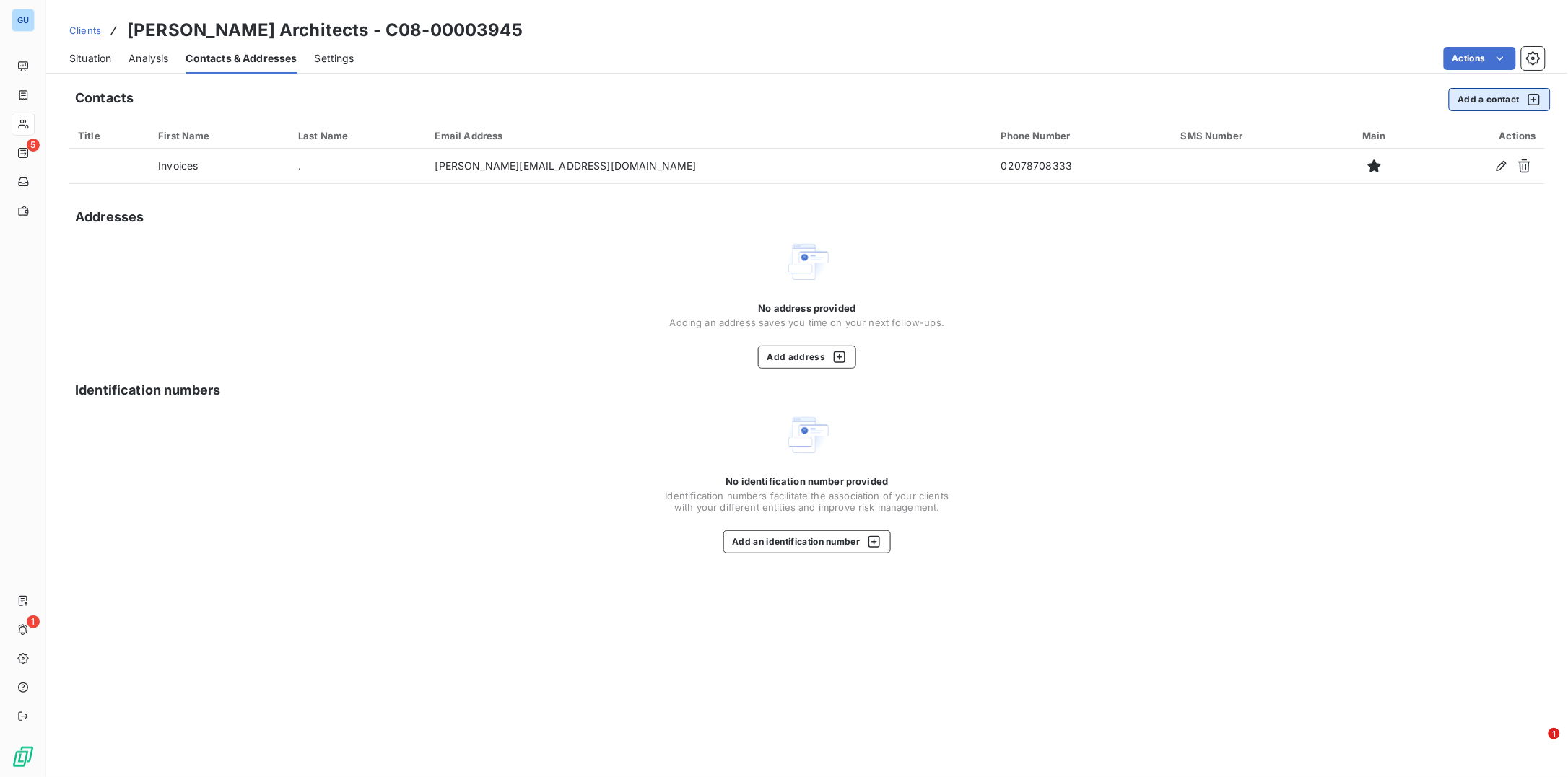
click at [1485, 99] on button "Add a contact" at bounding box center [1499, 99] width 102 height 23
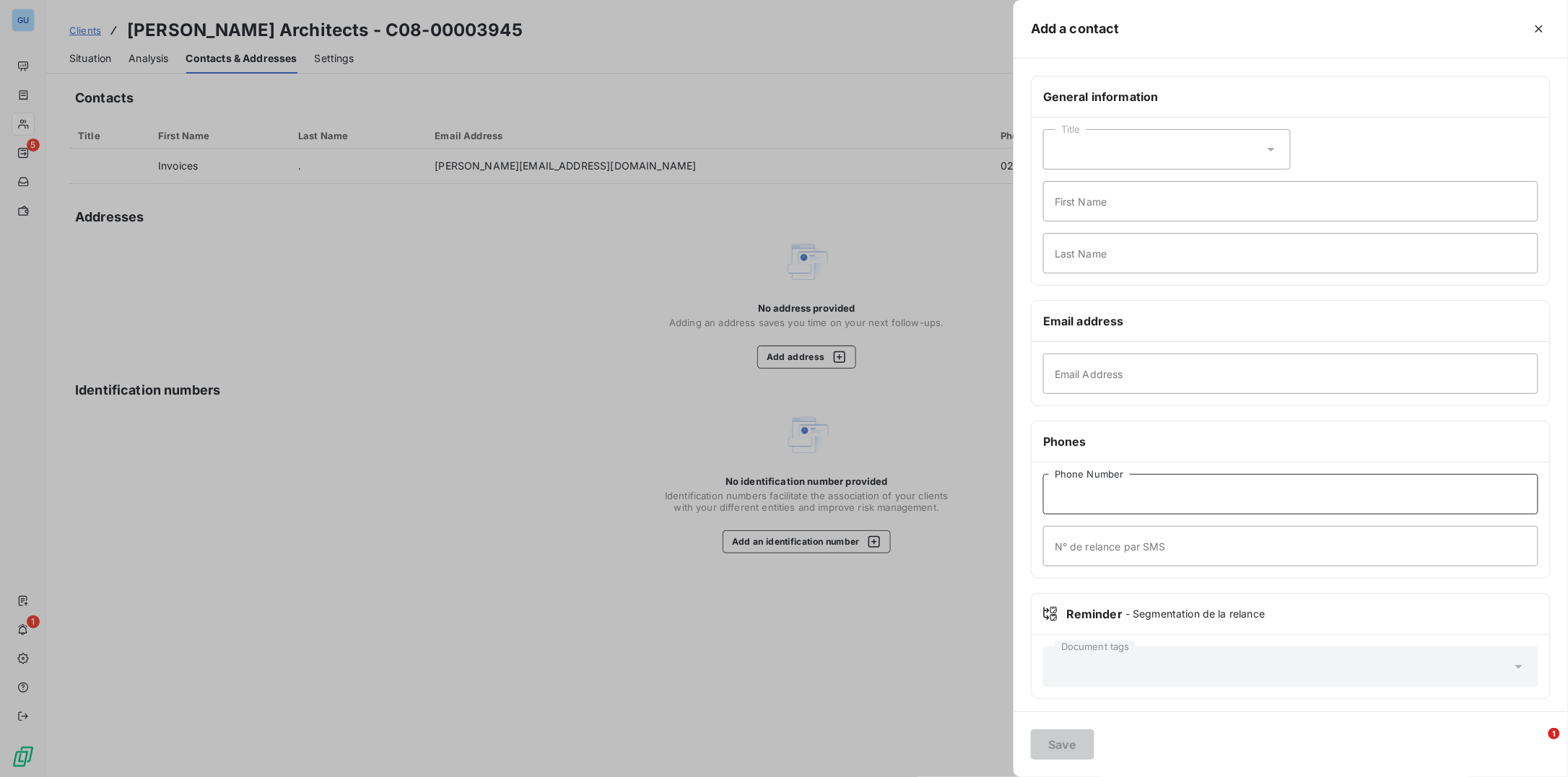
click at [1113, 490] on input "Phone Number" at bounding box center [1290, 494] width 495 height 41
click at [1537, 24] on icon "button" at bounding box center [1539, 28] width 15 height 15
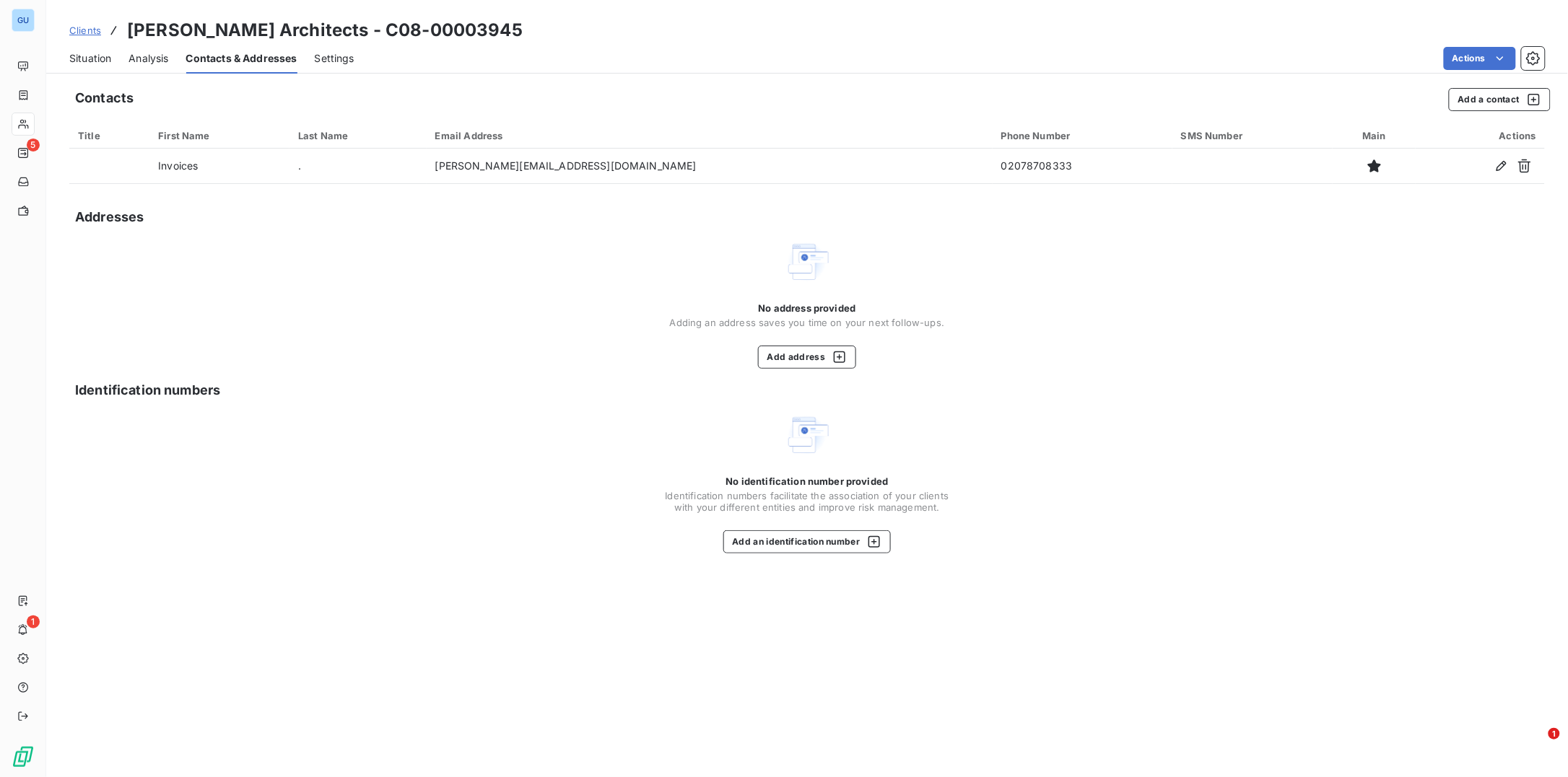
click at [102, 59] on span "Situation" at bounding box center [90, 58] width 42 height 15
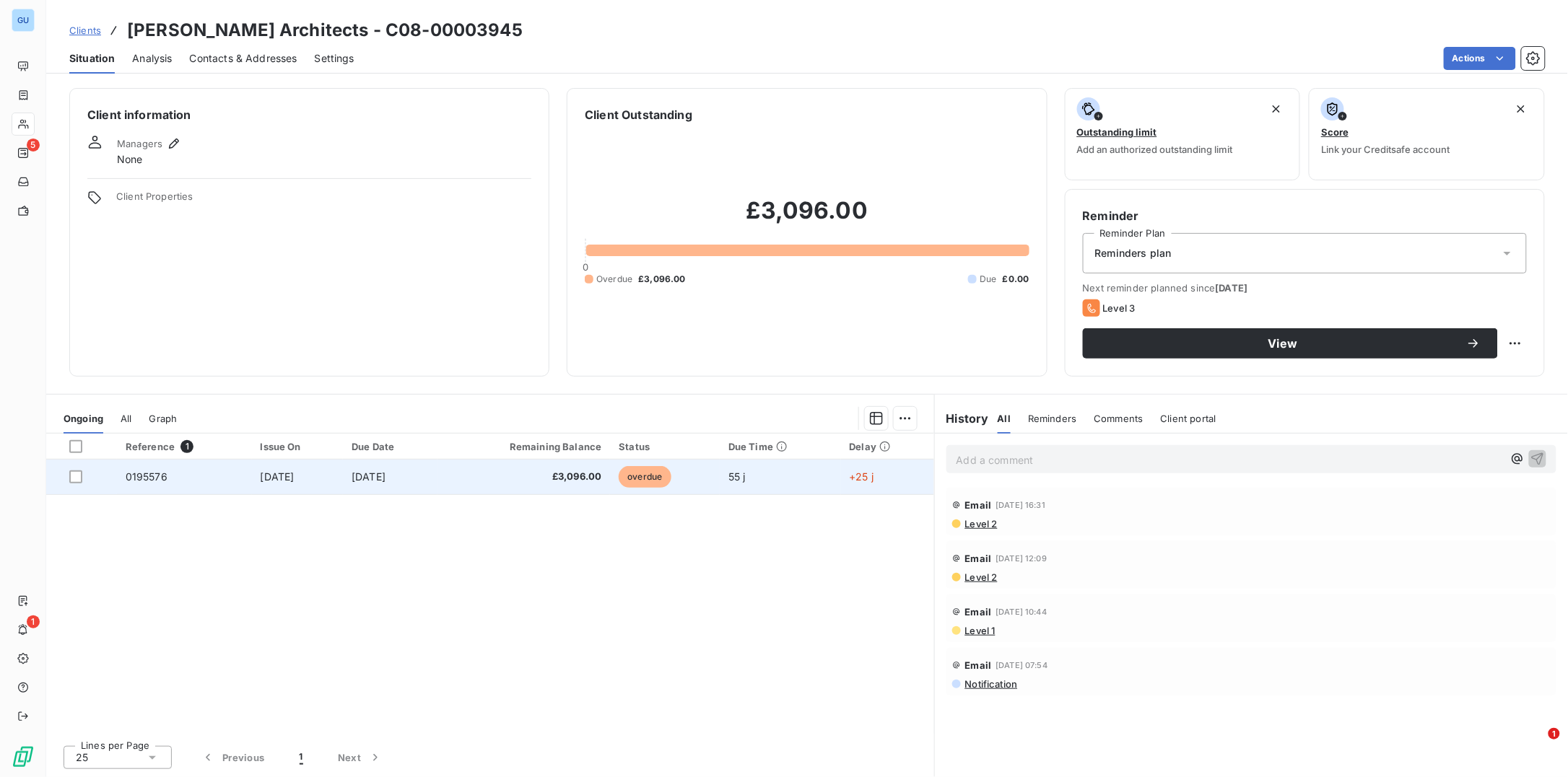
click at [156, 476] on span "0195576" at bounding box center [146, 476] width 42 height 12
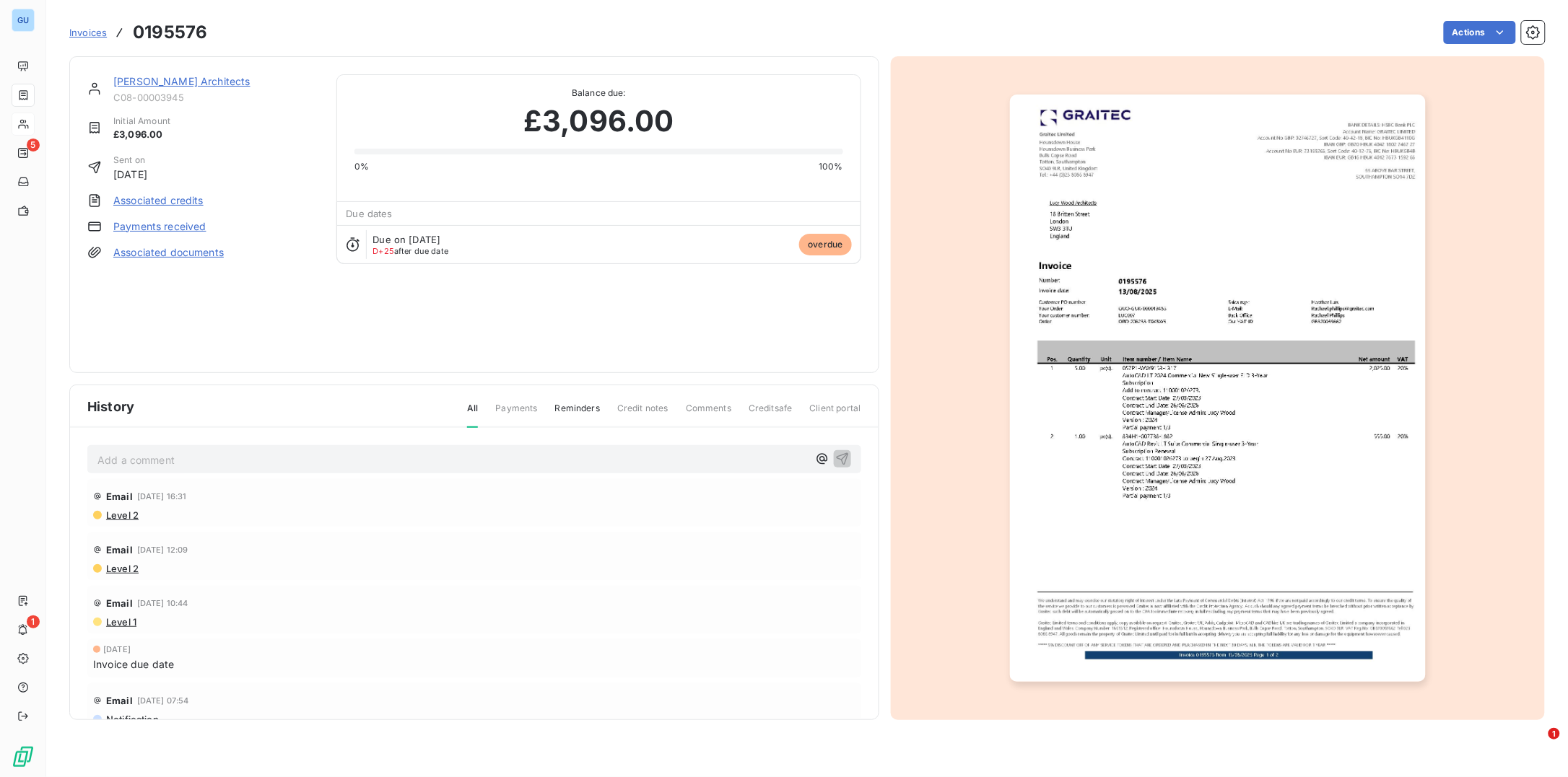
click at [1218, 404] on img "button" at bounding box center [1218, 388] width 416 height 587
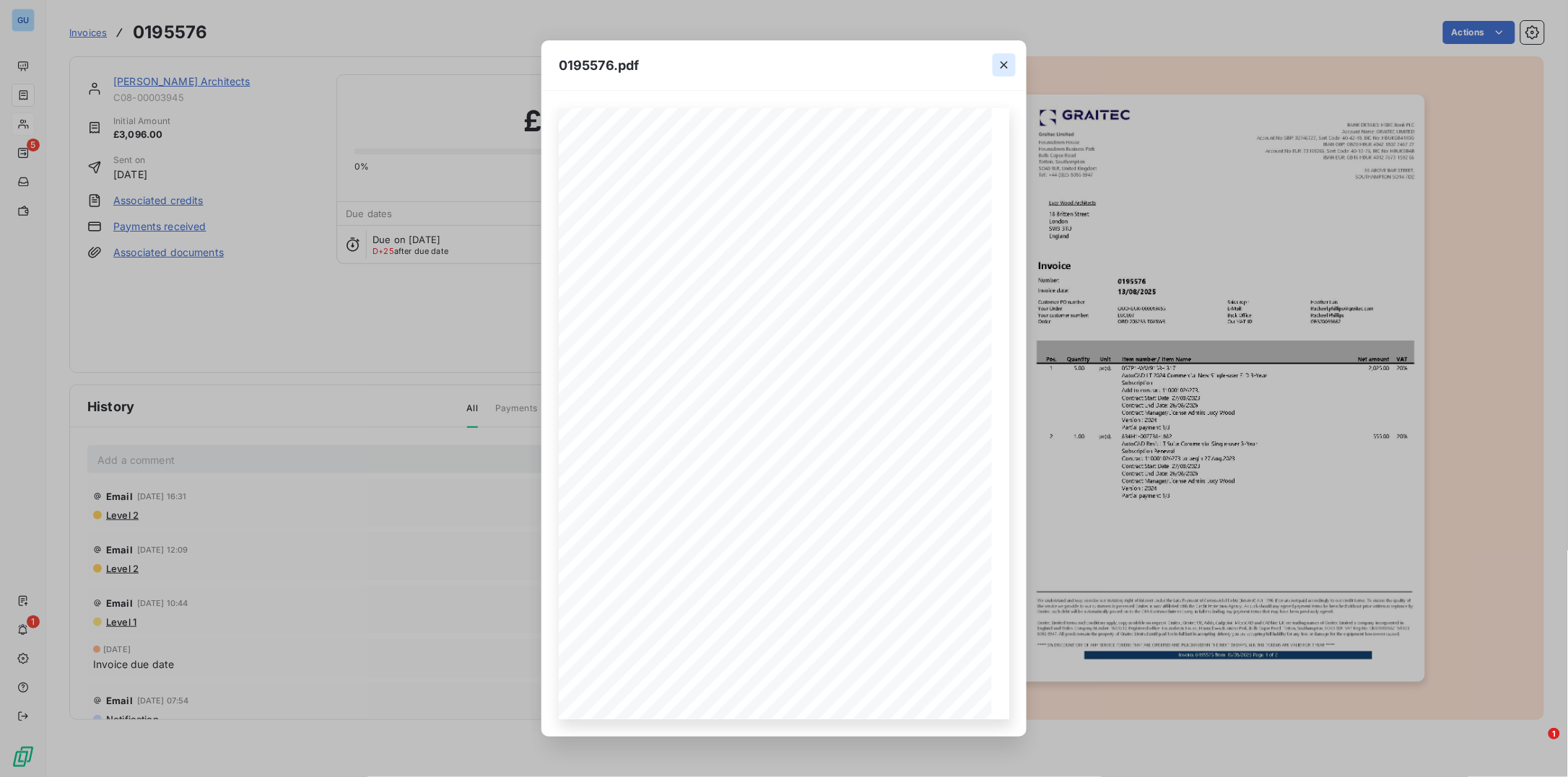
click at [1010, 60] on icon "button" at bounding box center [1004, 64] width 15 height 15
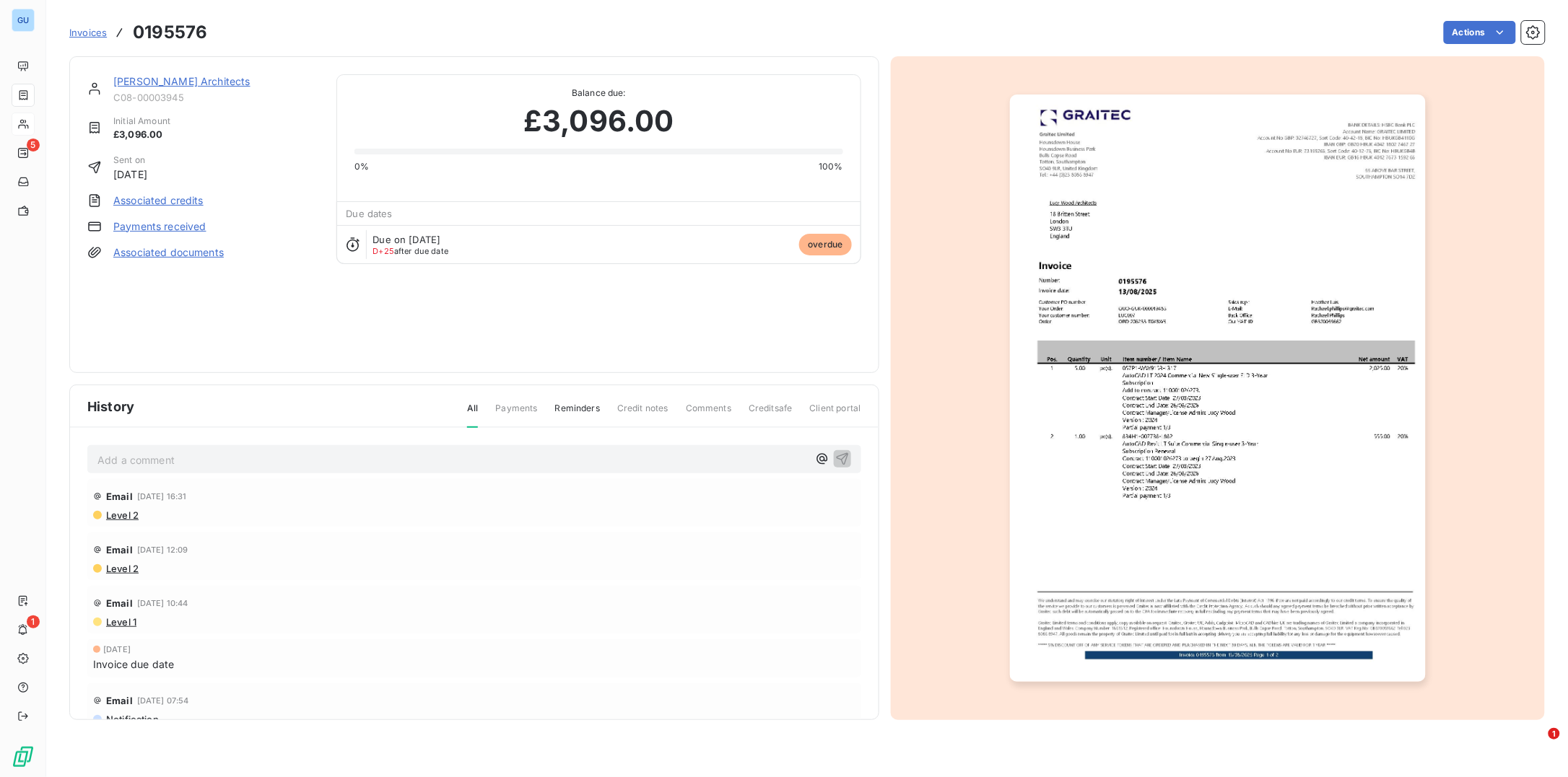
click at [158, 83] on link "[PERSON_NAME] Architects" at bounding box center [181, 81] width 137 height 12
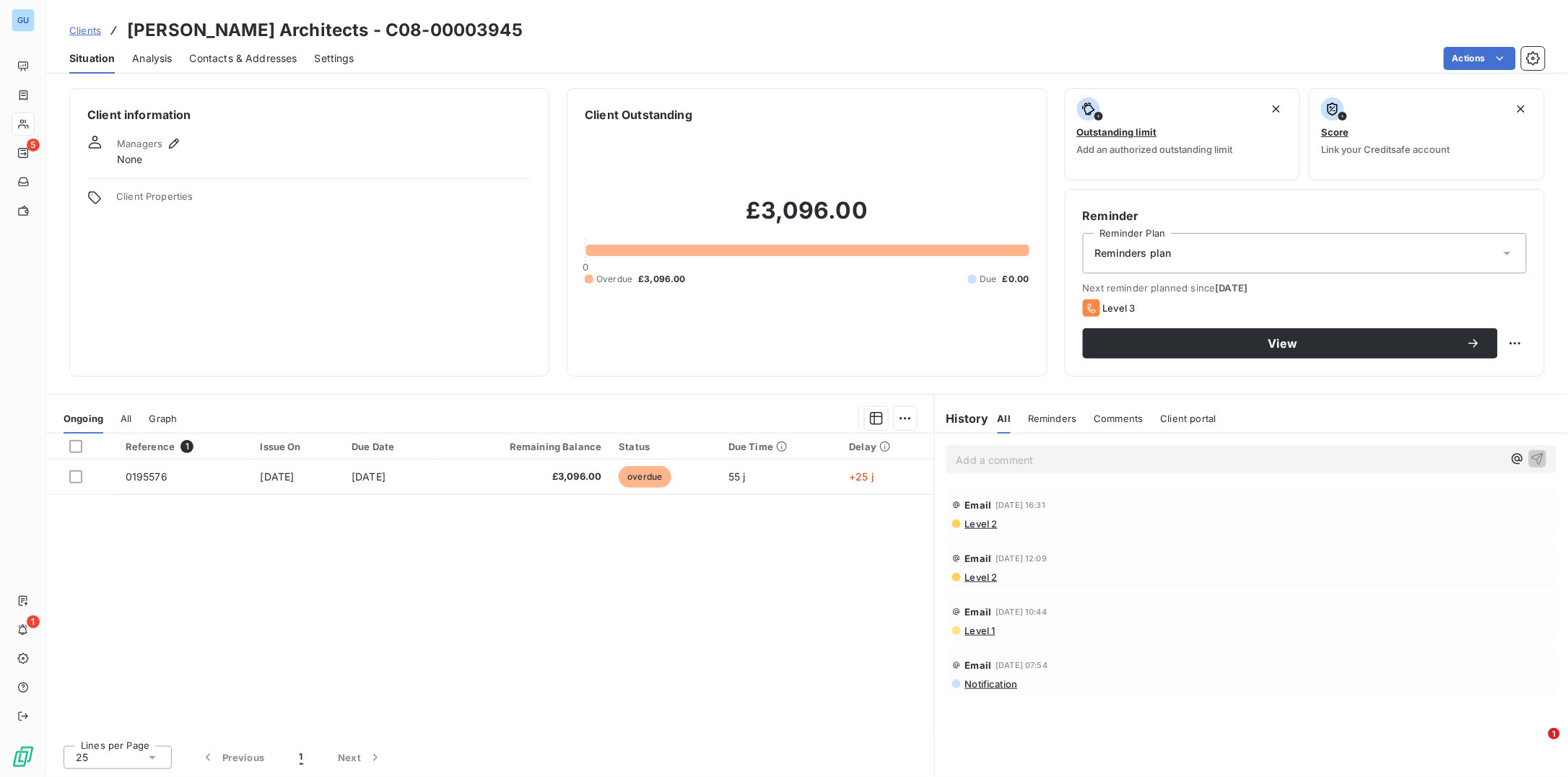
click at [264, 54] on span "Contacts & Addresses" at bounding box center [243, 58] width 108 height 15
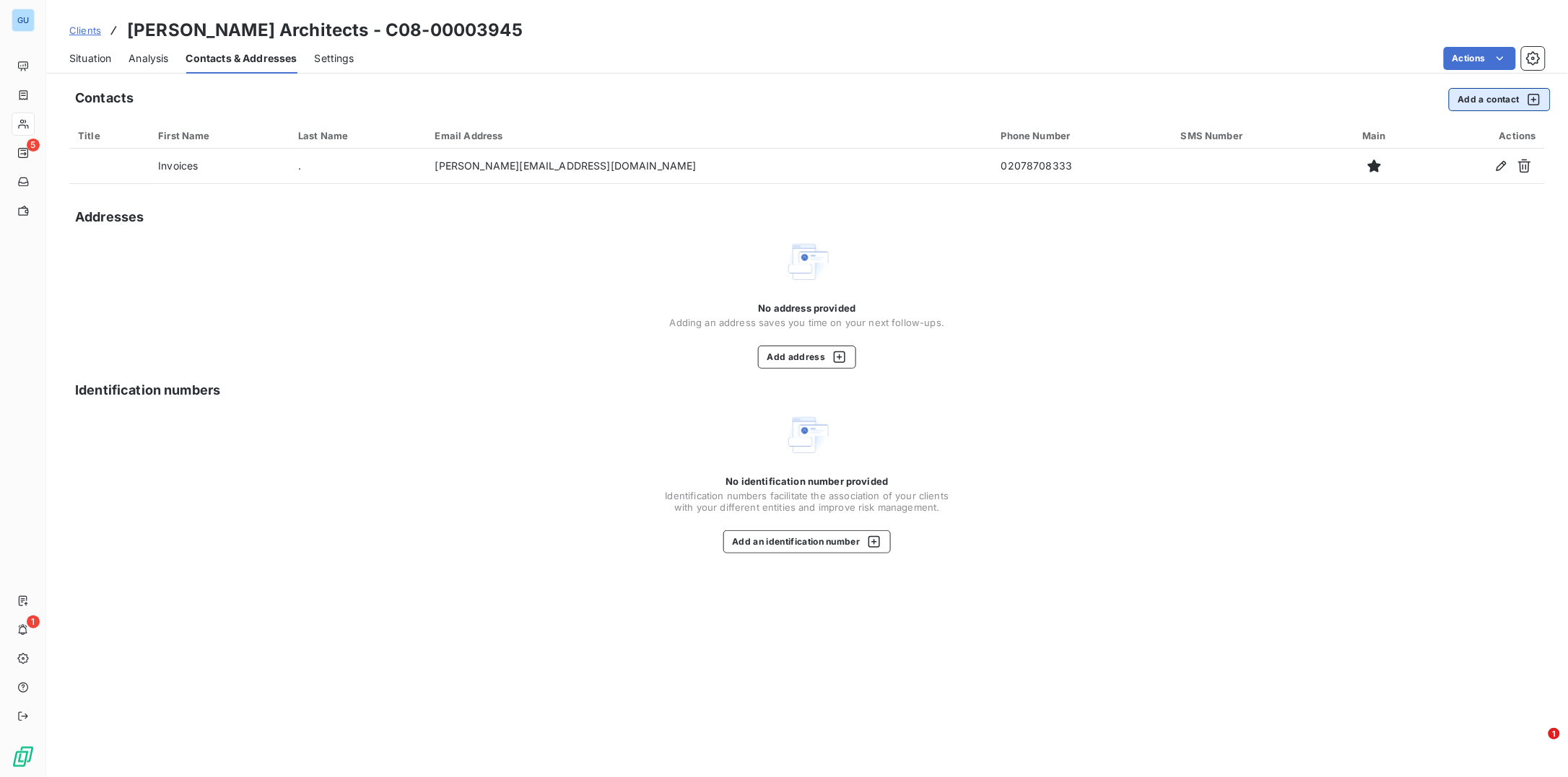
click at [1484, 102] on button "Add a contact" at bounding box center [1499, 99] width 102 height 23
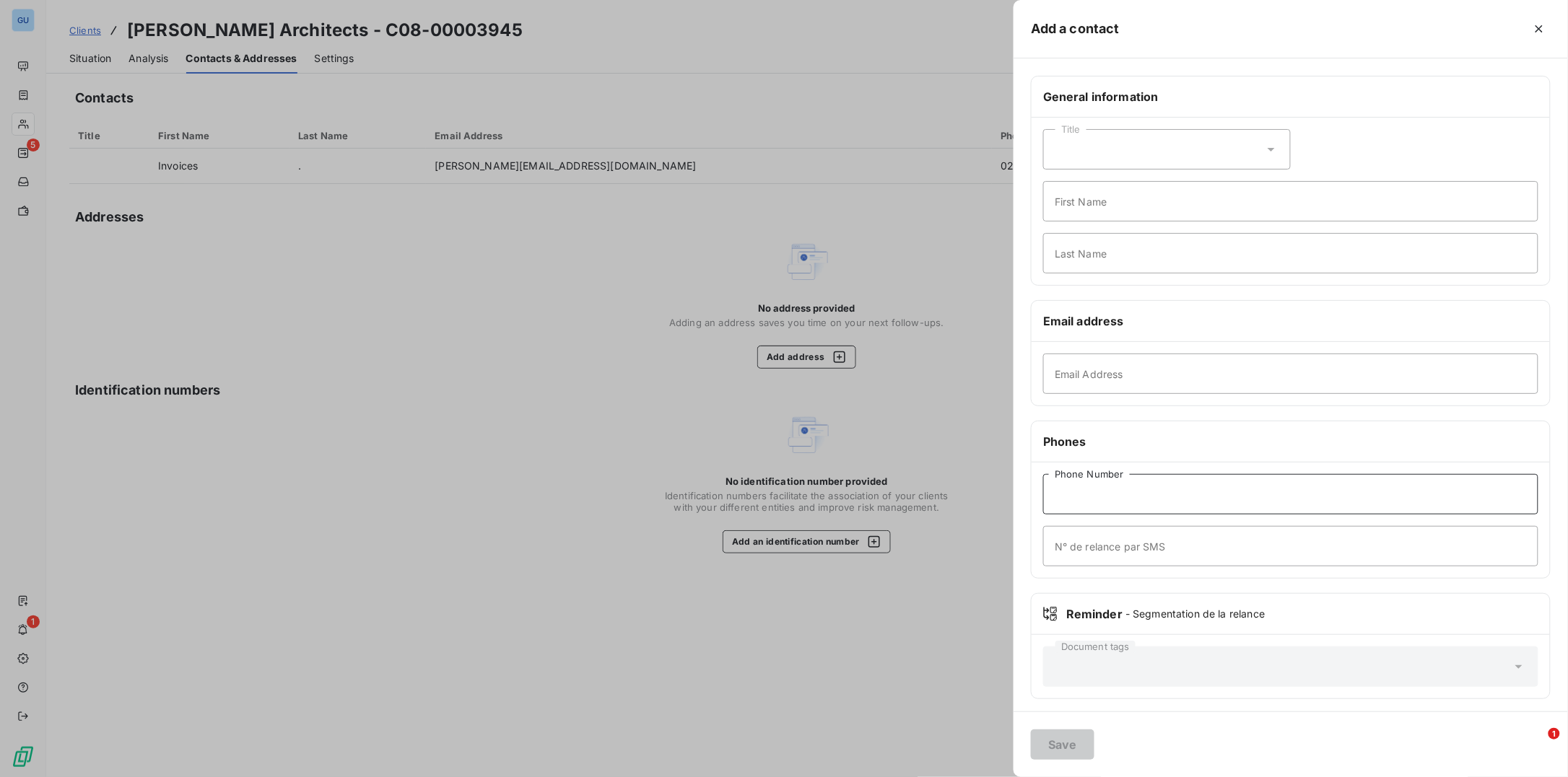
click at [1106, 496] on input "Phone Number" at bounding box center [1290, 494] width 495 height 41
type input "07808 740328"
click at [1081, 216] on input "First Name" at bounding box center [1290, 201] width 495 height 41
type input "Adam"
click at [1123, 372] on input "Email Address" at bounding box center [1290, 373] width 495 height 41
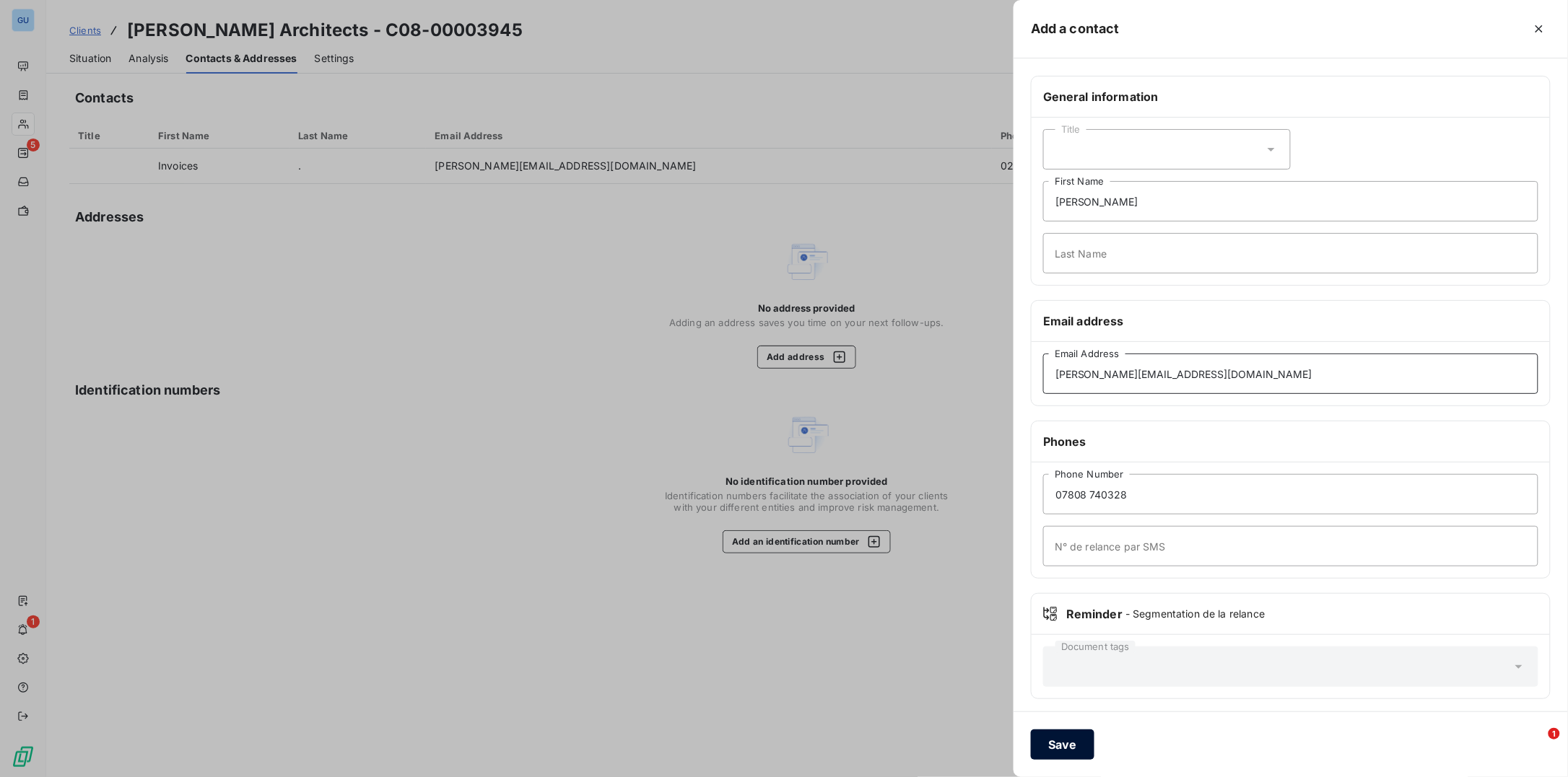
type input "[PERSON_NAME][EMAIL_ADDRESS][DOMAIN_NAME]"
click at [1064, 739] on button "Save" at bounding box center [1062, 745] width 64 height 31
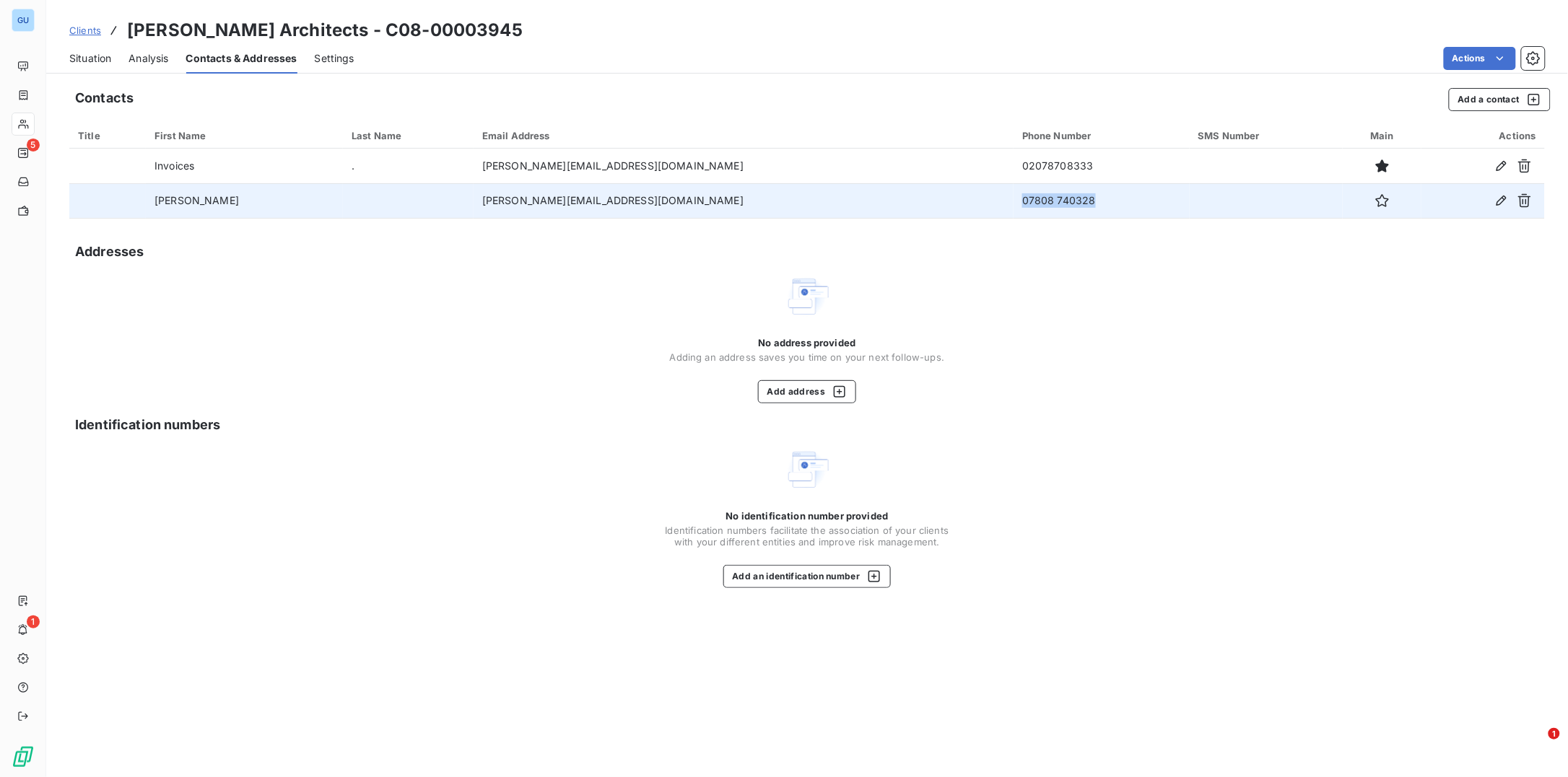
drag, startPoint x: 974, startPoint y: 202, endPoint x: 898, endPoint y: 205, distance: 76.1
click at [1013, 205] on td "07808 740328" at bounding box center [1101, 200] width 176 height 34
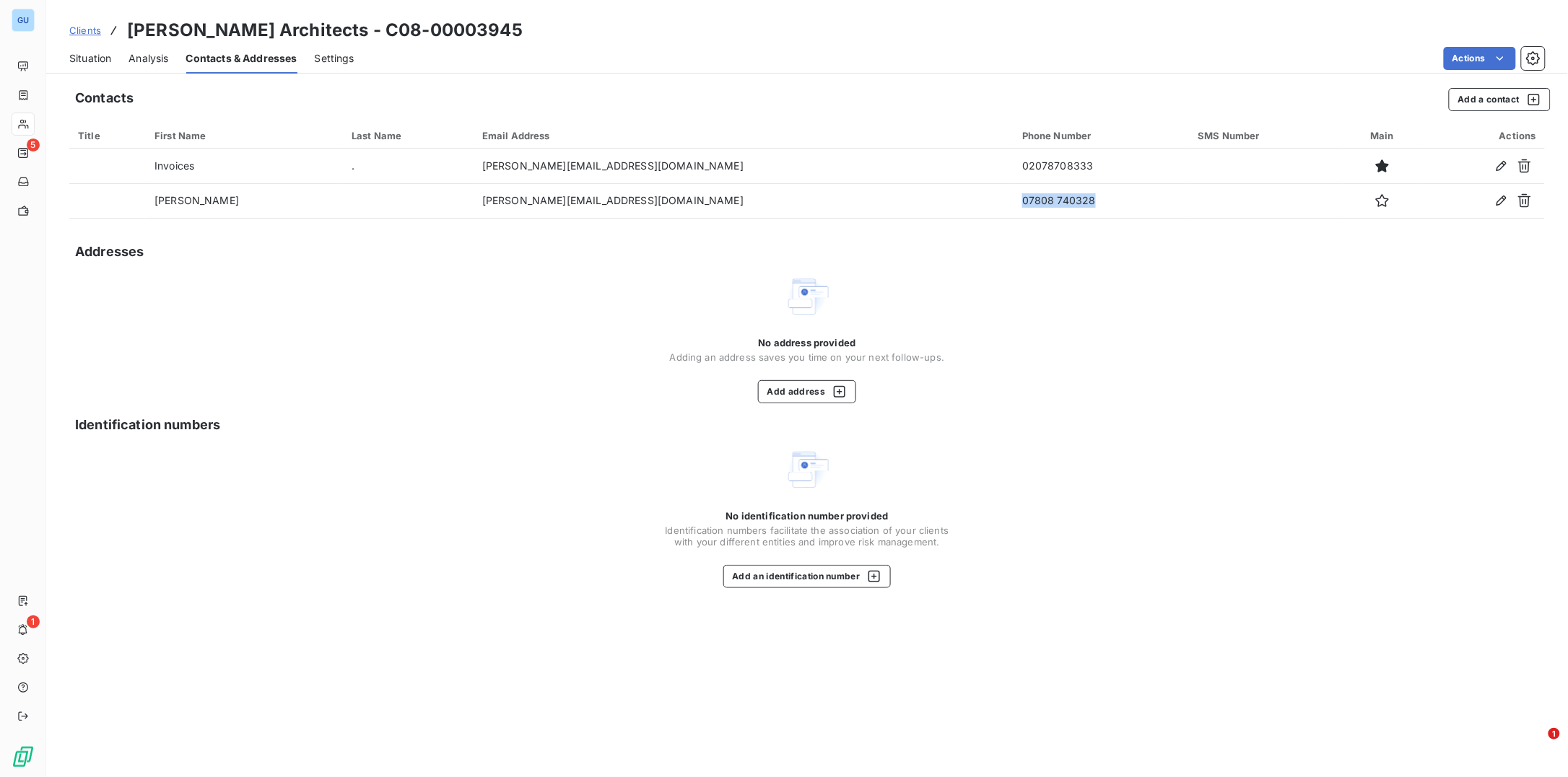
copy td "07808 740328"
click at [1051, 431] on div "Identification numbers" at bounding box center [813, 424] width 1475 height 20
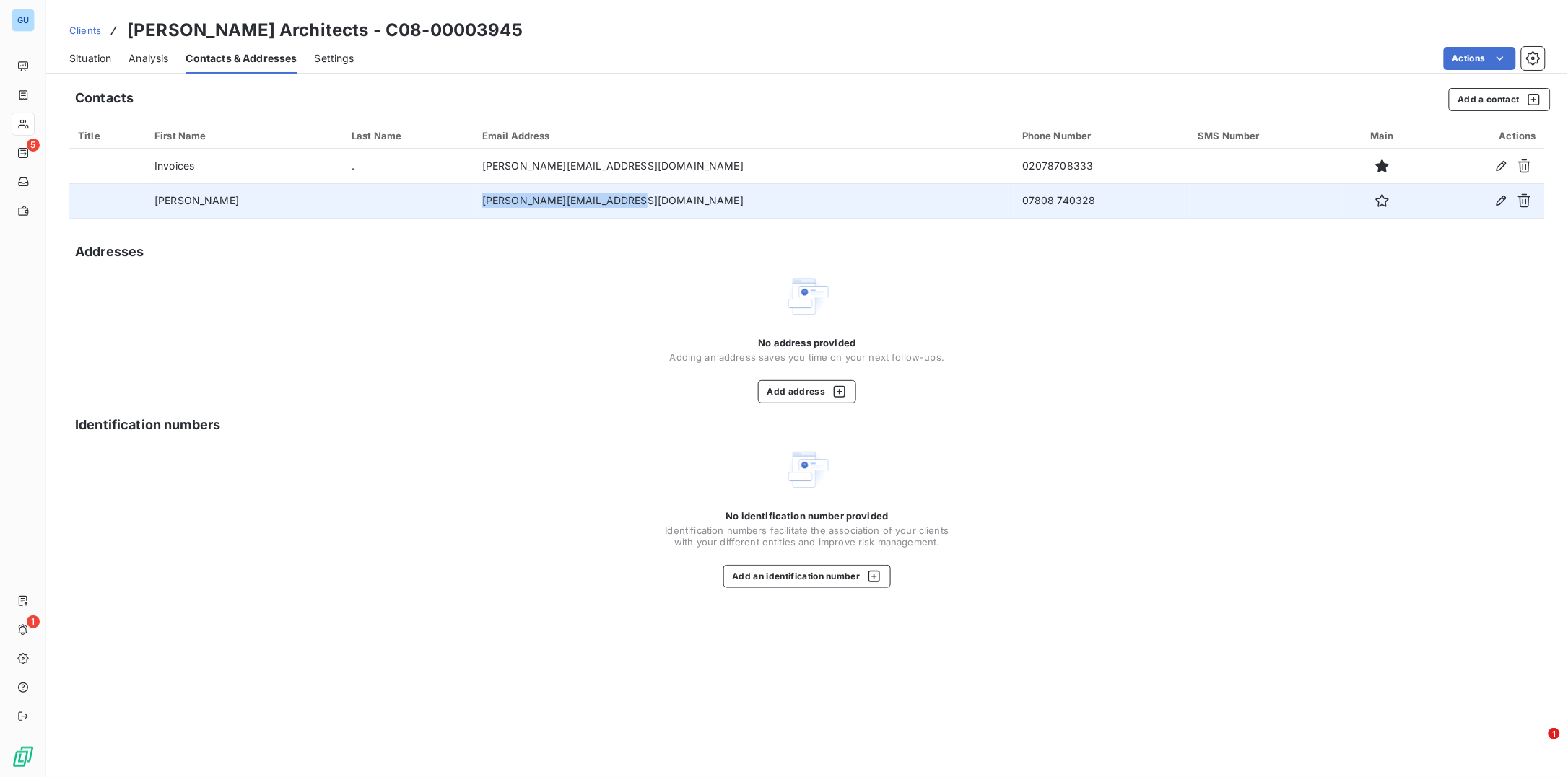
drag, startPoint x: 653, startPoint y: 203, endPoint x: 494, endPoint y: 210, distance: 159.2
click at [494, 210] on td "[PERSON_NAME][EMAIL_ADDRESS][DOMAIN_NAME]" at bounding box center [744, 200] width 540 height 34
drag, startPoint x: 494, startPoint y: 210, endPoint x: 511, endPoint y: 208, distance: 17.1
copy td "[PERSON_NAME][EMAIL_ADDRESS][DOMAIN_NAME]"
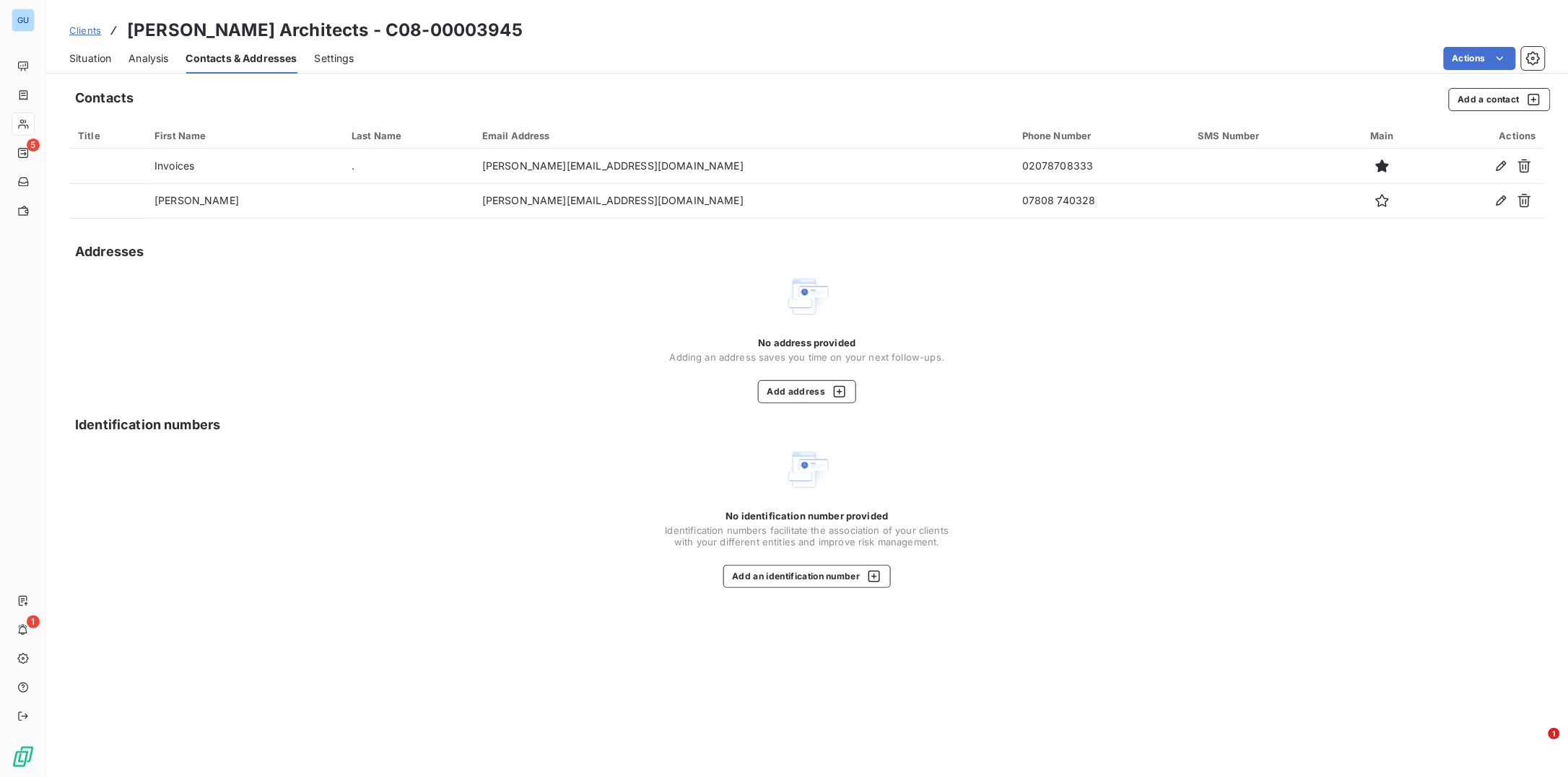
click at [967, 304] on div "No address provided Adding an address saves you time on your next follow-ups. A…" at bounding box center [807, 339] width 1475 height 130
click at [95, 54] on span "Situation" at bounding box center [90, 58] width 42 height 15
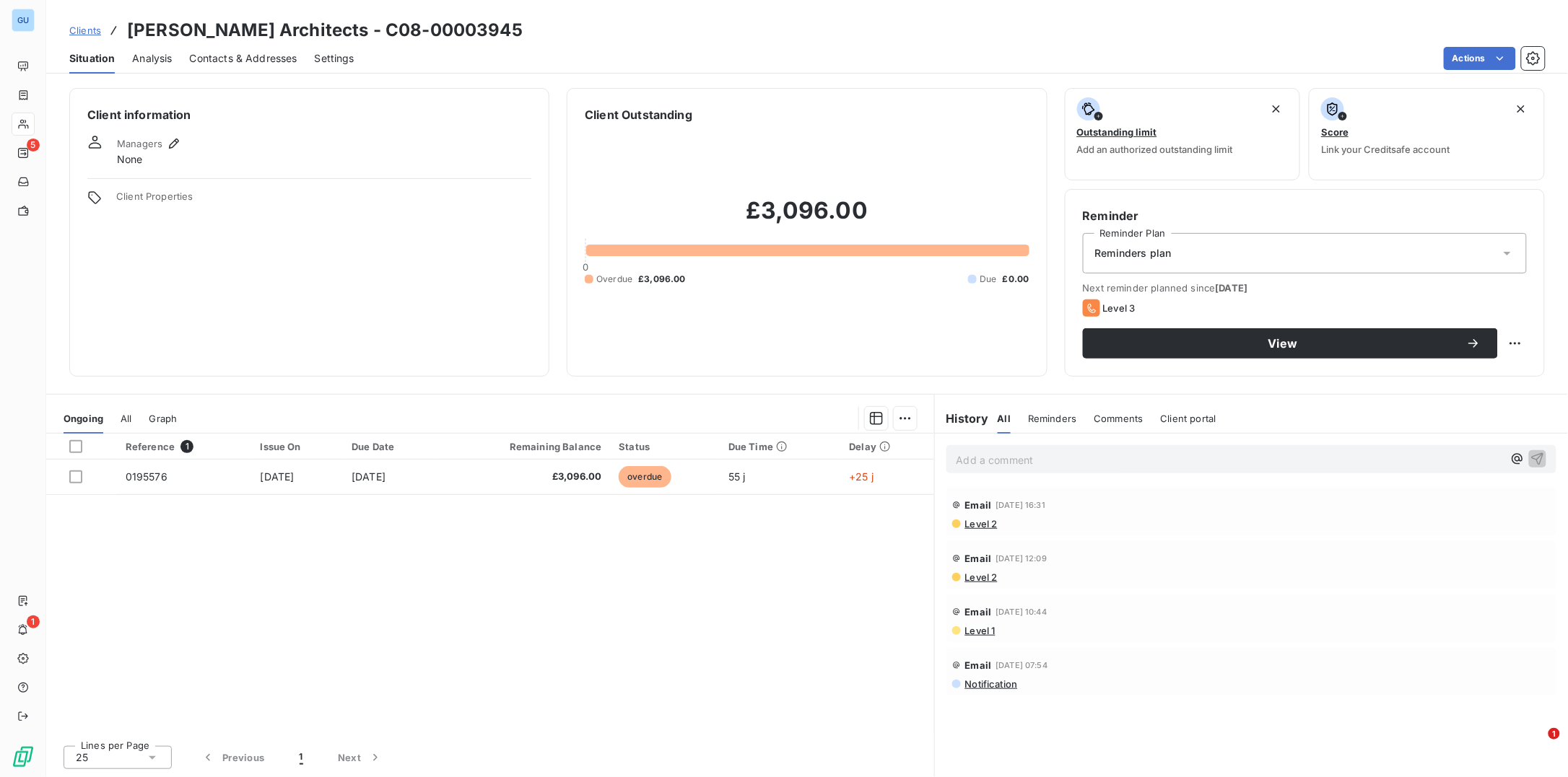
click at [1462, 45] on div "Situation Analysis Contacts & Addresses Settings Actions" at bounding box center [807, 59] width 1522 height 31
click at [1460, 55] on html "GU 5 1 Clients Lucy Wood Architects - C08-00003945 Situation Analysis Contacts …" at bounding box center [784, 388] width 1568 height 777
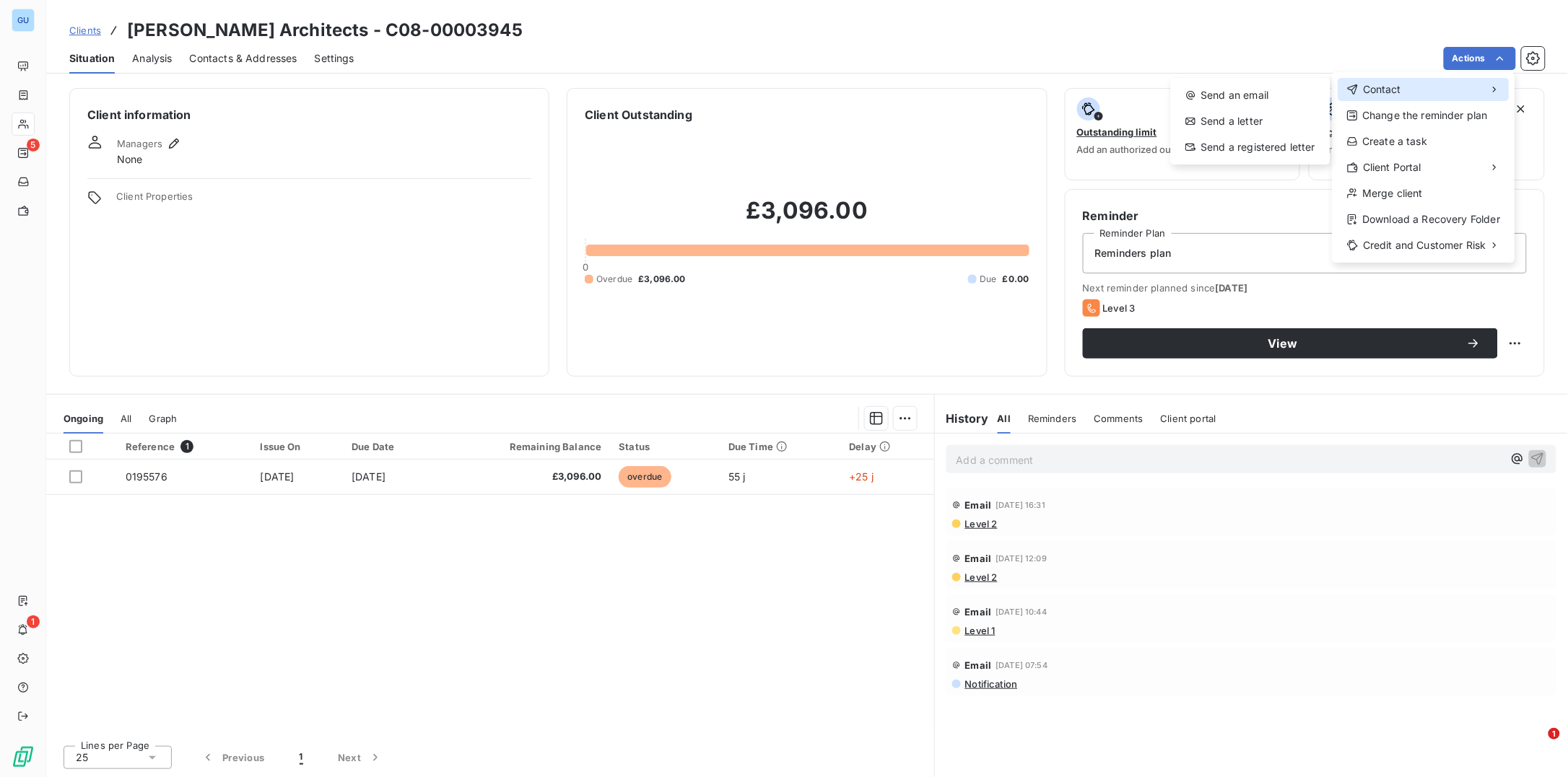
click at [1385, 87] on span "Contact" at bounding box center [1382, 89] width 38 height 15
click at [1201, 95] on div "Send an email" at bounding box center [1250, 95] width 148 height 23
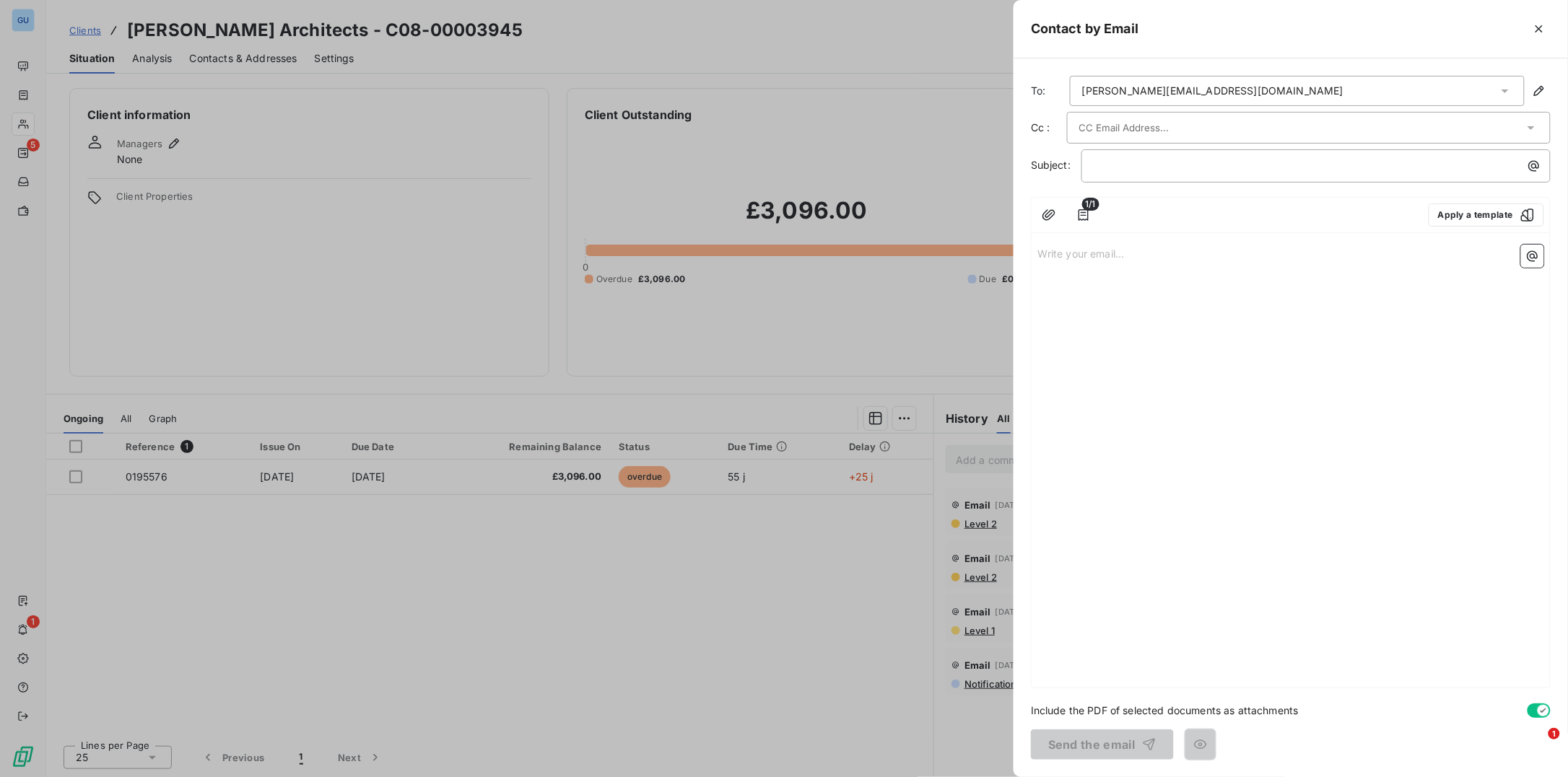
click at [1171, 83] on div "lucy@lucywood.com" at bounding box center [1212, 90] width 261 height 15
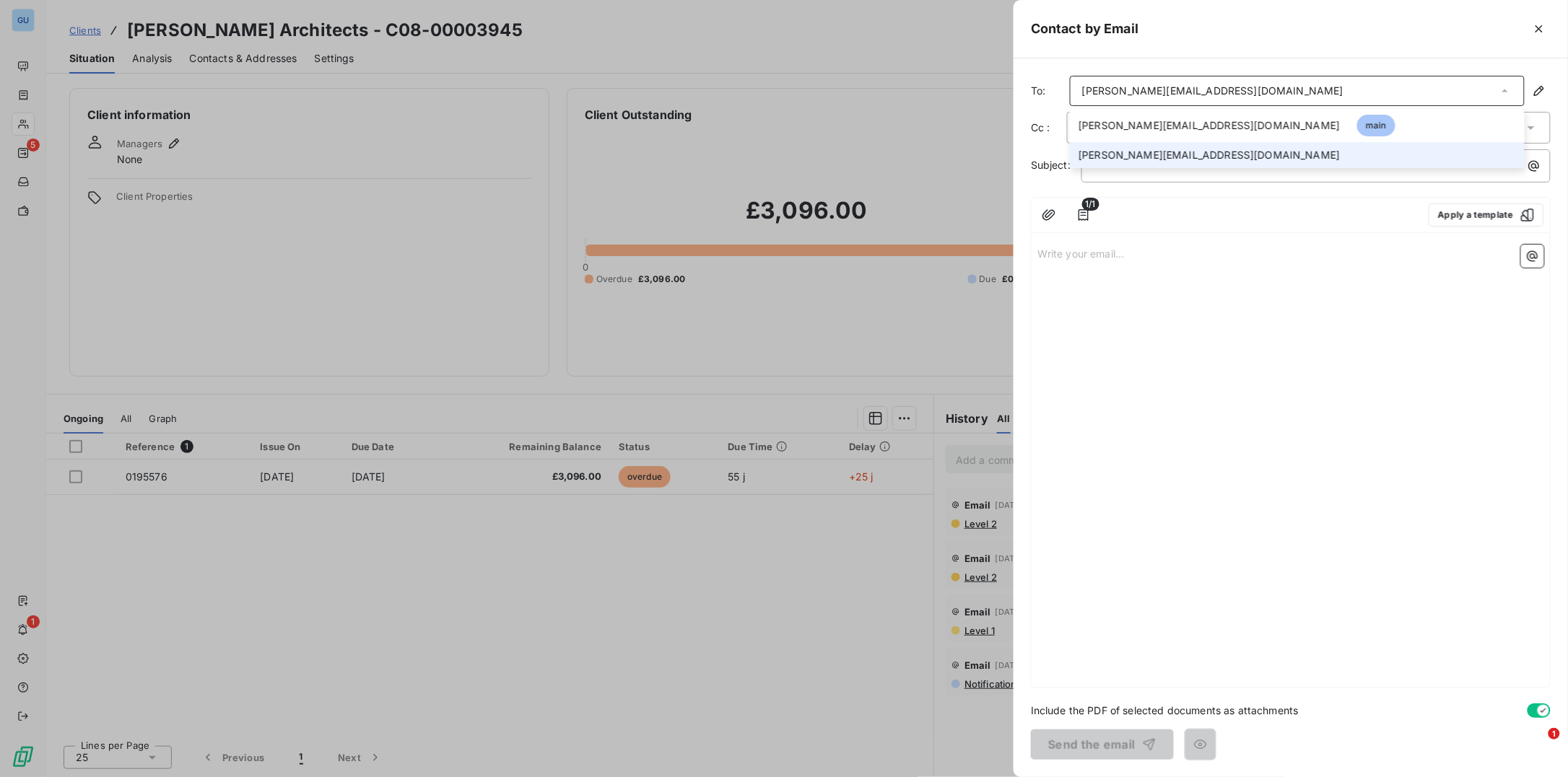
click at [1148, 149] on span "[PERSON_NAME][EMAIL_ADDRESS][DOMAIN_NAME]" at bounding box center [1208, 154] width 261 height 15
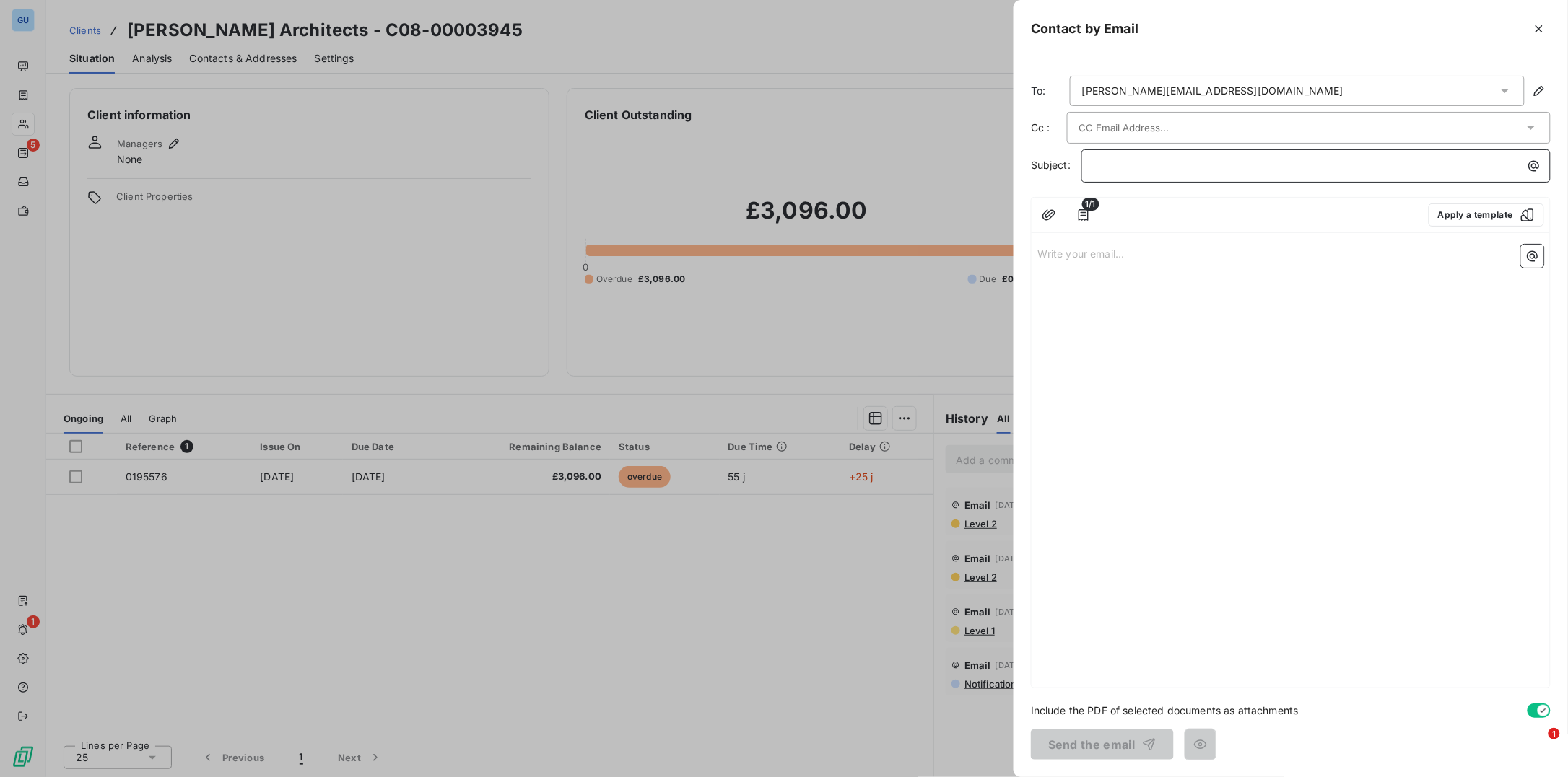
click at [1122, 172] on p "﻿" at bounding box center [1319, 166] width 452 height 17
click at [1068, 278] on div "Write your email... ﻿" at bounding box center [1290, 463] width 518 height 449
click at [1062, 260] on p "Write your email... ﻿" at bounding box center [1291, 253] width 507 height 17
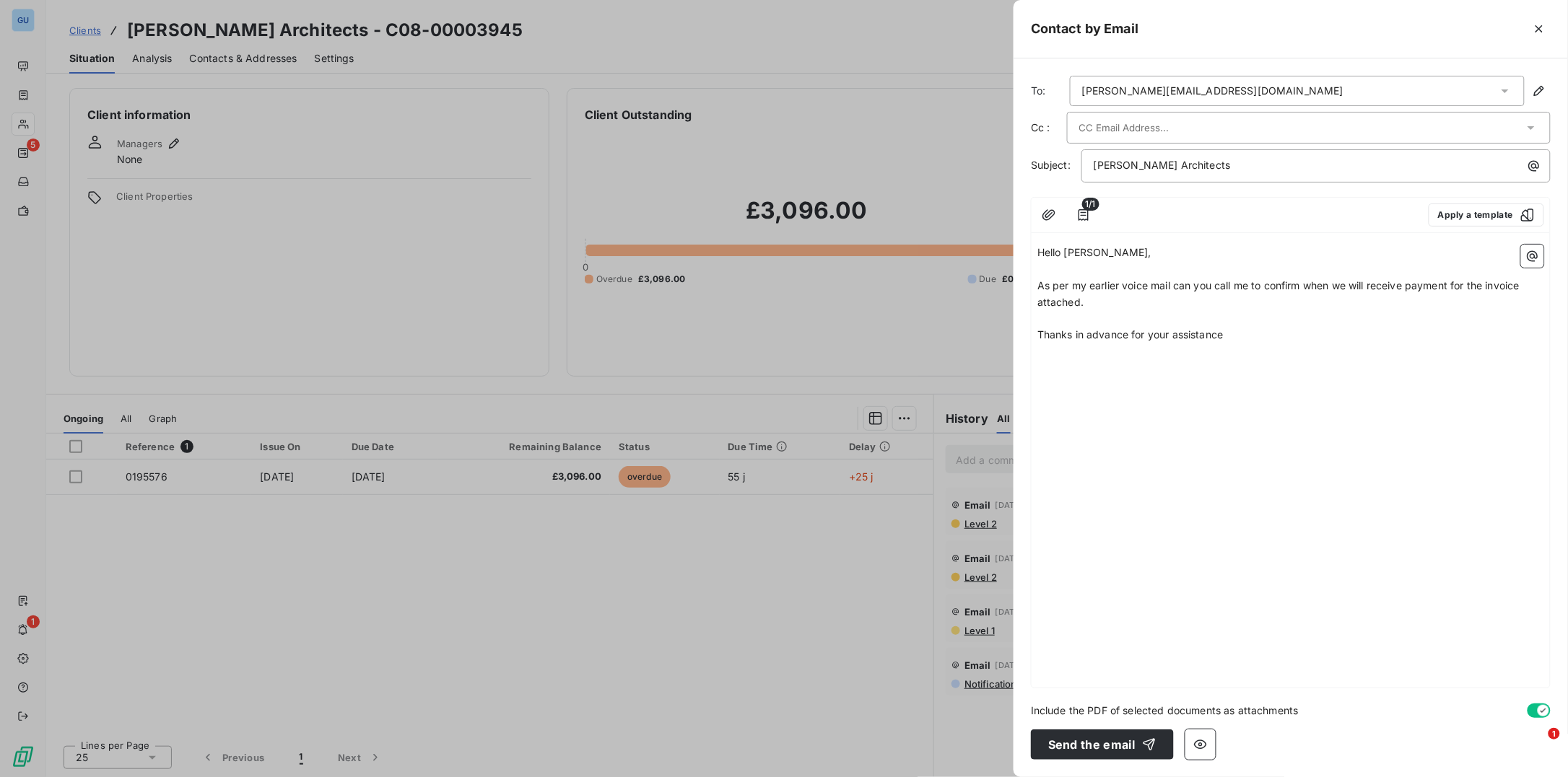
click at [83, 28] on div at bounding box center [784, 388] width 1568 height 777
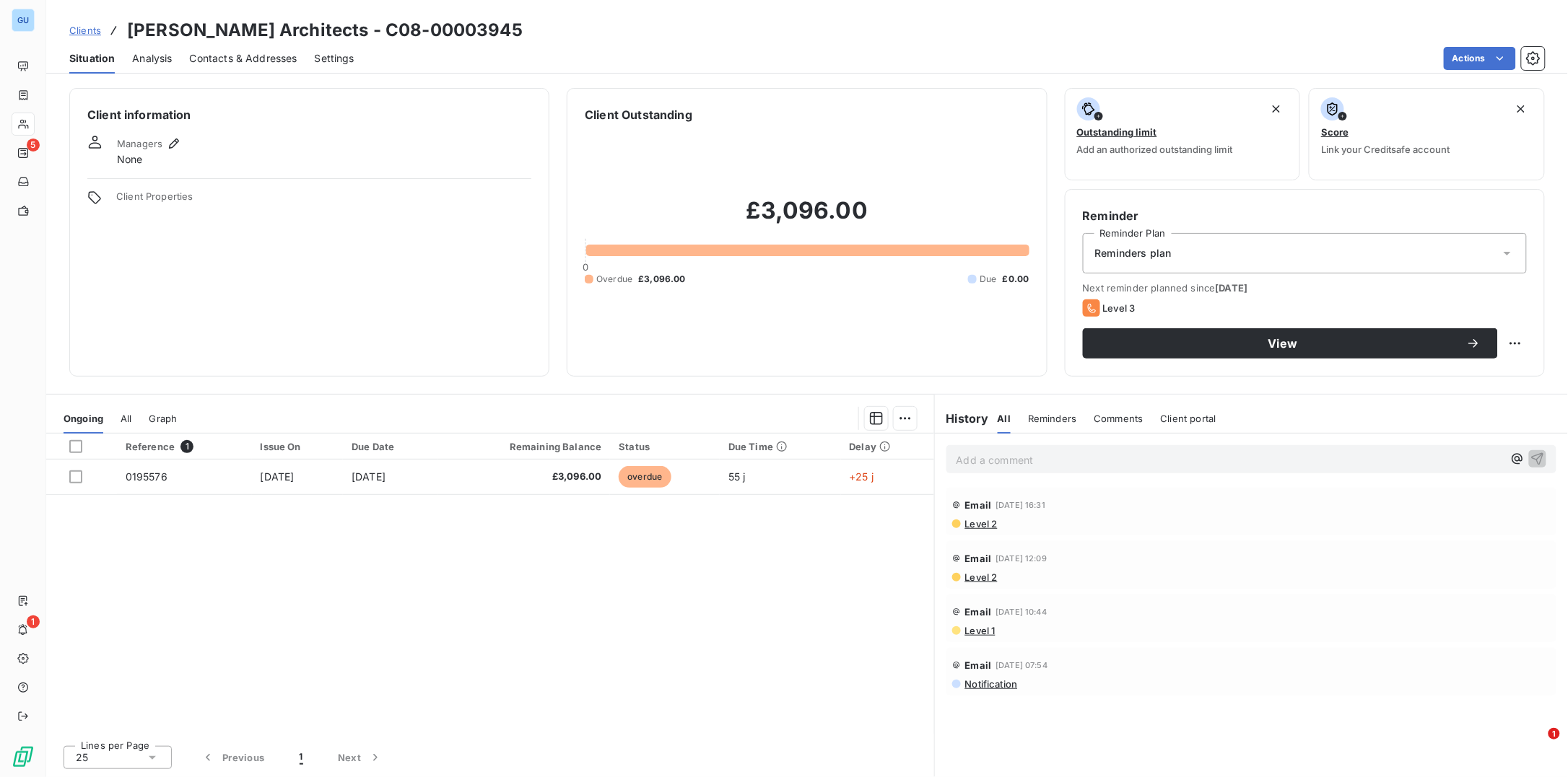
click at [83, 28] on span "Clients" at bounding box center [86, 30] width 32 height 11
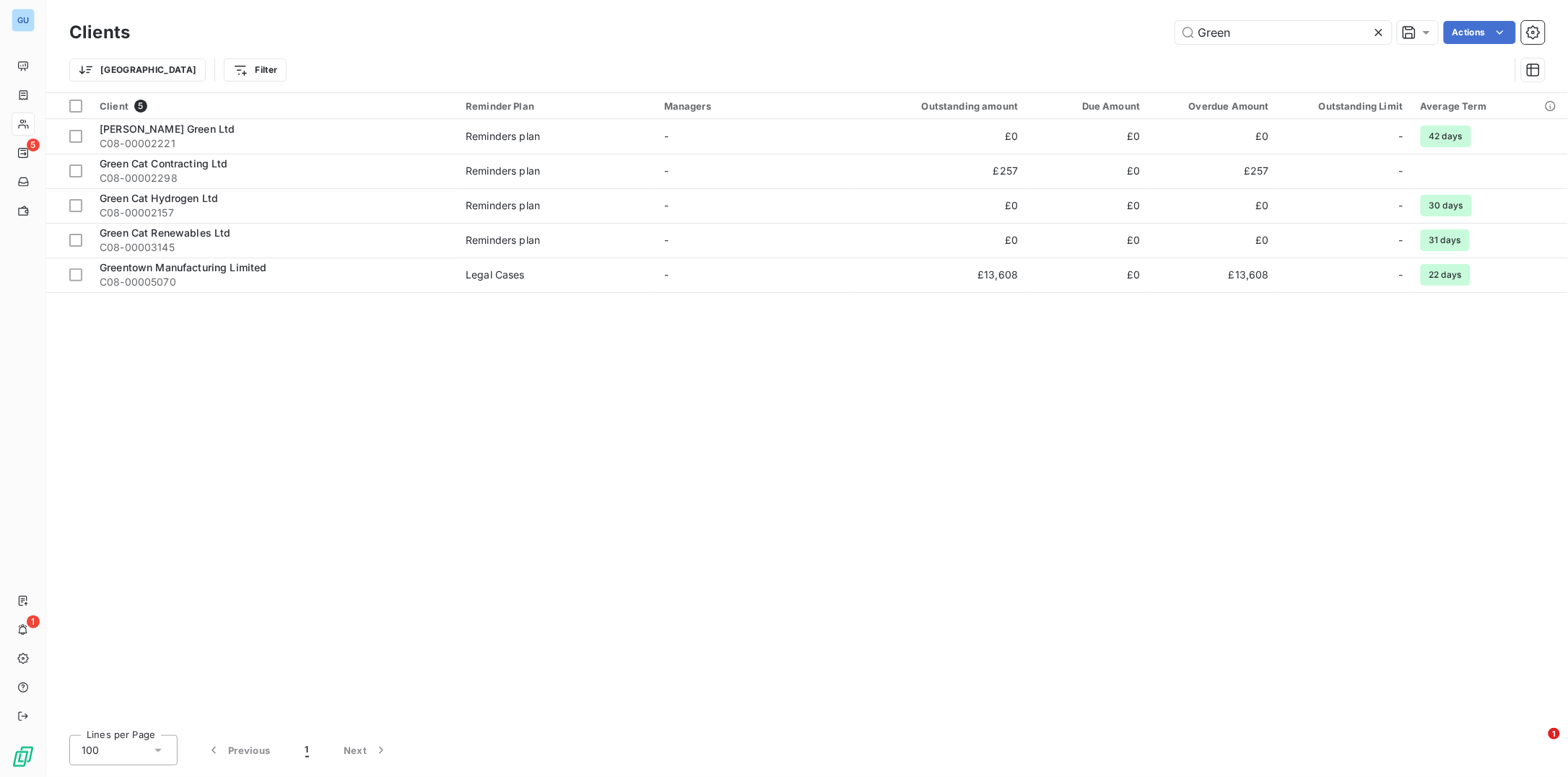
drag, startPoint x: 1240, startPoint y: 40, endPoint x: 1131, endPoint y: 31, distance: 109.4
click at [1131, 31] on div "Green Actions" at bounding box center [846, 32] width 1397 height 23
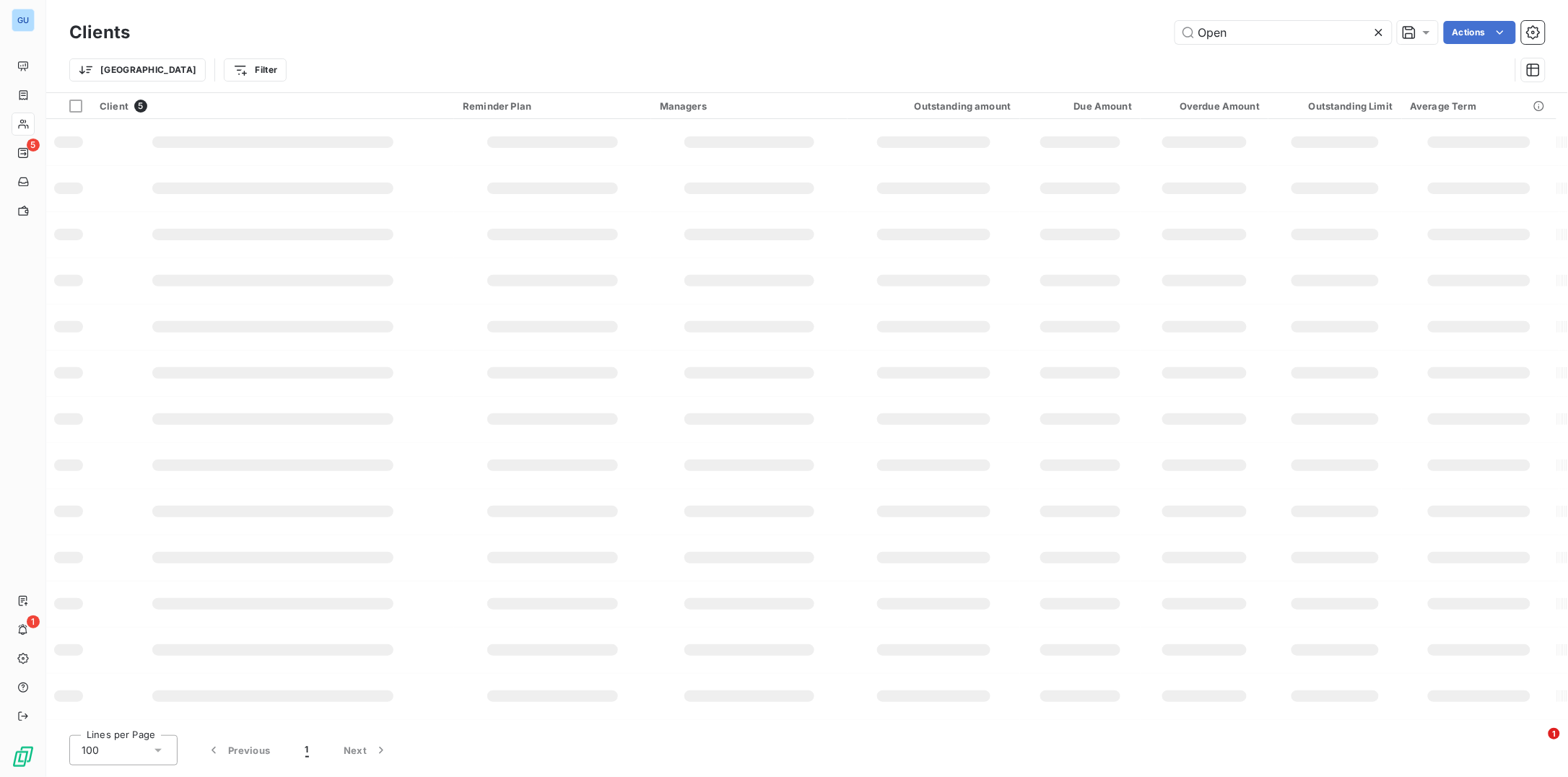
type input "Open"
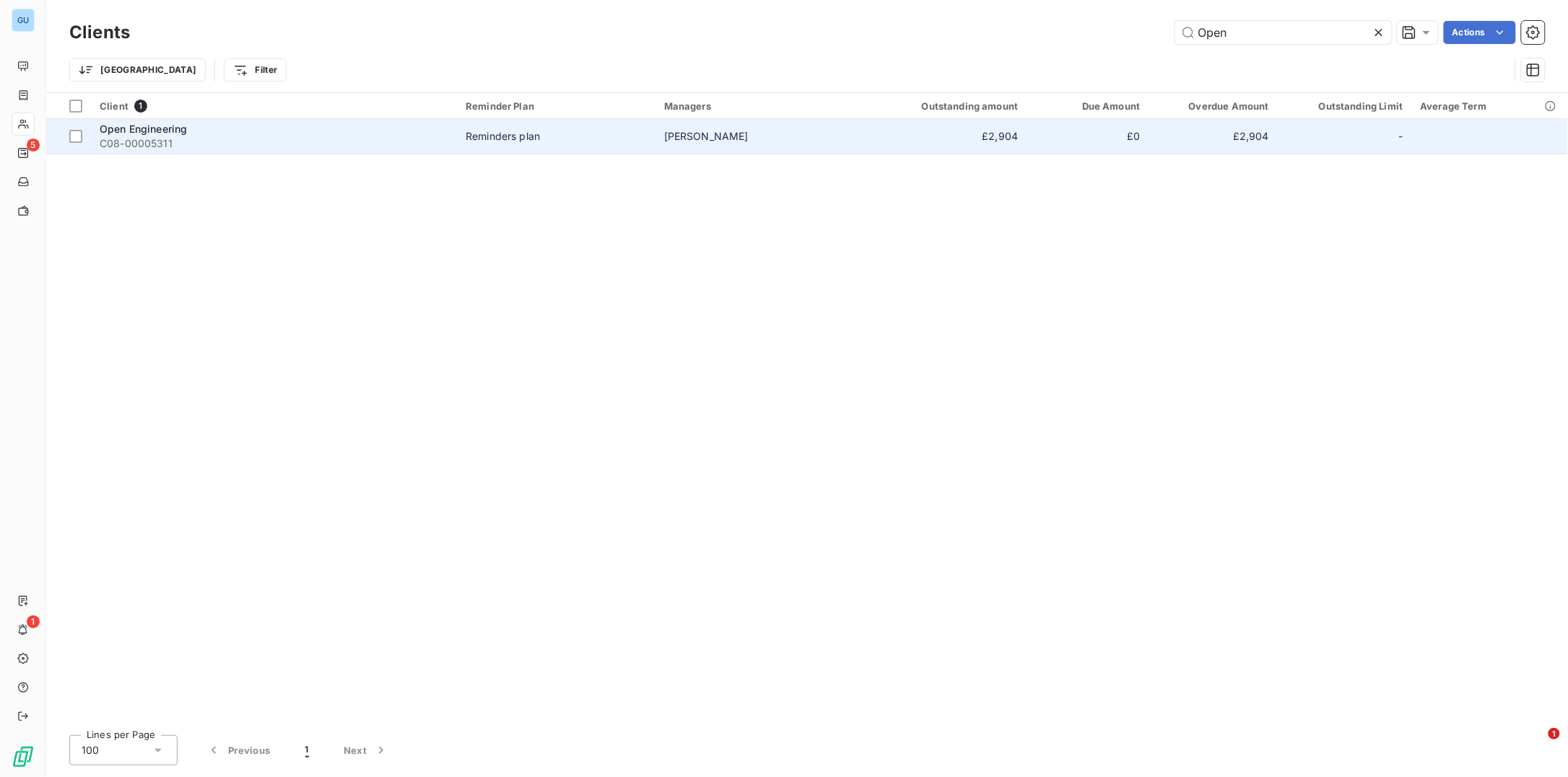
click at [117, 134] on span "Open Engineering" at bounding box center [143, 128] width 87 height 12
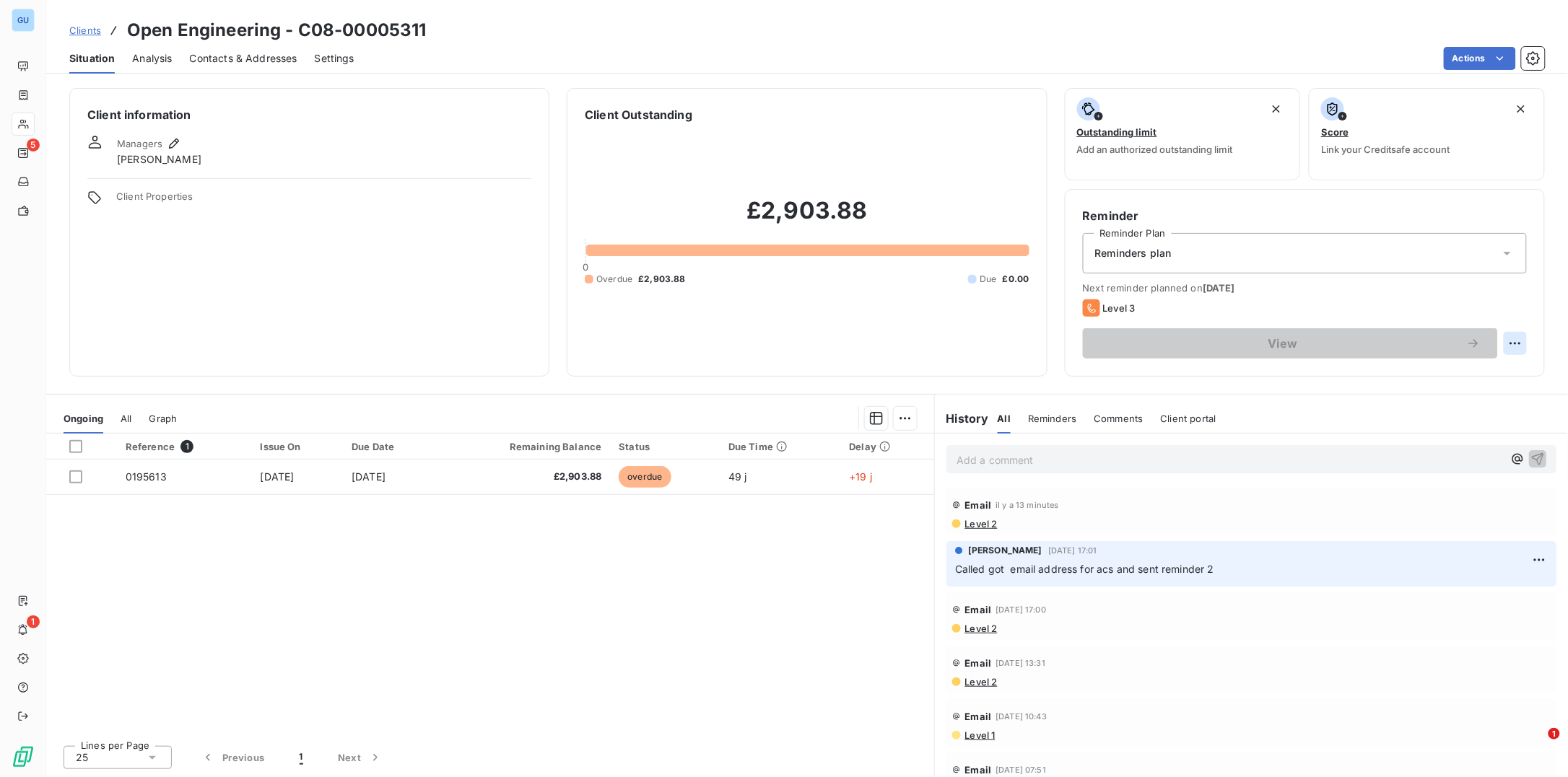
click at [1517, 343] on html "GU 5 1 Clients Open Engineering - C08-00005311 Situation Analysis Contacts & Ad…" at bounding box center [784, 388] width 1568 height 777
click at [1471, 377] on div "Reschedule this action" at bounding box center [1457, 374] width 126 height 23
select select "9"
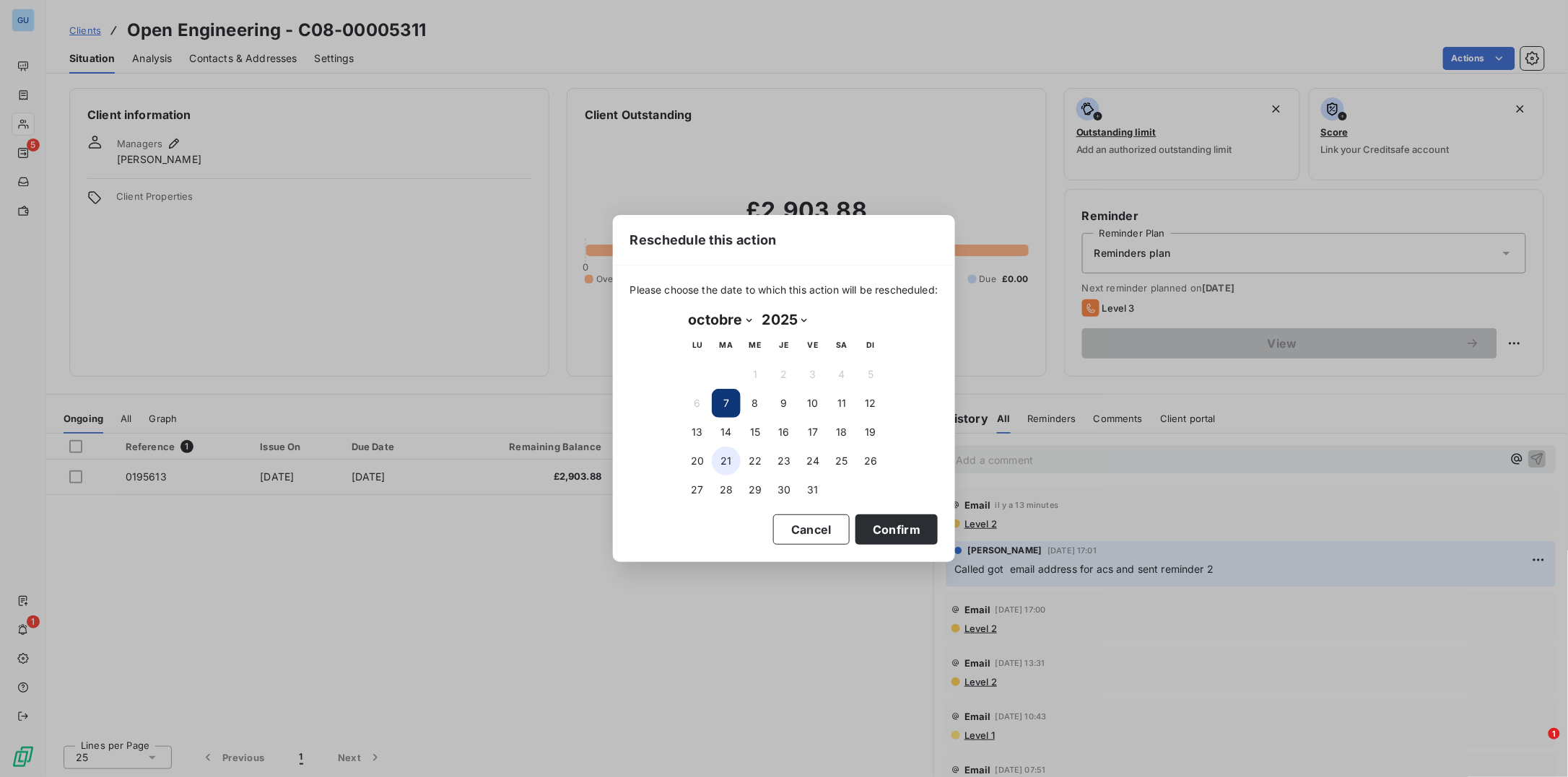
click at [727, 457] on button "21" at bounding box center [726, 461] width 29 height 29
click at [919, 523] on button "Confirm" at bounding box center [897, 530] width 83 height 31
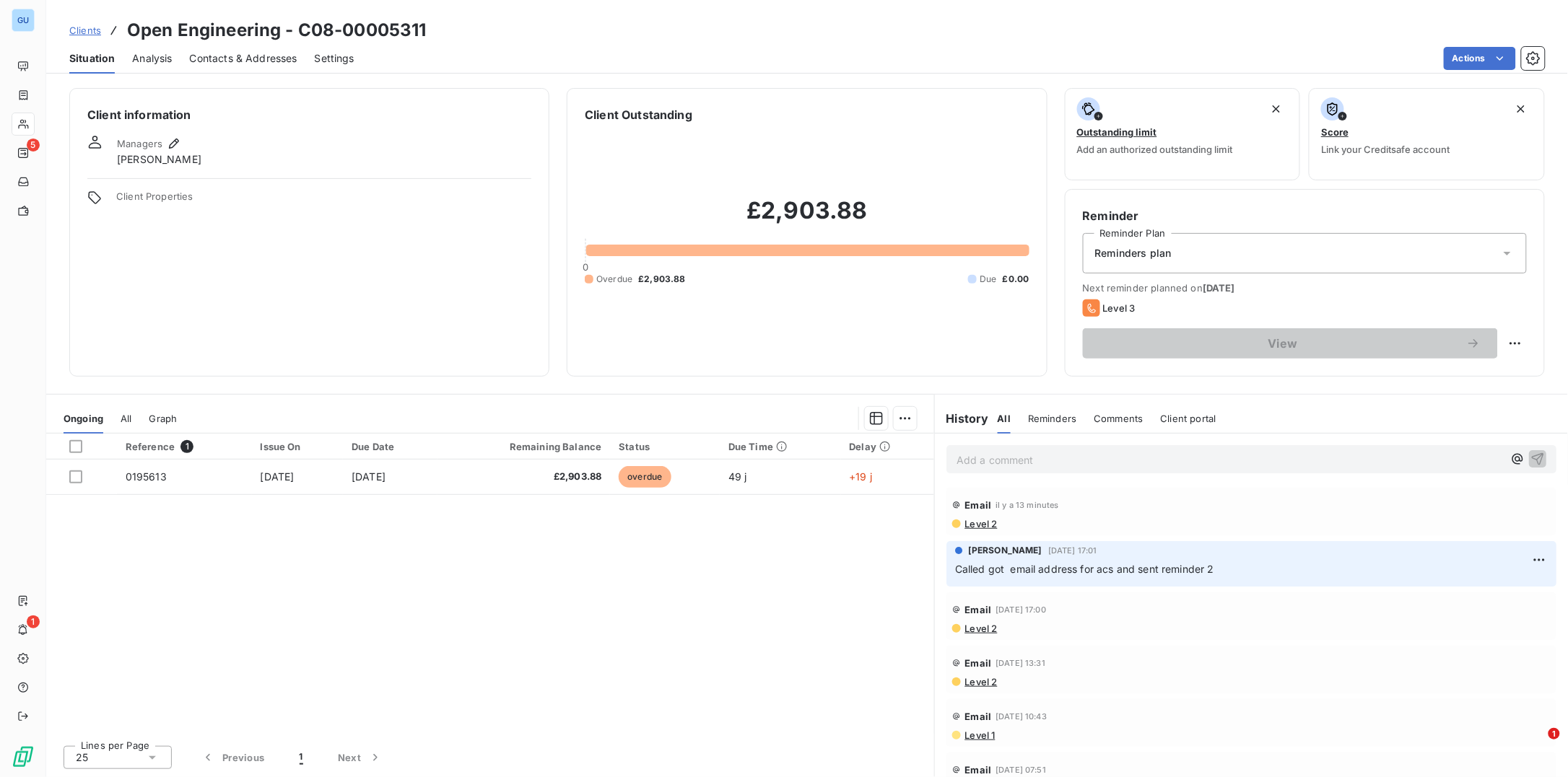
click at [974, 457] on p "Add a comment ﻿" at bounding box center [1230, 460] width 546 height 18
click at [1531, 455] on icon "button" at bounding box center [1537, 458] width 15 height 15
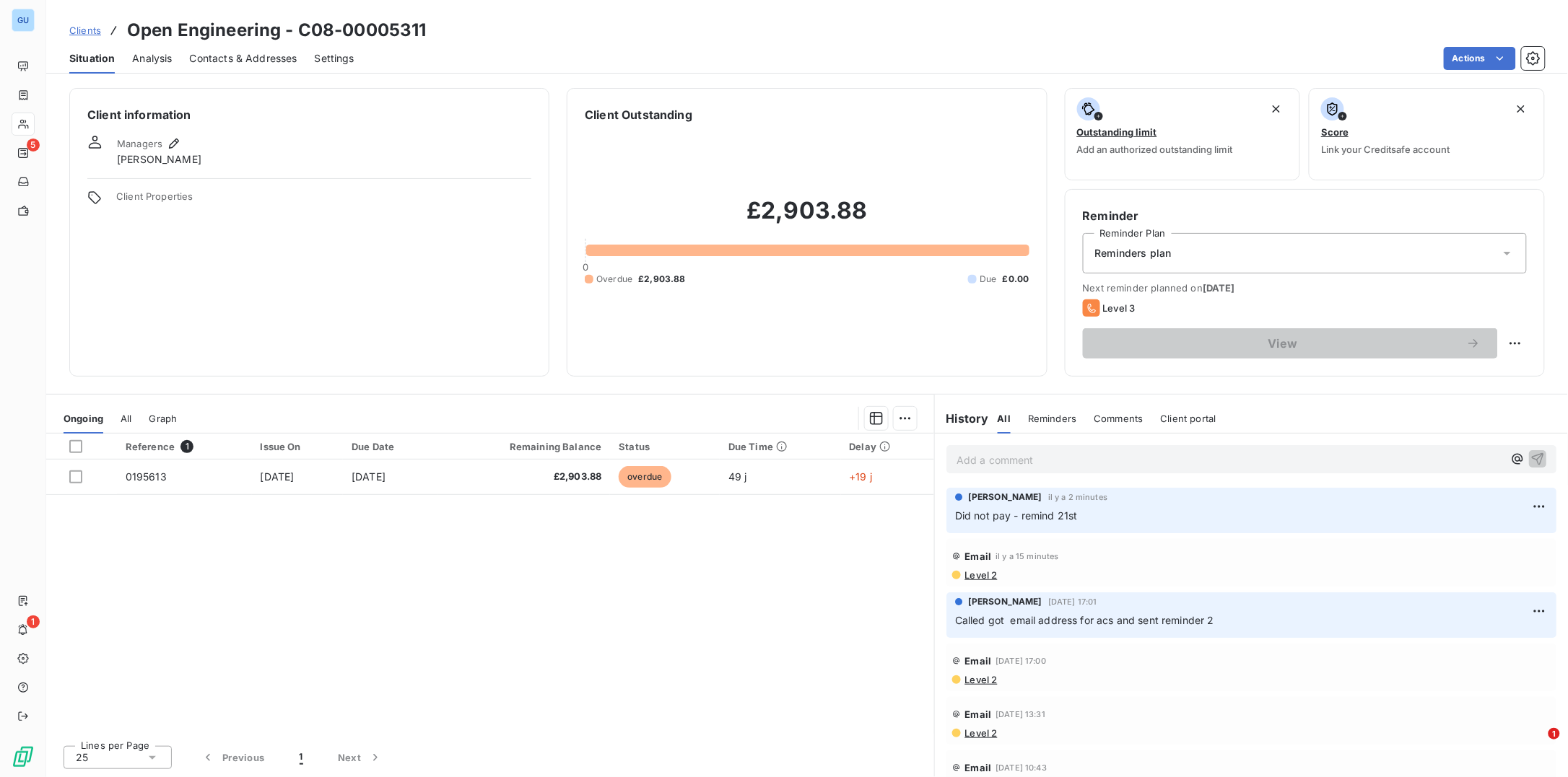
click at [83, 21] on div "Clients Open Engineering - C08-00005311" at bounding box center [248, 31] width 357 height 26
click at [90, 32] on span "Clients" at bounding box center [86, 30] width 32 height 11
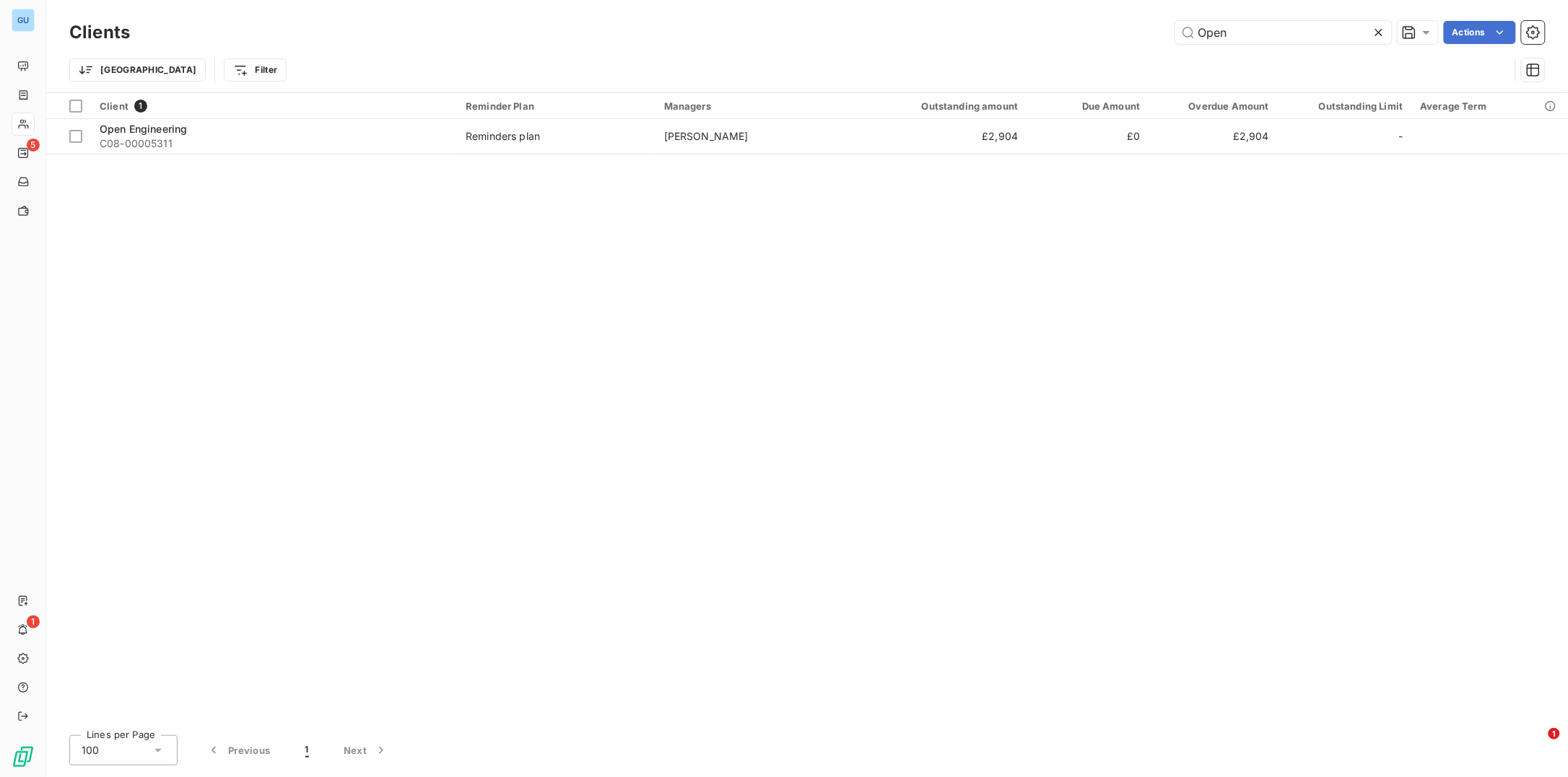
drag, startPoint x: 1225, startPoint y: 39, endPoint x: 1094, endPoint y: 36, distance: 131.0
click at [1094, 36] on div "Open Actions" at bounding box center [846, 32] width 1397 height 23
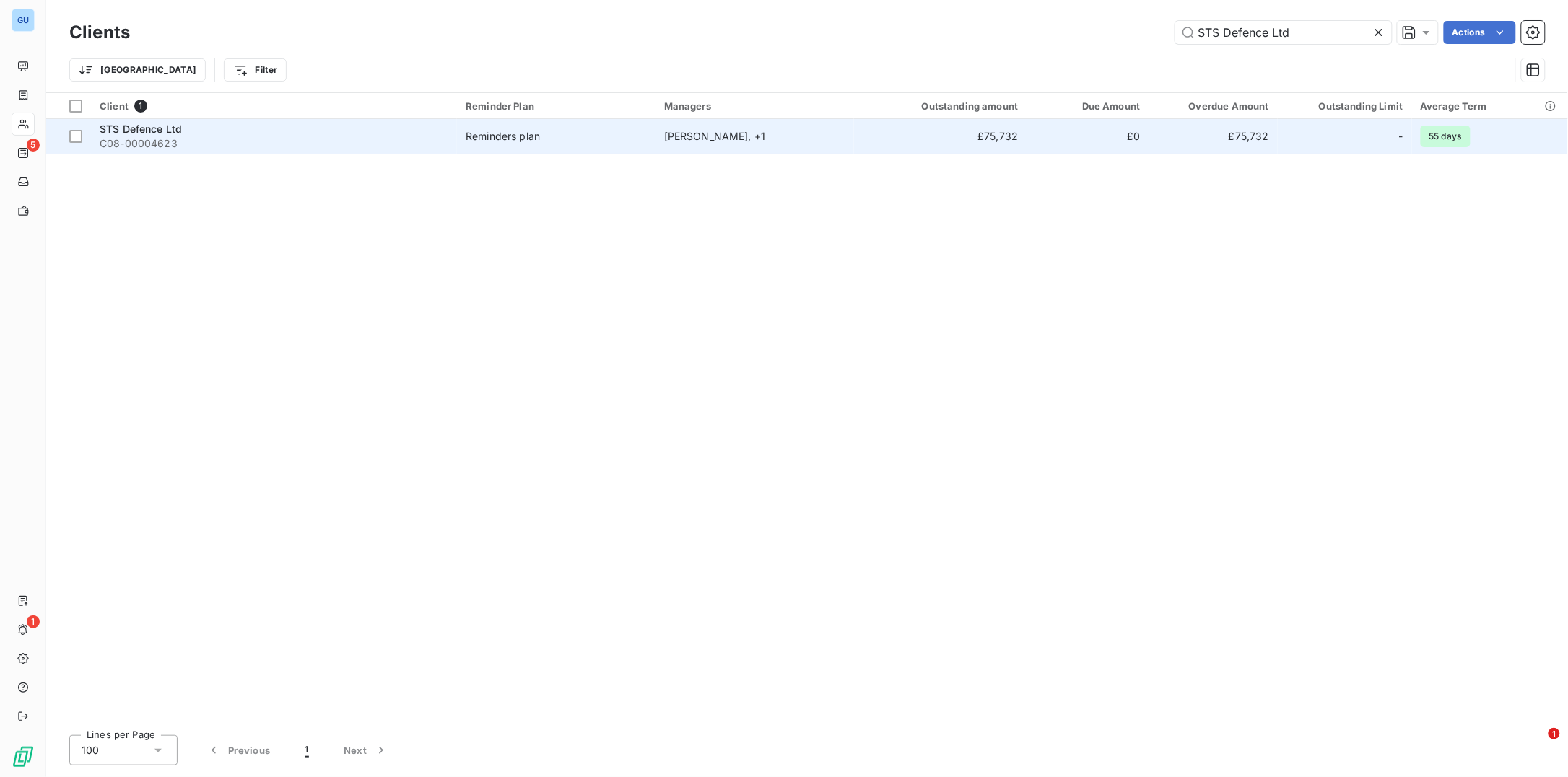
type input "STS Defence Ltd"
click at [186, 139] on span "C08-00004623" at bounding box center [274, 143] width 349 height 15
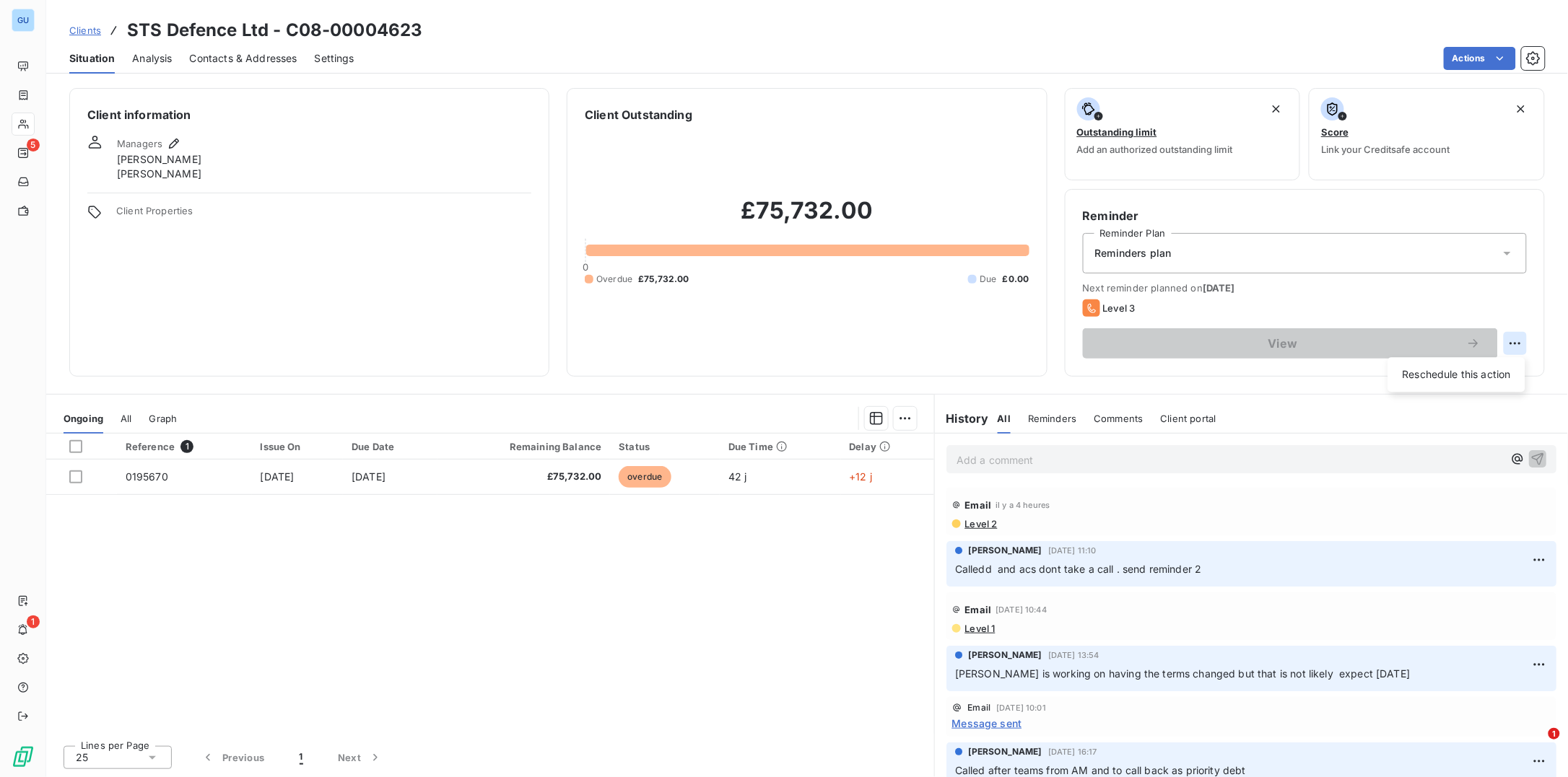
click at [1509, 343] on html "GU 5 1 Clients STS Defence Ltd - C08-00004623 Situation Analysis Contacts & Add…" at bounding box center [784, 388] width 1568 height 777
click at [1461, 382] on div "Reschedule this action" at bounding box center [1457, 374] width 126 height 23
select select "9"
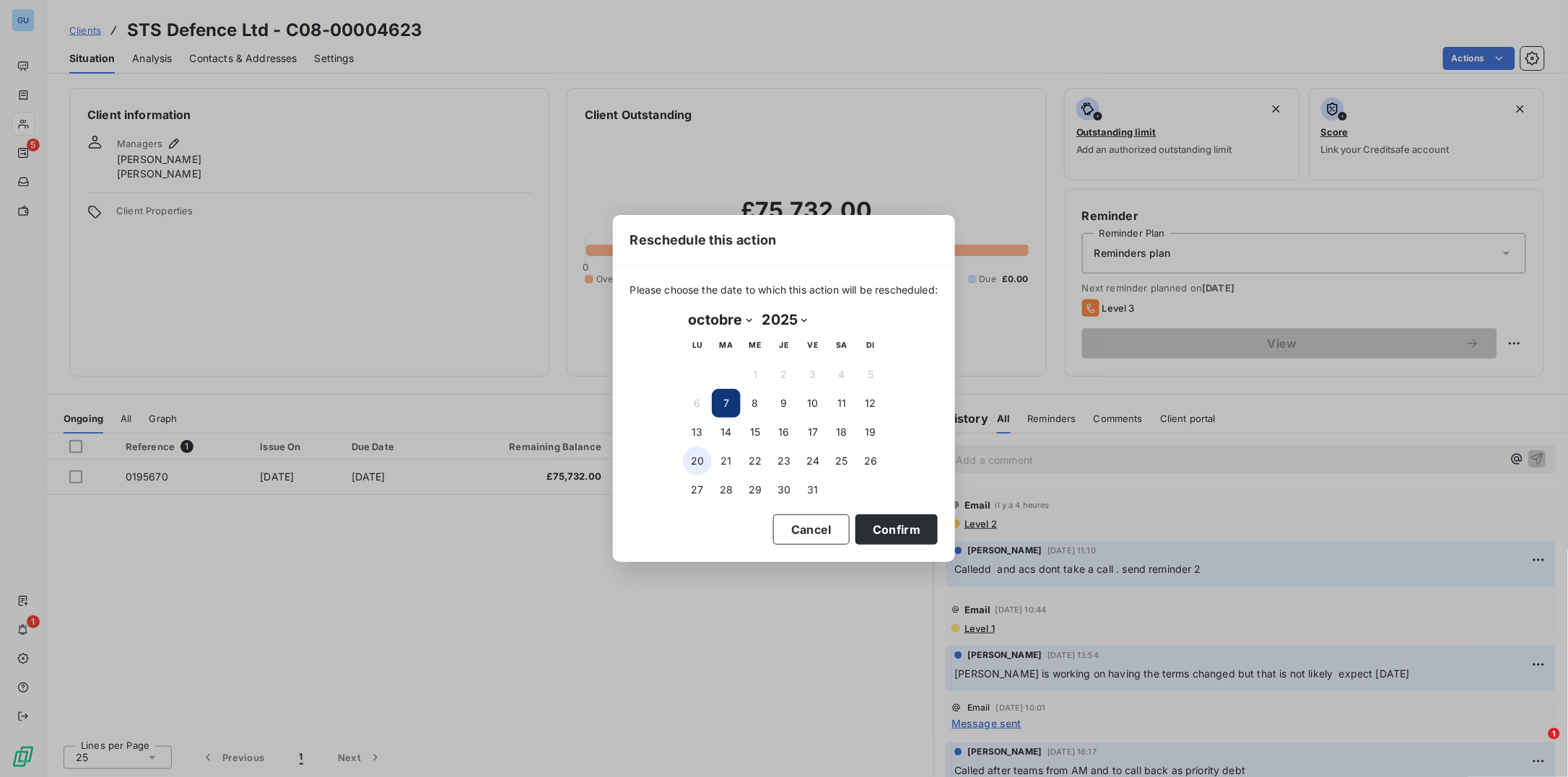
click at [704, 457] on button "20" at bounding box center [697, 461] width 29 height 29
click at [911, 527] on button "Confirm" at bounding box center [897, 530] width 83 height 31
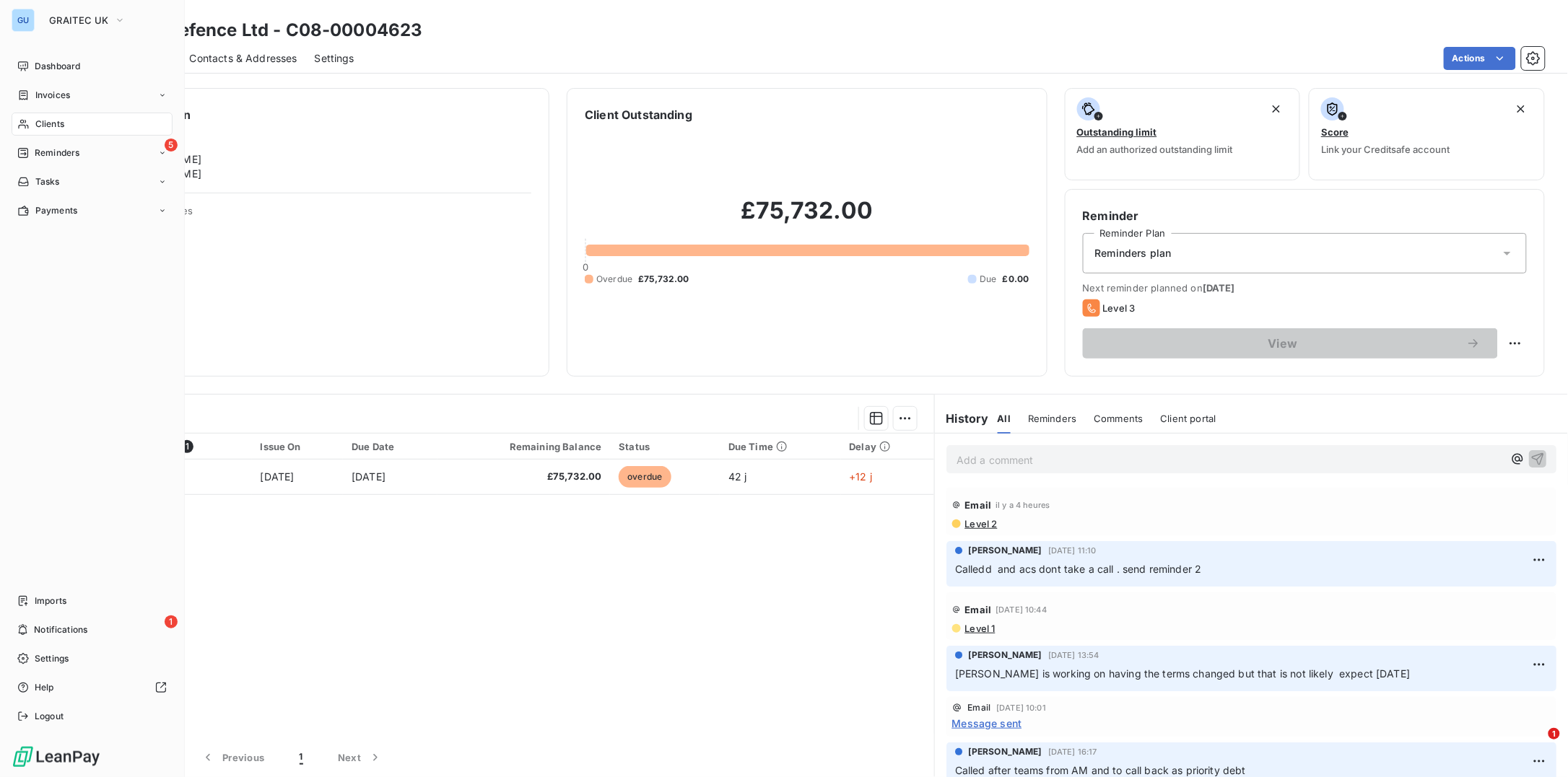
click at [49, 121] on span "Clients" at bounding box center [50, 124] width 29 height 13
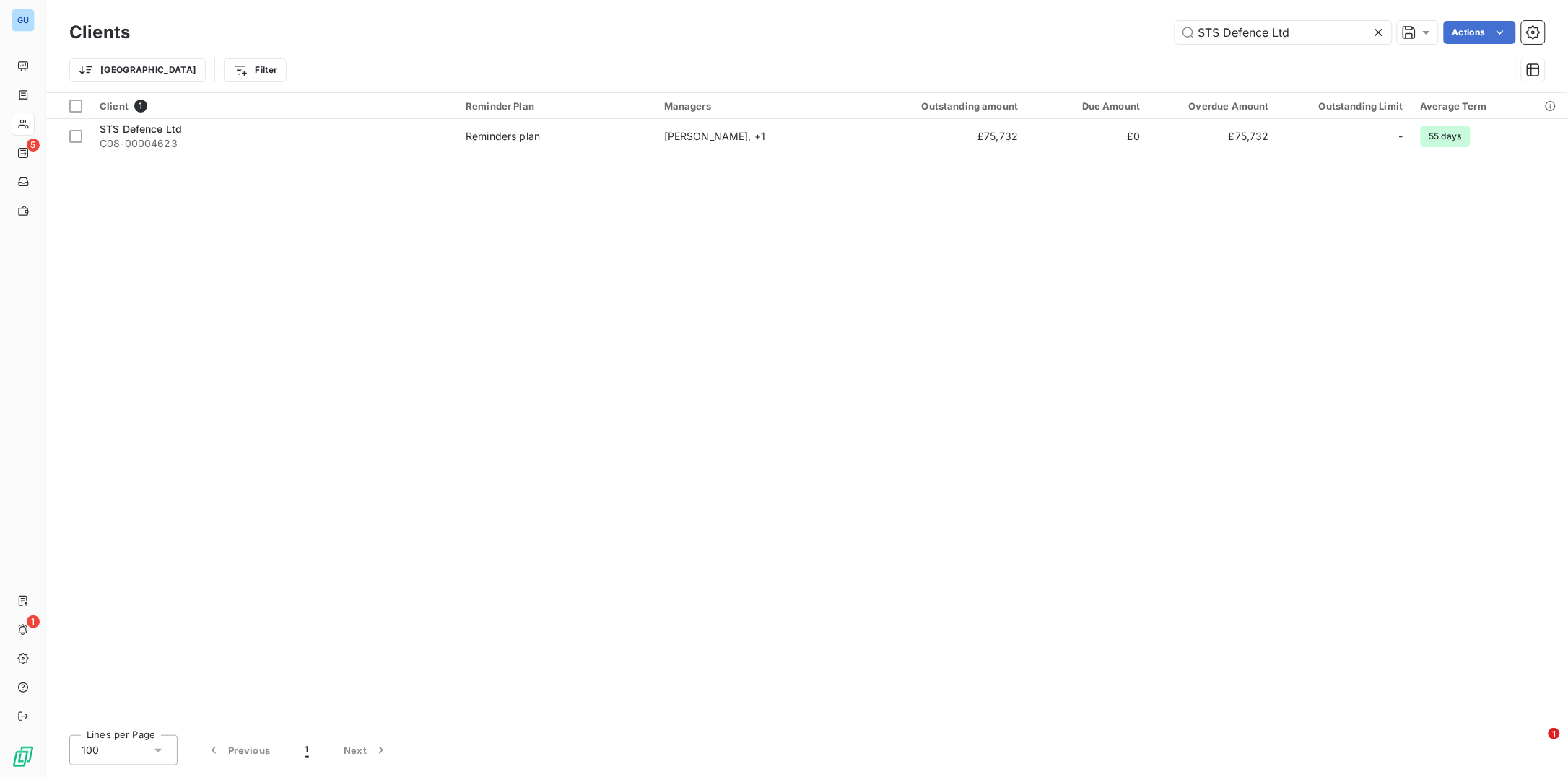
drag, startPoint x: 1306, startPoint y: 34, endPoint x: 1114, endPoint y: 28, distance: 192.1
click at [1116, 28] on div "STS Defence Ltd Actions" at bounding box center [846, 32] width 1397 height 23
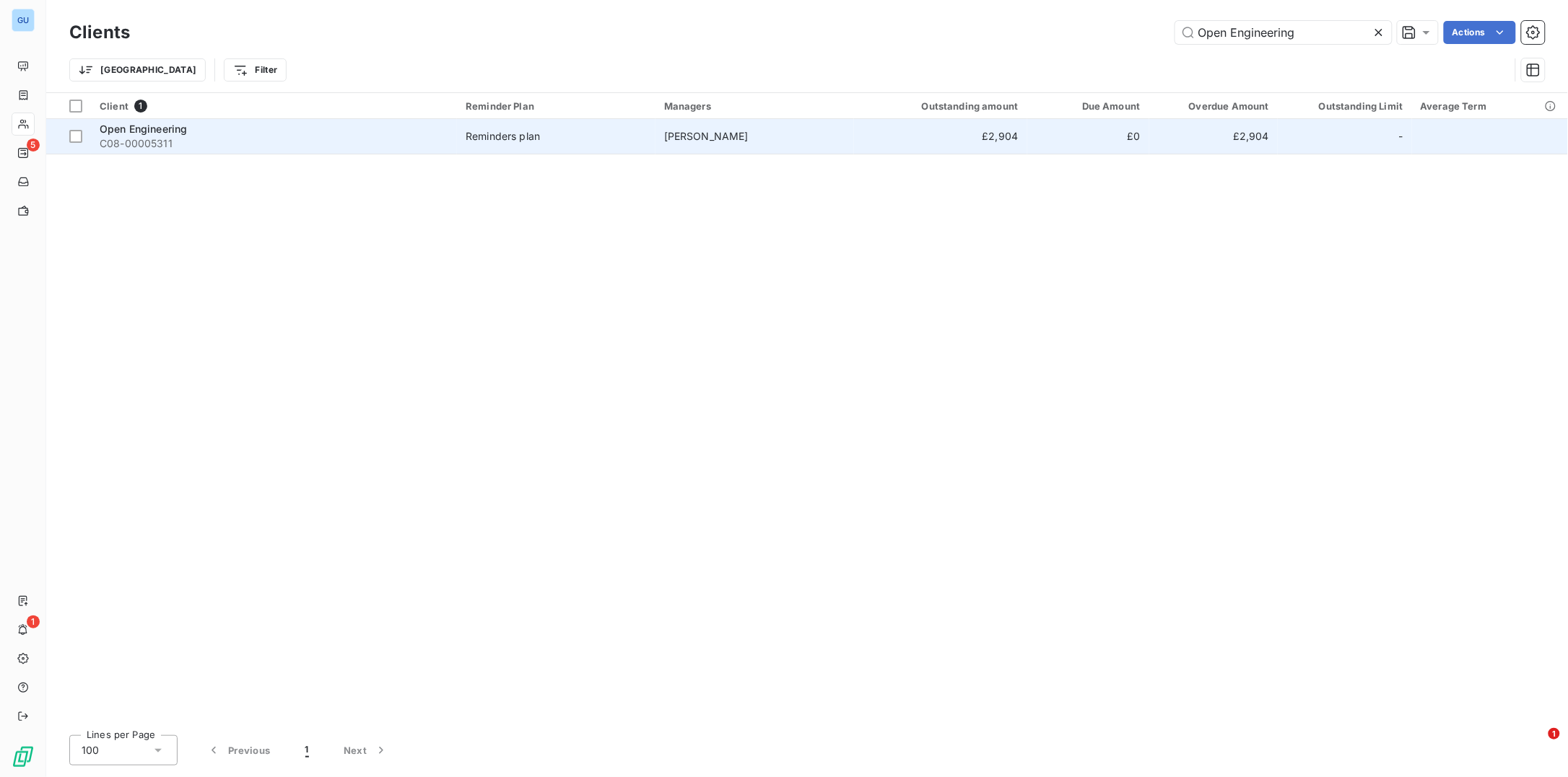
type input "Open Engineering"
click at [157, 134] on span "Open Engineering" at bounding box center [143, 128] width 87 height 12
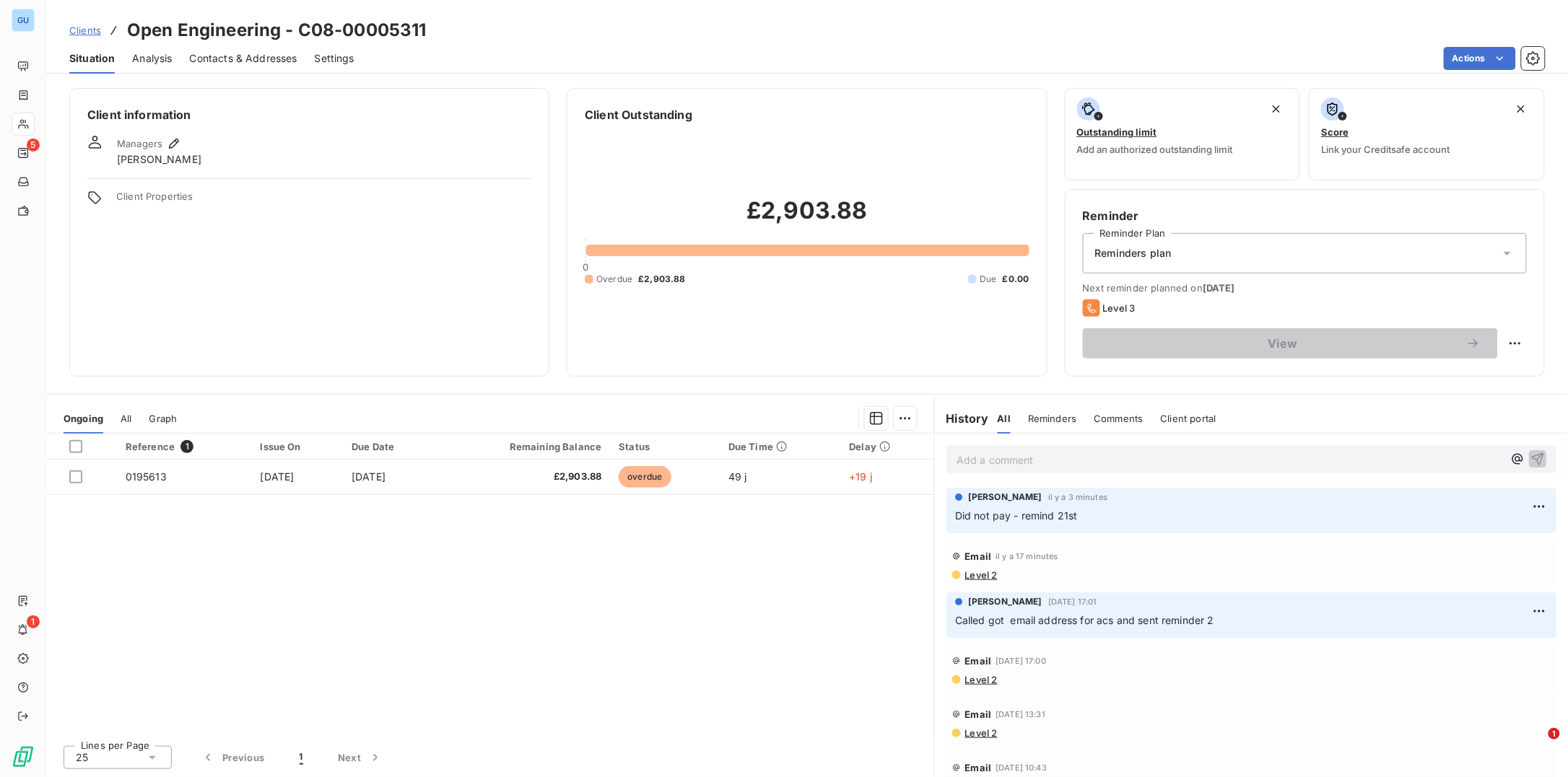
click at [220, 58] on span "Contacts & Addresses" at bounding box center [243, 58] width 108 height 15
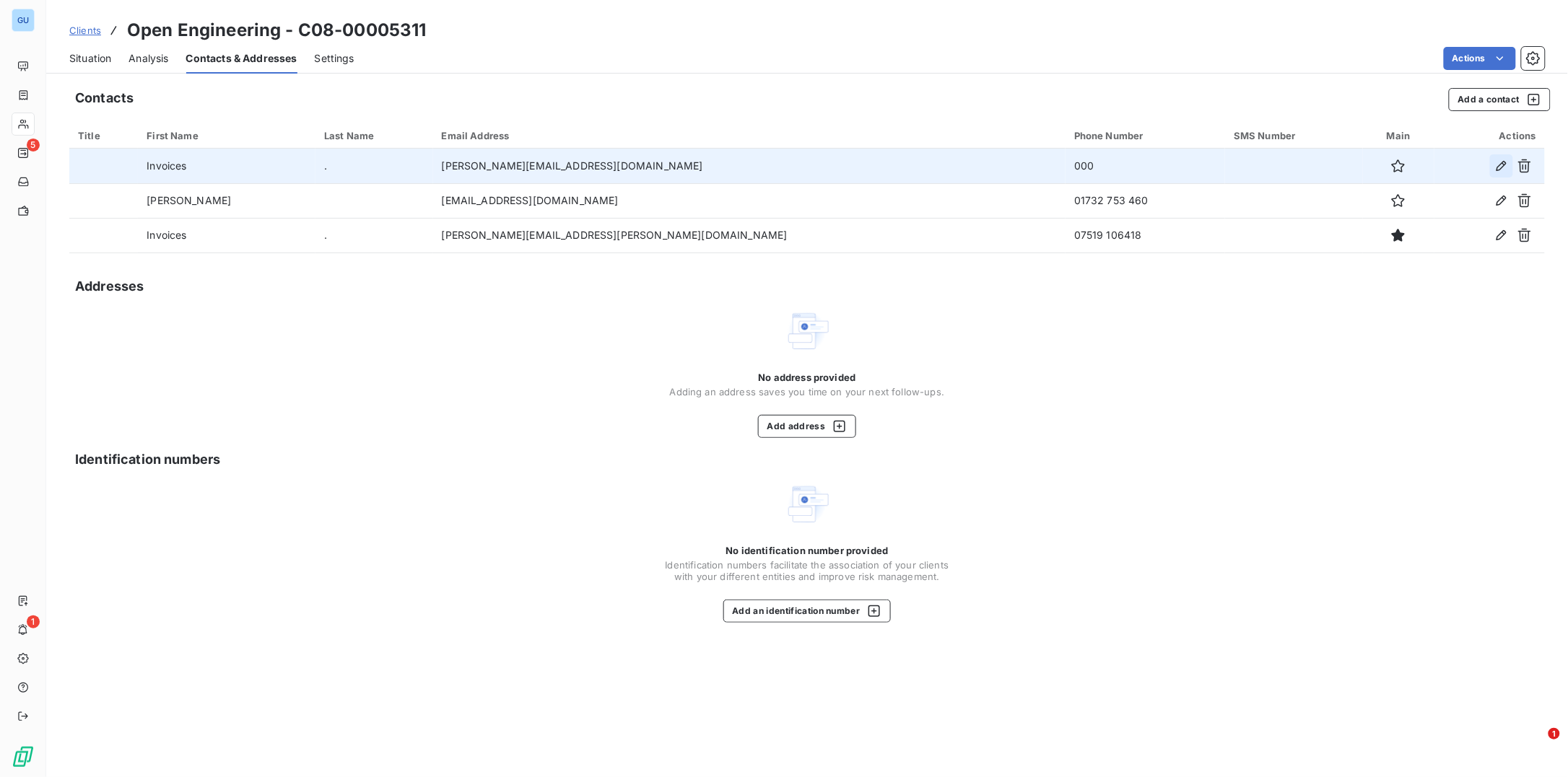
click at [1502, 167] on icon "button" at bounding box center [1501, 165] width 10 height 10
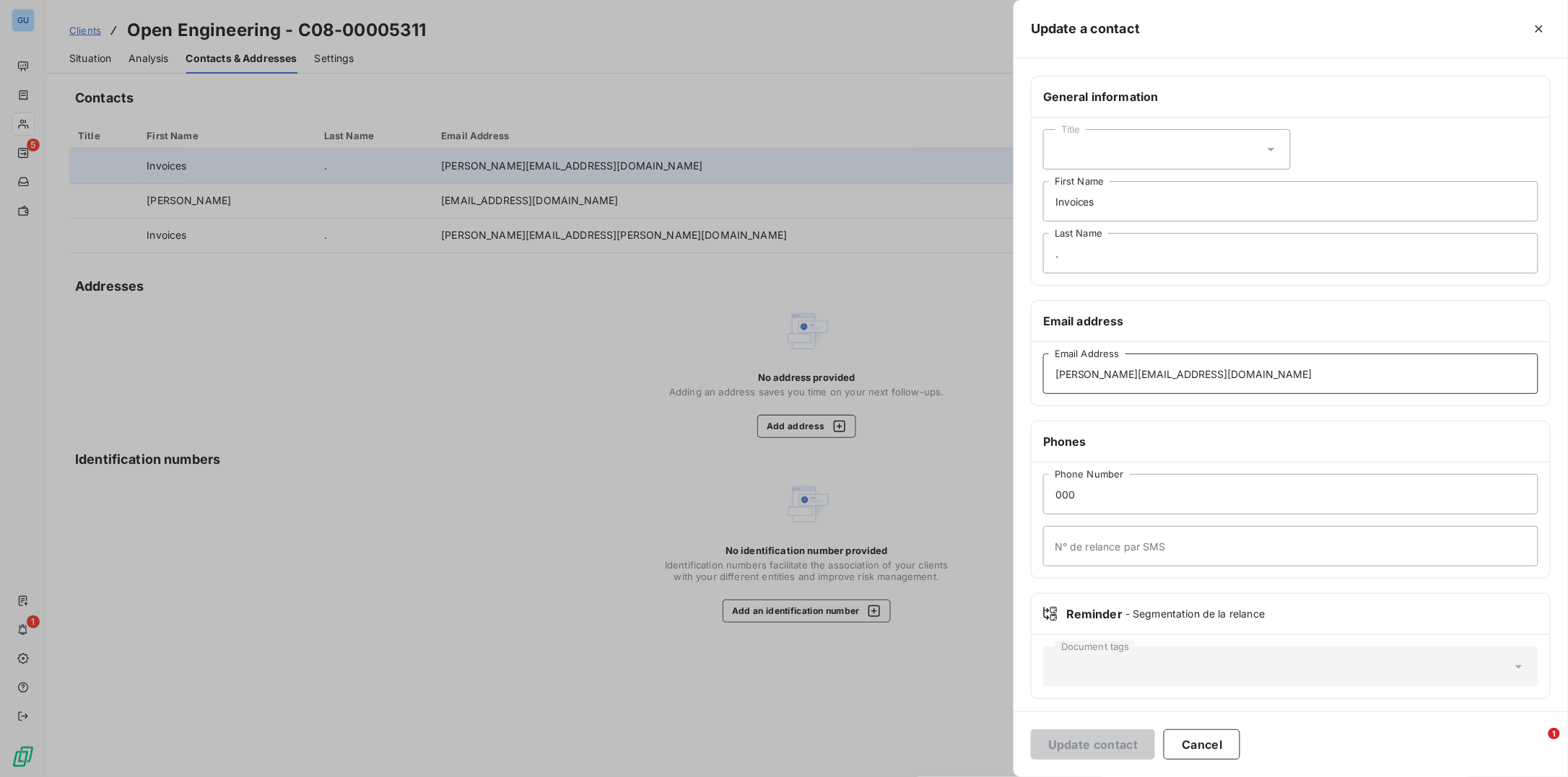
click at [1089, 379] on input "robbie@sevenoakscomputers.com" at bounding box center [1290, 373] width 495 height 41
type input "accounts@sevenoakscomputers.com"
click at [1081, 740] on button "Update contact" at bounding box center [1093, 745] width 124 height 31
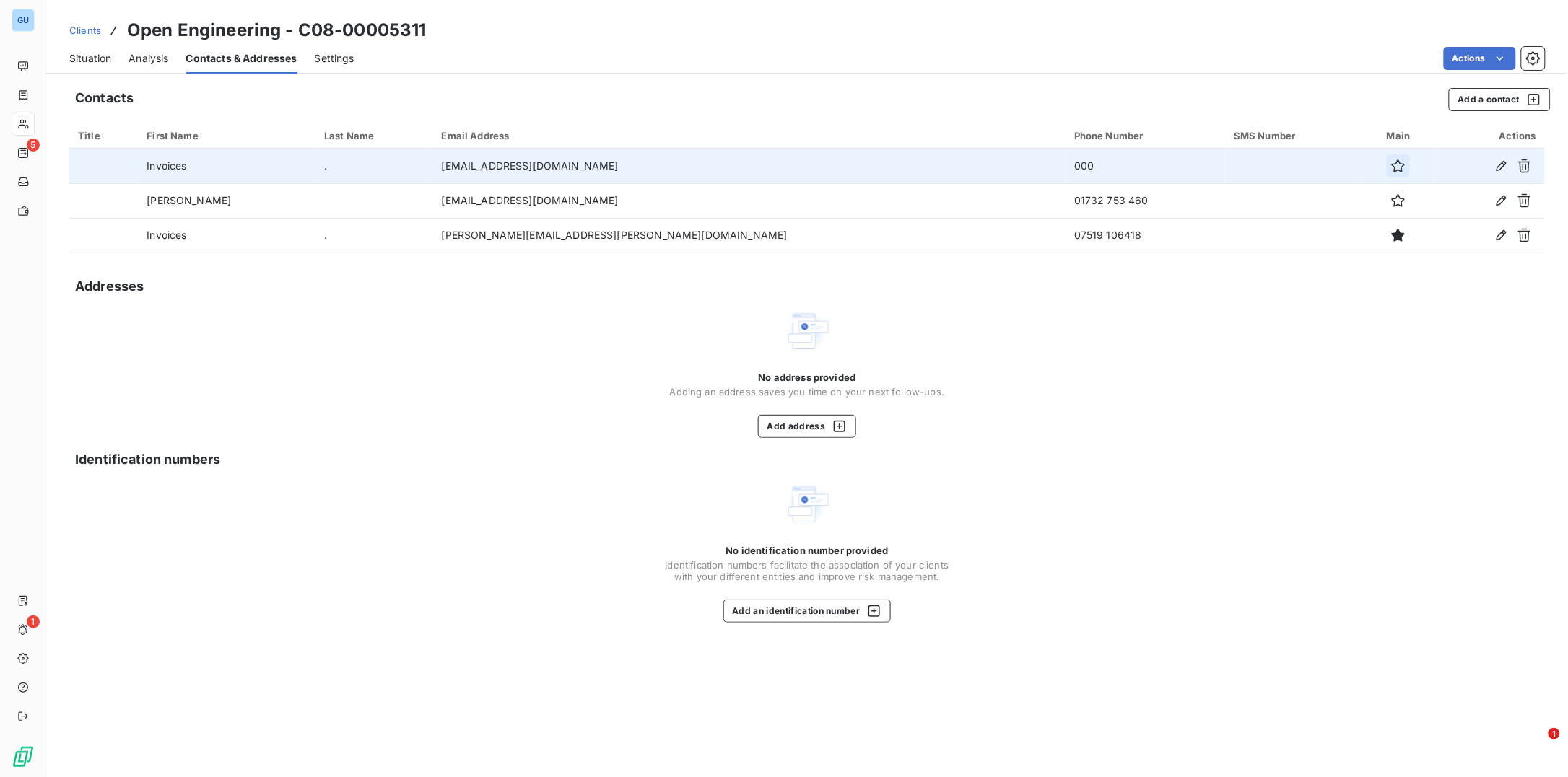
click at [1391, 170] on icon "button" at bounding box center [1398, 166] width 15 height 15
click at [88, 61] on span "Situation" at bounding box center [90, 58] width 42 height 15
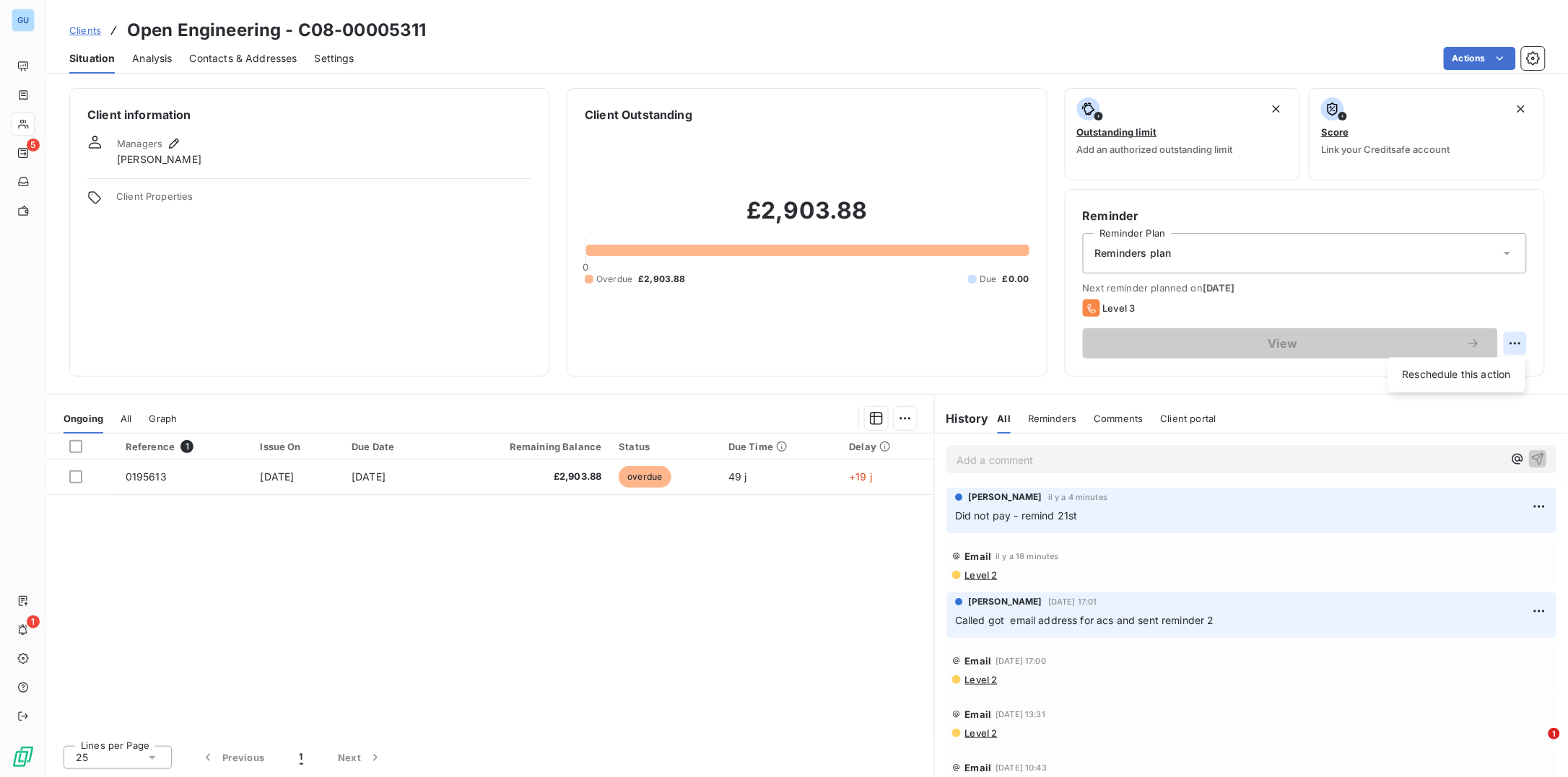
click at [1514, 343] on html "GU 5 1 Clients Open Engineering - C08-00005311 Situation Analysis Contacts & Ad…" at bounding box center [784, 388] width 1568 height 777
click at [1475, 373] on div "Reschedule this action" at bounding box center [1457, 374] width 126 height 23
select select "9"
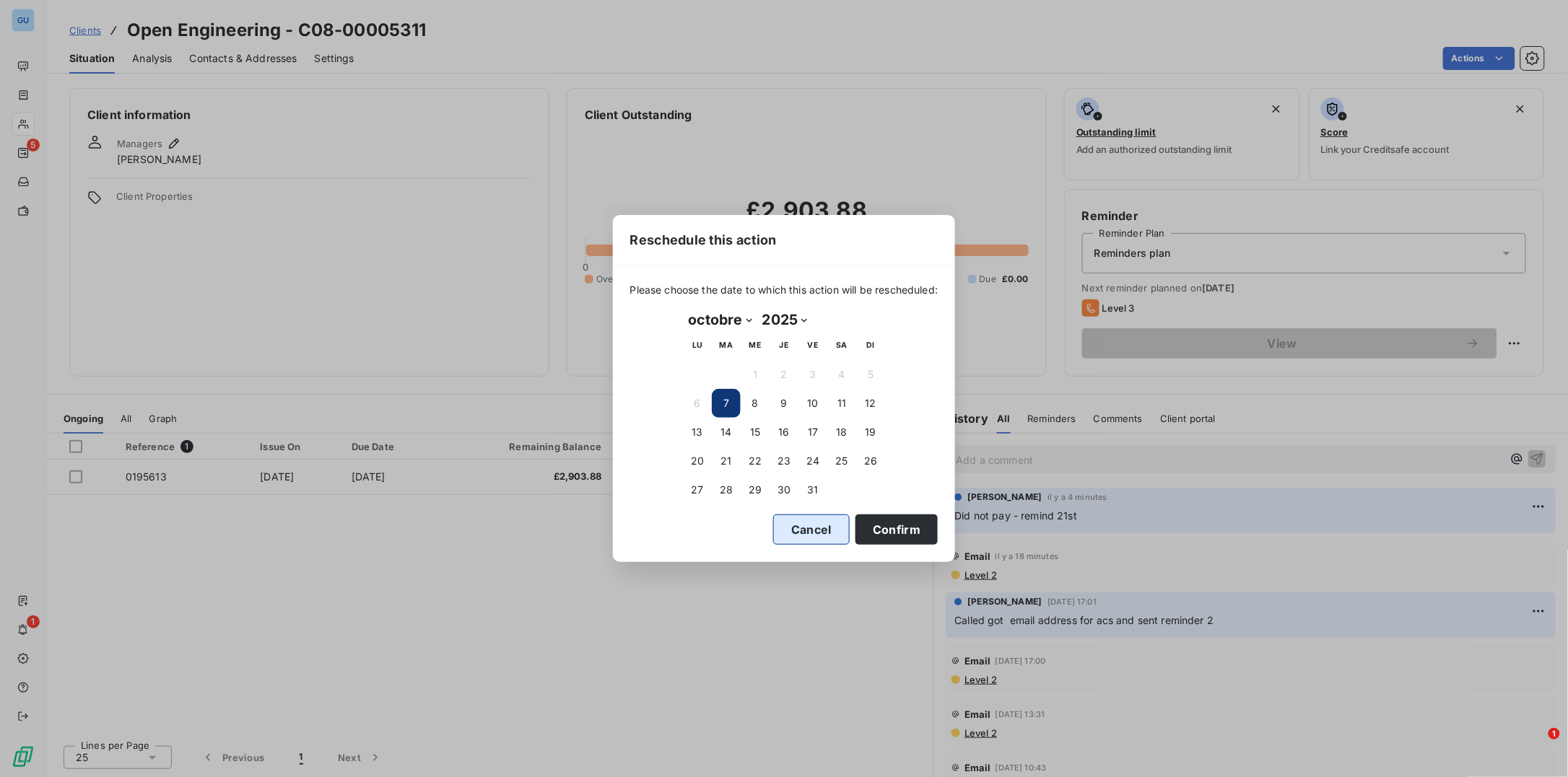
click at [826, 528] on button "Cancel" at bounding box center [811, 530] width 77 height 31
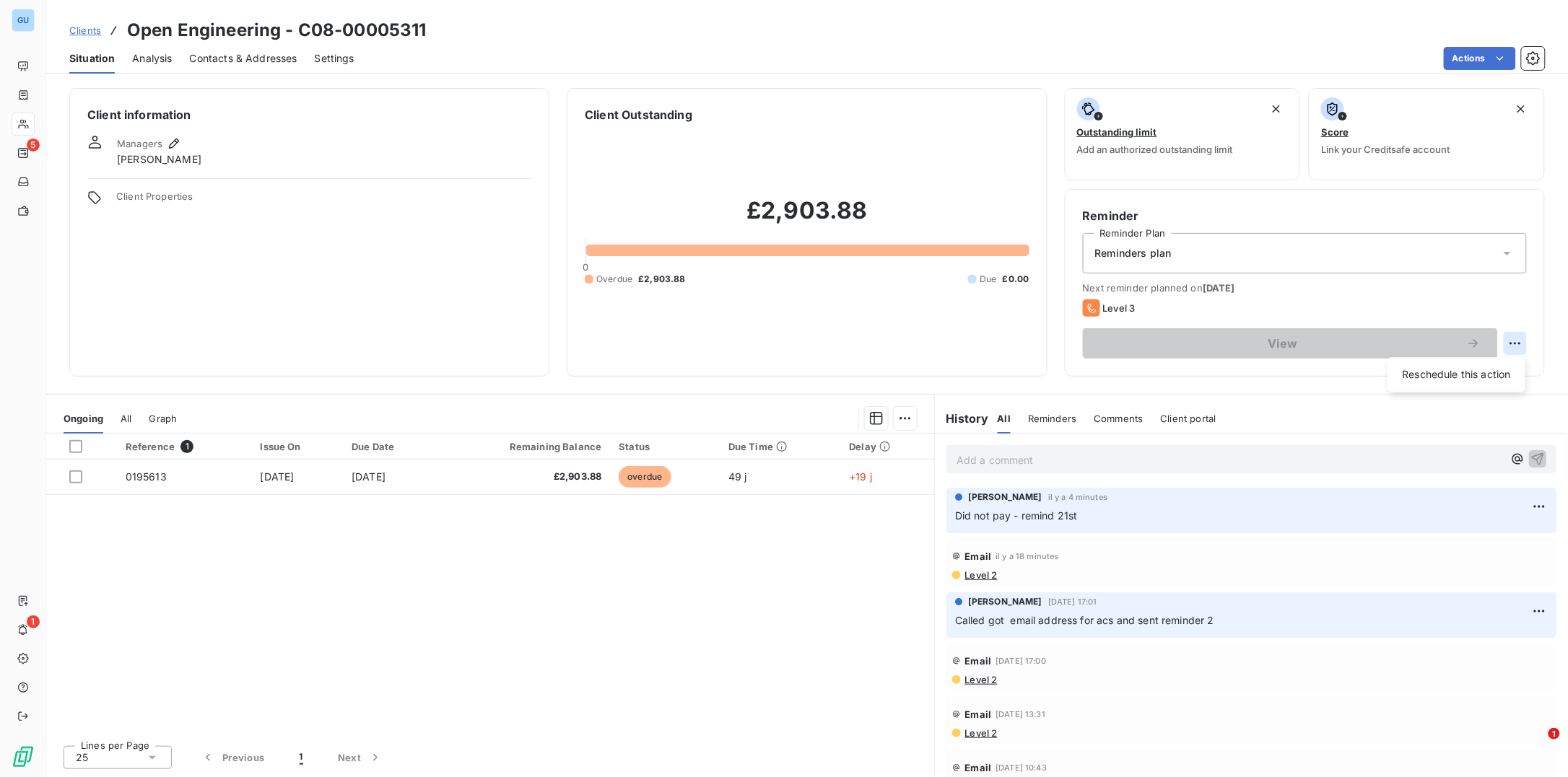
click at [1526, 337] on html "GU 5 1 Clients Open Engineering - C08-00005311 Situation Analysis Contacts & Ad…" at bounding box center [784, 388] width 1568 height 777
click at [1433, 379] on div "Reschedule this action" at bounding box center [1457, 374] width 126 height 23
select select "9"
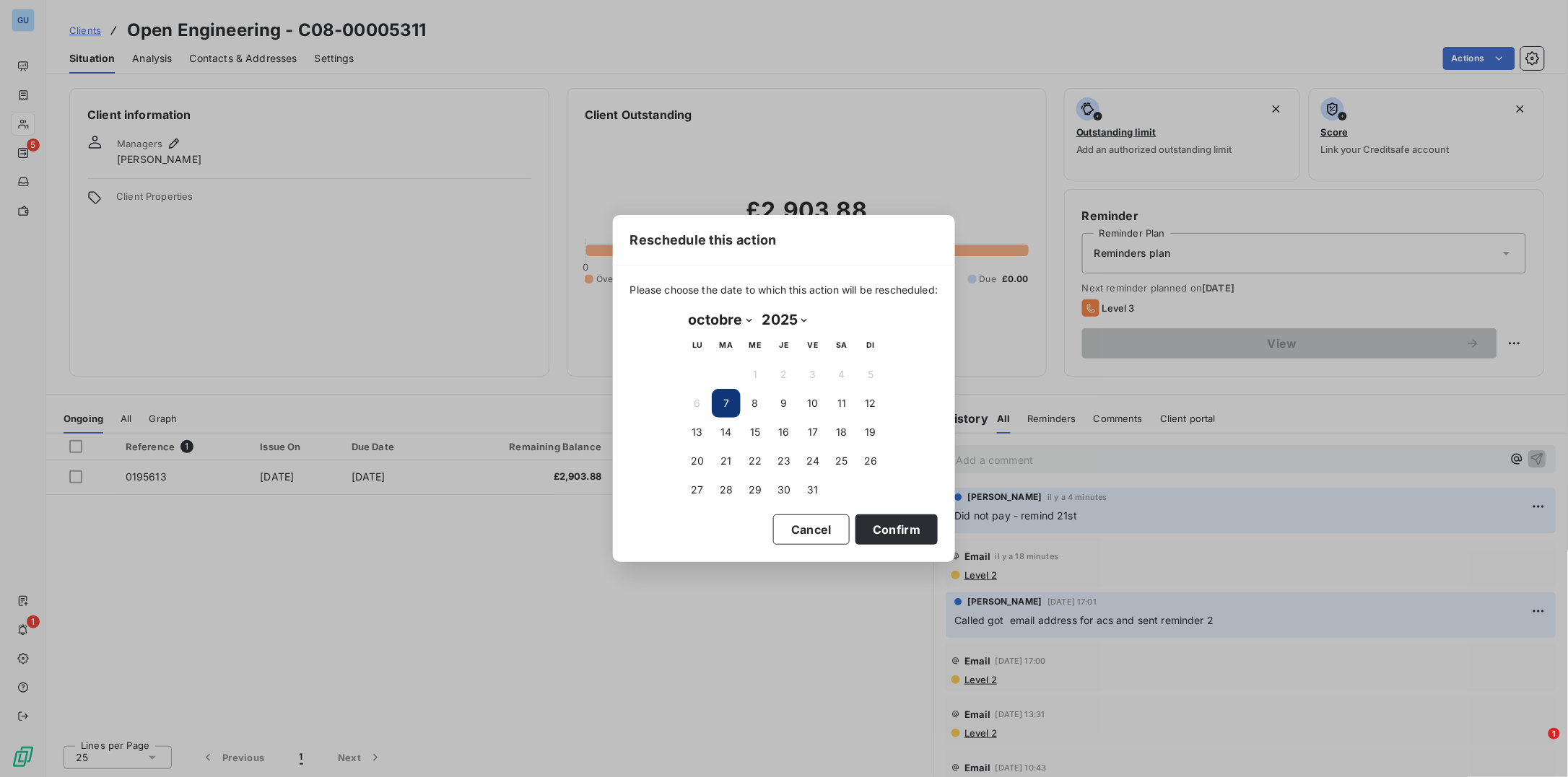
click at [722, 408] on button "7" at bounding box center [726, 403] width 29 height 29
click at [921, 528] on button "Confirm" at bounding box center [897, 530] width 83 height 31
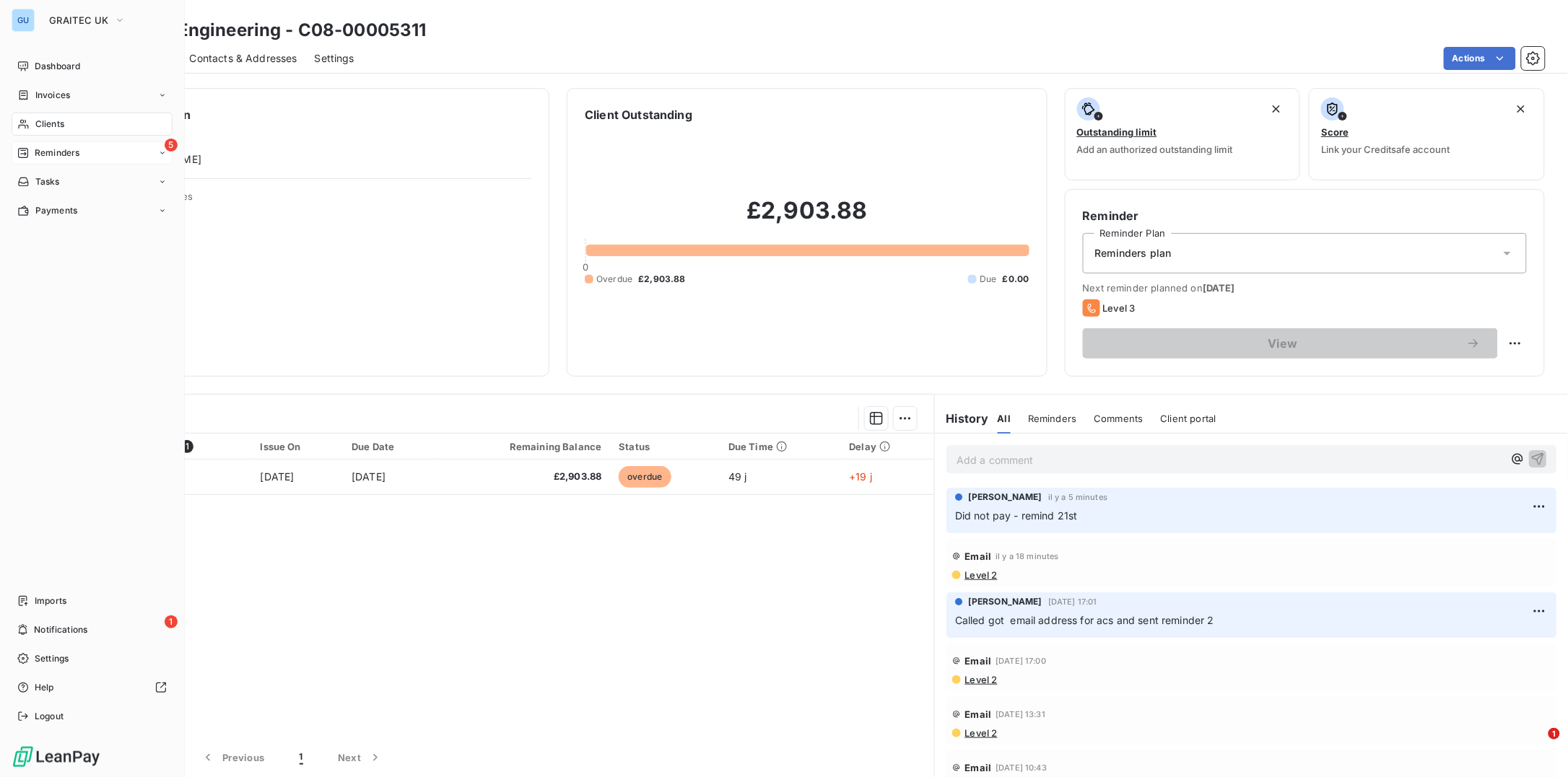
click at [41, 155] on span "Reminders" at bounding box center [57, 152] width 44 height 13
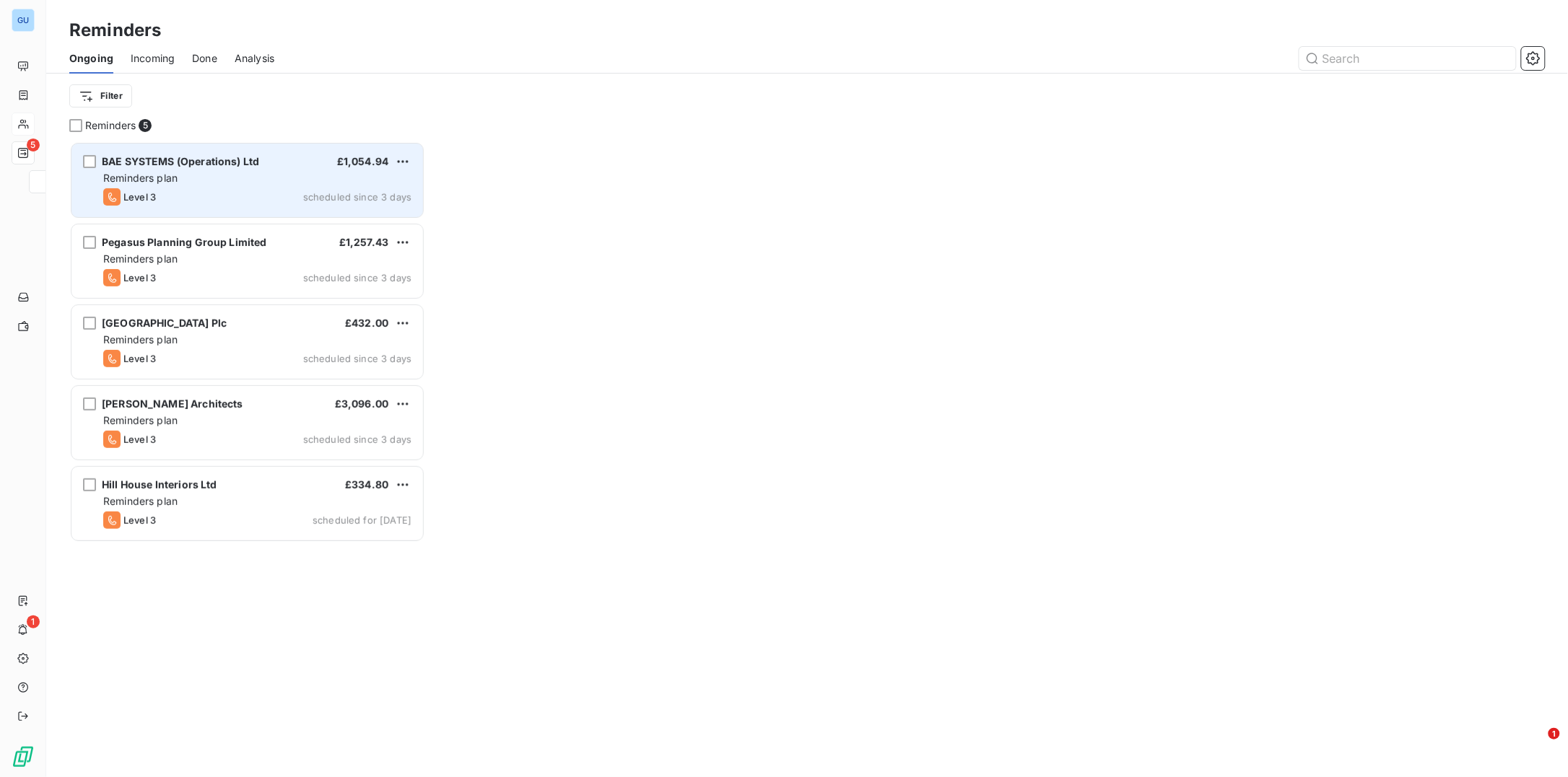
scroll to position [621, 341]
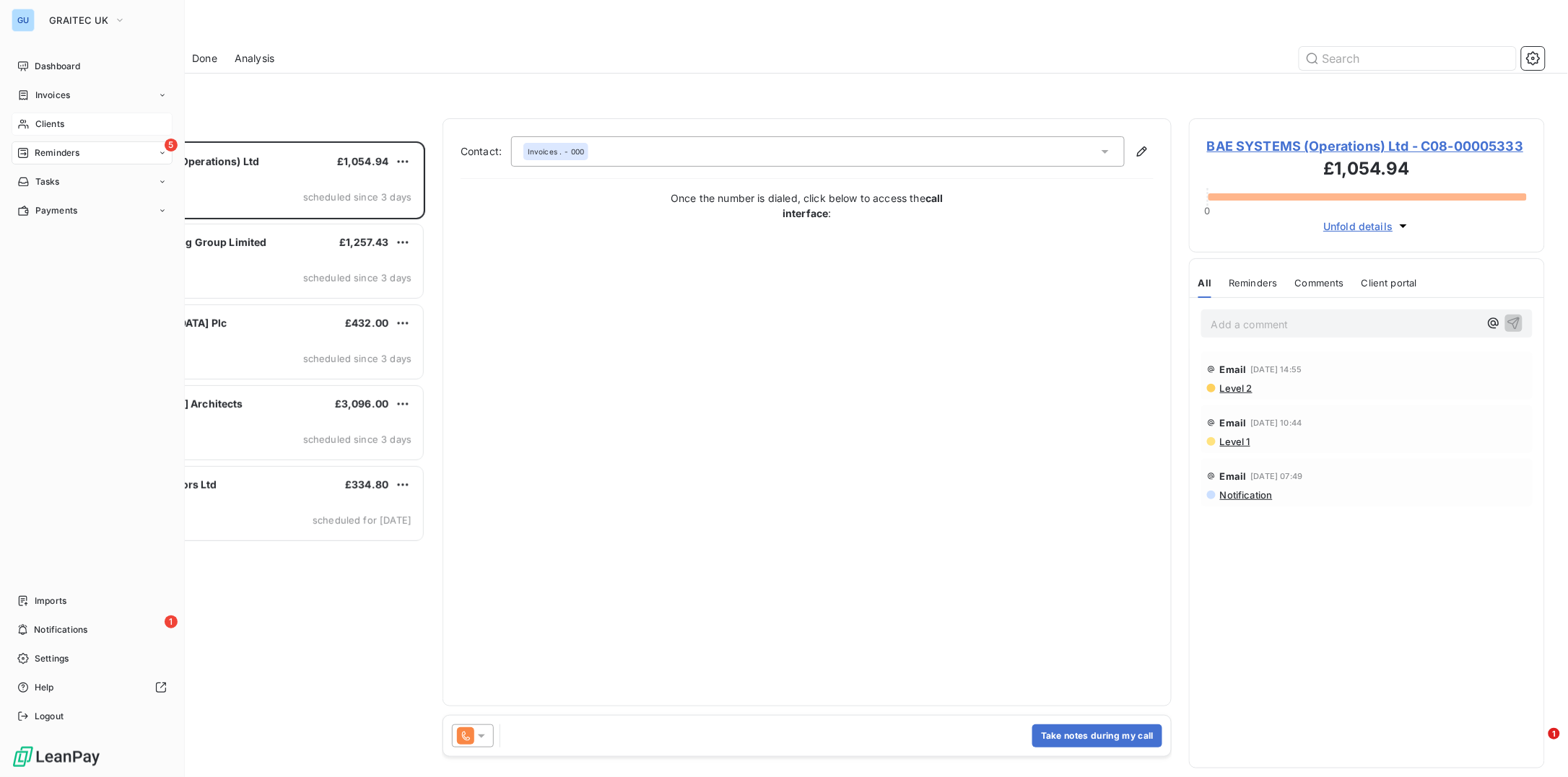
click at [55, 127] on span "Clients" at bounding box center [50, 124] width 29 height 13
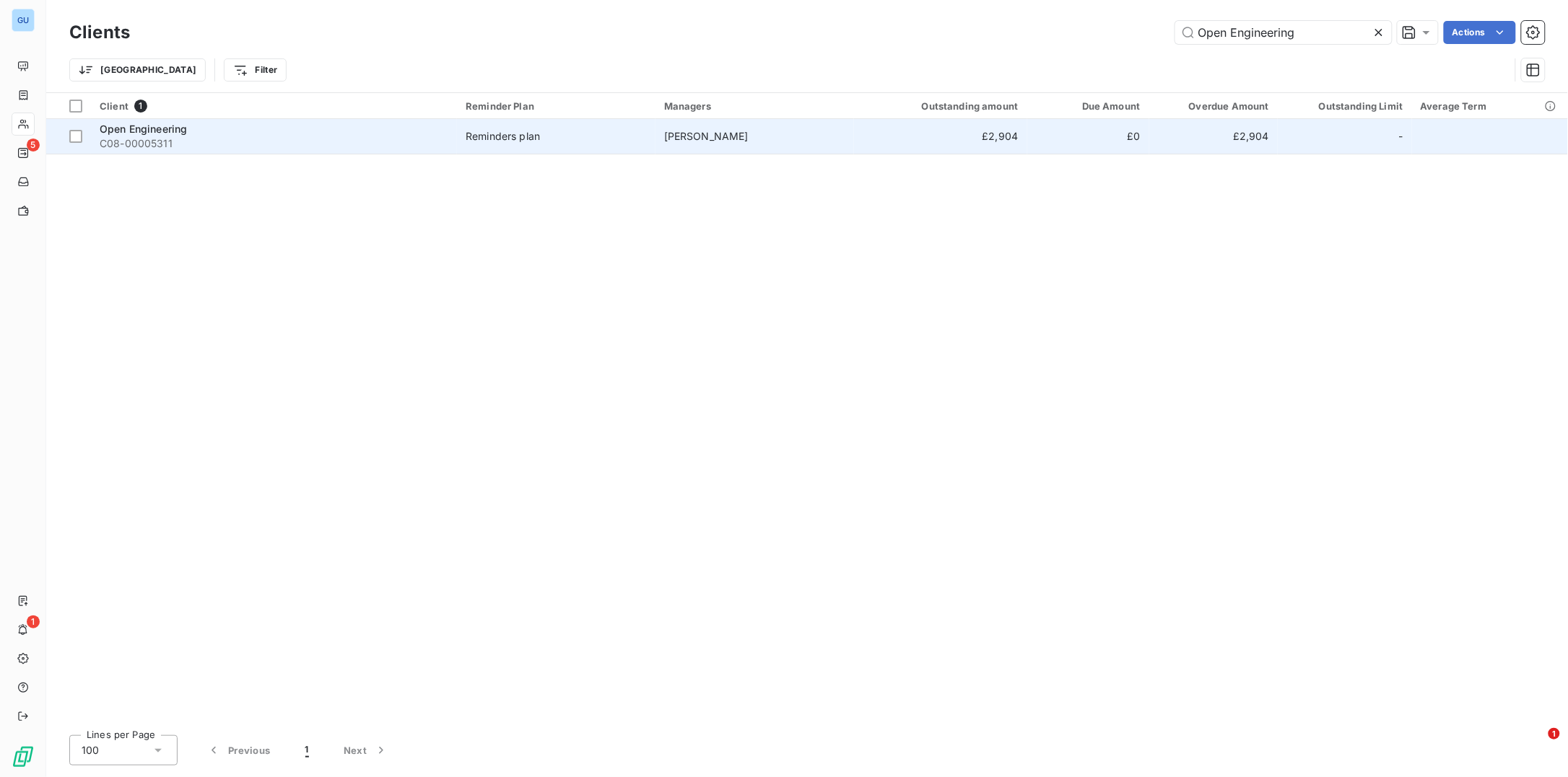
click at [142, 139] on span "C08-00005311" at bounding box center [274, 143] width 349 height 15
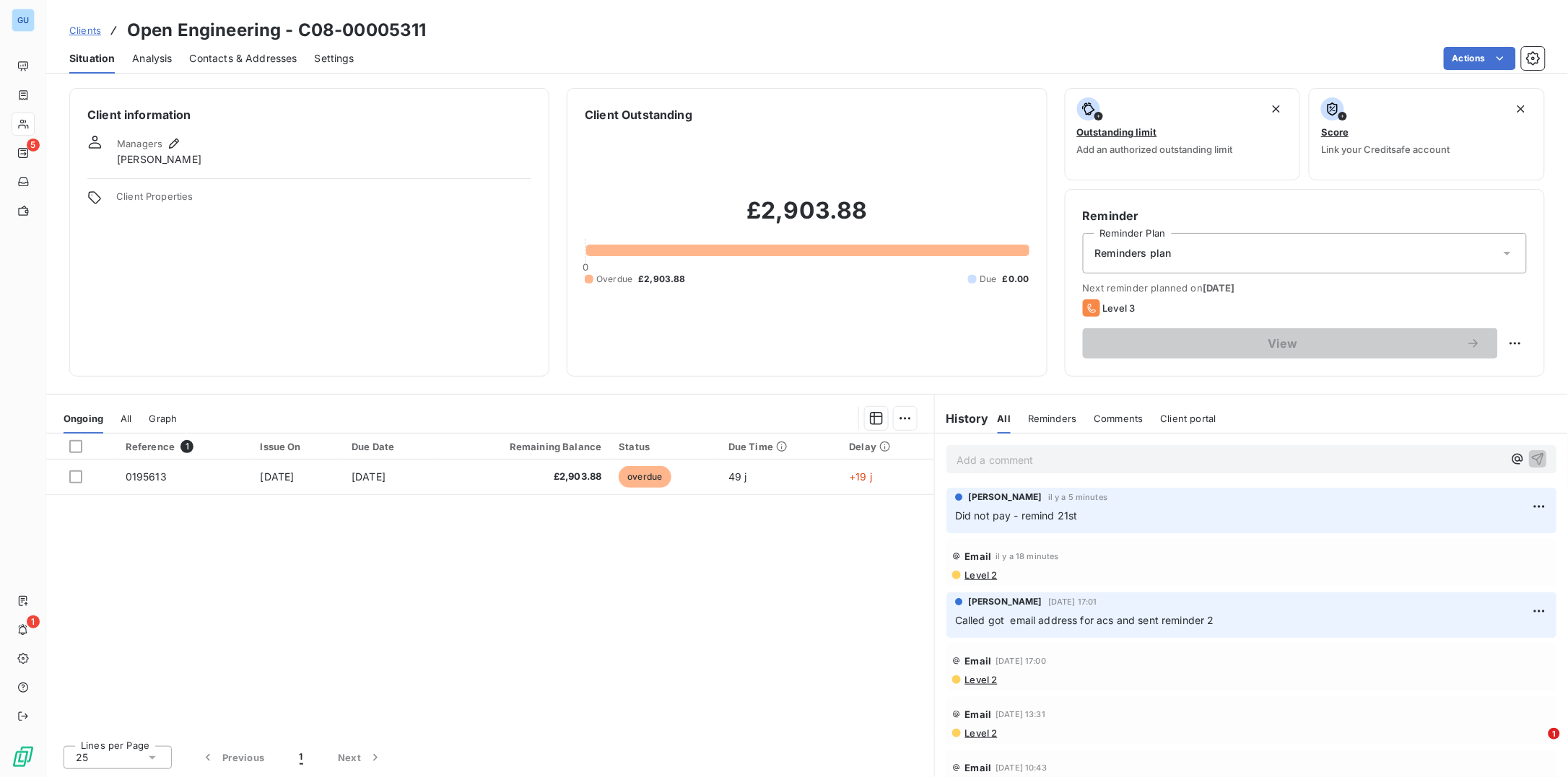
click at [1086, 308] on icon at bounding box center [1091, 307] width 18 height 18
click at [1514, 335] on html "GU 5 1 Clients Open Engineering - C08-00005311 Situation Analysis Contacts & Ad…" at bounding box center [784, 388] width 1568 height 777
click at [1471, 364] on div "Reschedule this action" at bounding box center [1457, 374] width 126 height 23
select select "9"
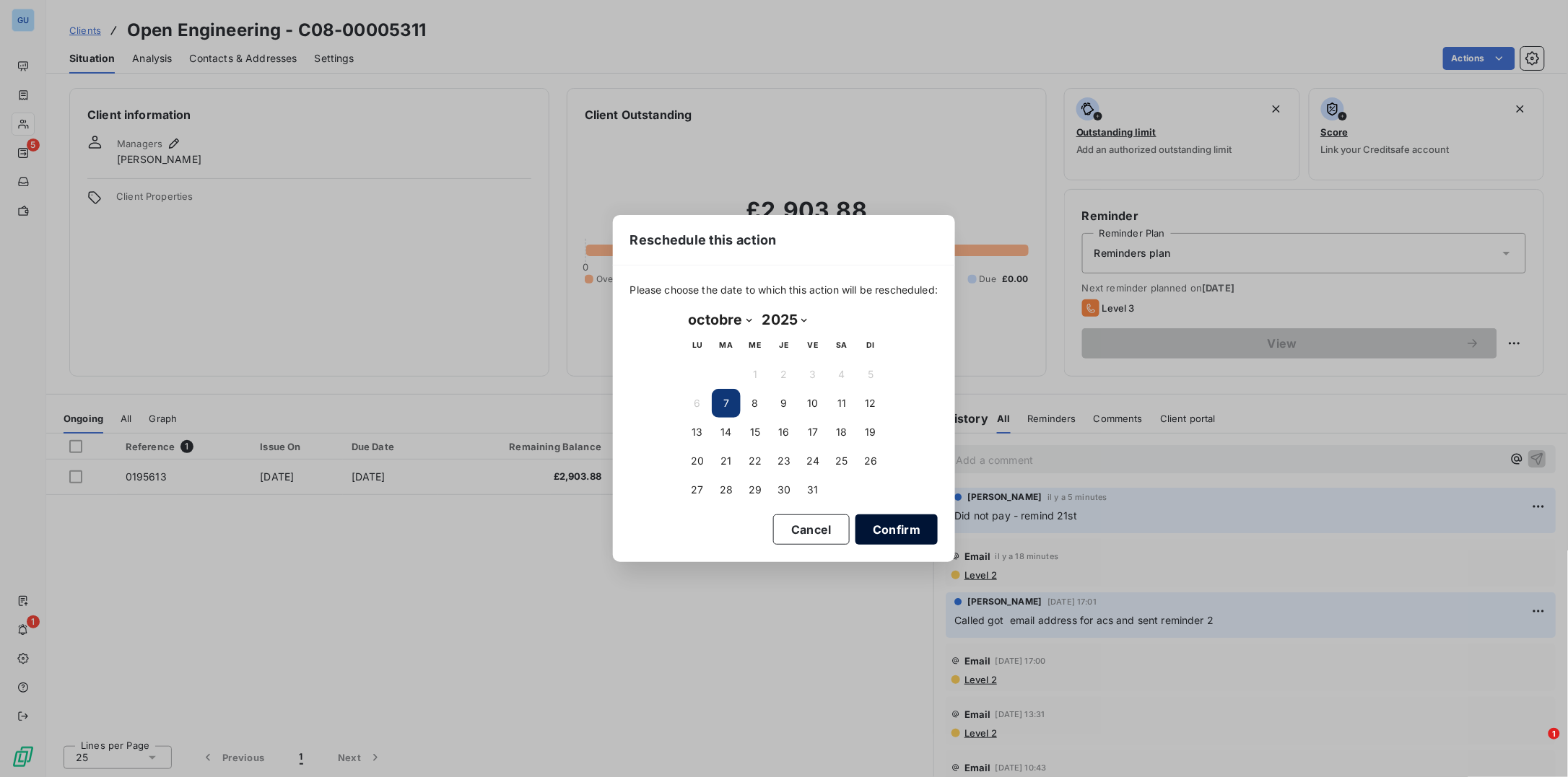
click at [879, 519] on button "Confirm" at bounding box center [897, 530] width 83 height 31
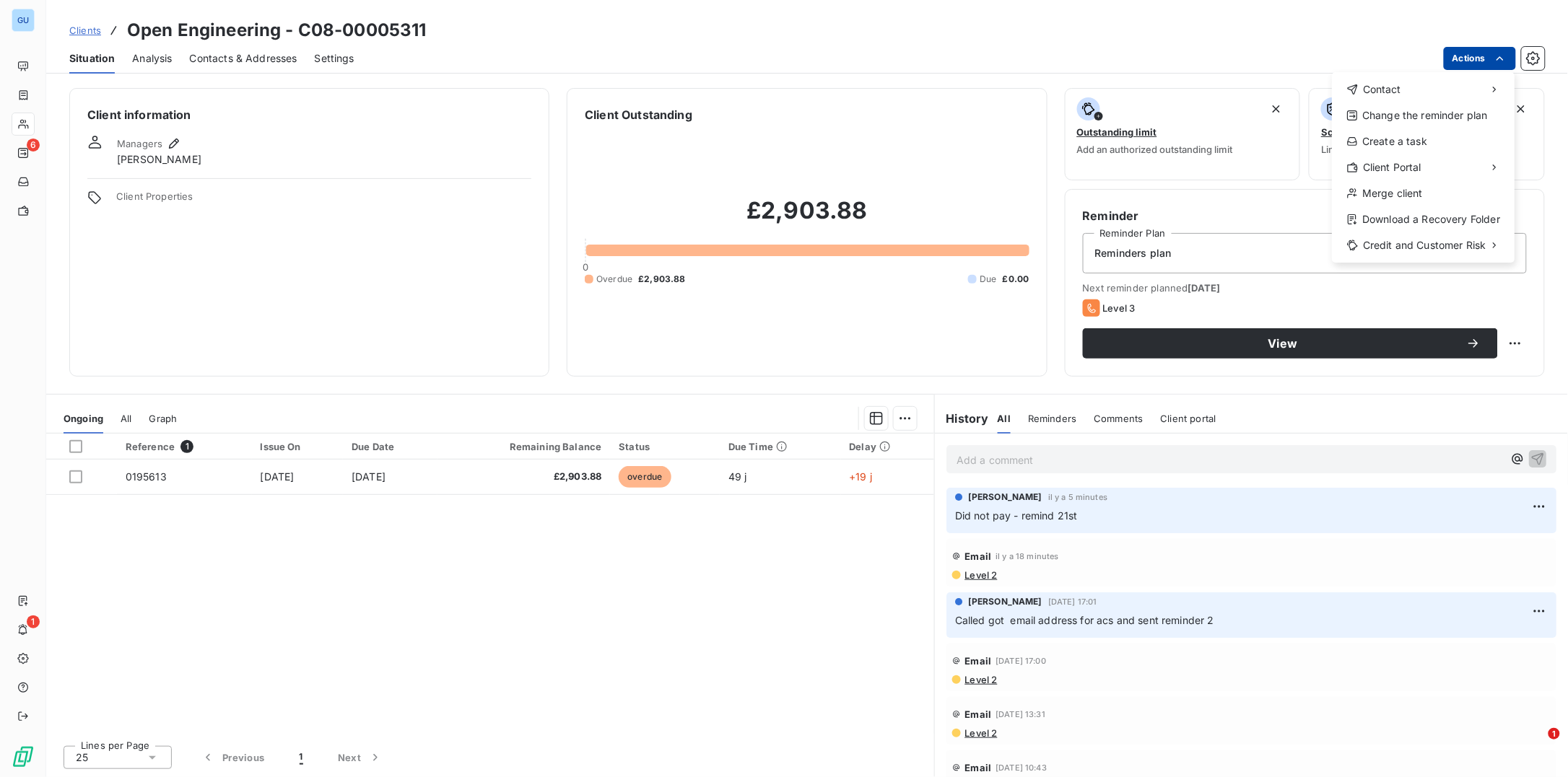
click at [1469, 59] on html "GU 6 1 Clients Open Engineering - C08-00005311 Situation Analysis Contacts & Ad…" at bounding box center [784, 388] width 1568 height 777
click at [1393, 87] on span "Contact" at bounding box center [1382, 89] width 38 height 15
click at [1244, 90] on div "Send an email" at bounding box center [1250, 95] width 148 height 23
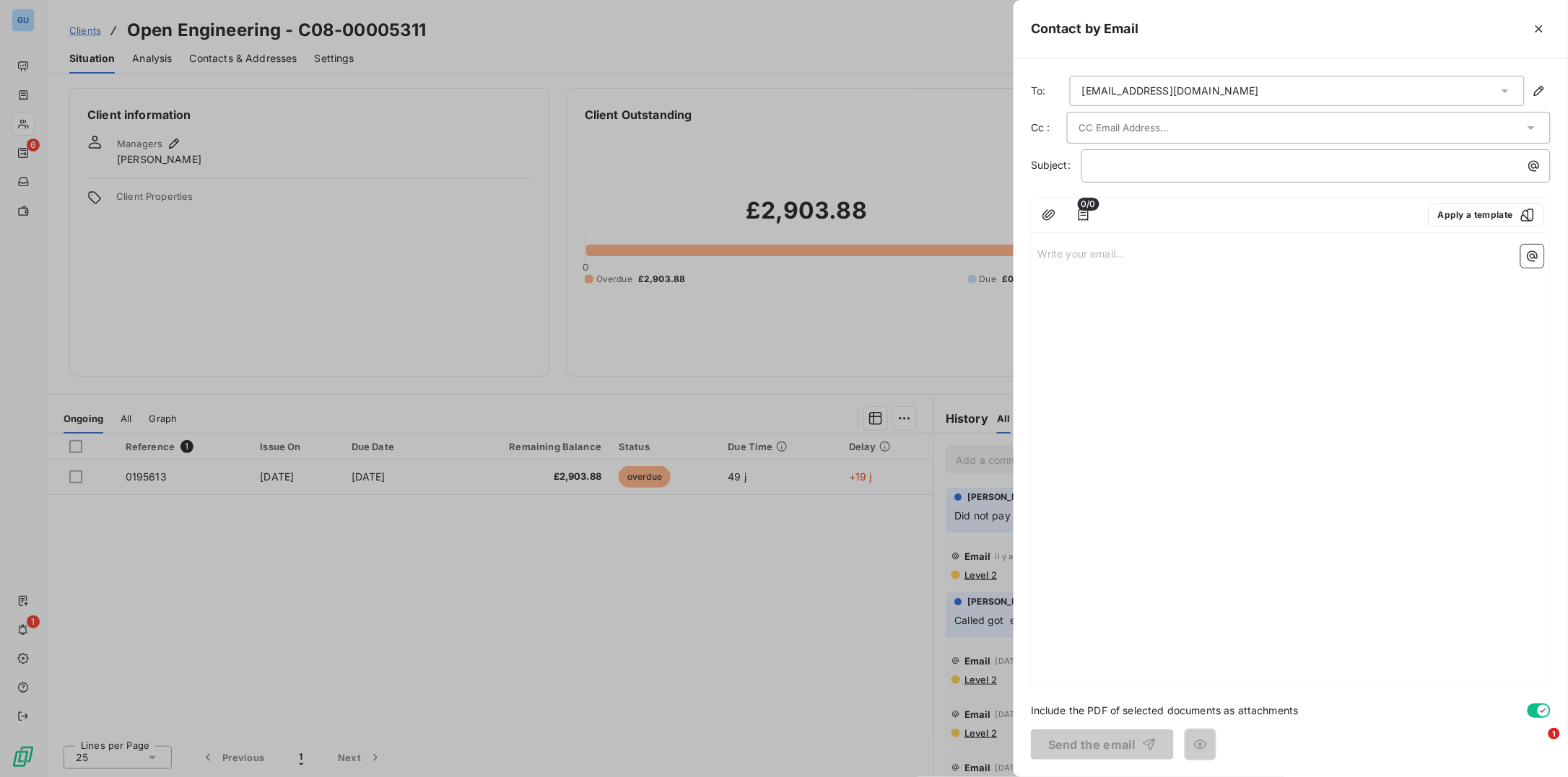
click at [1055, 340] on div "Write your email... ﻿" at bounding box center [1290, 463] width 518 height 449
click at [1110, 162] on p "﻿" at bounding box center [1319, 166] width 452 height 17
click at [1080, 241] on div "Write your email... ﻿" at bounding box center [1290, 463] width 518 height 449
click at [1071, 254] on p "Write your email... ﻿" at bounding box center [1291, 253] width 507 height 17
click at [1089, 210] on span "0/0" at bounding box center [1088, 203] width 21 height 13
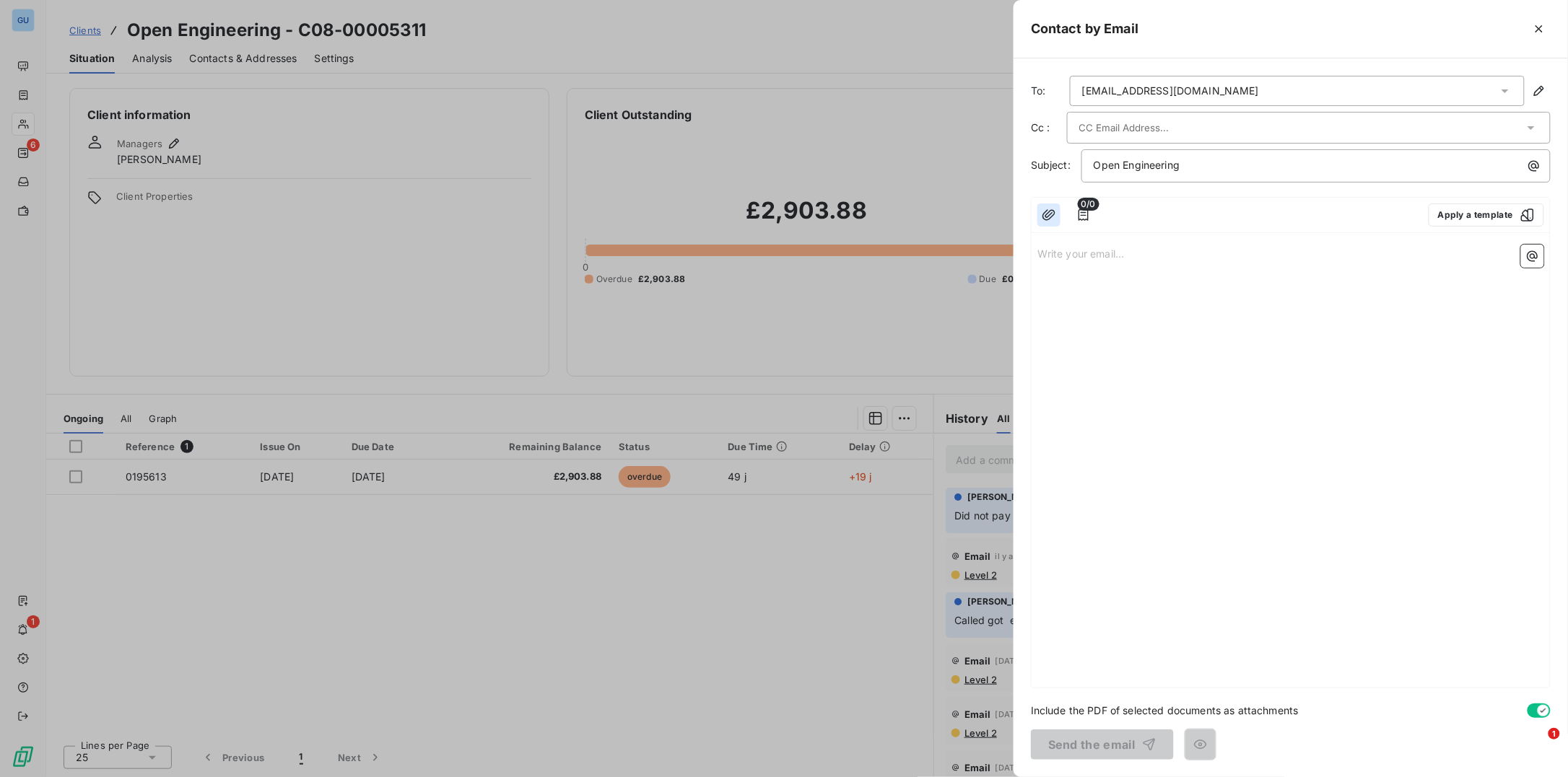
click at [1048, 211] on icon "button" at bounding box center [1048, 215] width 15 height 15
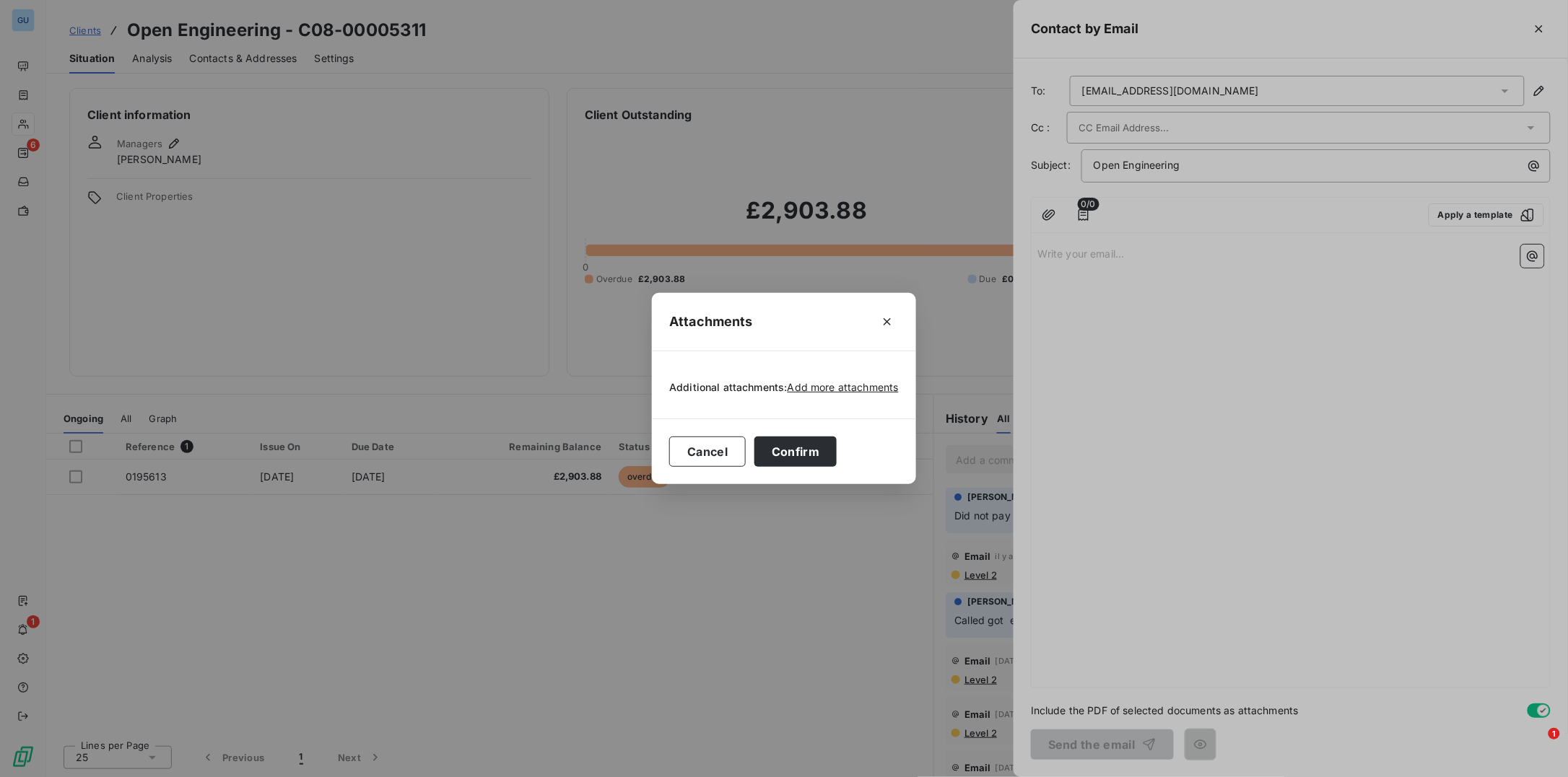
click at [1459, 210] on div "Attachments Additional attachments: Add more attachments Cancel Confirm" at bounding box center [784, 388] width 1568 height 777
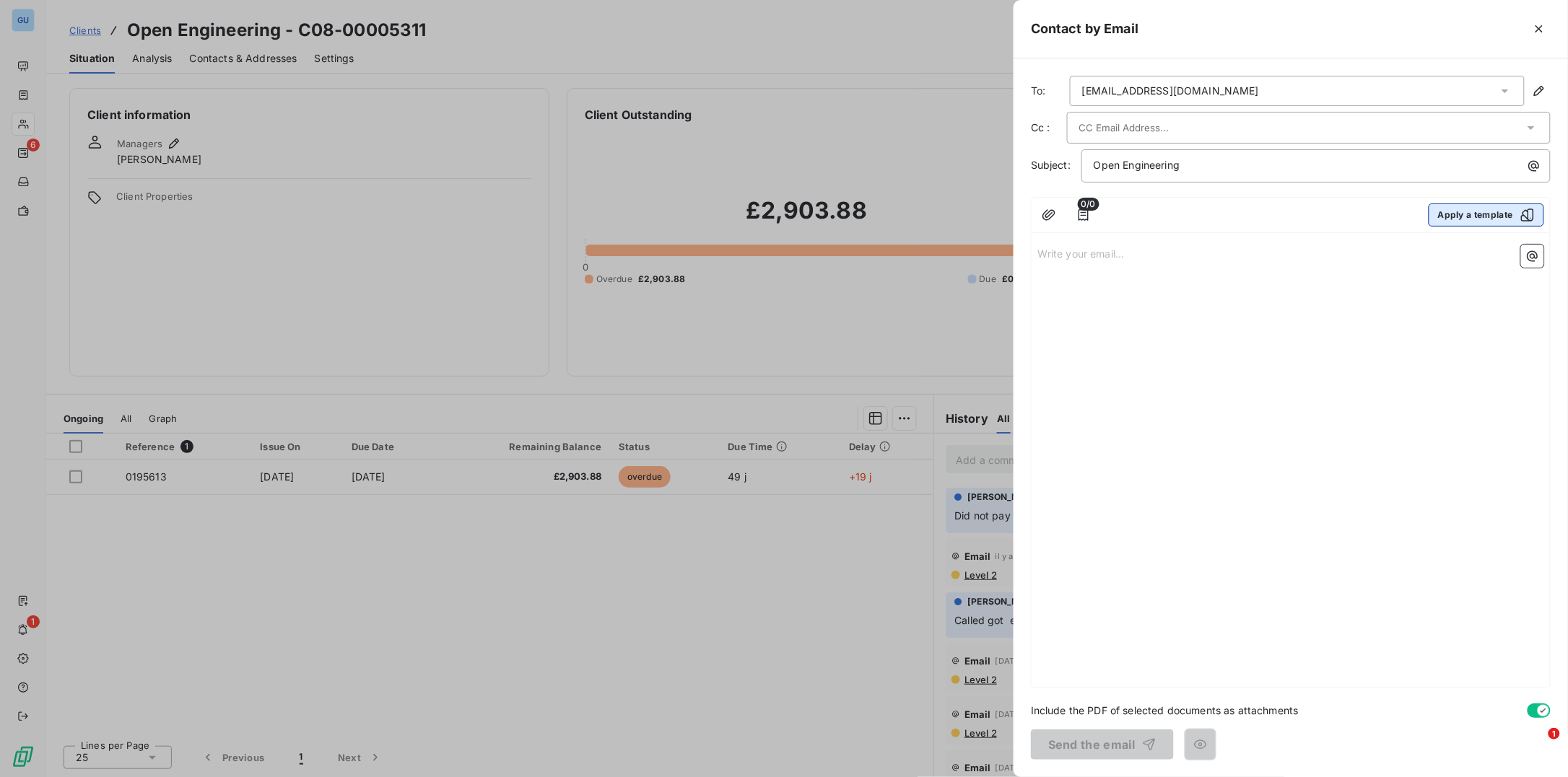
click at [1457, 210] on button "Apply a template" at bounding box center [1486, 215] width 116 height 23
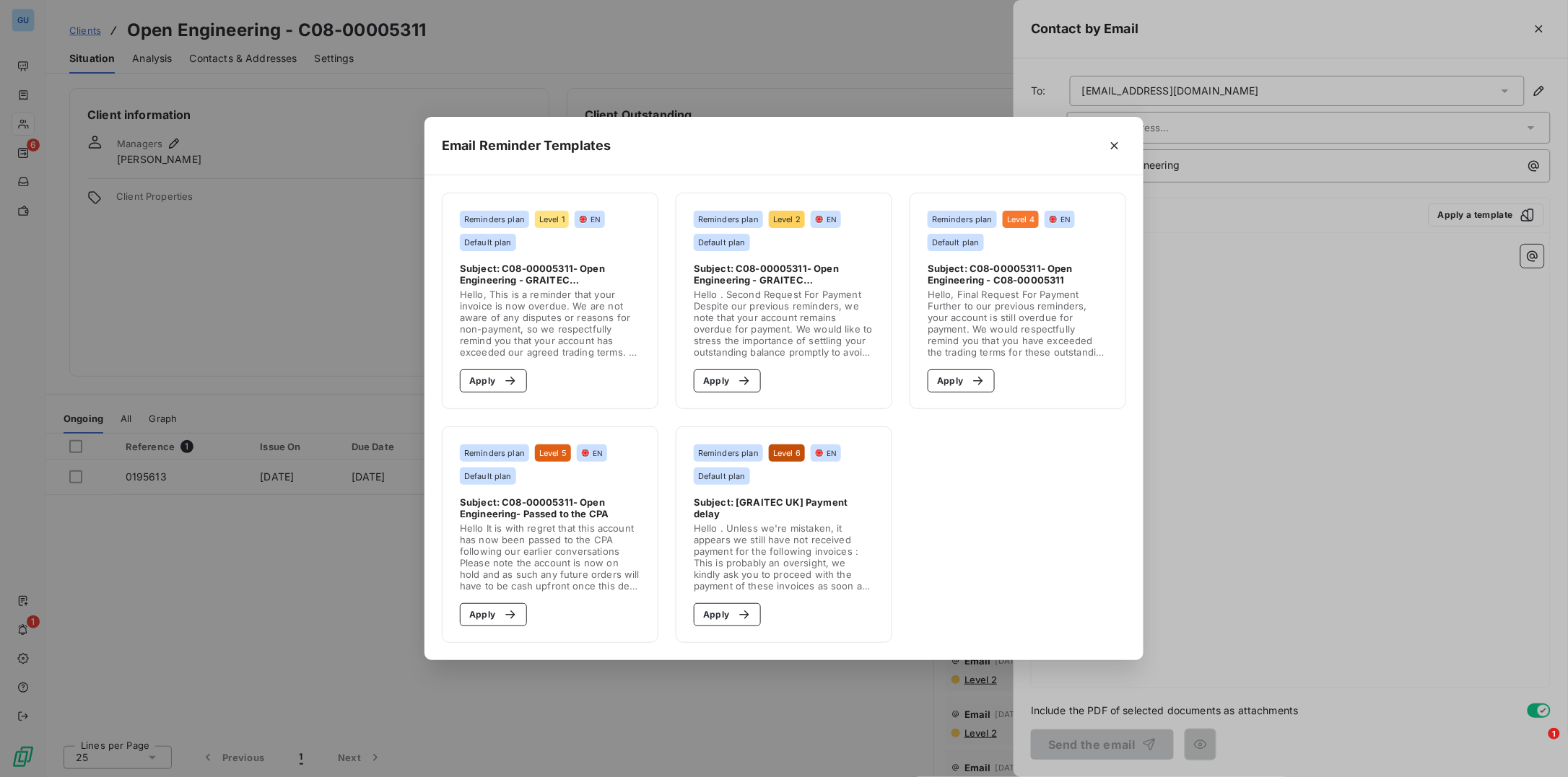
click at [762, 302] on span "Hello . Second Request For Payment Despite our previous reminders, we note that…" at bounding box center [784, 323] width 181 height 70
click at [713, 386] on button "Apply" at bounding box center [728, 381] width 67 height 23
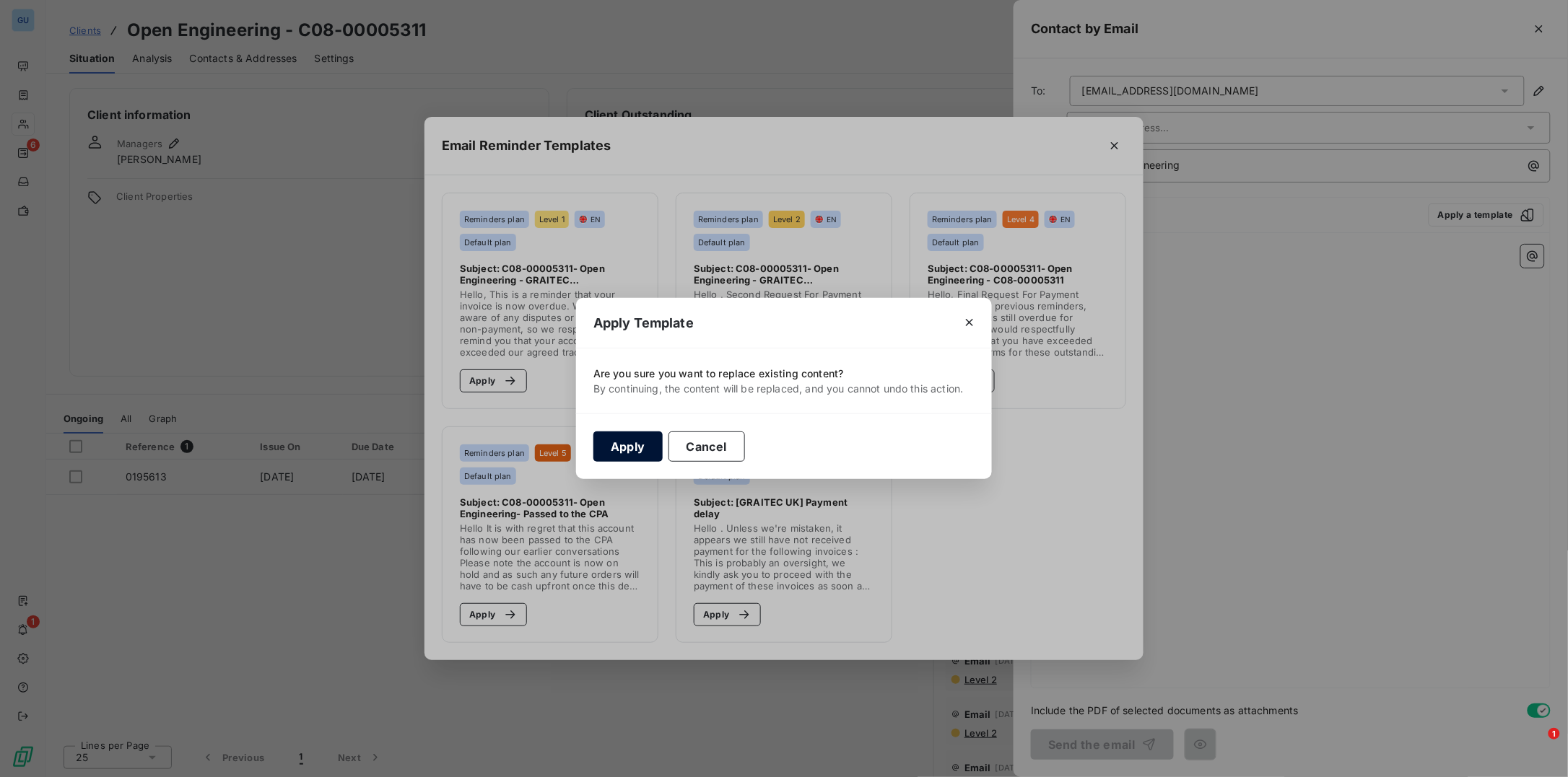
click at [631, 442] on button "Apply" at bounding box center [628, 447] width 70 height 31
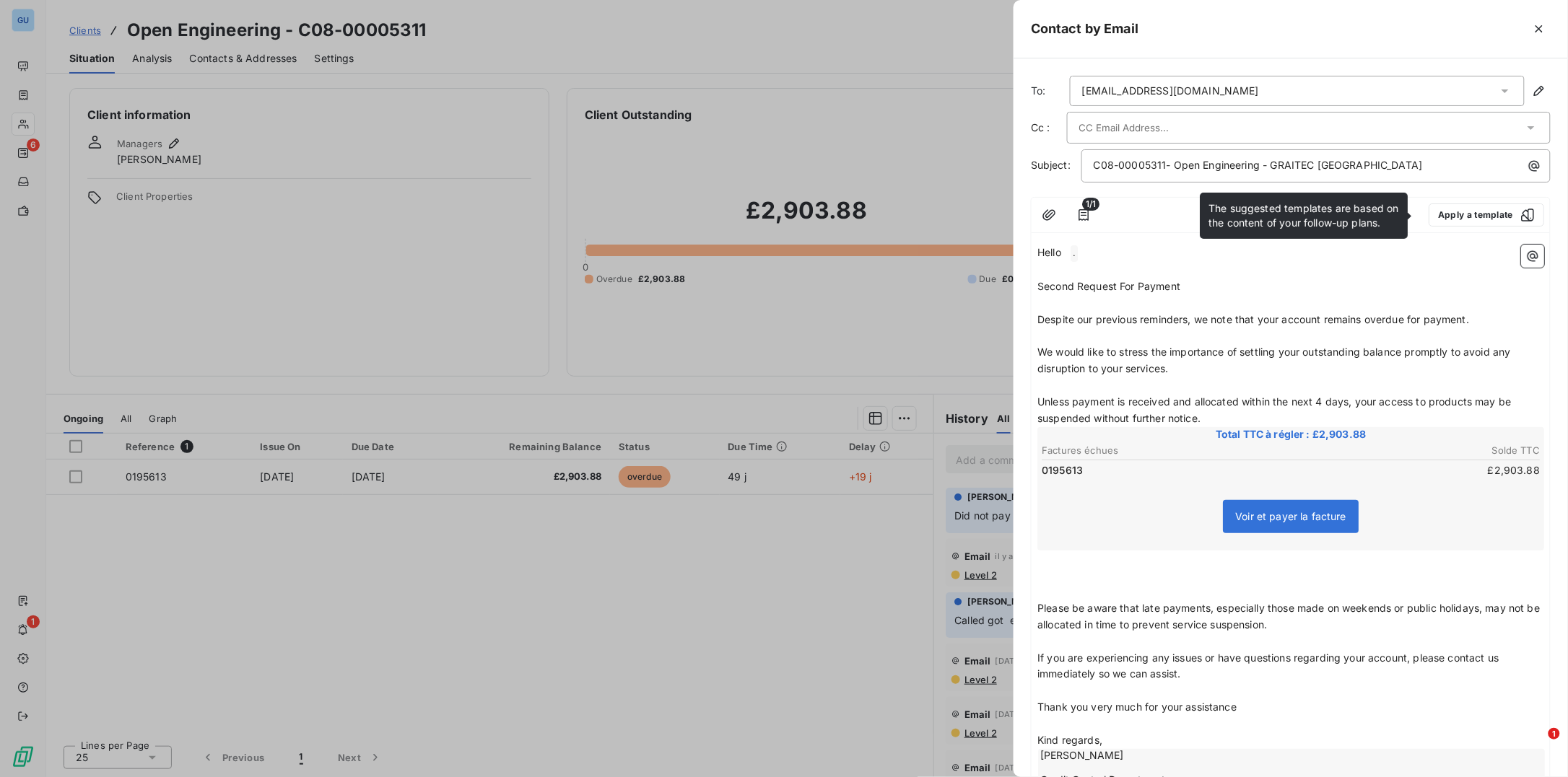
click at [1152, 511] on div "Voir et payer la facture" at bounding box center [1290, 519] width 503 height 62
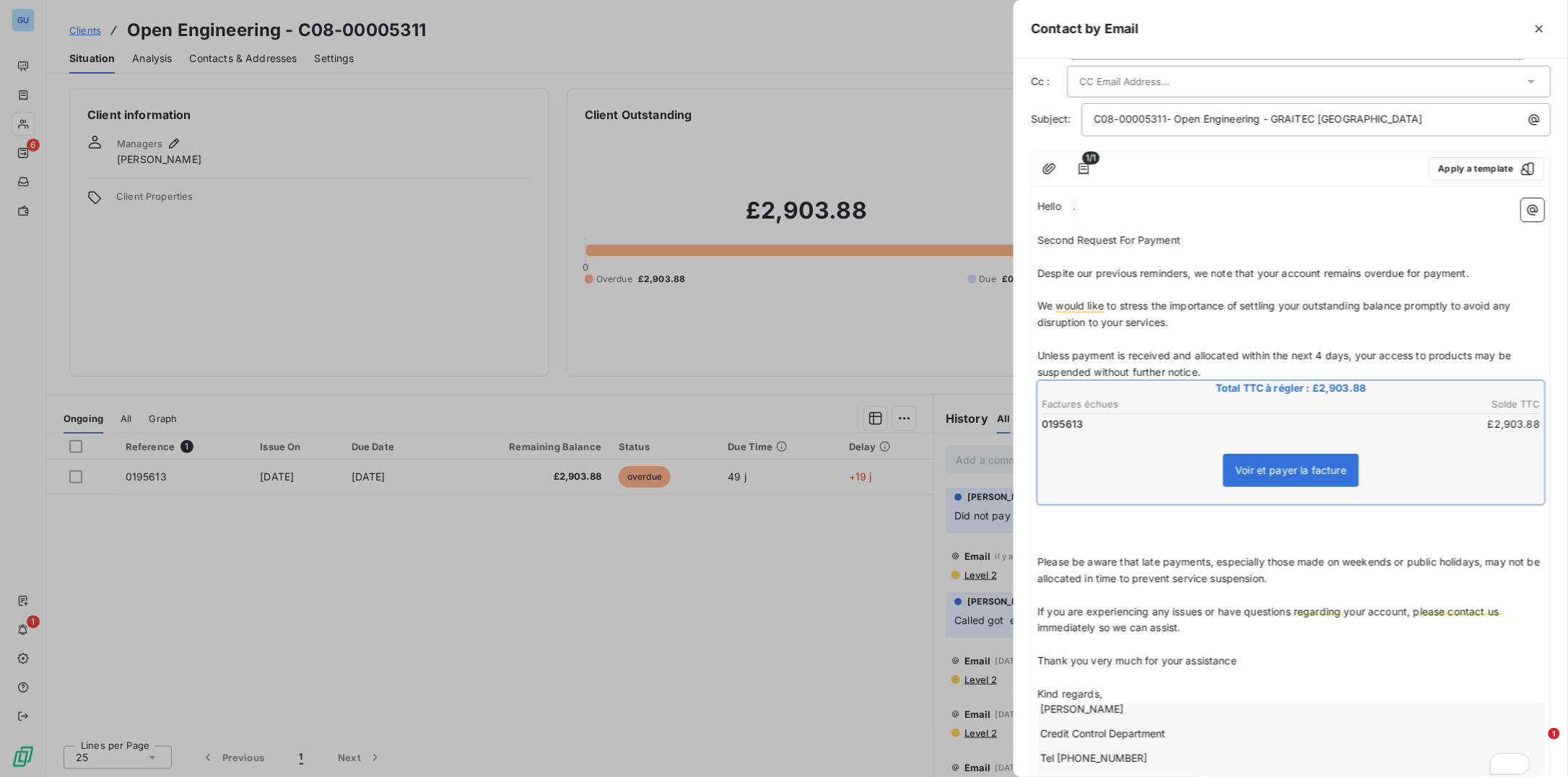
scroll to position [153, 0]
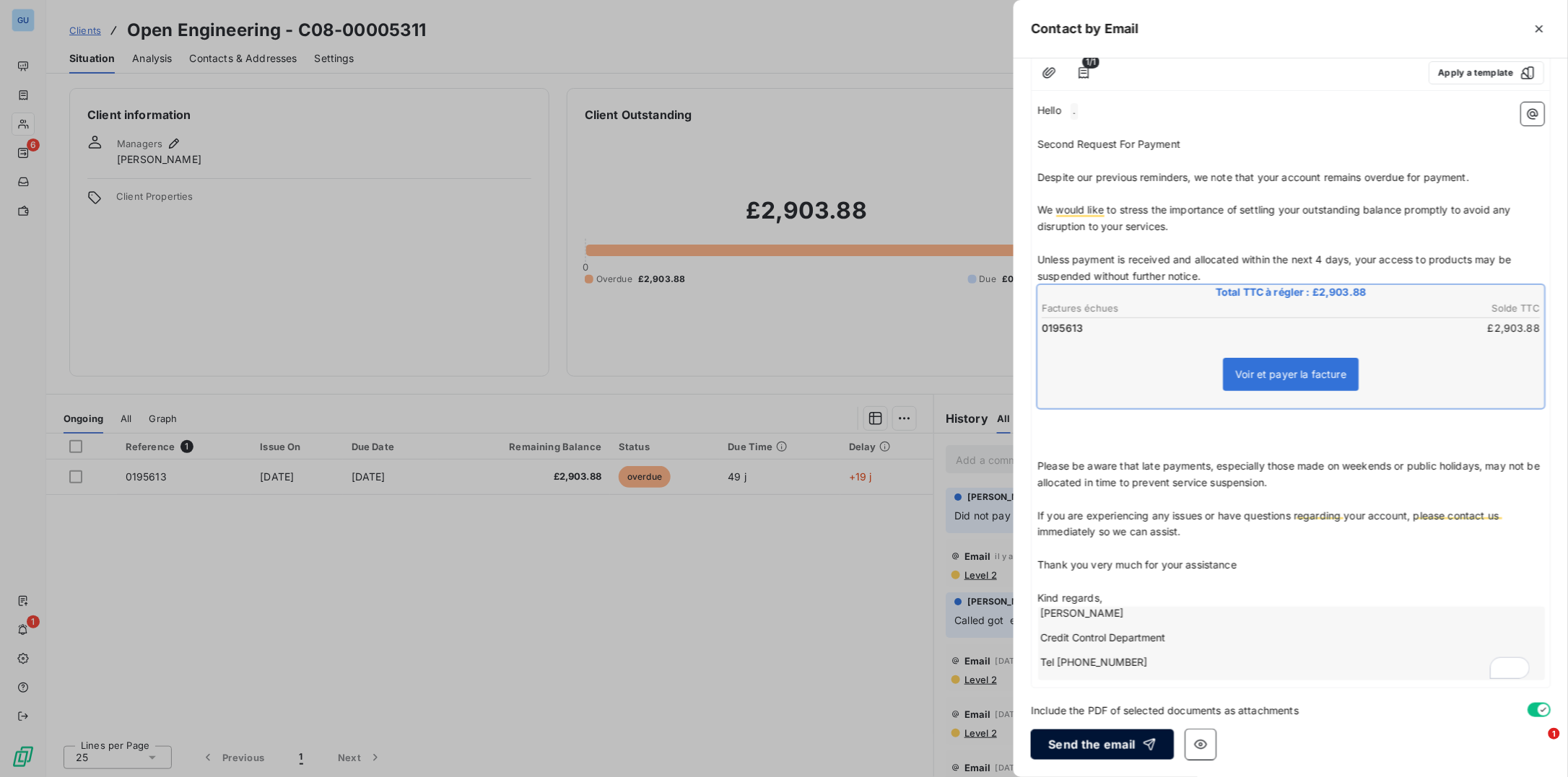
click at [1112, 734] on button "Send the email" at bounding box center [1102, 745] width 143 height 31
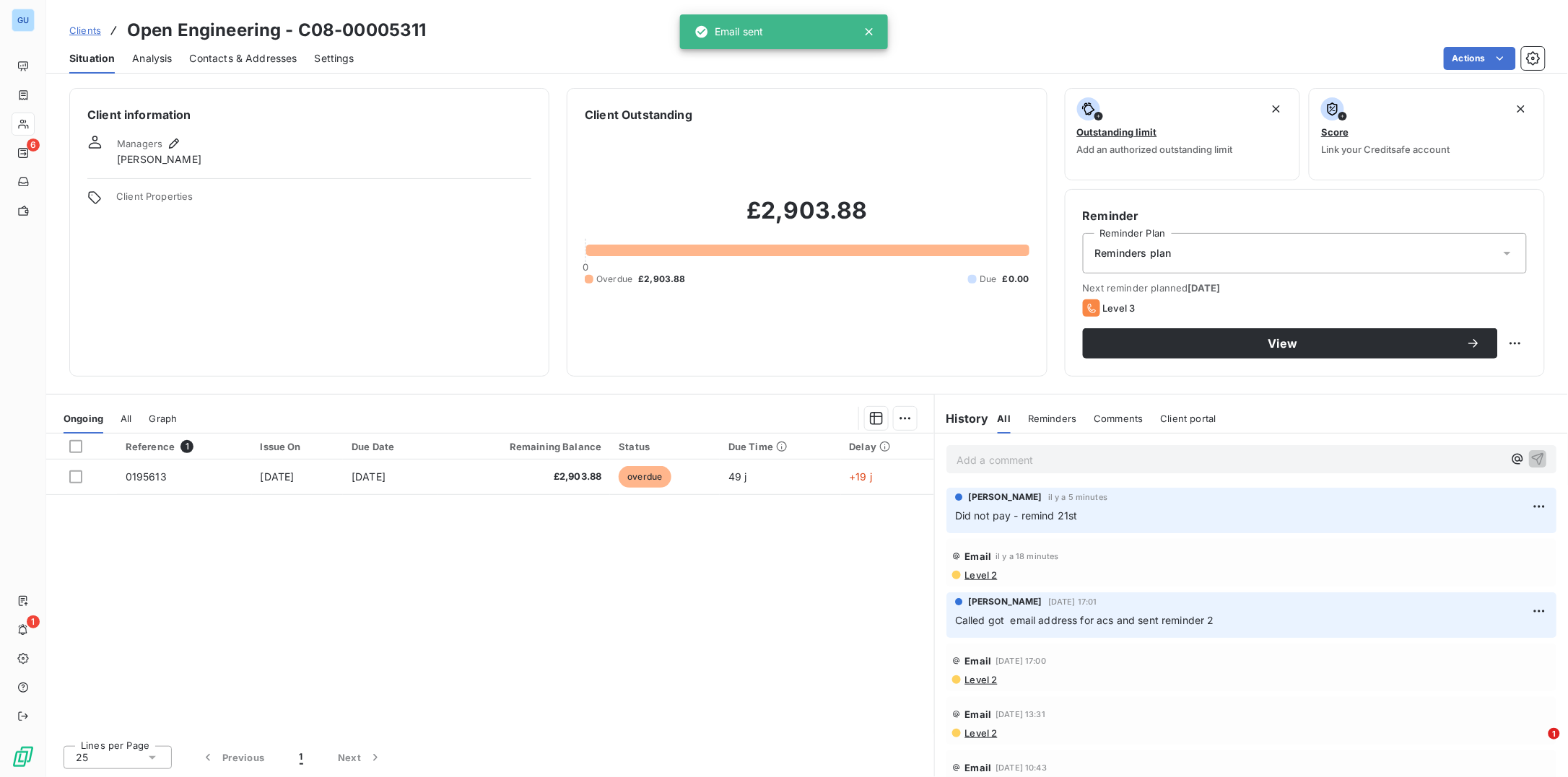
click at [218, 56] on span "Contacts & Addresses" at bounding box center [243, 58] width 108 height 15
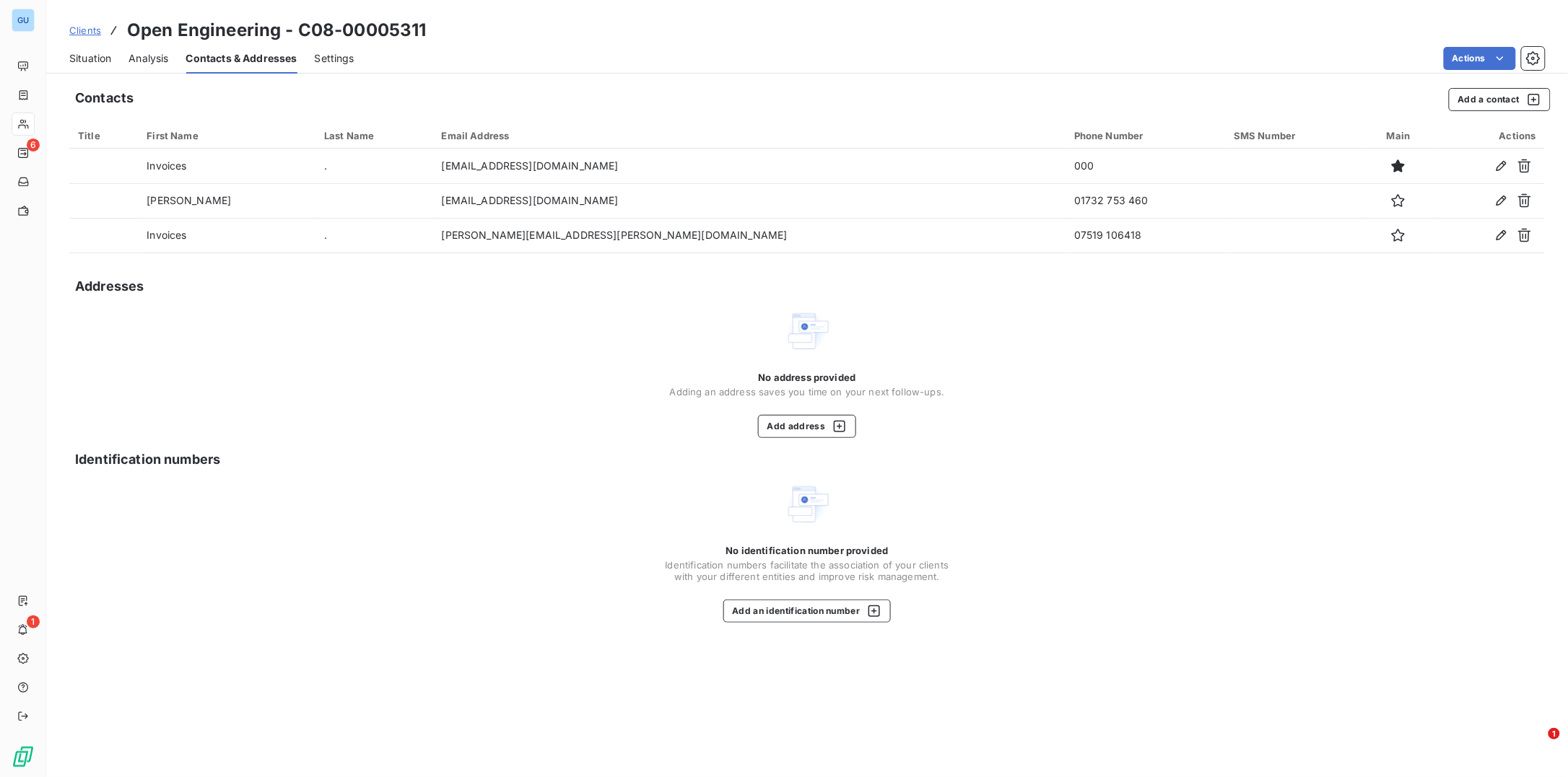
click at [78, 54] on span "Situation" at bounding box center [90, 58] width 42 height 15
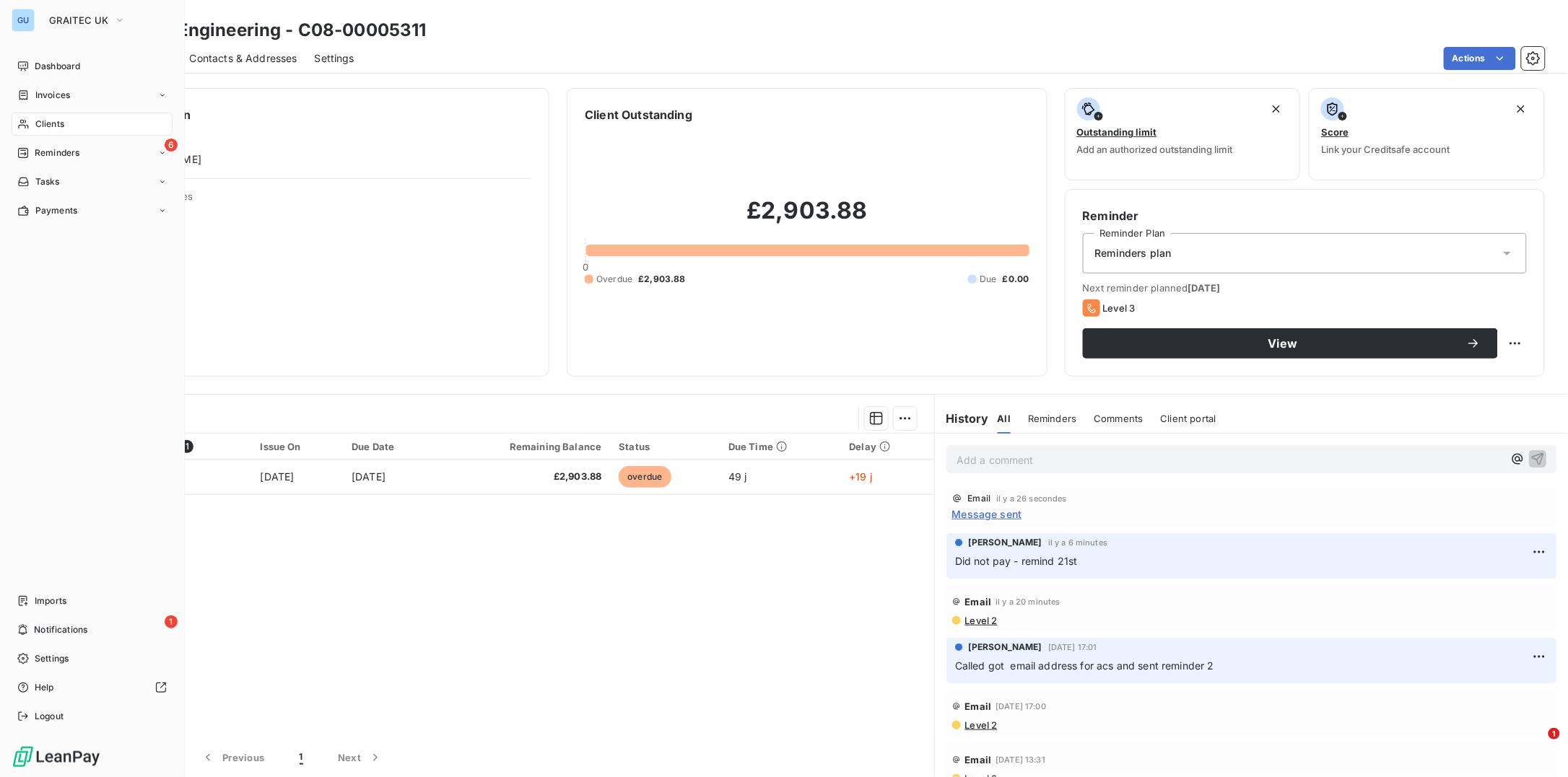
click at [34, 155] on span "Reminders" at bounding box center [57, 152] width 44 height 13
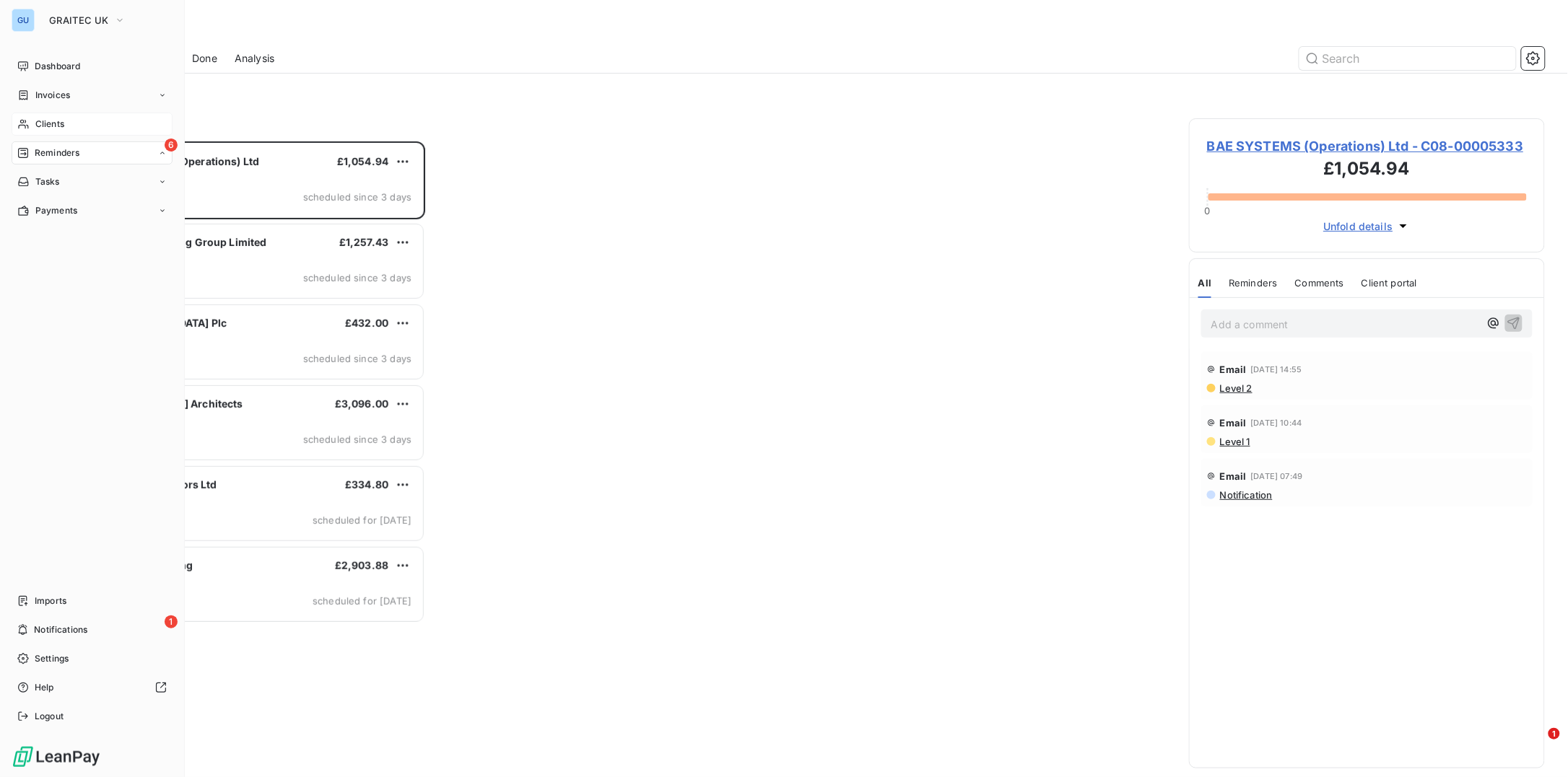
scroll to position [621, 341]
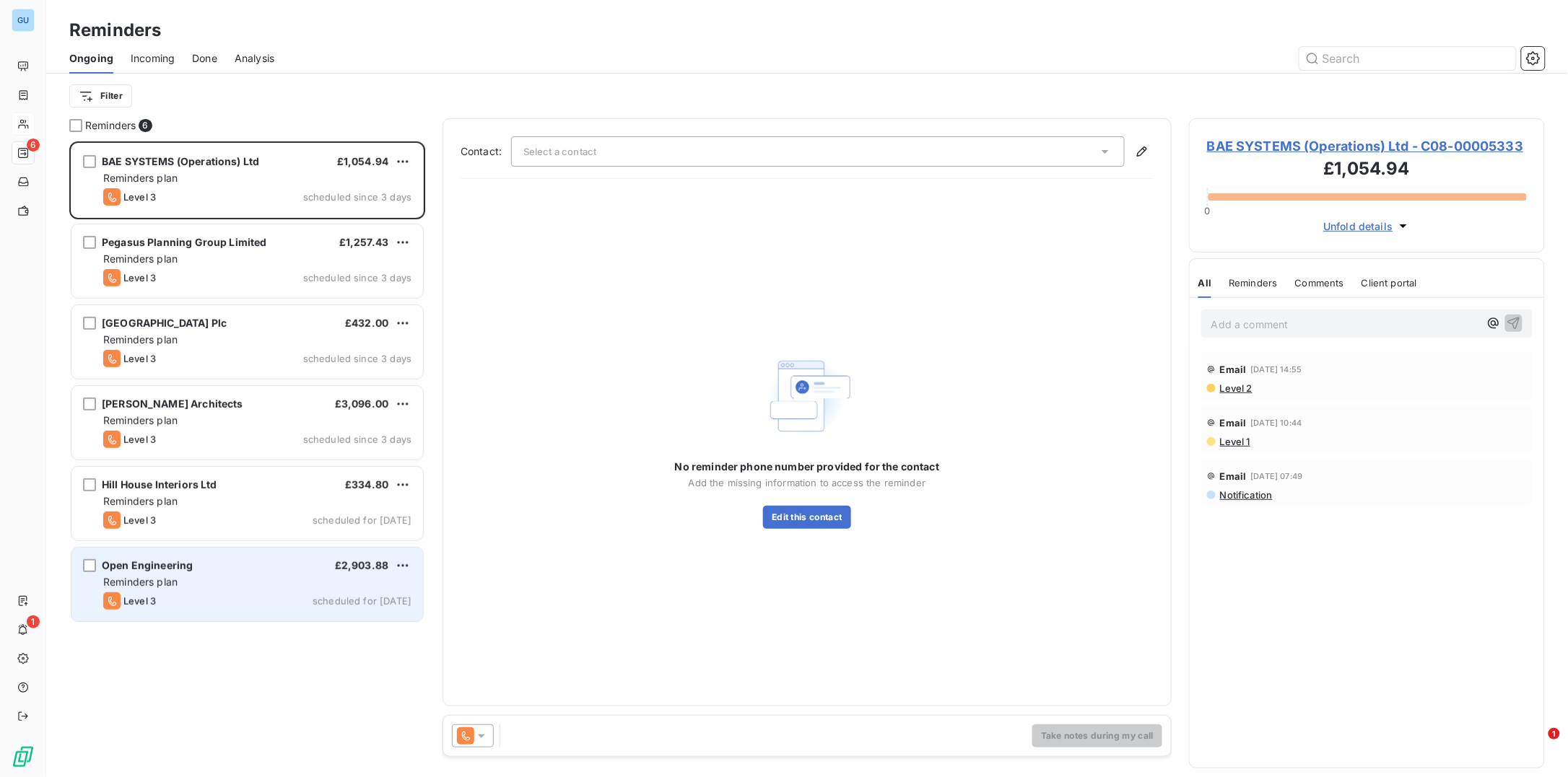
click at [173, 573] on div "Open Engineering £2,903.88 Reminders plan Level 3 scheduled for today" at bounding box center [246, 584] width 351 height 73
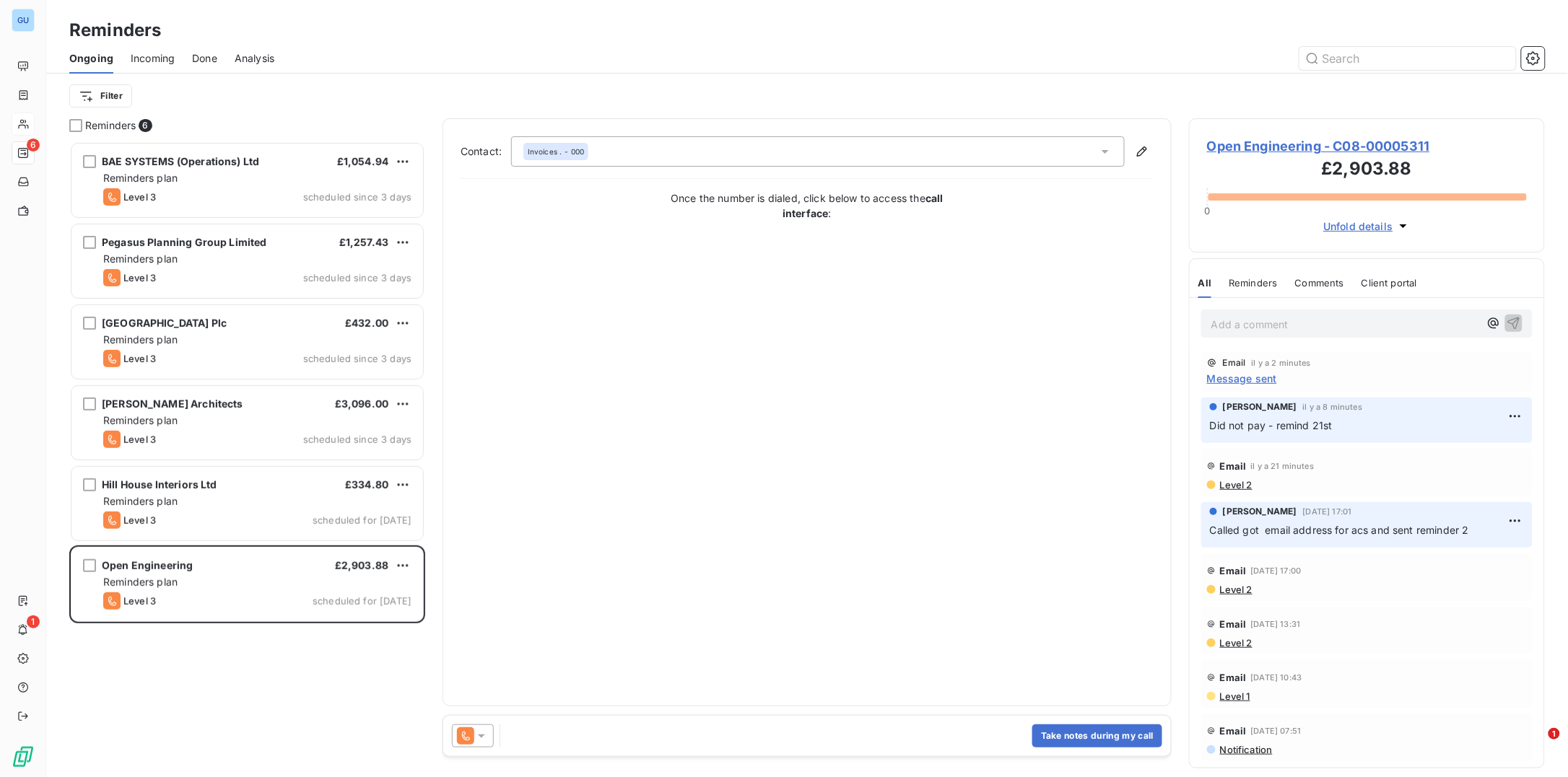
click at [1276, 144] on span "Open Engineering - C08-00005311" at bounding box center [1367, 145] width 320 height 19
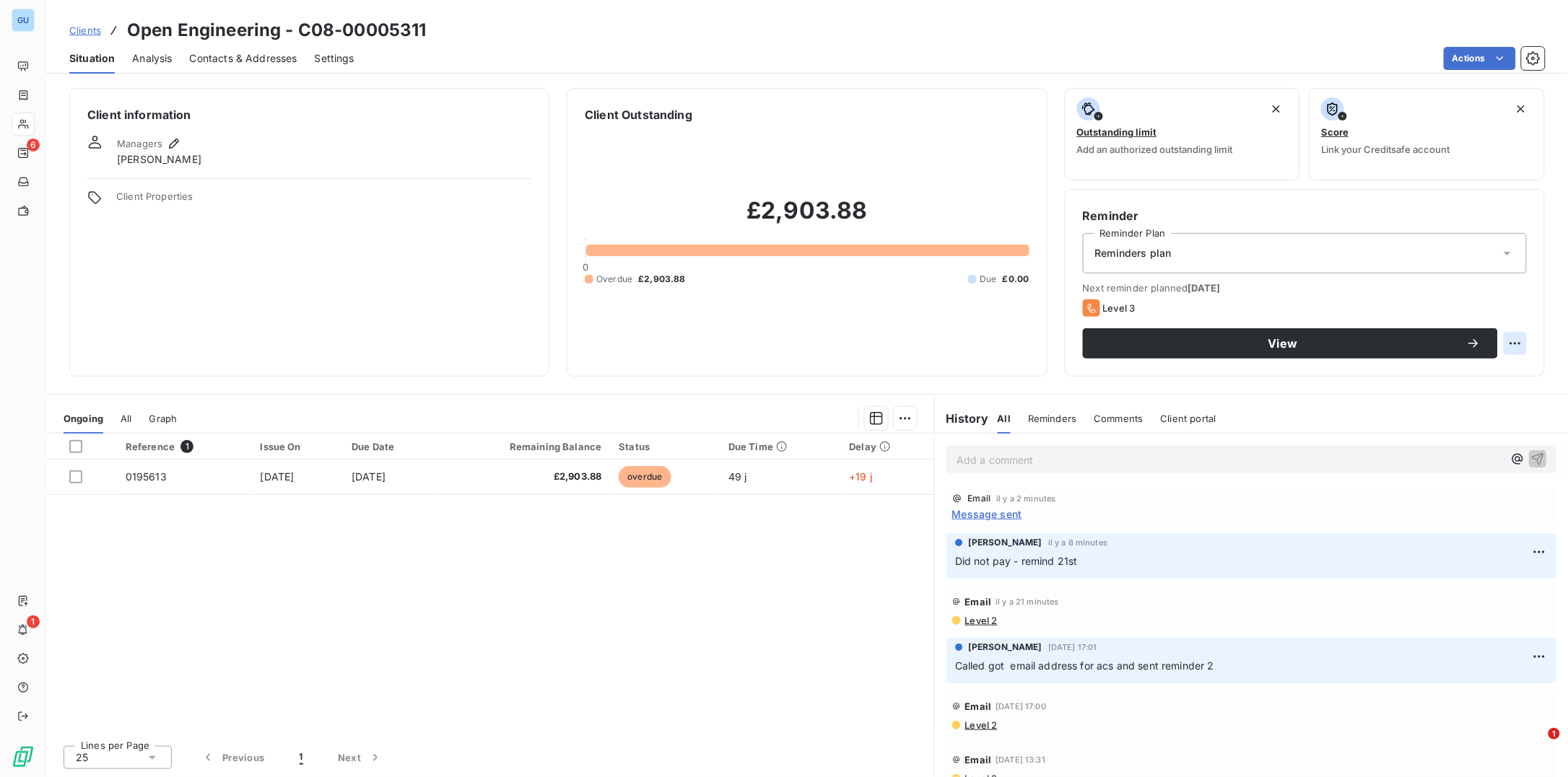
click at [1510, 340] on html "GU 6 1 Clients Open Engineering - C08-00005311 Situation Analysis Contacts & Ad…" at bounding box center [784, 388] width 1568 height 777
click at [1469, 377] on div "Reschedule this action" at bounding box center [1457, 374] width 126 height 23
select select "9"
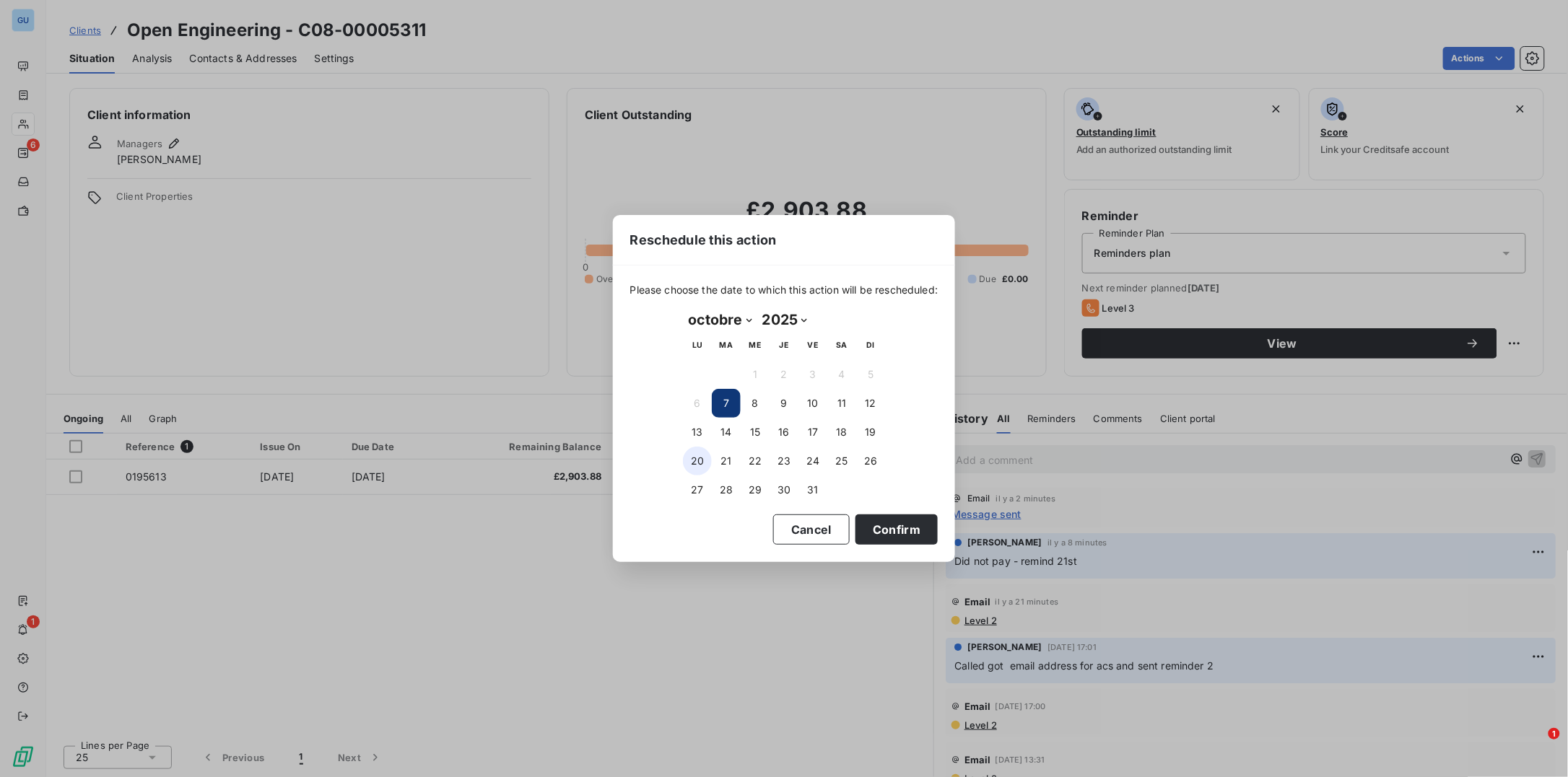
click at [696, 460] on button "20" at bounding box center [697, 461] width 29 height 29
click at [918, 519] on button "Confirm" at bounding box center [897, 530] width 83 height 31
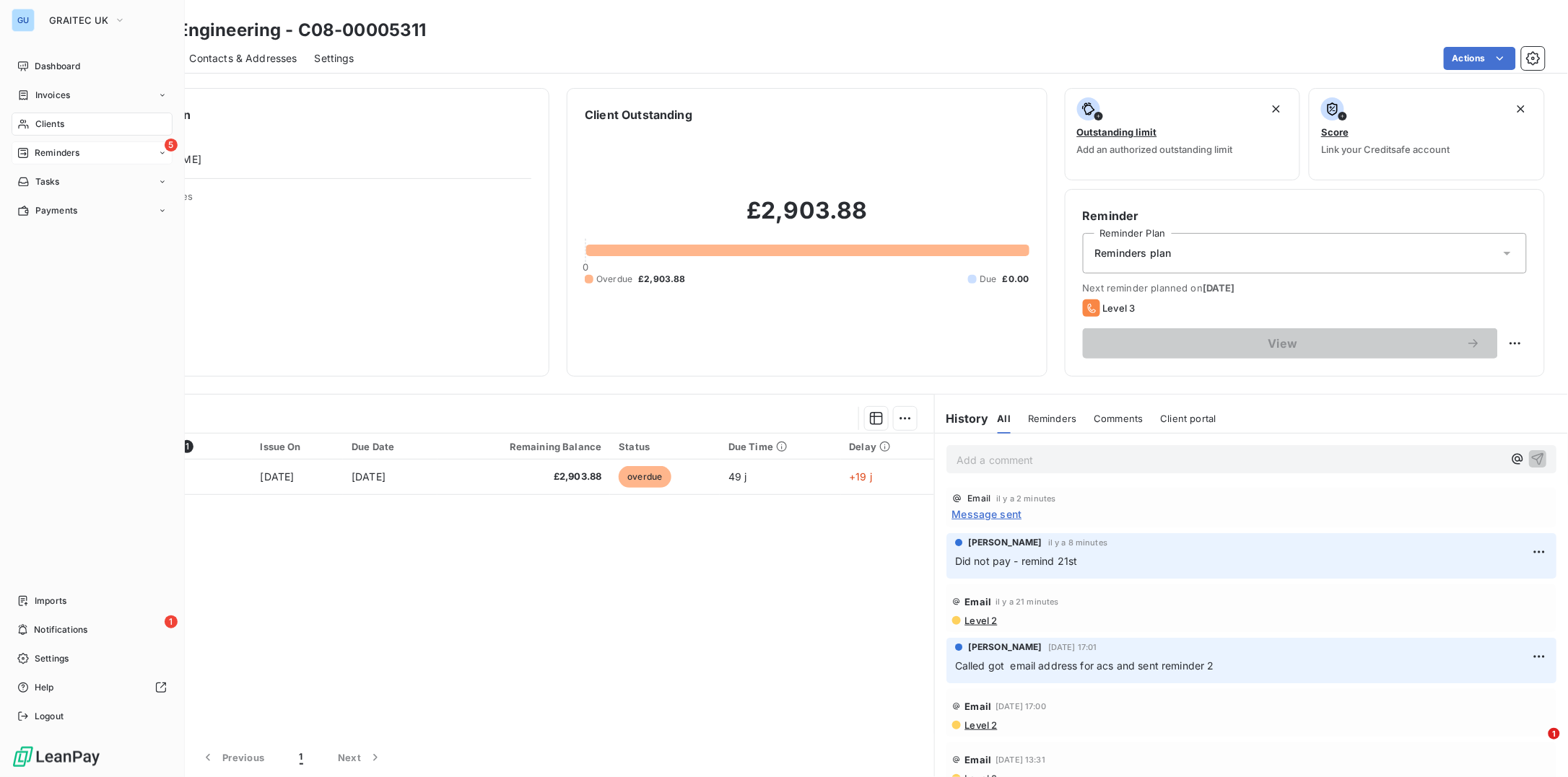
click at [18, 161] on div "5 Reminders" at bounding box center [92, 153] width 161 height 23
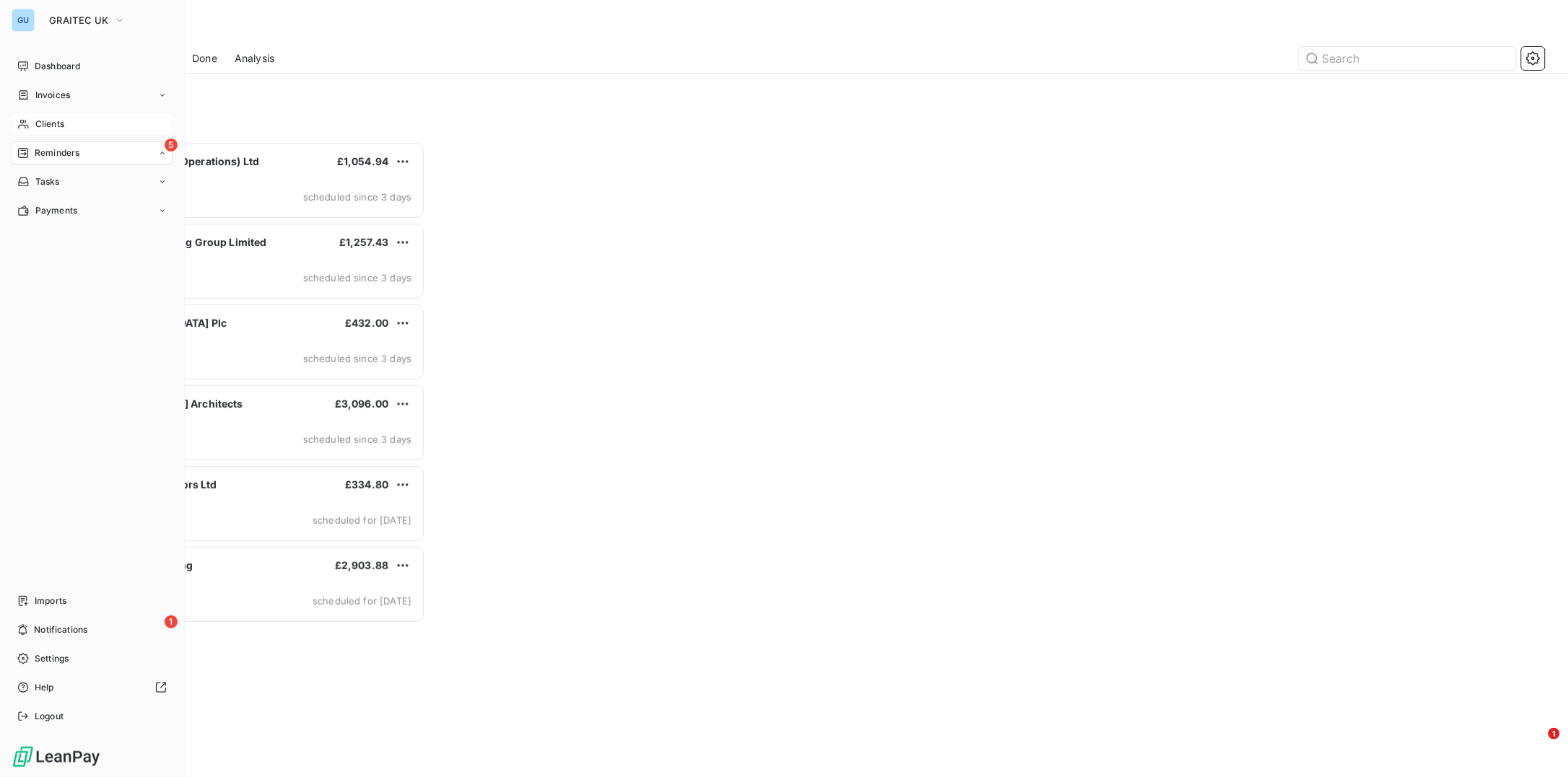
scroll to position [621, 341]
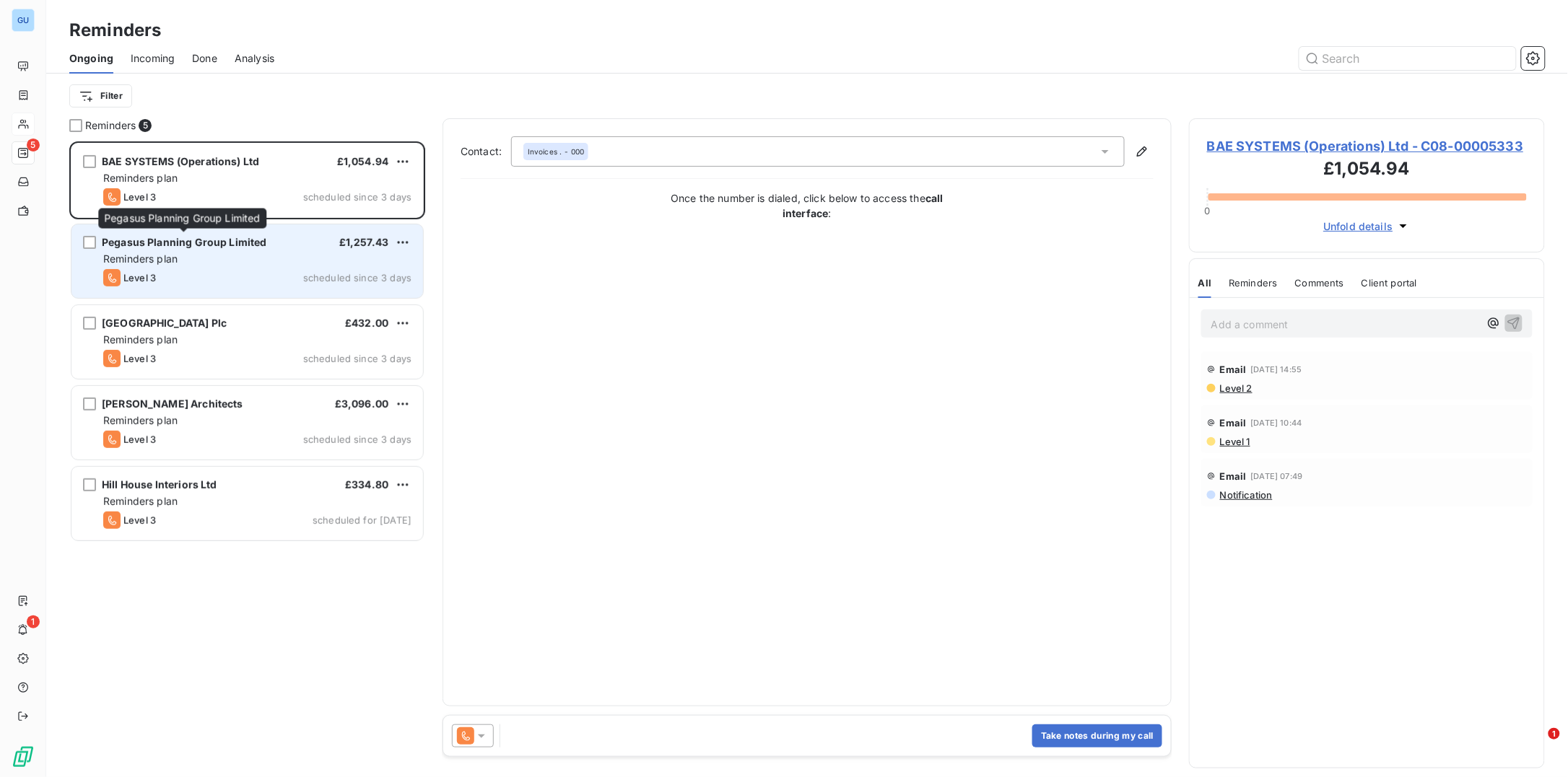
click at [209, 237] on span "Pegasus Planning Group Limited" at bounding box center [184, 242] width 165 height 12
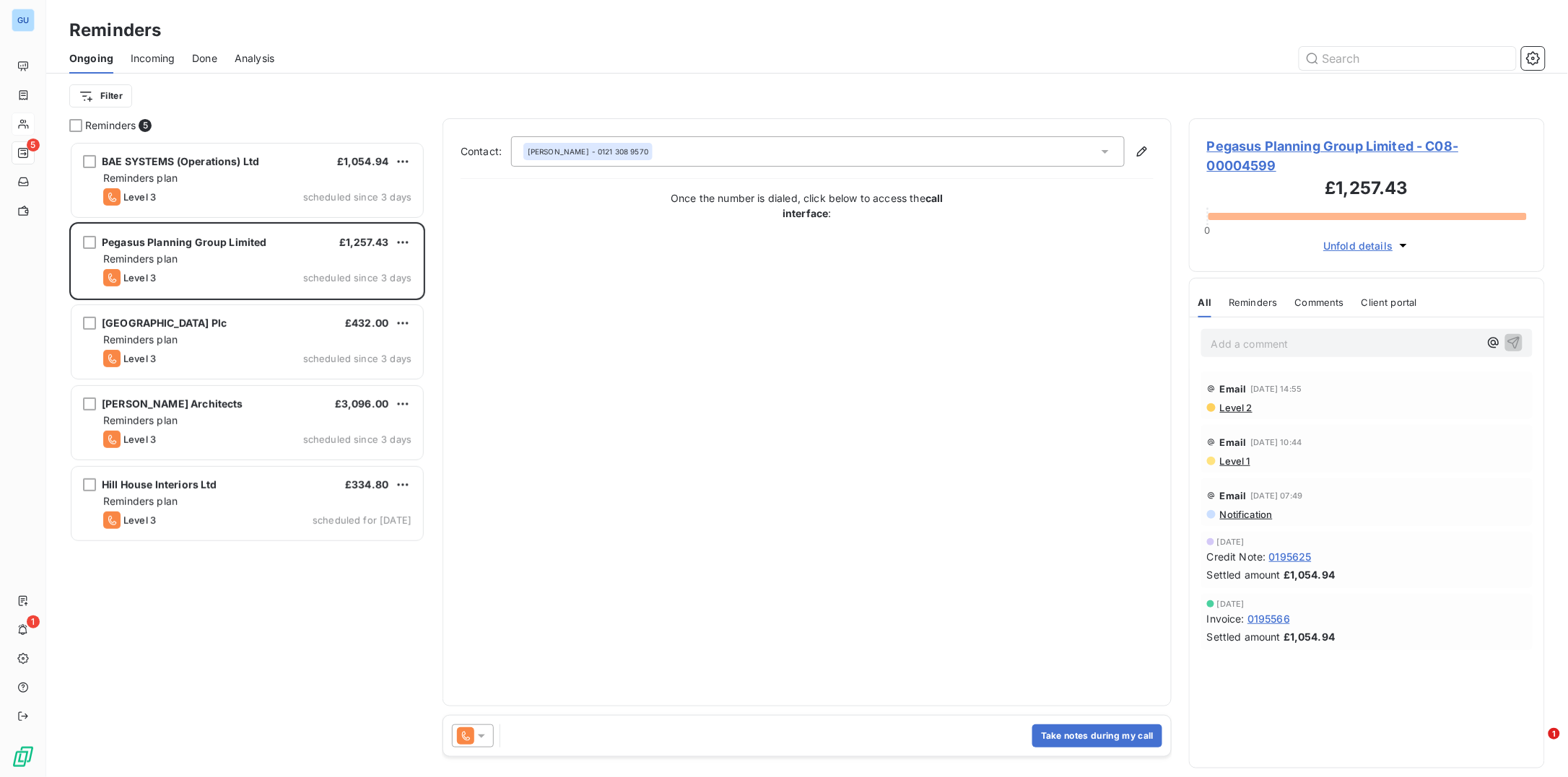
click at [1315, 144] on span "Pegasus Planning Group Limited - C08-00004599" at bounding box center [1367, 155] width 320 height 39
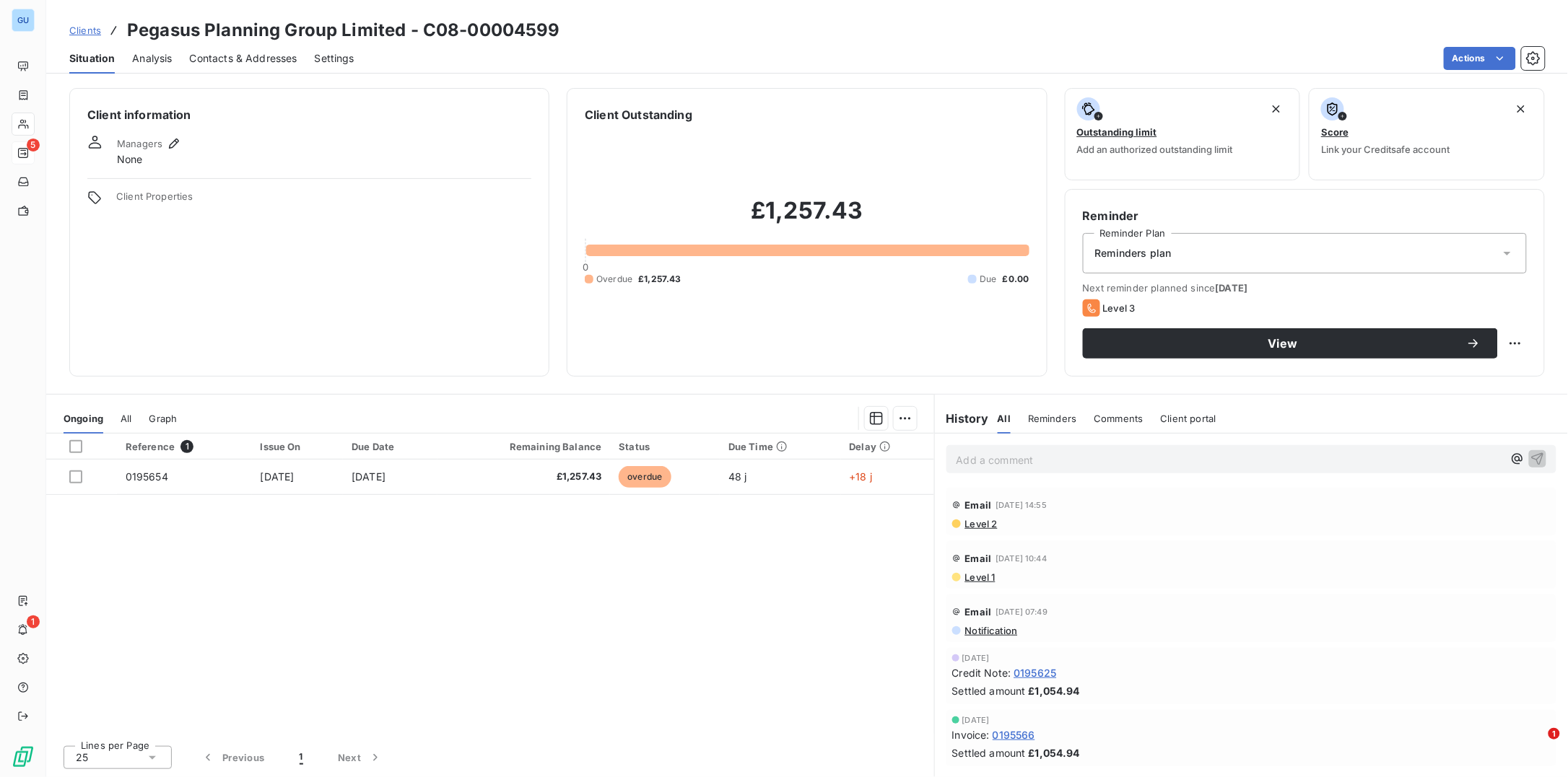
click at [258, 55] on span "Contacts & Addresses" at bounding box center [243, 58] width 108 height 15
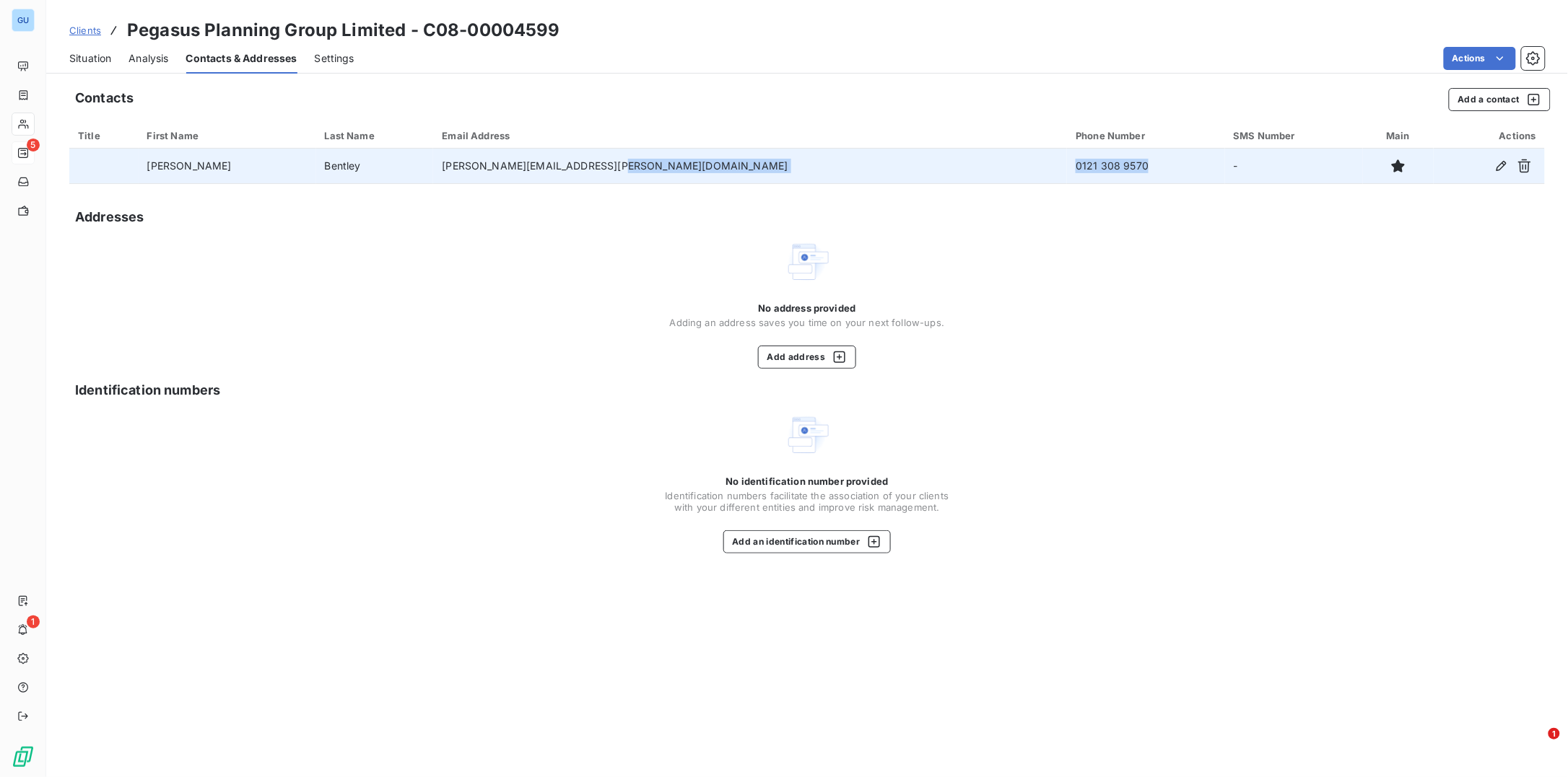
drag, startPoint x: 994, startPoint y: 169, endPoint x: 905, endPoint y: 164, distance: 89.1
click at [905, 164] on tr "Dan Bentley dan.bentley@pegasusgroup.co.uk 0121 308 9570 -" at bounding box center [807, 165] width 1475 height 34
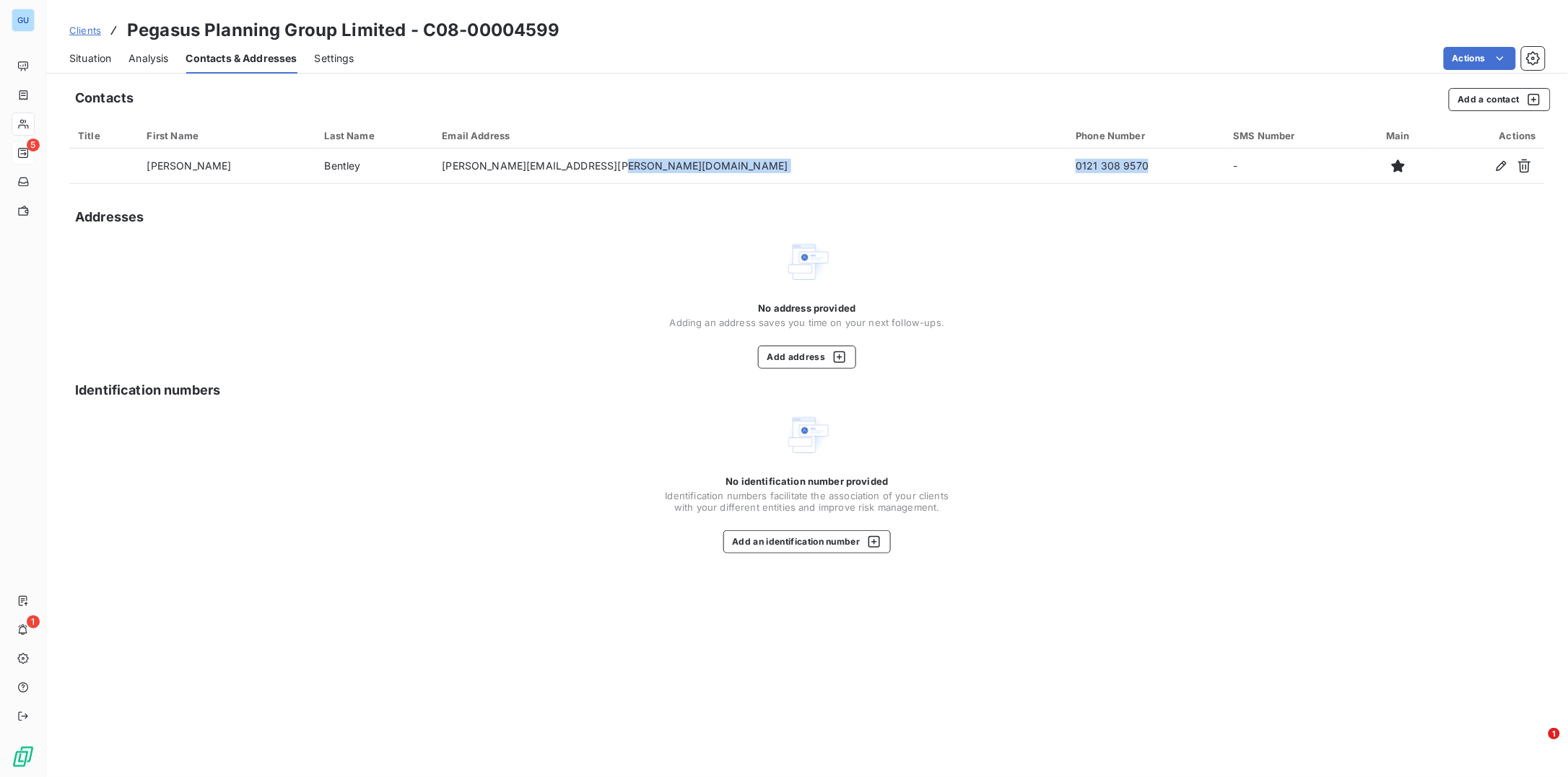
copy tr "0121 308 9570"
click at [1086, 359] on div "No address provided Adding an address saves you time on your next follow-ups. A…" at bounding box center [807, 304] width 1475 height 130
click at [72, 24] on span "Clients" at bounding box center [86, 30] width 32 height 11
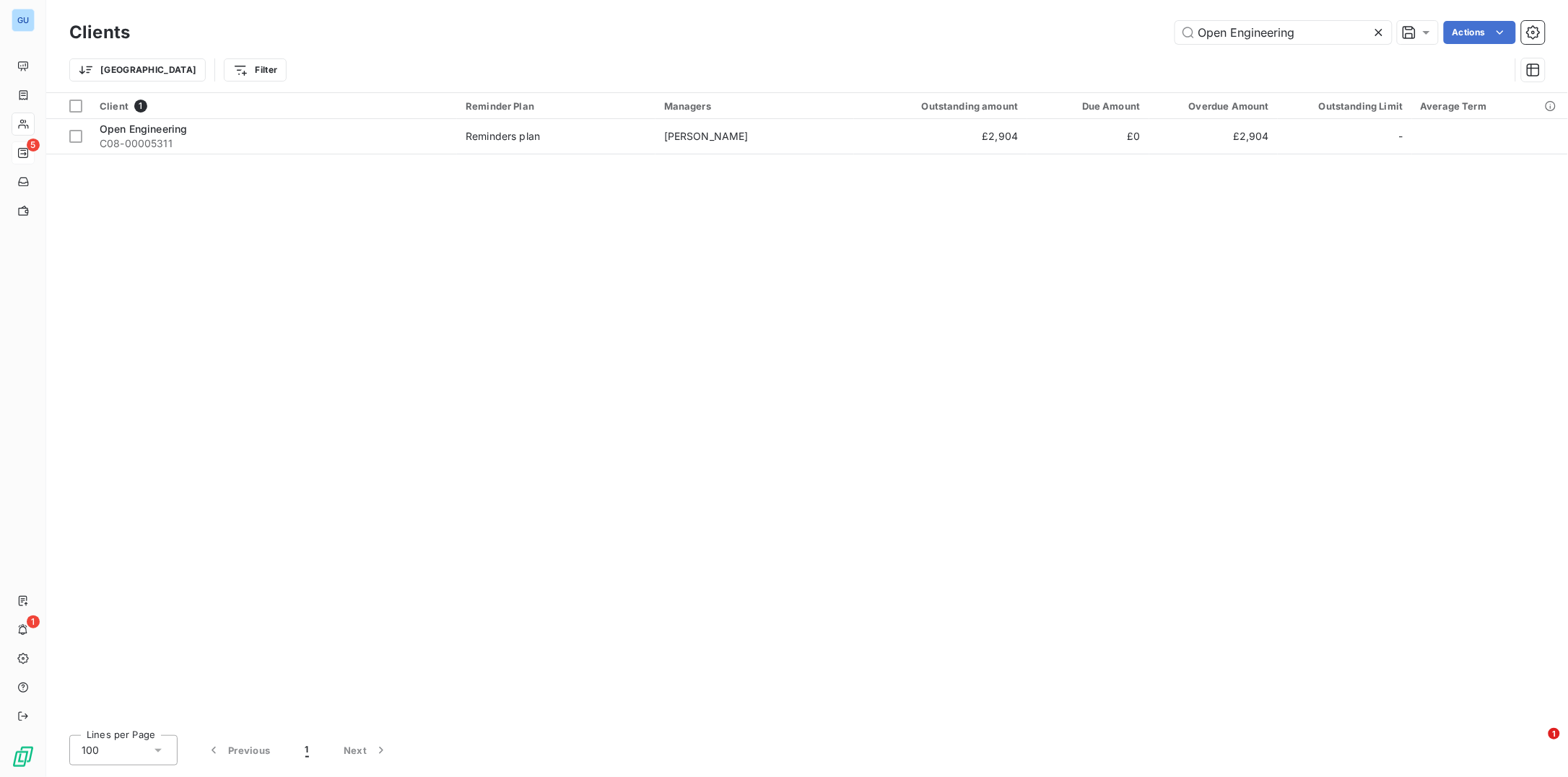
drag, startPoint x: 1238, startPoint y: 27, endPoint x: 1064, endPoint y: 19, distance: 174.2
click at [1064, 19] on div "Clients Open Engineering Actions" at bounding box center [807, 33] width 1475 height 31
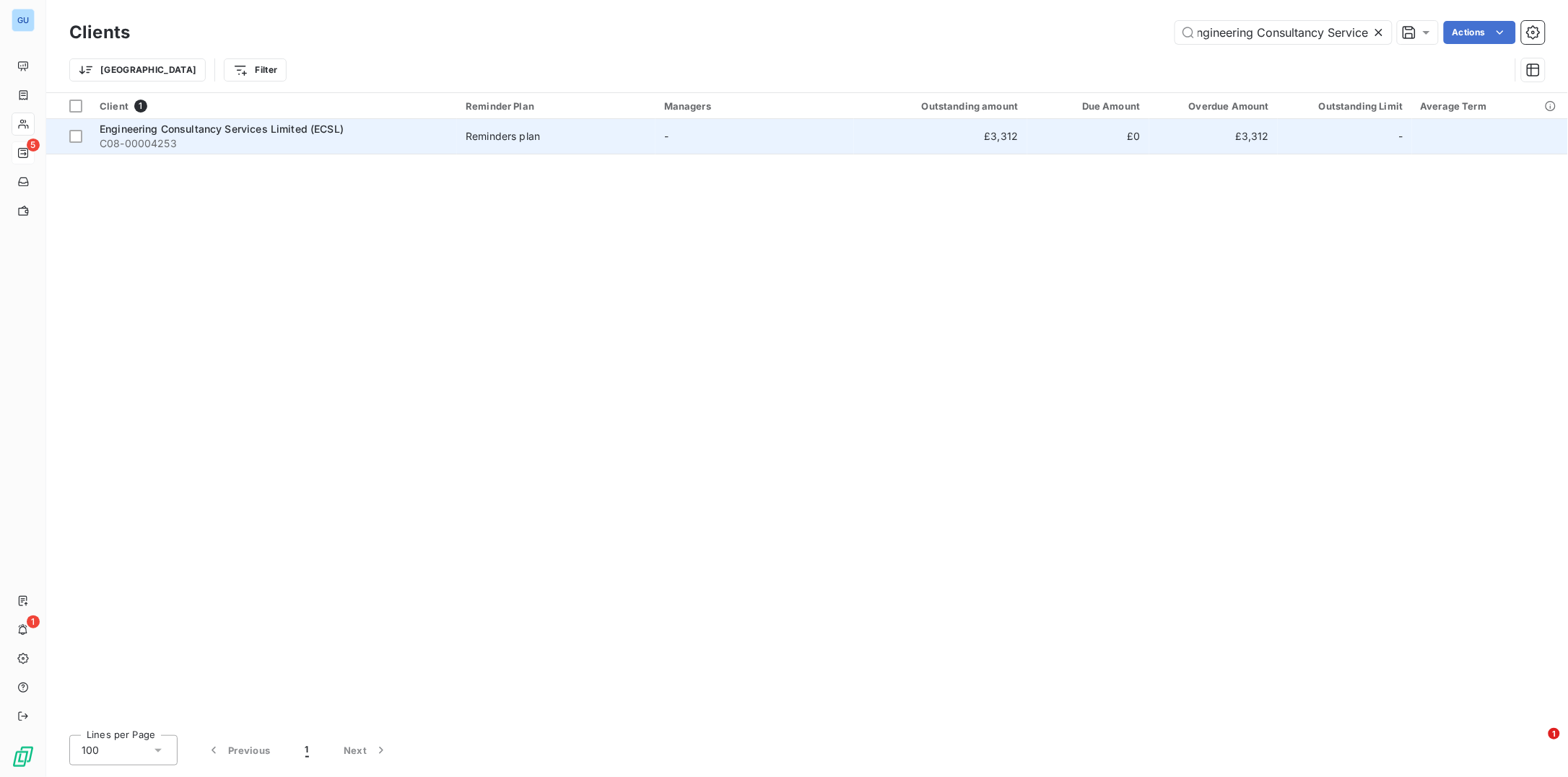
type input "Engineering Consultancy Service"
click at [199, 138] on span "C08-00004253" at bounding box center [274, 143] width 349 height 15
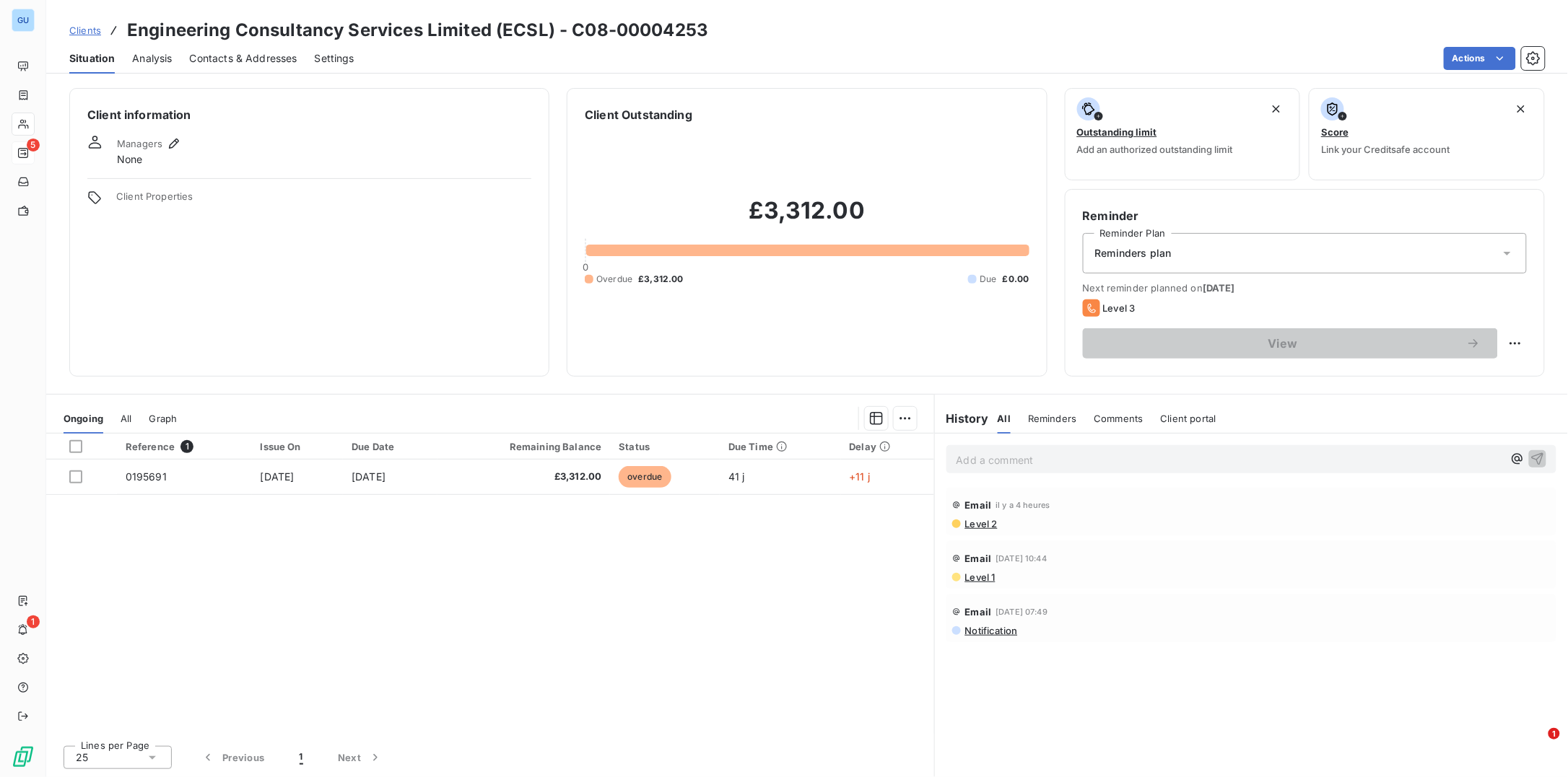
click at [1004, 457] on p "Add a comment ﻿" at bounding box center [1230, 460] width 546 height 18
click at [1537, 457] on icon "button" at bounding box center [1537, 458] width 15 height 15
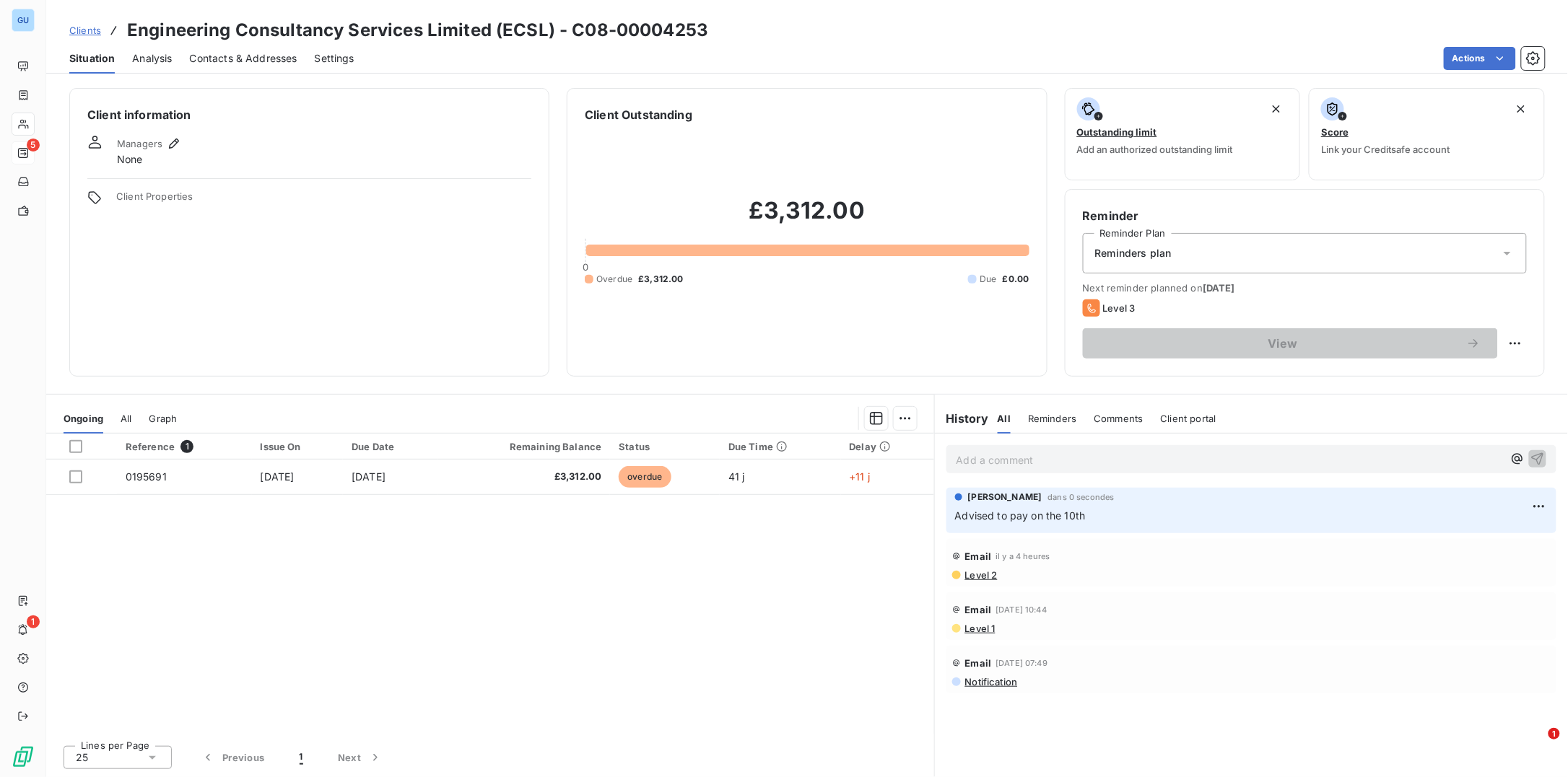
click at [83, 25] on span "Clients" at bounding box center [86, 30] width 32 height 11
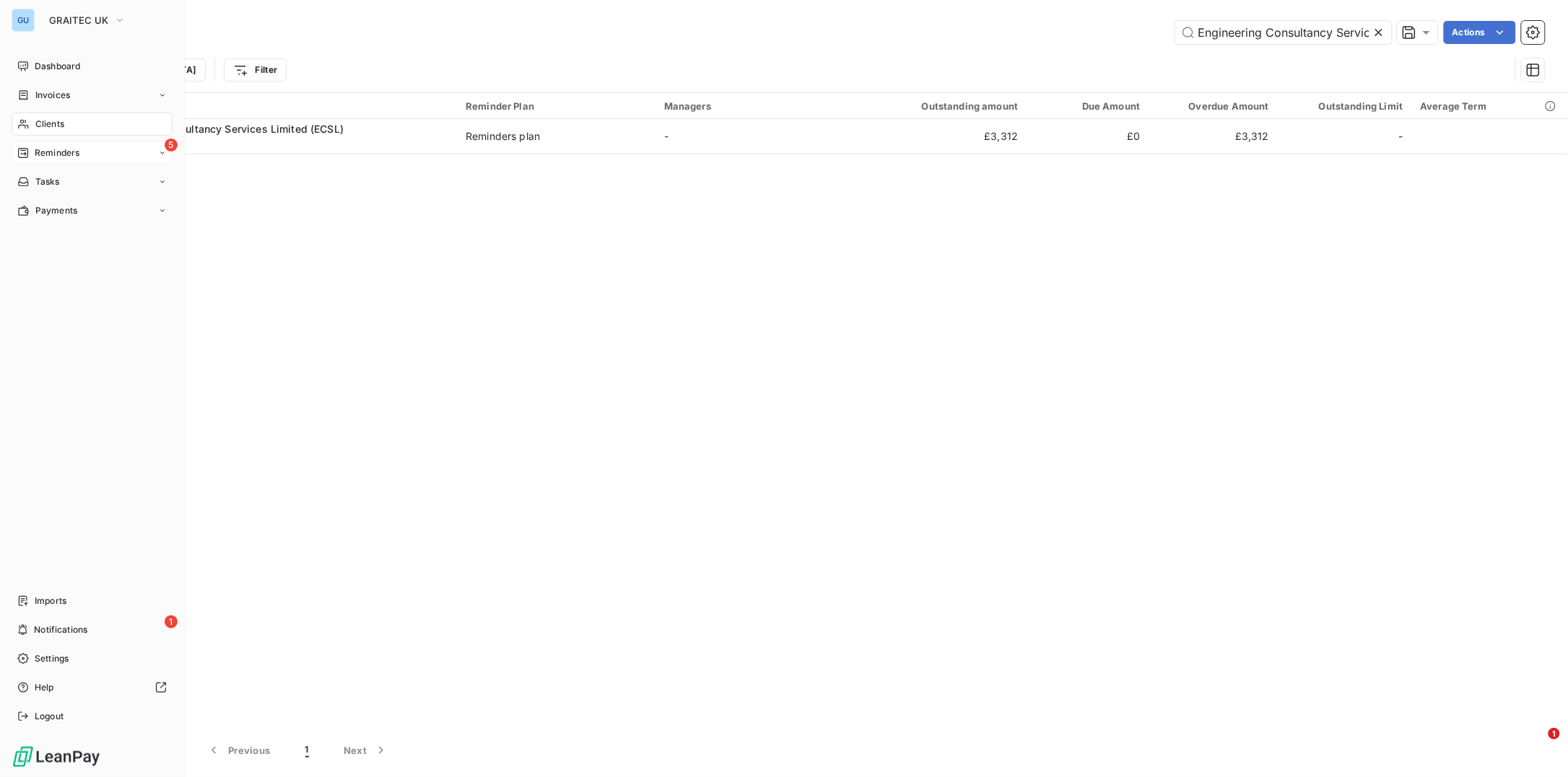
click at [46, 158] on span "Reminders" at bounding box center [57, 152] width 44 height 13
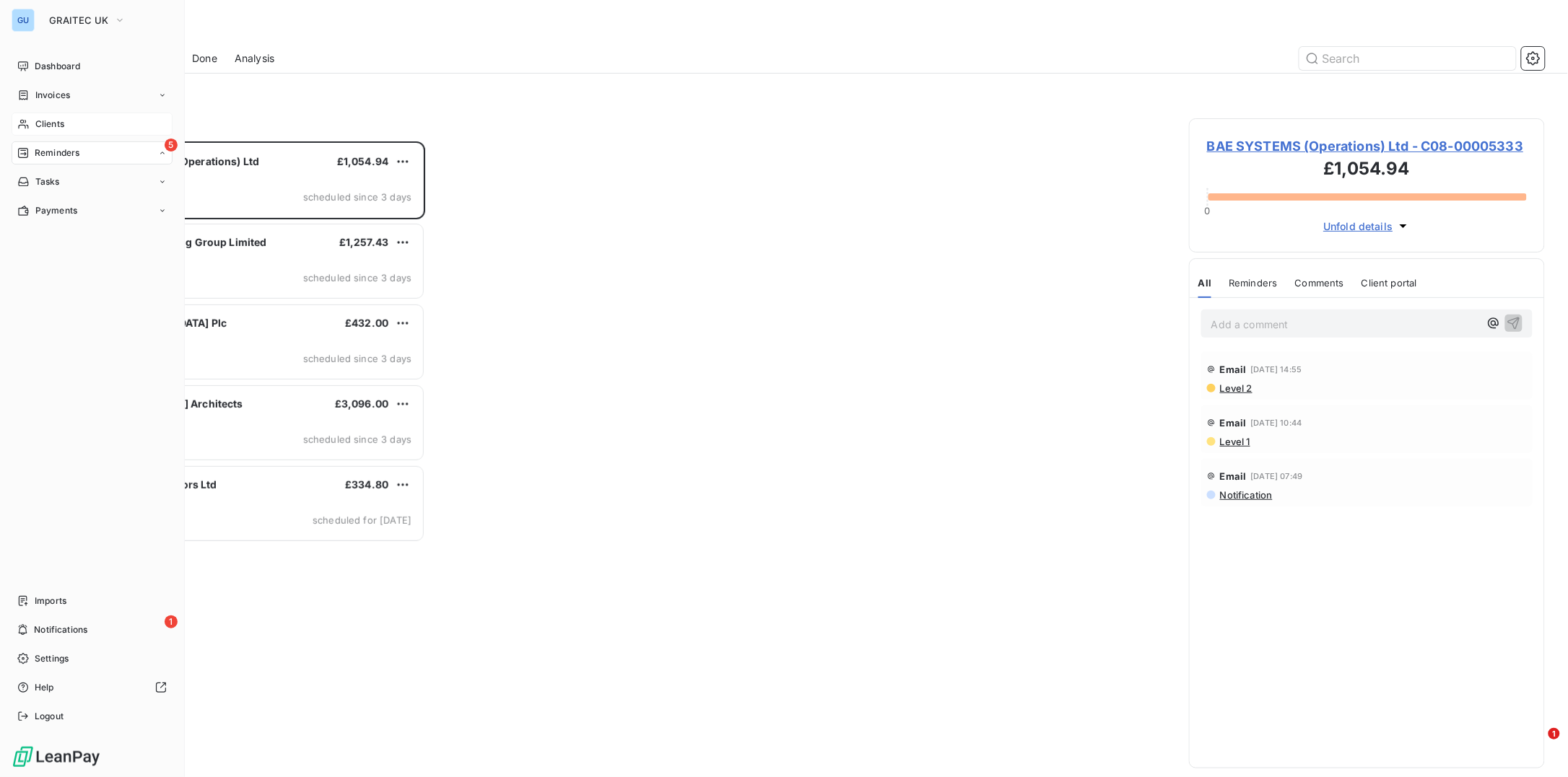
scroll to position [621, 341]
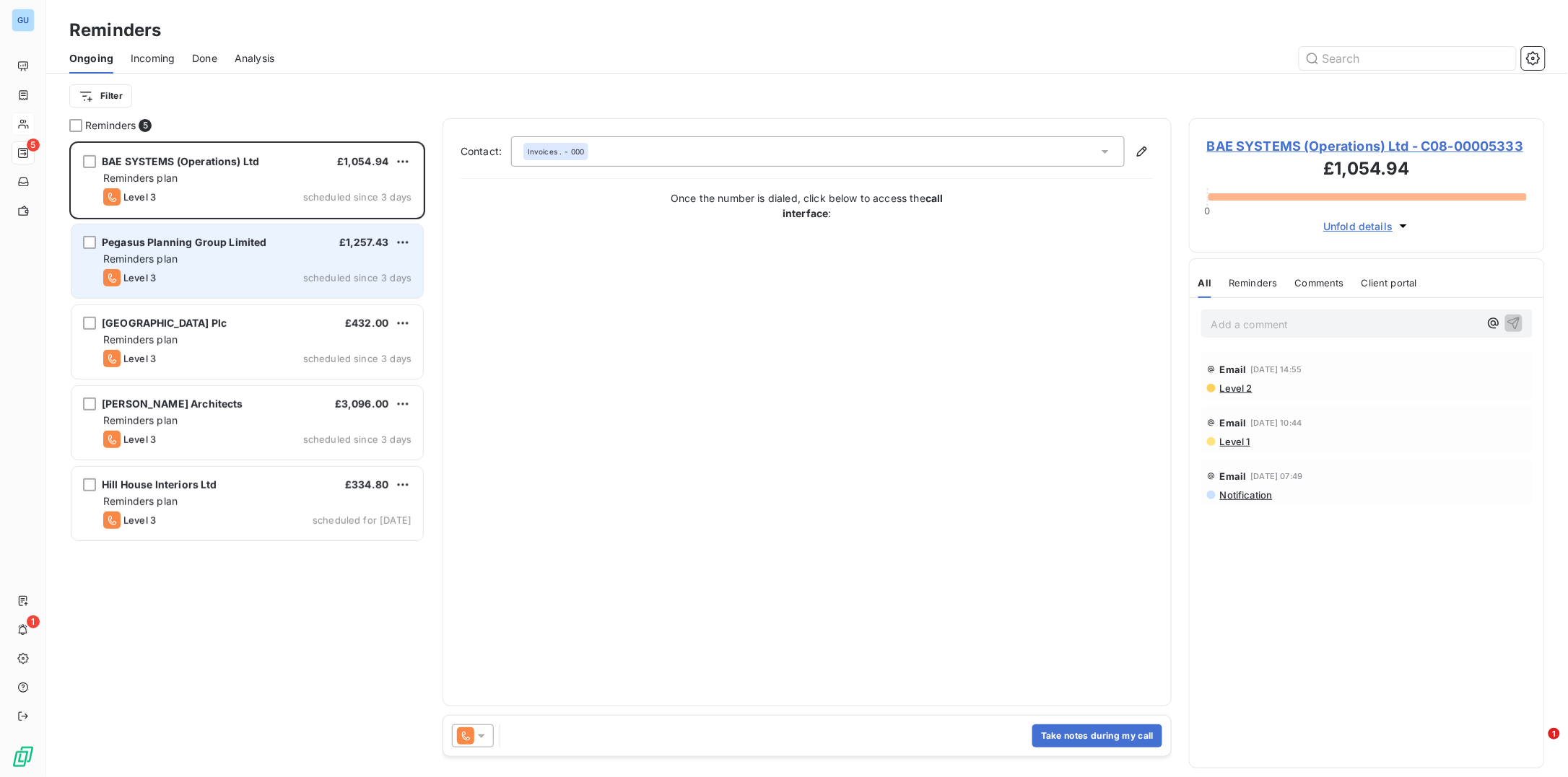
click at [172, 256] on span "Reminders plan" at bounding box center [140, 258] width 74 height 12
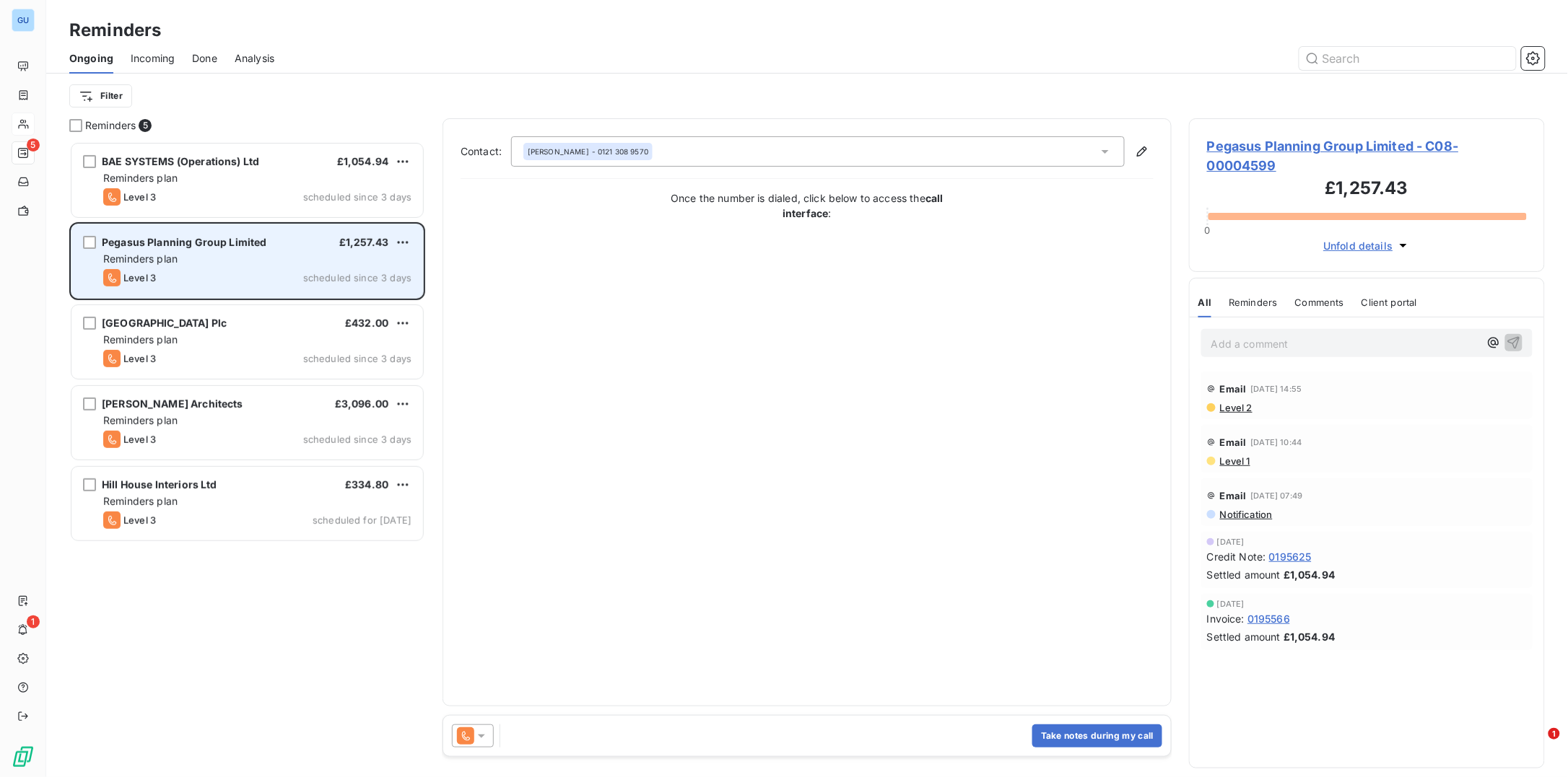
click at [172, 256] on span "Reminders plan" at bounding box center [140, 258] width 74 height 12
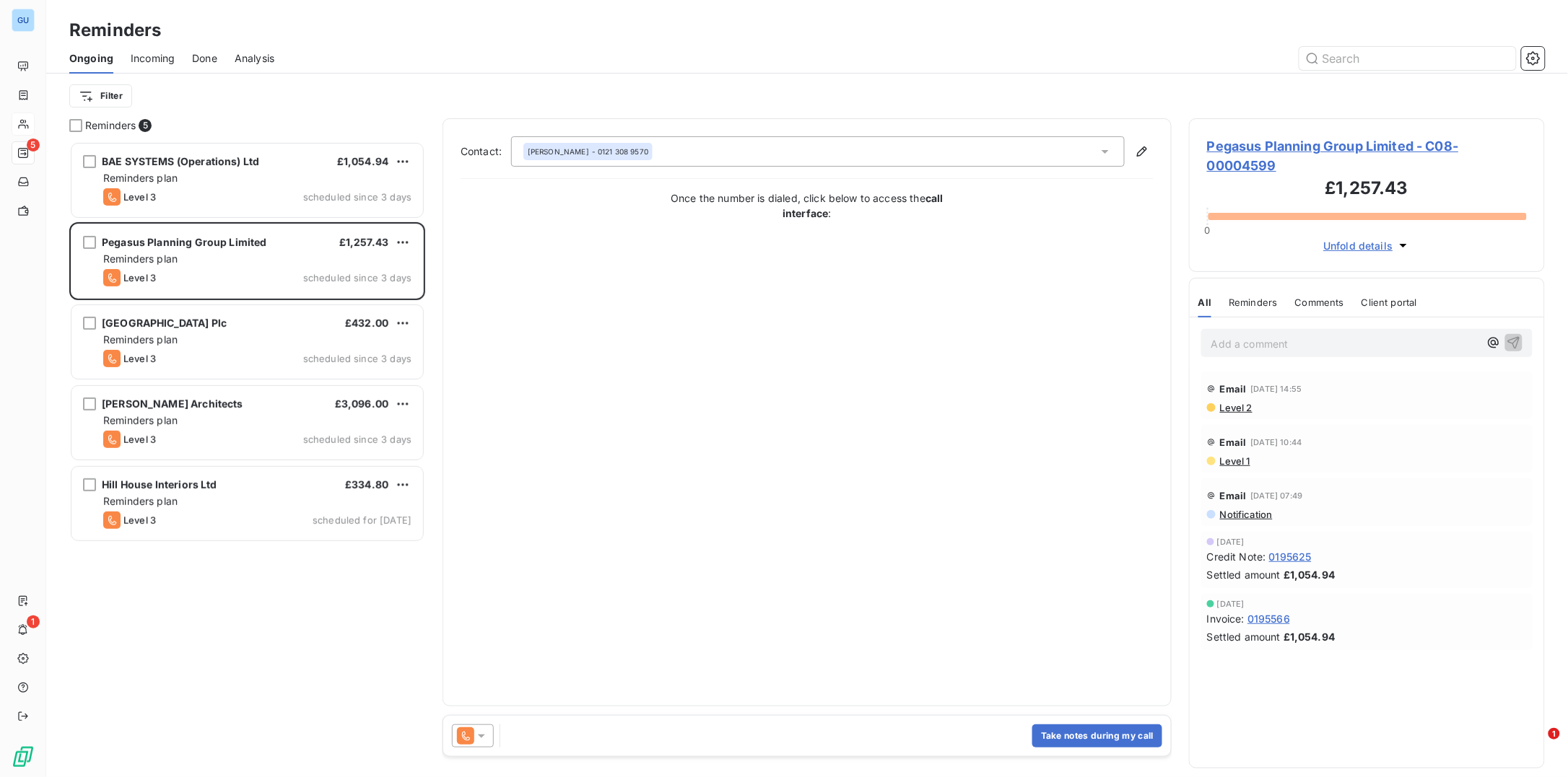
click at [1249, 145] on span "Pegasus Planning Group Limited - C08-00004599" at bounding box center [1367, 155] width 320 height 39
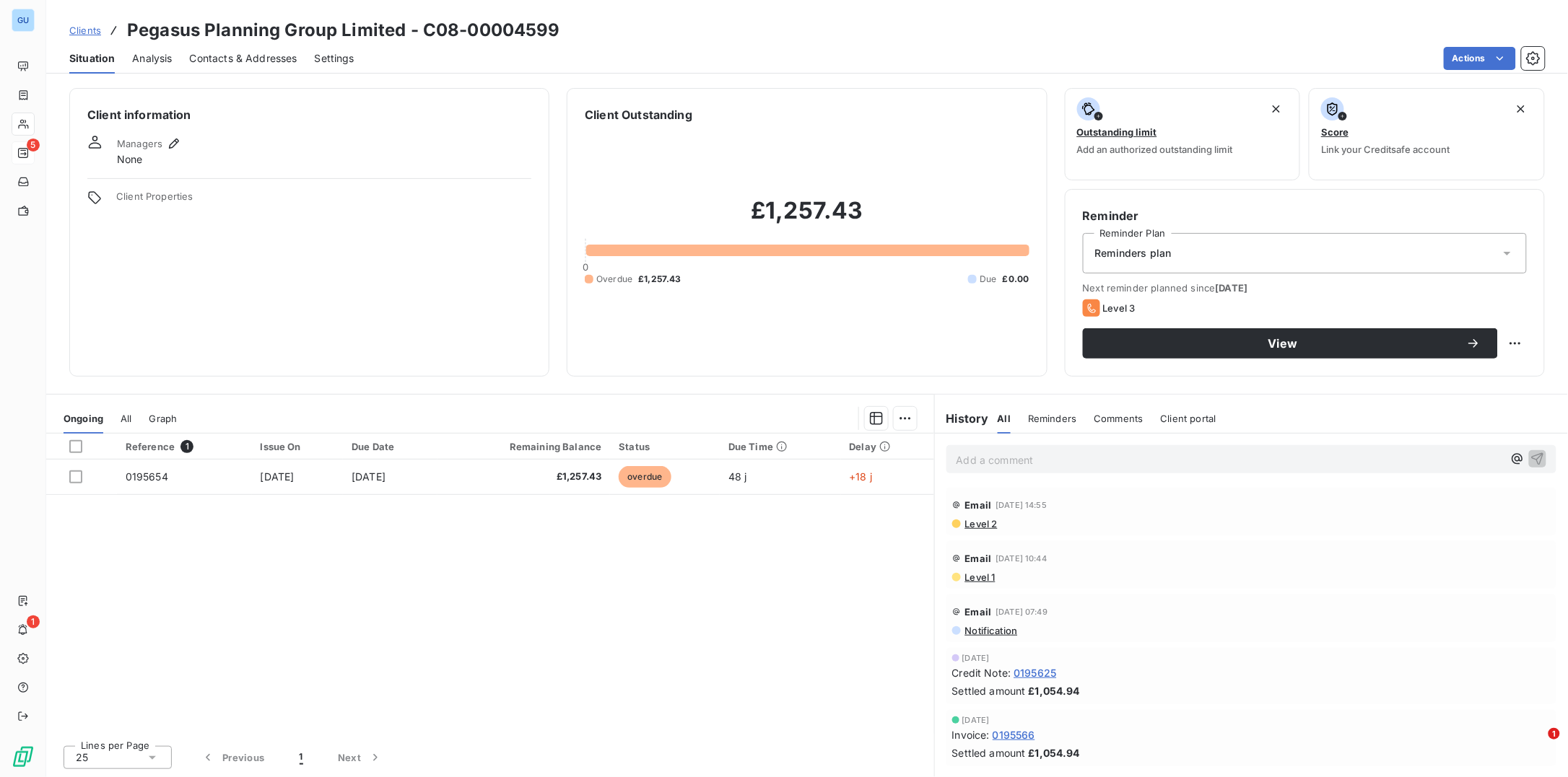
click at [976, 454] on p "Add a comment ﻿" at bounding box center [1230, 460] width 546 height 18
click at [975, 466] on p "Add a comment ﻿" at bounding box center [1230, 460] width 546 height 18
click at [1522, 342] on html "GU 5 1 Clients Pegasus Planning Group Limited - C08-00004599 Situation Analysis…" at bounding box center [784, 388] width 1568 height 777
click at [1450, 382] on div "Reschedule this action" at bounding box center [1457, 374] width 126 height 23
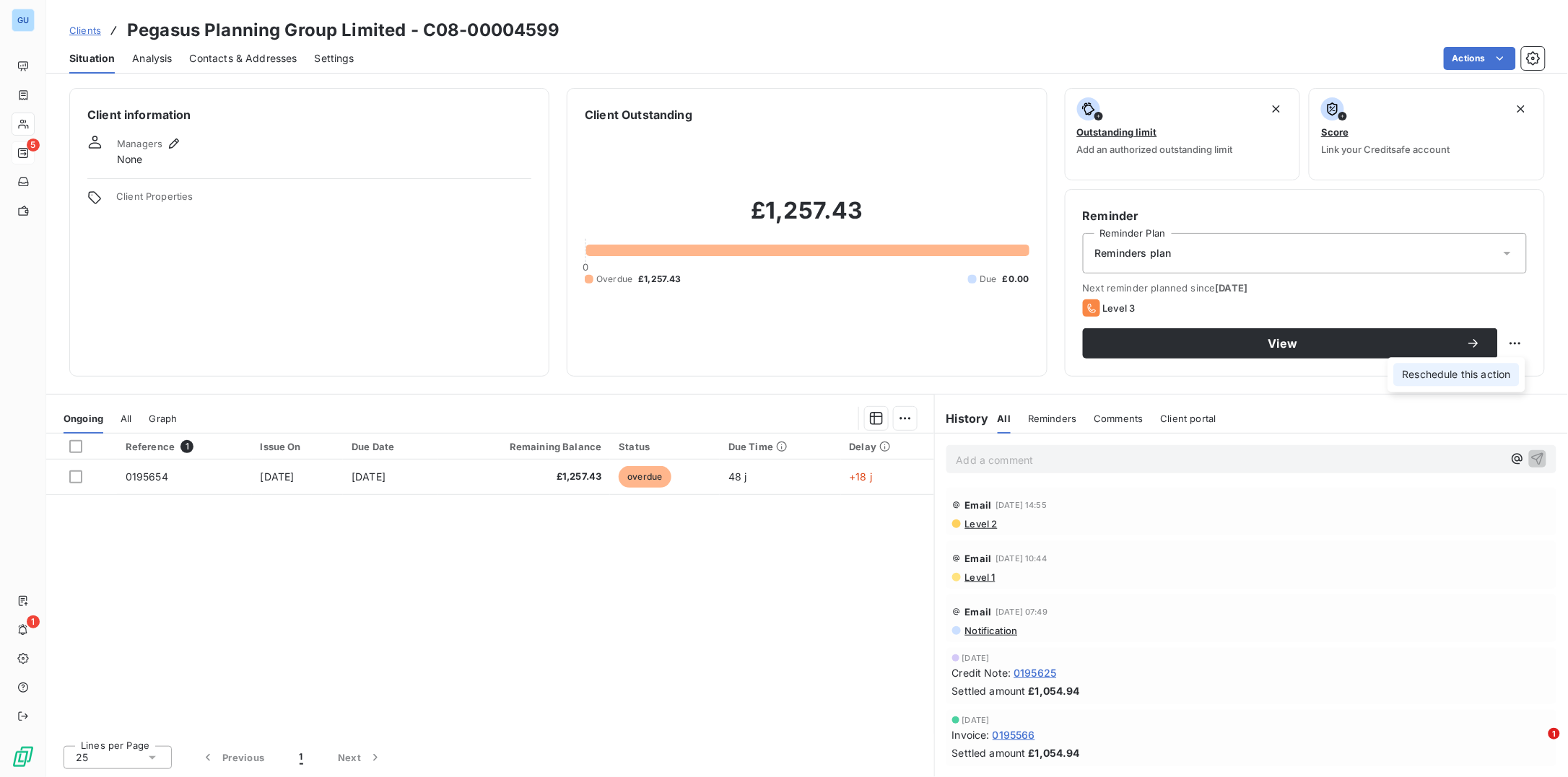
select select "9"
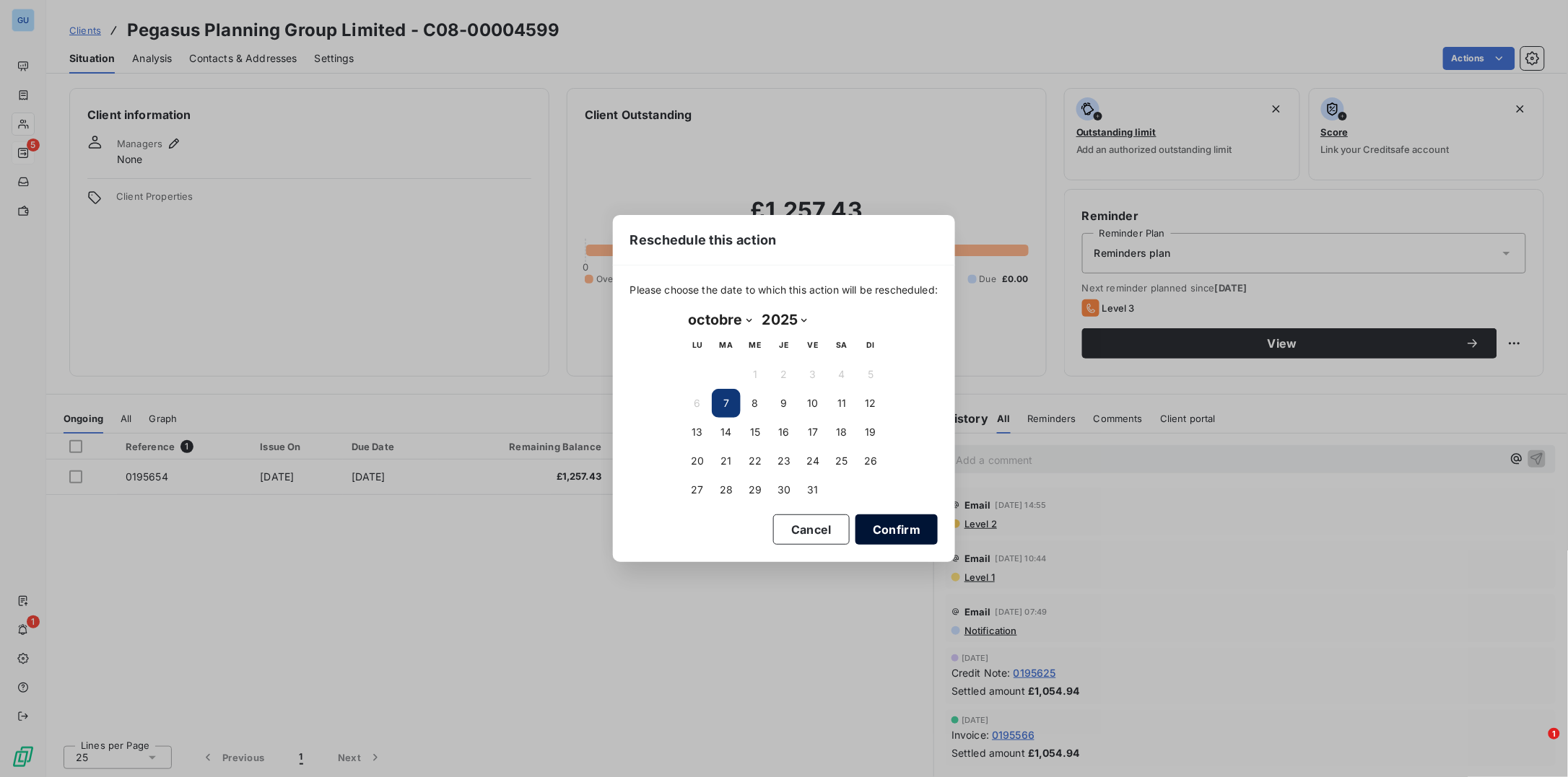
click at [908, 528] on button "Confirm" at bounding box center [897, 530] width 83 height 31
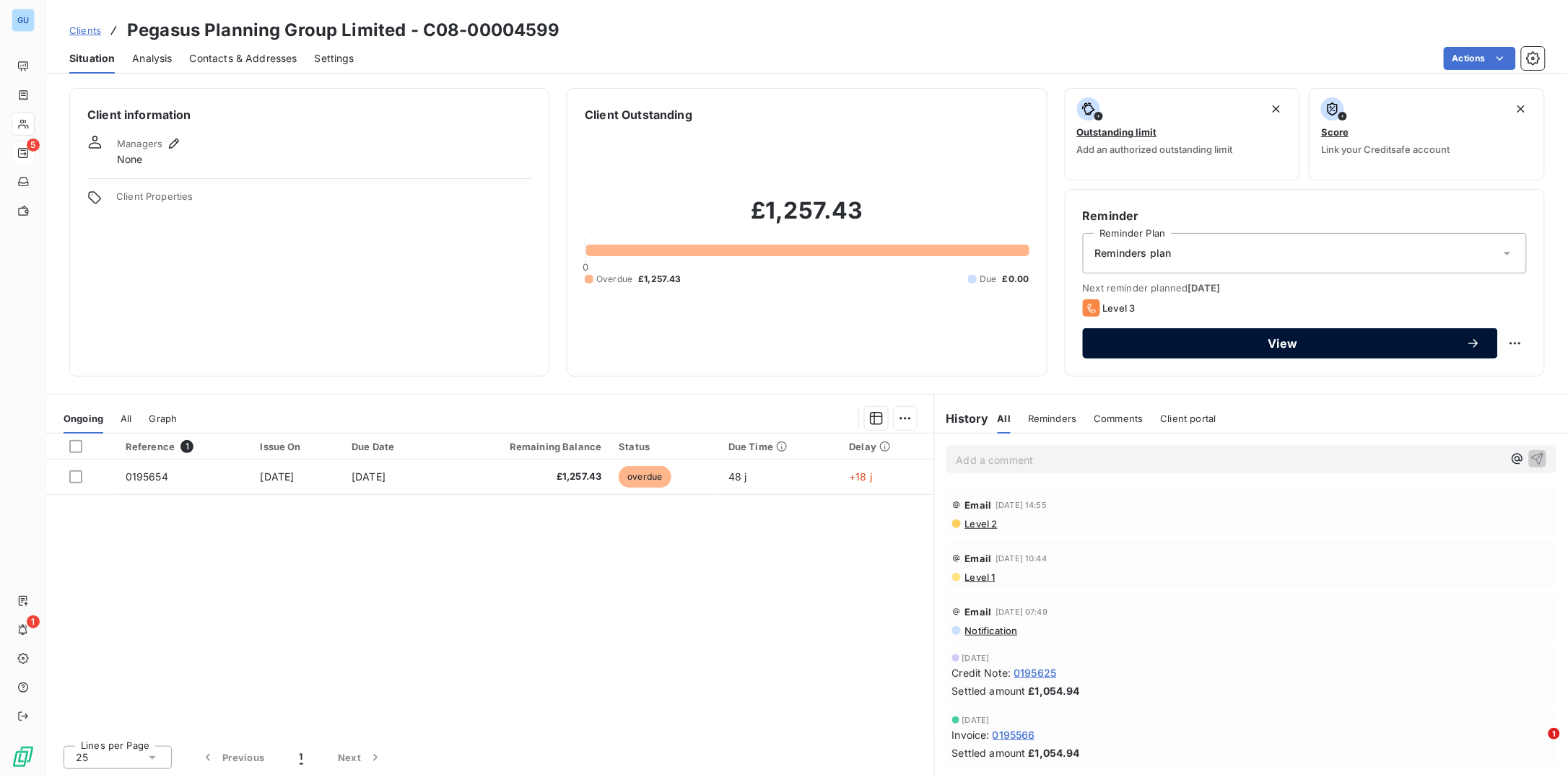
click at [1210, 344] on span "View" at bounding box center [1283, 343] width 366 height 11
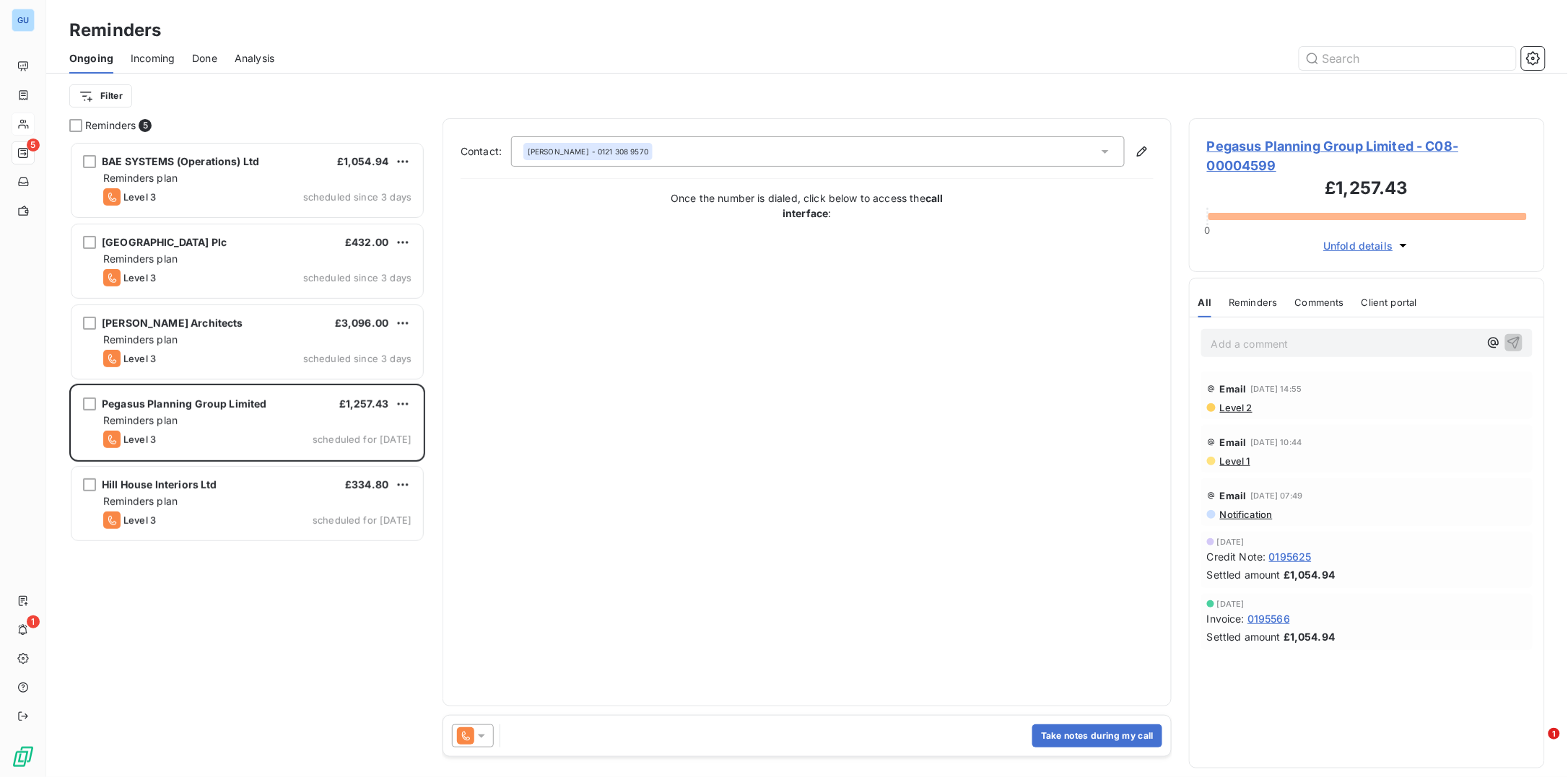
scroll to position [621, 341]
click at [1077, 740] on button "Take notes during my call" at bounding box center [1097, 736] width 130 height 23
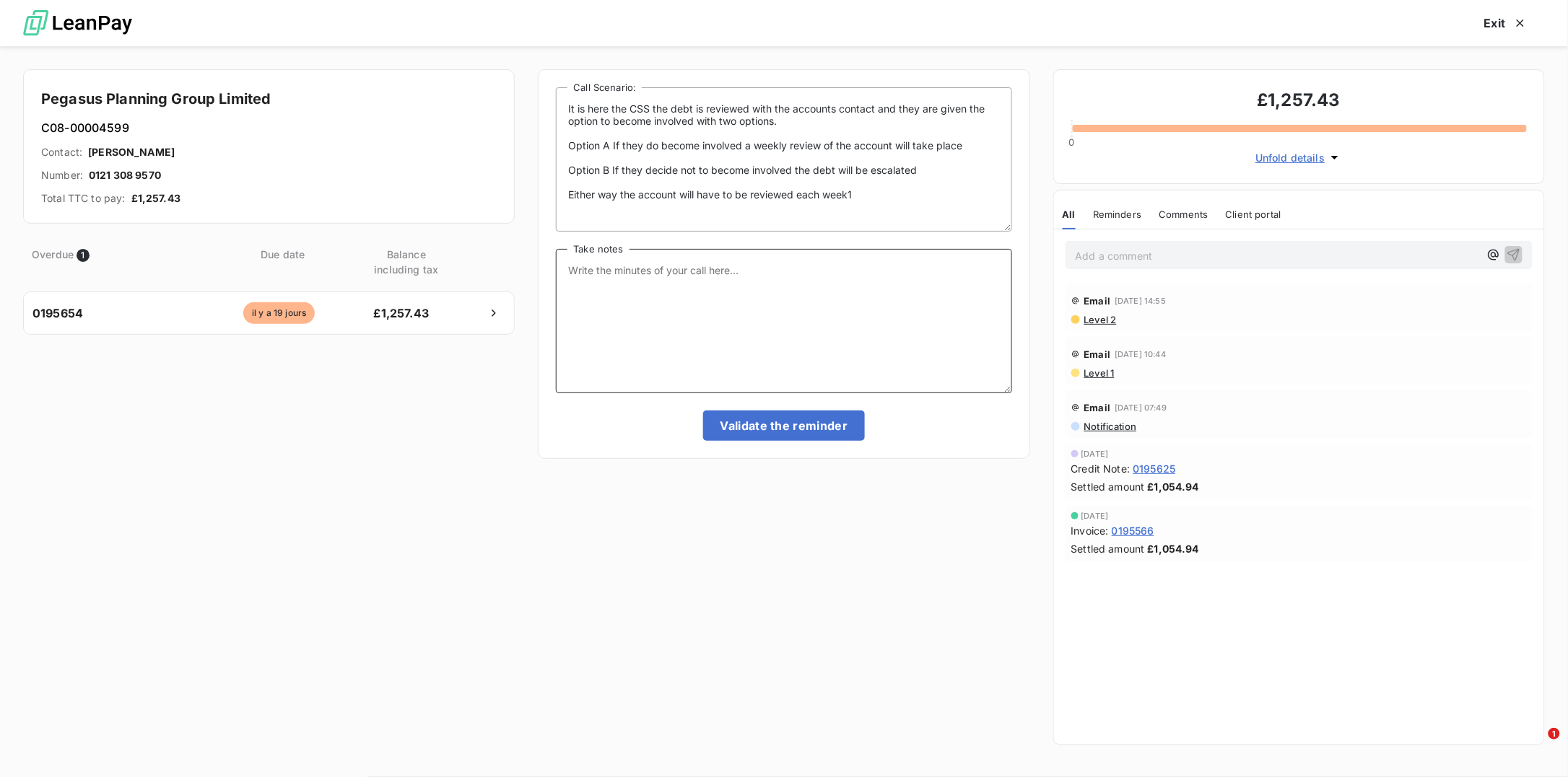
click at [617, 301] on textarea "Take notes" at bounding box center [783, 320] width 455 height 145
click at [629, 299] on textarea "Take notes" at bounding box center [783, 320] width 455 height 145
type textarea "Called and left a message"
click at [837, 414] on button "Validate the reminder" at bounding box center [784, 426] width 162 height 31
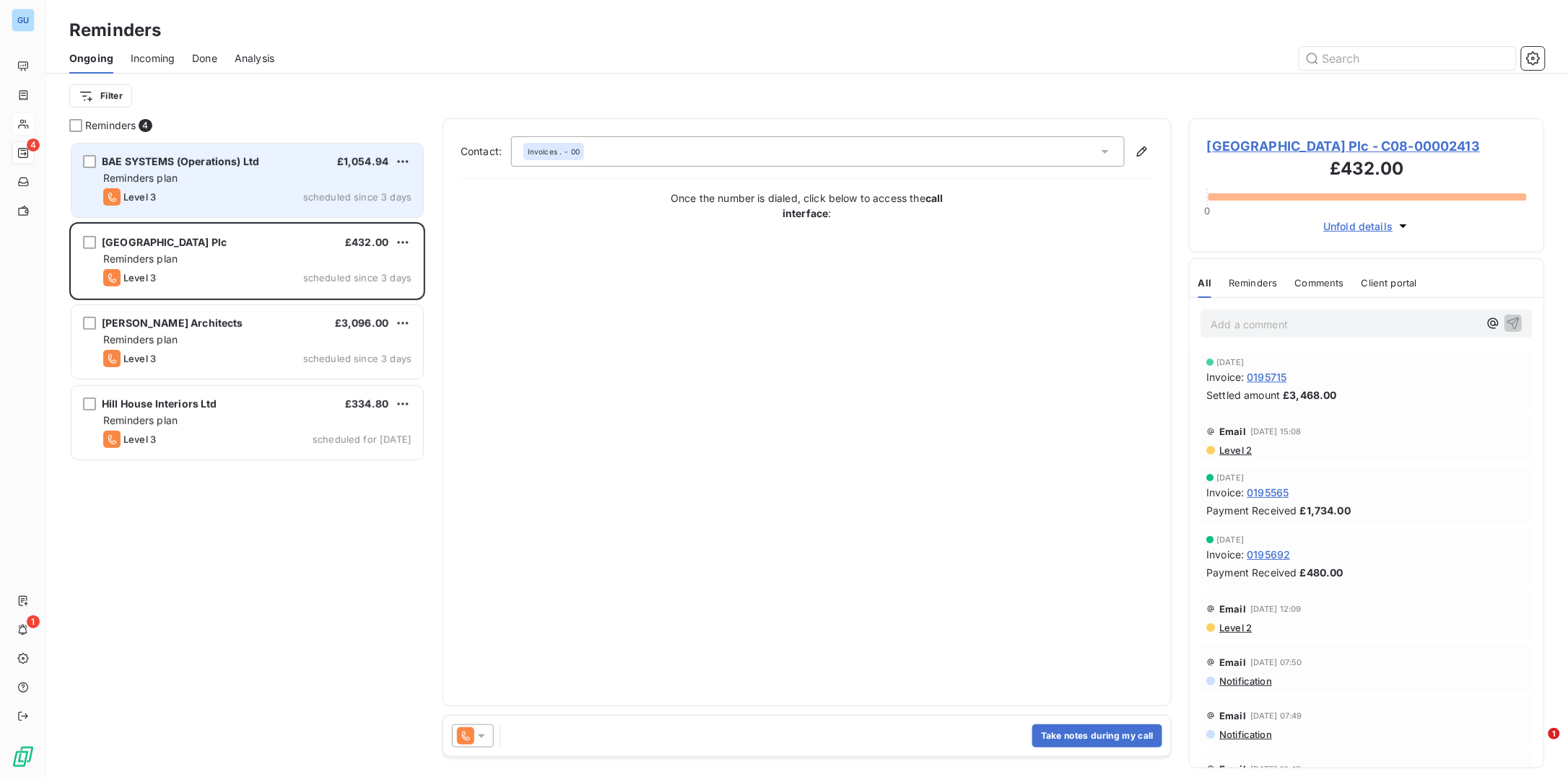
click at [268, 184] on div "Reminders plan" at bounding box center [257, 178] width 308 height 15
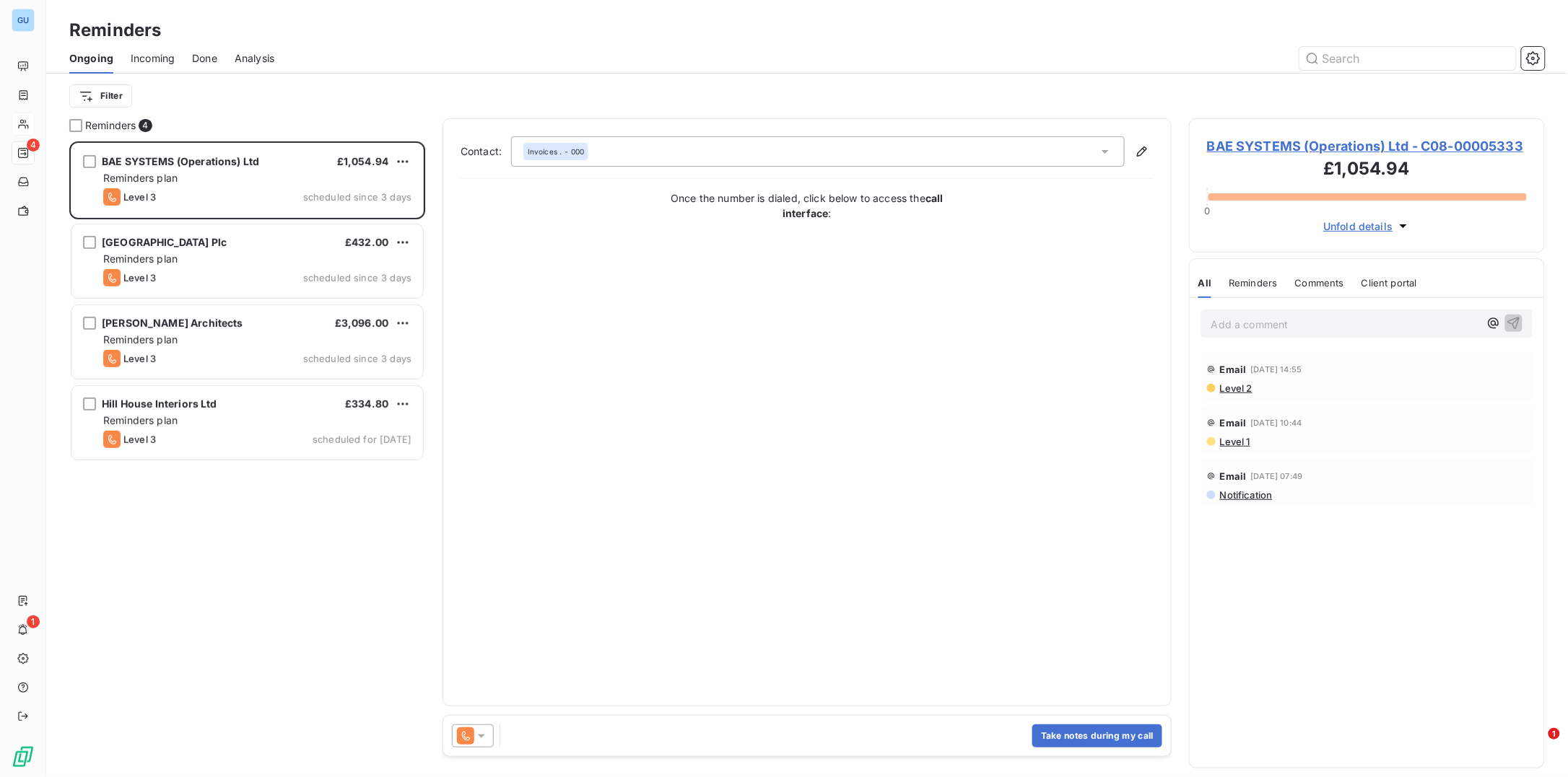
click at [1210, 142] on span "BAE SYSTEMS (Operations) Ltd - C08-00005333" at bounding box center [1367, 145] width 320 height 19
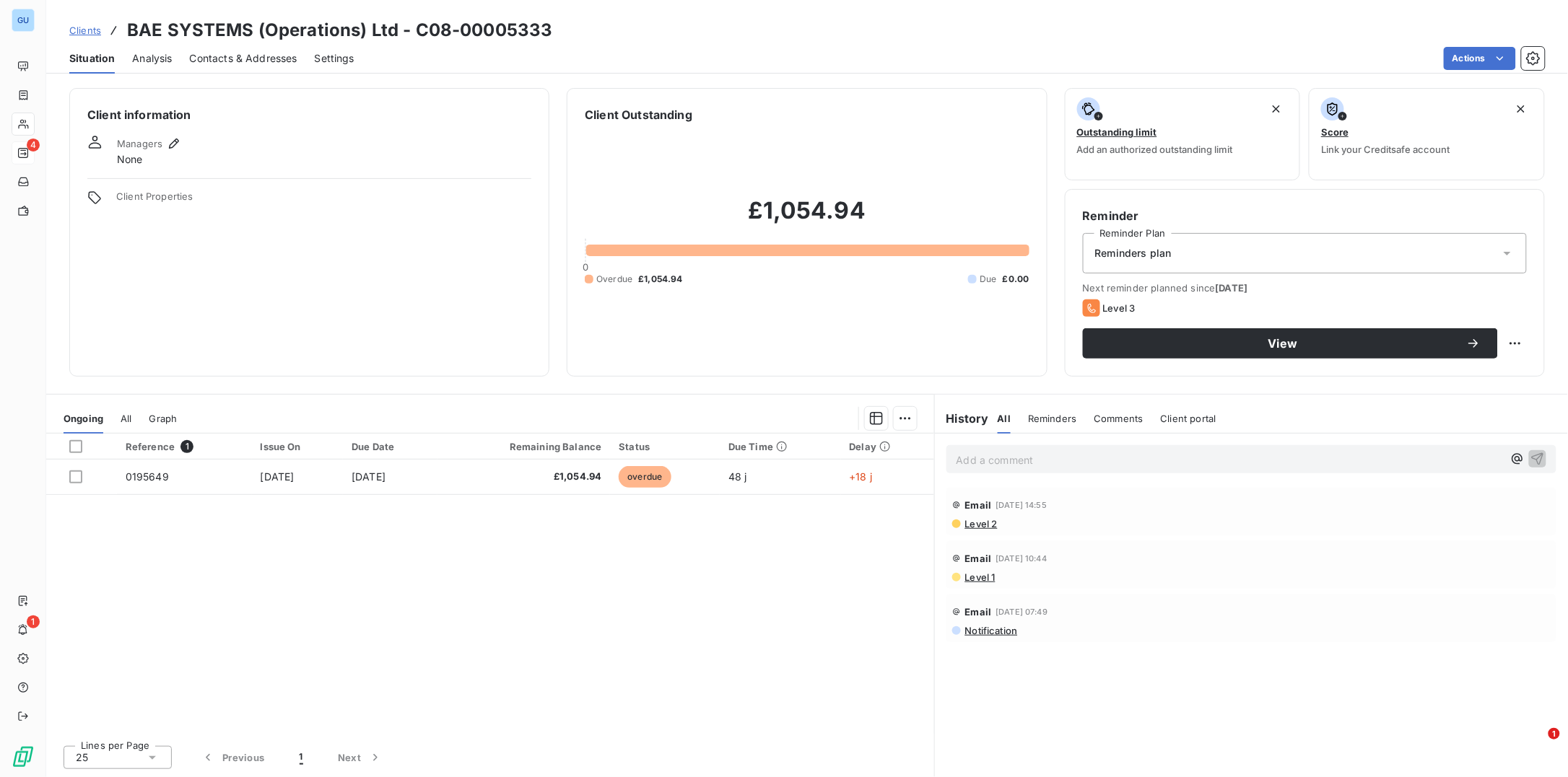
click at [221, 58] on span "Contacts & Addresses" at bounding box center [243, 58] width 108 height 15
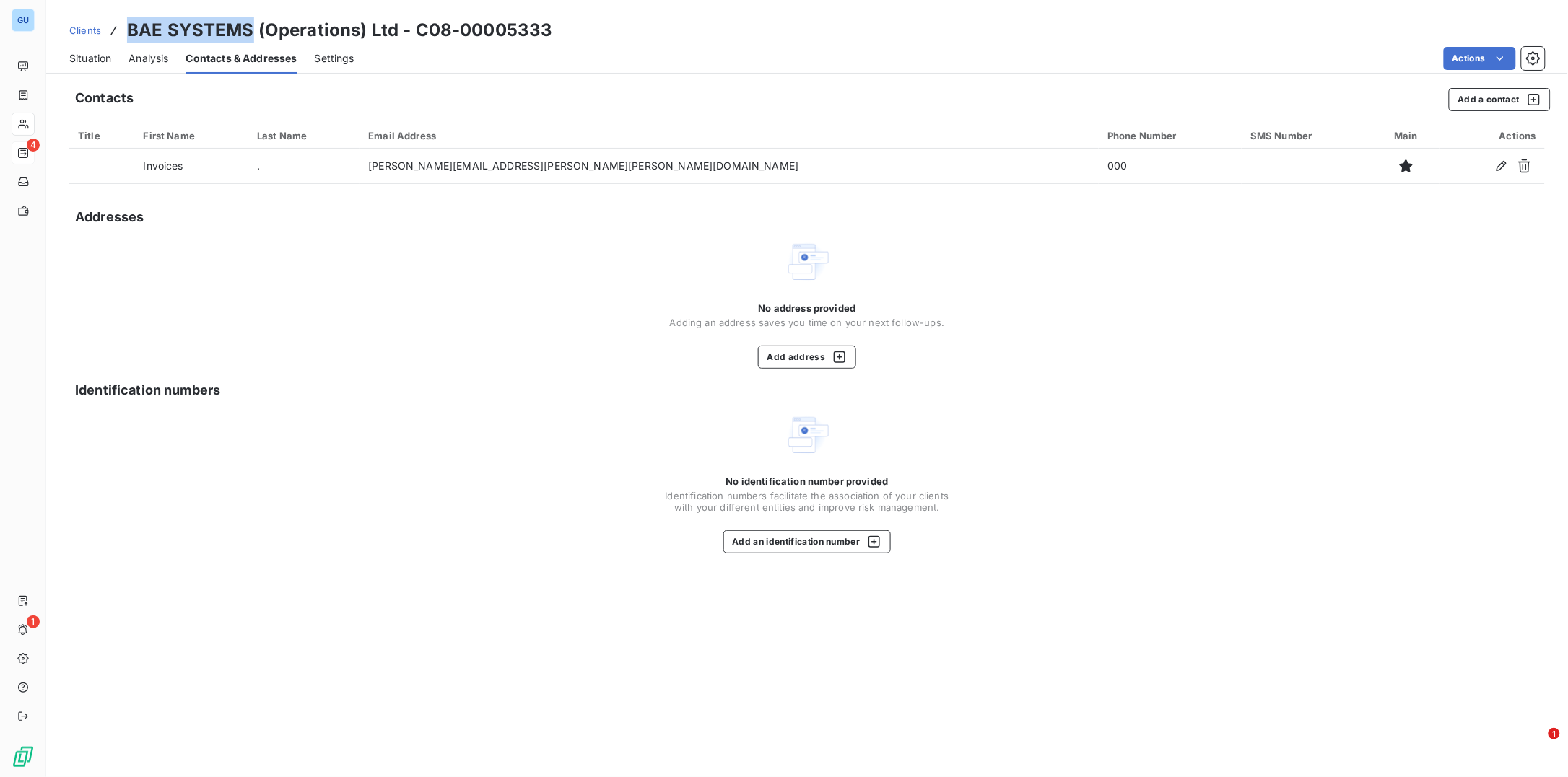
drag, startPoint x: 129, startPoint y: 25, endPoint x: 250, endPoint y: 31, distance: 121.1
click at [250, 31] on h3 "BAE SYSTEMS (Operations) Ltd - C08-00005333" at bounding box center [340, 31] width 425 height 26
click at [99, 61] on span "Situation" at bounding box center [90, 58] width 42 height 15
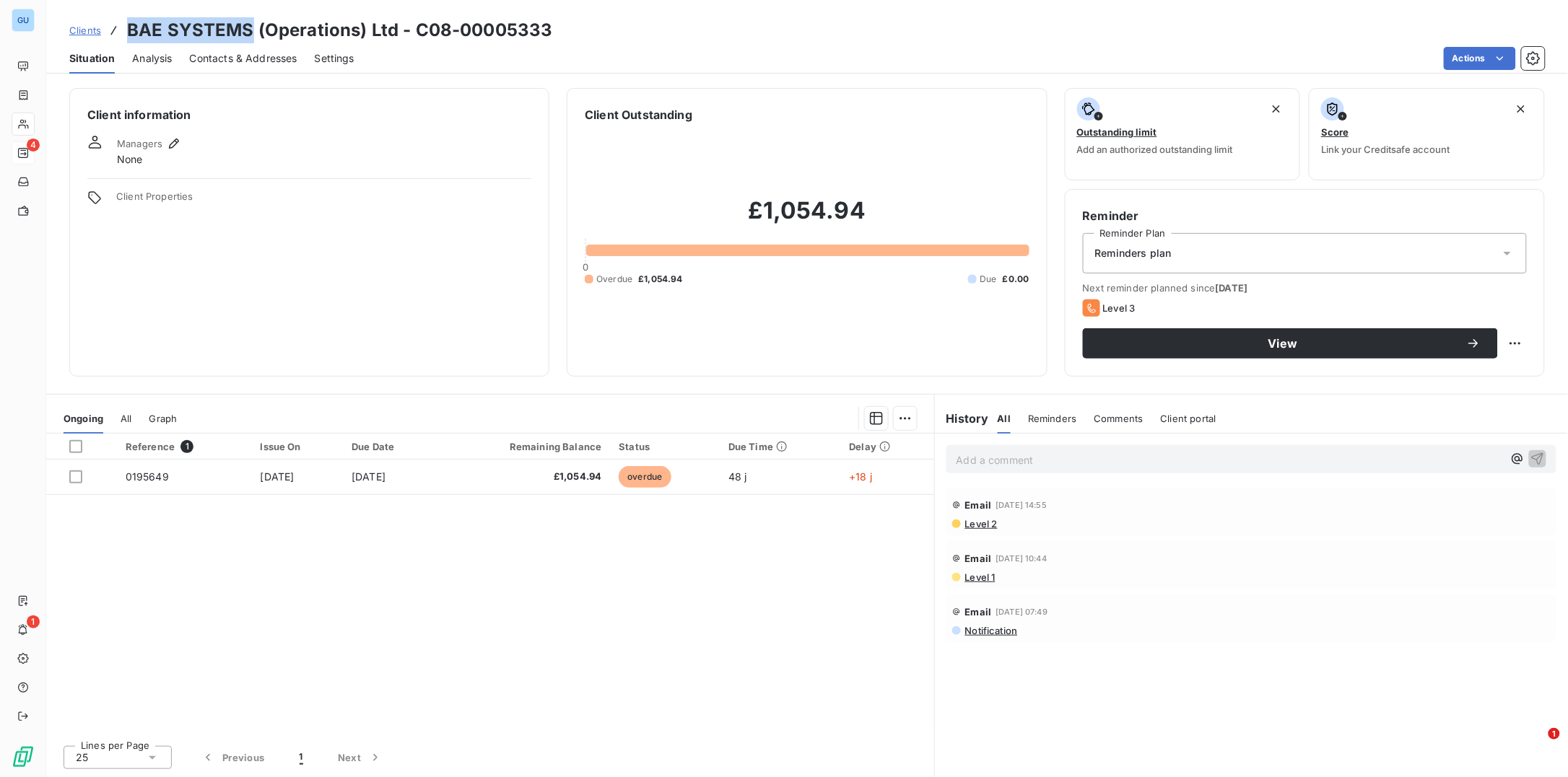
click at [258, 63] on span "Contacts & Addresses" at bounding box center [243, 58] width 108 height 15
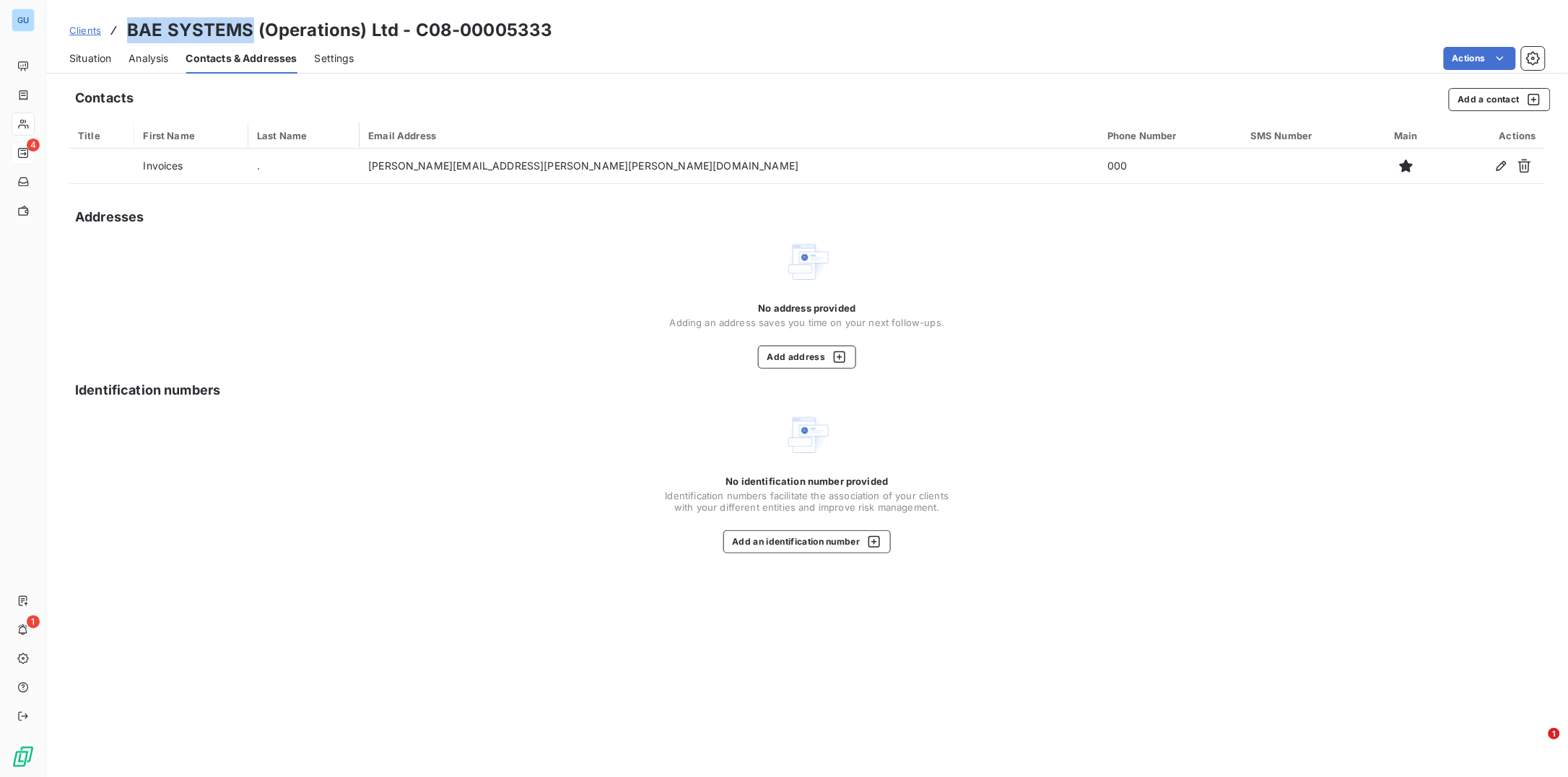
click at [139, 55] on span "Analysis" at bounding box center [148, 58] width 40 height 15
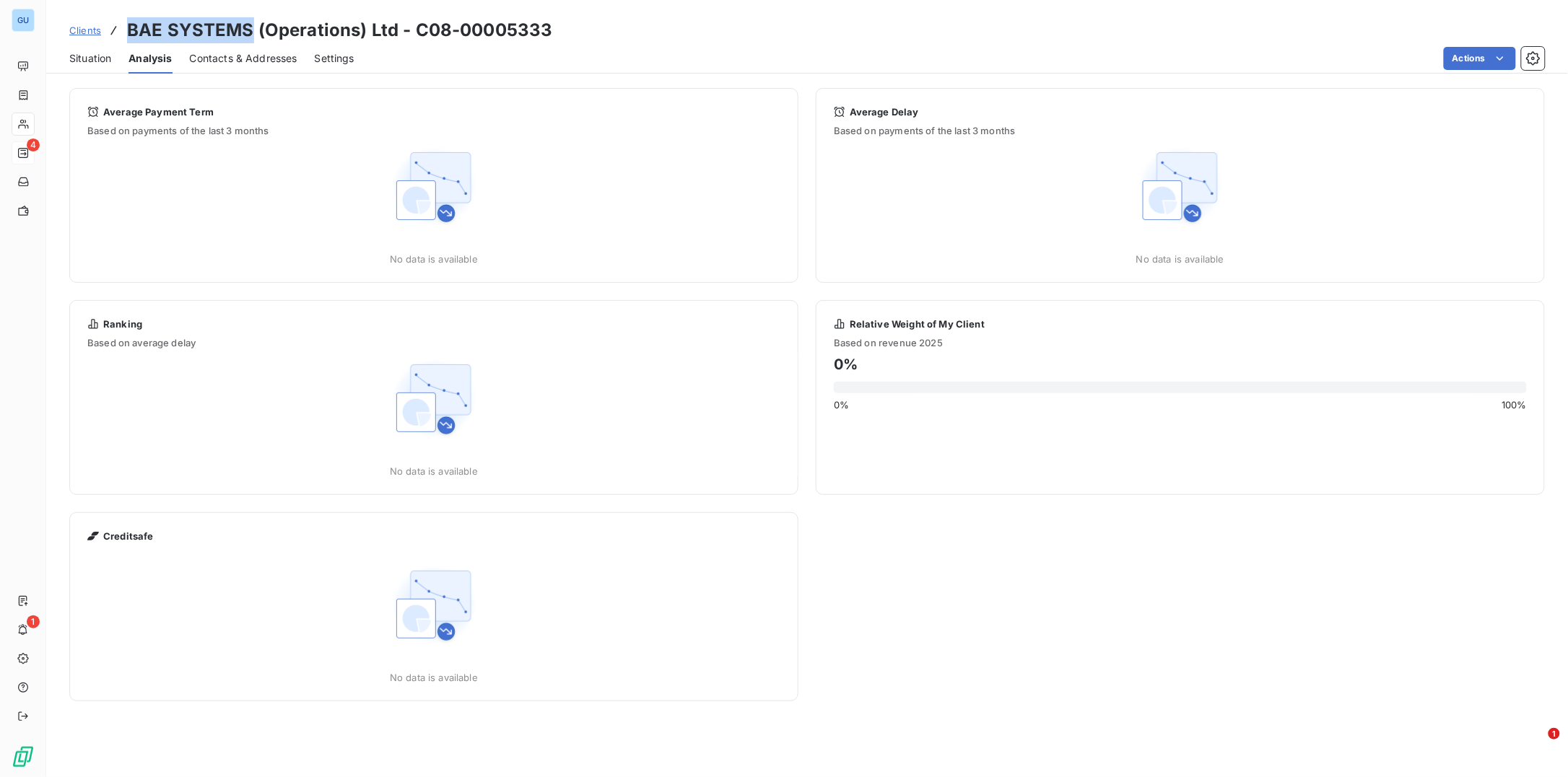
click at [216, 54] on span "Contacts & Addresses" at bounding box center [243, 58] width 108 height 15
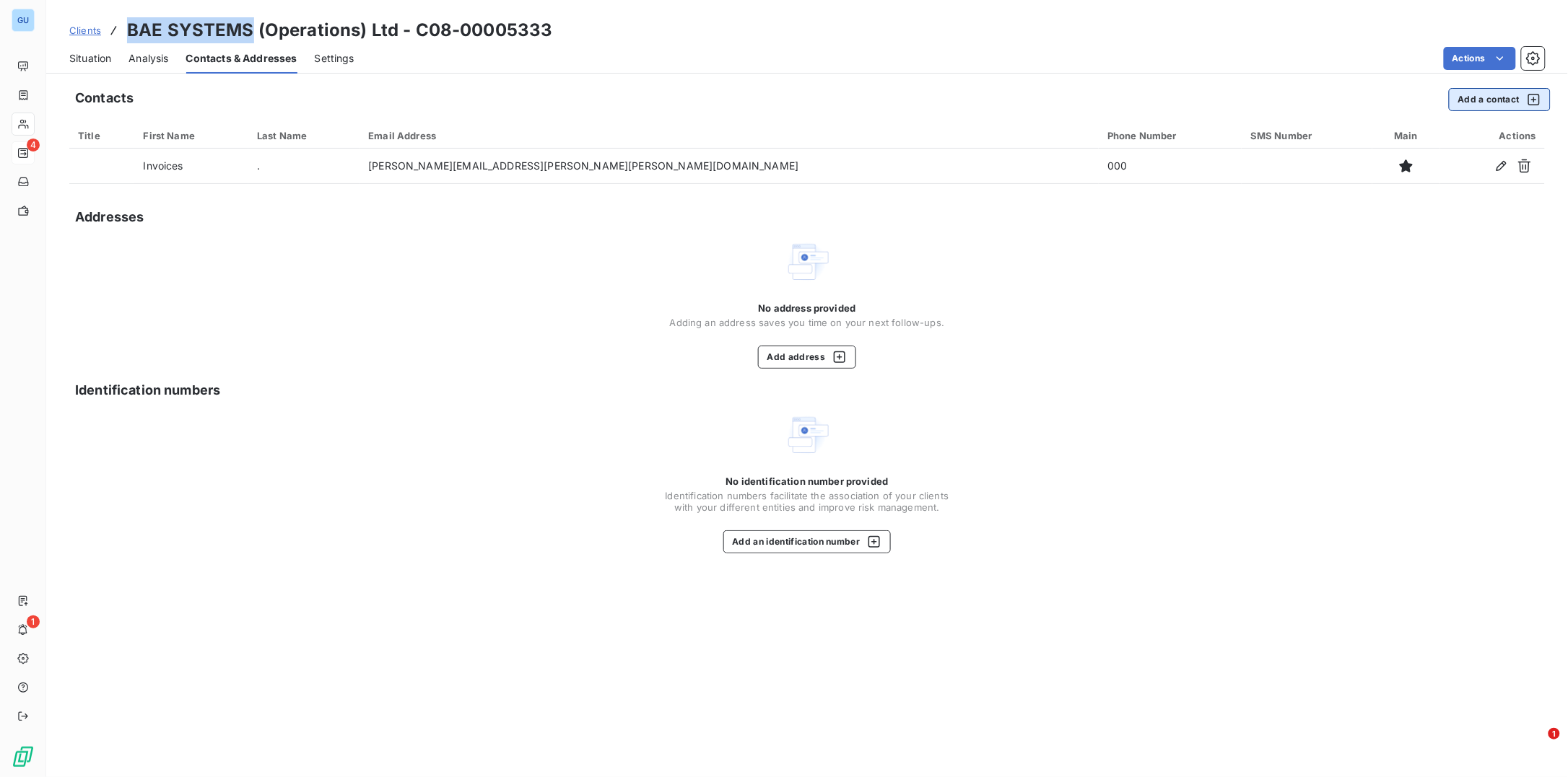
click at [1485, 99] on button "Add a contact" at bounding box center [1499, 99] width 102 height 23
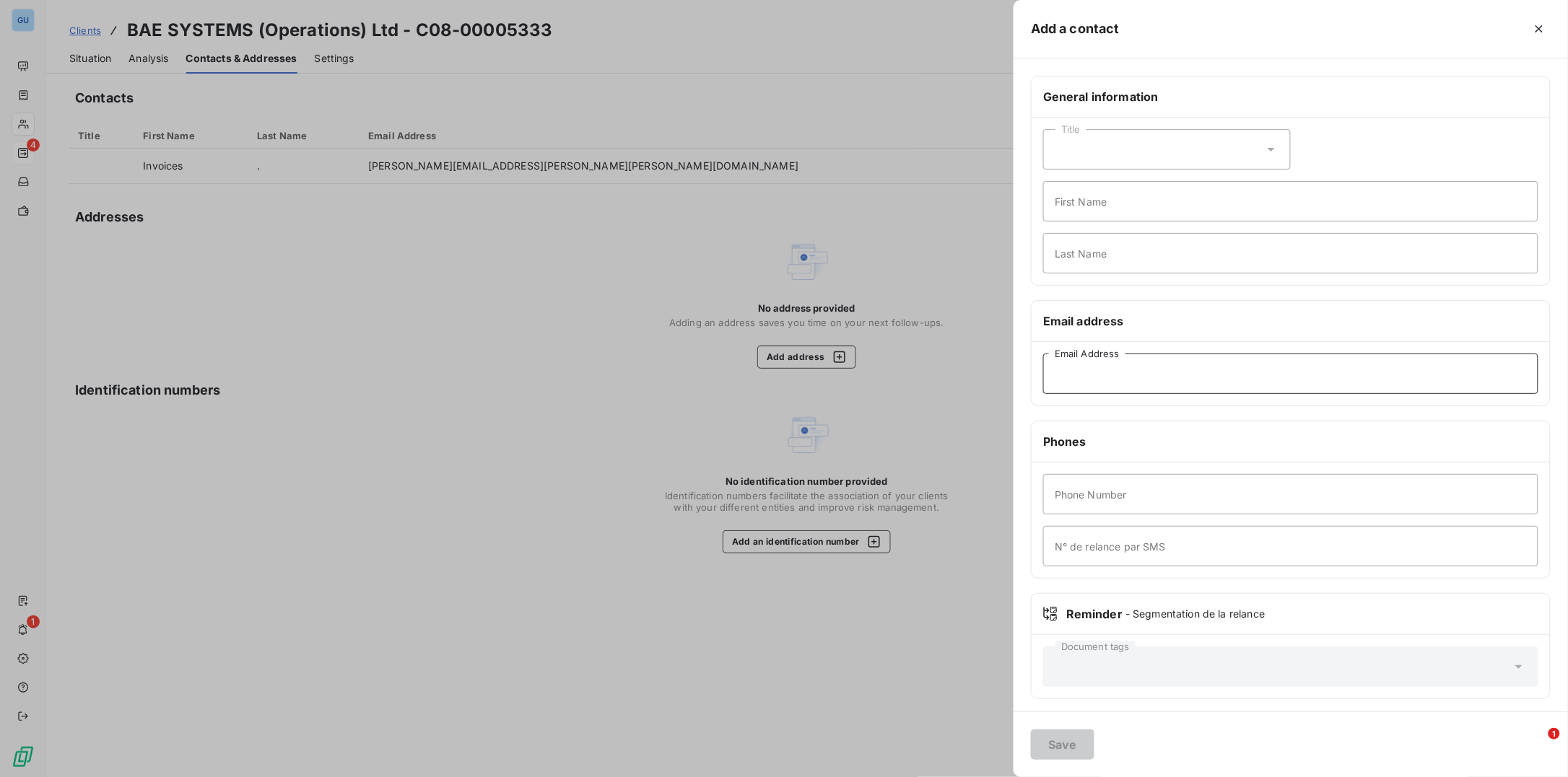
click at [1081, 382] on input "Email Address" at bounding box center [1290, 373] width 495 height 41
paste input "maya.johnson@bechtle.com"
type input "maya.johnson@bechtle.com"
click at [1087, 201] on input "First Name" at bounding box center [1290, 201] width 495 height 41
type input "Invoices"
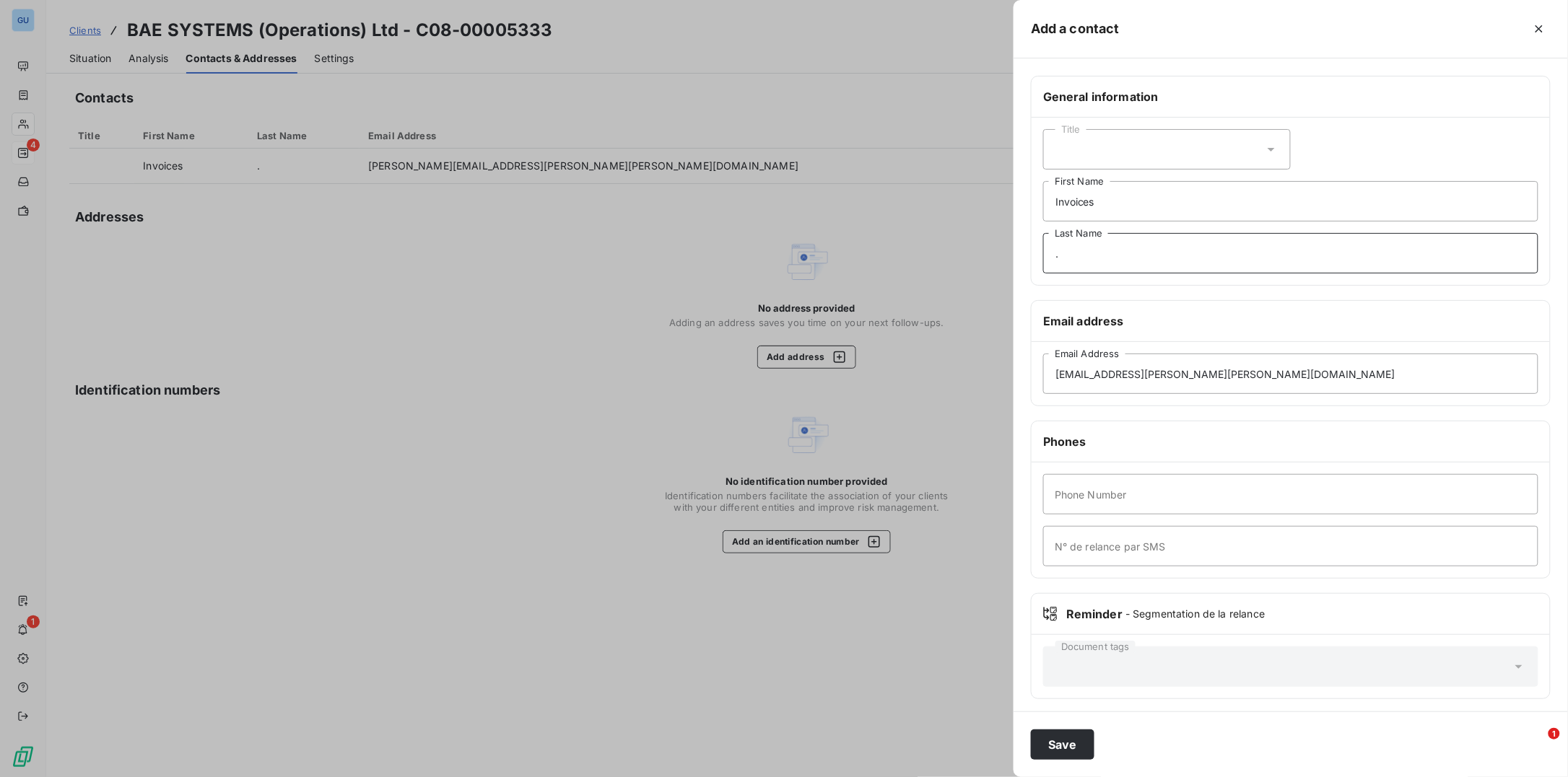
type input "."
click at [1074, 505] on input "Phone Number" at bounding box center [1290, 494] width 495 height 41
paste input "maya.johnson@bechtle.com"
drag, startPoint x: 1195, startPoint y: 492, endPoint x: 956, endPoint y: 509, distance: 239.6
click at [956, 776] on div "Add a contact General information Title Invoices First Name . Last Name Email a…" at bounding box center [784, 777] width 1567 height 0
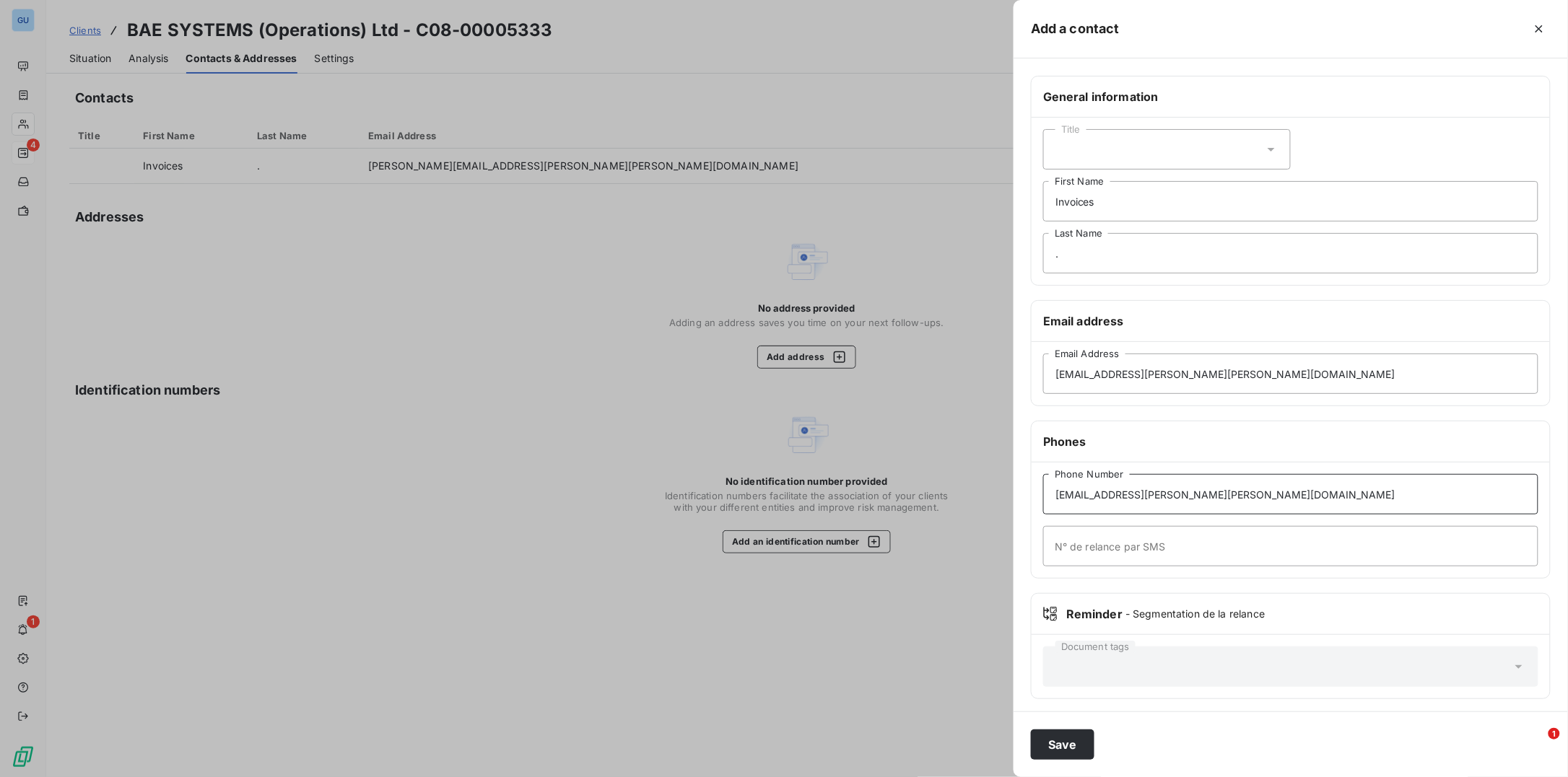
paste input "3300 467 363"
click at [1053, 499] on input "3300 467 363" at bounding box center [1290, 494] width 495 height 41
type input "03300 467 363"
click at [1055, 746] on button "Save" at bounding box center [1062, 745] width 64 height 31
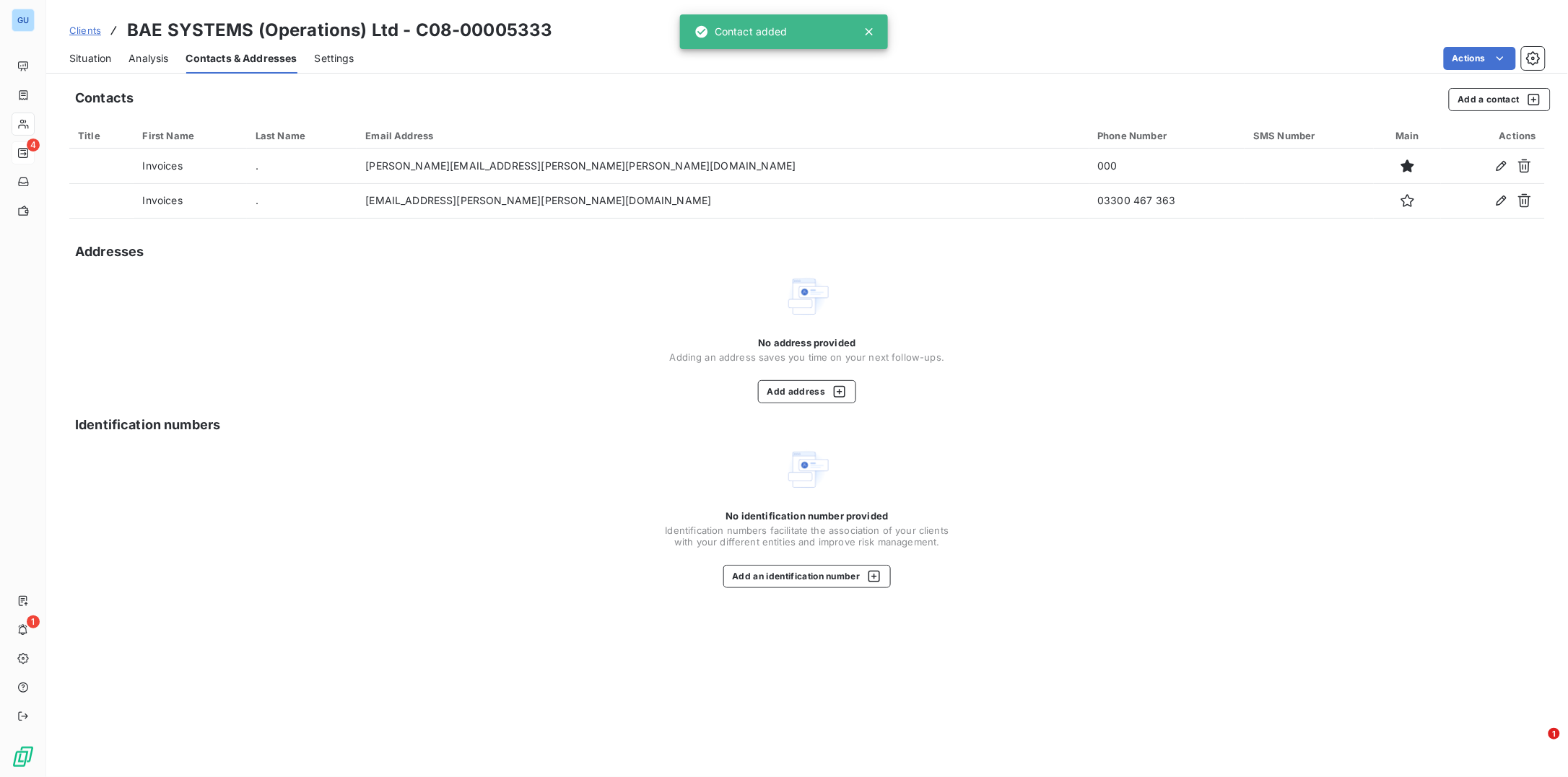
click at [95, 60] on span "Situation" at bounding box center [90, 58] width 42 height 15
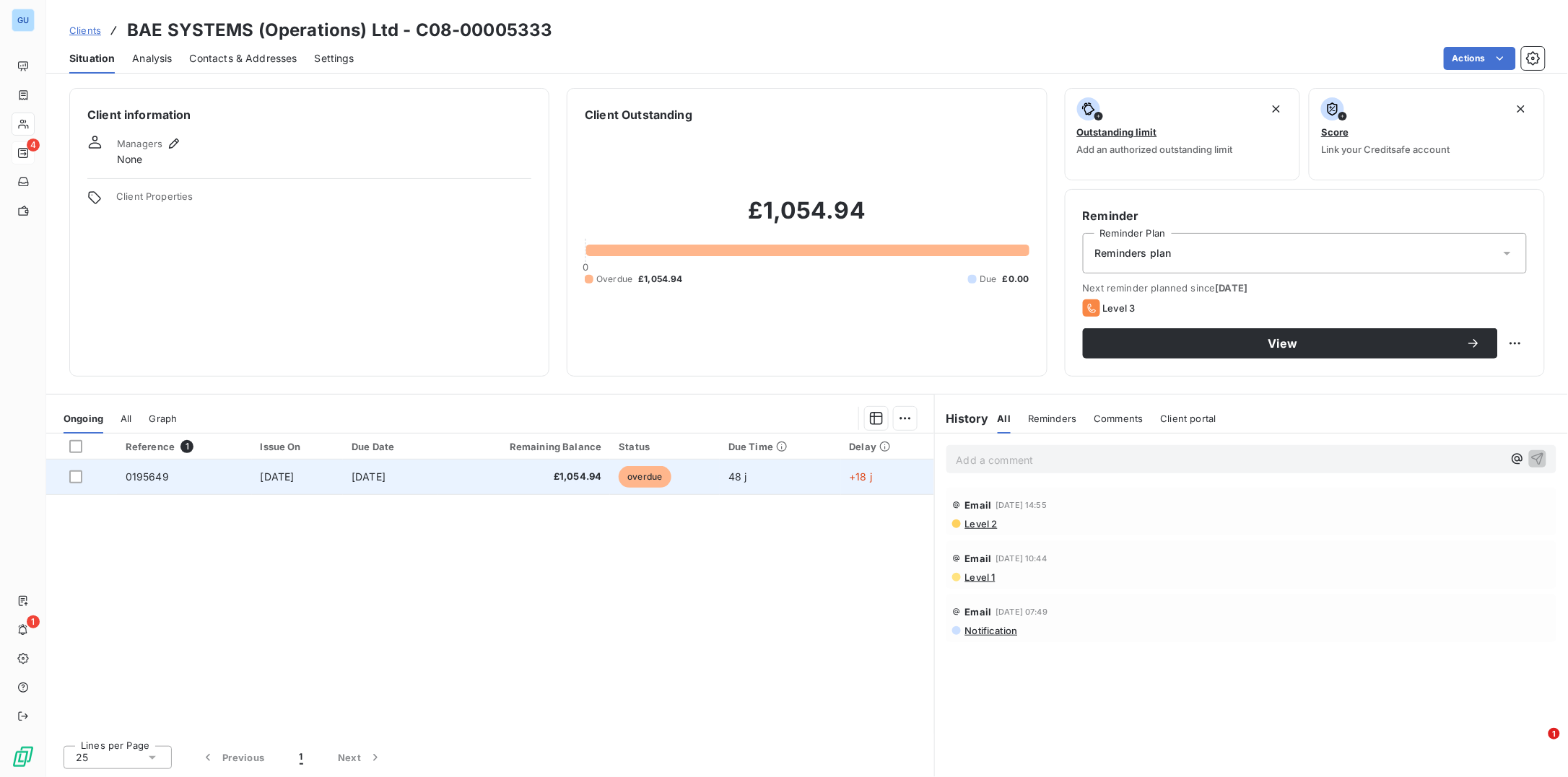
click at [154, 472] on span "0195649" at bounding box center [147, 476] width 44 height 12
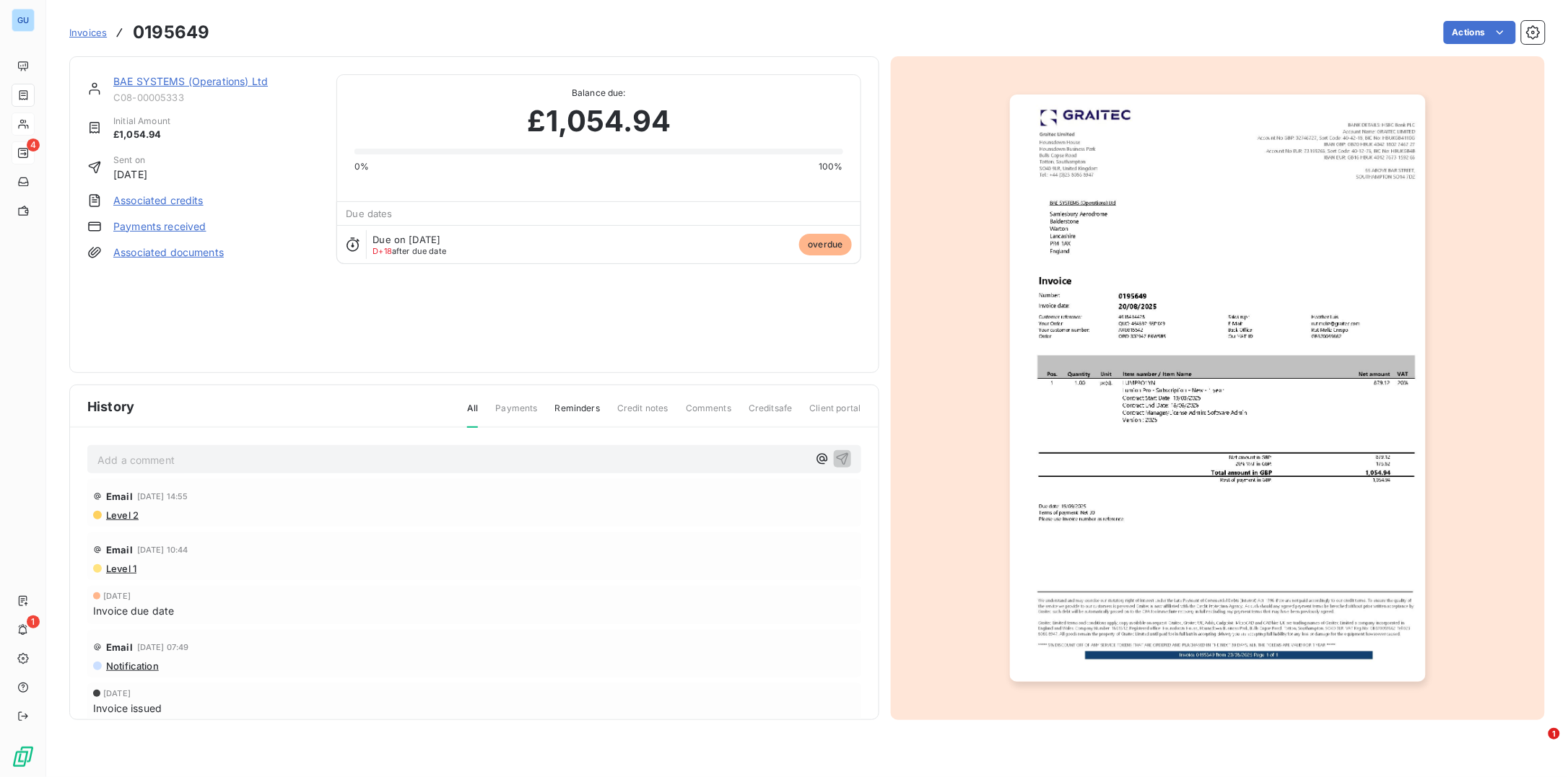
click at [1313, 317] on img "button" at bounding box center [1218, 388] width 416 height 587
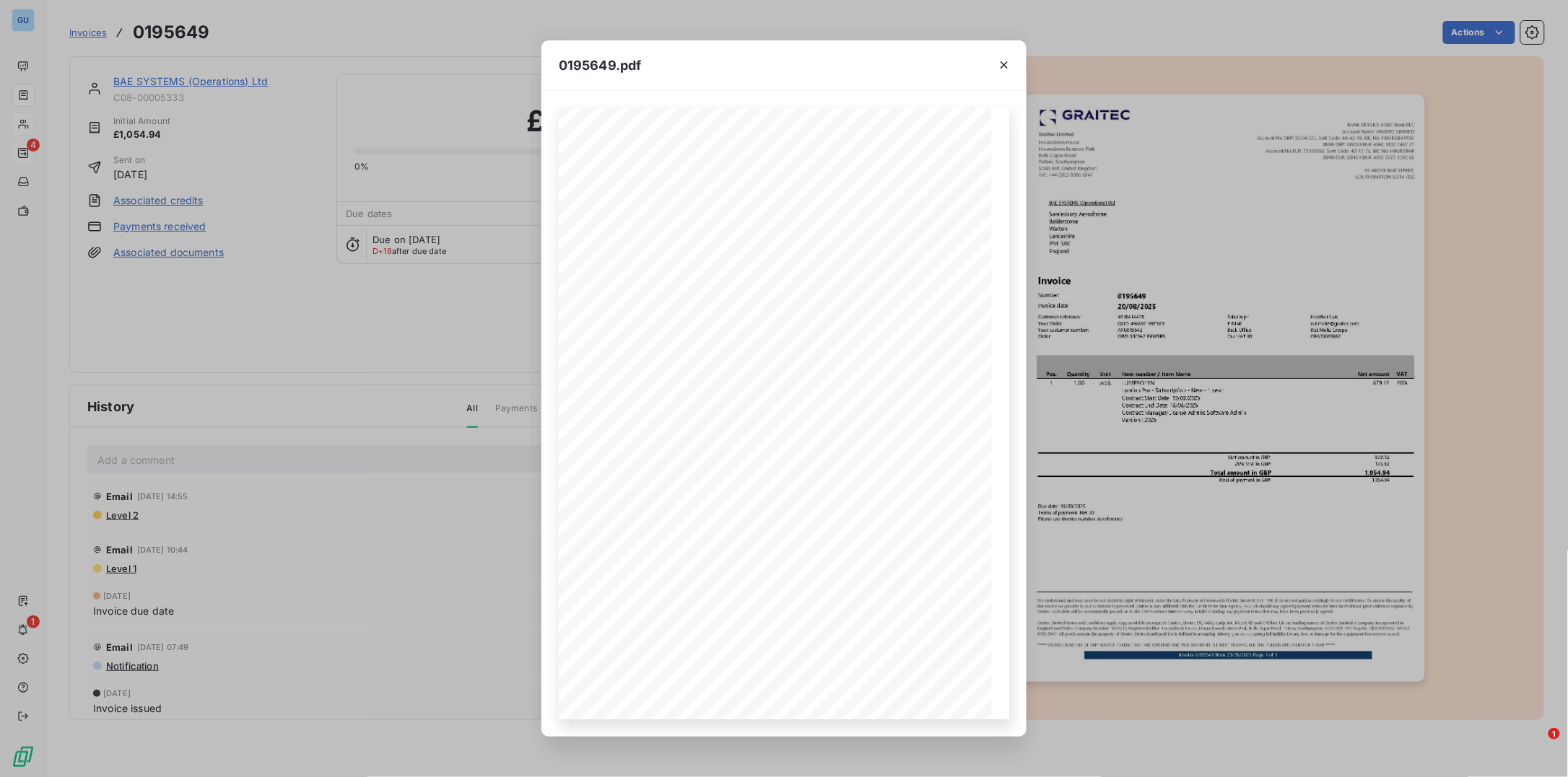
click at [313, 252] on div "0195649.pdf Pos. Quantity Unit Item number / Item Name Net amount VAT 1 1.00 pc…" at bounding box center [784, 388] width 1568 height 777
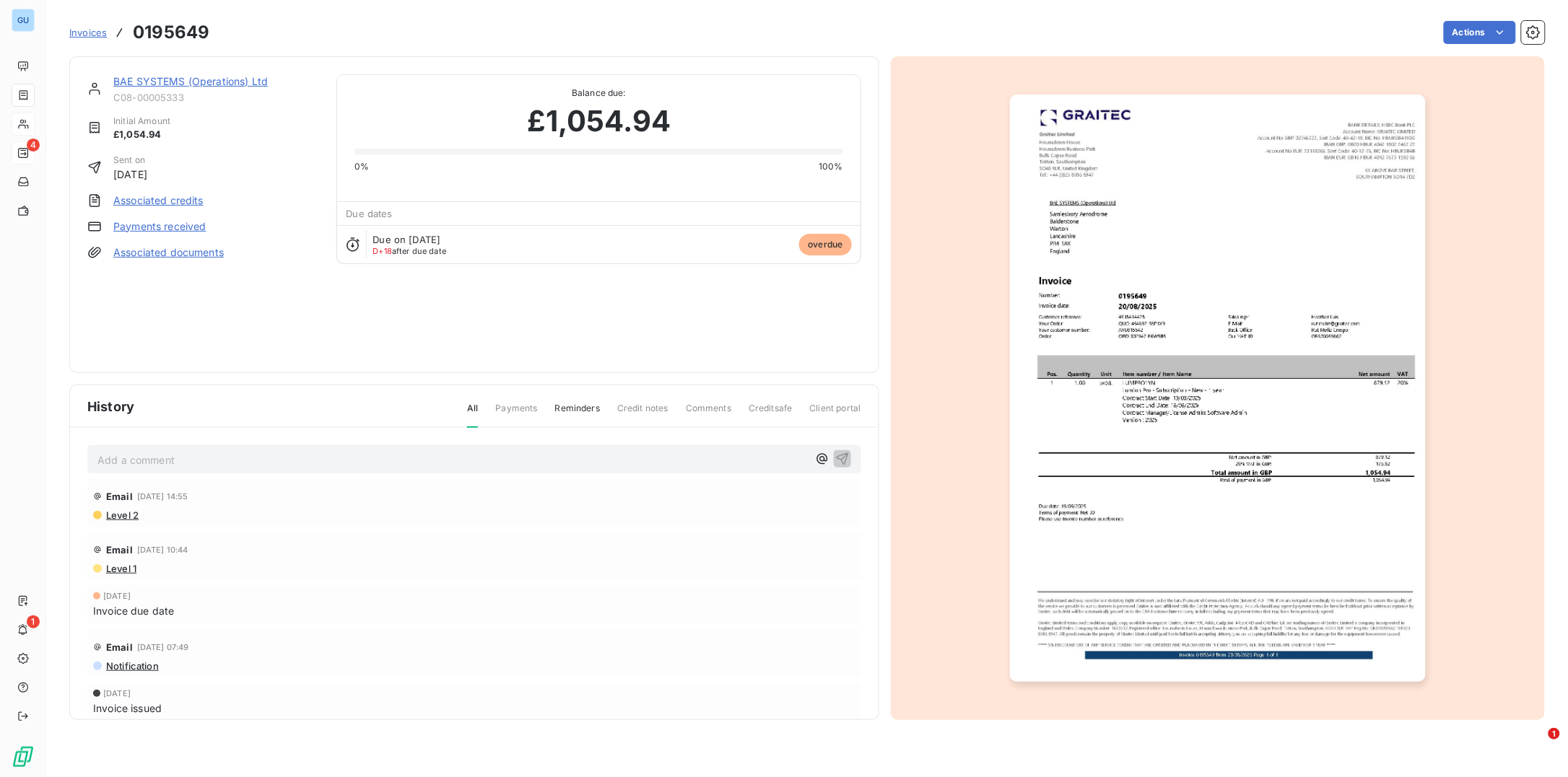
click at [134, 73] on div "BAE SYSTEMS (Operations) Ltd C08-00005333 Initial Amount £1,054.94 Sent on 20 A…" at bounding box center [474, 215] width 810 height 317
click at [161, 87] on div "BAE SYSTEMS (Operations) Ltd" at bounding box center [216, 81] width 206 height 15
click at [159, 81] on link "BAE SYSTEMS (Operations) Ltd" at bounding box center [191, 81] width 155 height 12
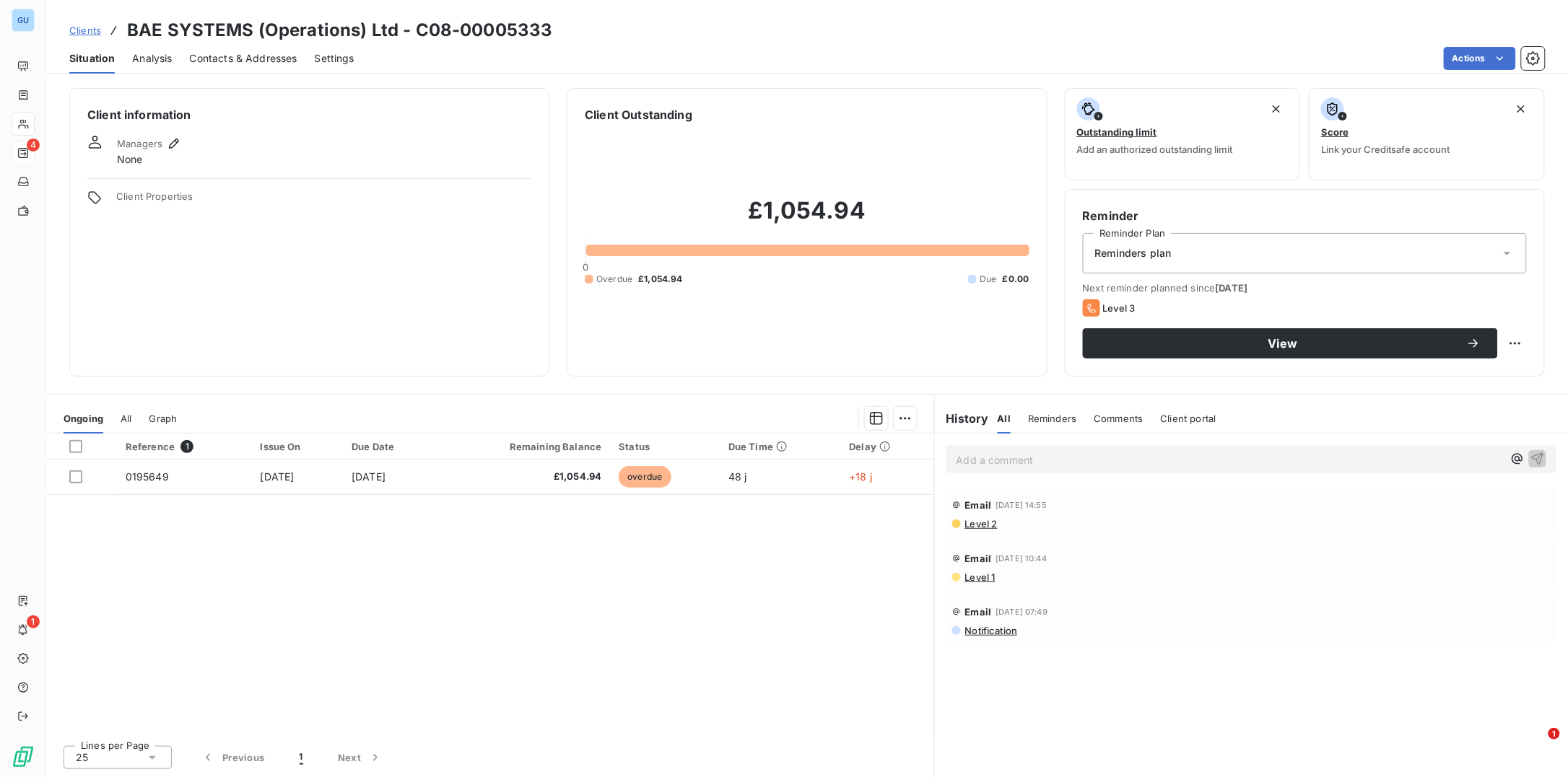
click at [159, 151] on div "Managers" at bounding box center [150, 143] width 66 height 18
click at [167, 143] on icon "button" at bounding box center [174, 143] width 15 height 15
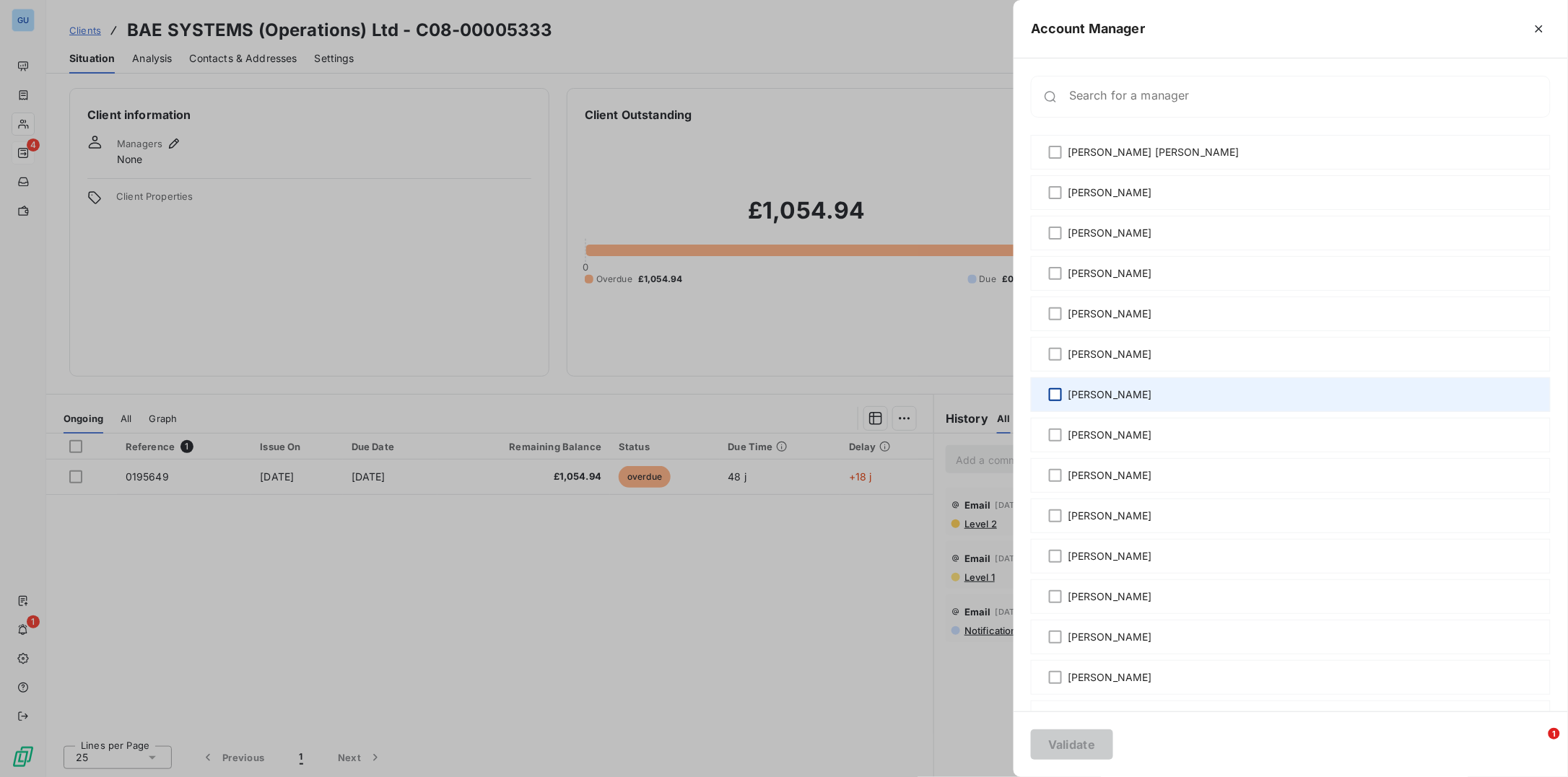
click at [1056, 401] on div at bounding box center [1055, 395] width 13 height 13
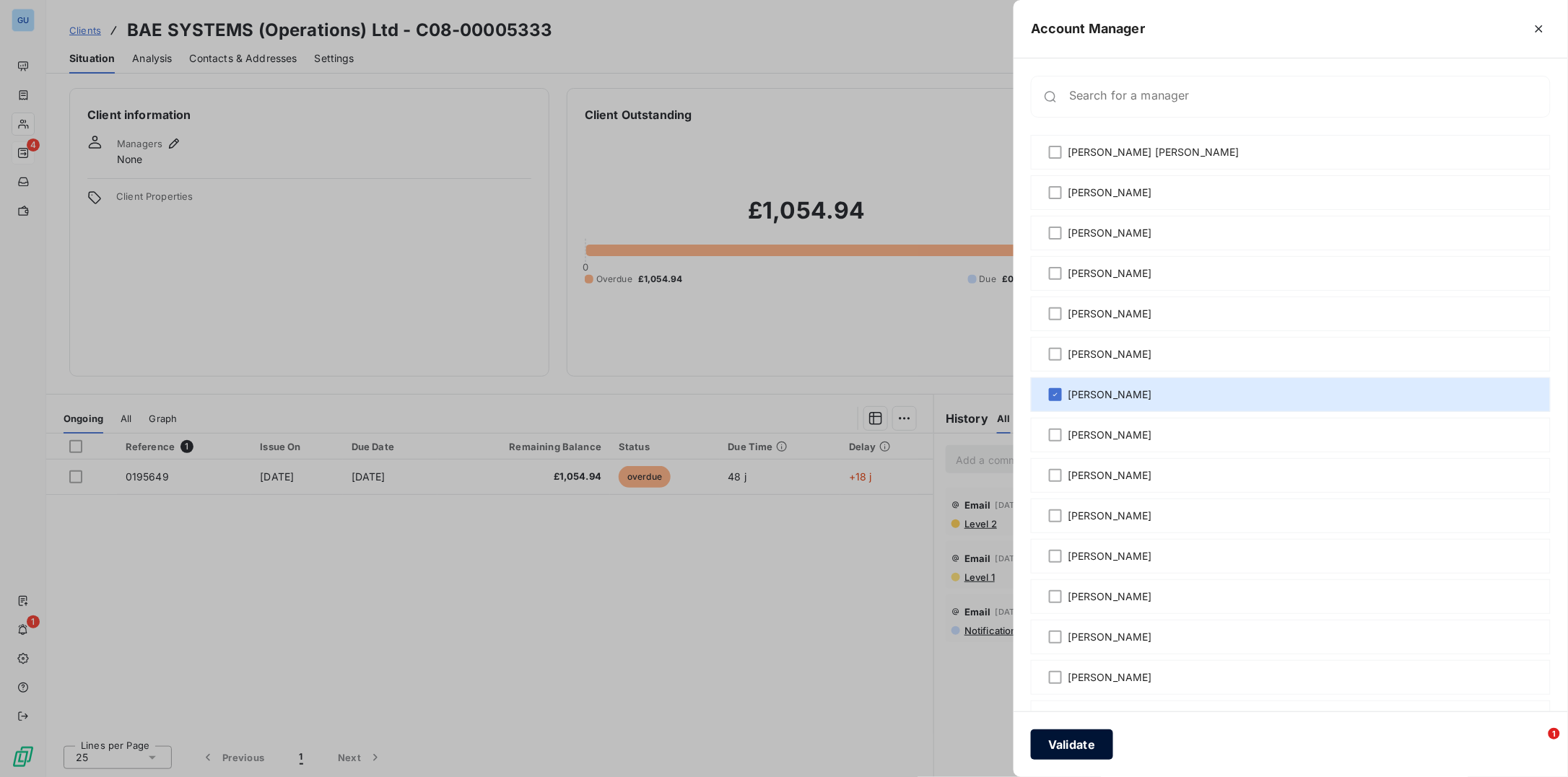
click at [1082, 732] on button "Validate" at bounding box center [1072, 745] width 83 height 31
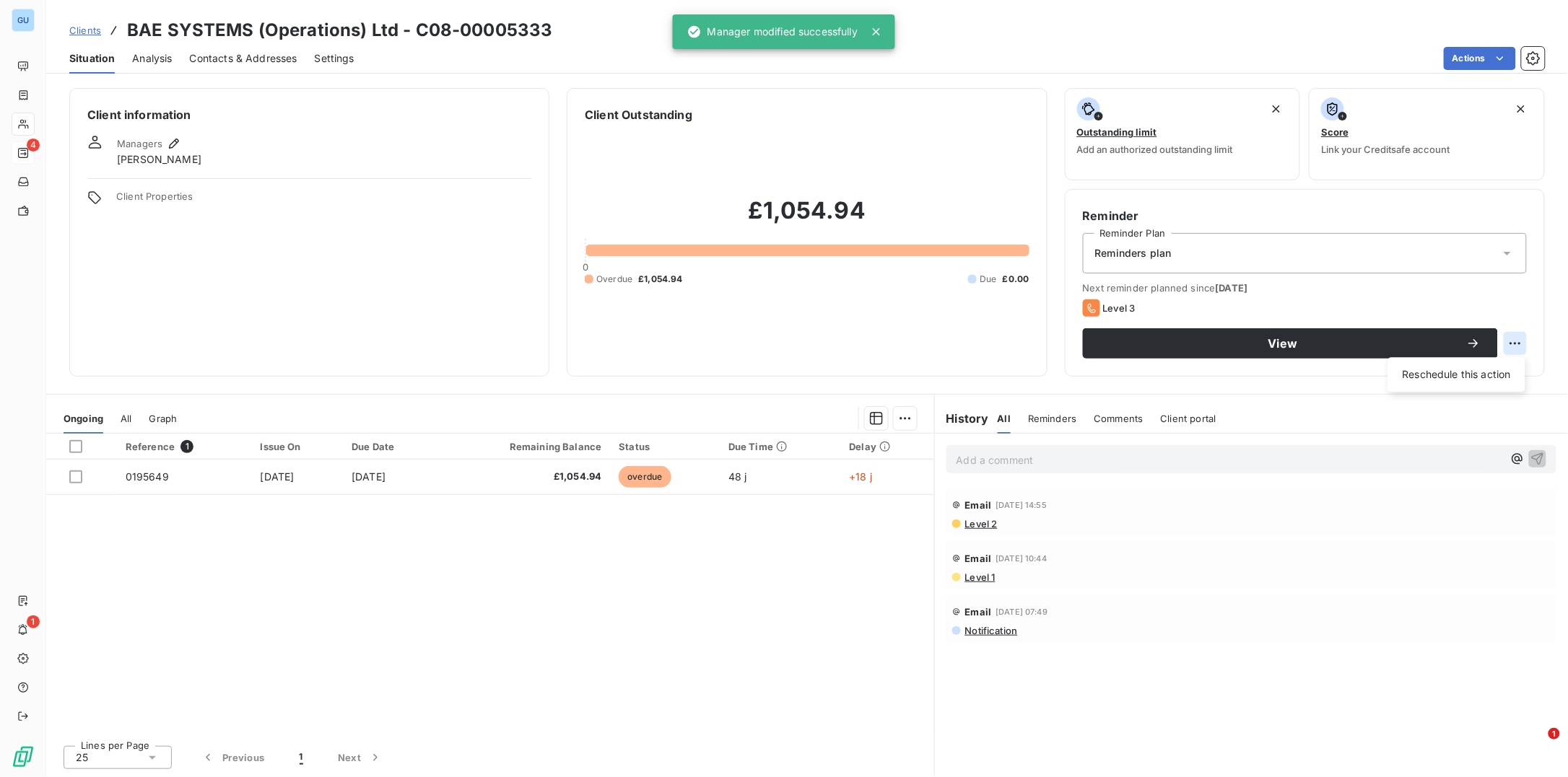
click at [1513, 342] on html "GU 4 1 Clients BAE SYSTEMS (Operations) Ltd - C08-00005333 Situation Analysis C…" at bounding box center [784, 388] width 1568 height 777
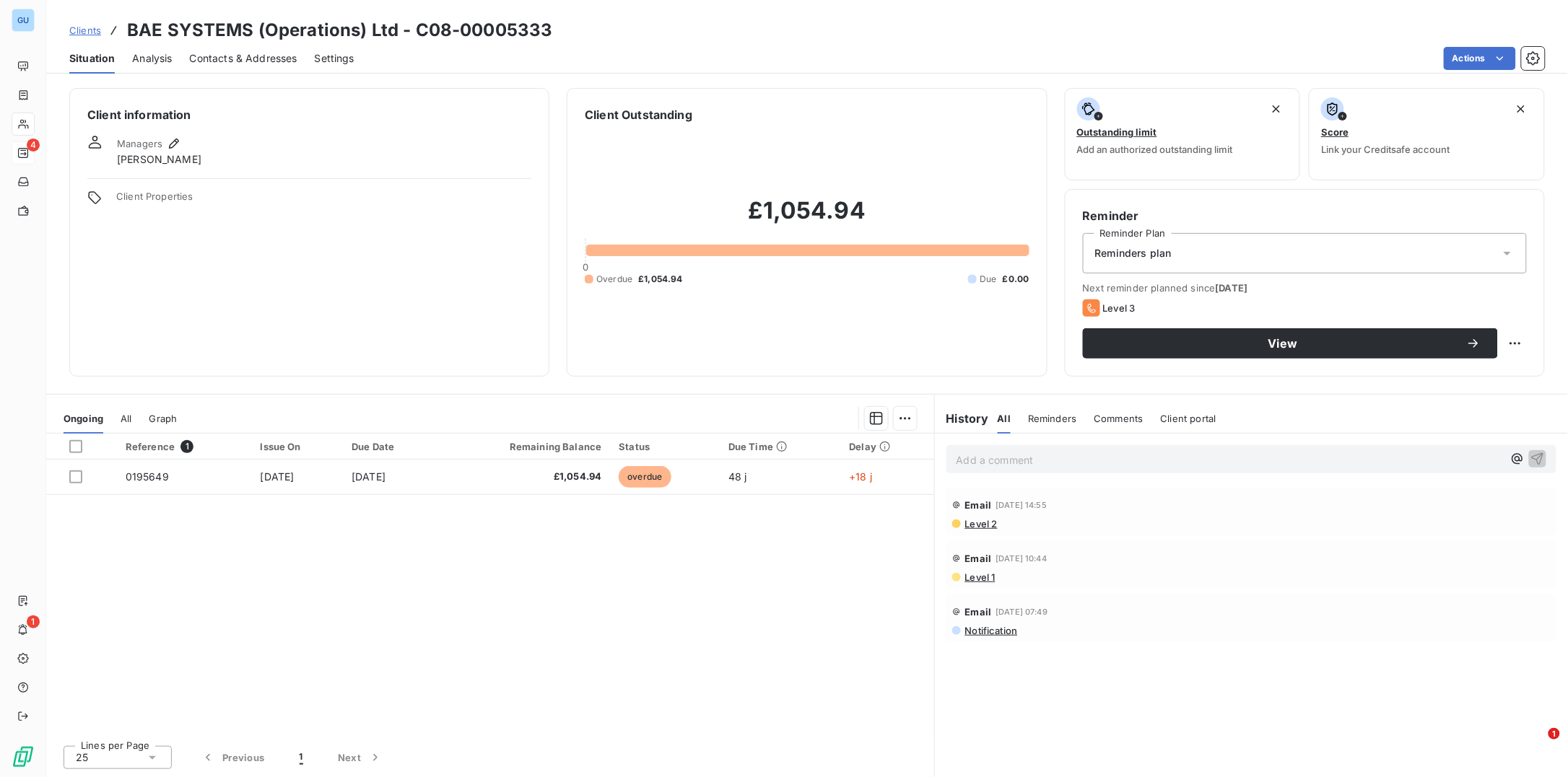
click at [1246, 349] on html "GU 4 1 Clients BAE SYSTEMS (Operations) Ltd - C08-00005333 Situation Analysis C…" at bounding box center [784, 388] width 1568 height 777
click at [1111, 312] on span "Level 3" at bounding box center [1119, 307] width 32 height 11
click at [1526, 340] on html "GU 4 1 Clients BAE SYSTEMS (Operations) Ltd - C08-00005333 Situation Analysis C…" at bounding box center [784, 388] width 1568 height 777
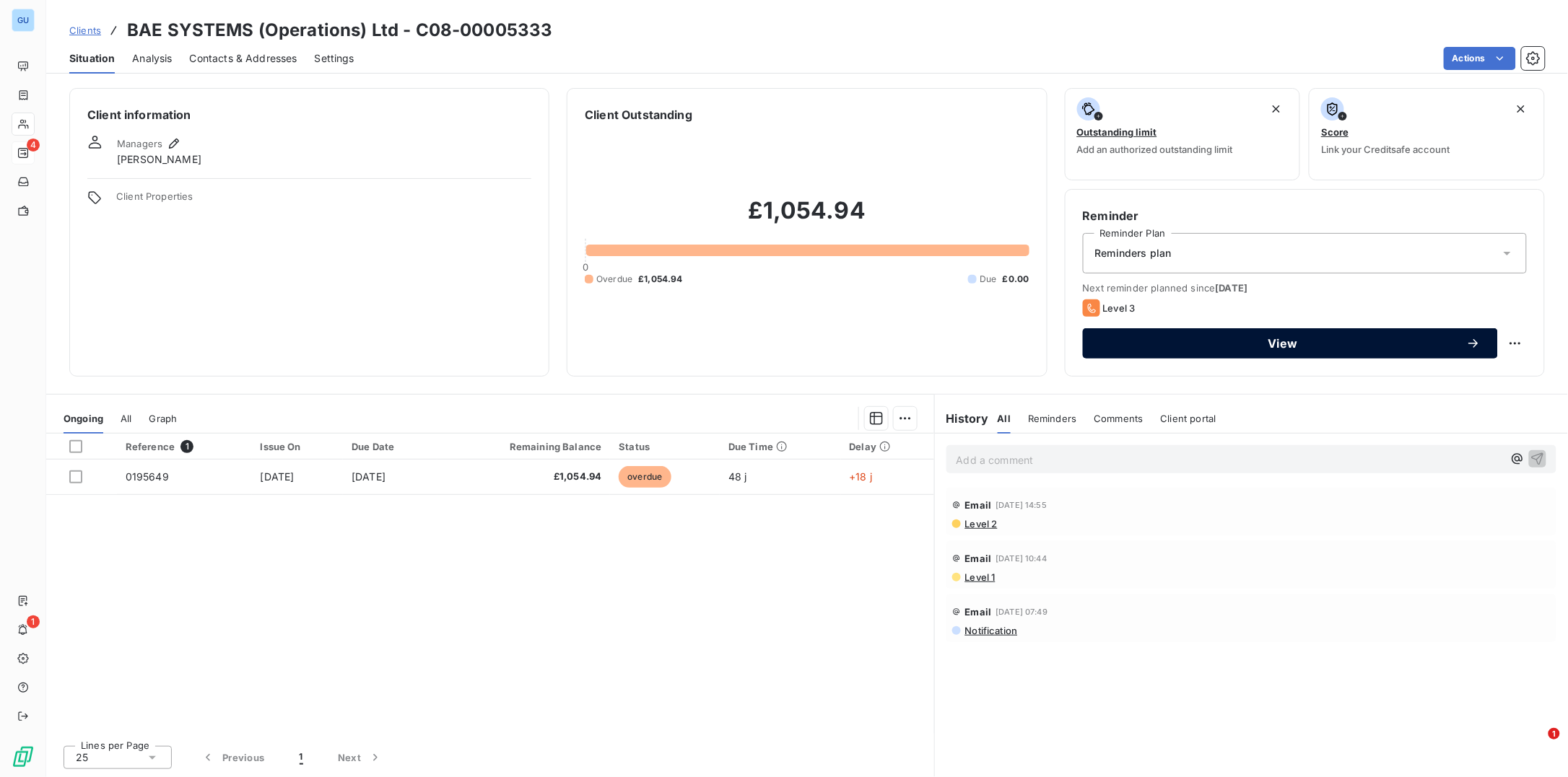
click at [1208, 336] on div "View" at bounding box center [1290, 343] width 380 height 15
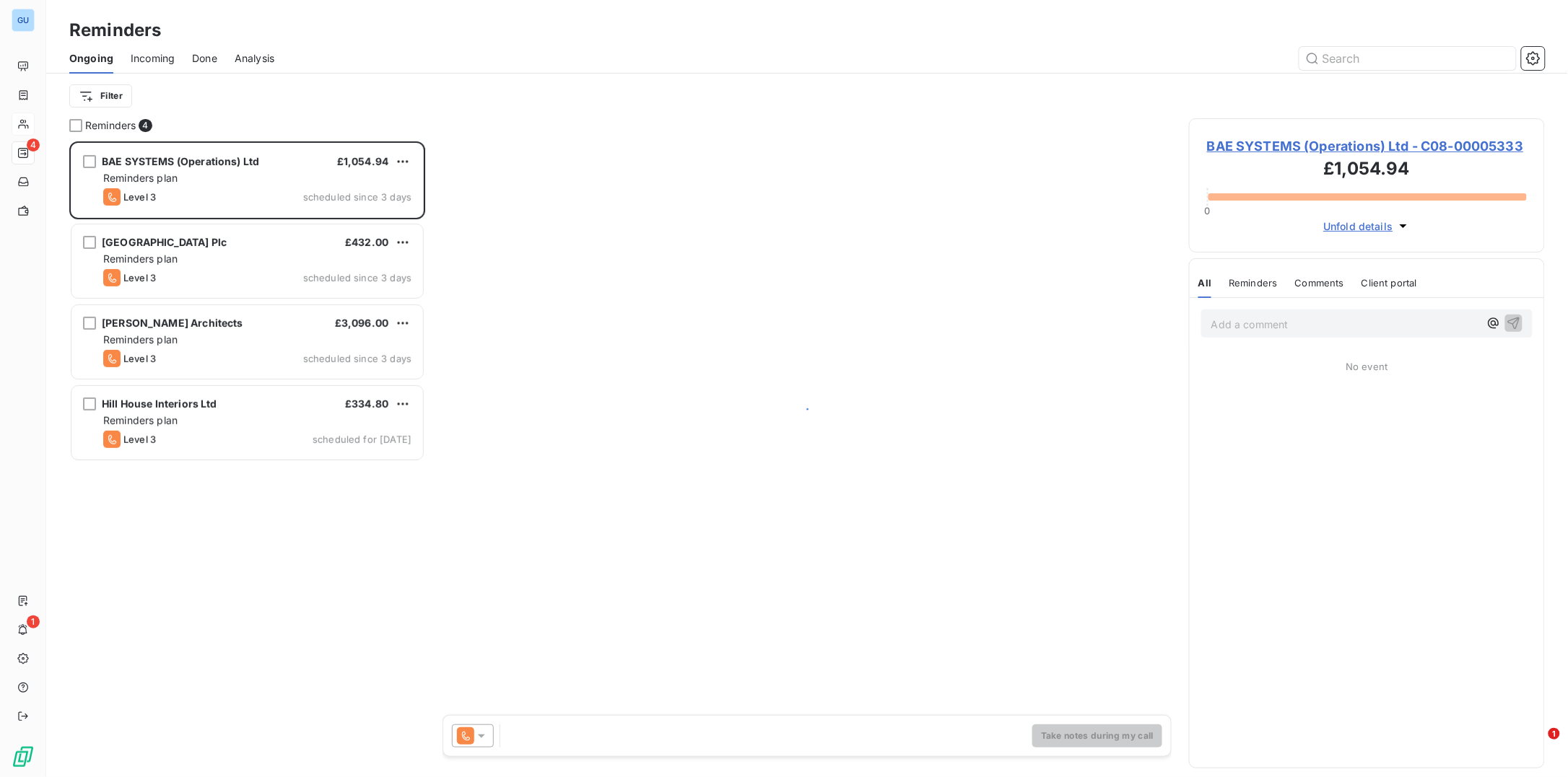
scroll to position [621, 341]
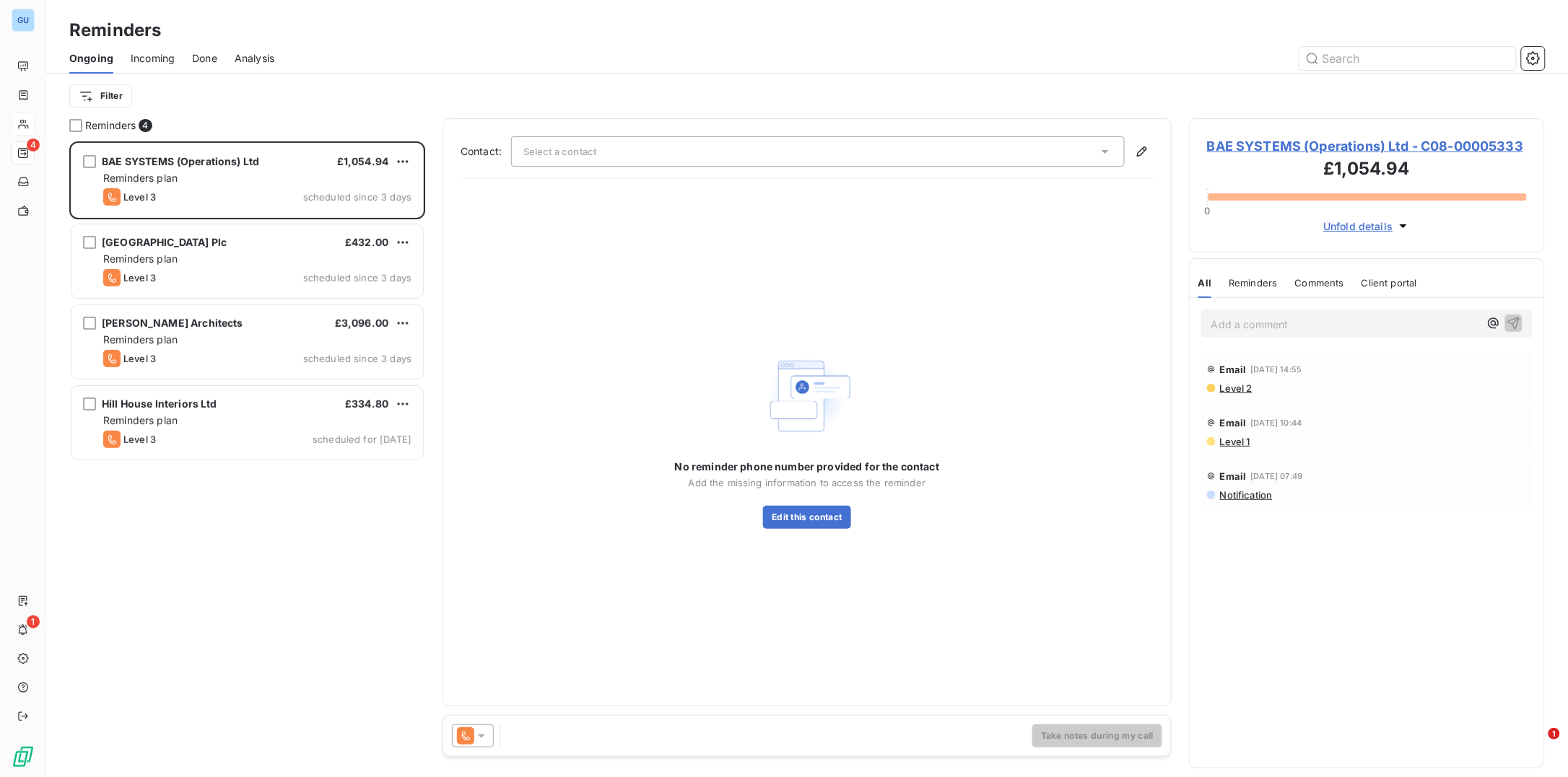
click at [484, 737] on icon at bounding box center [481, 736] width 15 height 15
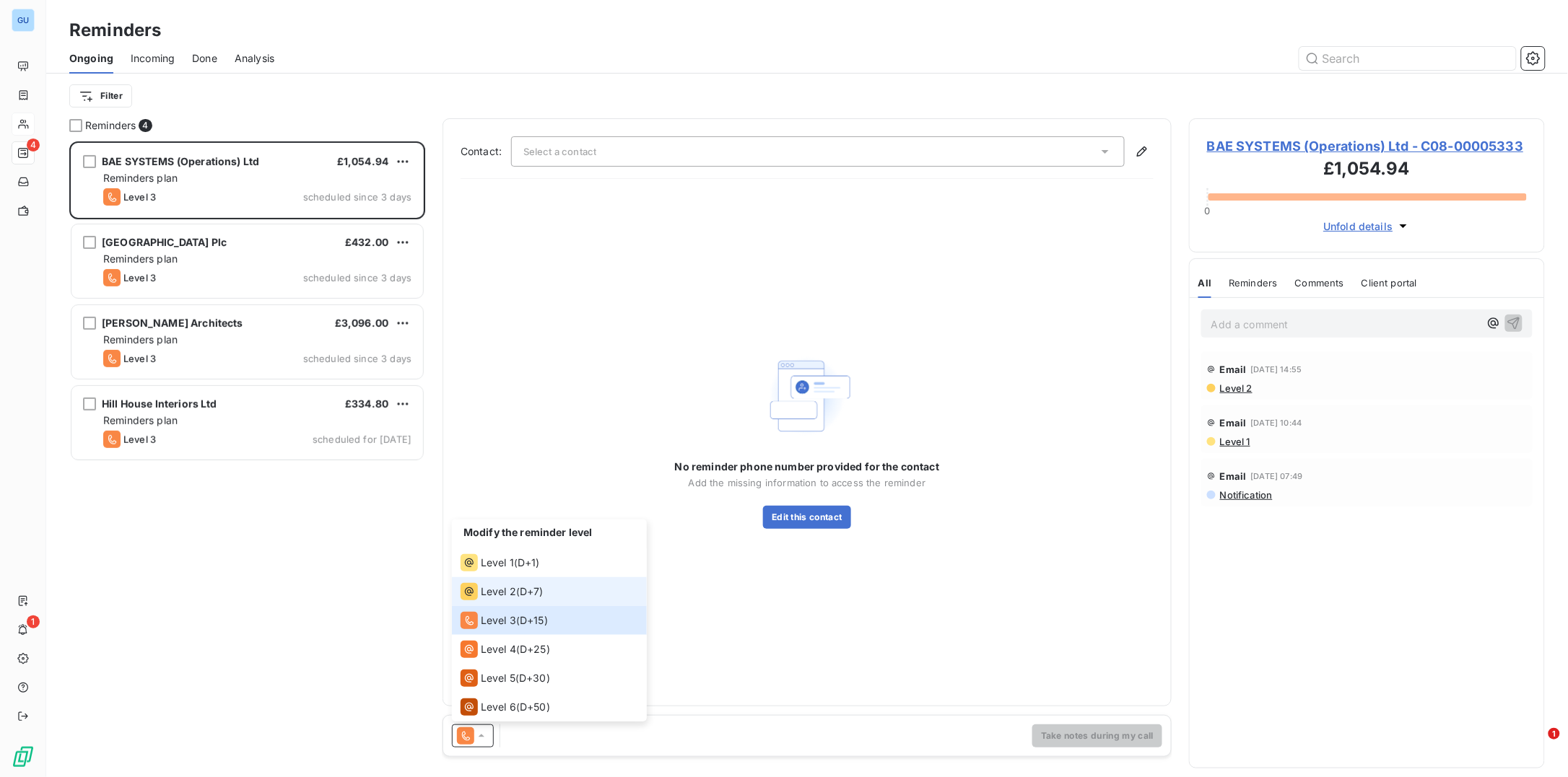
click at [516, 600] on li "Level 2 ( D+7 )" at bounding box center [549, 592] width 195 height 29
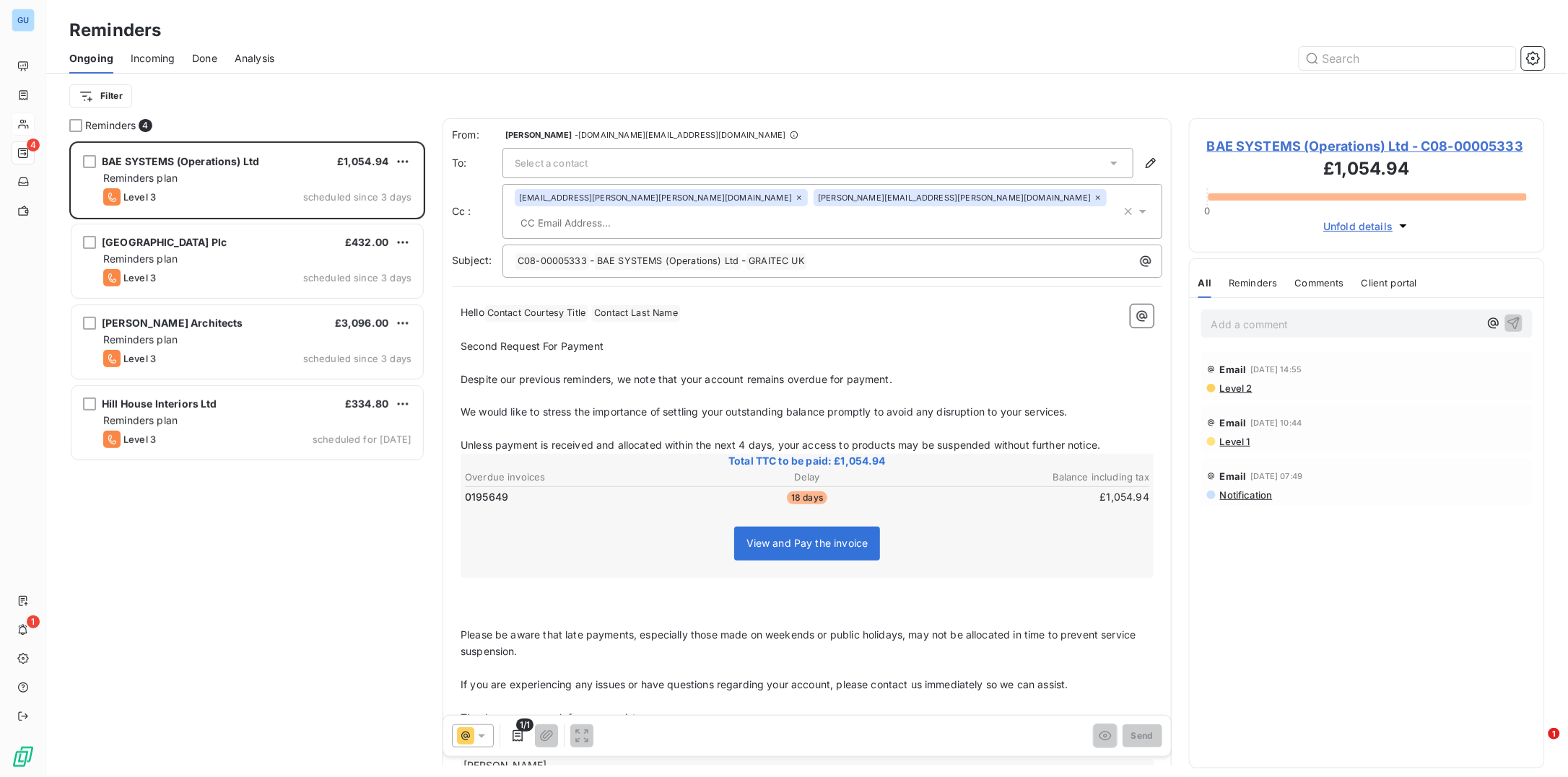
click at [603, 157] on div "Select a contact" at bounding box center [818, 163] width 631 height 31
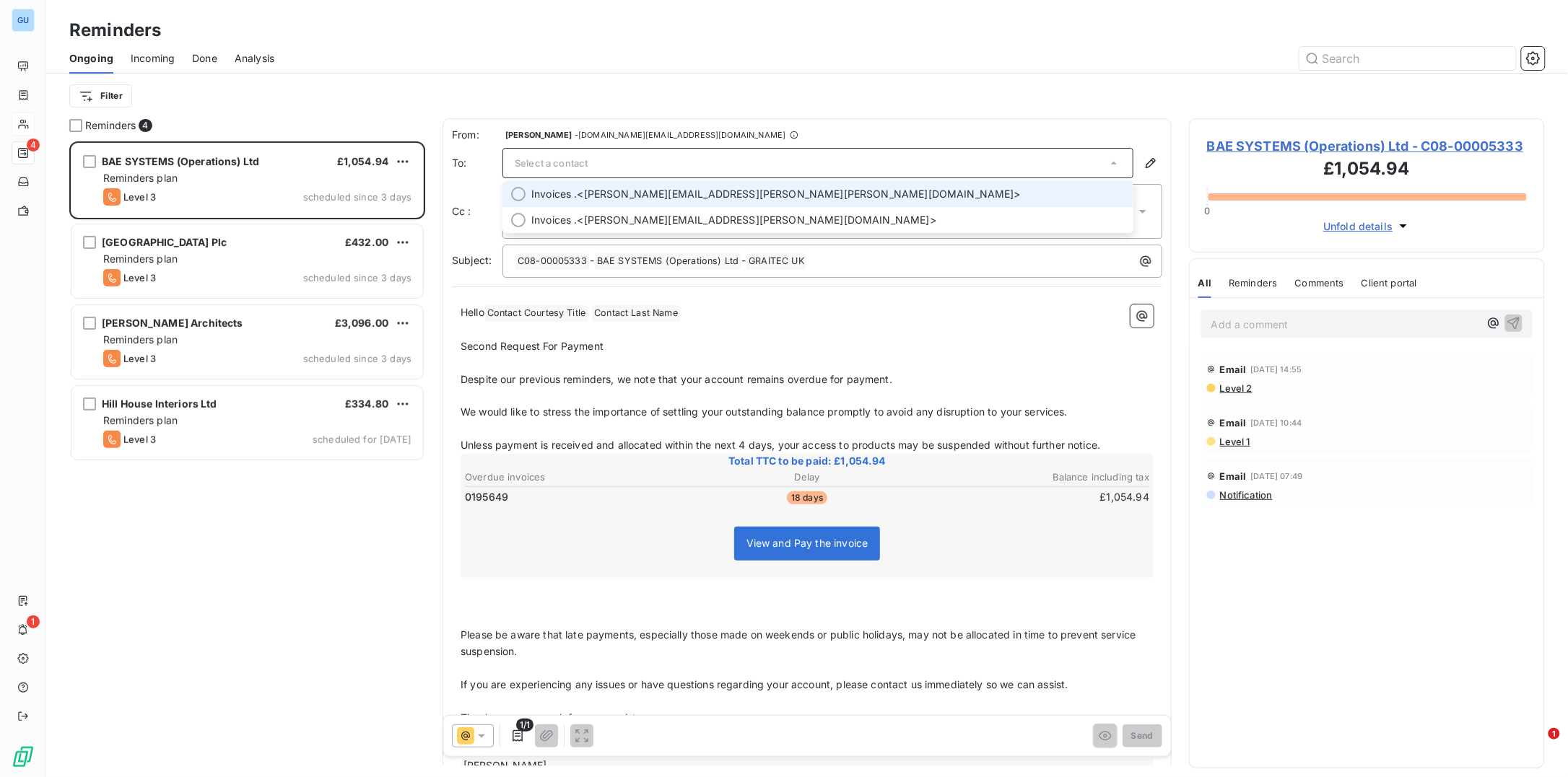
click at [624, 193] on span "Invoices . <steven.scrivens@bechtle.com>" at bounding box center [827, 193] width 593 height 15
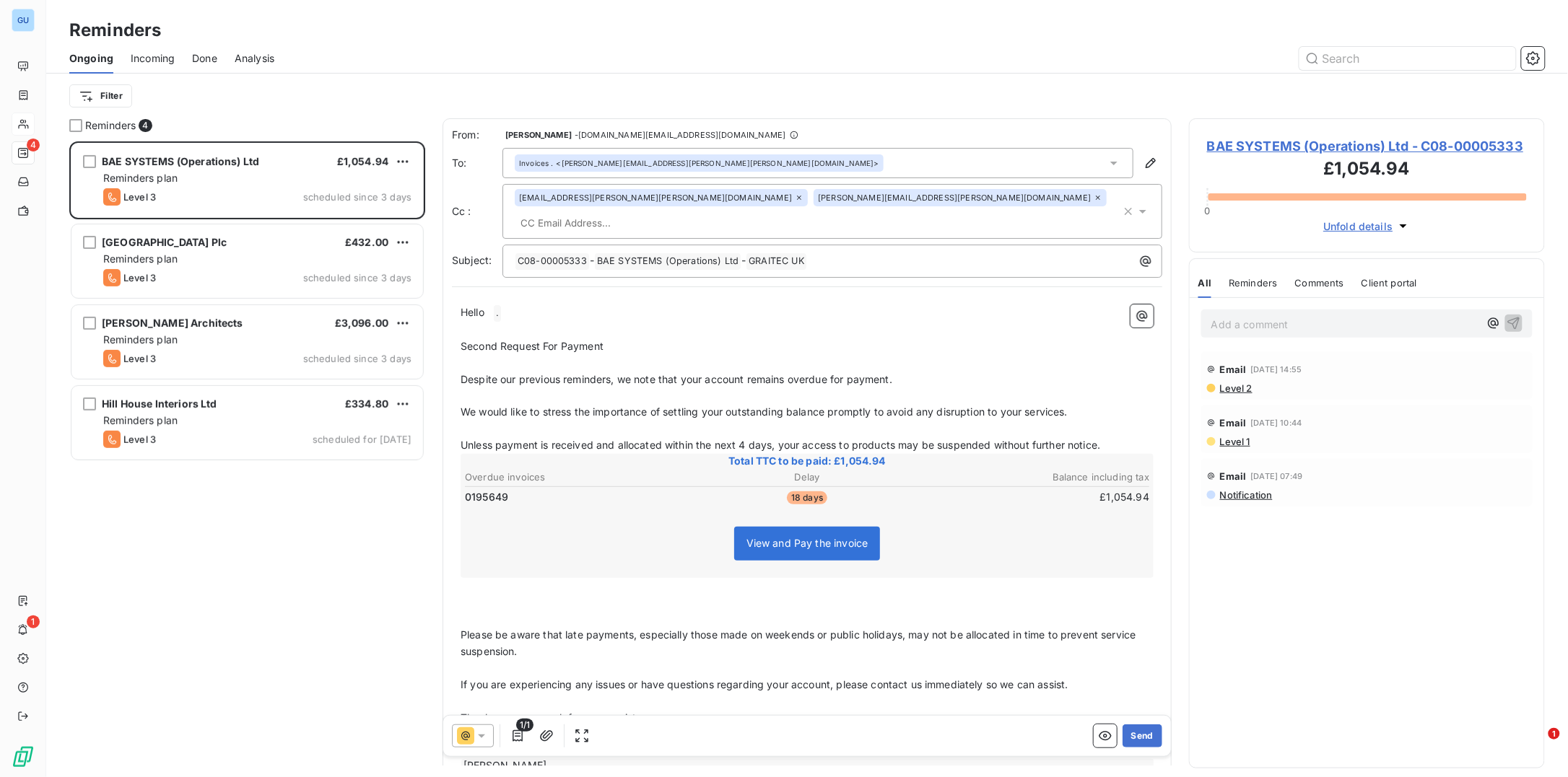
click at [620, 338] on p "Second Request For Payment" at bounding box center [807, 346] width 693 height 17
click at [1123, 733] on button "Send" at bounding box center [1143, 736] width 40 height 23
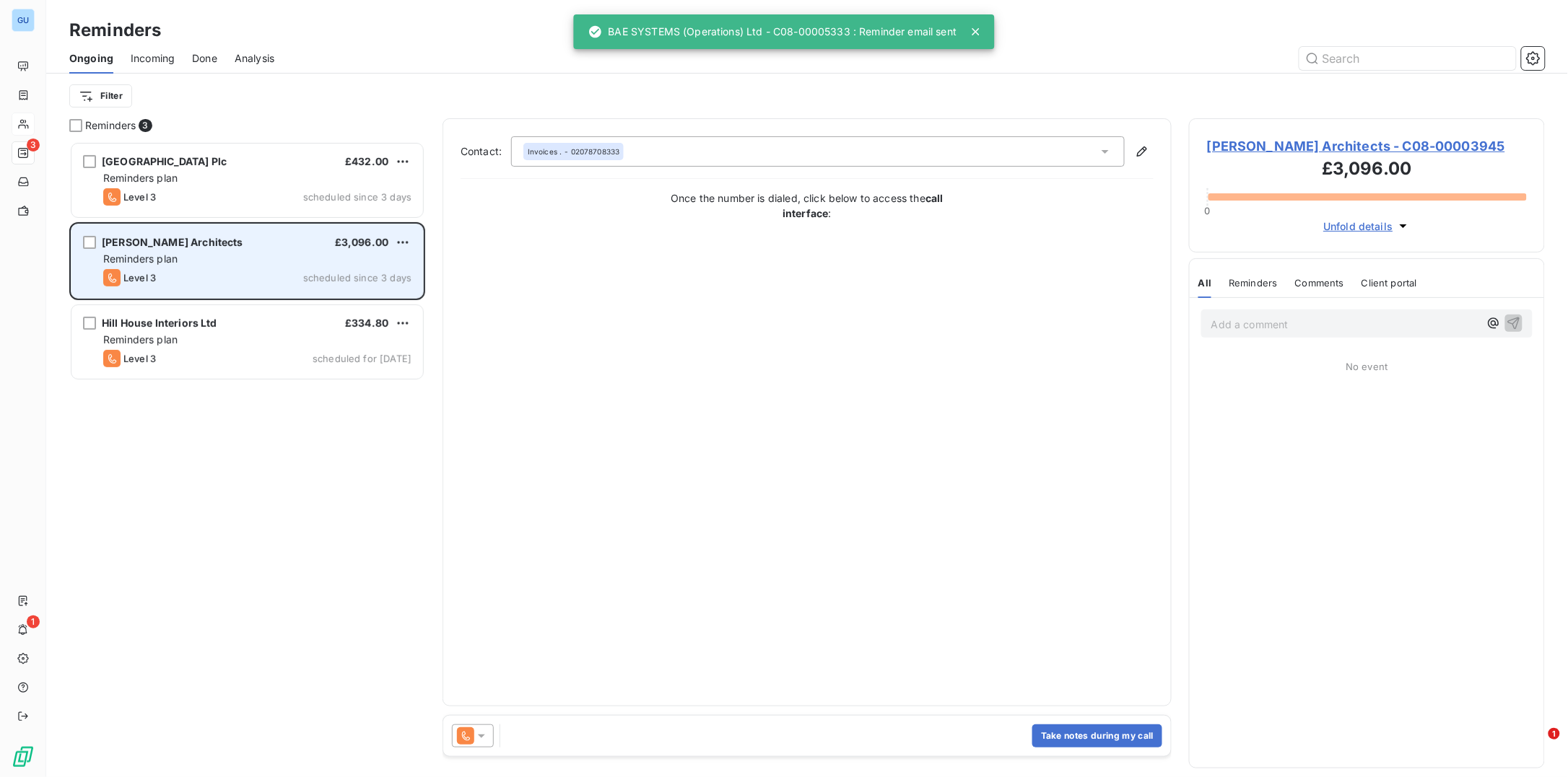
click at [206, 274] on div "Level 3 scheduled since 3 days" at bounding box center [257, 278] width 308 height 18
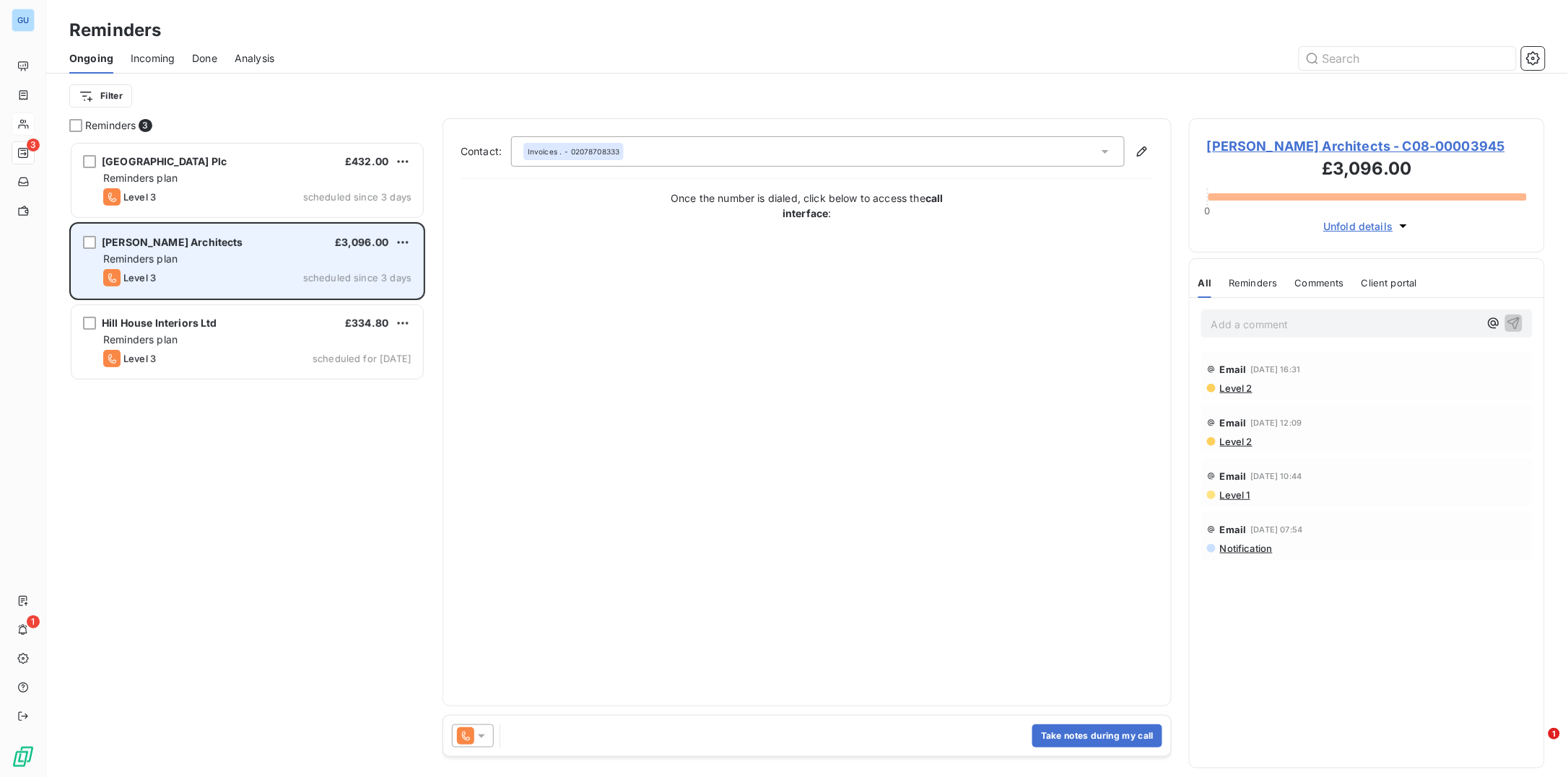
click at [265, 265] on div "Reminders plan" at bounding box center [257, 258] width 308 height 15
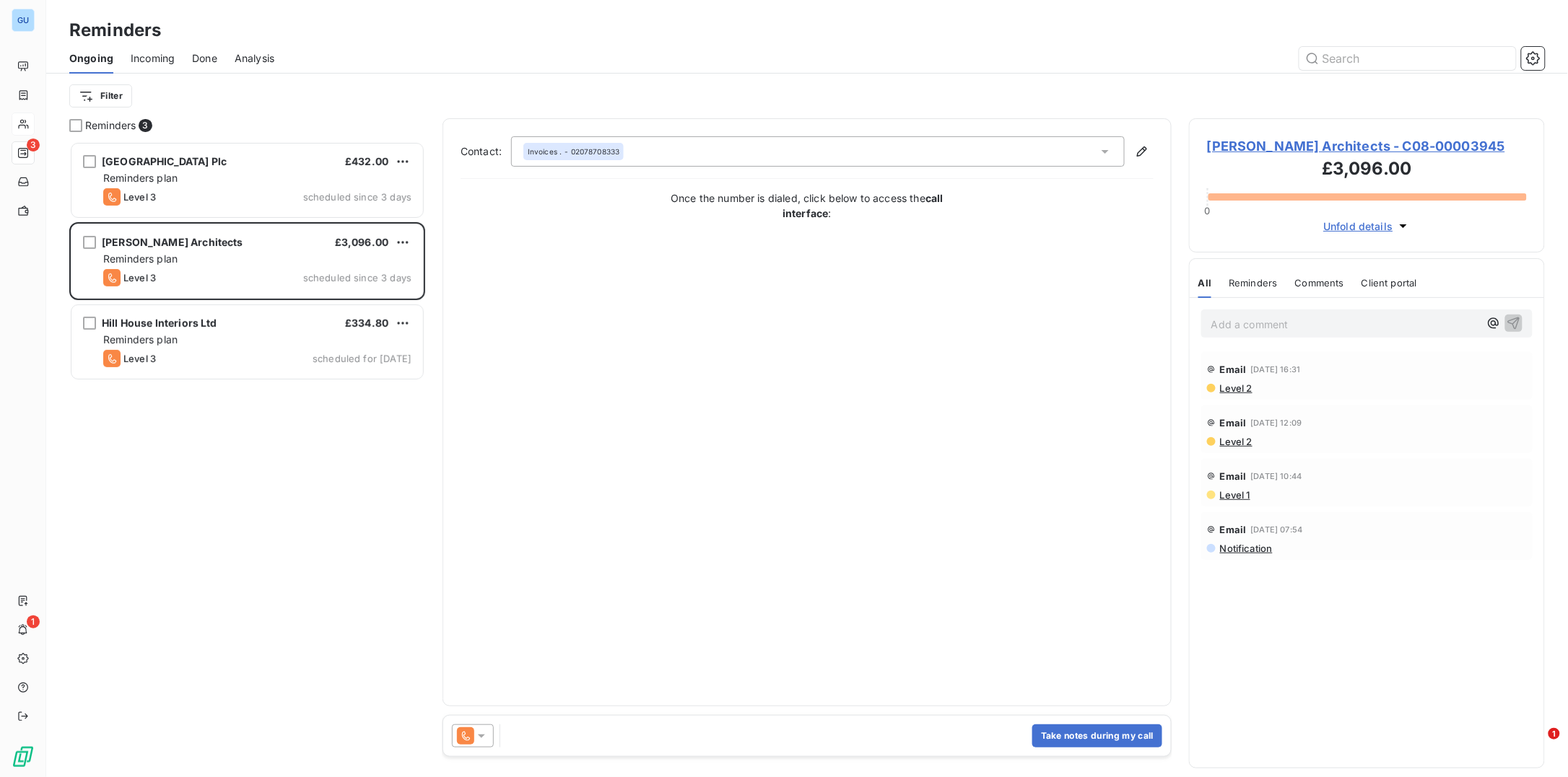
click at [1280, 145] on span "[PERSON_NAME] Architects - C08-00003945" at bounding box center [1367, 145] width 320 height 19
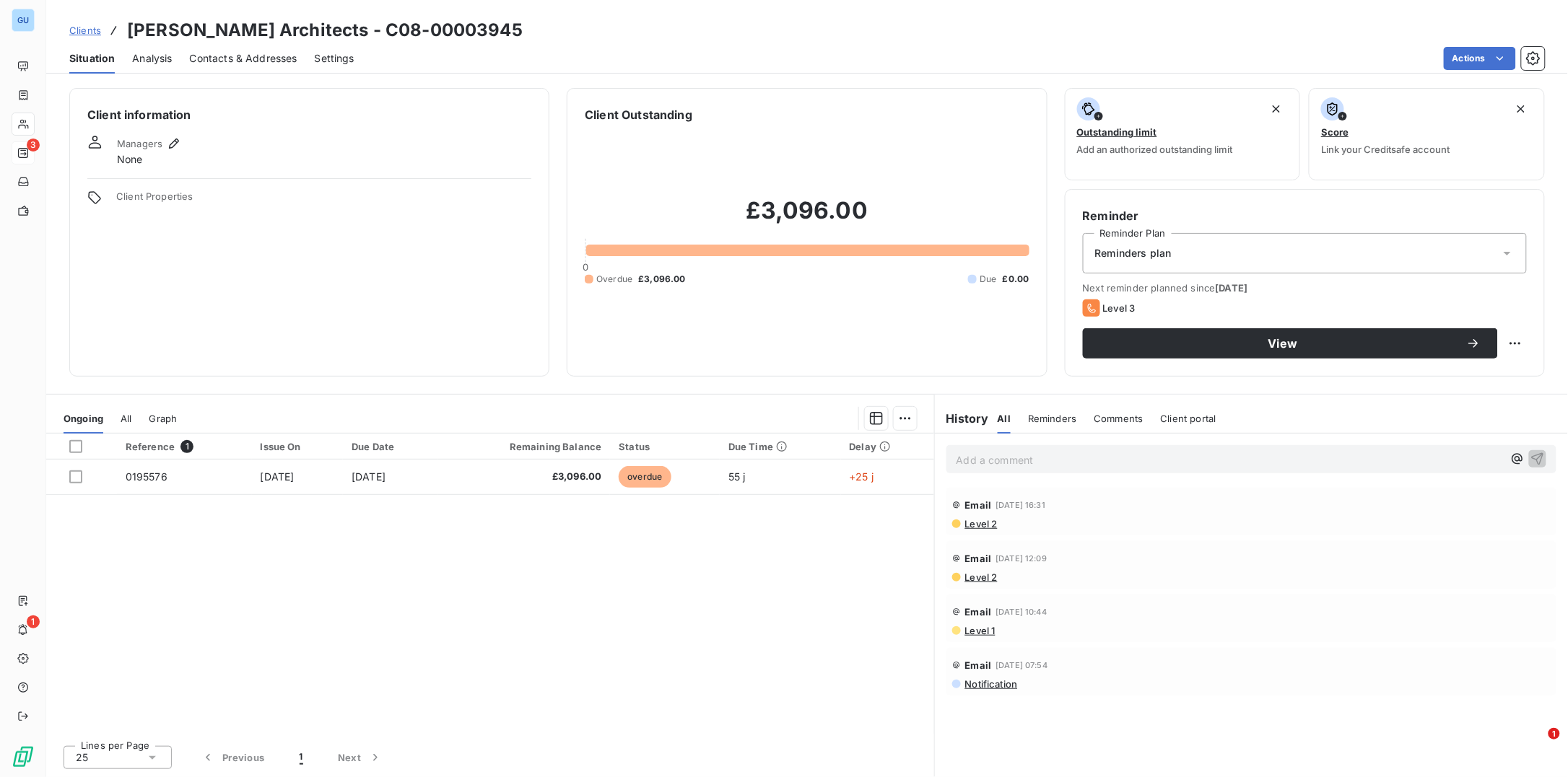
click at [244, 56] on span "Contacts & Addresses" at bounding box center [243, 58] width 108 height 15
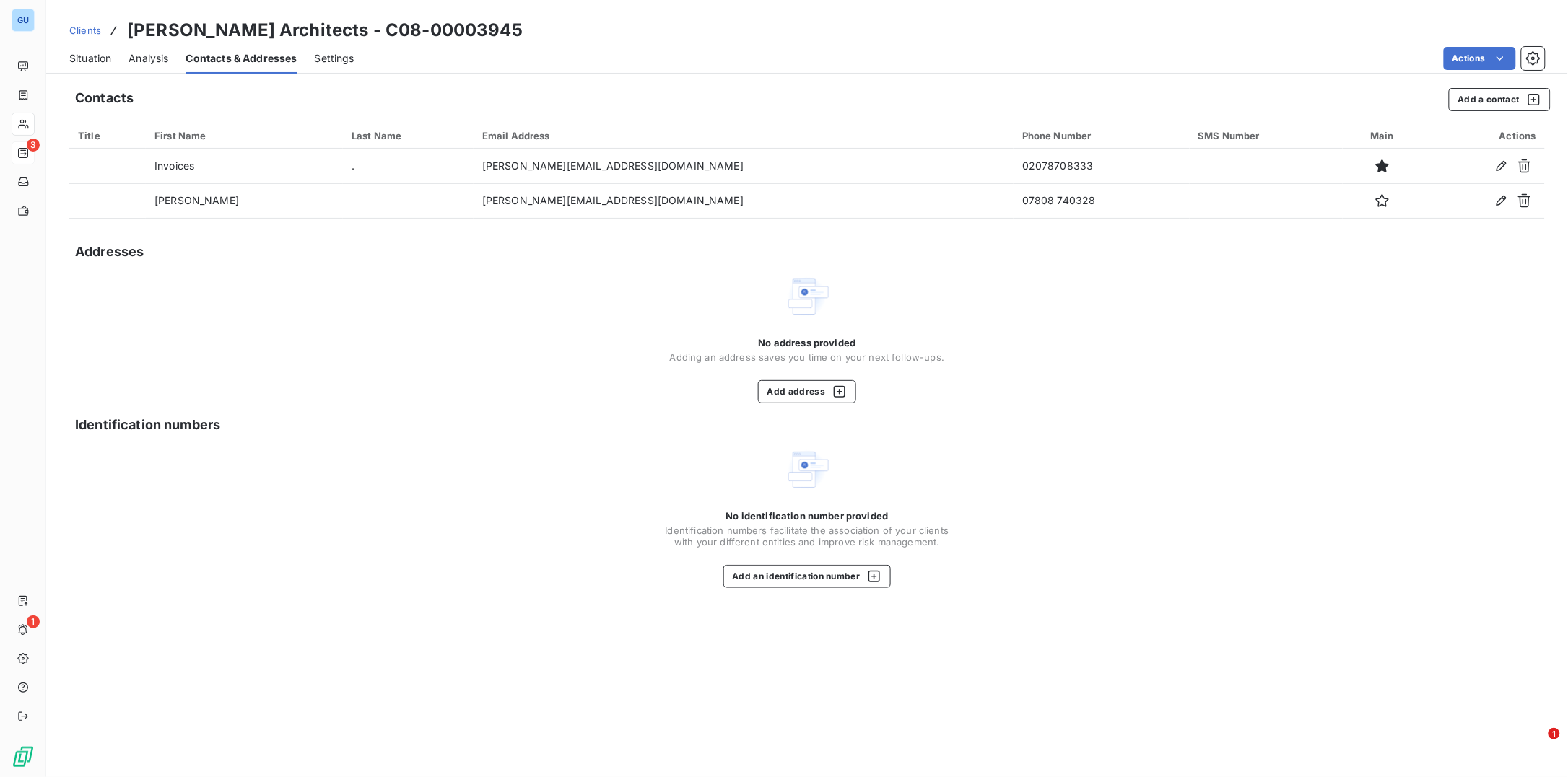
click at [100, 57] on span "Situation" at bounding box center [90, 58] width 42 height 15
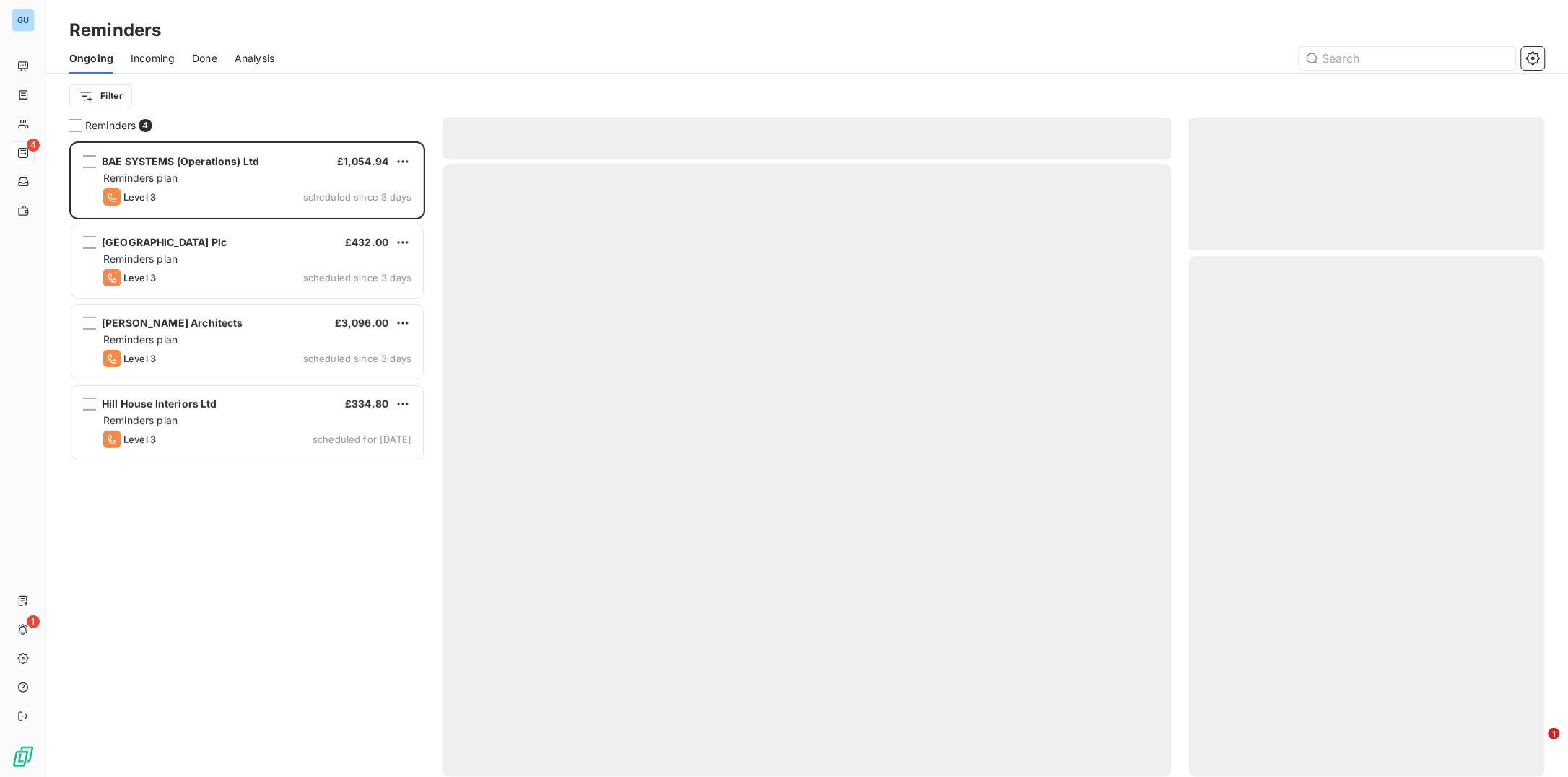
scroll to position [621, 341]
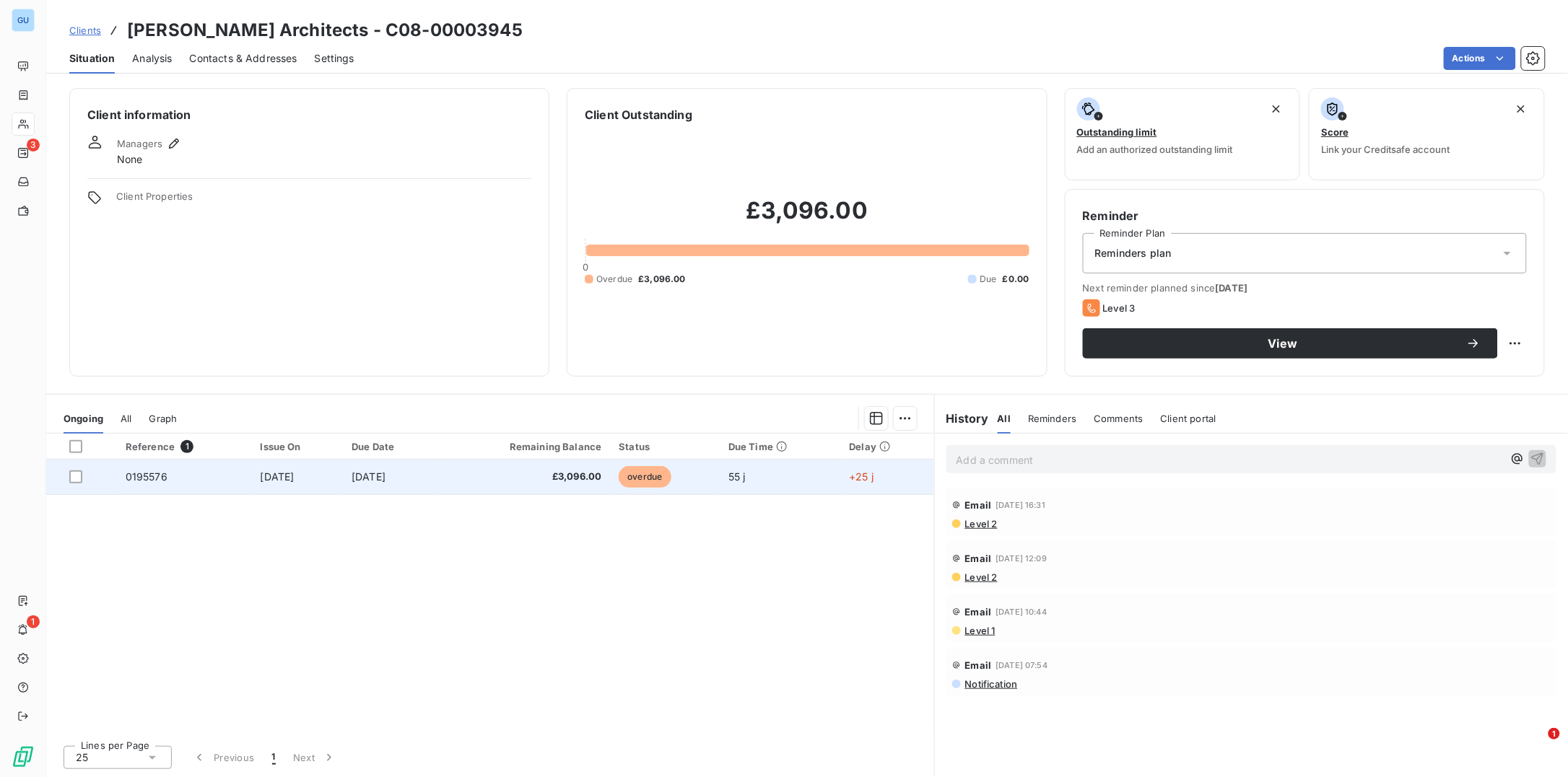
click at [150, 473] on span "0195576" at bounding box center [146, 476] width 42 height 12
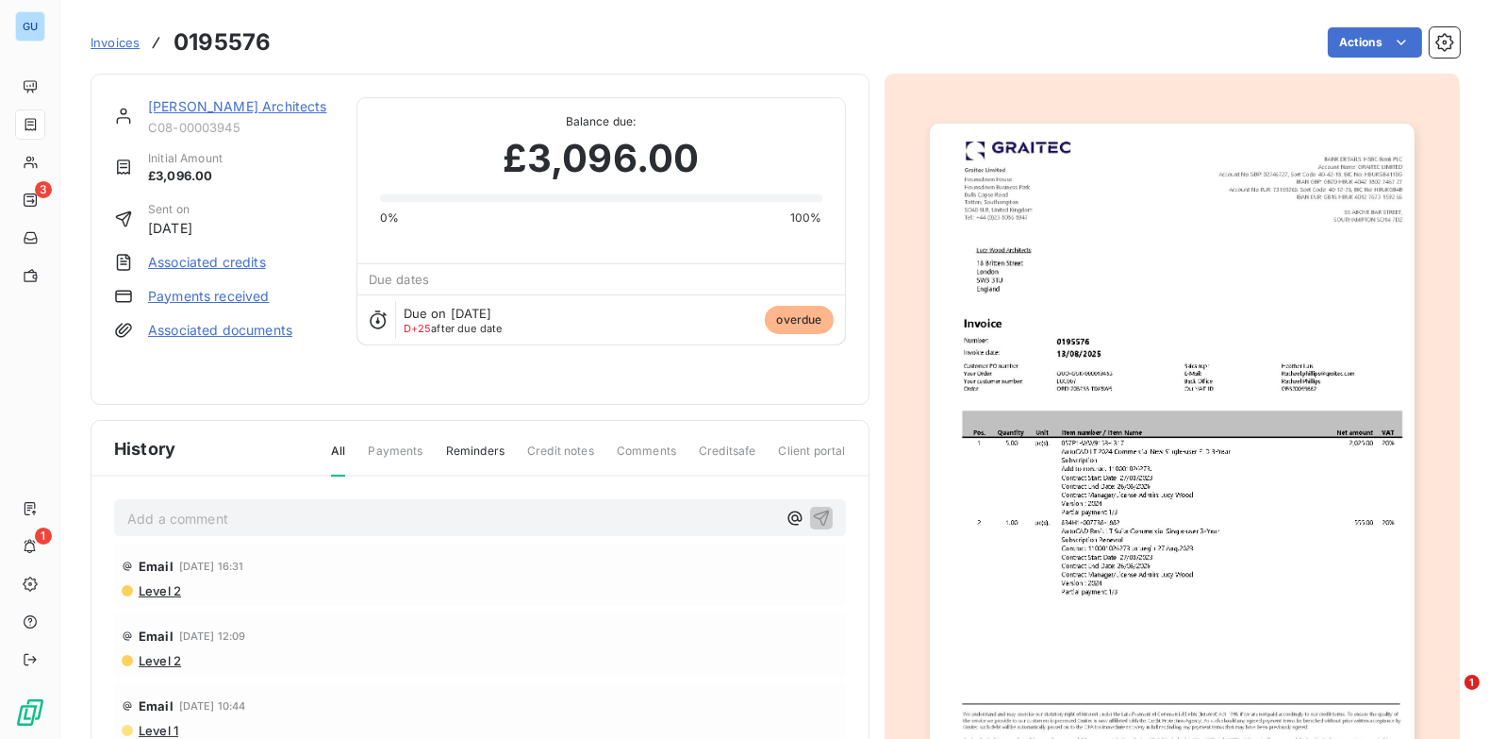
click at [227, 105] on link "[PERSON_NAME] Architects" at bounding box center [237, 106] width 179 height 16
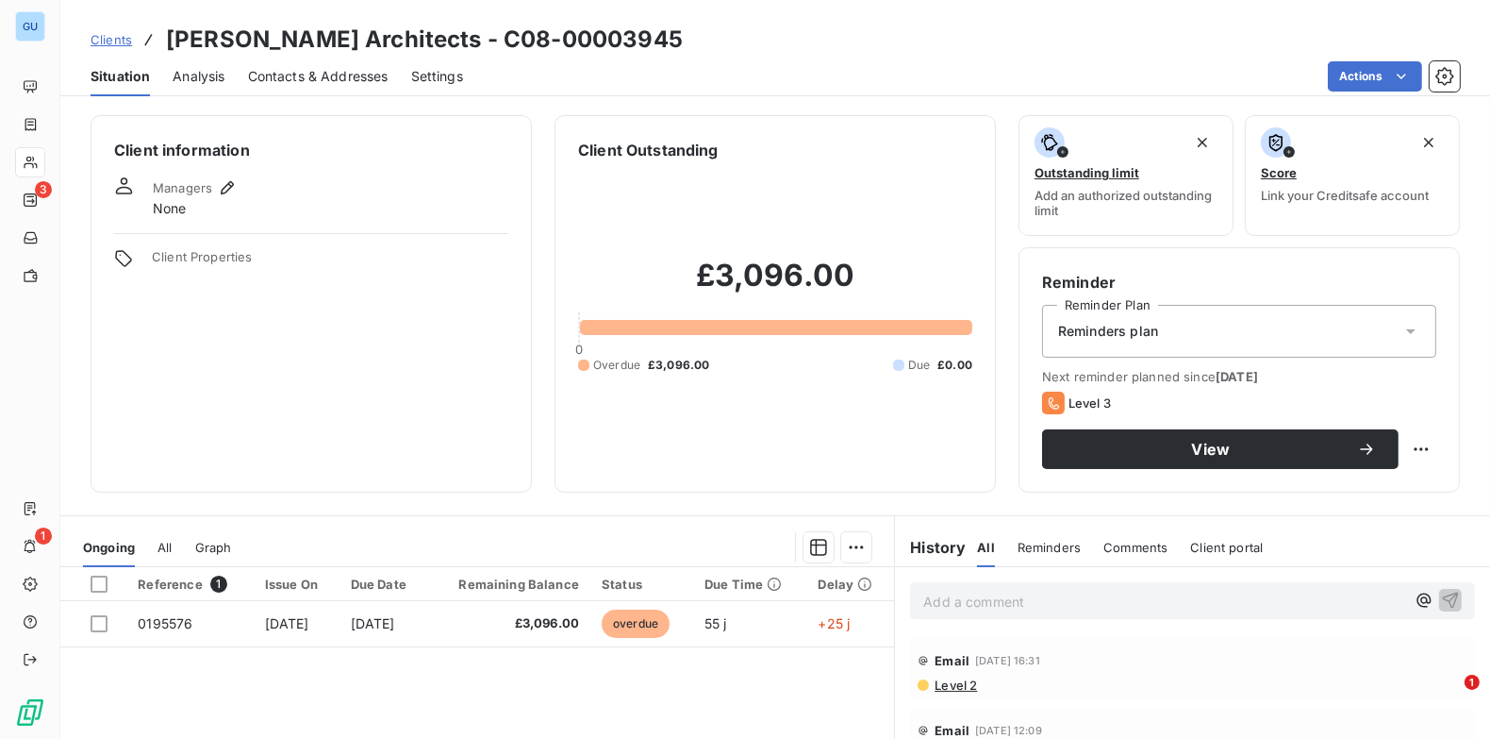
click at [211, 188] on div "Managers" at bounding box center [196, 187] width 86 height 23
click at [220, 186] on icon "button" at bounding box center [227, 187] width 19 height 19
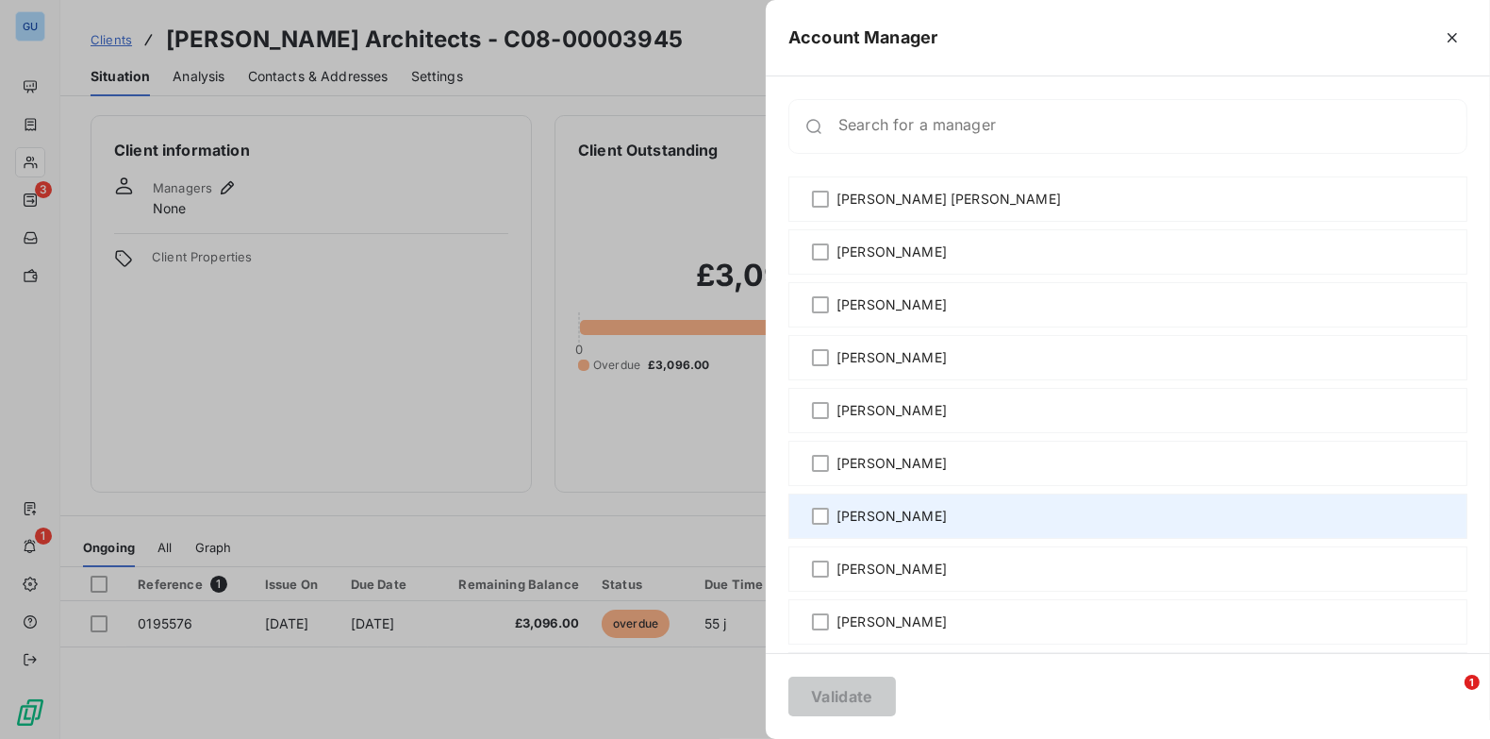
click at [826, 524] on div "[PERSON_NAME]" at bounding box center [1128, 515] width 679 height 45
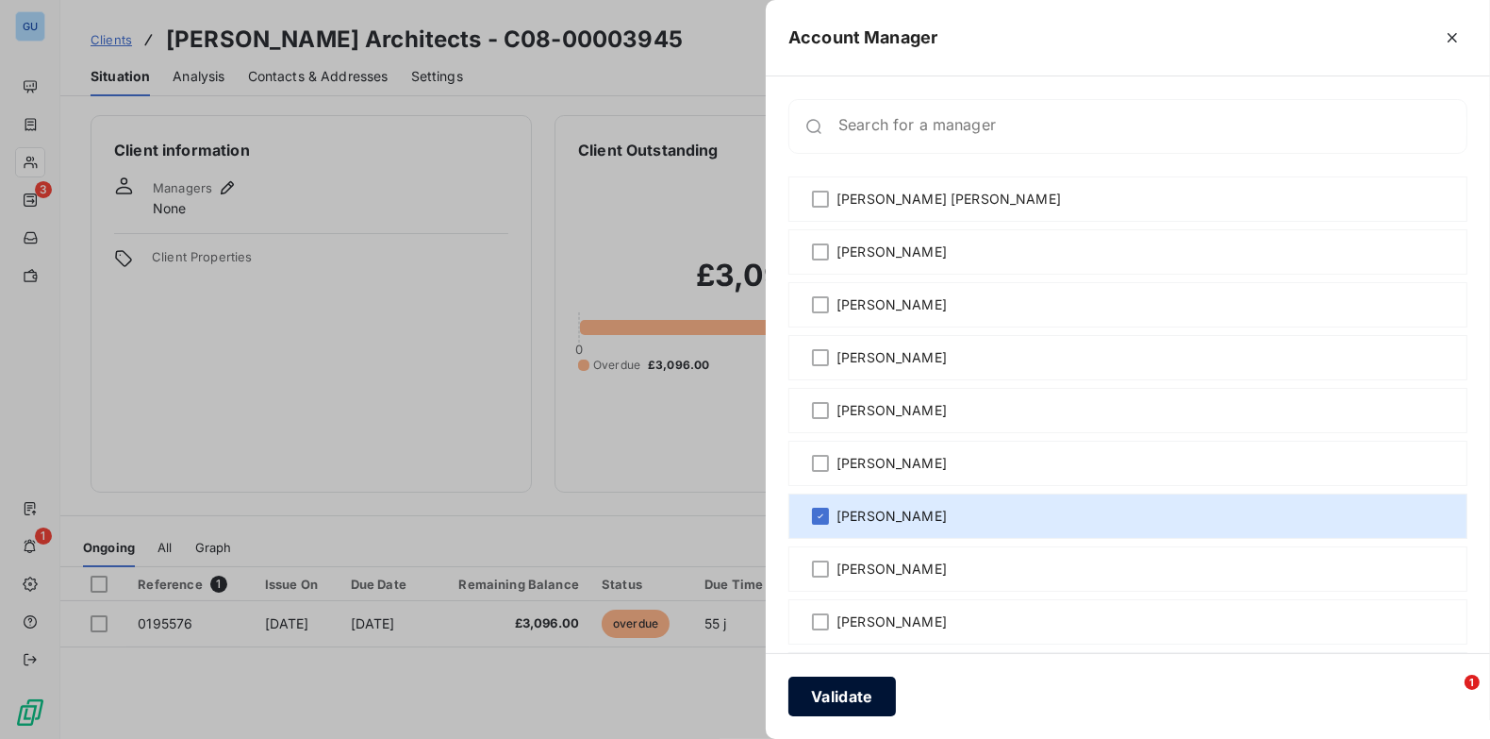
click at [858, 694] on button "Validate" at bounding box center [843, 696] width 108 height 40
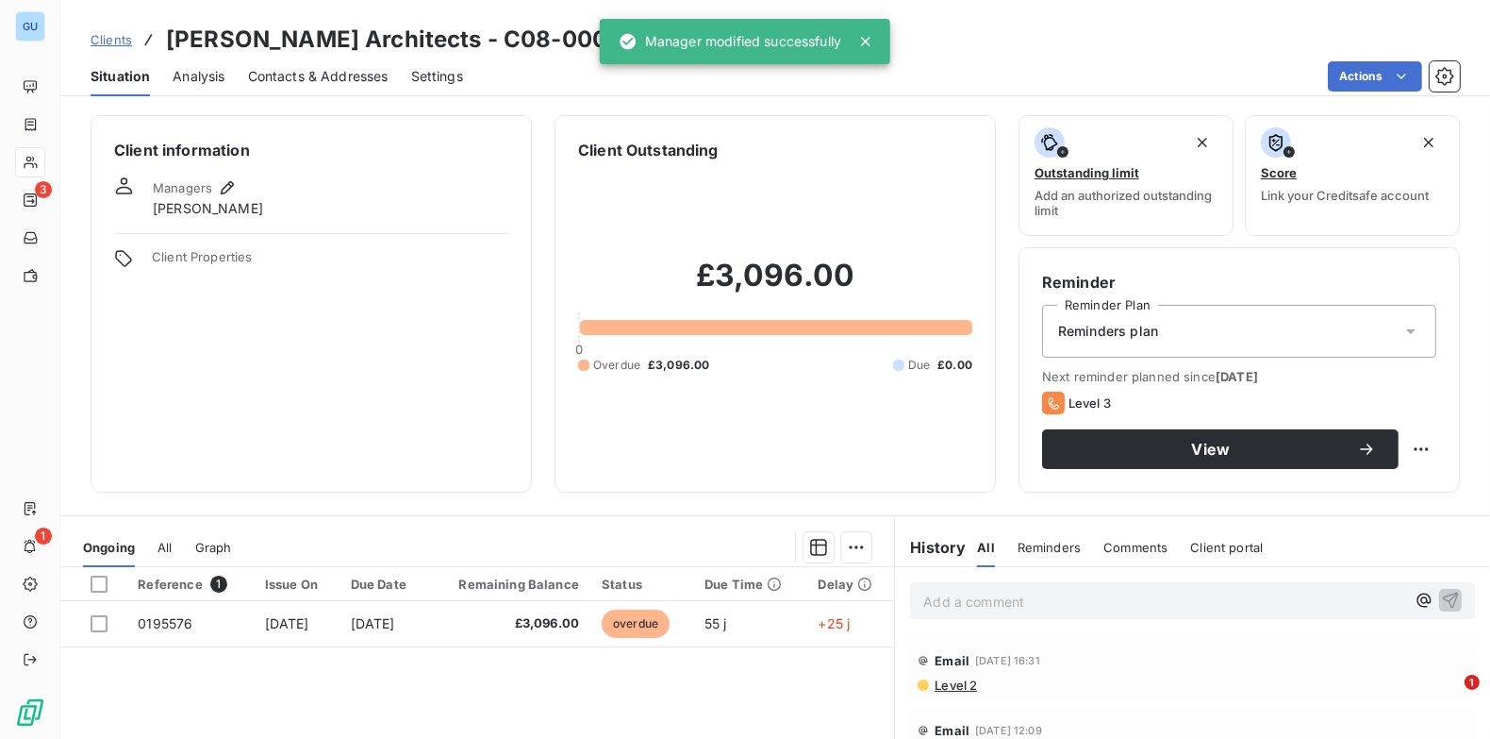
click at [392, 444] on div "Client information Managers [PERSON_NAME] Client Properties" at bounding box center [311, 303] width 441 height 377
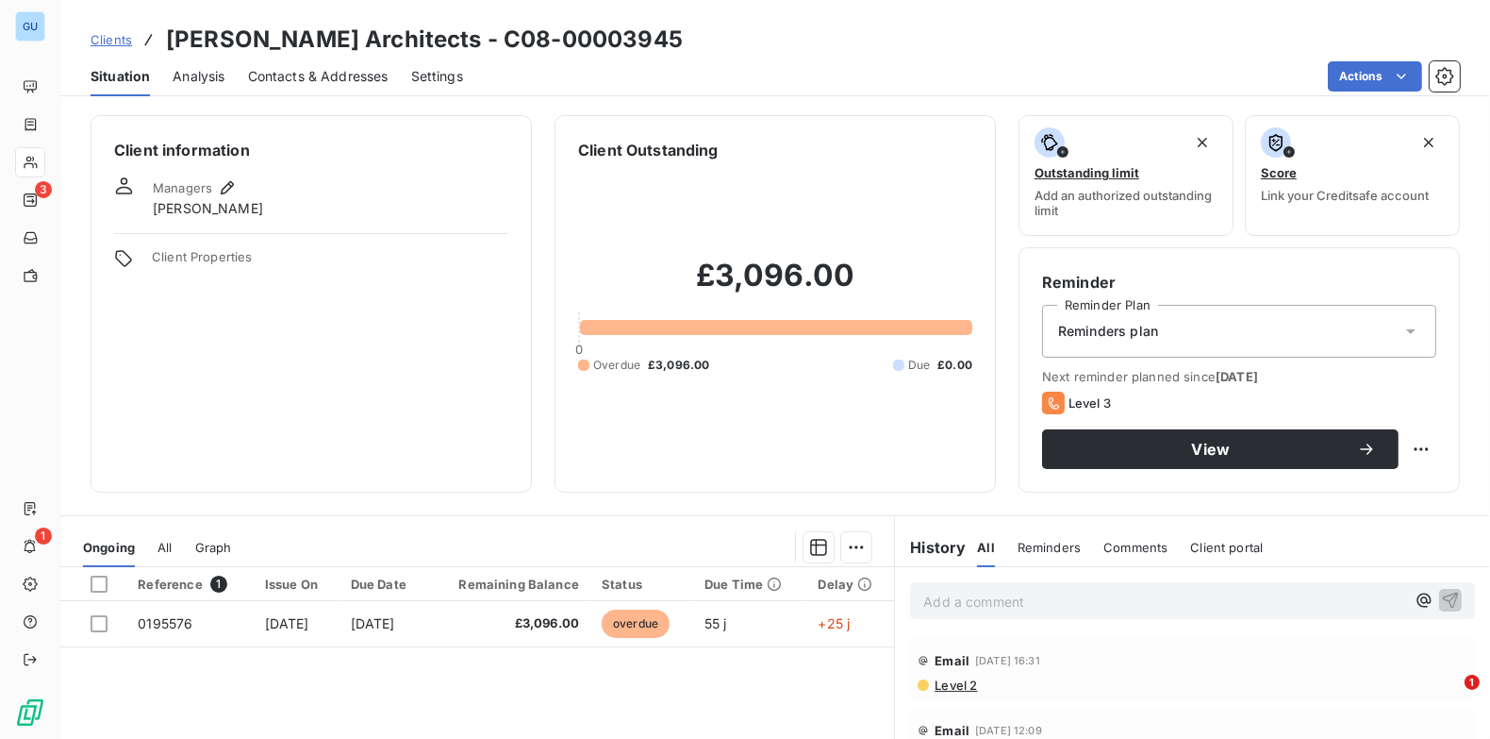
click at [126, 77] on span "Situation" at bounding box center [120, 76] width 59 height 19
click at [162, 31] on div "Clients [PERSON_NAME] Architects - C08-00003945" at bounding box center [387, 40] width 592 height 34
drag, startPoint x: 165, startPoint y: 37, endPoint x: 355, endPoint y: 35, distance: 189.6
click at [355, 35] on h3 "[PERSON_NAME] Architects - C08-00003945" at bounding box center [424, 40] width 517 height 34
copy h3 "[PERSON_NAME] Archi"
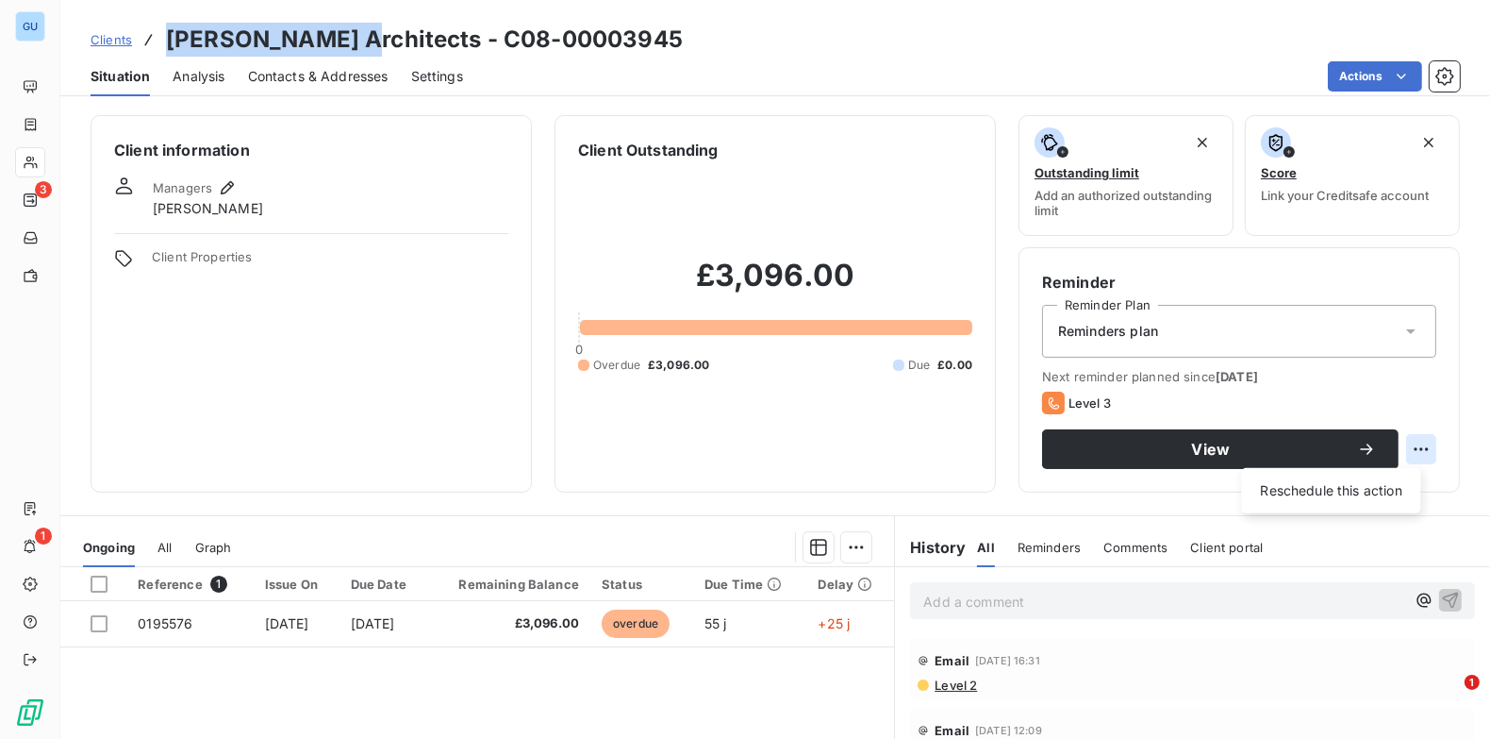
click at [1408, 448] on html "GU 3 1 Clients [PERSON_NAME] Architects - C08-00003945 Situation Analysis Conta…" at bounding box center [745, 369] width 1490 height 739
click at [1345, 488] on div "Reschedule this action" at bounding box center [1332, 490] width 164 height 30
select select "9"
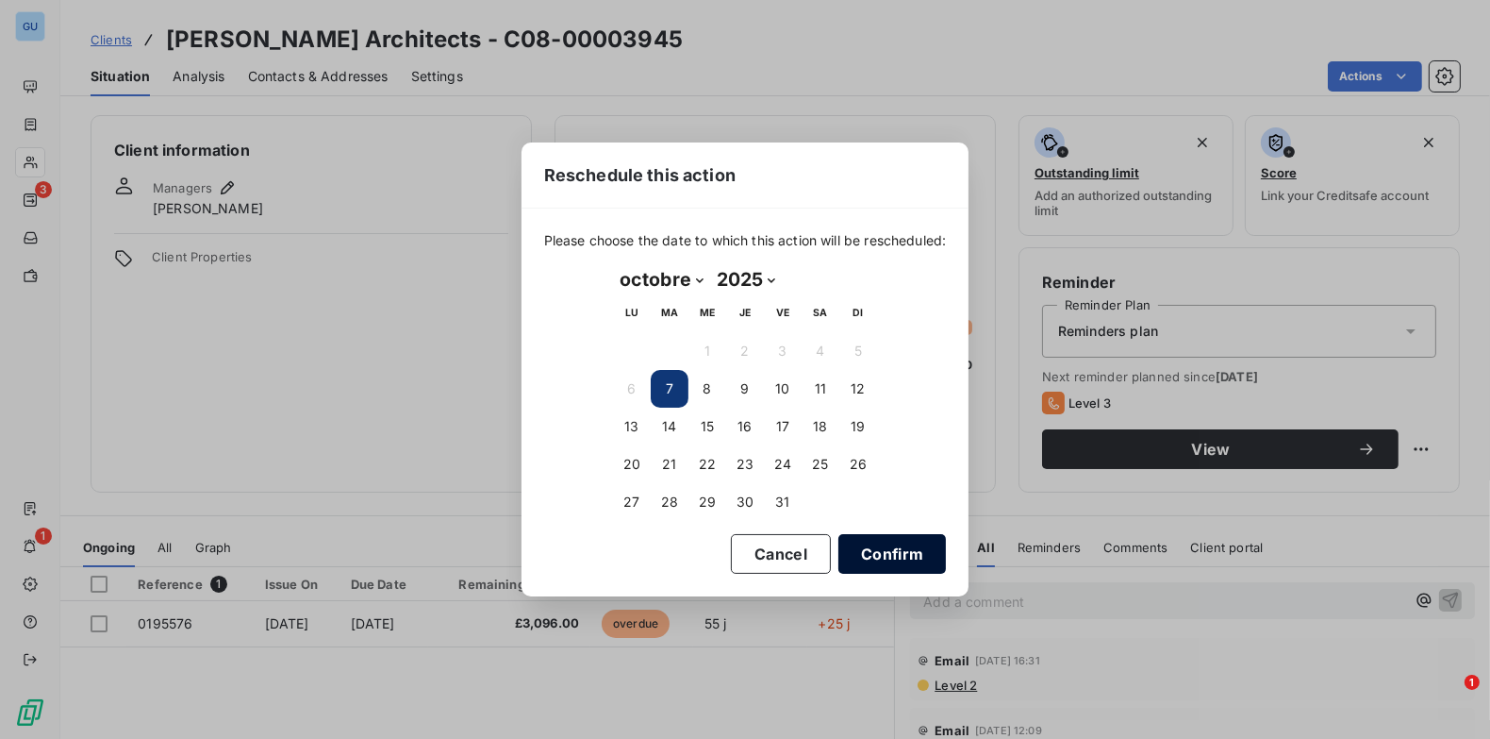
click at [931, 547] on button "Confirm" at bounding box center [893, 554] width 108 height 40
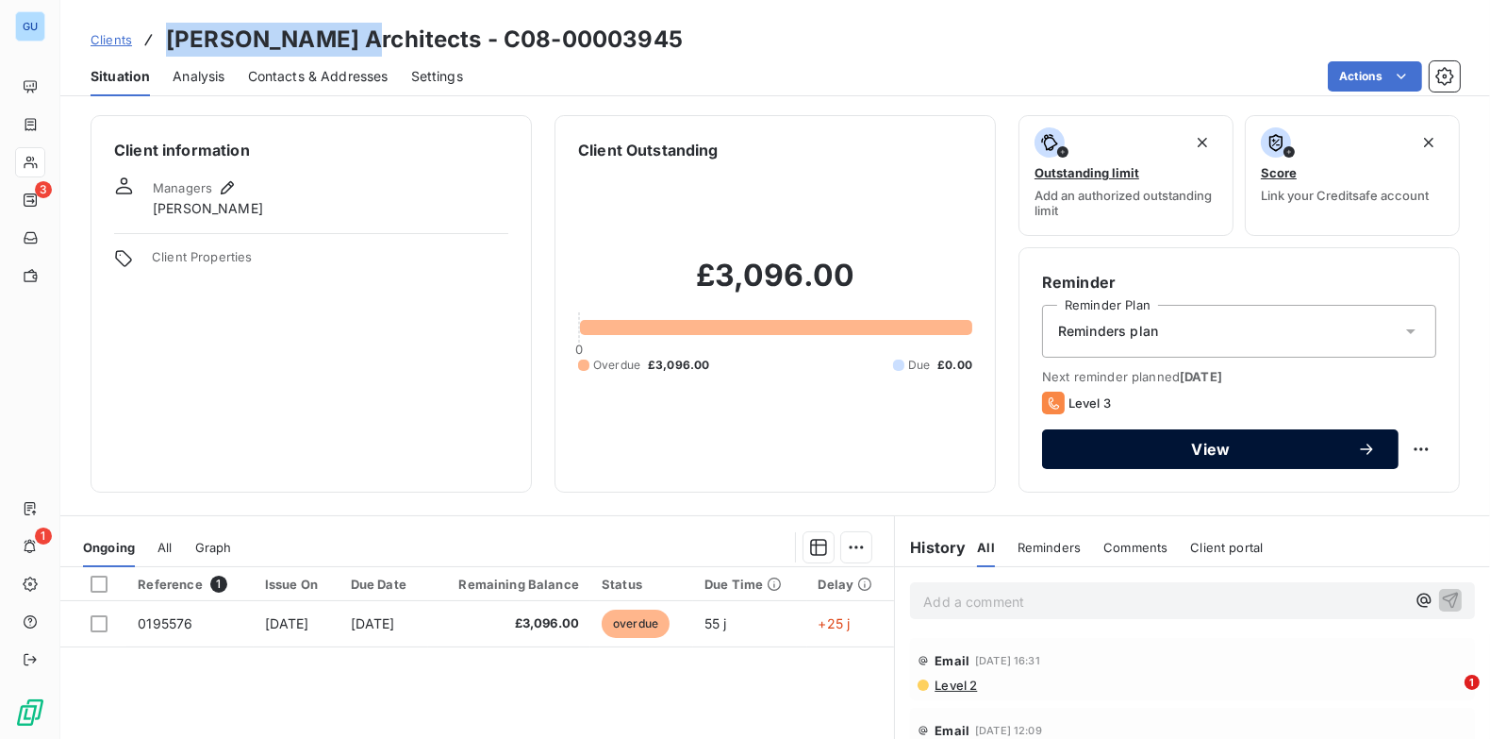
click at [1106, 454] on span "View" at bounding box center [1211, 448] width 292 height 15
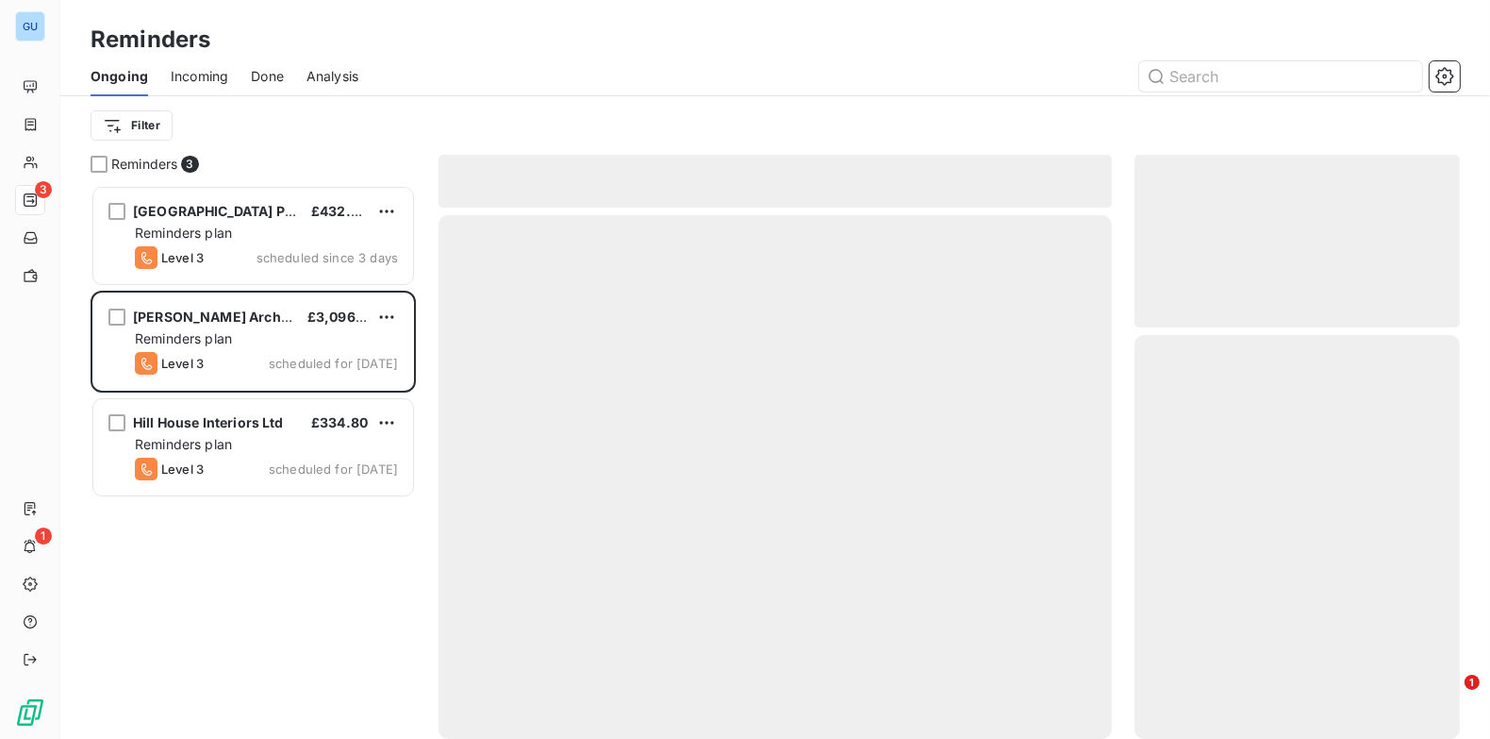
scroll to position [541, 311]
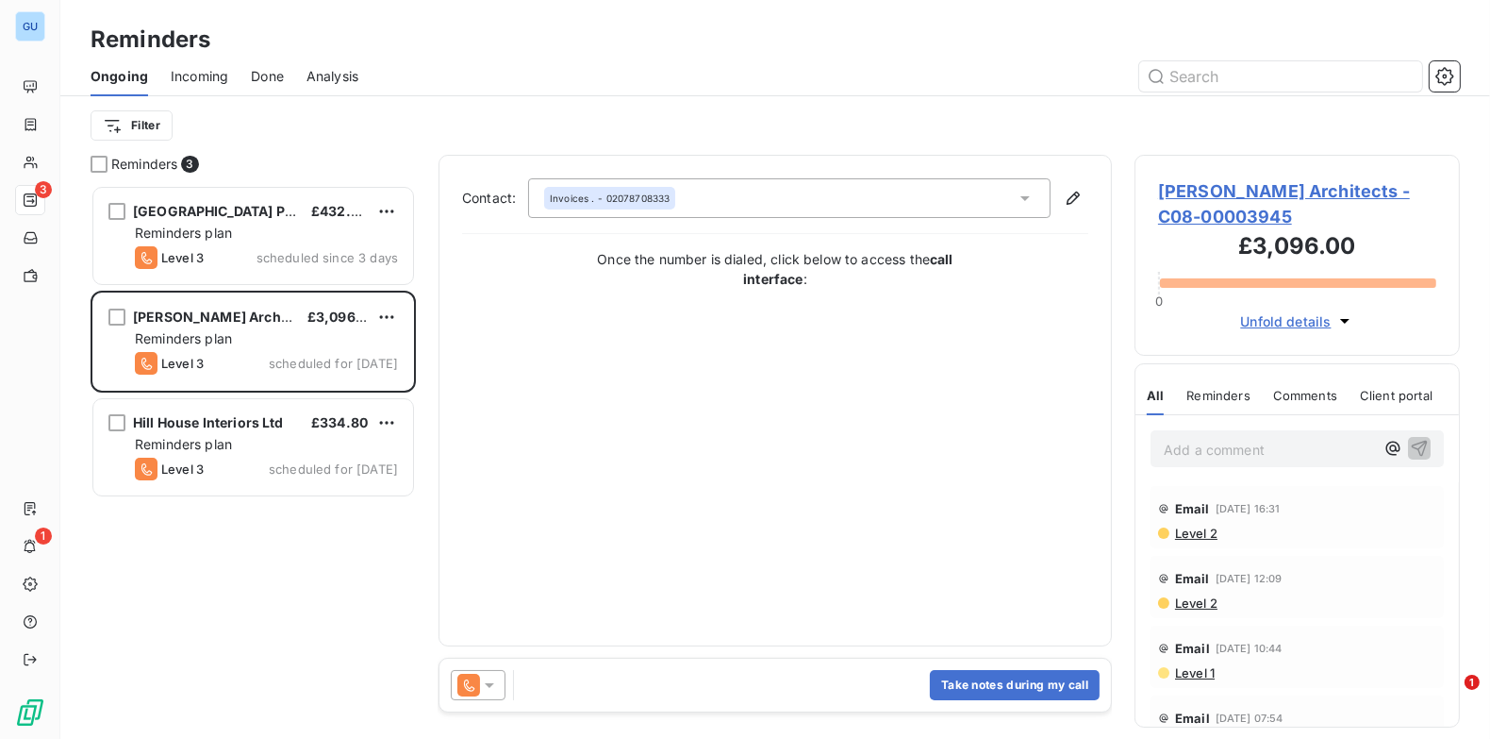
click at [492, 685] on icon at bounding box center [489, 684] width 19 height 19
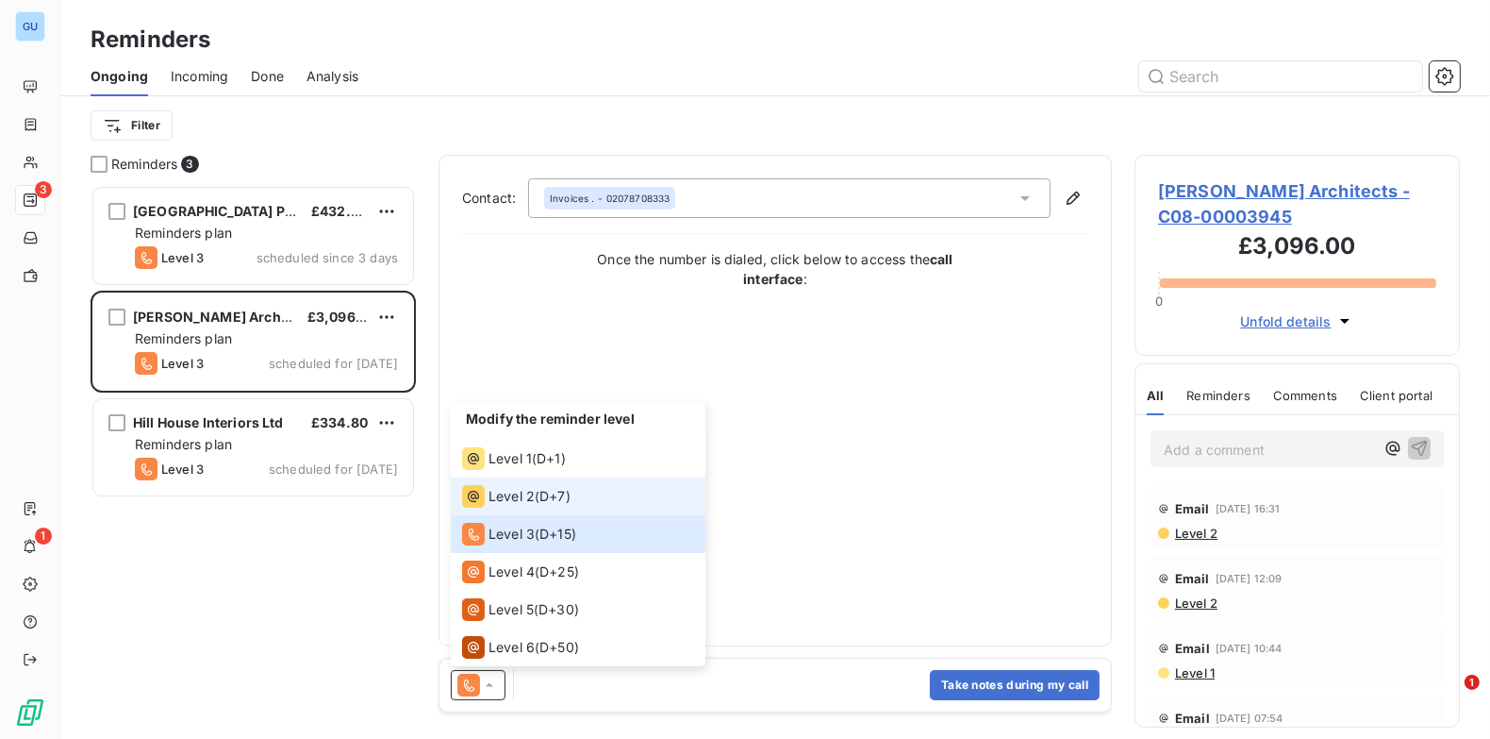
click at [537, 503] on div "Level 2 ( D+7 )" at bounding box center [516, 496] width 108 height 23
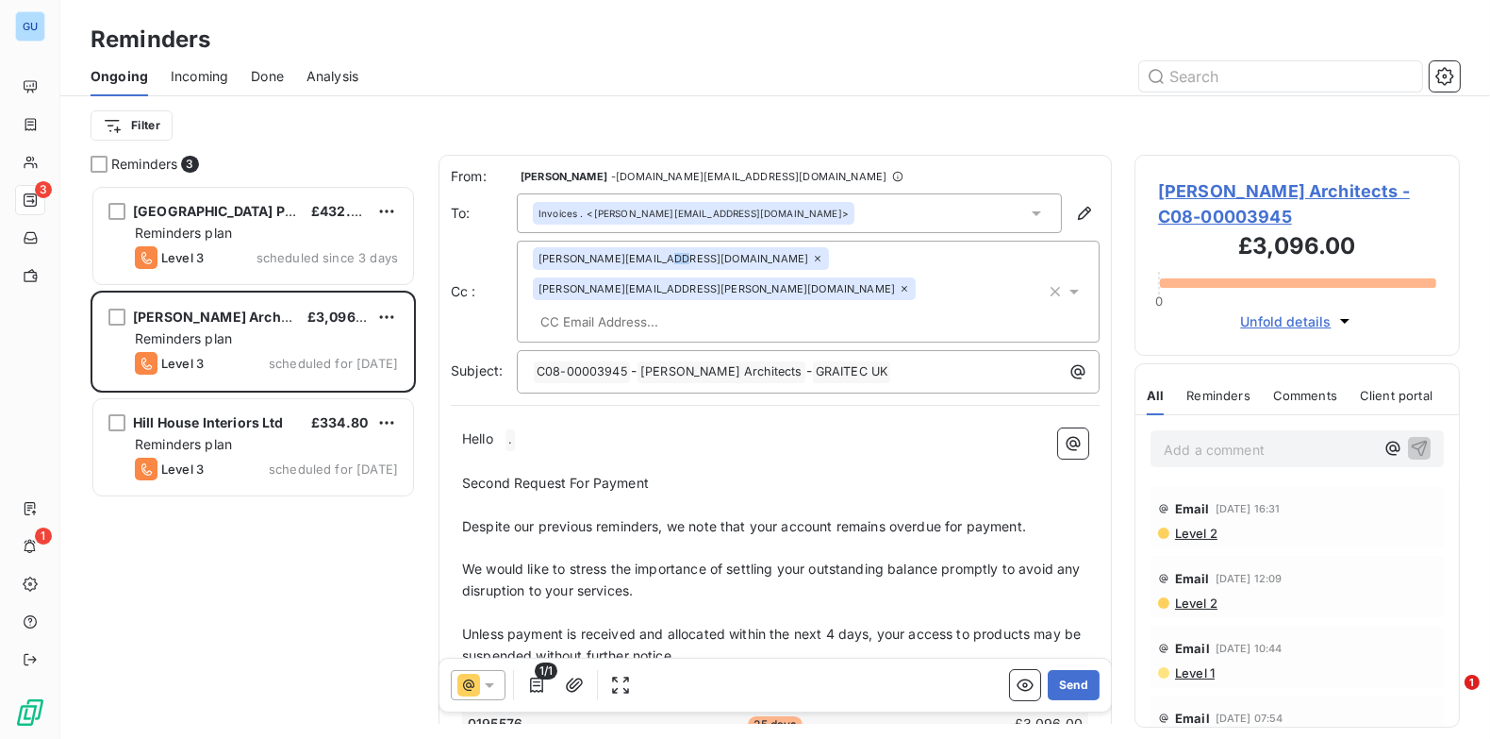
click at [672, 261] on div "[PERSON_NAME][EMAIL_ADDRESS][DOMAIN_NAME]" at bounding box center [681, 258] width 296 height 23
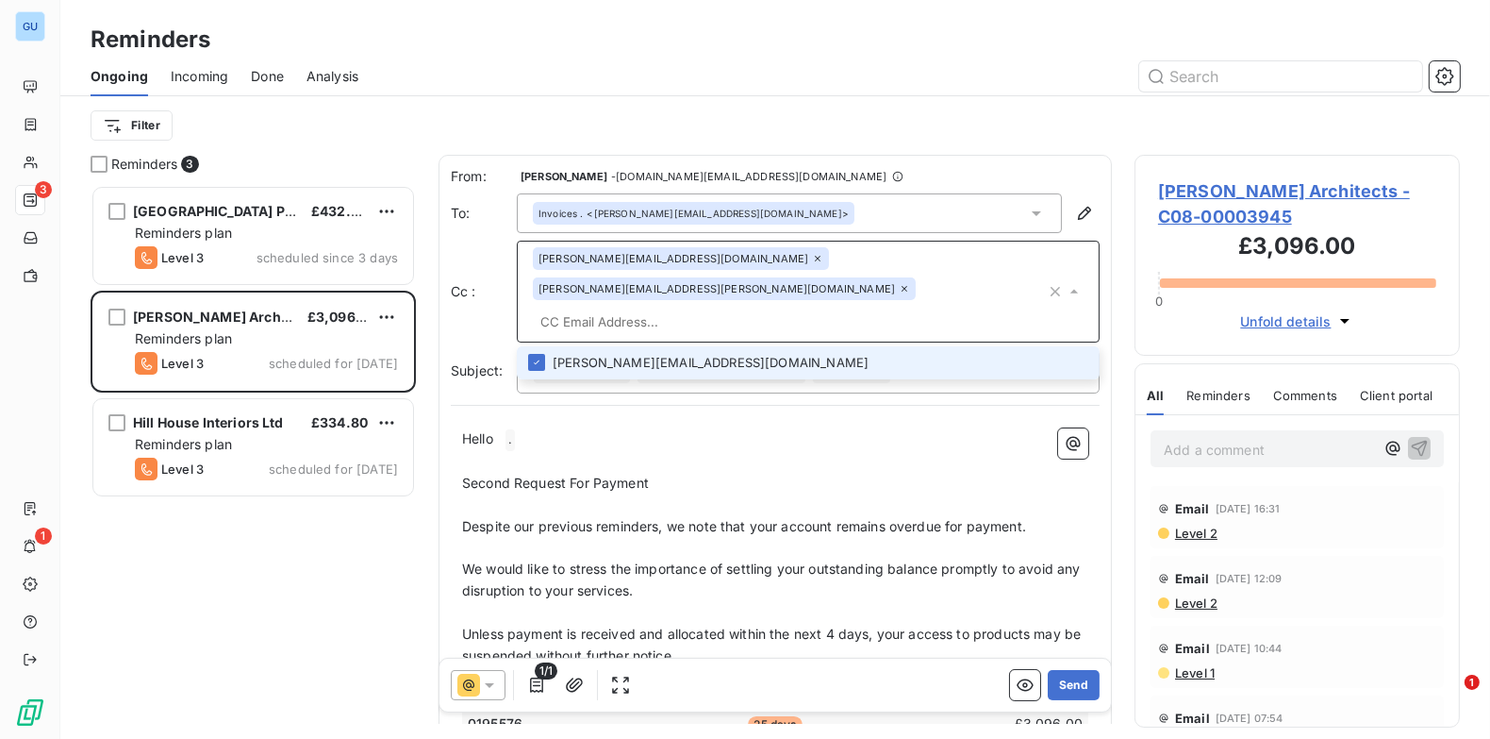
drag, startPoint x: 485, startPoint y: 406, endPoint x: 499, endPoint y: 407, distance: 14.2
click at [491, 430] on span "Hello" at bounding box center [477, 438] width 31 height 16
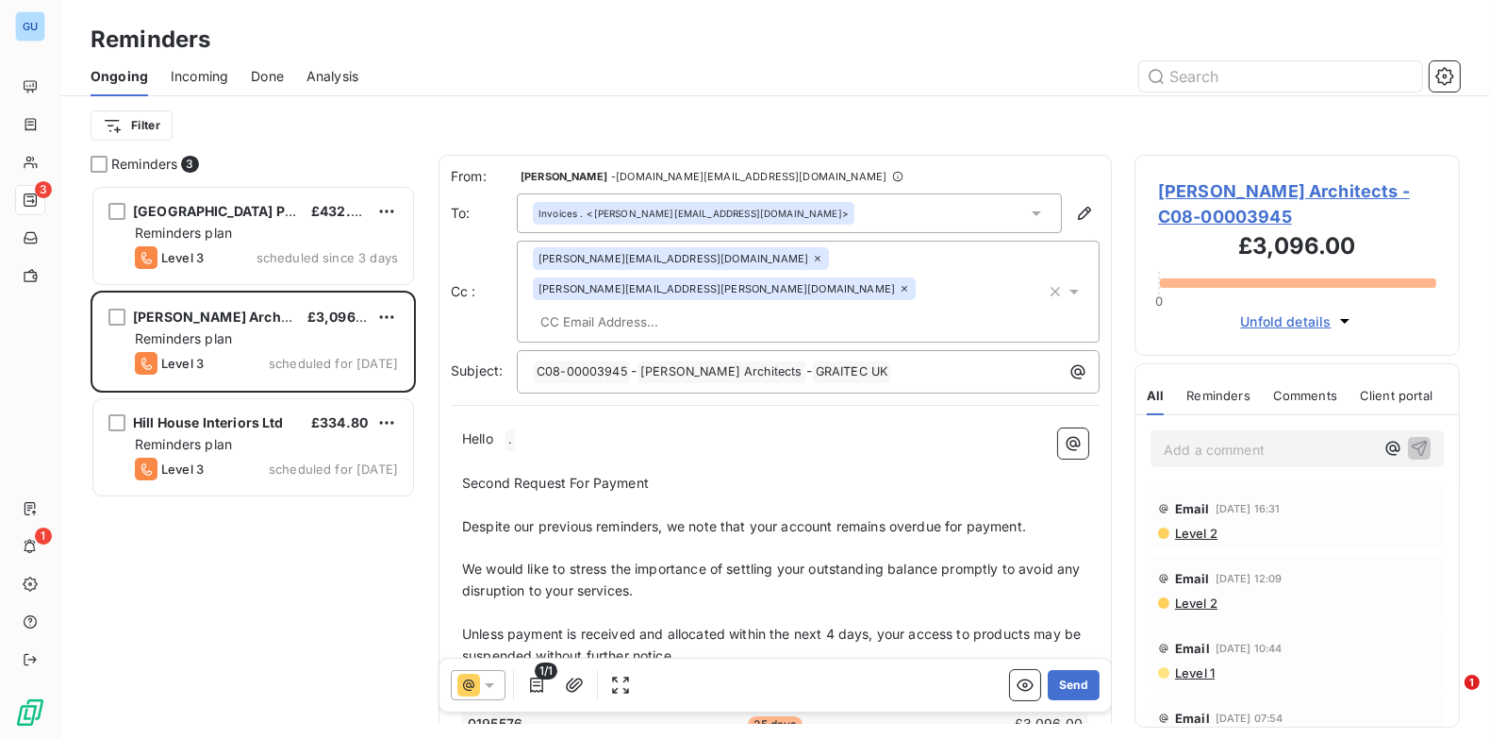
click at [499, 428] on p "Hello ﻿ . ﻿ ﻿" at bounding box center [775, 439] width 626 height 23
click at [698, 473] on p "Second Request For Payment" at bounding box center [775, 484] width 626 height 22
click at [694, 474] on span "Second Request For Payment was we could not speak when I called." at bounding box center [679, 482] width 434 height 16
click at [657, 474] on span "Second Request For Payment was that we could not speak when I called." at bounding box center [693, 482] width 462 height 16
click at [1049, 672] on button "Send" at bounding box center [1074, 685] width 52 height 30
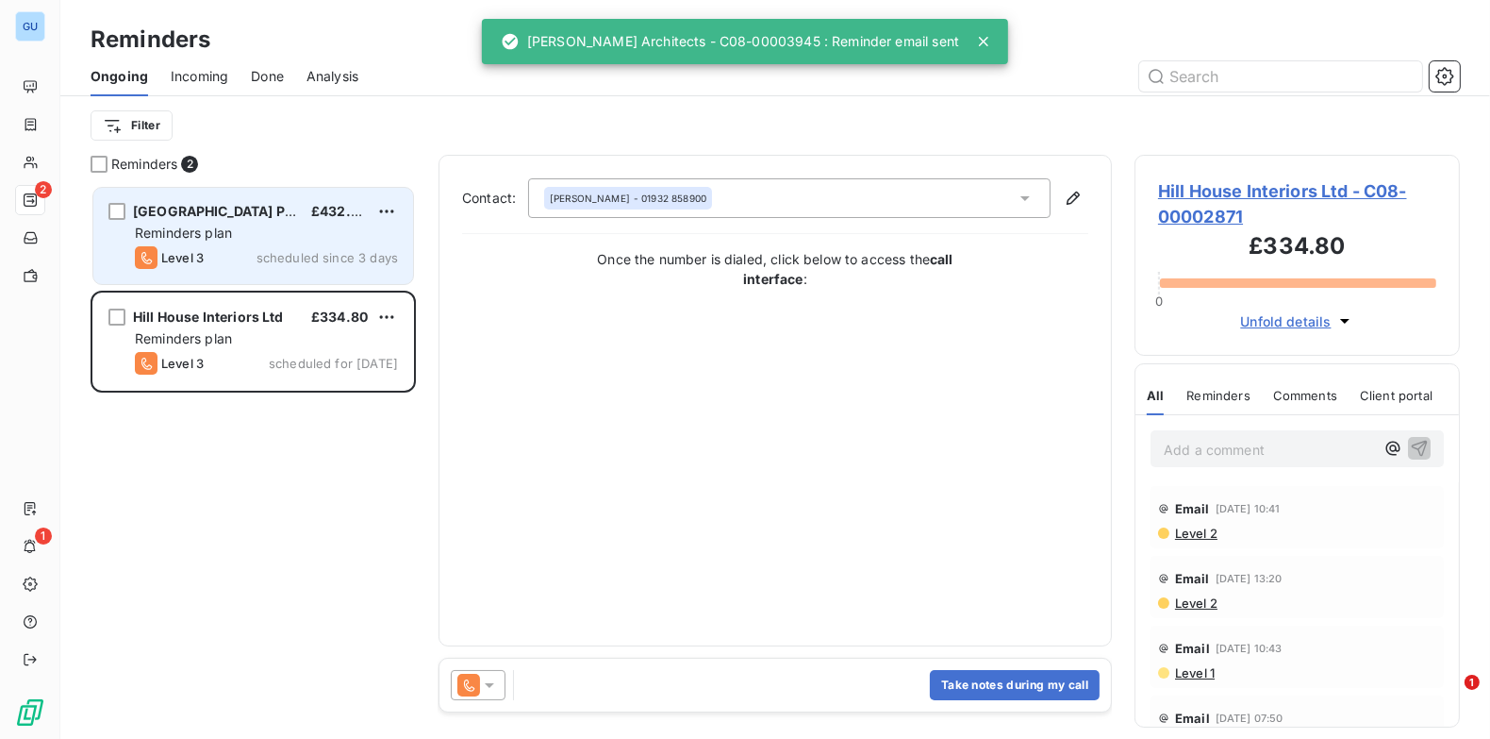
click at [207, 249] on div "Level 3 scheduled since 3 days" at bounding box center [266, 257] width 263 height 23
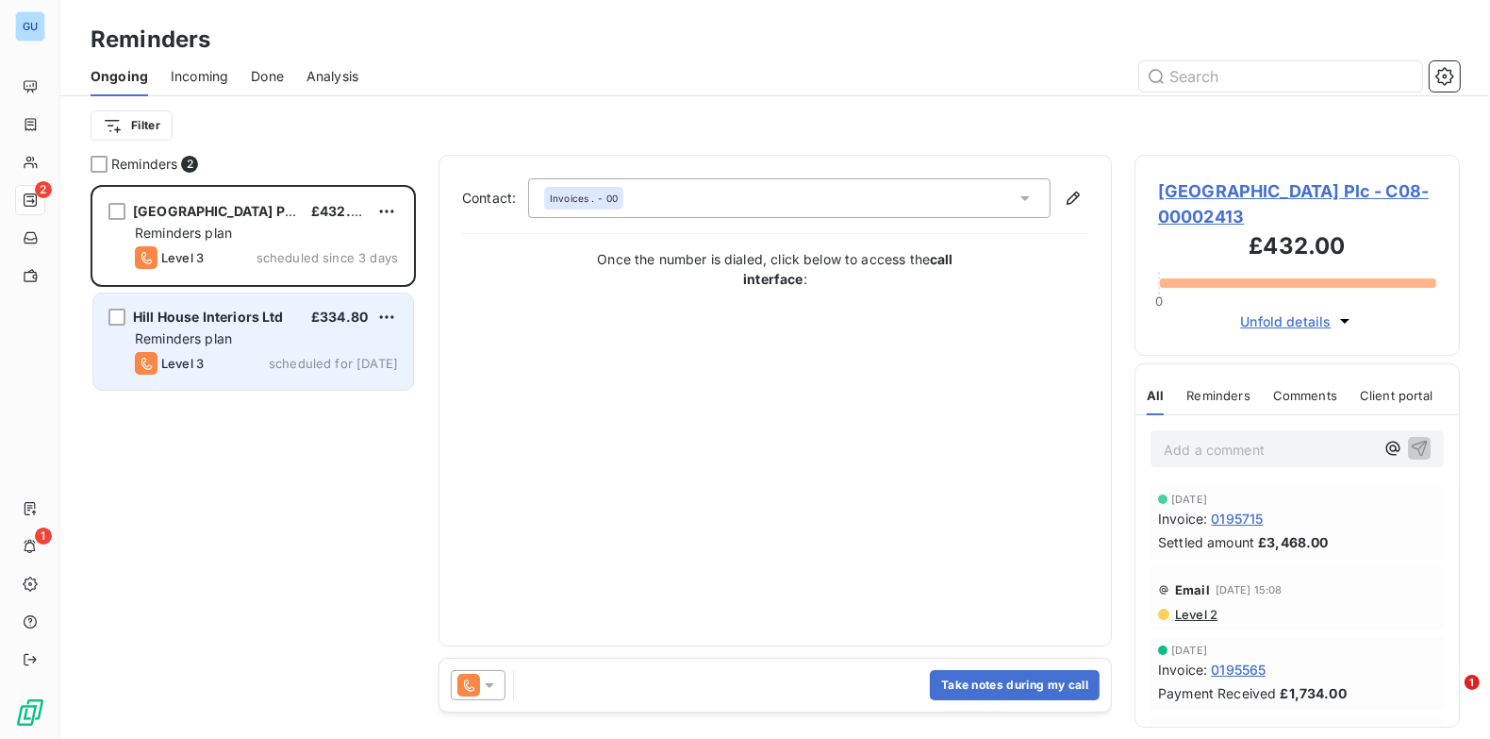
click at [203, 358] on span "Level 3" at bounding box center [182, 363] width 42 height 15
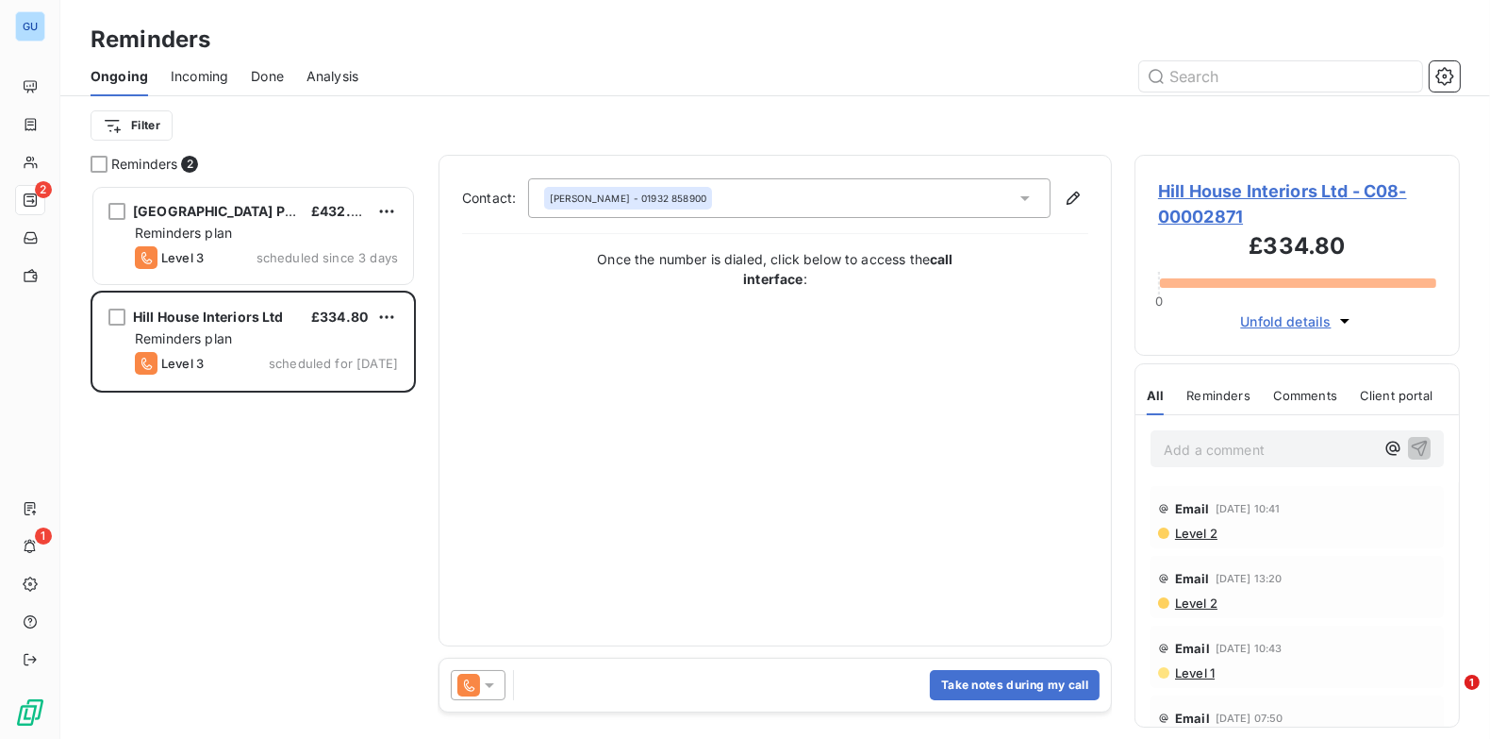
click at [1241, 187] on span "Hill House Interiors Ltd - C08-00002871" at bounding box center [1297, 203] width 278 height 51
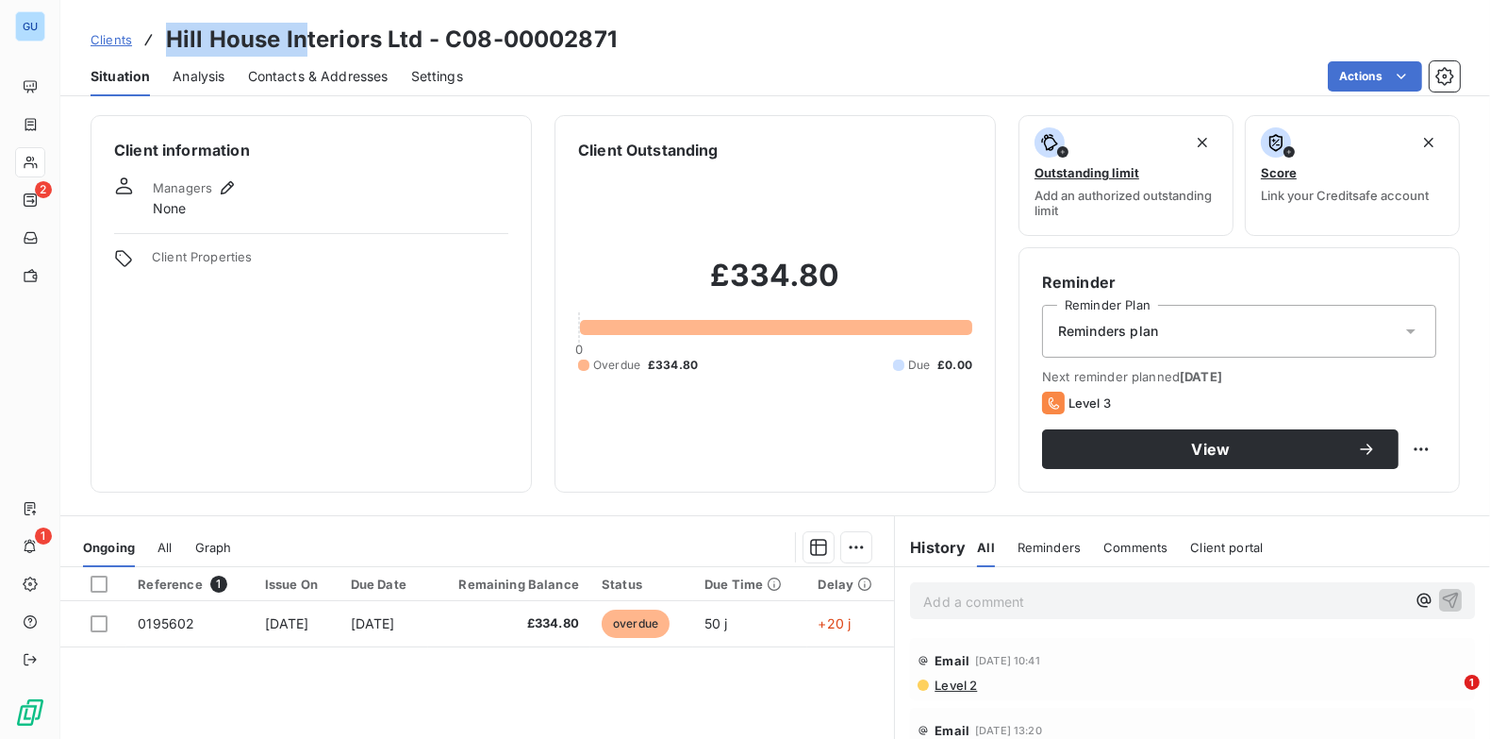
drag, startPoint x: 169, startPoint y: 38, endPoint x: 299, endPoint y: 39, distance: 130.2
click at [299, 39] on h3 "Hill House Interiors Ltd - C08-00002871" at bounding box center [391, 40] width 451 height 34
copy h3 "Hill House In"
click at [270, 76] on span "Contacts & Addresses" at bounding box center [318, 76] width 141 height 19
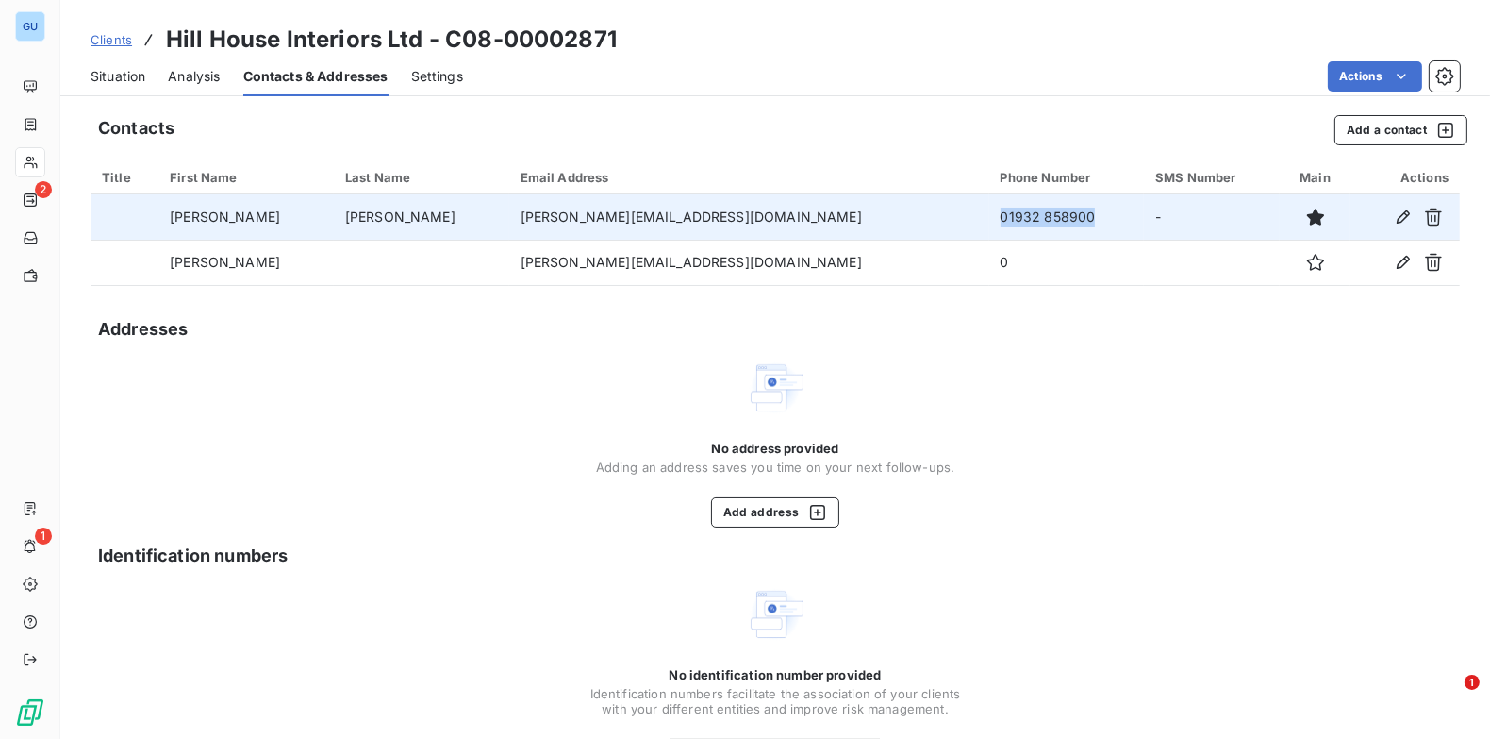
drag, startPoint x: 950, startPoint y: 218, endPoint x: 847, endPoint y: 220, distance: 102.8
click at [990, 220] on td "01932 858900" at bounding box center [1067, 216] width 155 height 45
copy td "01932 858900"
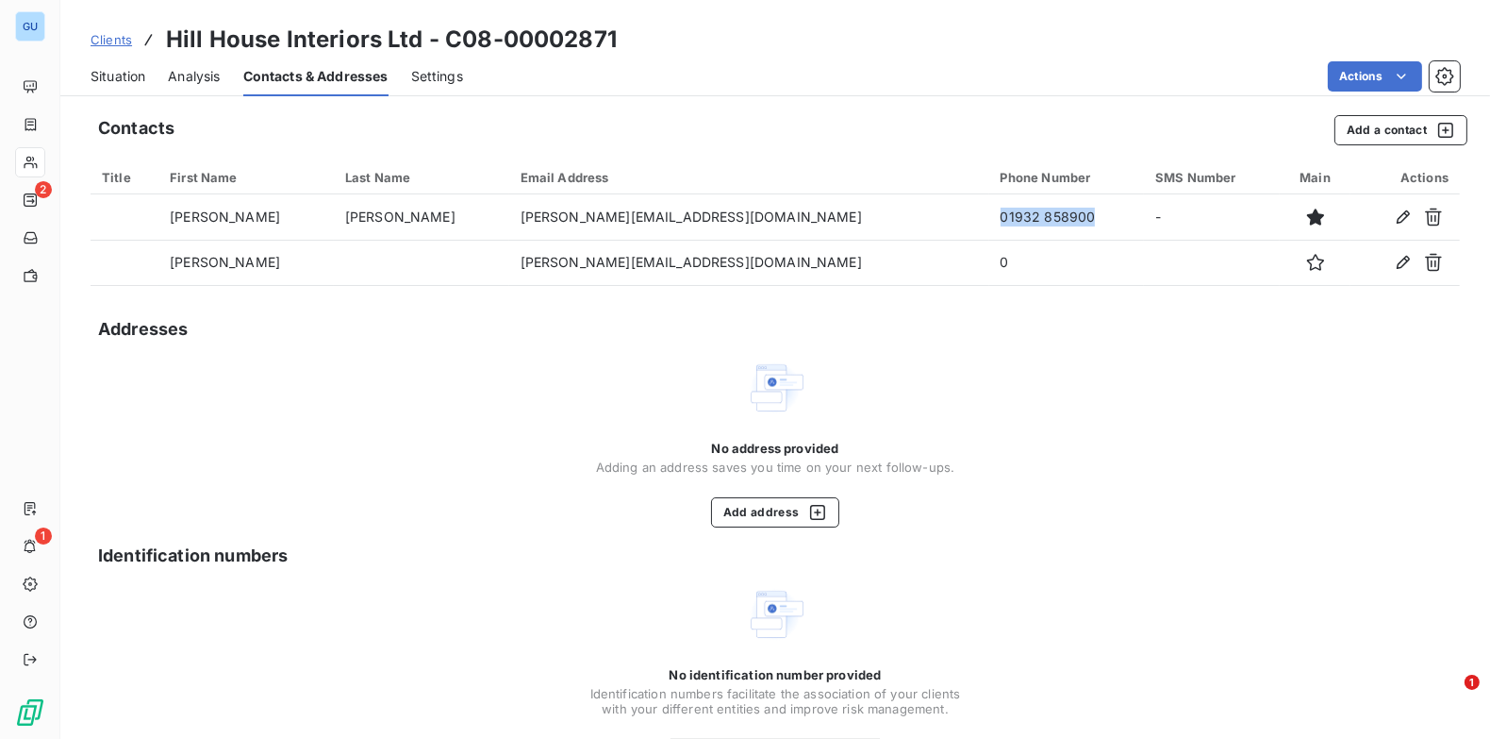
click at [986, 577] on div "Contacts Add a contact Title First Name Last Name Email Address Phone Number SM…" at bounding box center [775, 451] width 1430 height 695
click at [138, 75] on span "Situation" at bounding box center [118, 76] width 55 height 19
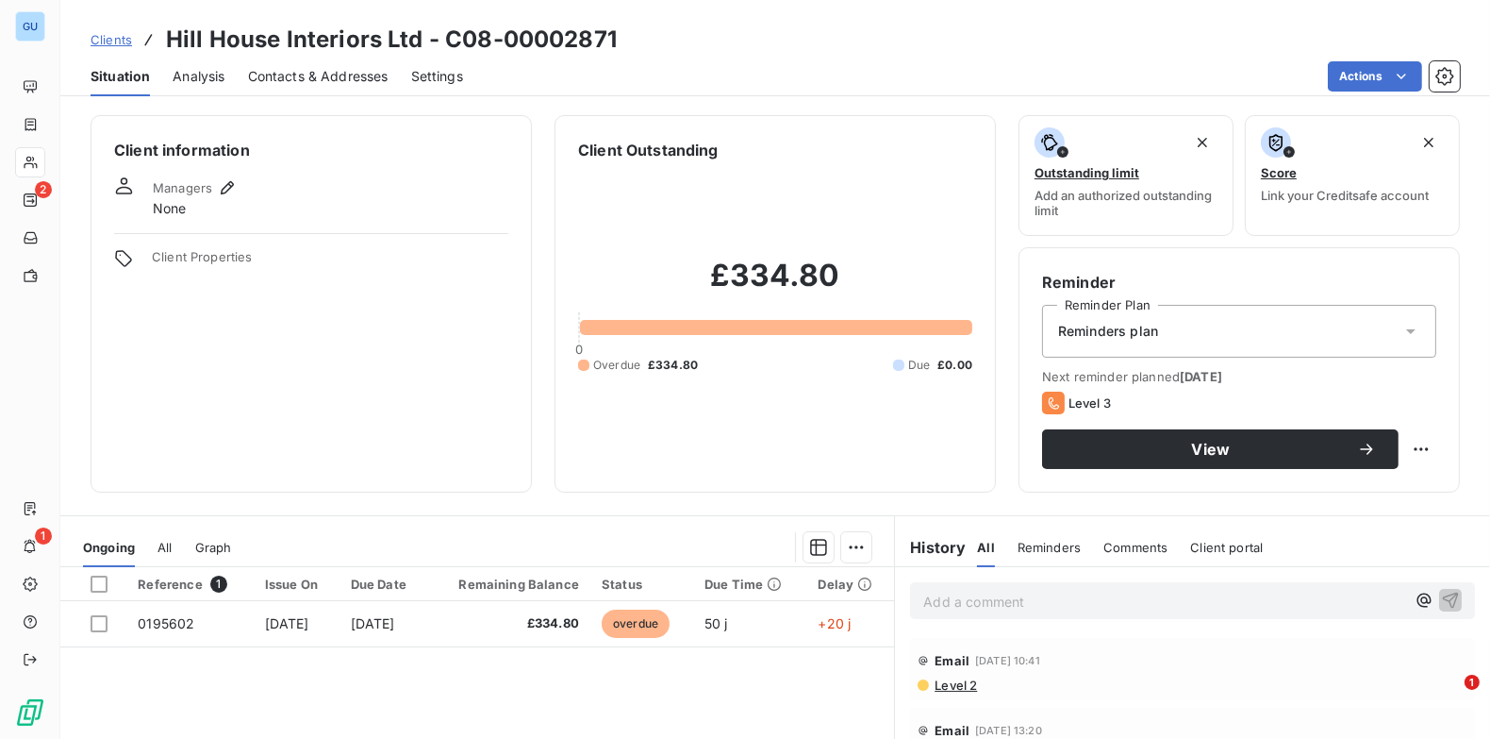
click at [964, 599] on p "Add a comment ﻿" at bounding box center [1165, 602] width 482 height 24
click at [931, 597] on p "Add a comment ﻿" at bounding box center [1165, 602] width 482 height 24
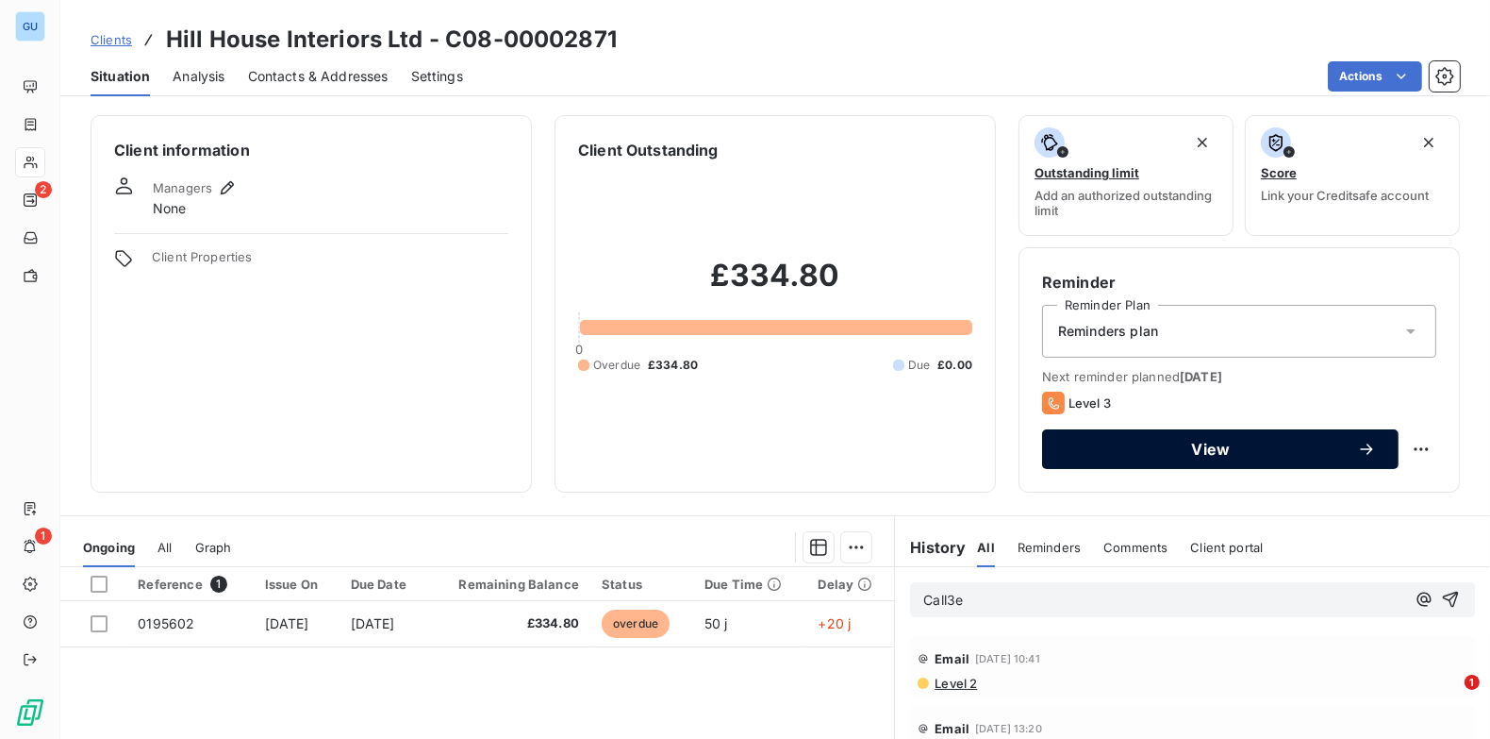
click at [1265, 452] on span "View" at bounding box center [1211, 448] width 292 height 15
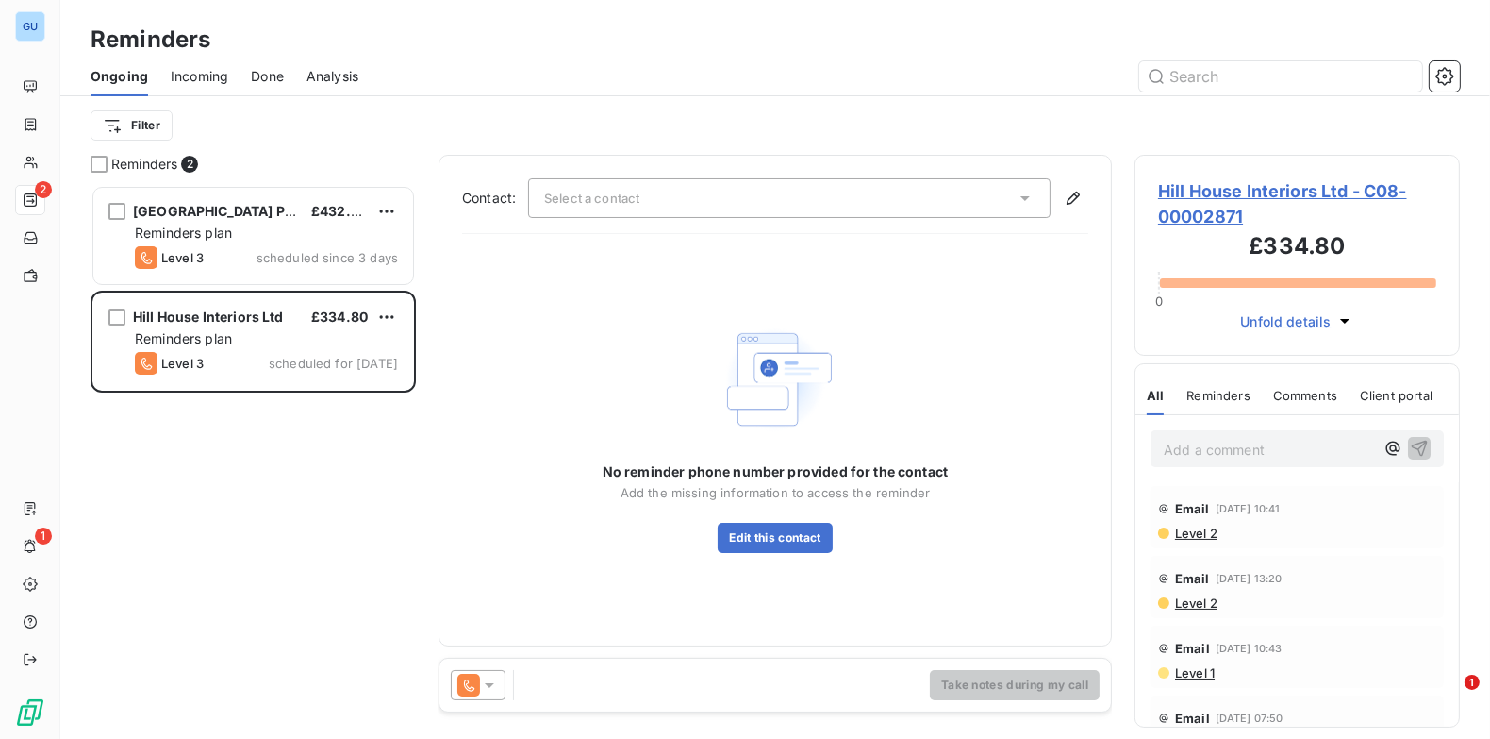
scroll to position [541, 311]
click at [791, 533] on button "Edit this contact" at bounding box center [775, 538] width 114 height 30
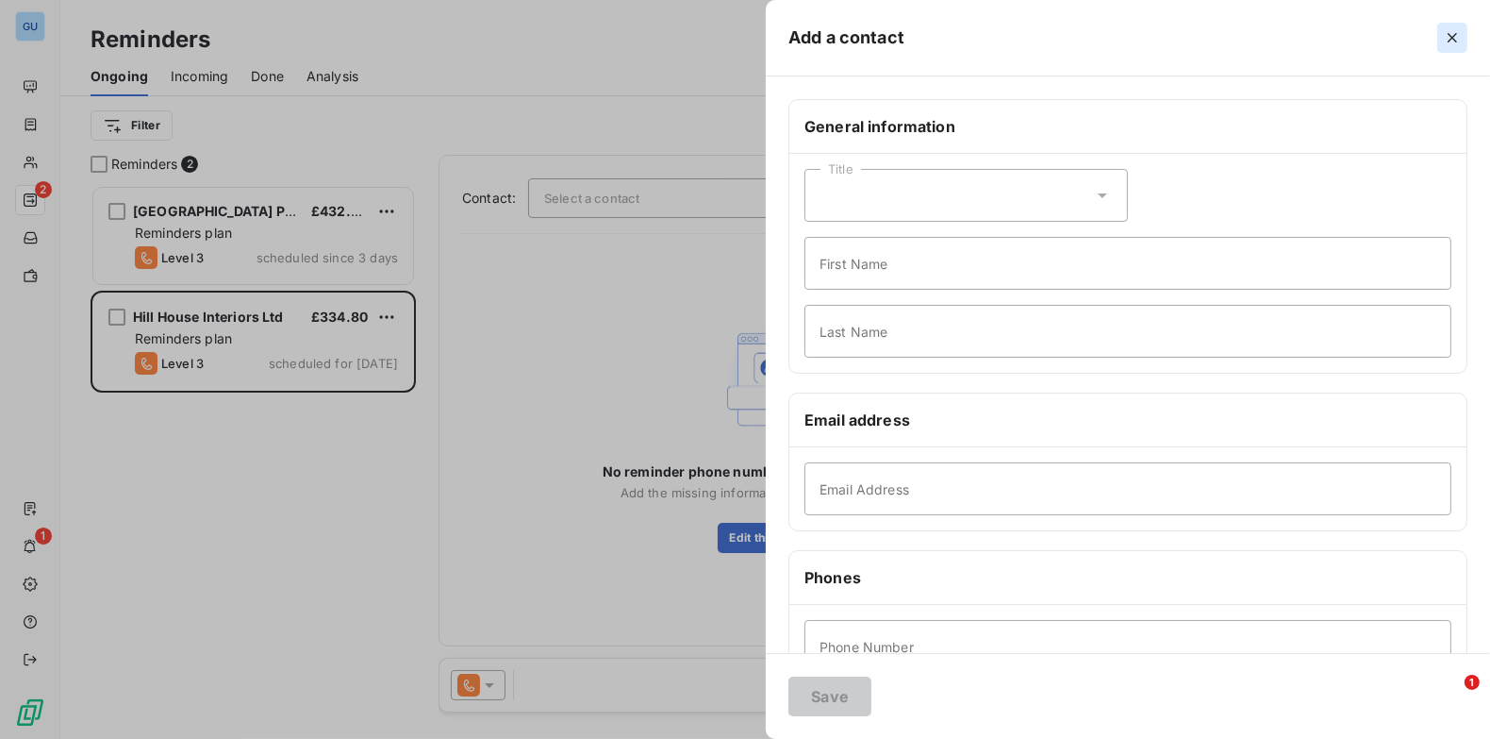
click at [1452, 36] on icon "button" at bounding box center [1452, 37] width 9 height 9
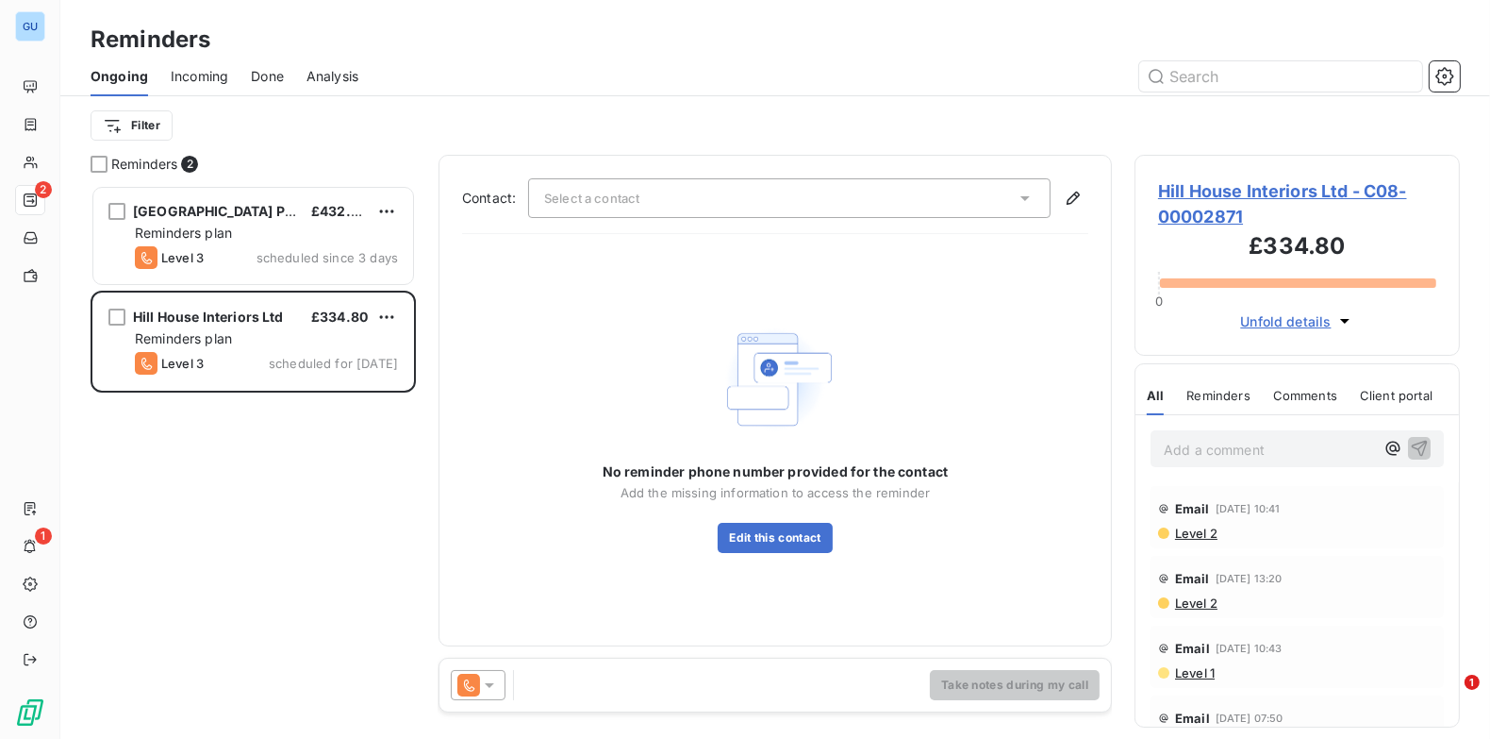
drag, startPoint x: 1030, startPoint y: 667, endPoint x: 1026, endPoint y: 679, distance: 12.8
click at [1030, 668] on div "Take notes during my call" at bounding box center [776, 684] width 672 height 53
click at [559, 687] on div "Take notes during my call" at bounding box center [776, 684] width 672 height 53
drag, startPoint x: 701, startPoint y: 692, endPoint x: 896, endPoint y: 700, distance: 195.4
click at [703, 692] on div "Take notes during my call" at bounding box center [776, 684] width 672 height 53
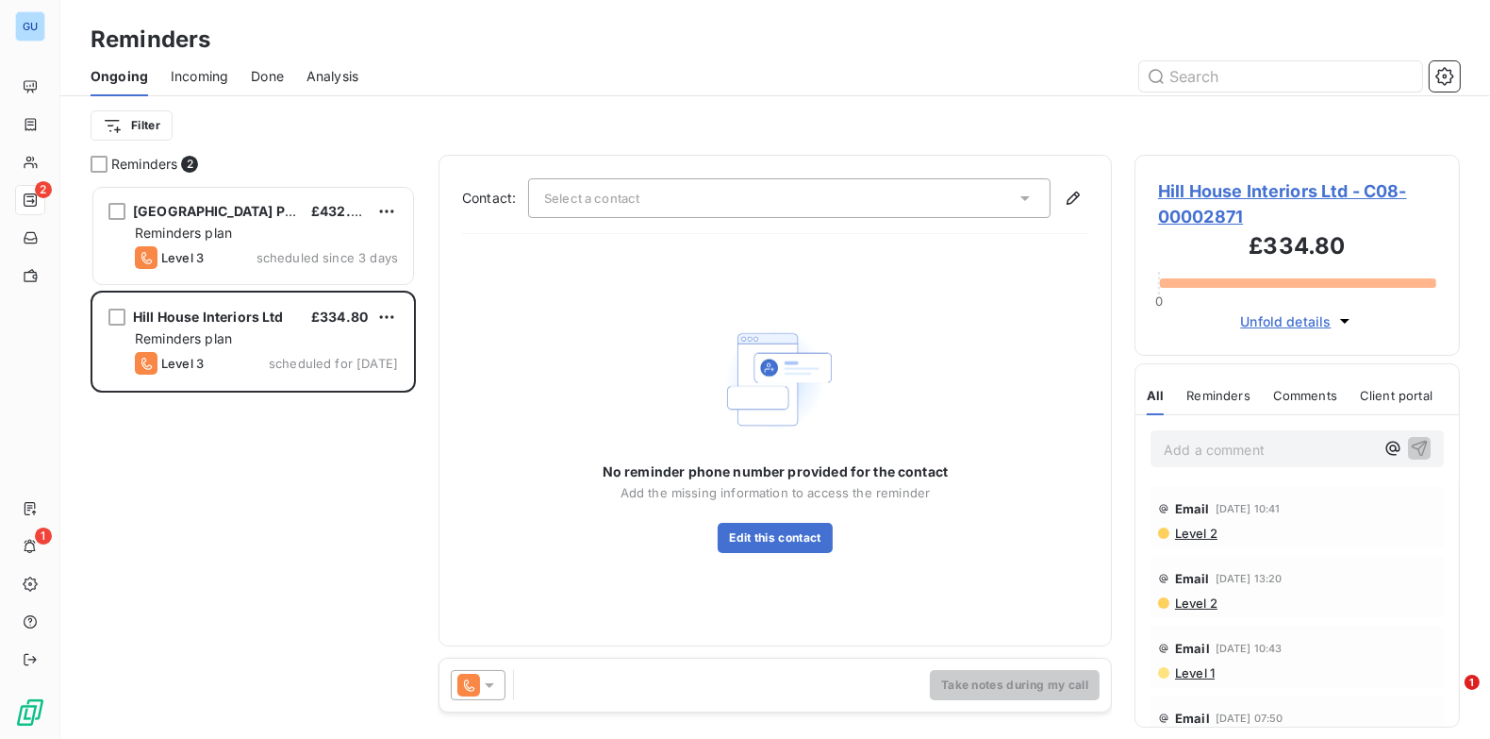
click at [546, 673] on div "Take notes during my call" at bounding box center [776, 684] width 672 height 53
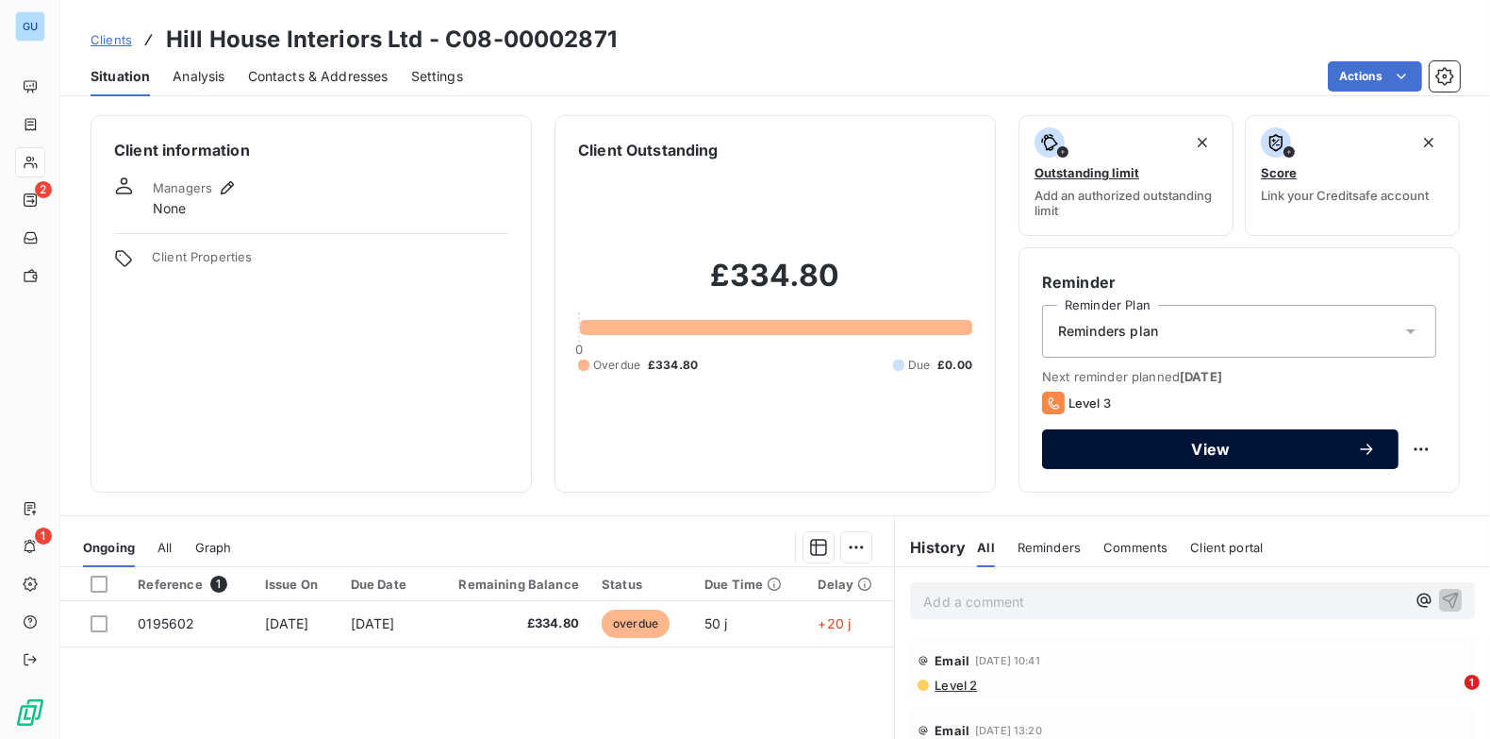
click at [1196, 452] on span "View" at bounding box center [1211, 448] width 292 height 15
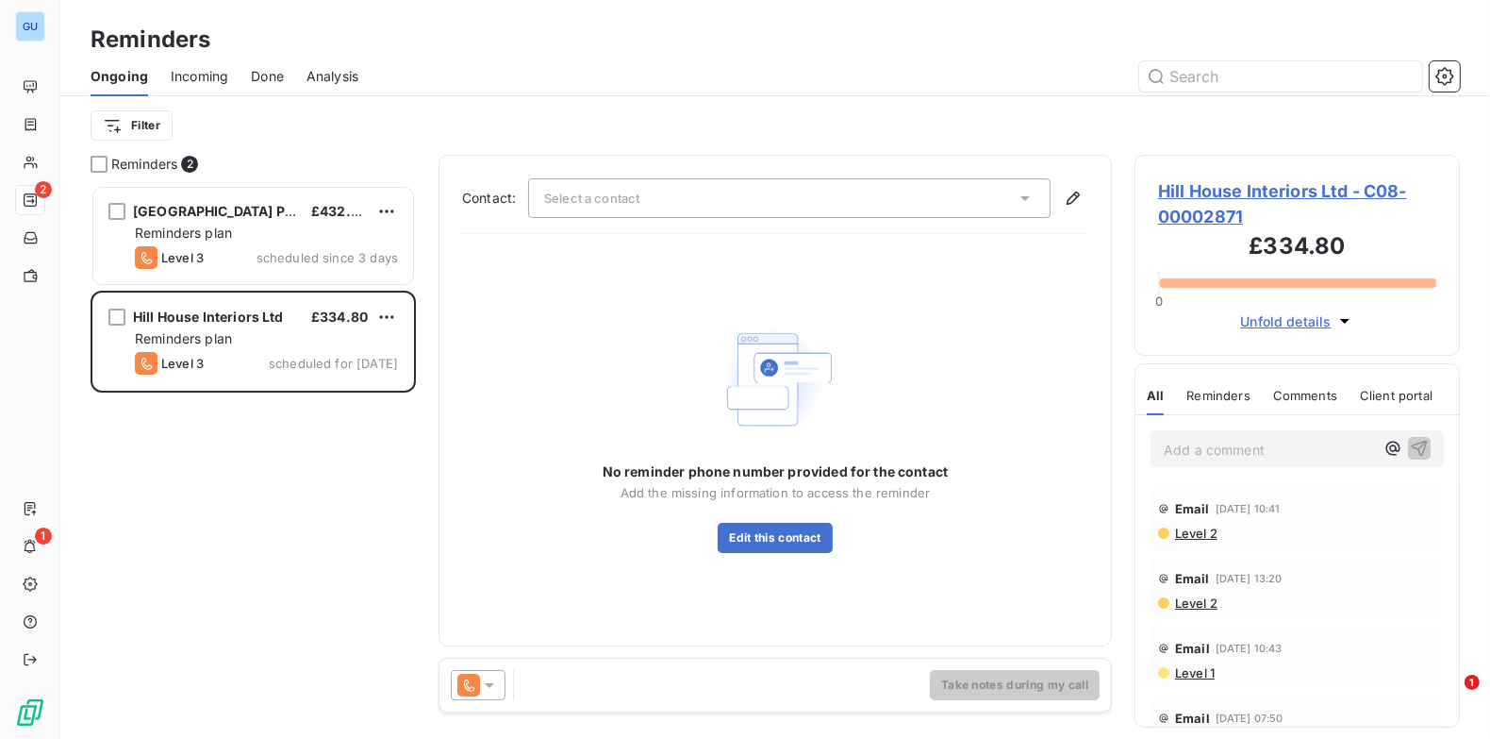
scroll to position [541, 311]
click at [551, 696] on div "Take notes during my call" at bounding box center [776, 684] width 672 height 53
click at [555, 672] on div "Take notes during my call" at bounding box center [776, 684] width 672 height 53
click at [476, 680] on icon at bounding box center [469, 685] width 23 height 23
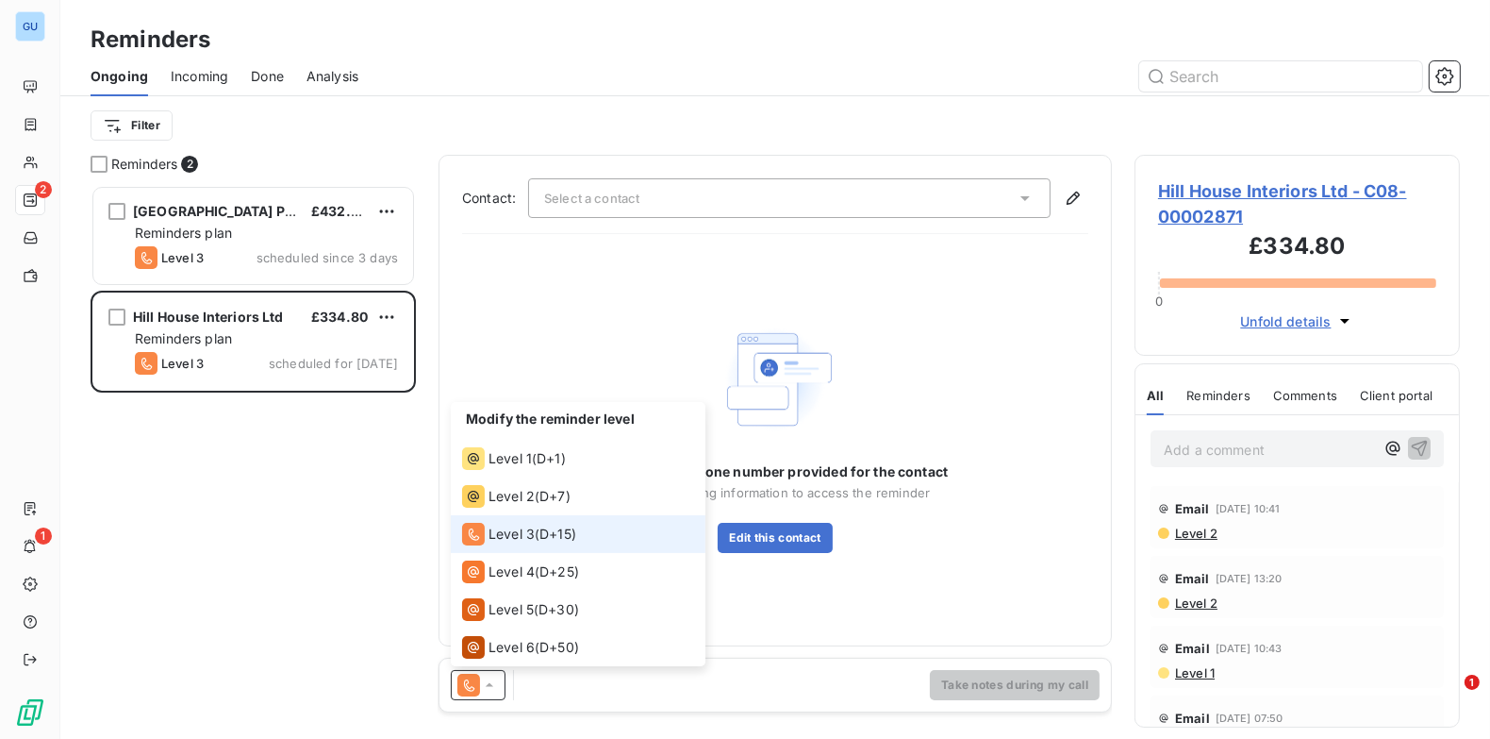
click at [524, 537] on span "Level 3" at bounding box center [512, 533] width 46 height 19
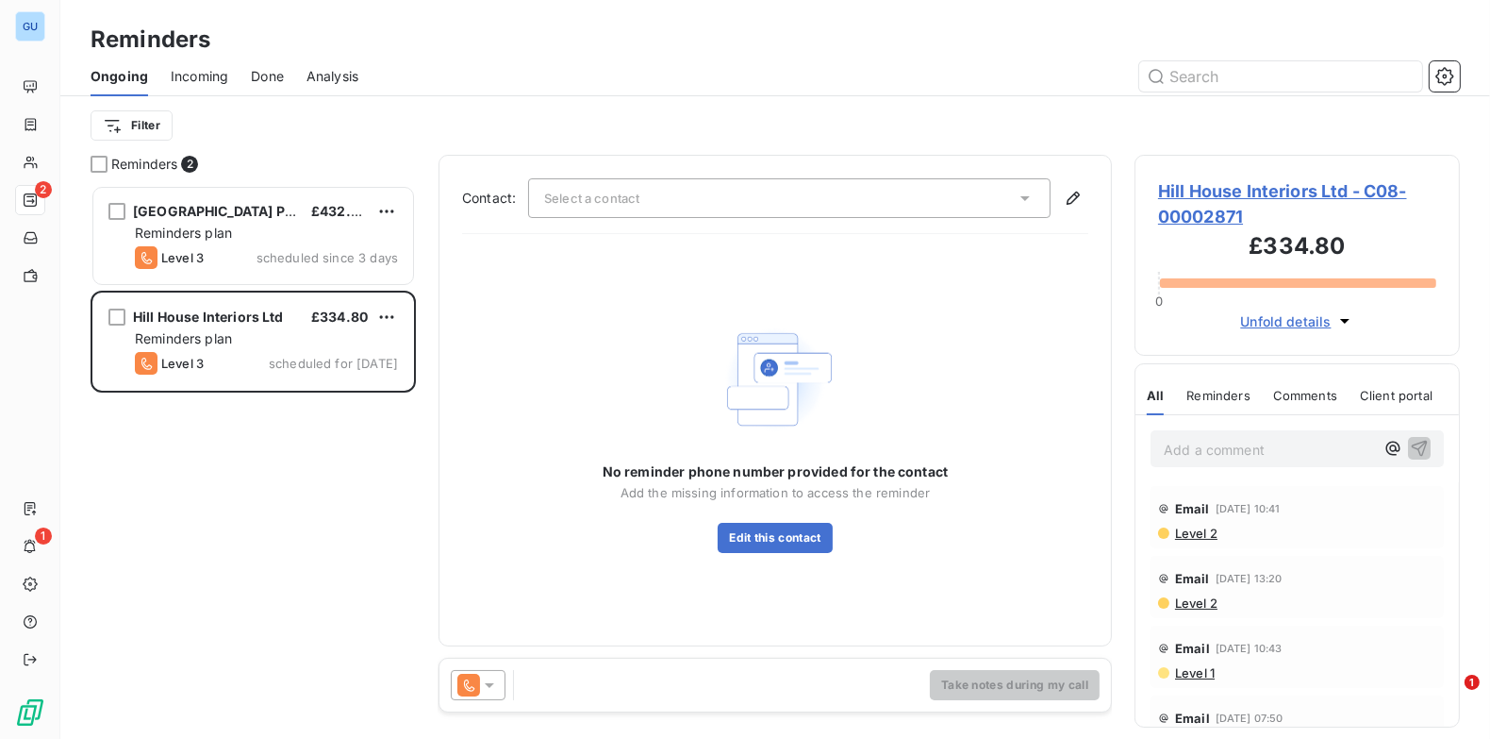
click at [608, 688] on div "Take notes during my call" at bounding box center [776, 684] width 672 height 53
click at [648, 203] on div "Select a contact" at bounding box center [789, 198] width 523 height 40
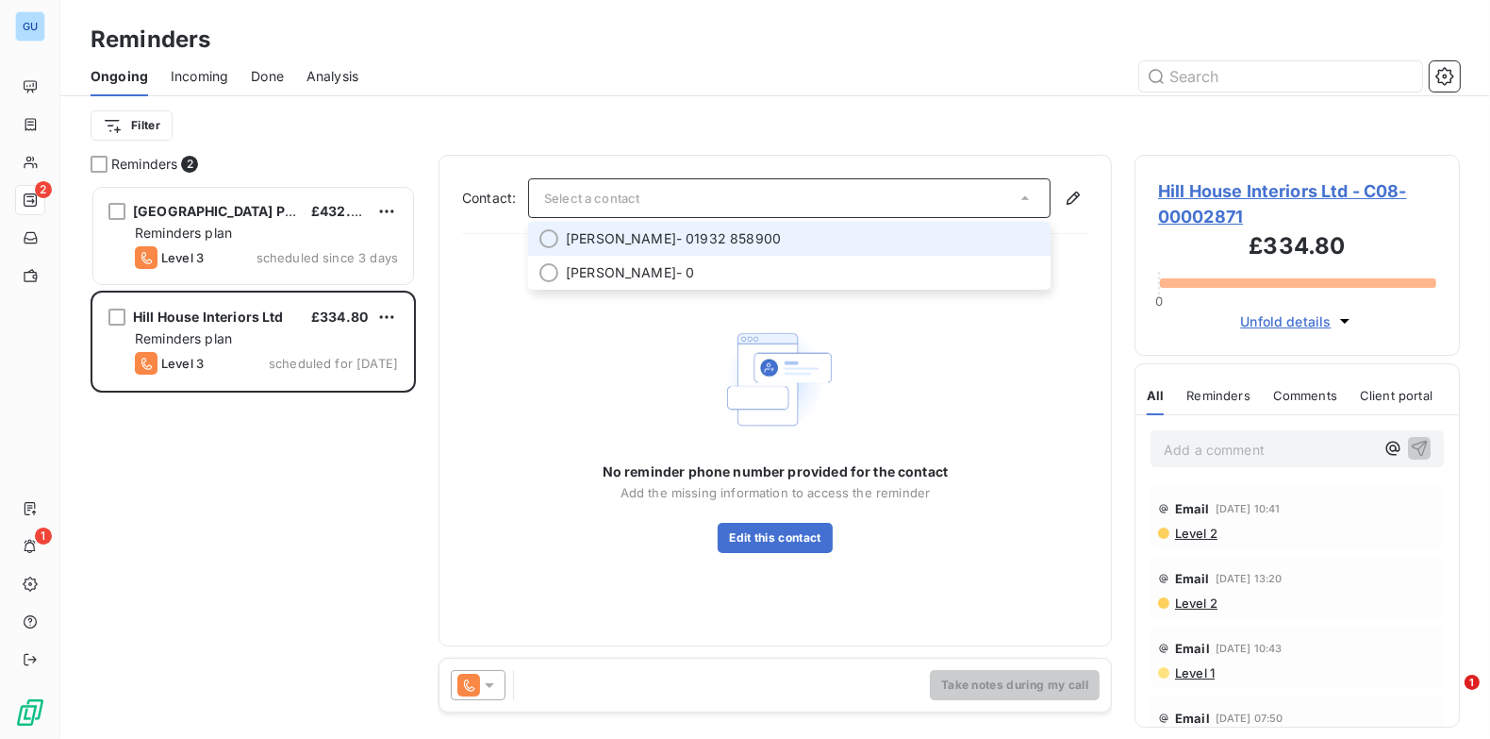
click at [610, 242] on span "[PERSON_NAME]" at bounding box center [621, 238] width 110 height 19
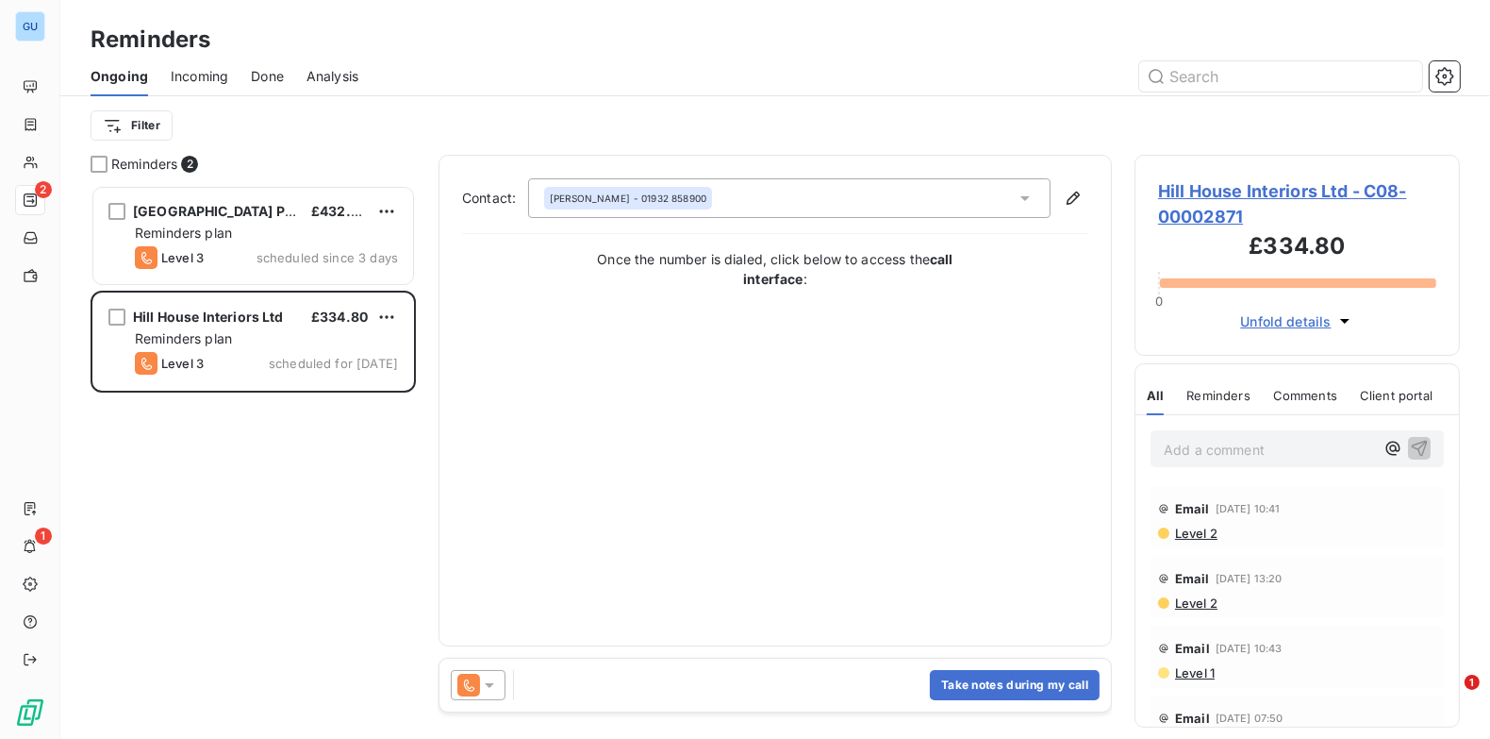
click at [584, 693] on div "Take notes during my call" at bounding box center [776, 684] width 672 height 53
click at [959, 676] on button "Take notes during my call" at bounding box center [1015, 685] width 170 height 30
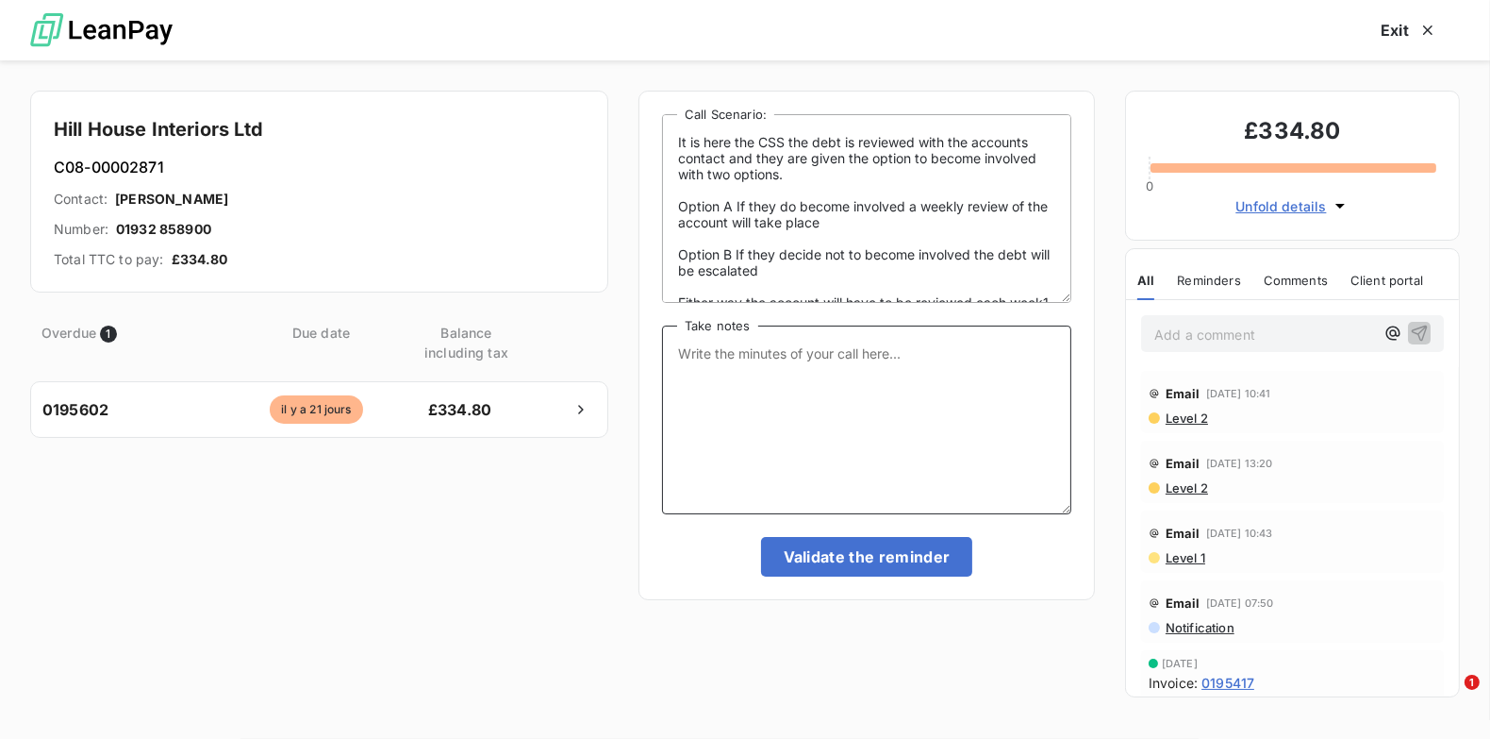
click at [698, 370] on textarea "Take notes" at bounding box center [866, 419] width 409 height 189
click at [694, 361] on textarea "Take notes" at bounding box center [866, 419] width 409 height 189
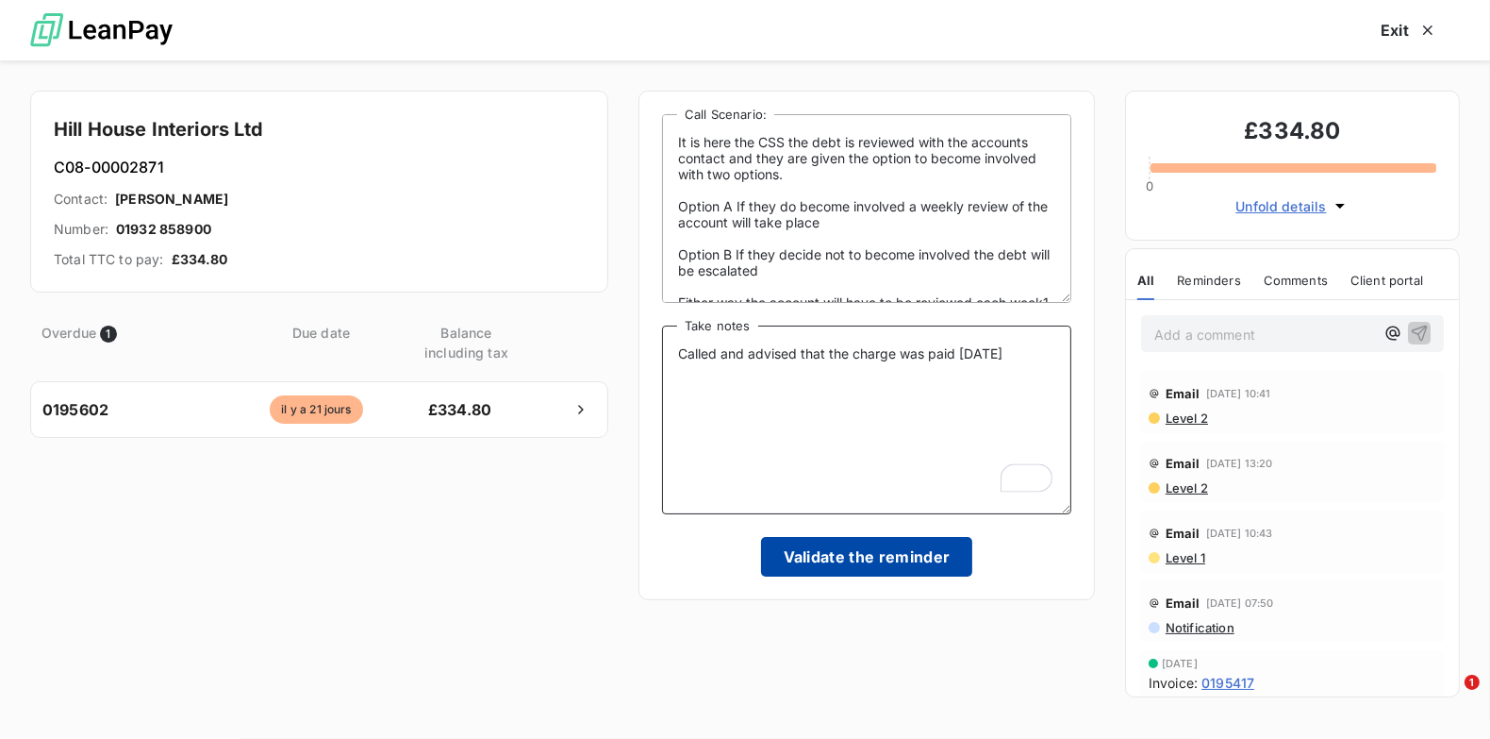
type textarea "Called and advised that the charge was paid [DATE]"
click at [889, 550] on button "Validate the reminder" at bounding box center [867, 557] width 212 height 40
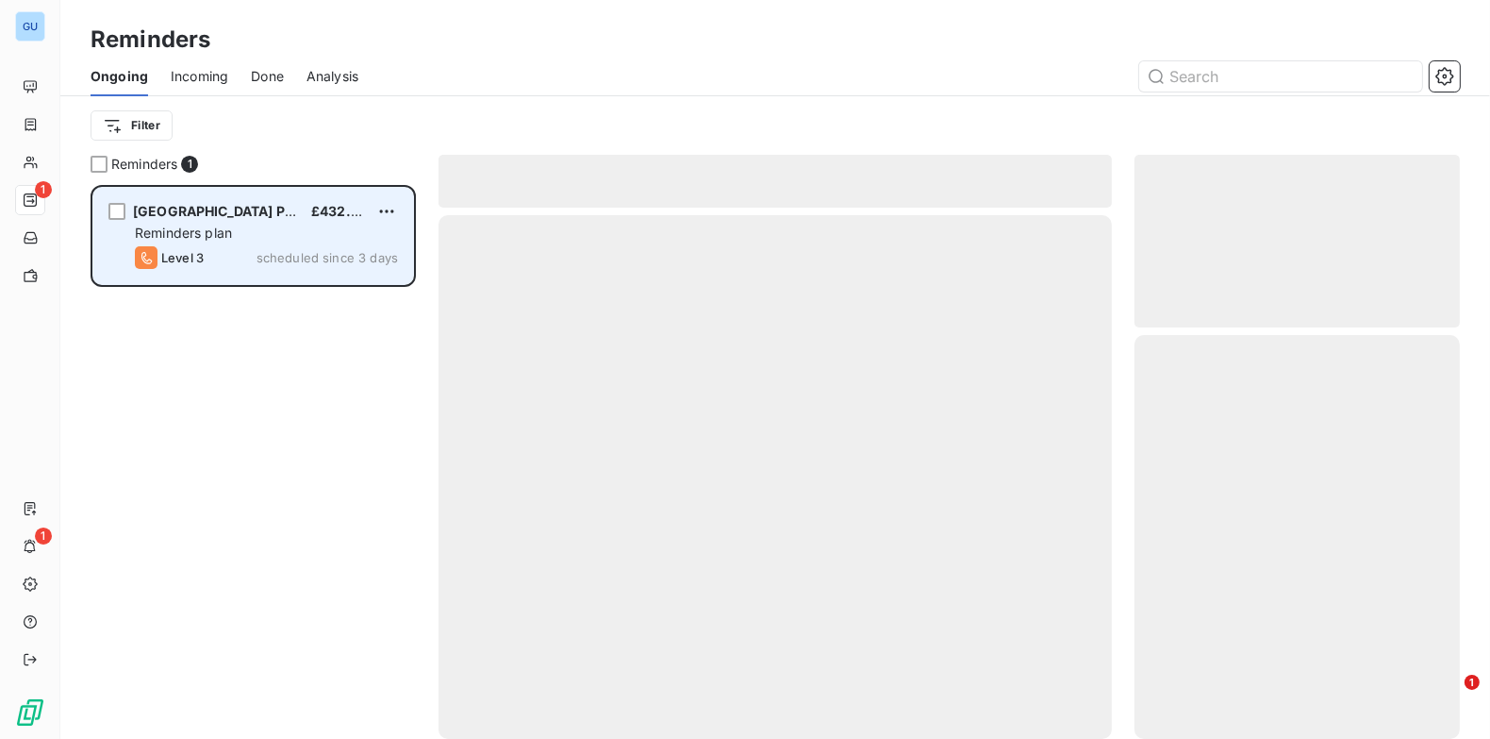
click at [279, 239] on div "Reminders plan" at bounding box center [266, 233] width 263 height 19
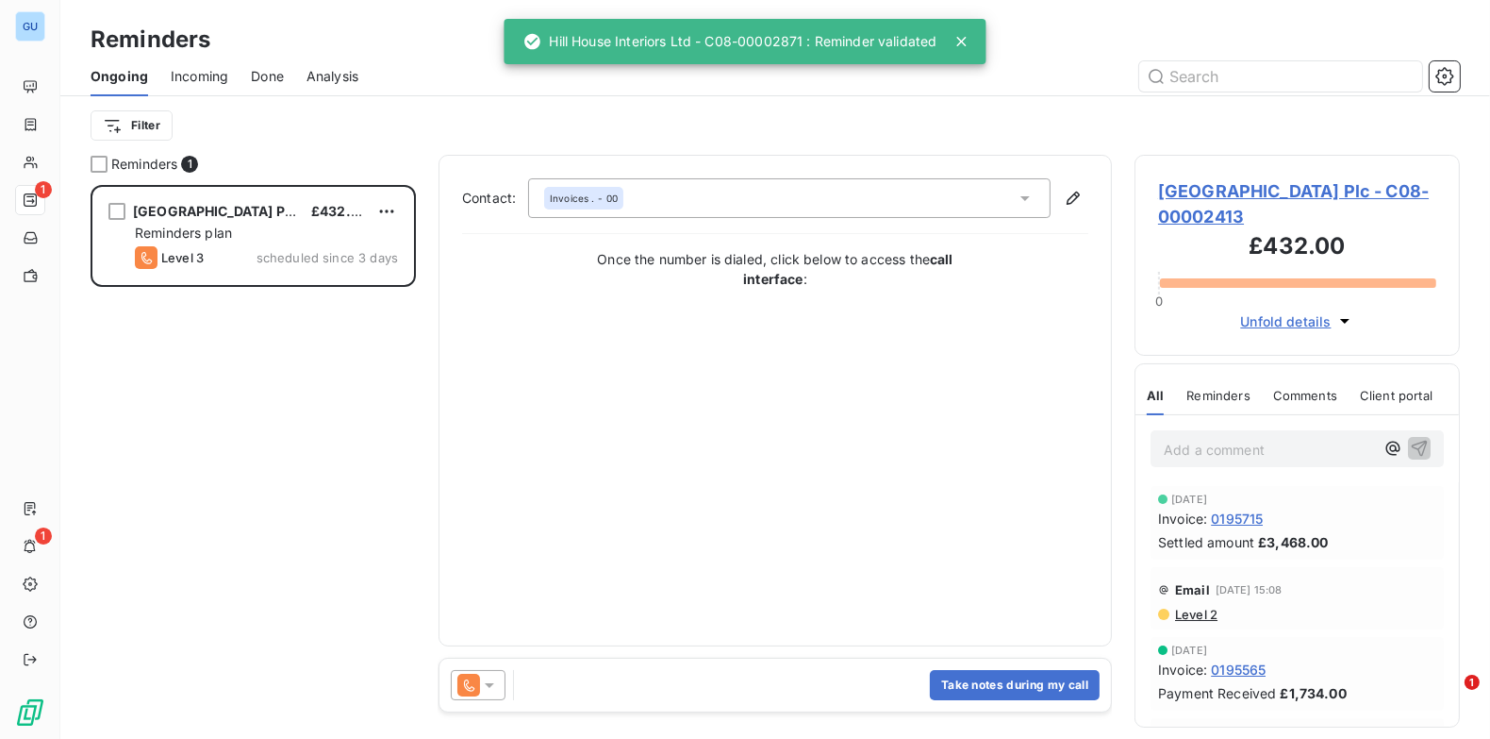
click at [1301, 180] on span "[GEOGRAPHIC_DATA] Plc - C08-00002413" at bounding box center [1297, 203] width 278 height 51
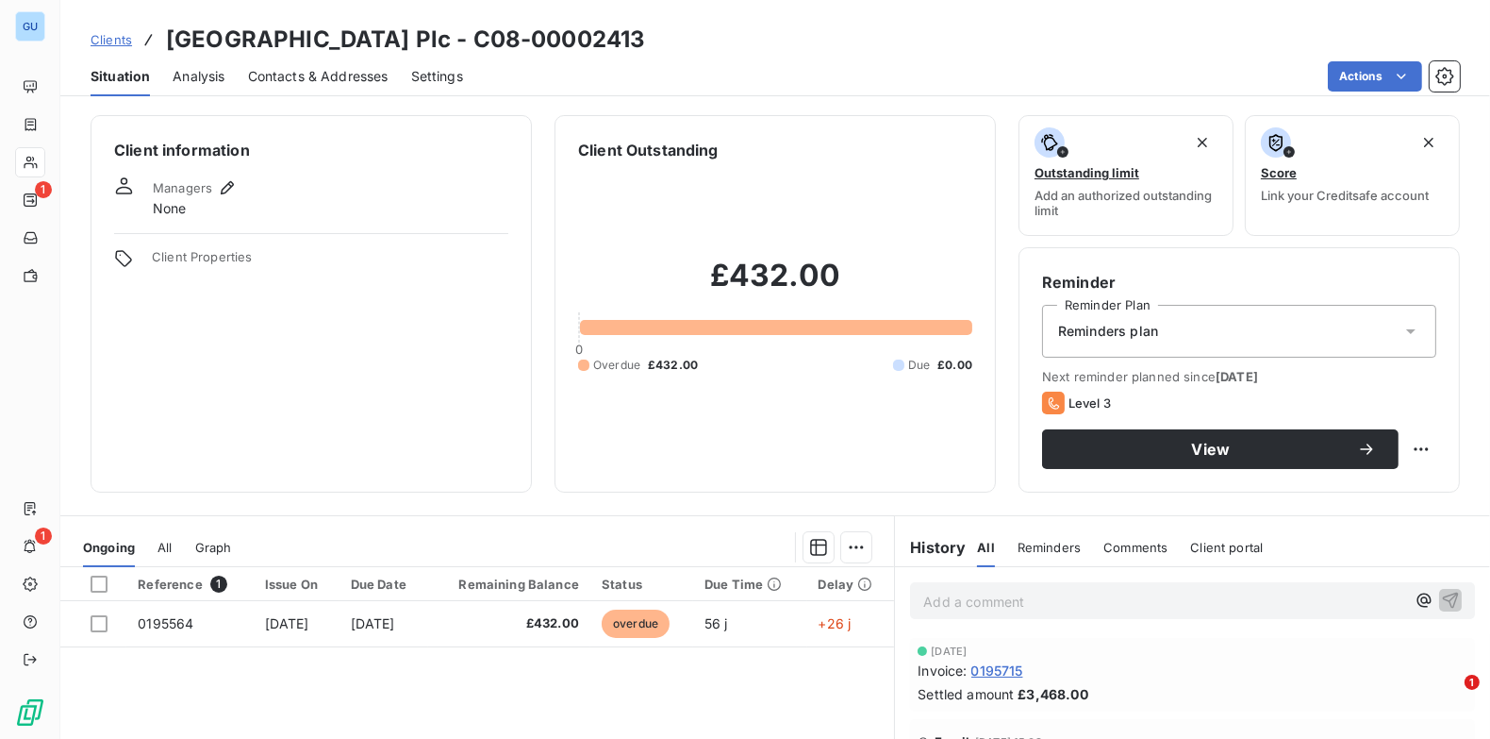
click at [357, 80] on span "Contacts & Addresses" at bounding box center [318, 76] width 141 height 19
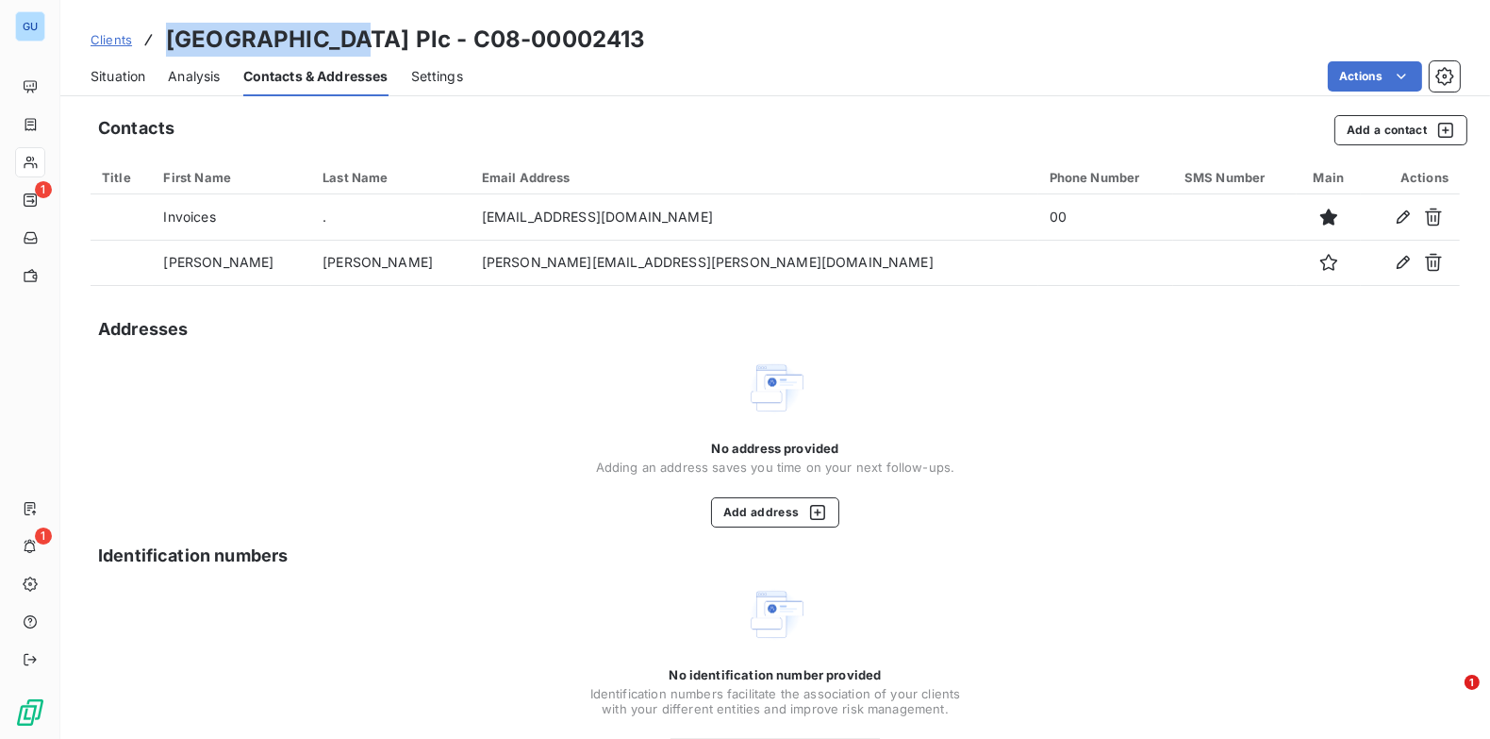
drag, startPoint x: 166, startPoint y: 38, endPoint x: 343, endPoint y: 41, distance: 177.4
click at [343, 41] on h3 "[GEOGRAPHIC_DATA] Plc - C08-00002413" at bounding box center [405, 40] width 479 height 34
copy h3 "Manchester Air"
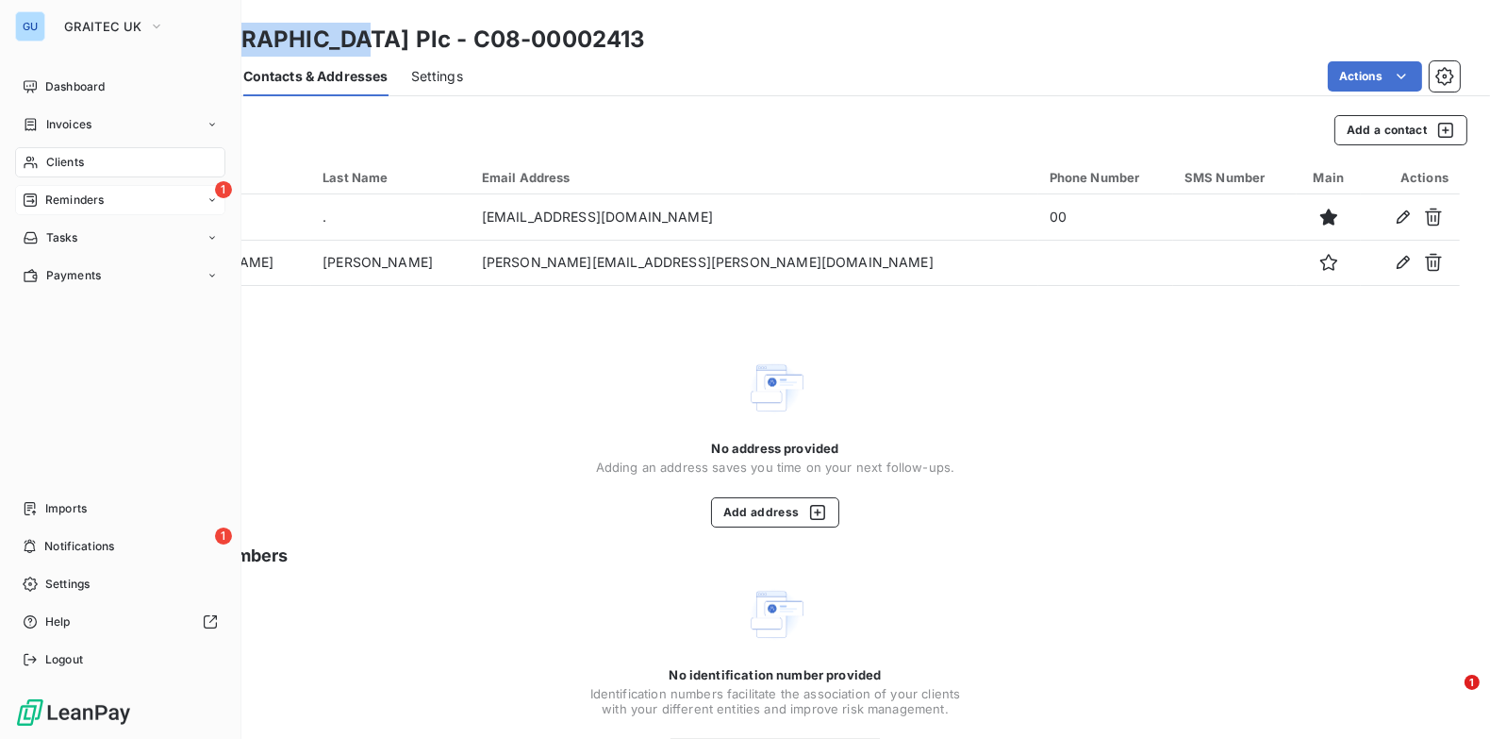
click at [33, 200] on icon at bounding box center [30, 199] width 13 height 13
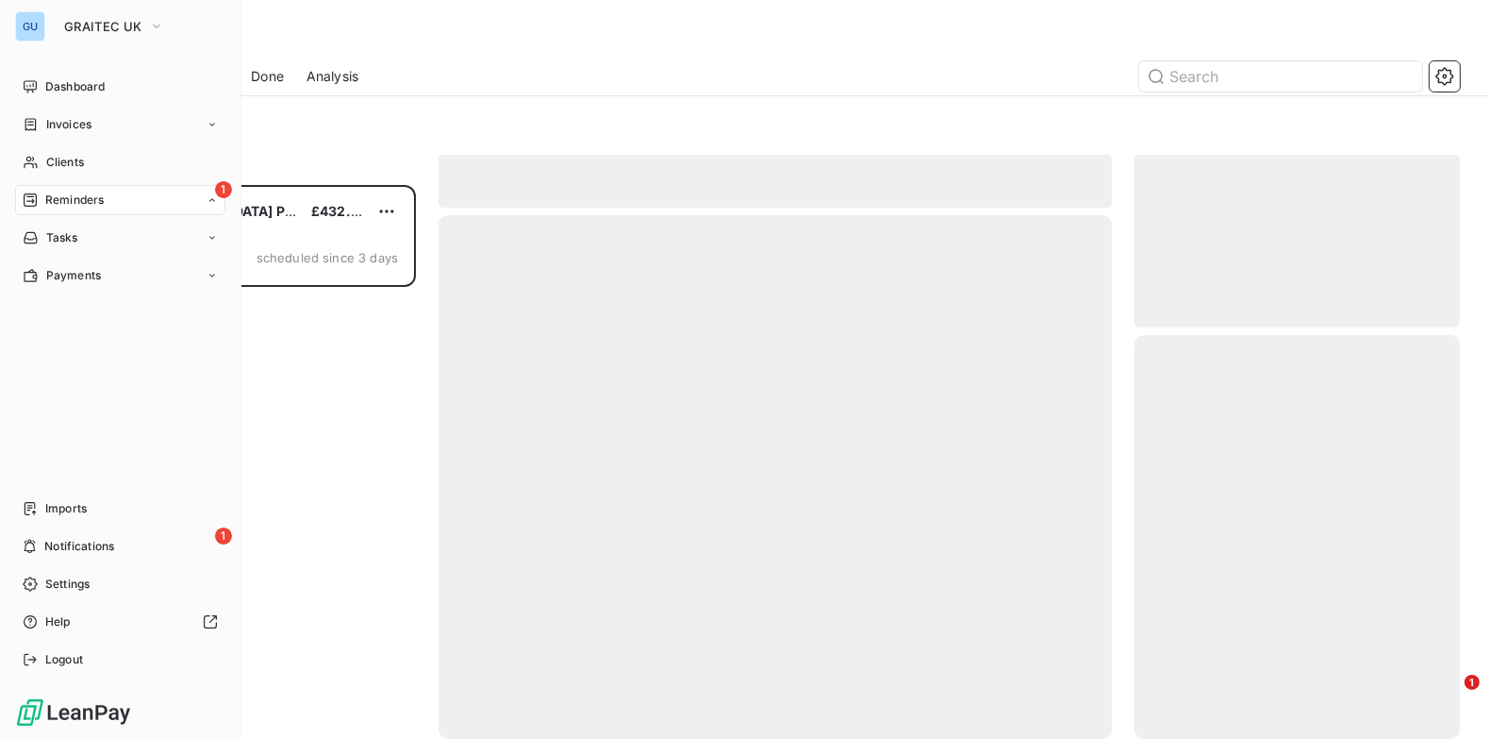
scroll to position [541, 311]
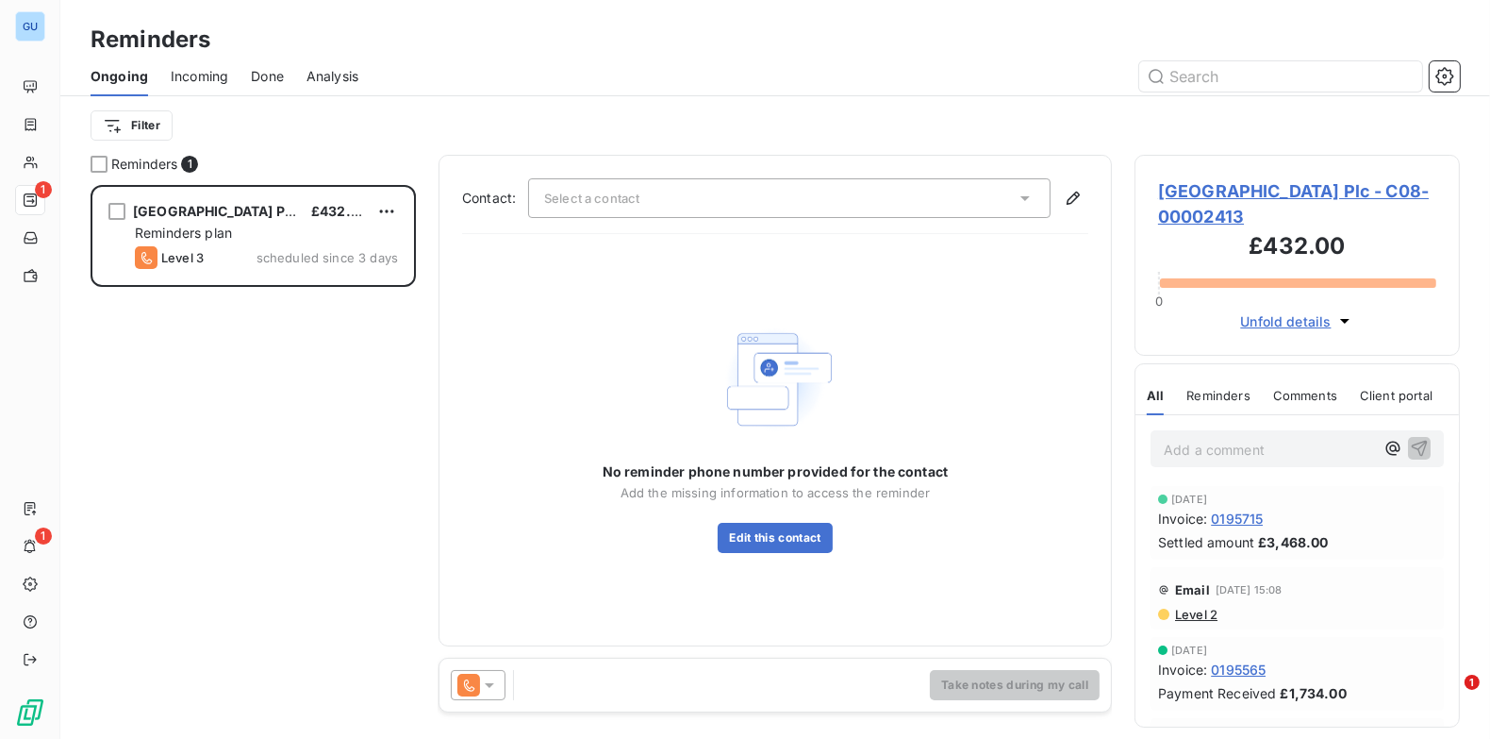
click at [1217, 187] on span "[GEOGRAPHIC_DATA] Plc - C08-00002413" at bounding box center [1297, 203] width 278 height 51
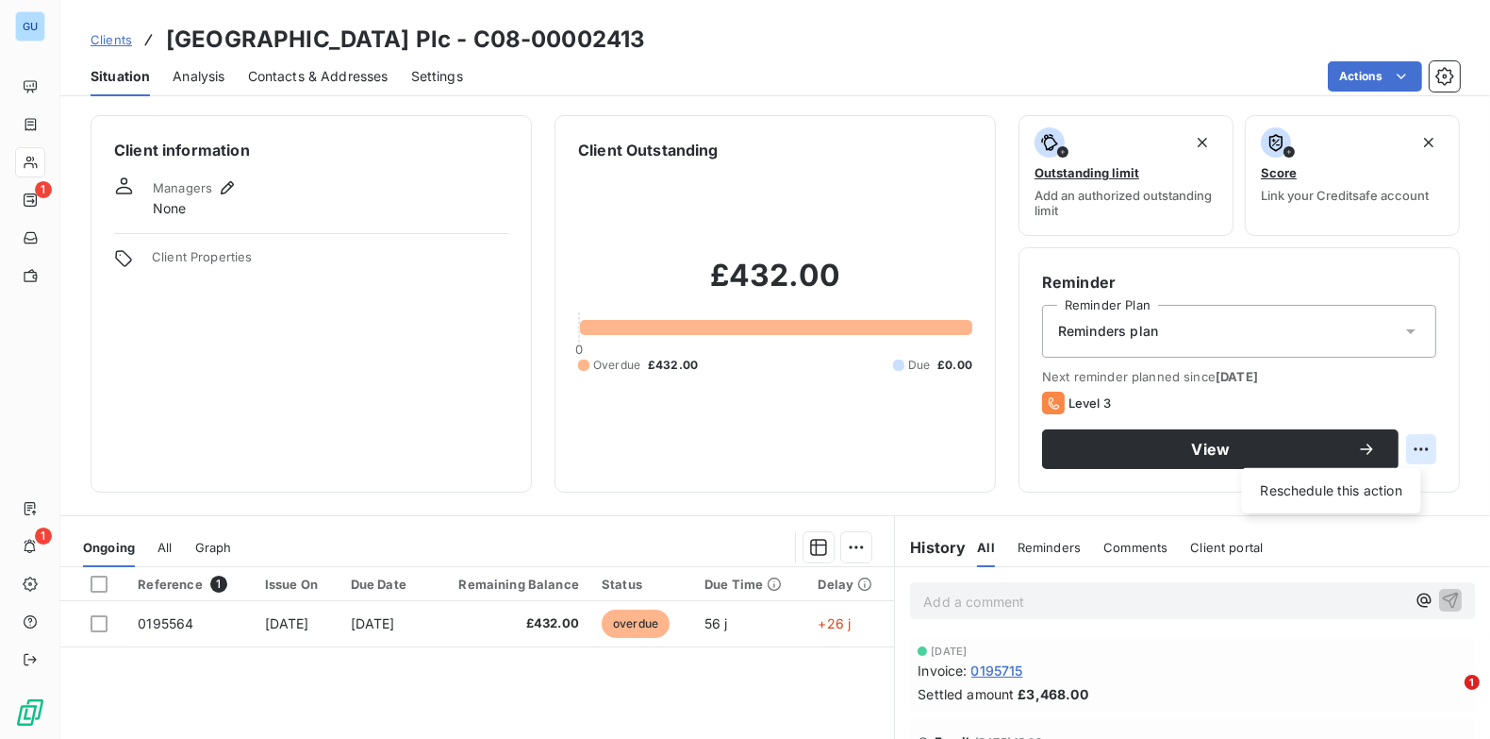
click at [1409, 453] on html "GU 1 1 Clients [GEOGRAPHIC_DATA] Plc - C08-00002413 Situation Analysis Contacts…" at bounding box center [745, 369] width 1490 height 739
click at [791, 449] on html "GU 1 1 Clients [GEOGRAPHIC_DATA] Plc - C08-00002413 Situation Analysis Contacts…" at bounding box center [745, 369] width 1490 height 739
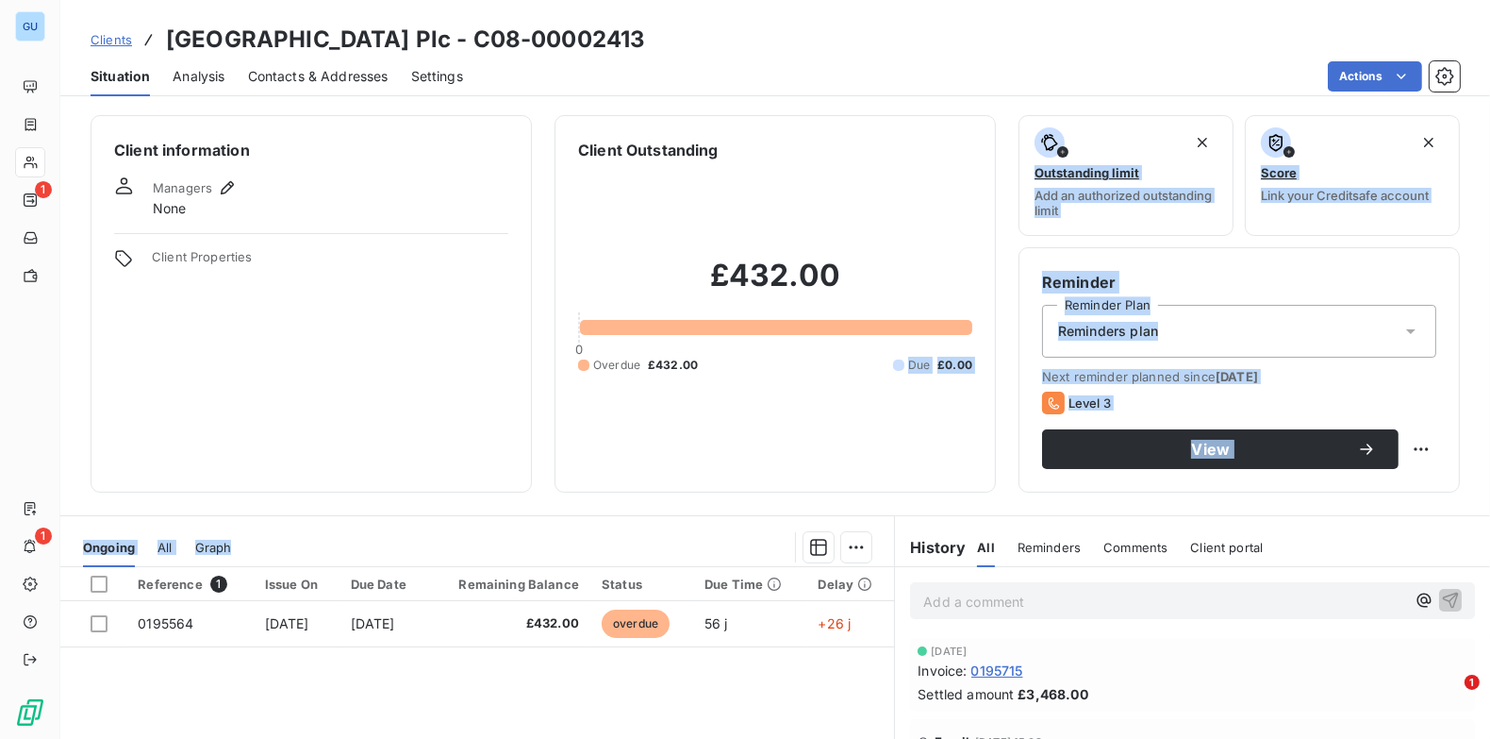
drag, startPoint x: 703, startPoint y: 496, endPoint x: 757, endPoint y: 508, distance: 55.2
click at [757, 508] on div "Client information Managers None Client Properties Client Outstanding £432.00 0…" at bounding box center [775, 421] width 1430 height 635
drag, startPoint x: 757, startPoint y: 508, endPoint x: 774, endPoint y: 496, distance: 20.9
click at [774, 496] on div "Client information Managers None Client Properties Client Outstanding £432.00 0…" at bounding box center [775, 421] width 1430 height 635
